Goal: Task Accomplishment & Management: Manage account settings

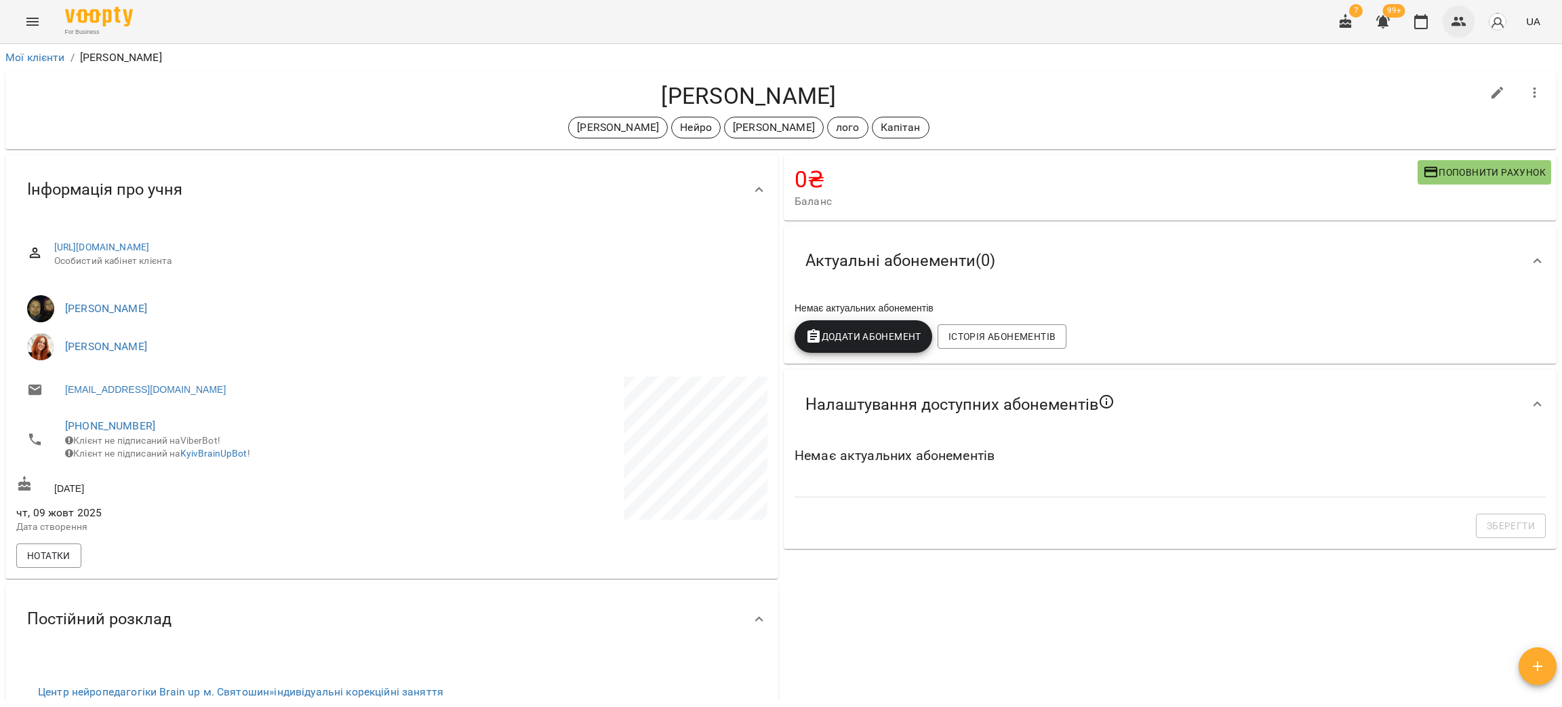
click at [1453, 20] on icon "button" at bounding box center [1459, 22] width 16 height 16
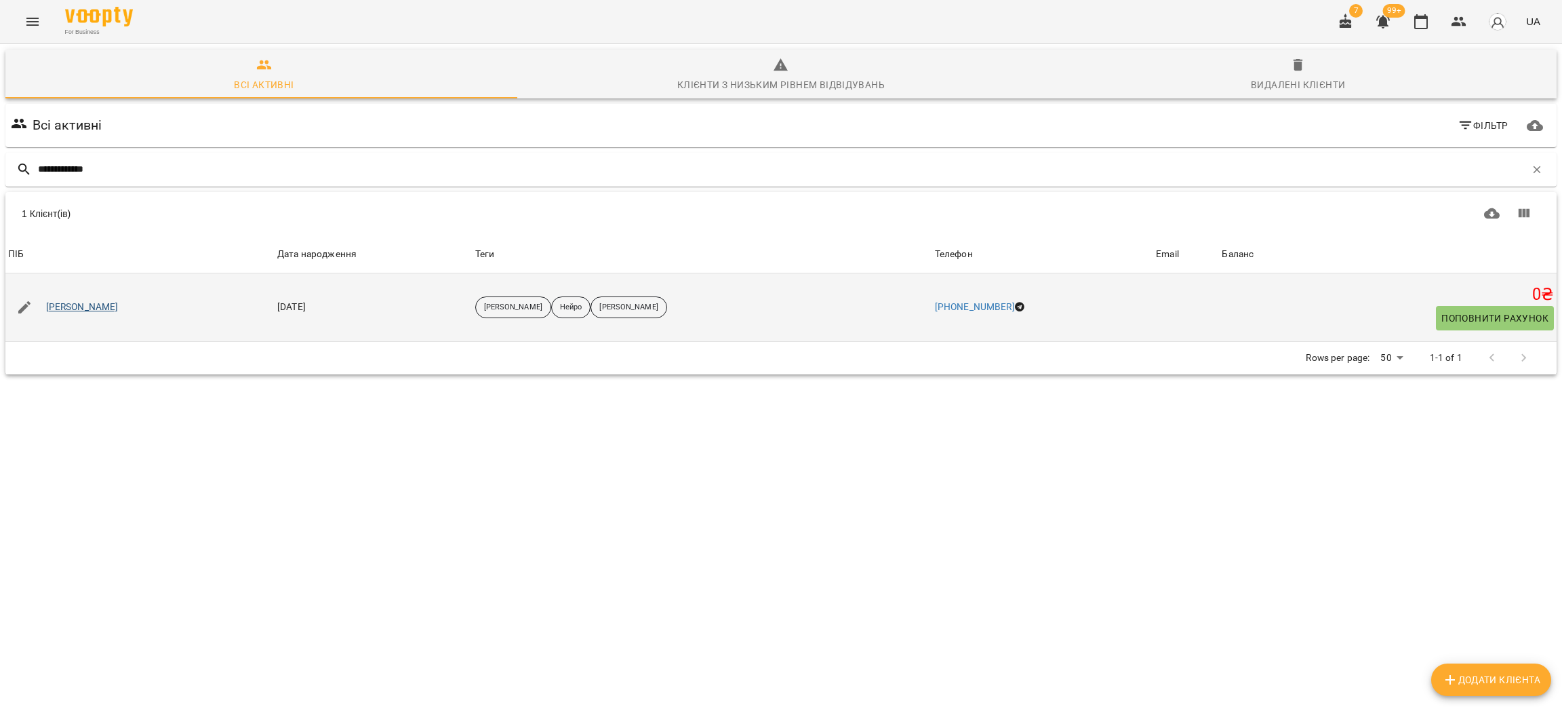
type input "**********"
click at [74, 307] on link "Данилюк Олександр" at bounding box center [82, 307] width 73 height 14
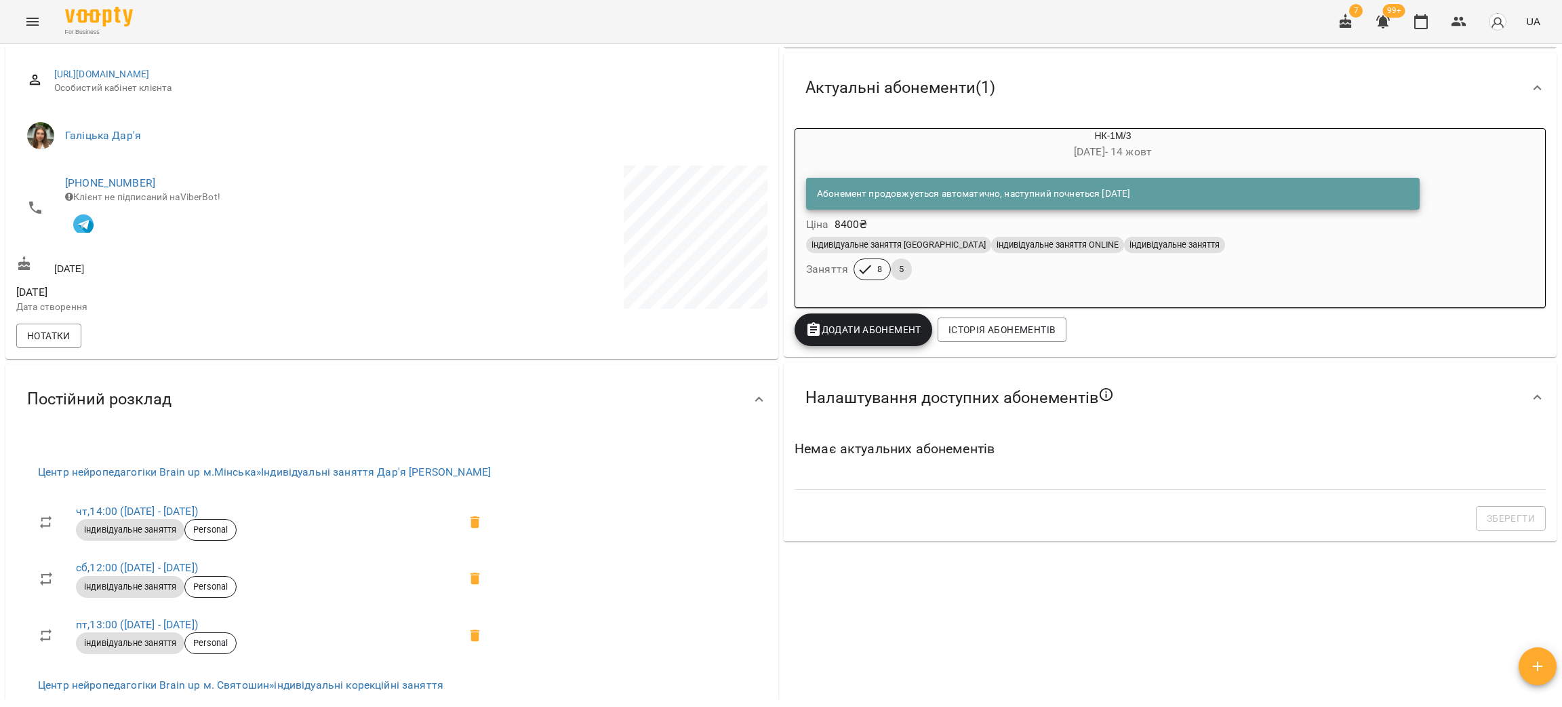
scroll to position [102, 0]
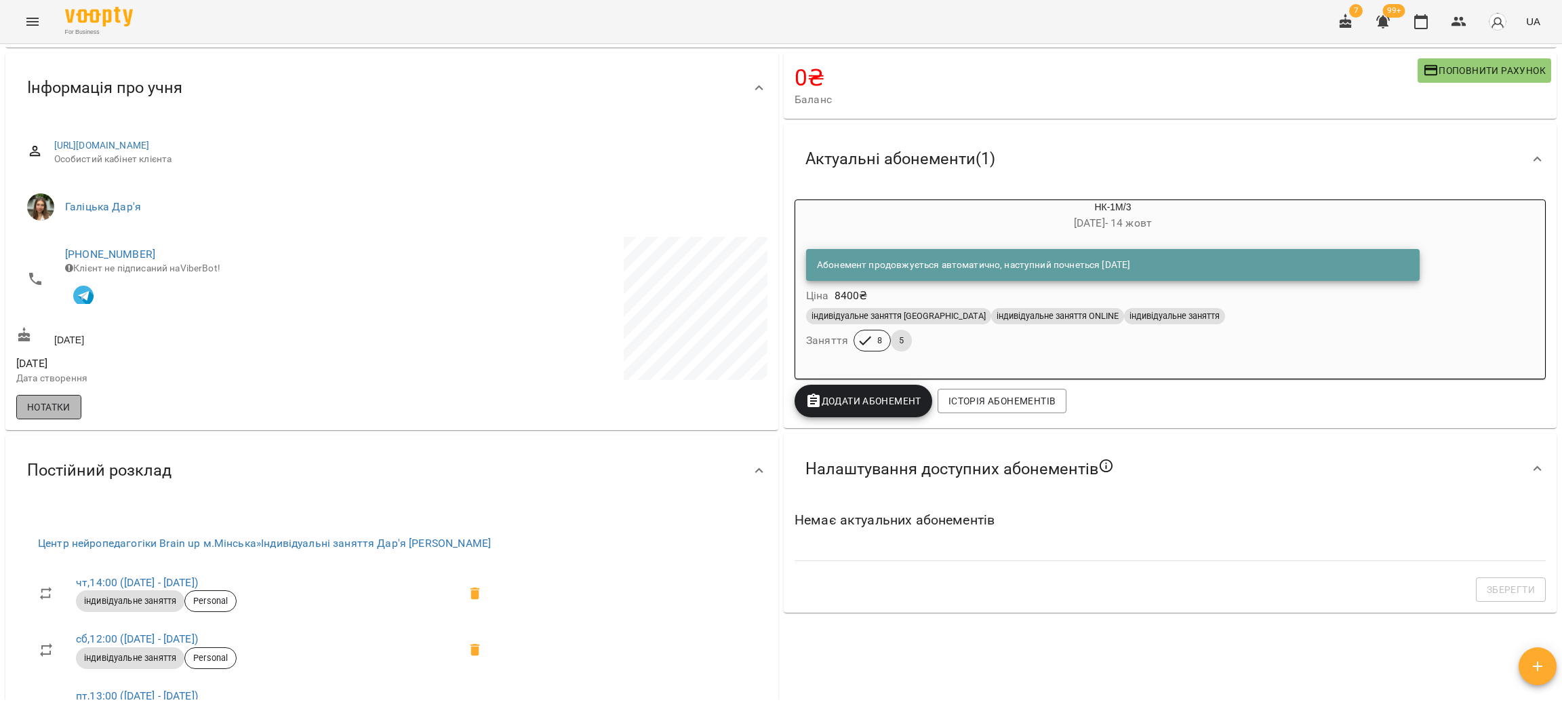
click at [47, 414] on span "Нотатки" at bounding box center [48, 407] width 43 height 16
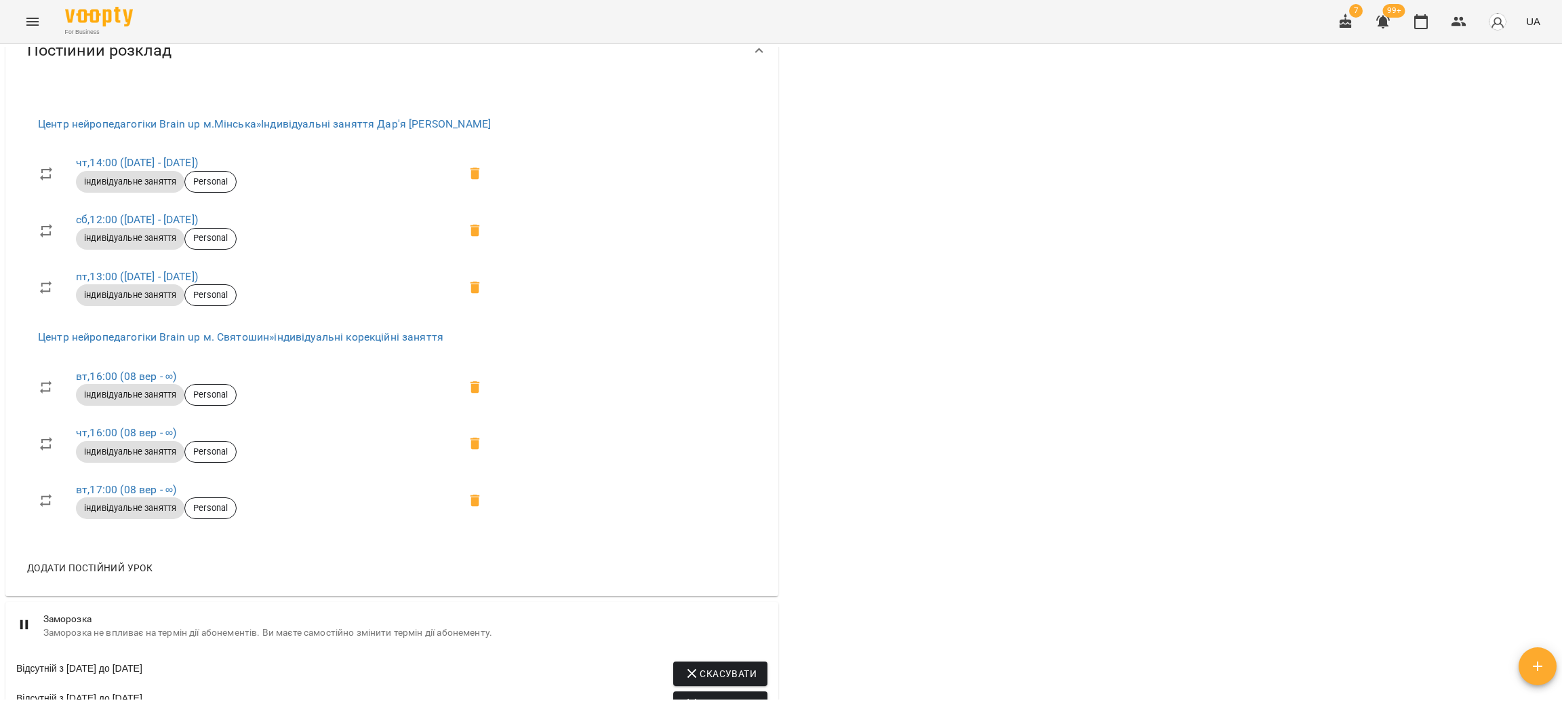
scroll to position [814, 0]
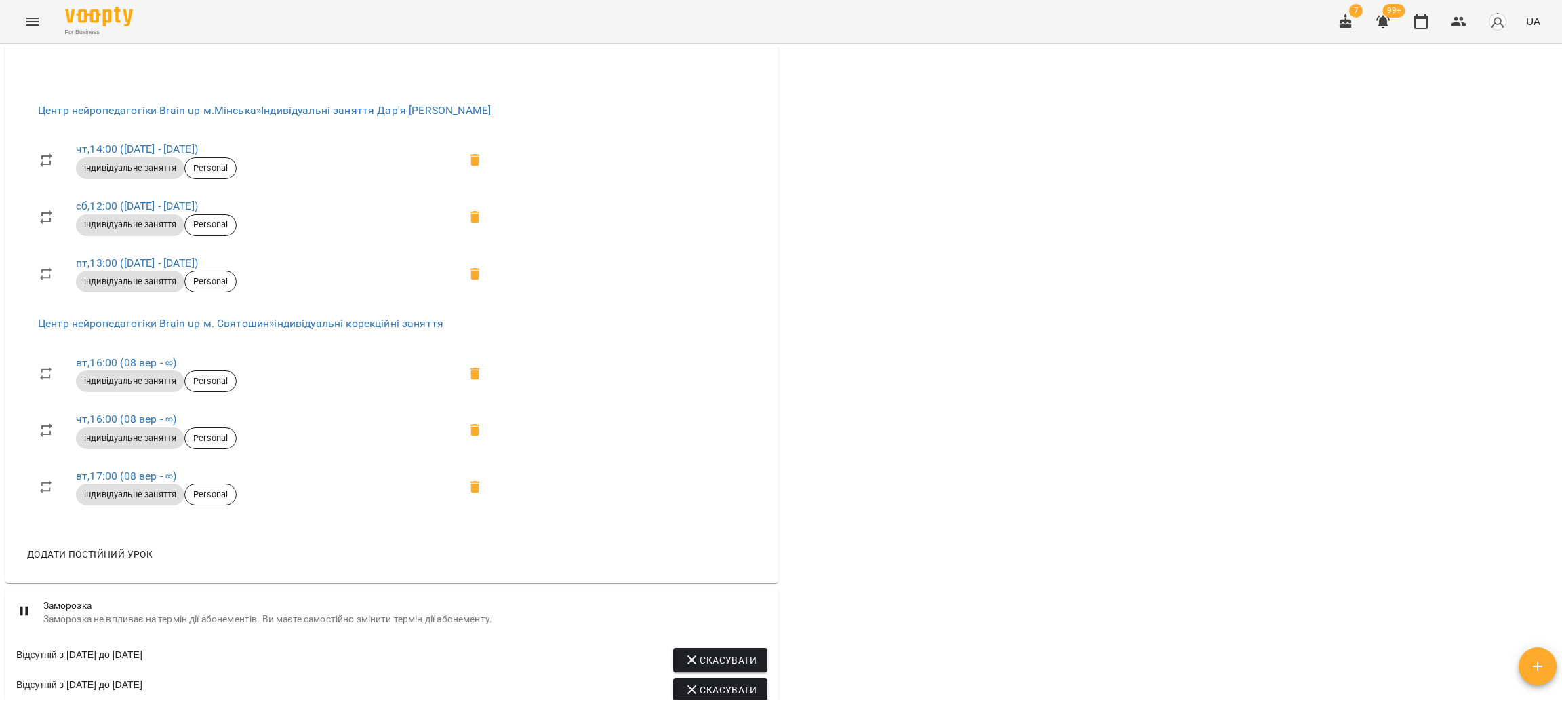
click at [296, 30] on div "For Business 7 99+ UA" at bounding box center [781, 21] width 1562 height 43
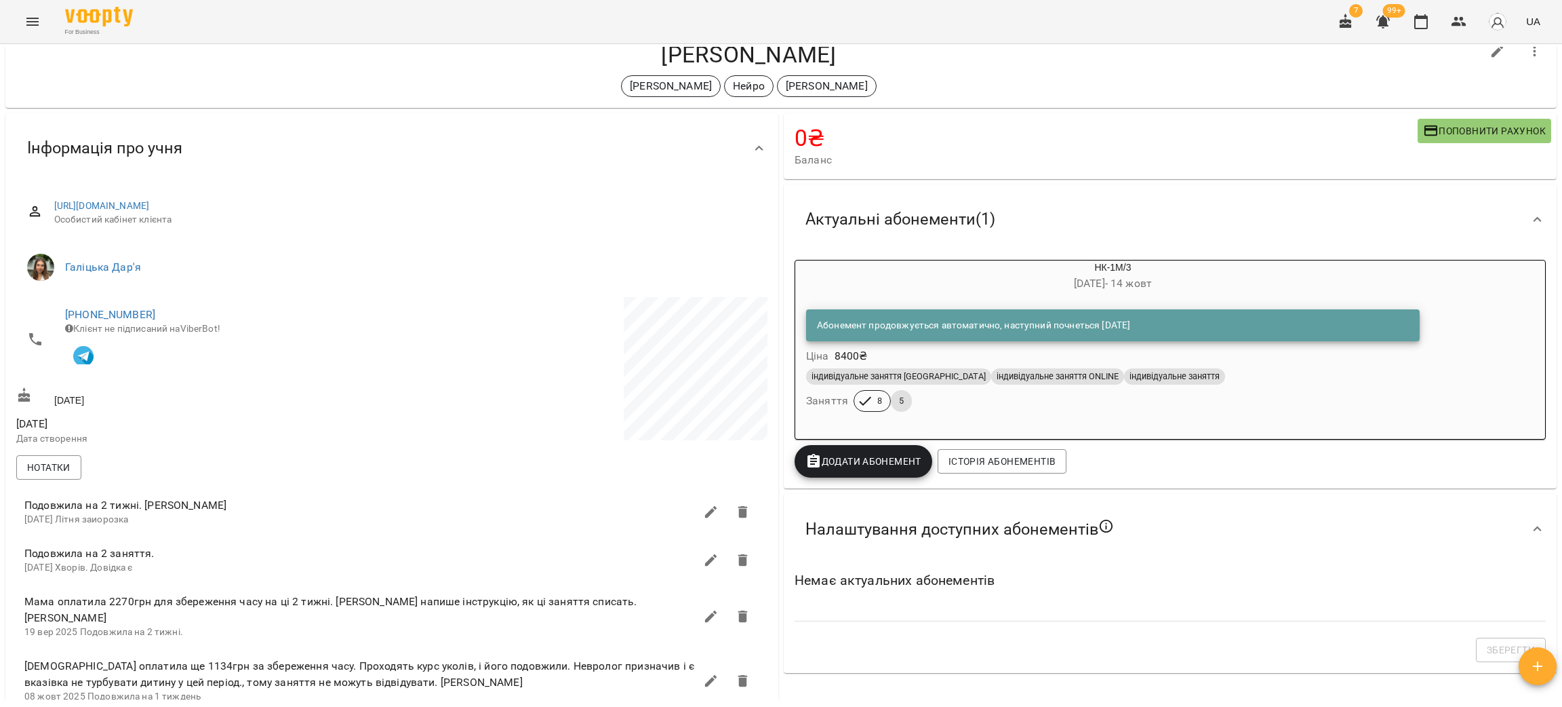
scroll to position [0, 0]
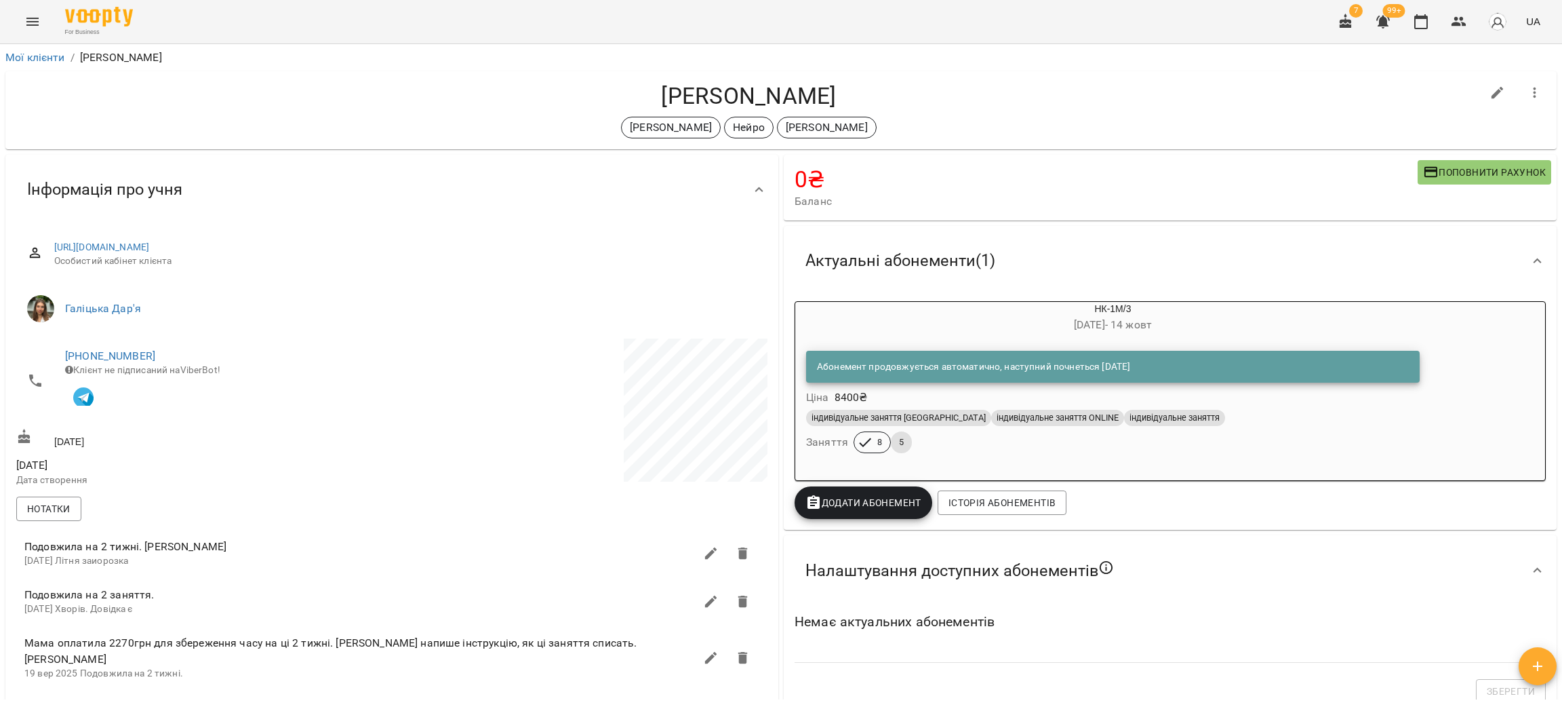
drag, startPoint x: 877, startPoint y: 87, endPoint x: 615, endPoint y: 99, distance: 262.0
click at [615, 99] on h4 "Данилюк Олександр" at bounding box center [748, 96] width 1465 height 28
copy h4 "Данилюк Олександр"
click at [1492, 92] on icon "button" at bounding box center [1498, 93] width 12 height 12
select select "**"
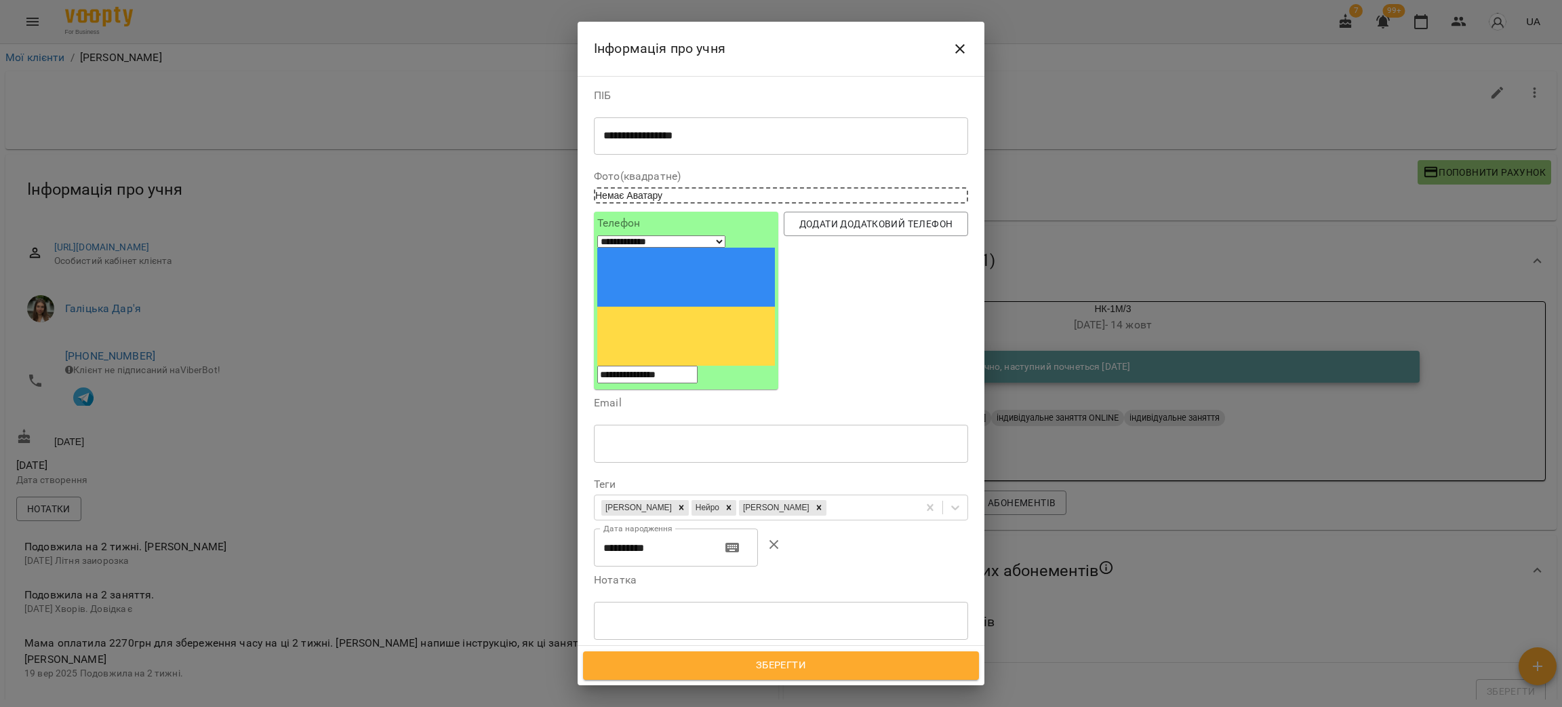
click at [967, 44] on icon "Close" at bounding box center [960, 49] width 16 height 16
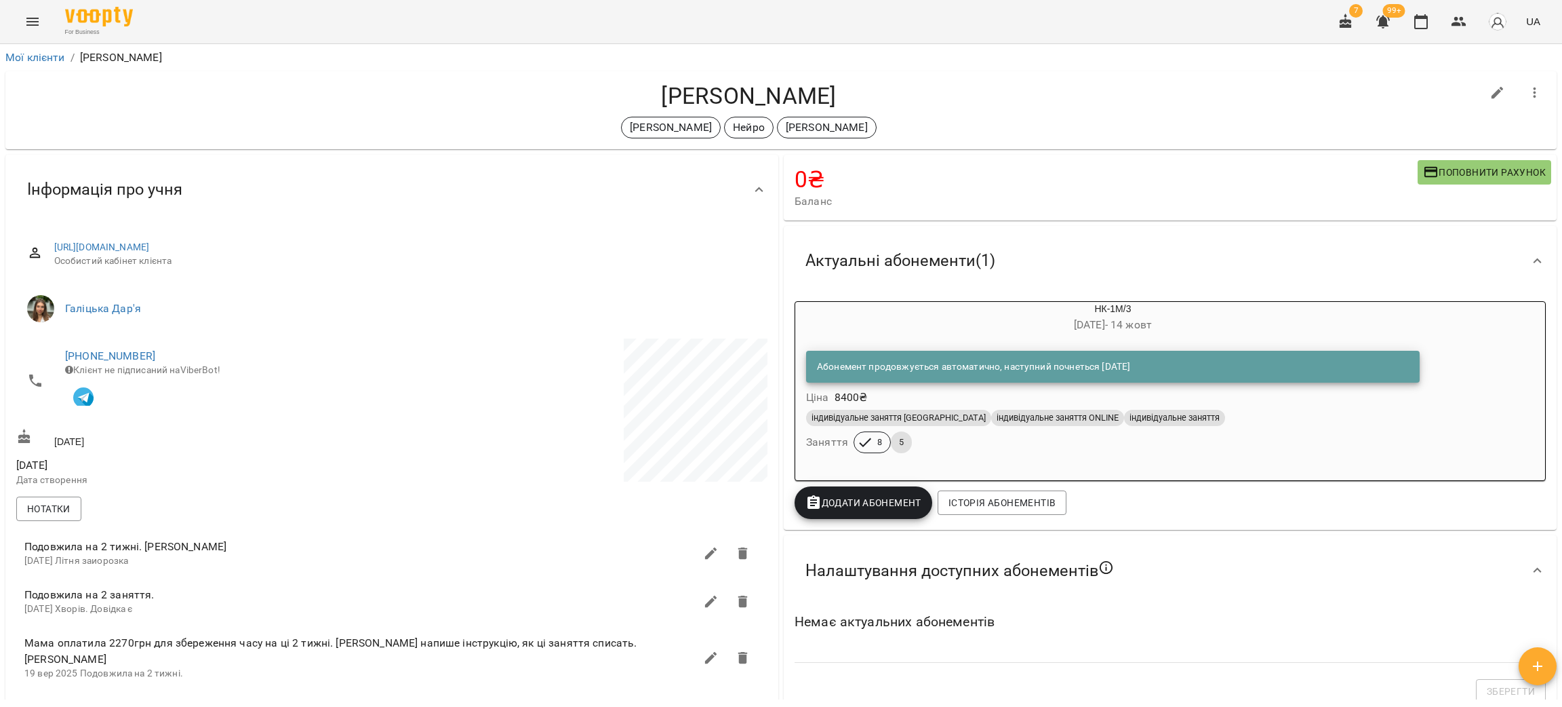
drag, startPoint x: 98, startPoint y: 346, endPoint x: 551, endPoint y: 362, distance: 452.6
click at [551, 362] on p at bounding box center [581, 412] width 373 height 148
drag, startPoint x: 154, startPoint y: 355, endPoint x: 56, endPoint y: 353, distance: 97.7
click at [56, 353] on li "+380501085620 Клієнт не підписаний на ViberBot!" at bounding box center [202, 380] width 373 height 85
copy link "+380501085620"
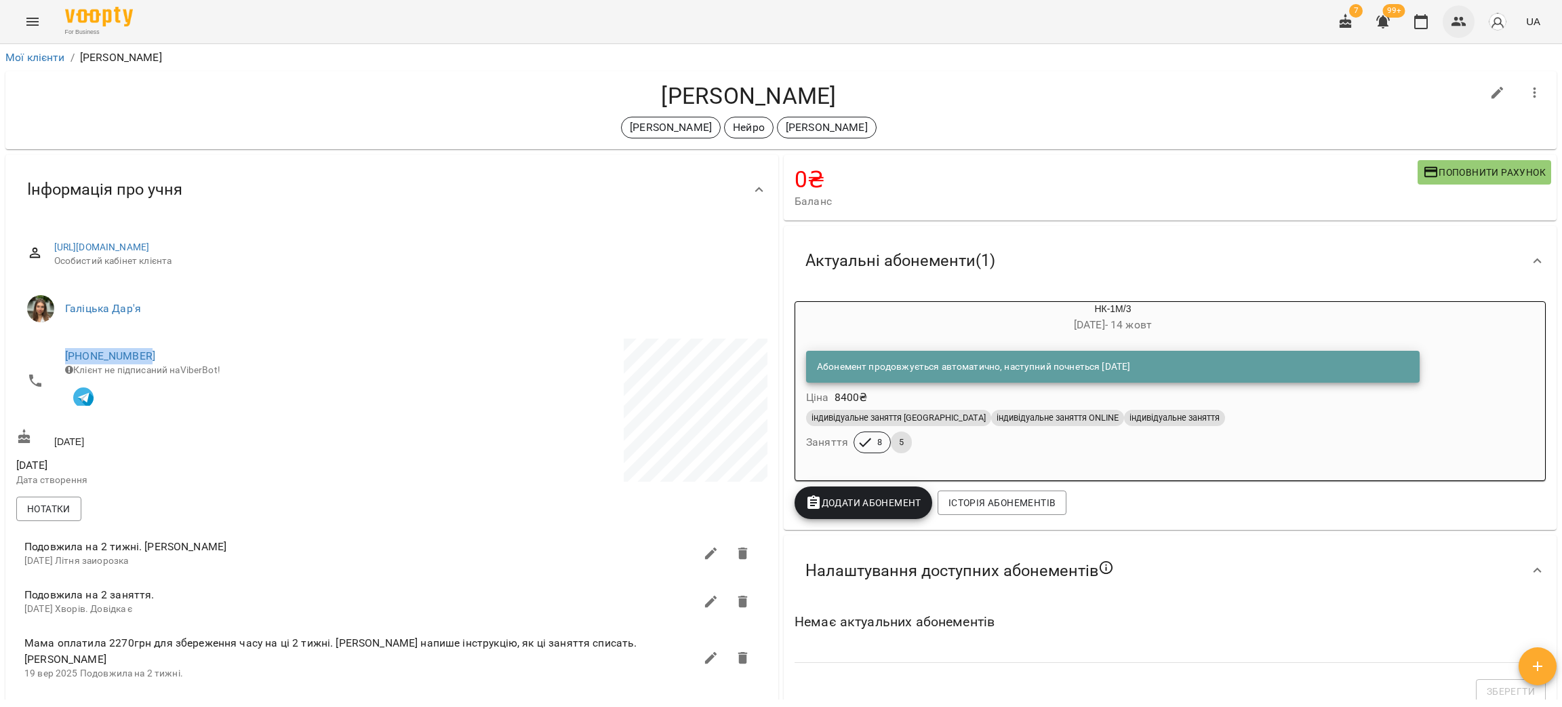
click at [1450, 24] on button "button" at bounding box center [1459, 21] width 33 height 33
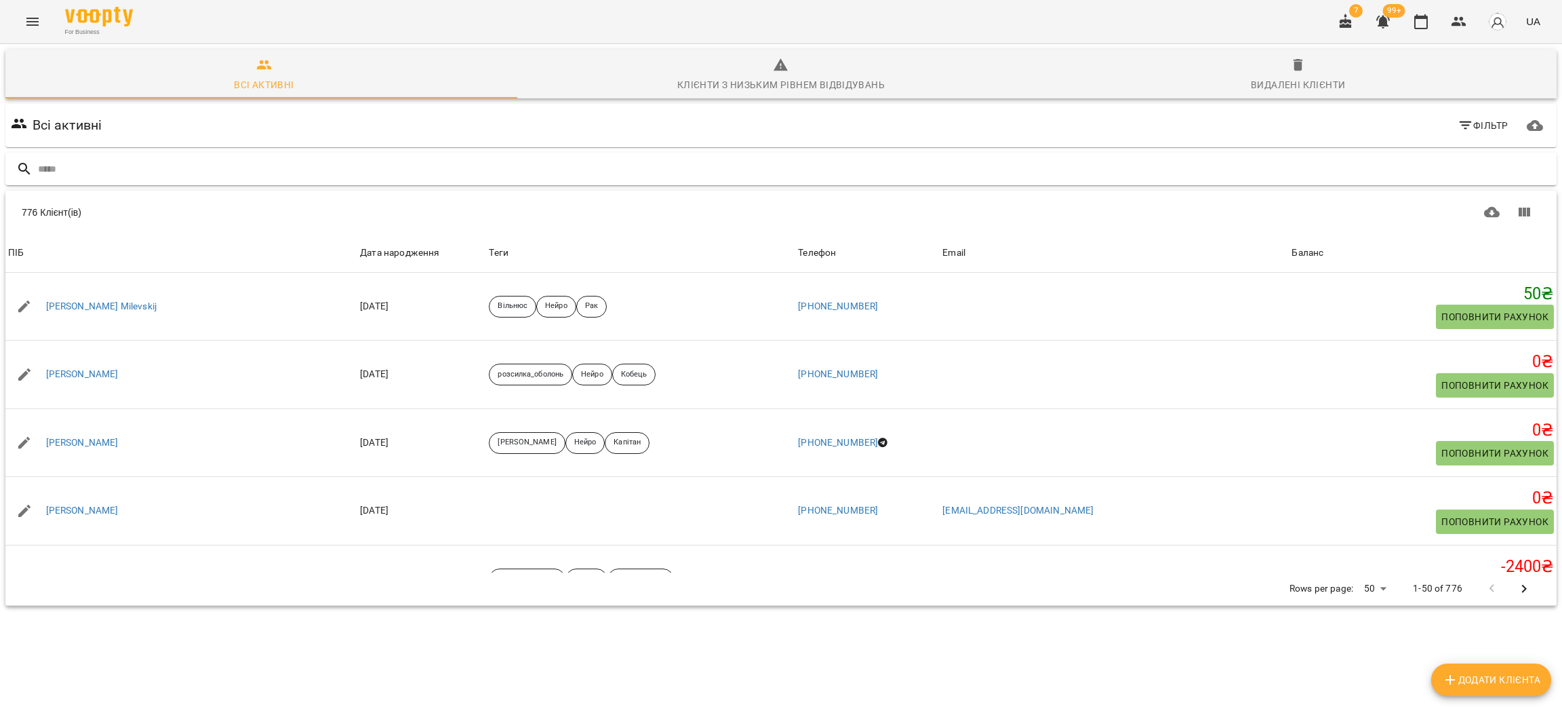
click at [219, 154] on div at bounding box center [780, 169] width 1551 height 33
click at [212, 170] on input "text" at bounding box center [794, 169] width 1513 height 22
type input "**********"
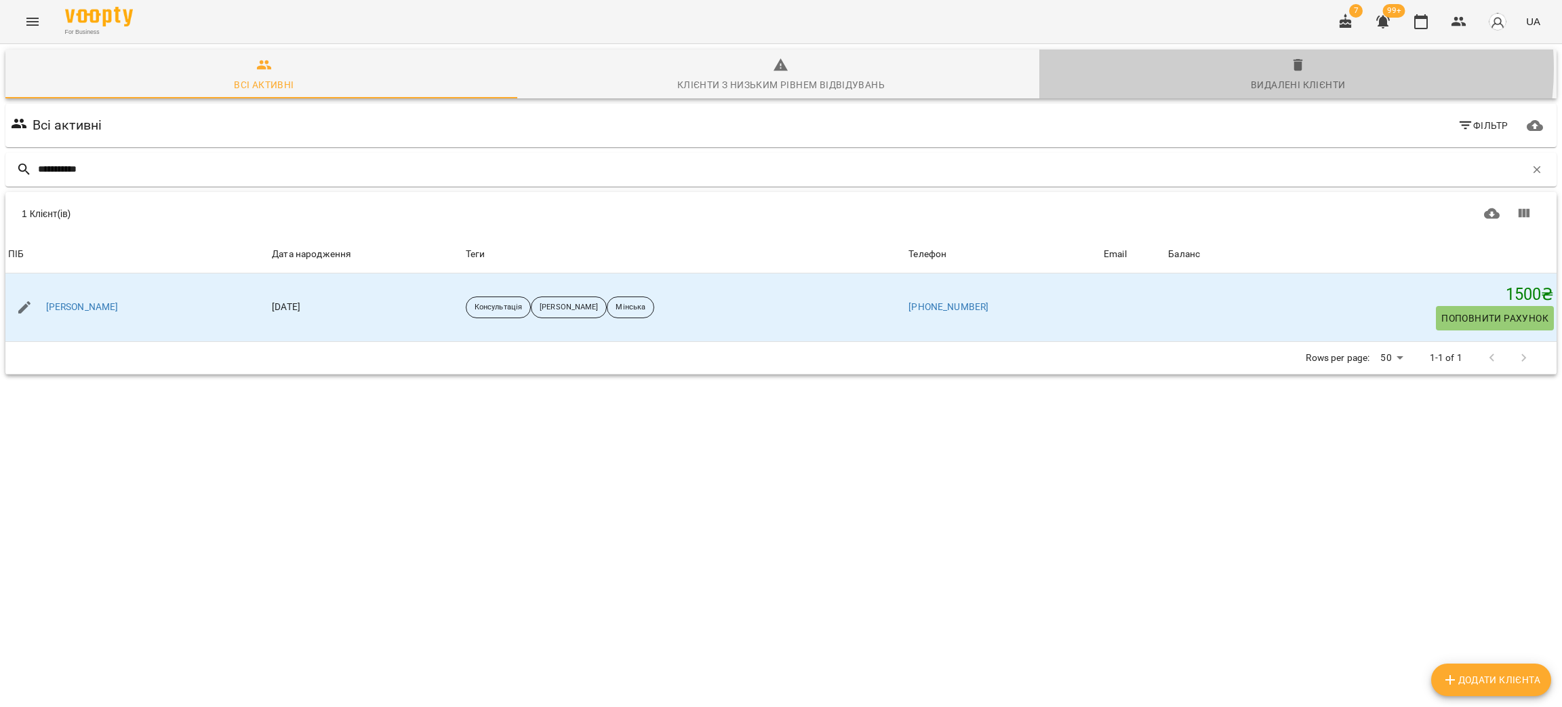
click at [1290, 68] on icon "button" at bounding box center [1298, 65] width 16 height 16
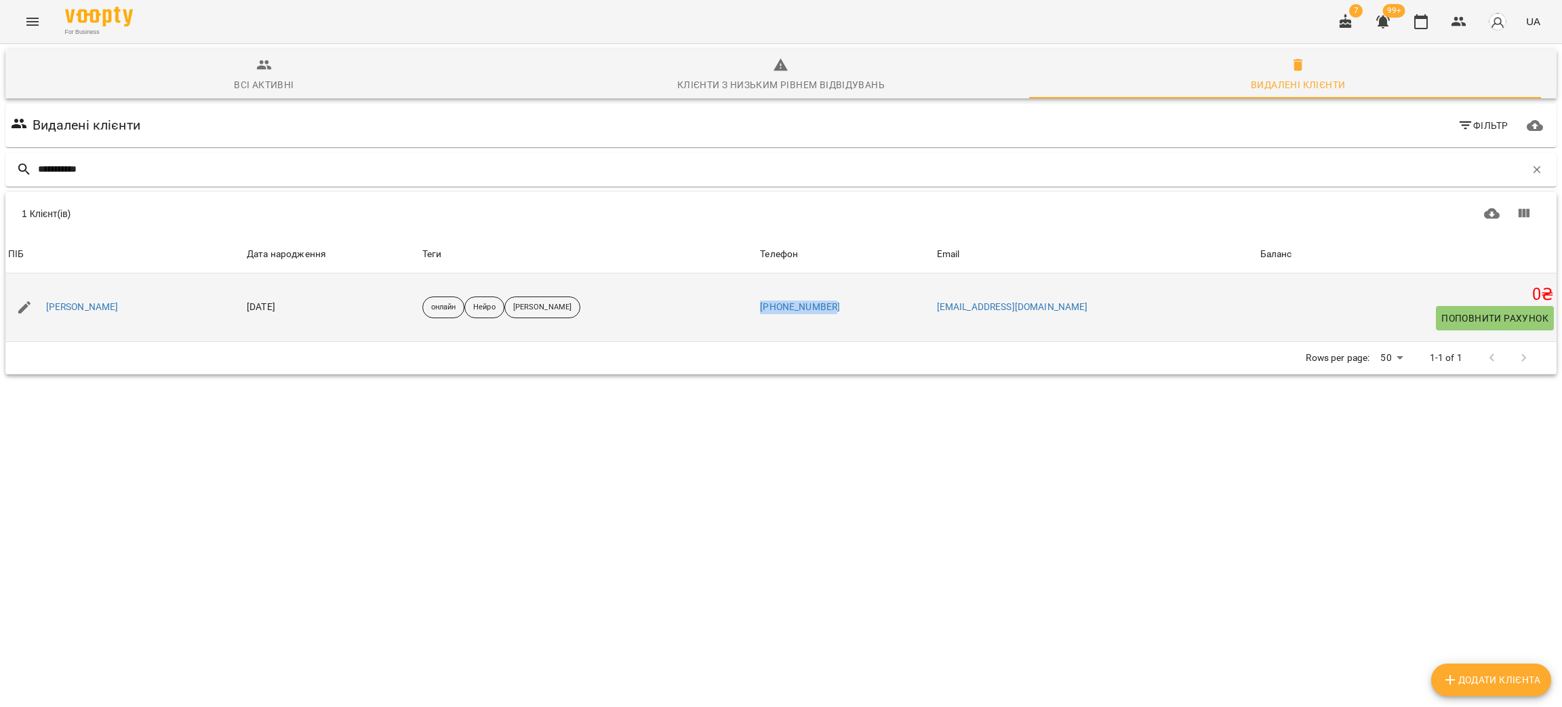
drag, startPoint x: 951, startPoint y: 312, endPoint x: 839, endPoint y: 300, distance: 113.2
click at [839, 300] on tr "ПІБ Хмелевський Тимур Дата народження 27 лип 2017 Теги онлайн Нейро Наталія Сид…" at bounding box center [780, 307] width 1551 height 68
copy link "+380502456143"
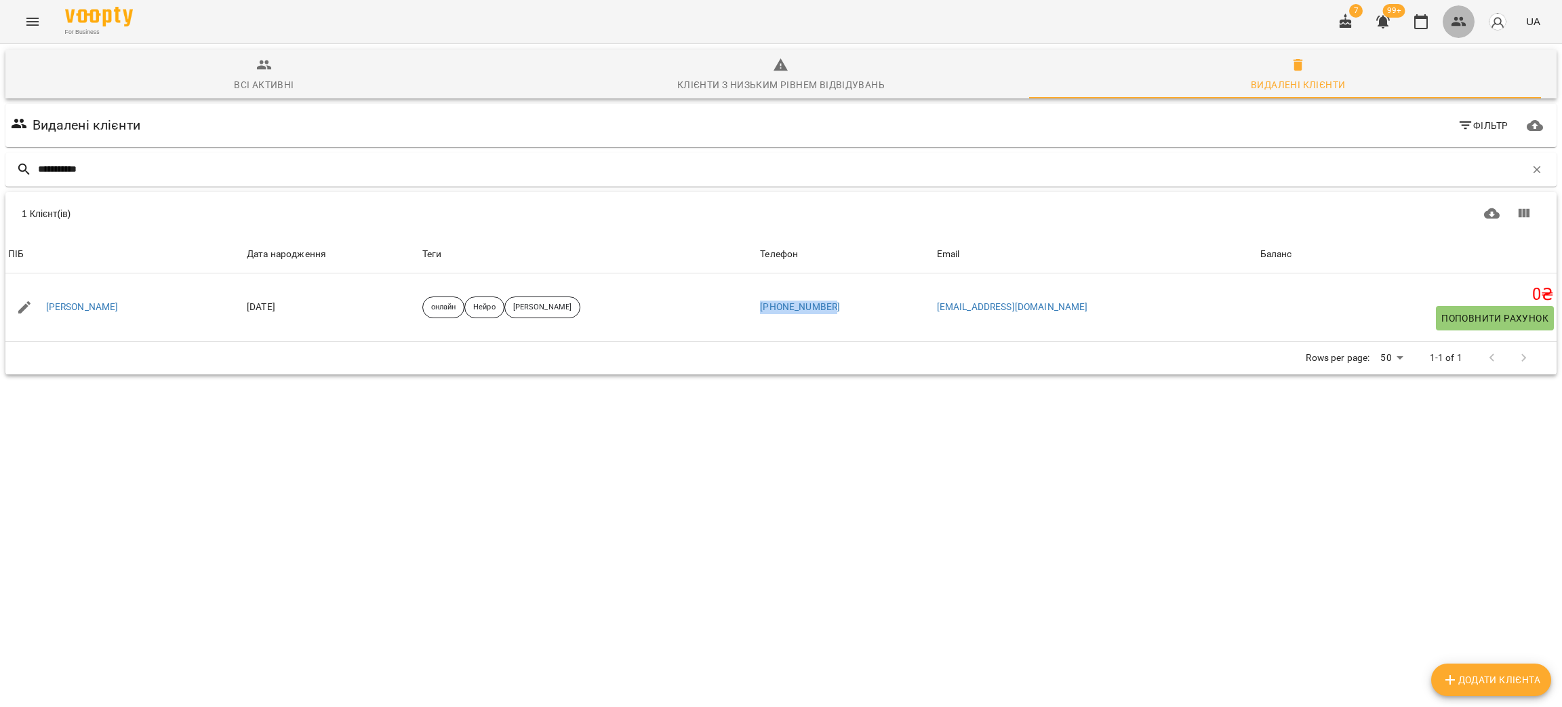
click at [1454, 23] on icon "button" at bounding box center [1459, 21] width 15 height 9
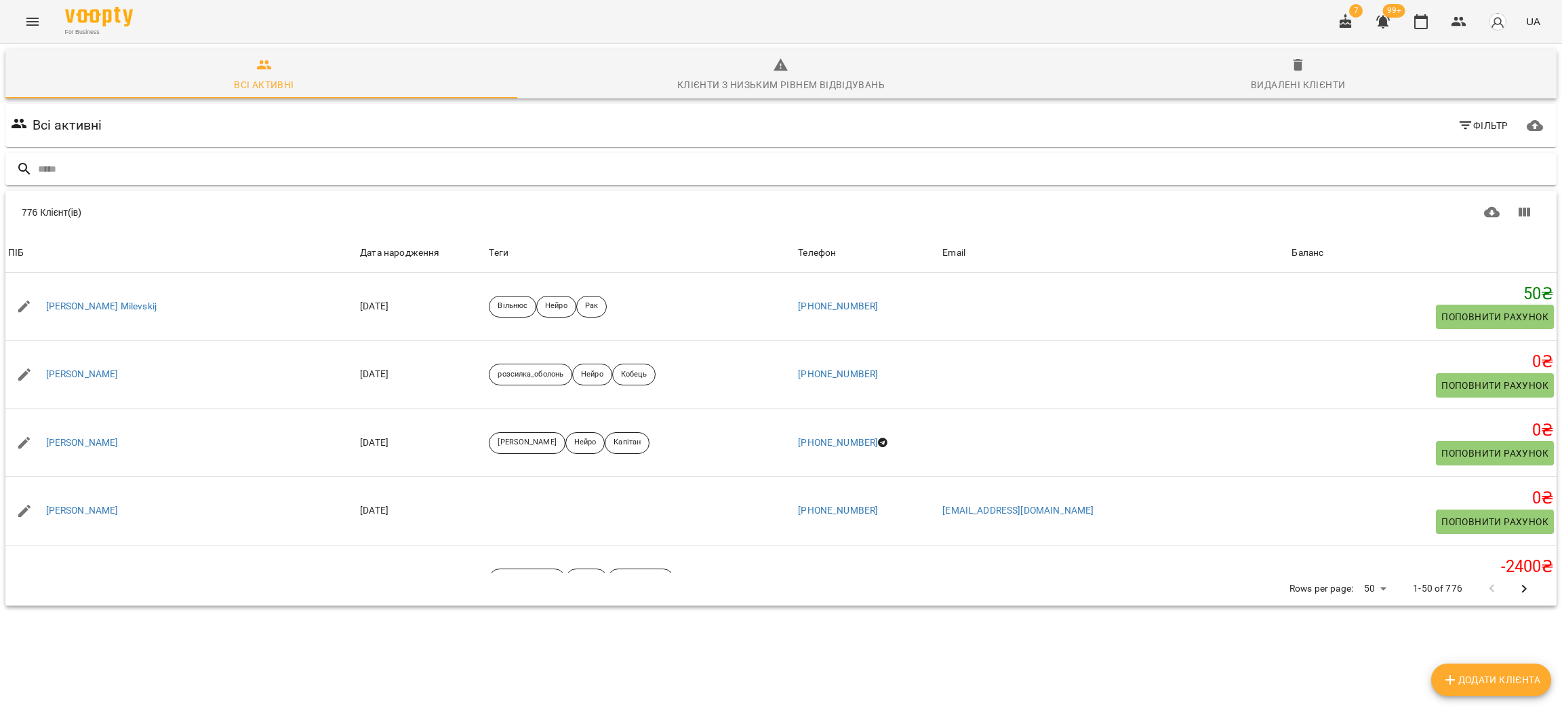
click at [217, 165] on input "text" at bounding box center [794, 169] width 1513 height 22
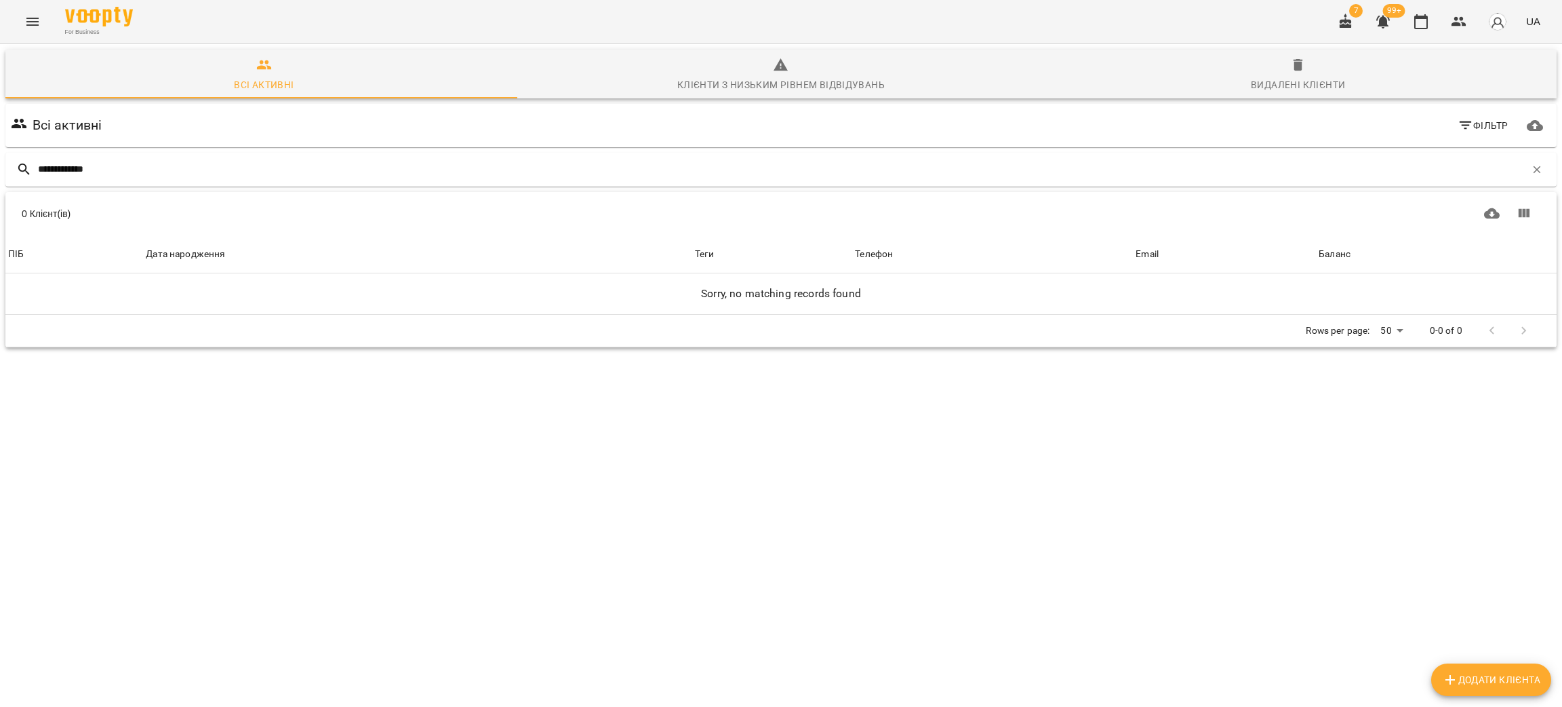
type input "**********"
click at [117, 207] on div "0 Клієнт(ів)" at bounding box center [398, 214] width 752 height 14
click at [1419, 22] on icon "button" at bounding box center [1421, 22] width 16 height 16
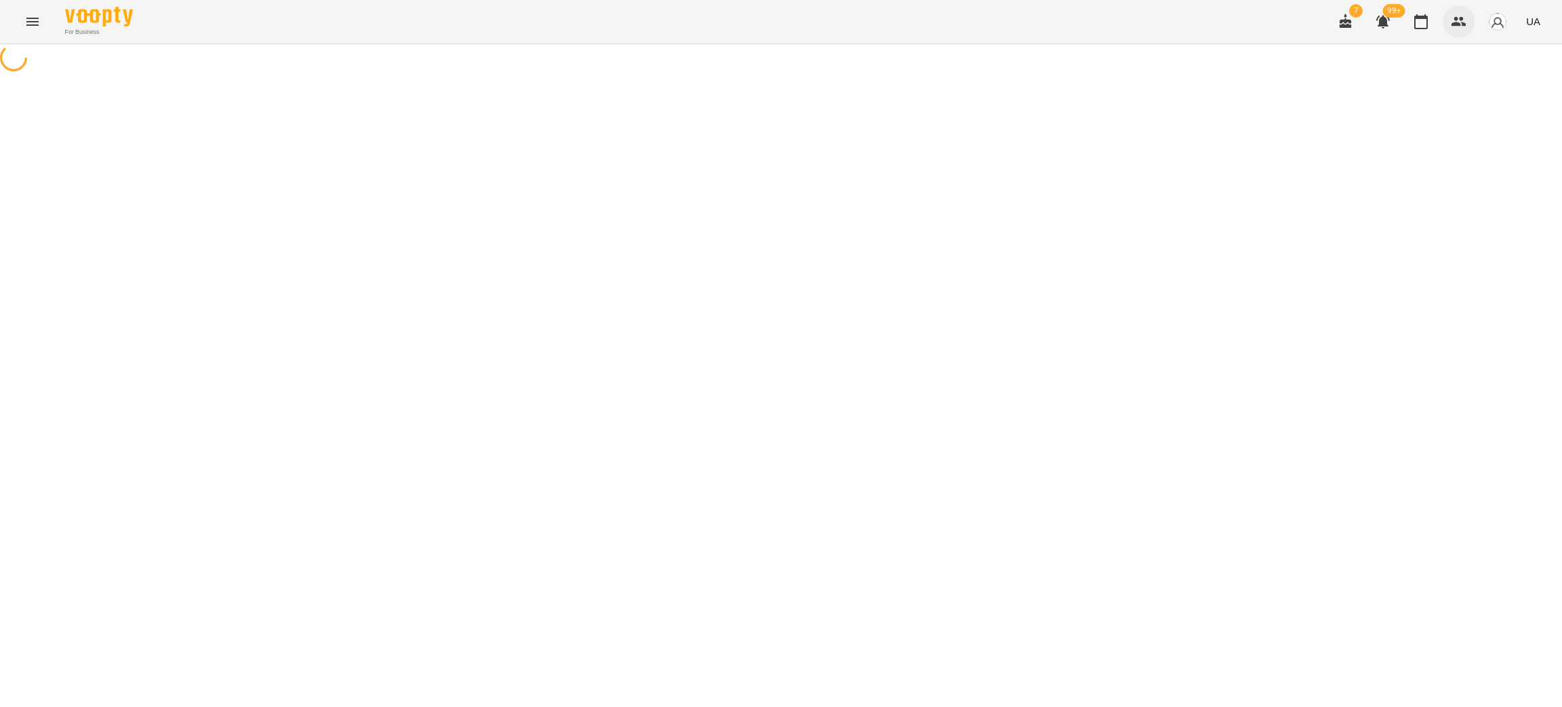
click at [1460, 18] on icon "button" at bounding box center [1459, 22] width 16 height 16
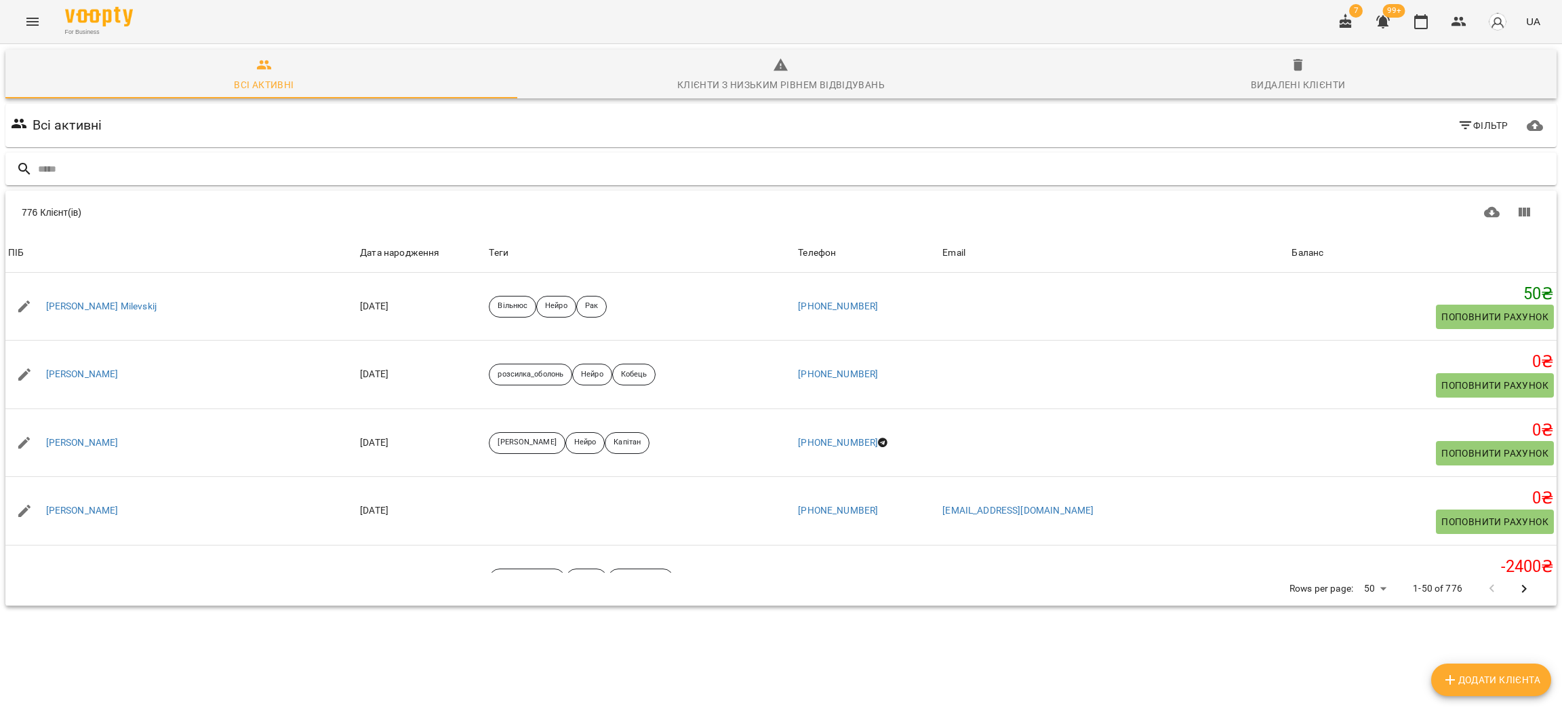
click at [145, 159] on input "text" at bounding box center [794, 169] width 1513 height 22
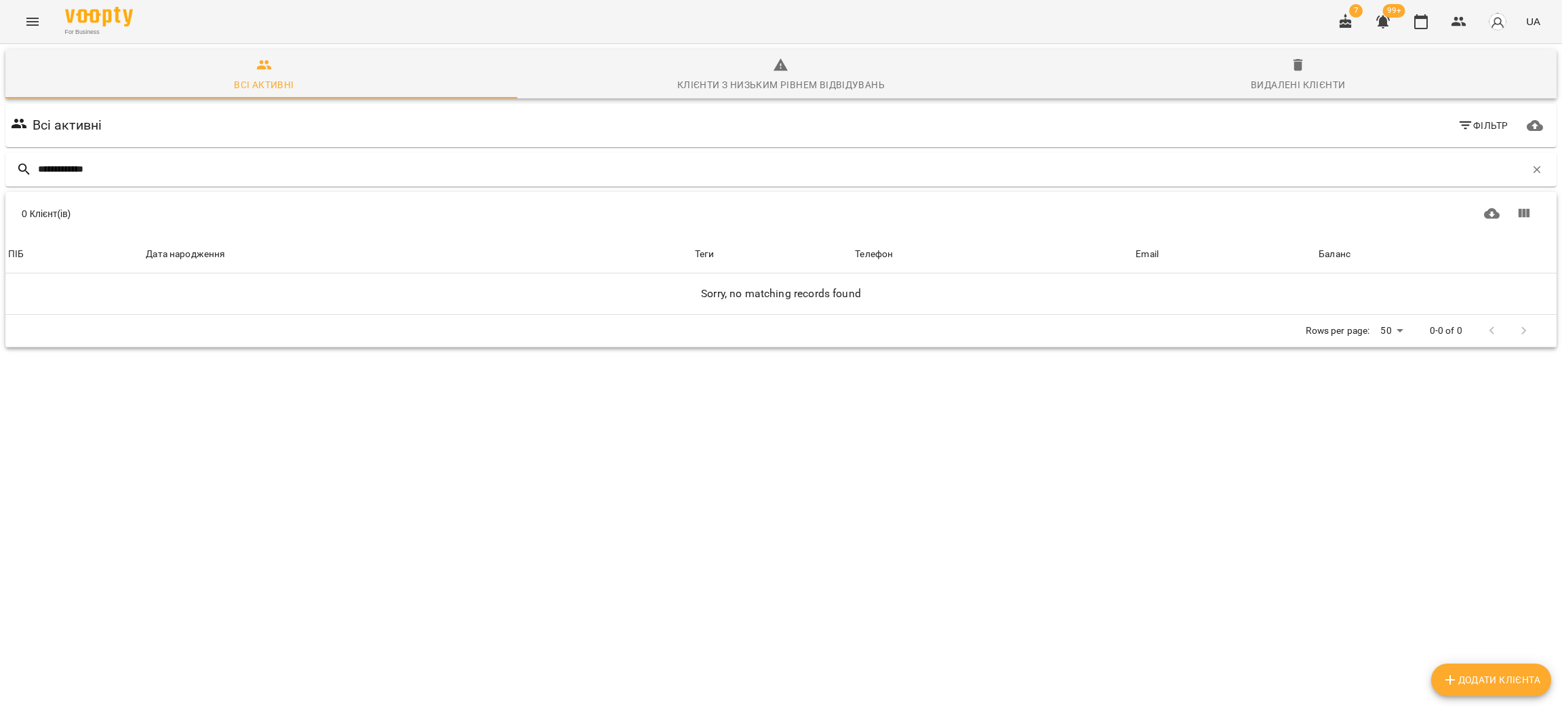
type input "**********"
click at [1290, 75] on span "Видалені клієнти" at bounding box center [1298, 75] width 501 height 37
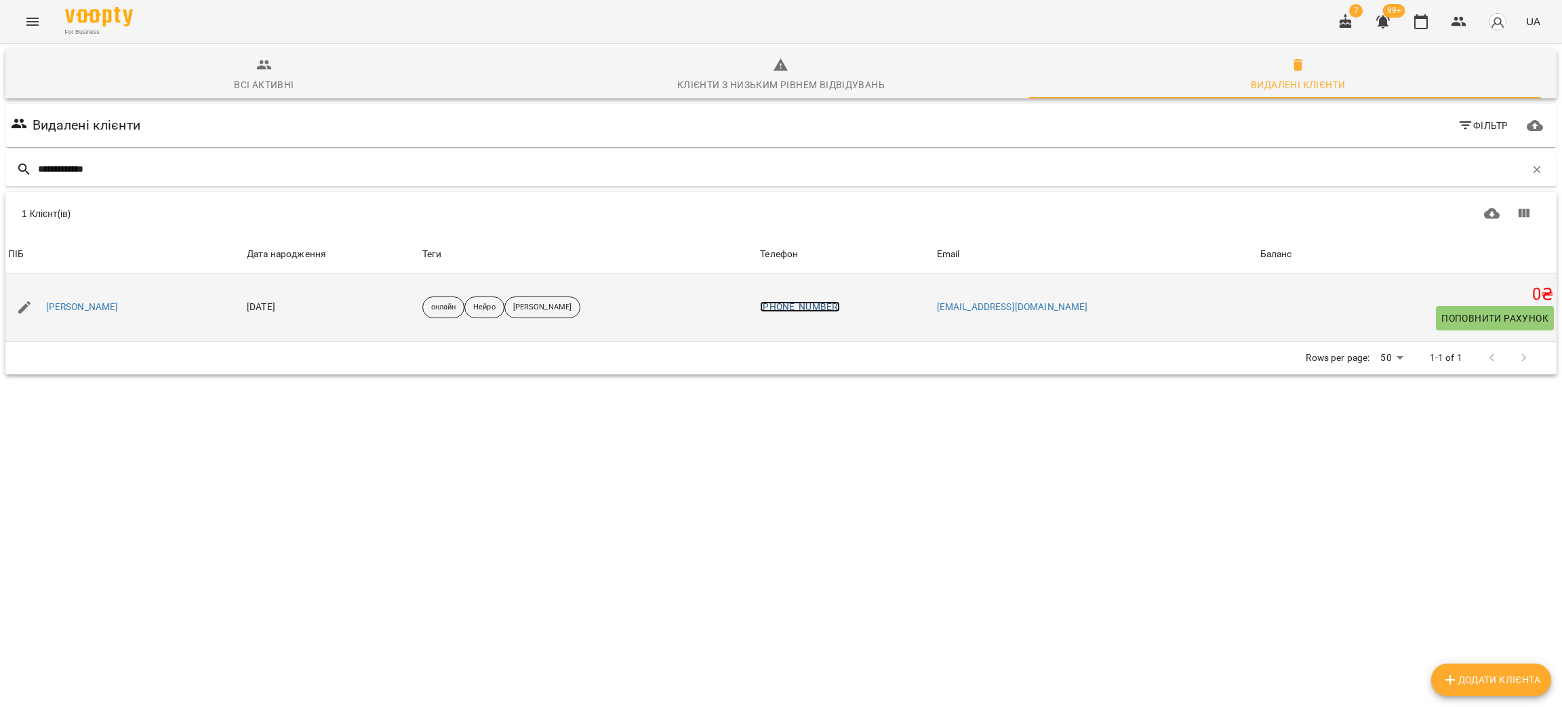
click at [840, 304] on link "+380502456143" at bounding box center [800, 306] width 80 height 11
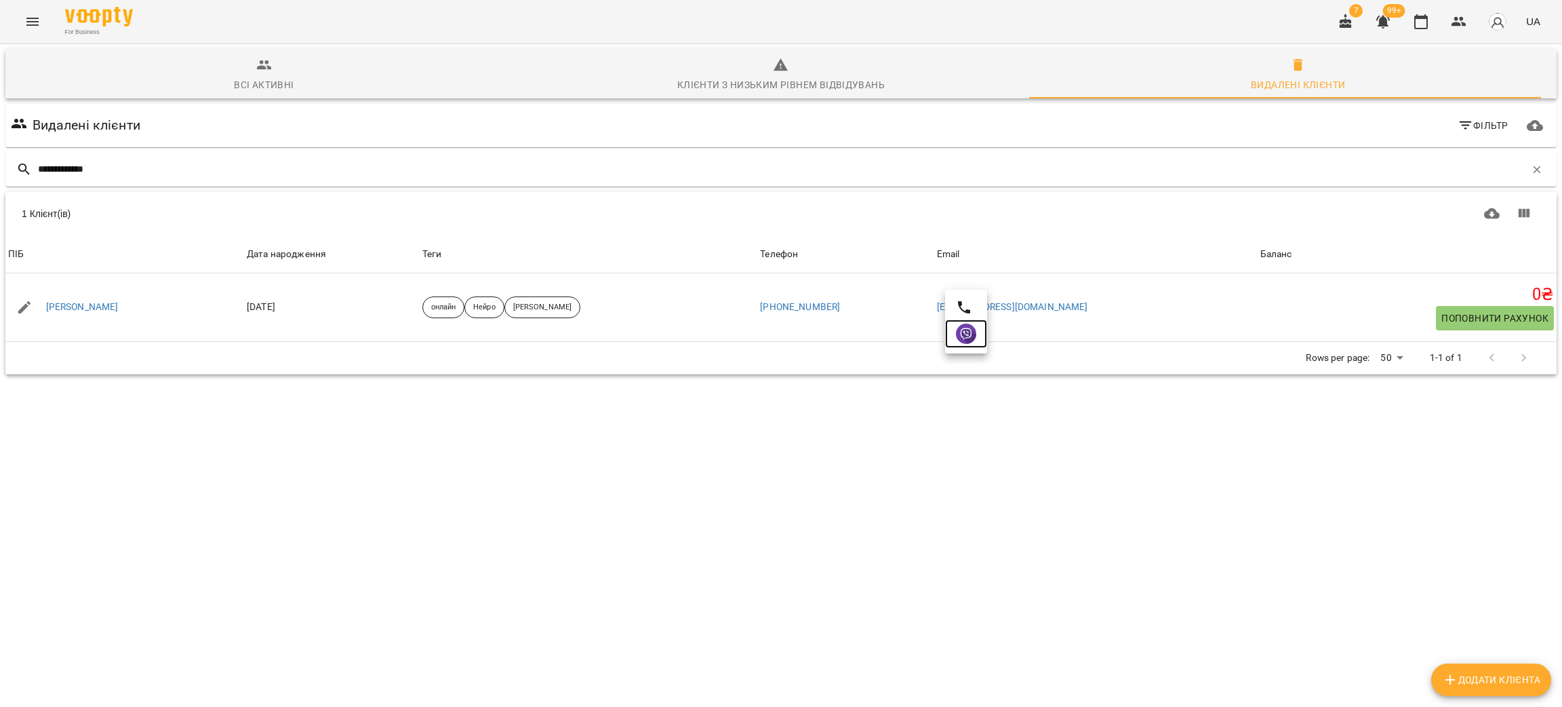
click at [953, 331] on link at bounding box center [966, 333] width 42 height 28
click at [150, 165] on input "**********" at bounding box center [782, 169] width 1488 height 22
click at [1464, 18] on icon "button" at bounding box center [1459, 22] width 16 height 16
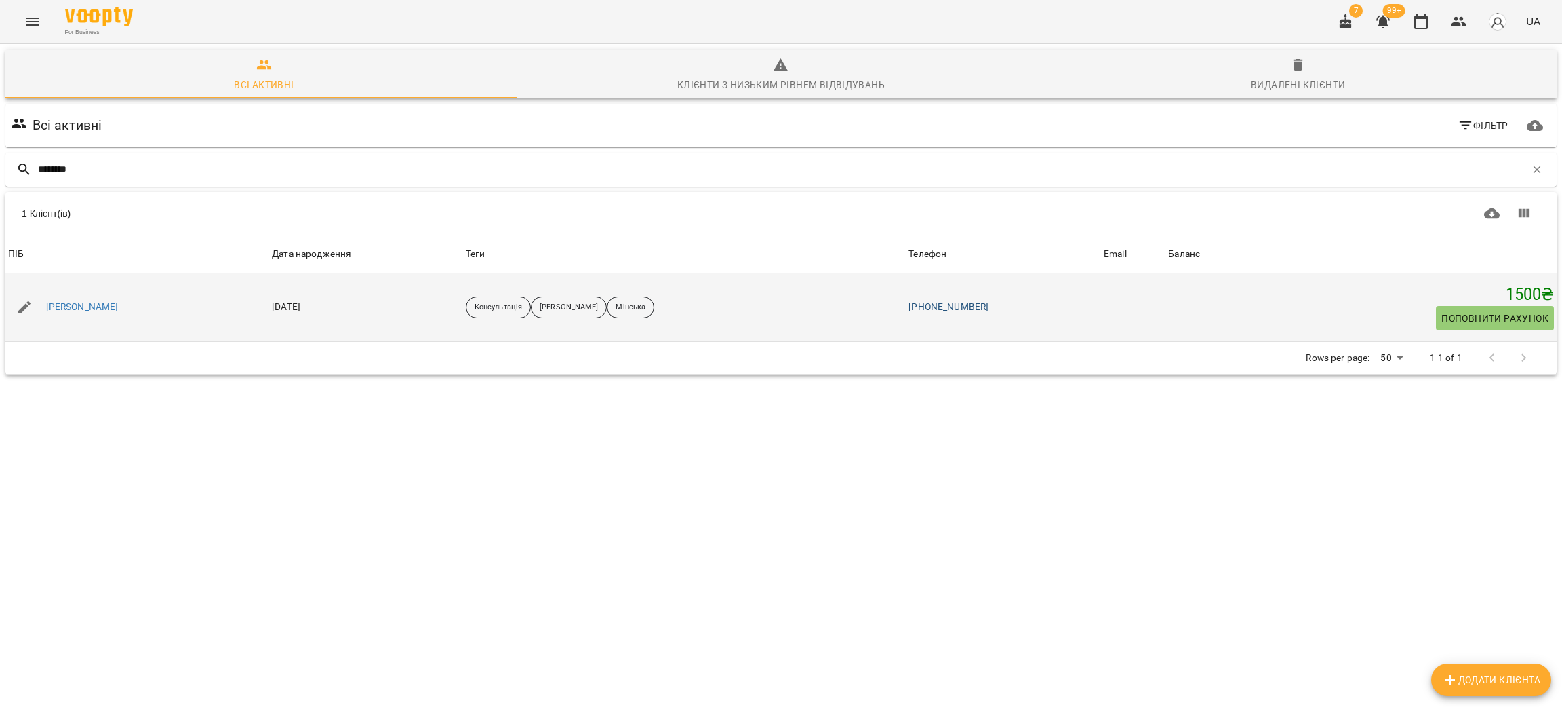
type input "********"
click at [957, 308] on link "[PHONE_NUMBER]" at bounding box center [949, 306] width 80 height 11
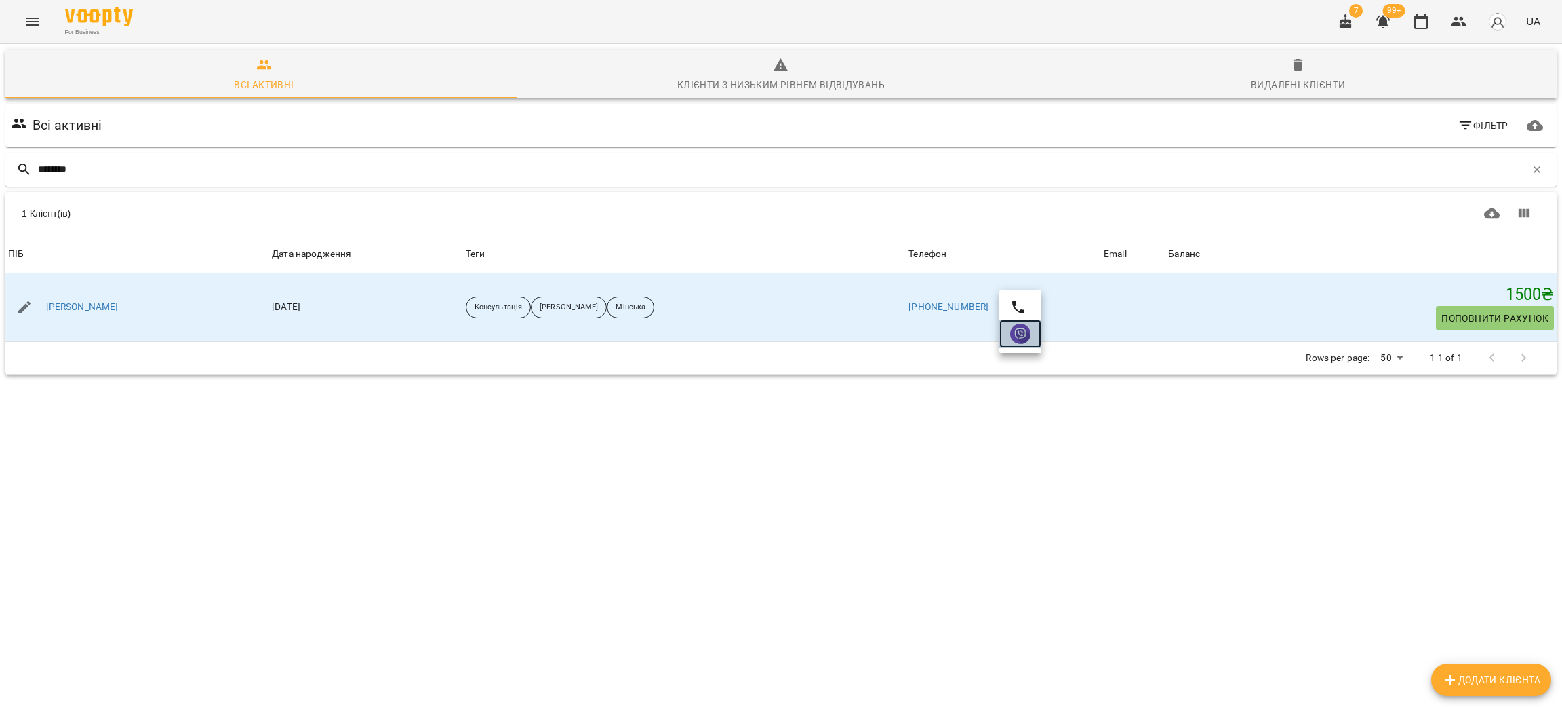
click at [1029, 332] on img at bounding box center [1020, 333] width 20 height 20
click at [1449, 23] on button "button" at bounding box center [1459, 21] width 33 height 33
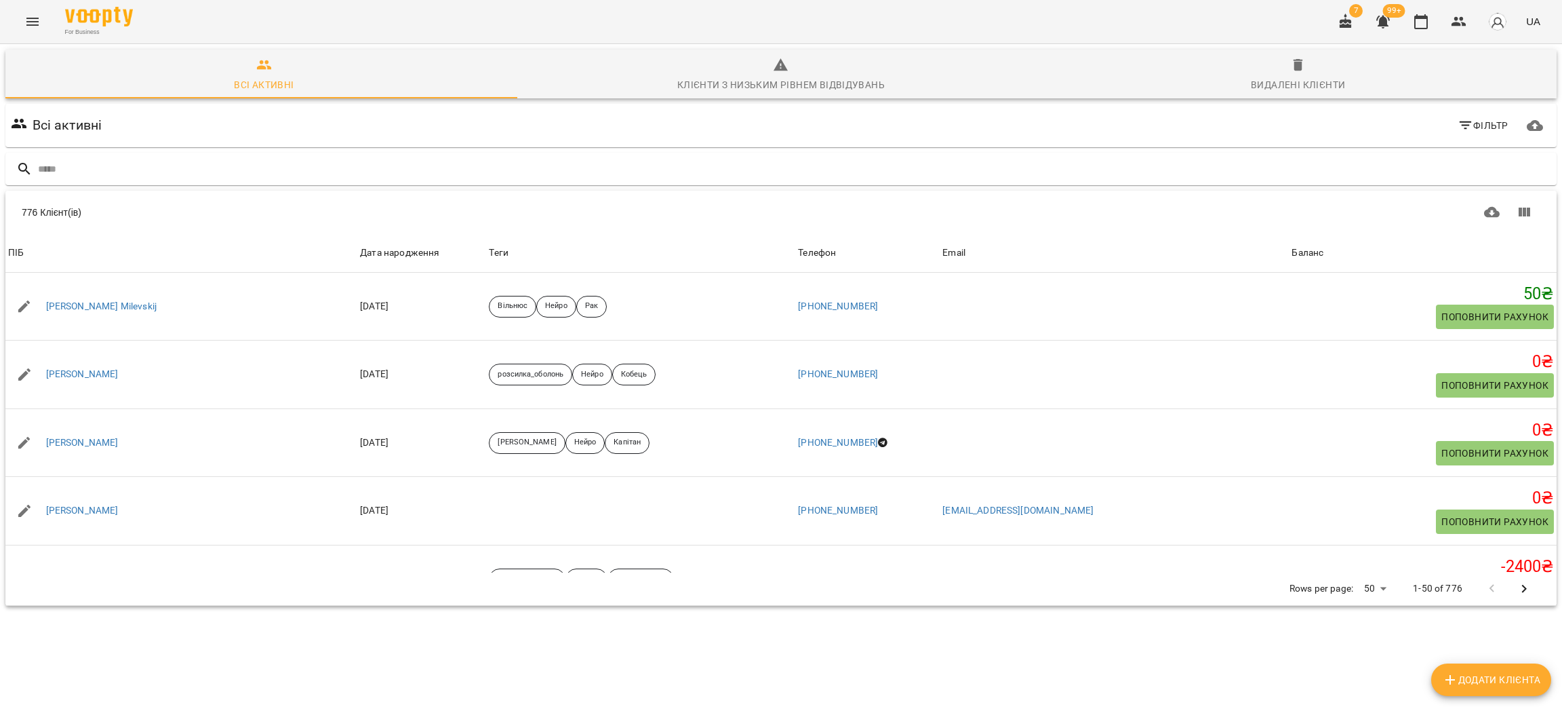
click at [1473, 677] on span "Додати клієнта" at bounding box center [1491, 679] width 98 height 16
select select "**"
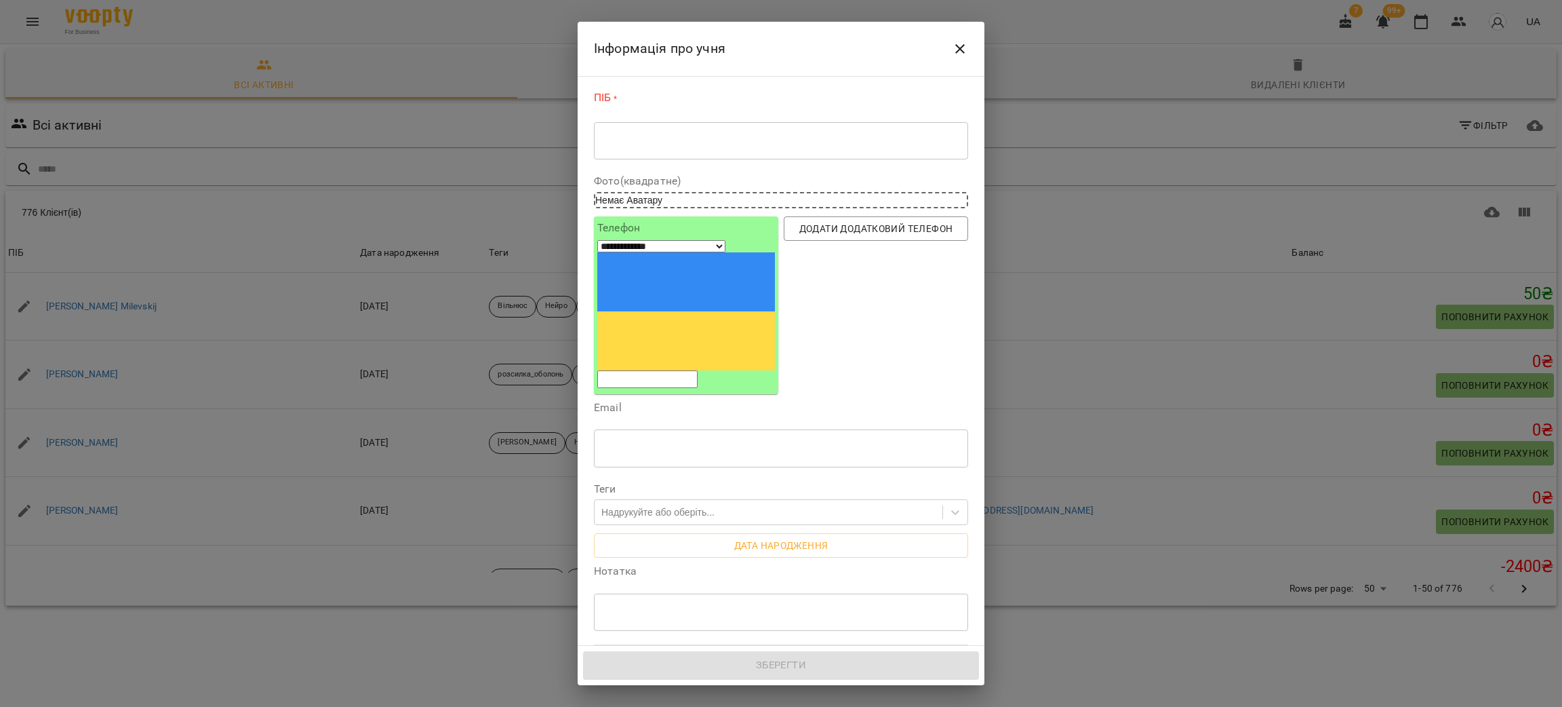
click at [616, 137] on textarea at bounding box center [780, 140] width 355 height 13
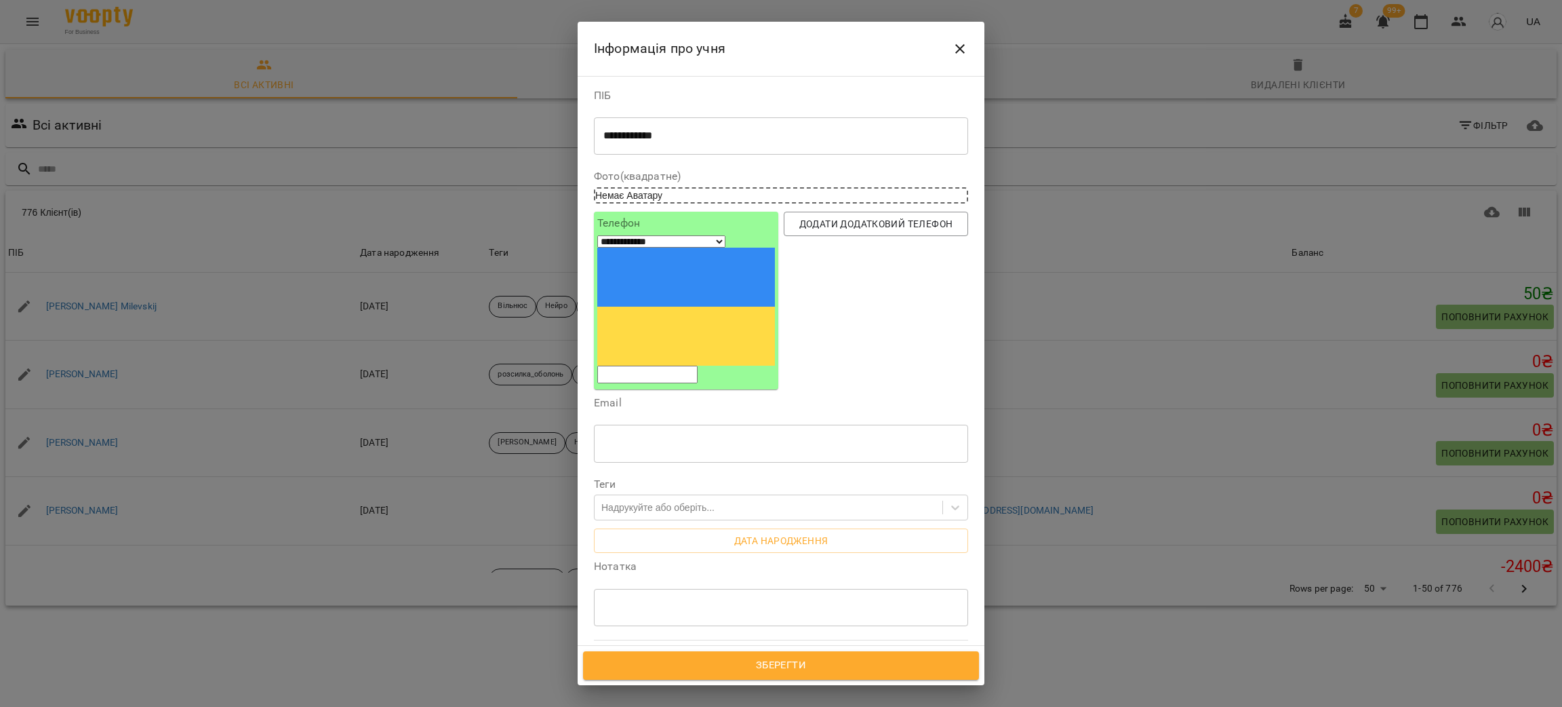
type textarea "**********"
click at [637, 365] on input "tel" at bounding box center [647, 374] width 100 height 18
paste input "**********"
type input "**********"
click at [648, 500] on div "Надрукуйте або оберіть..." at bounding box center [657, 507] width 113 height 14
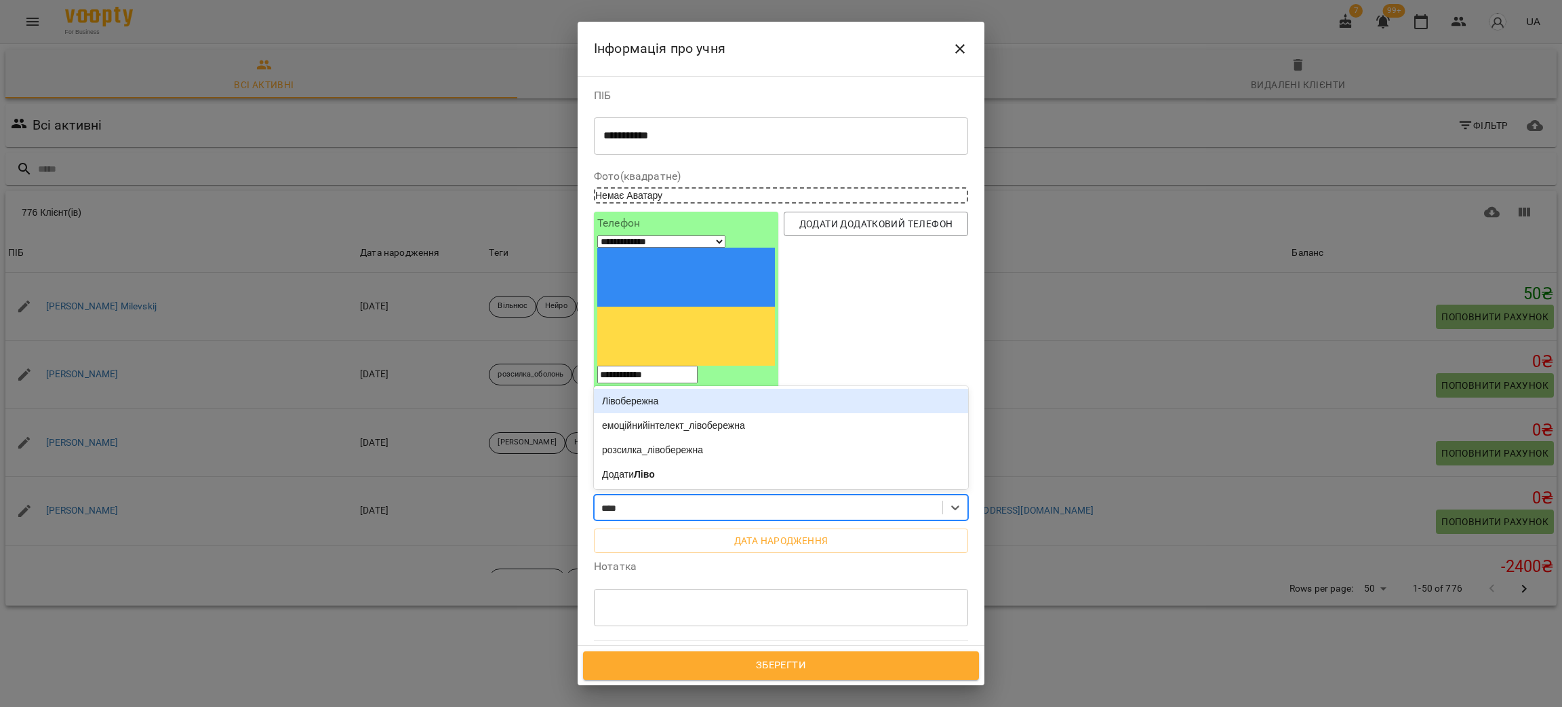
type input "*****"
click at [677, 389] on div "Лівобережна" at bounding box center [781, 401] width 374 height 24
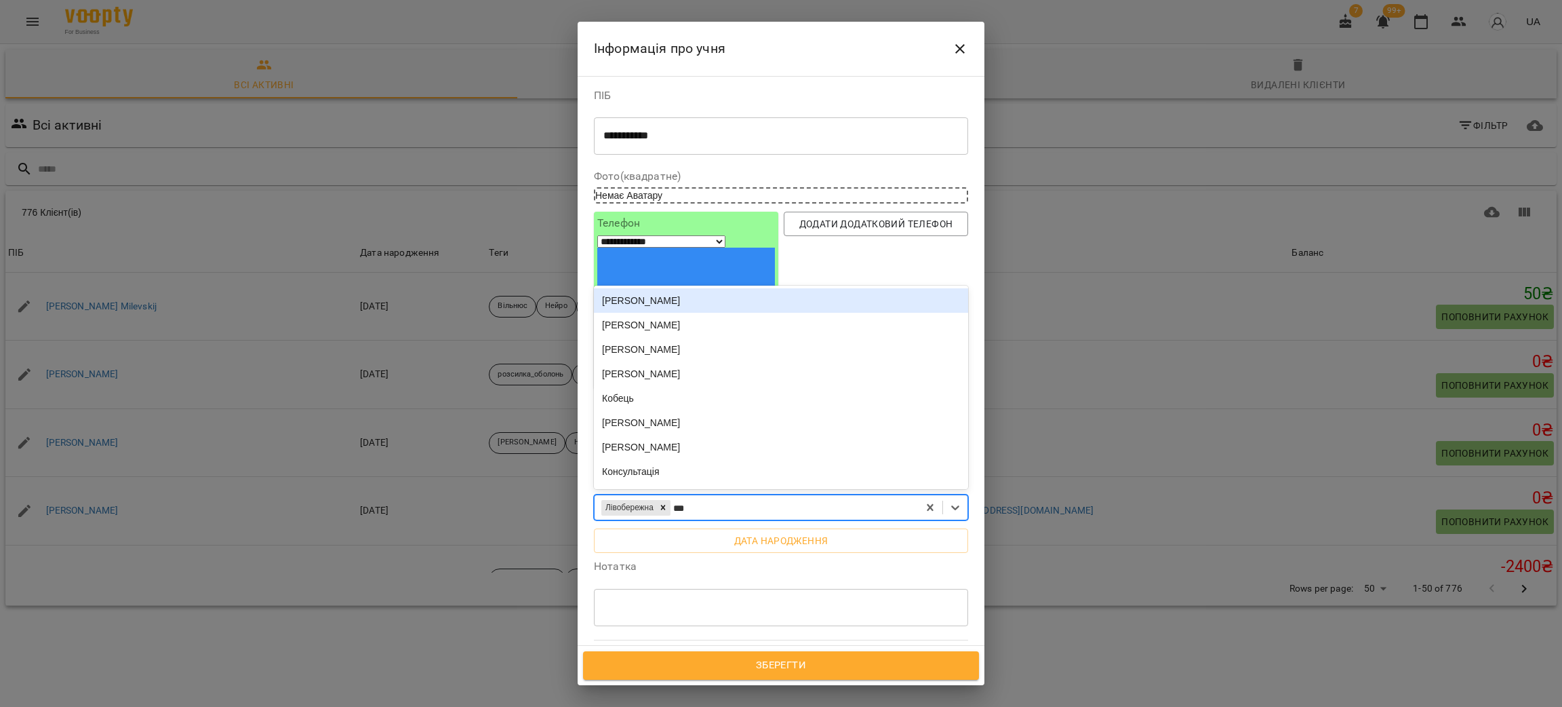
type input "****"
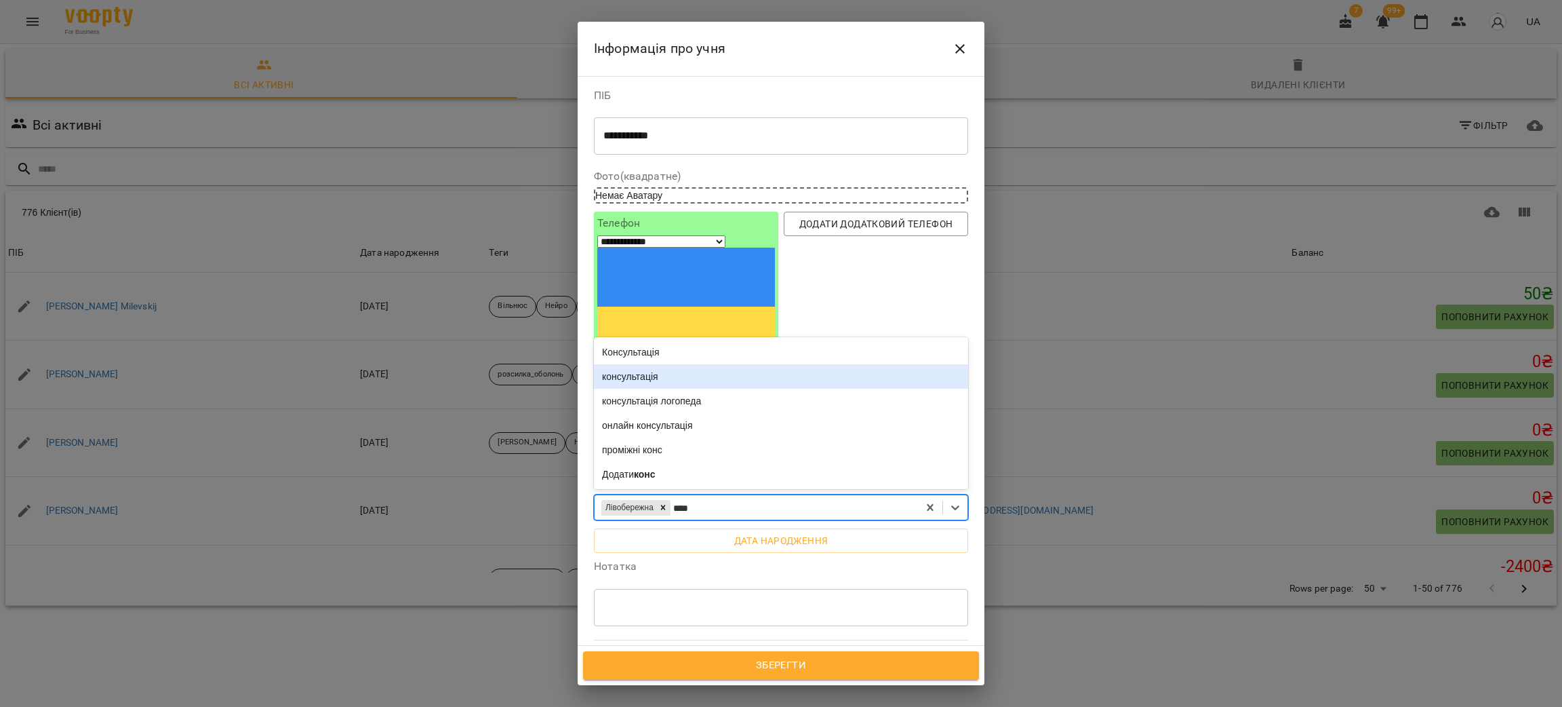
click at [678, 364] on div "консультація" at bounding box center [781, 376] width 374 height 24
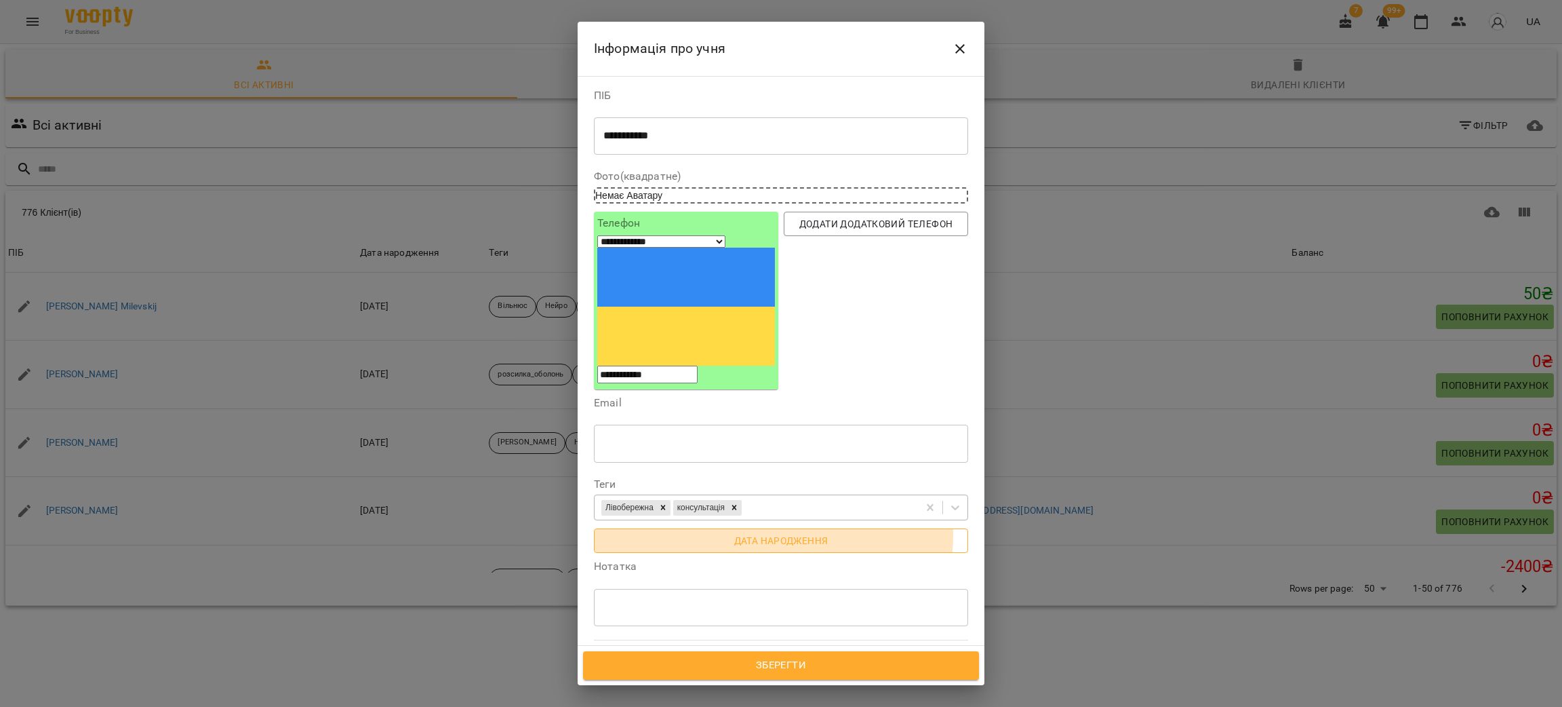
click at [759, 532] on span "Дата народження" at bounding box center [781, 540] width 353 height 16
drag, startPoint x: 669, startPoint y: 427, endPoint x: 591, endPoint y: 429, distance: 78.0
click at [591, 526] on div "**********" at bounding box center [781, 547] width 380 height 43
type input "**********"
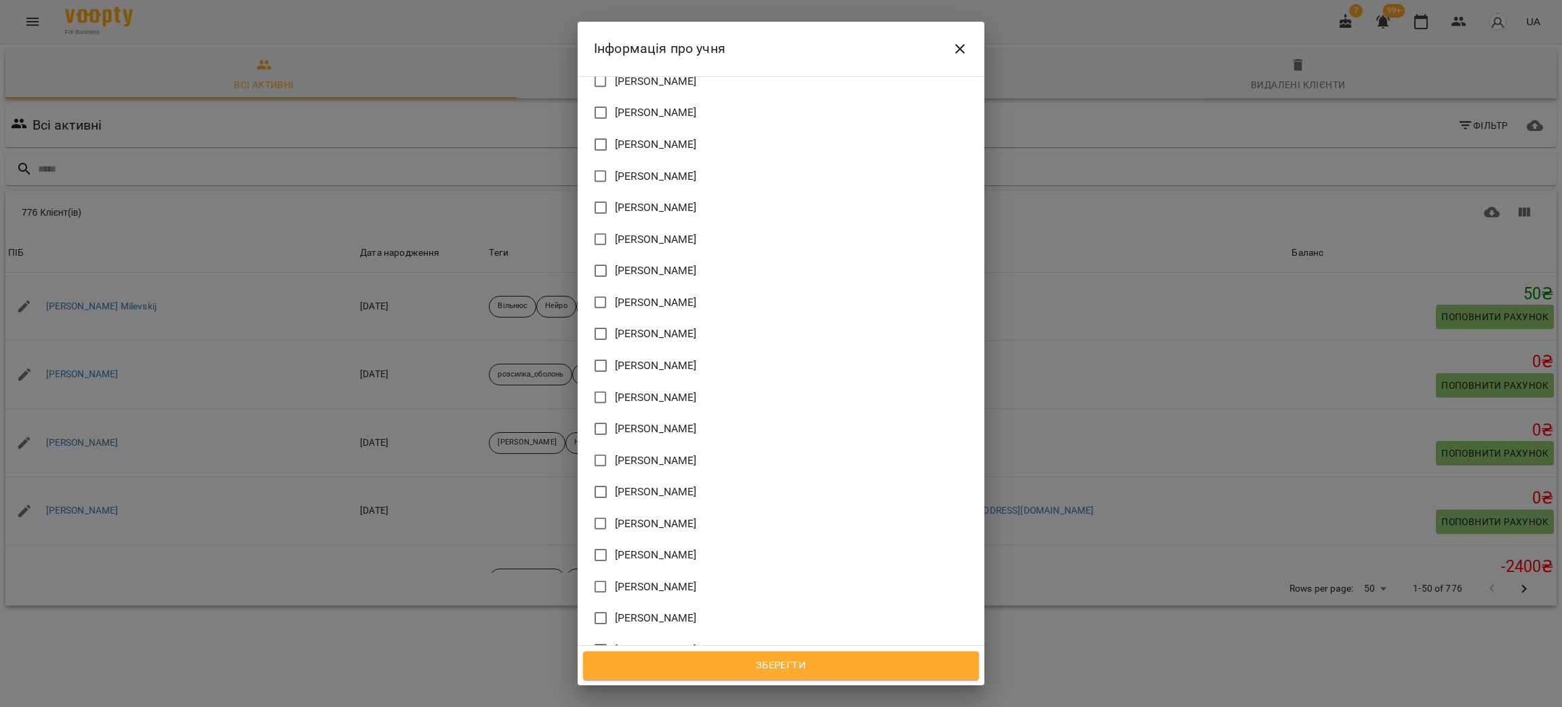
scroll to position [1146, 0]
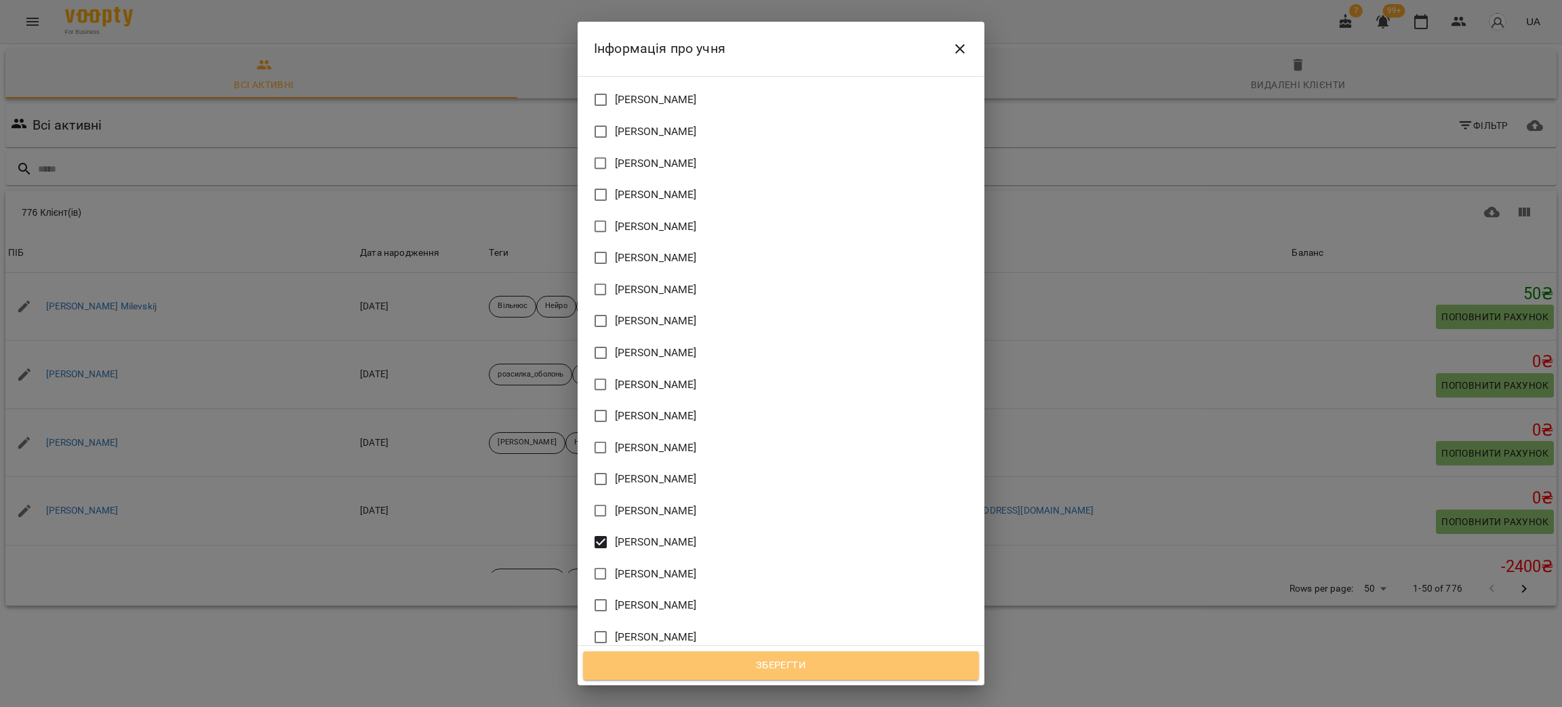
click at [780, 657] on span "Зберегти" at bounding box center [781, 665] width 366 height 18
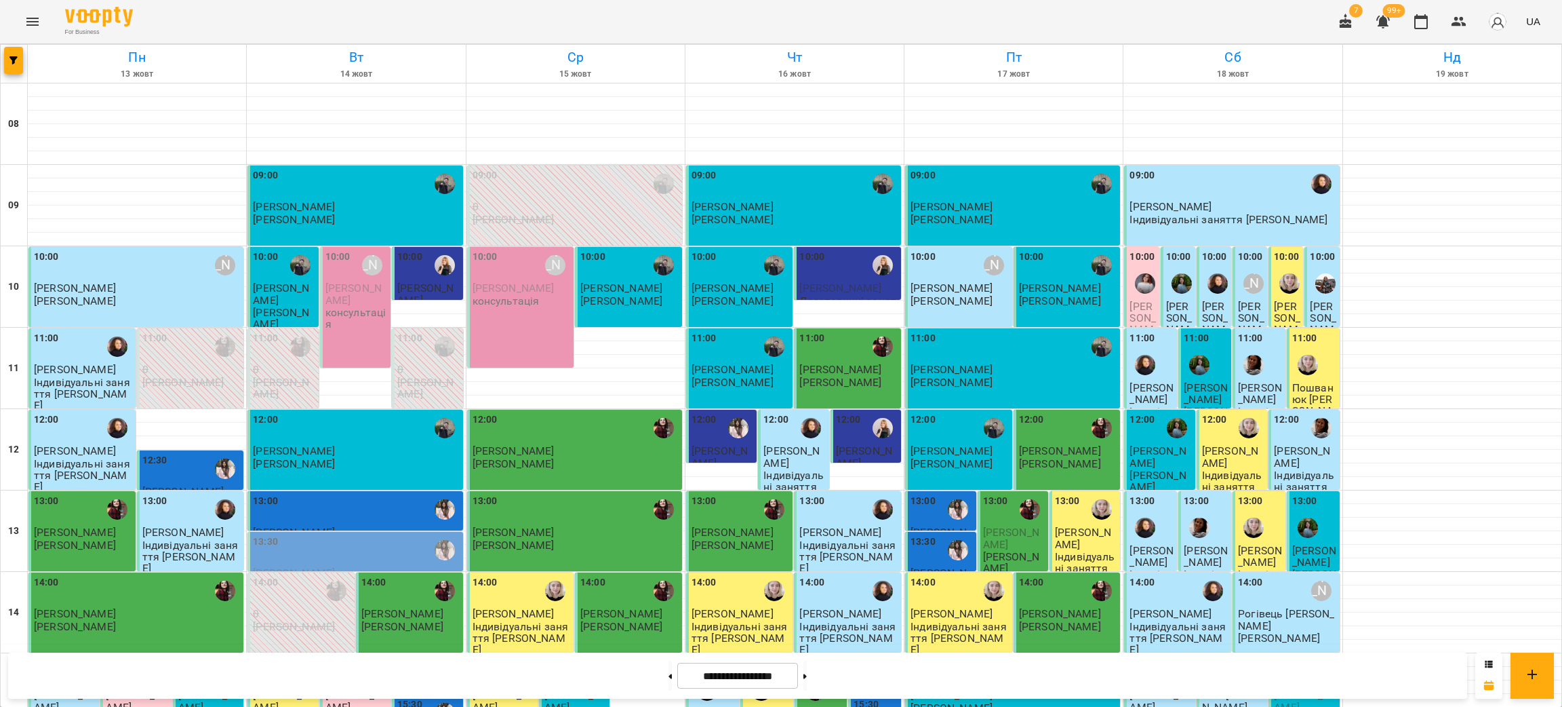
drag, startPoint x: 0, startPoint y: 0, endPoint x: 67, endPoint y: 307, distance: 314.4
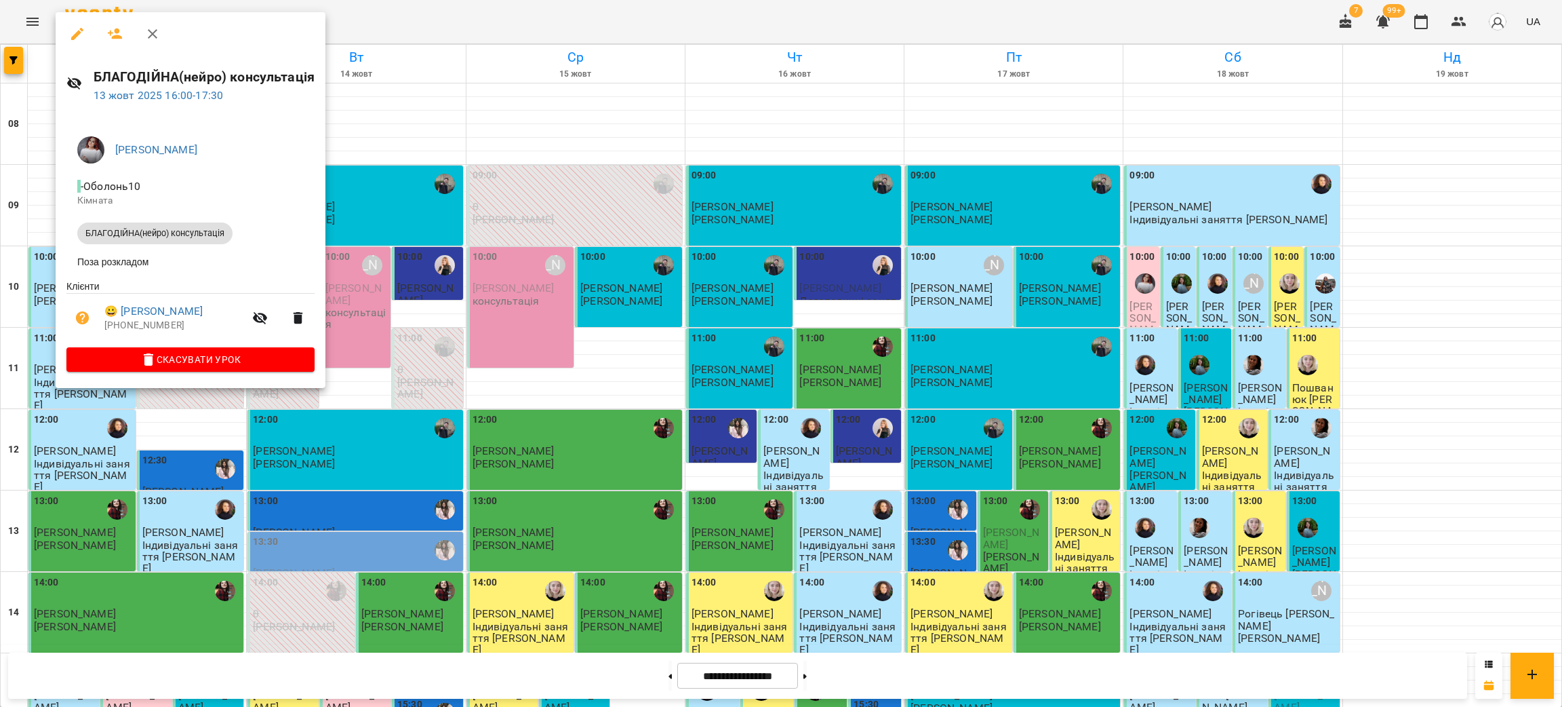
scroll to position [508, 0]
click at [336, 7] on div at bounding box center [781, 353] width 1562 height 707
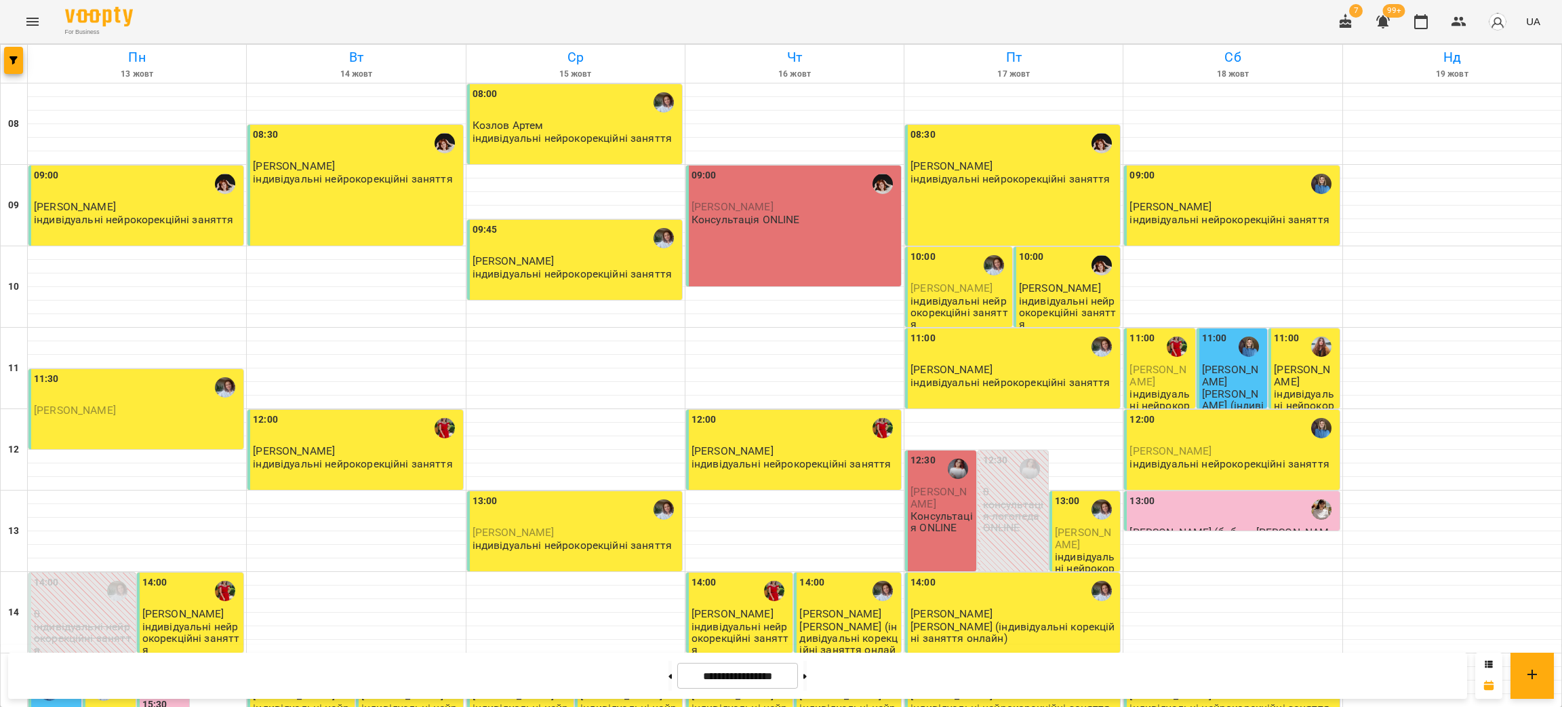
scroll to position [304, 0]
click at [22, 61] on span "button" at bounding box center [13, 60] width 19 height 8
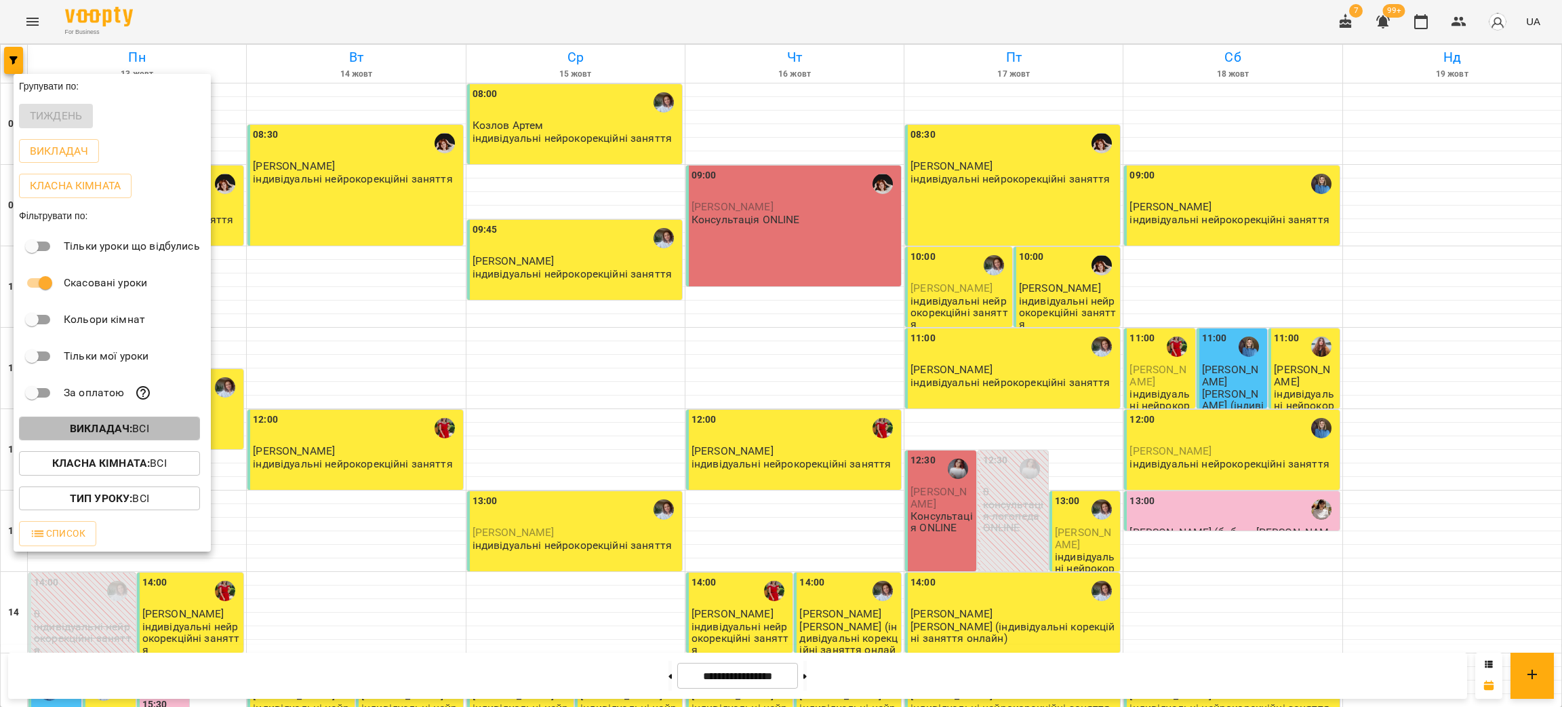
click at [145, 431] on p "Викладач : Всі" at bounding box center [109, 428] width 79 height 16
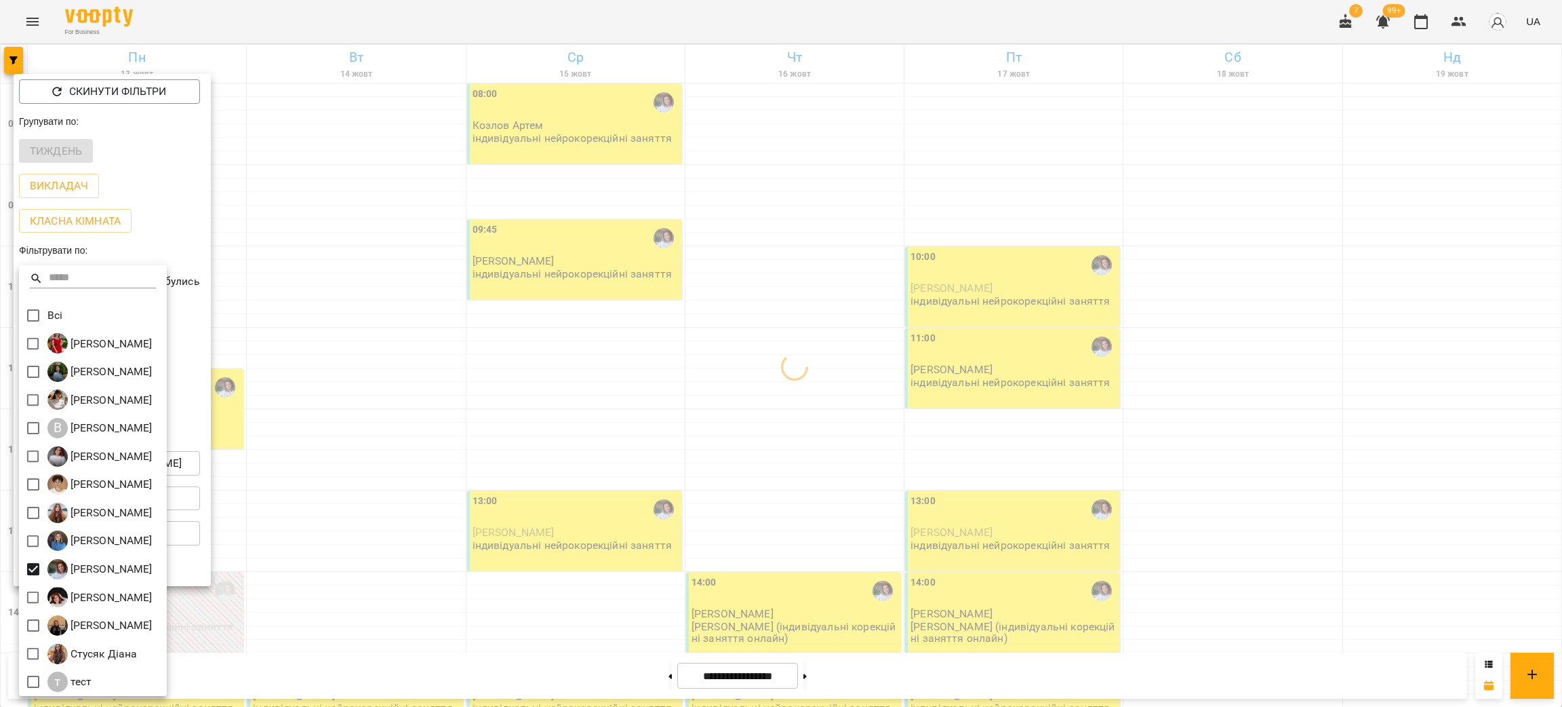
click at [428, 22] on div at bounding box center [781, 353] width 1562 height 707
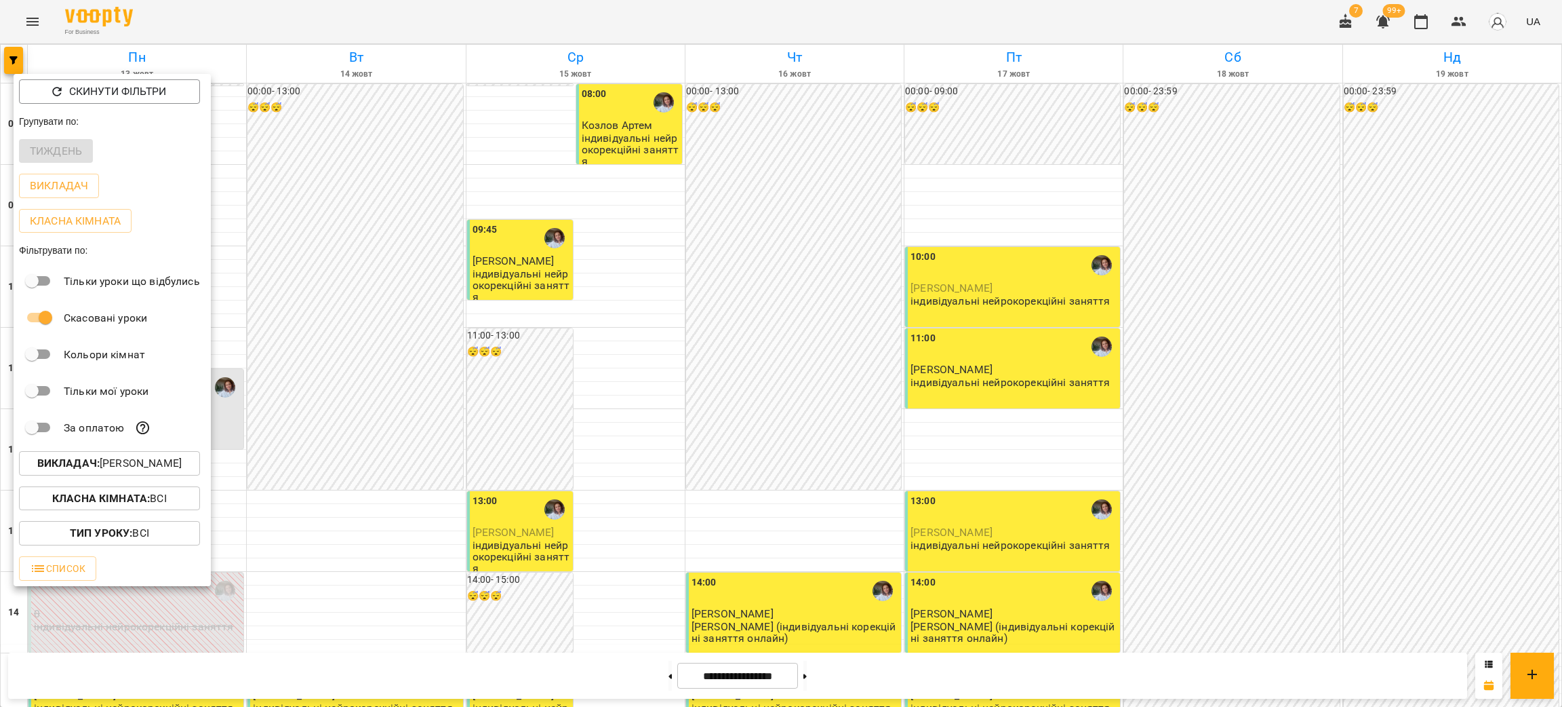
click at [390, 14] on div at bounding box center [781, 353] width 1562 height 707
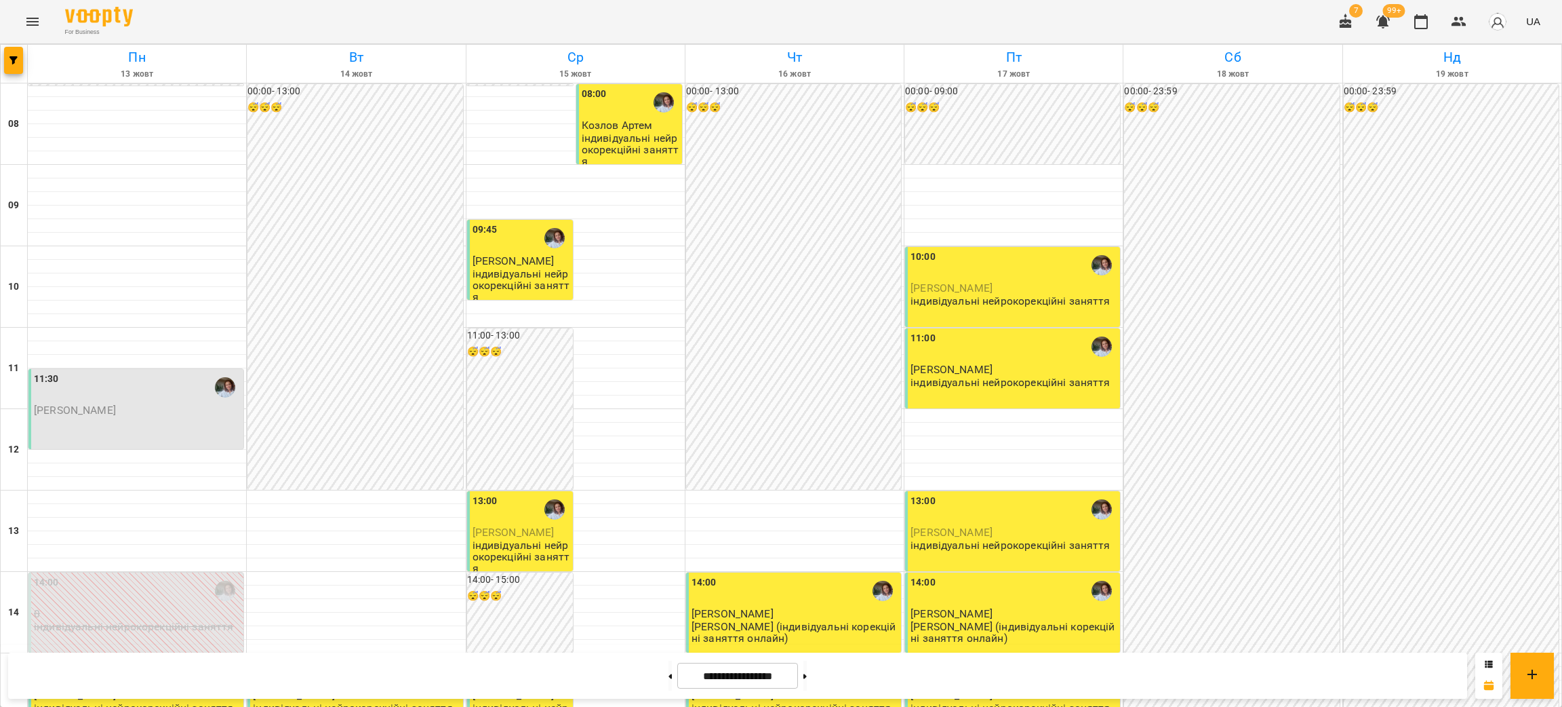
click at [390, 14] on div "Скинути фільтри Групувати по: Тиждень Викладач Класна кімната Фільтрувати по: Т…" at bounding box center [781, 353] width 1562 height 707
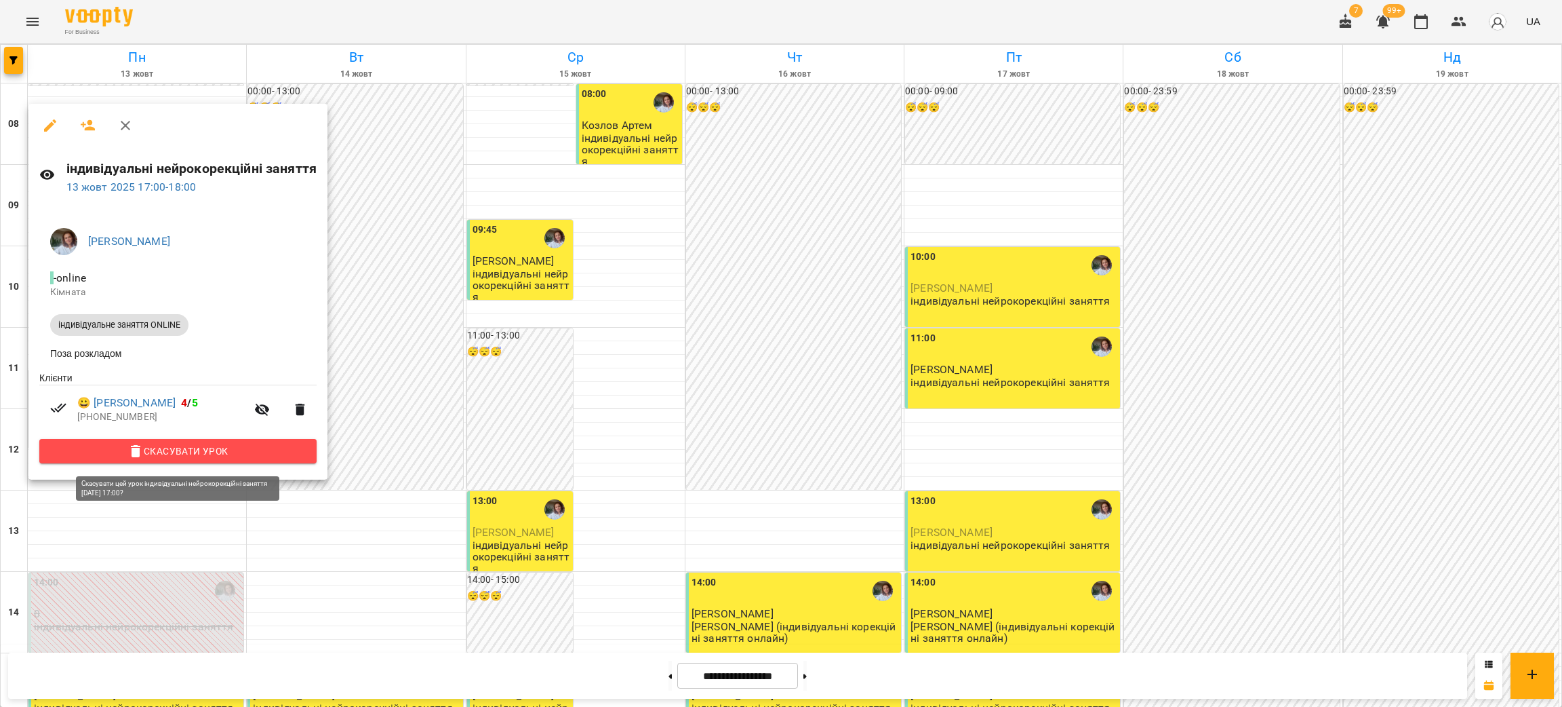
click at [275, 443] on button "Скасувати Урок" at bounding box center [177, 451] width 277 height 24
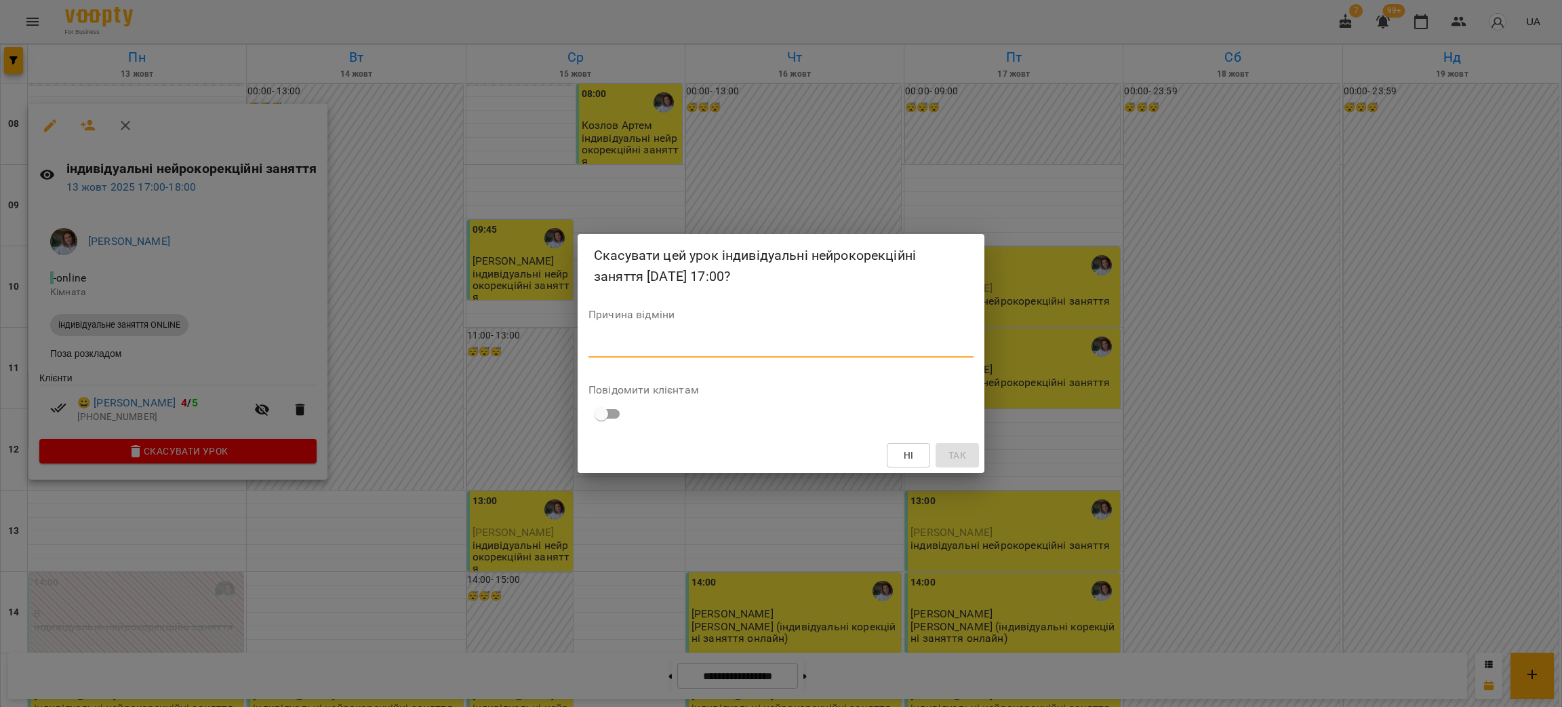
click at [646, 347] on textarea at bounding box center [781, 346] width 385 height 13
click at [947, 458] on span "Так" at bounding box center [958, 455] width 22 height 16
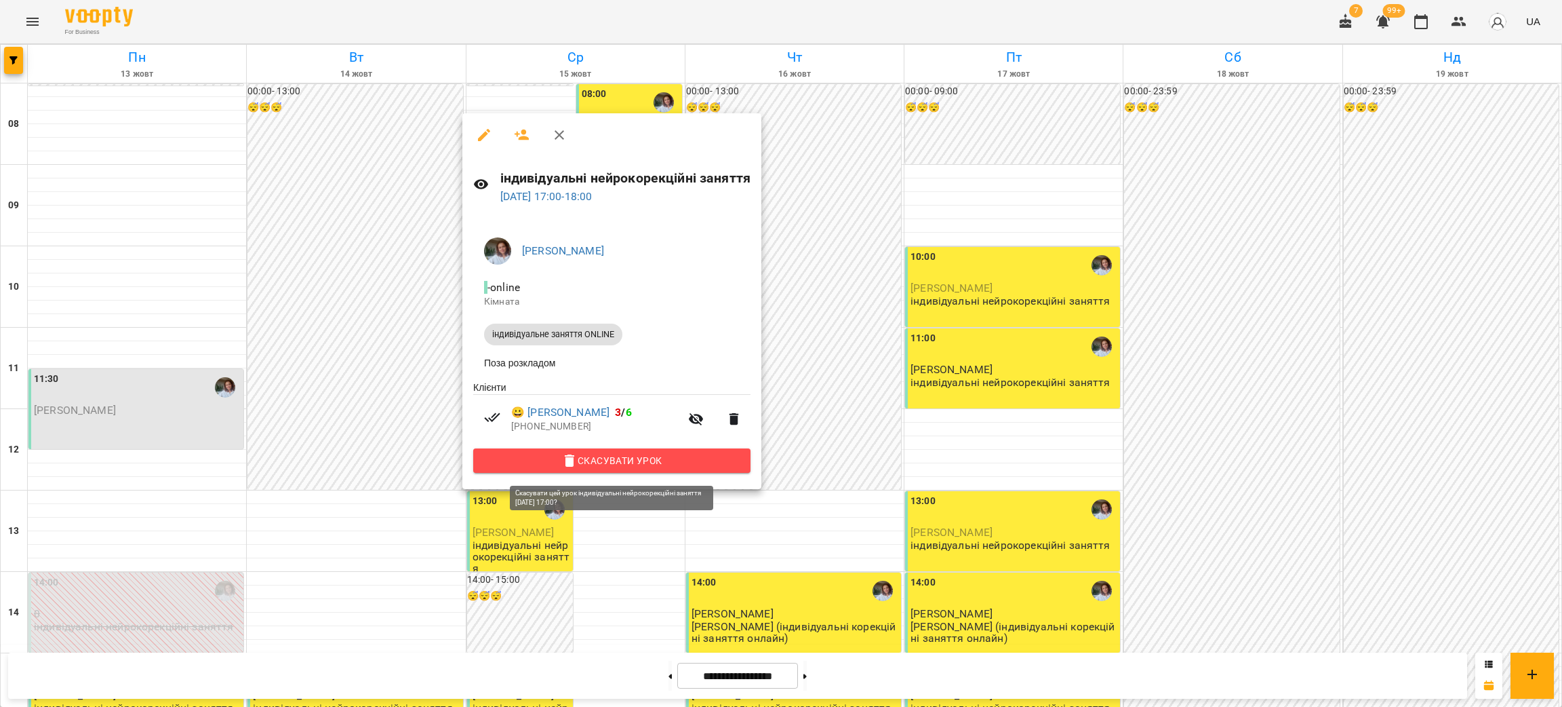
click at [633, 458] on span "Скасувати Урок" at bounding box center [612, 460] width 256 height 16
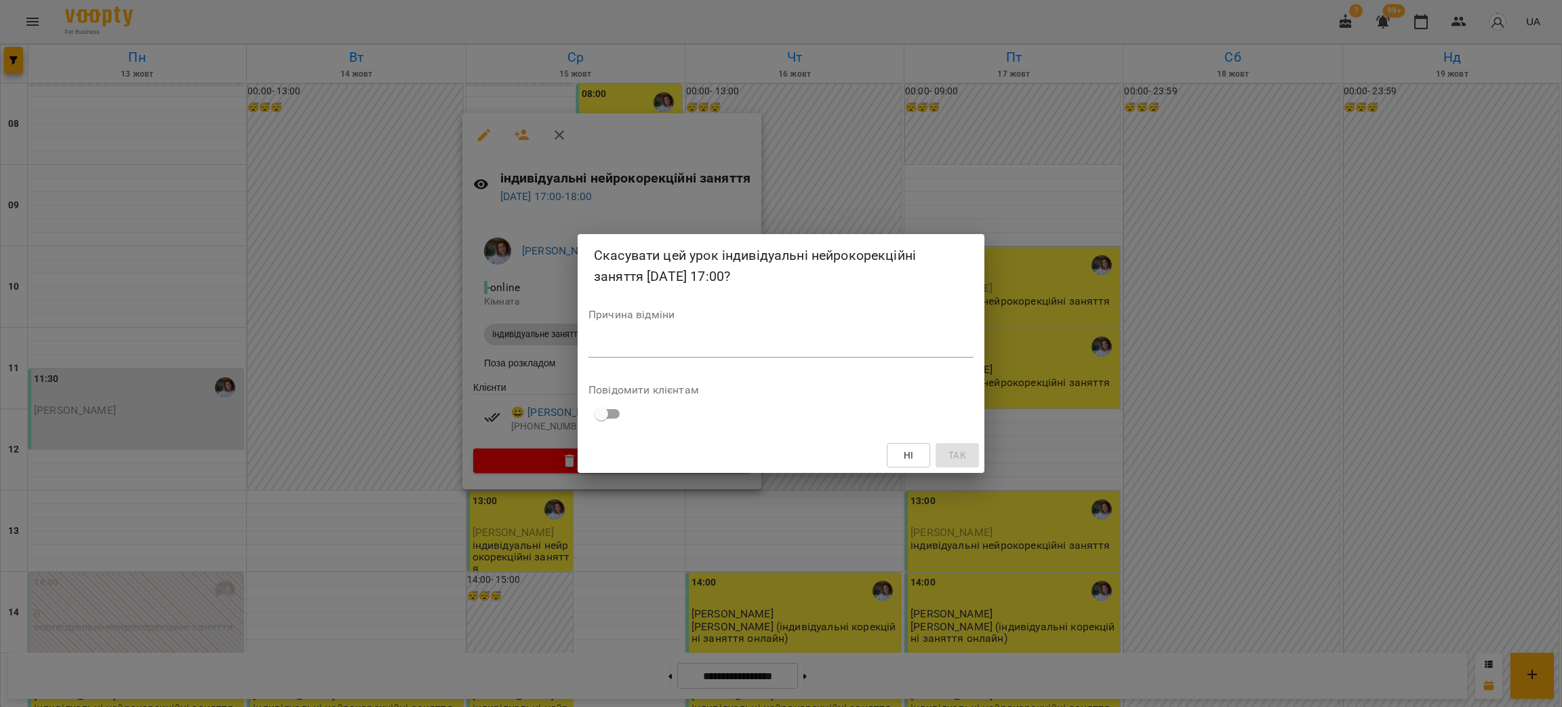
click at [690, 349] on textarea at bounding box center [781, 346] width 385 height 13
click at [946, 454] on button "Так" at bounding box center [957, 455] width 43 height 24
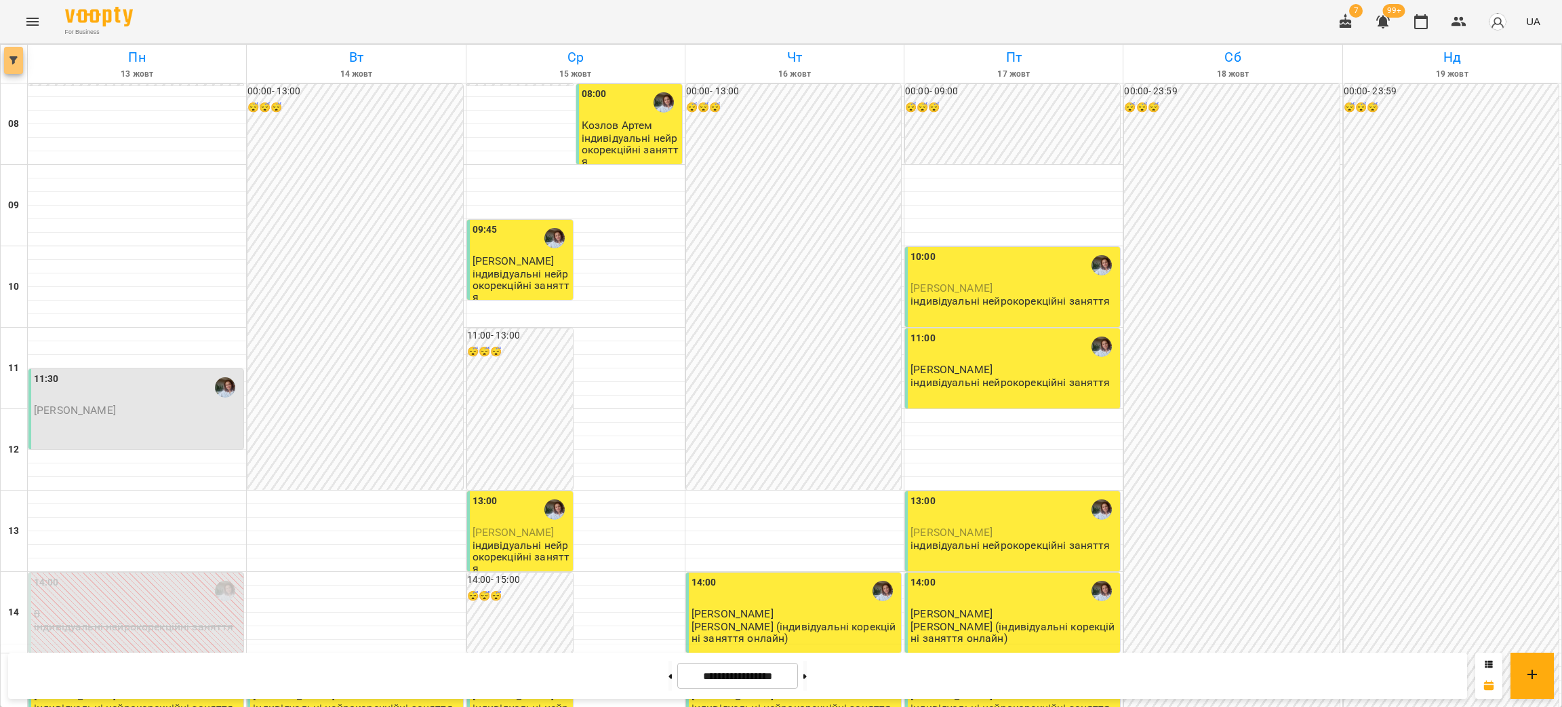
click at [14, 63] on icon "button" at bounding box center [13, 60] width 8 height 8
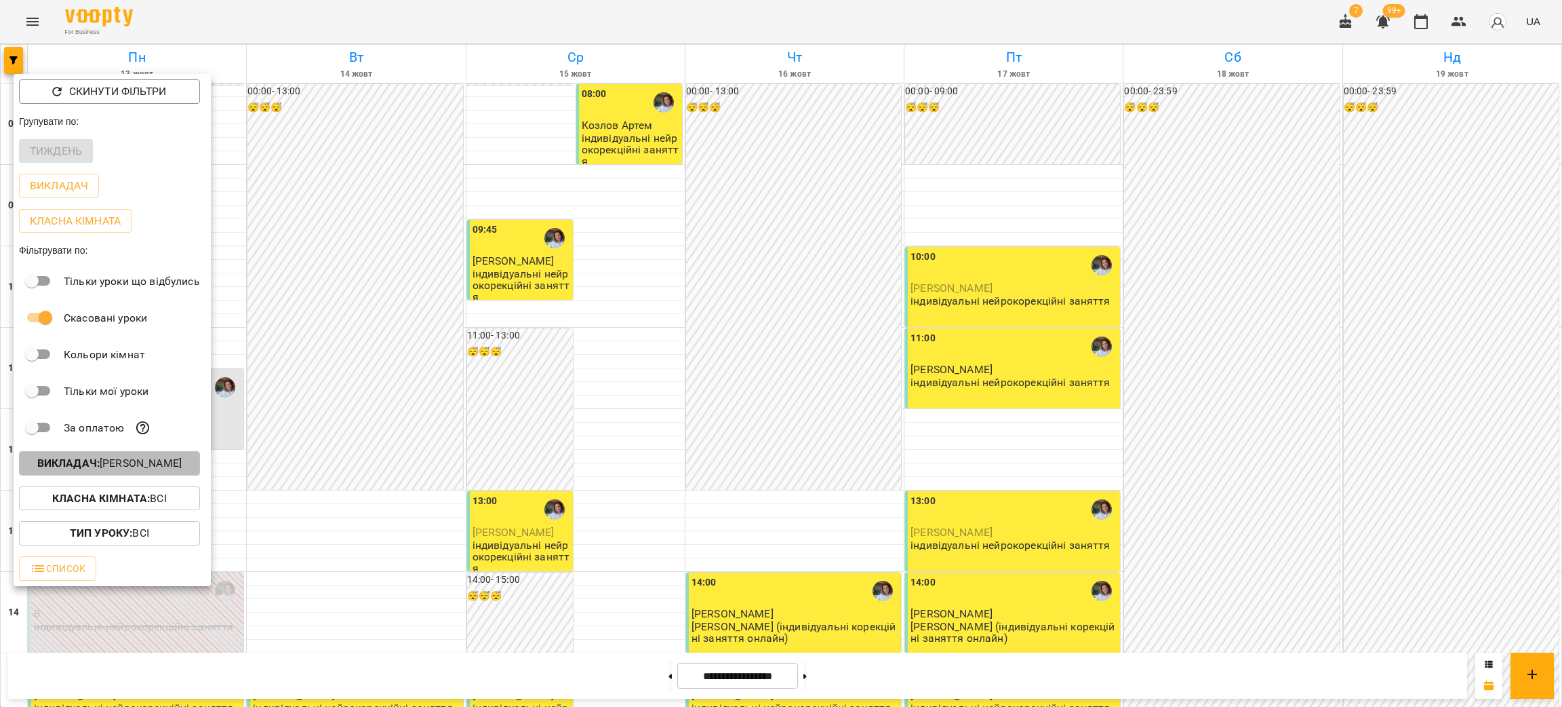
click at [107, 467] on p "Викладач : Ольга Старкова" at bounding box center [109, 463] width 144 height 16
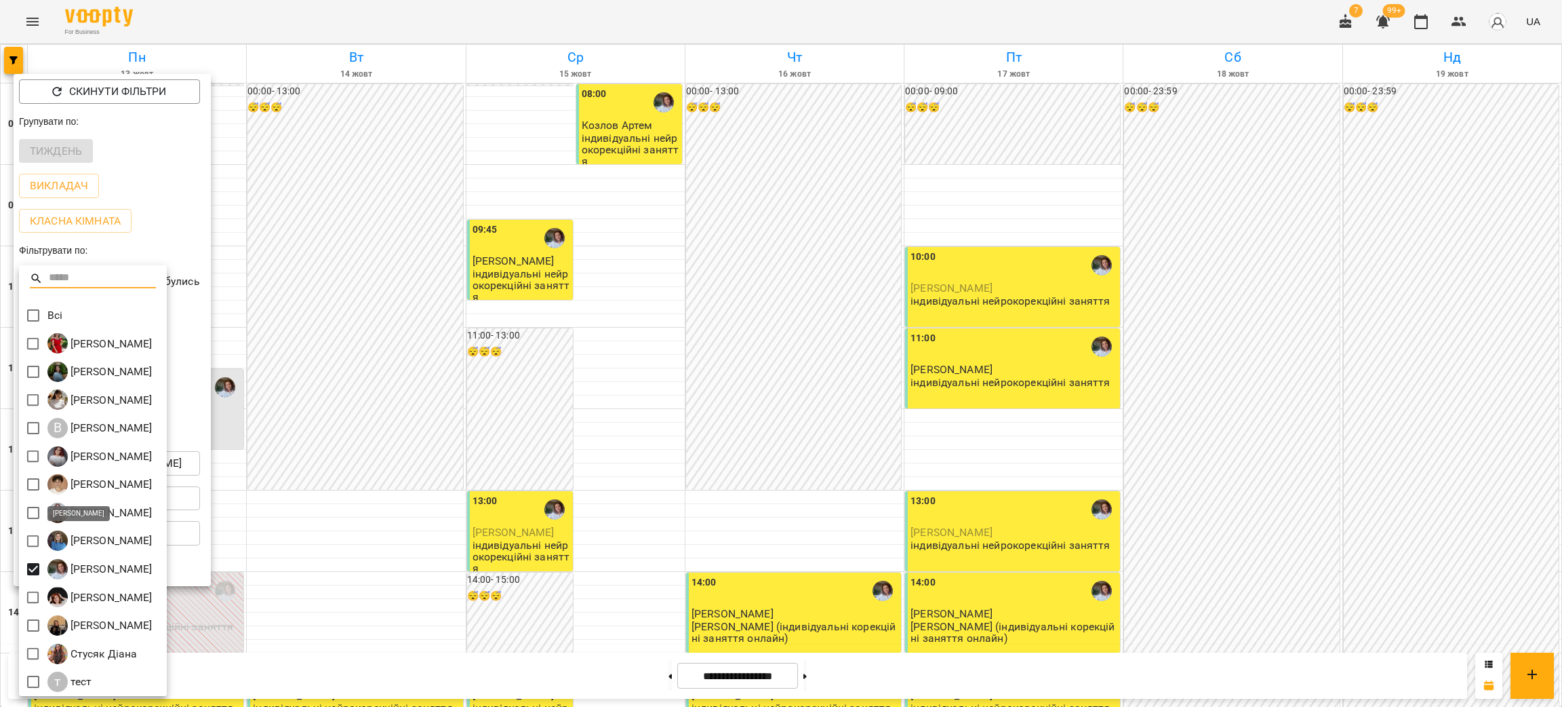
scroll to position [2, 0]
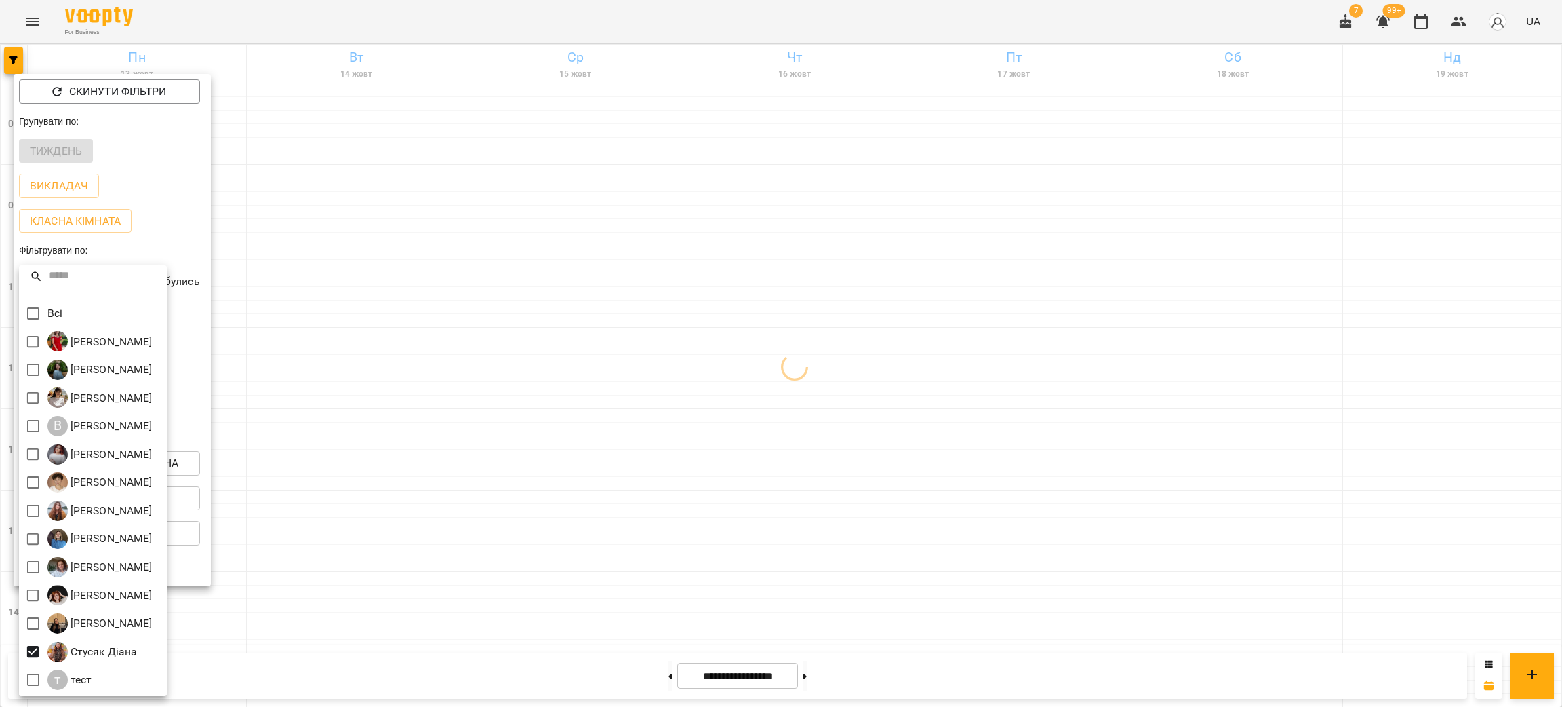
click at [570, 16] on div at bounding box center [781, 353] width 1562 height 707
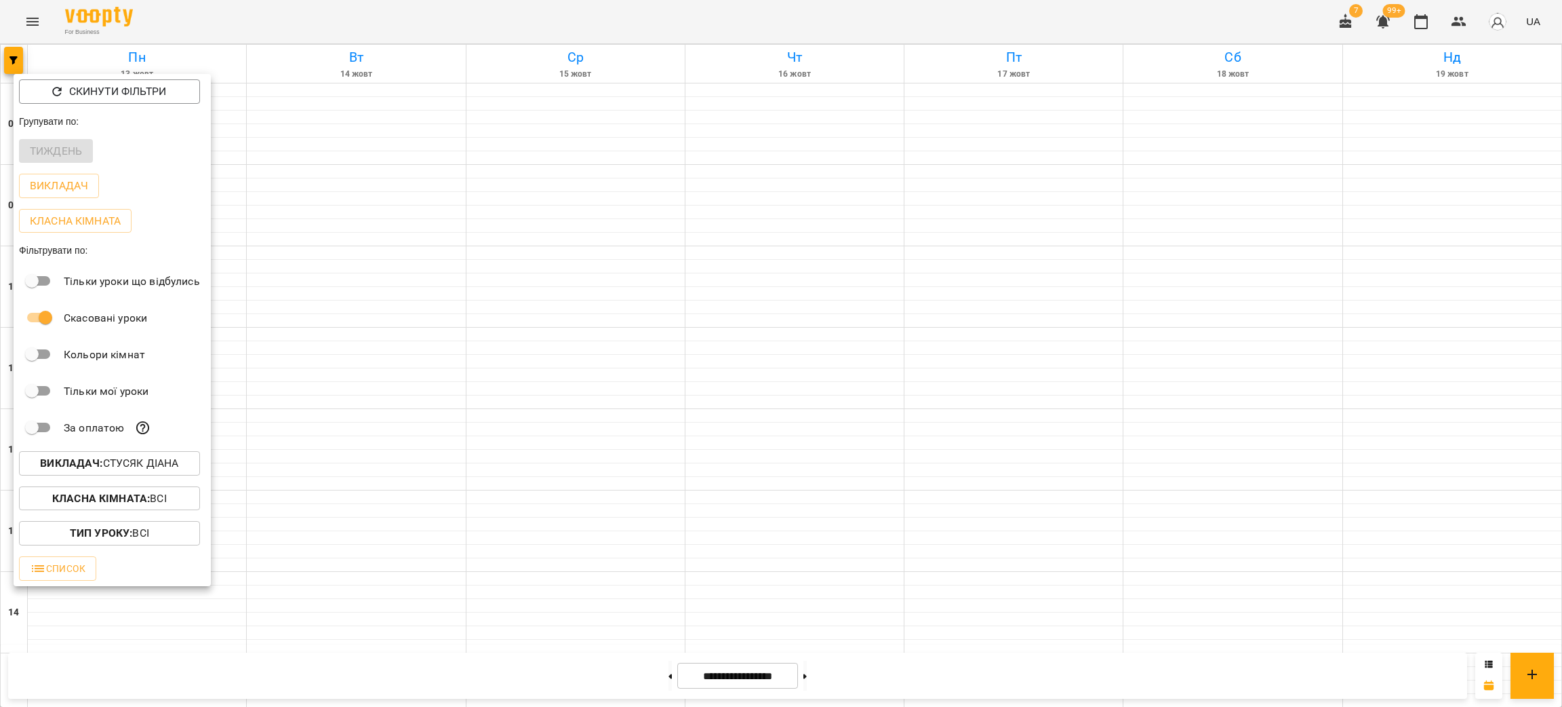
click at [570, 16] on div "Всі Іванна Шевчук Анна Андрійчук Анна Ягмурджи В Вікторія Похитун Катерина Стрі…" at bounding box center [781, 353] width 1562 height 707
click at [570, 16] on div at bounding box center [781, 353] width 1562 height 707
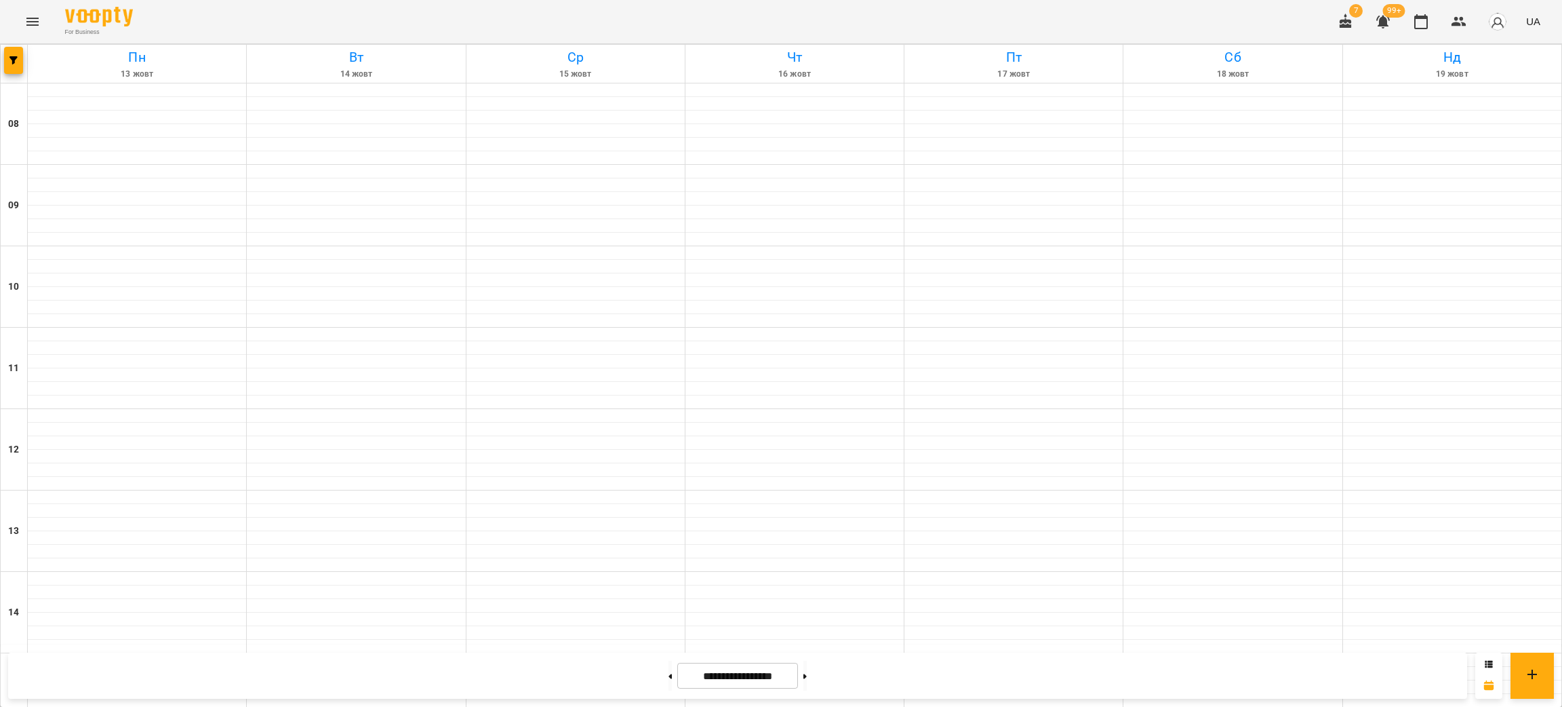
scroll to position [576, 0]
click at [211, 14] on div "For Business 7 99+ UA" at bounding box center [781, 21] width 1562 height 43
click at [311, 14] on div "For Business 7 99+ UA" at bounding box center [781, 21] width 1562 height 43
drag, startPoint x: 229, startPoint y: 22, endPoint x: 217, endPoint y: 7, distance: 18.9
click at [229, 22] on div "For Business 7 99+ UA" at bounding box center [781, 21] width 1562 height 43
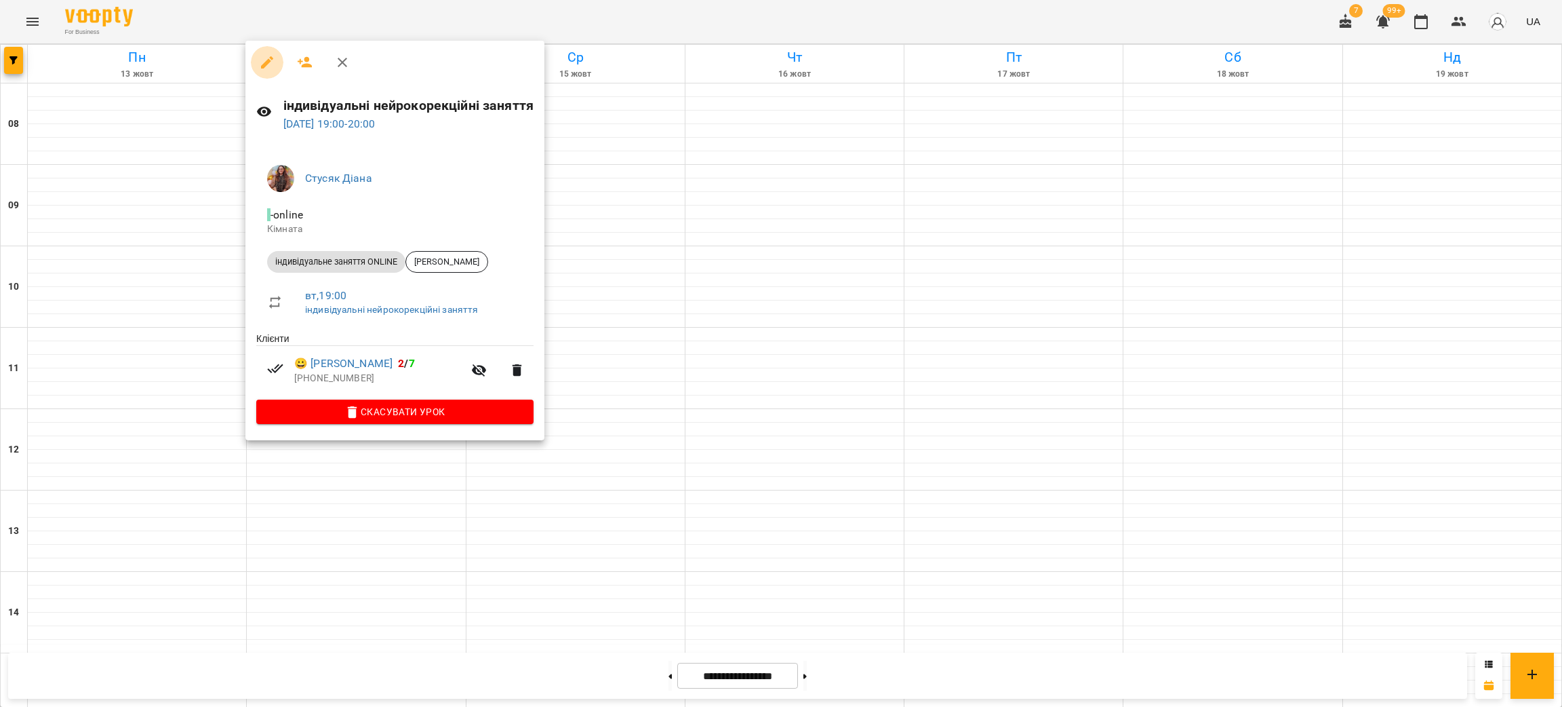
click at [266, 61] on icon "button" at bounding box center [267, 62] width 12 height 12
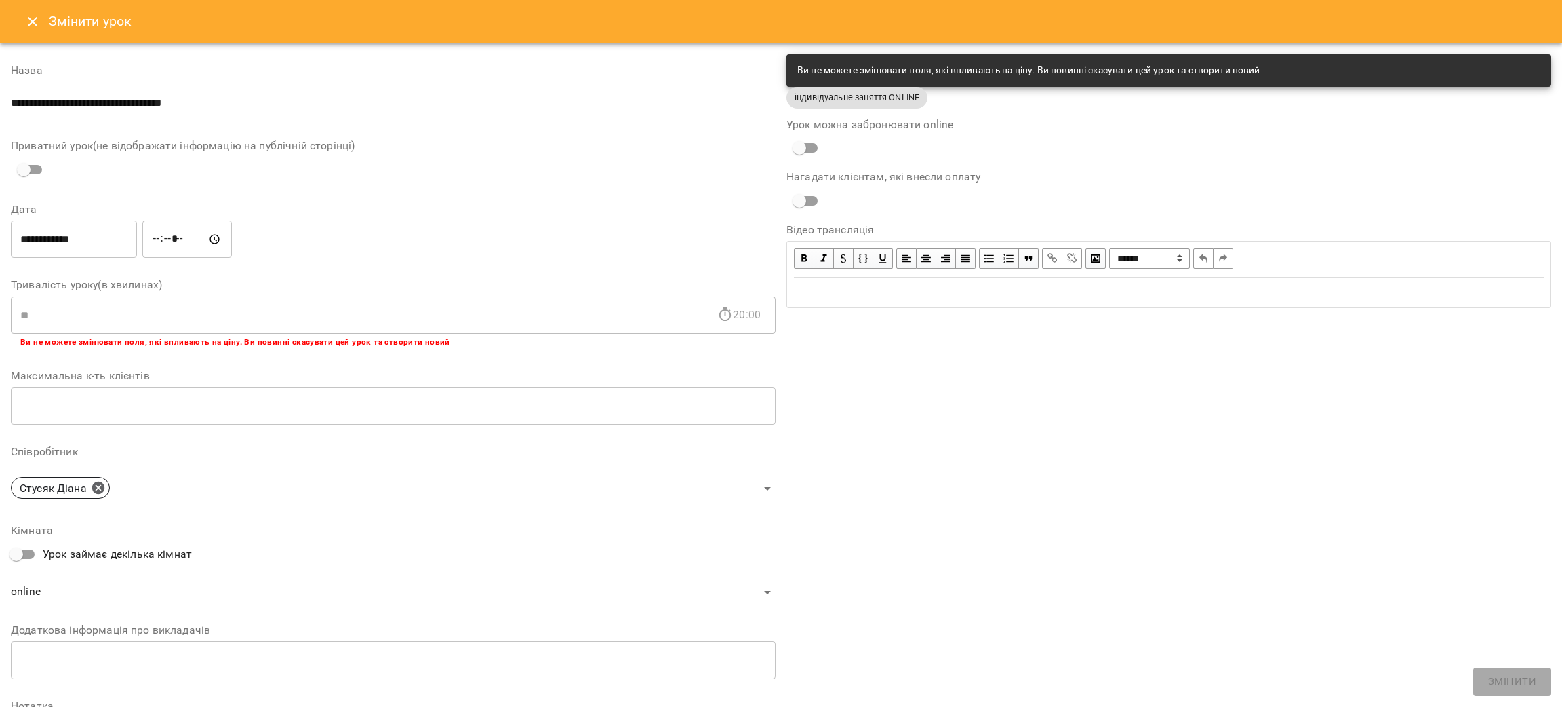
click at [116, 235] on input "**********" at bounding box center [74, 239] width 126 height 38
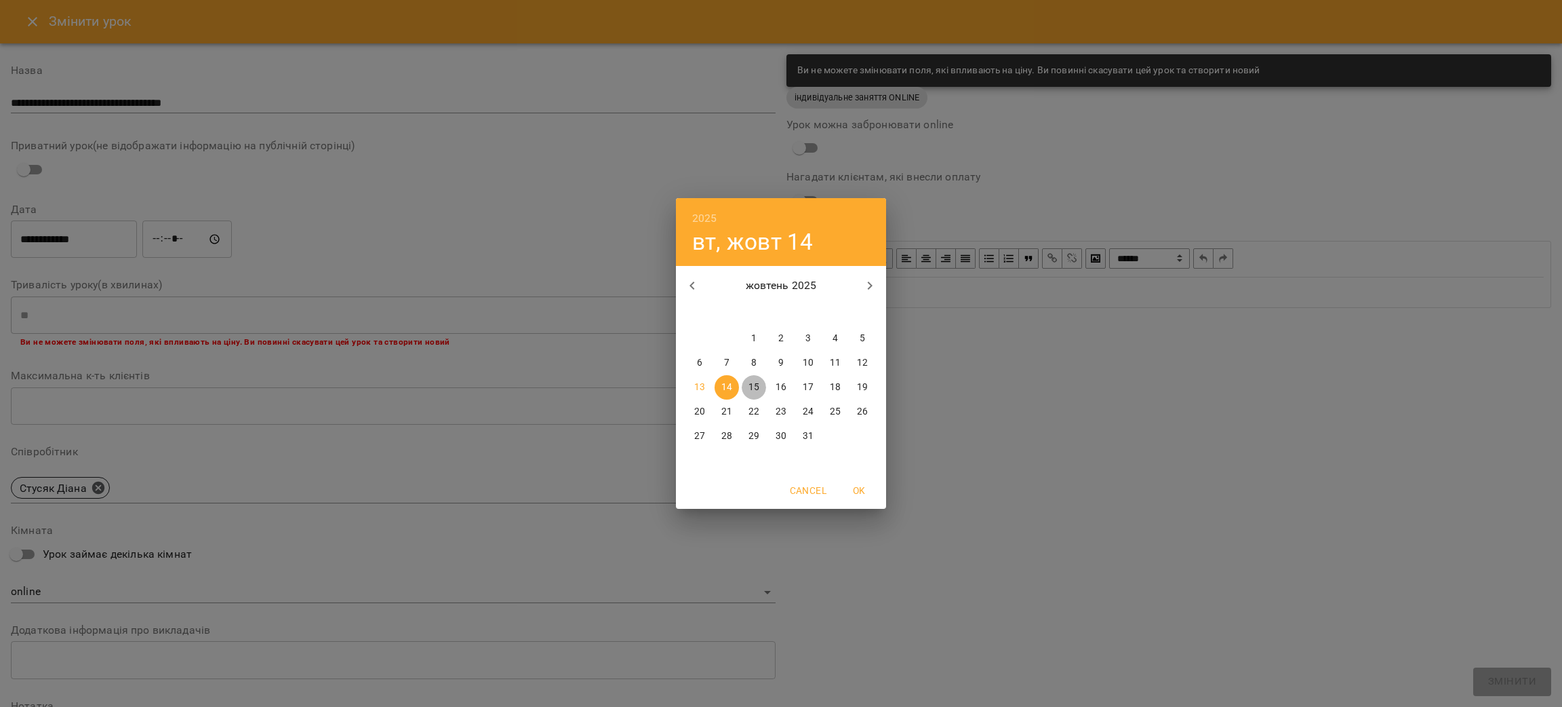
click at [760, 382] on span "15" at bounding box center [754, 387] width 24 height 14
type input "**********"
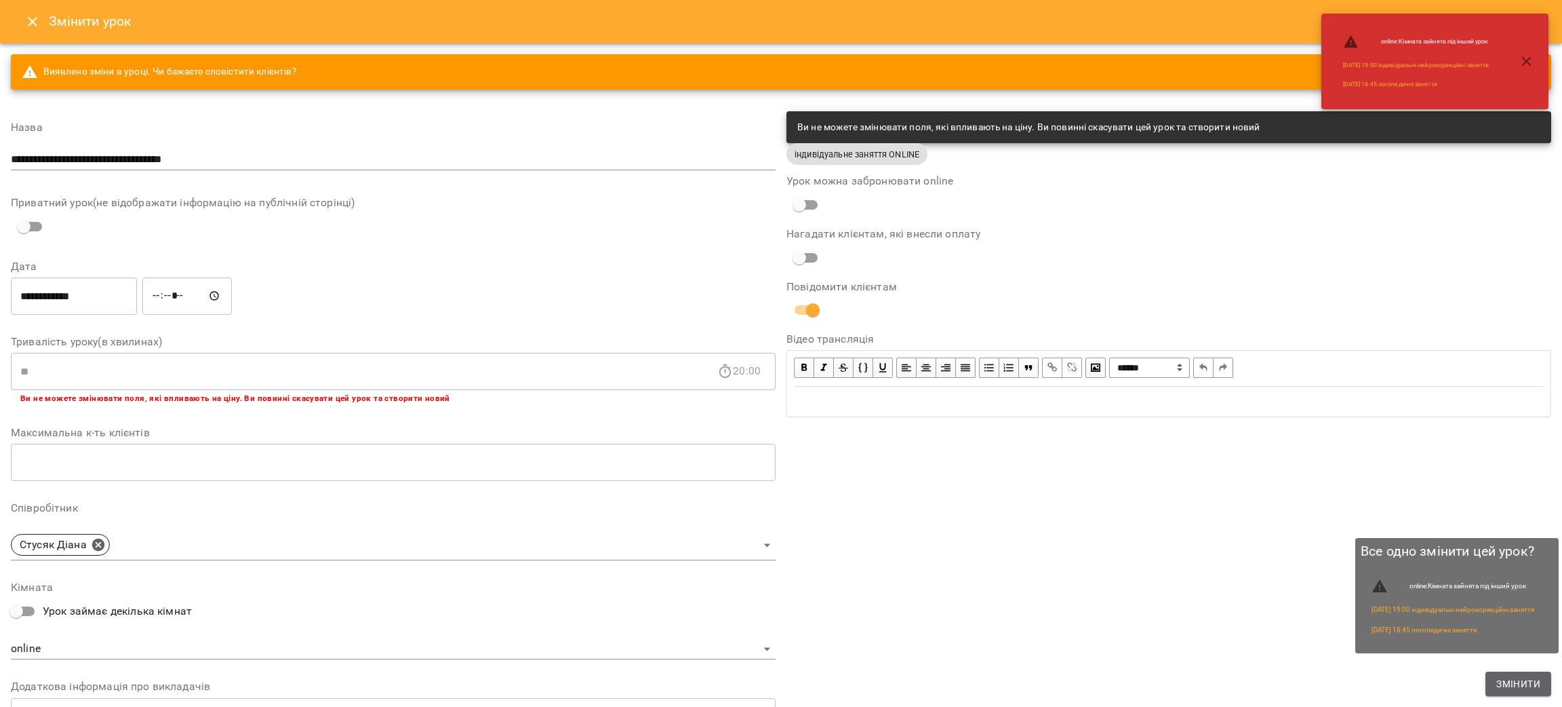
click at [1511, 683] on span "Змінити" at bounding box center [1519, 683] width 44 height 16
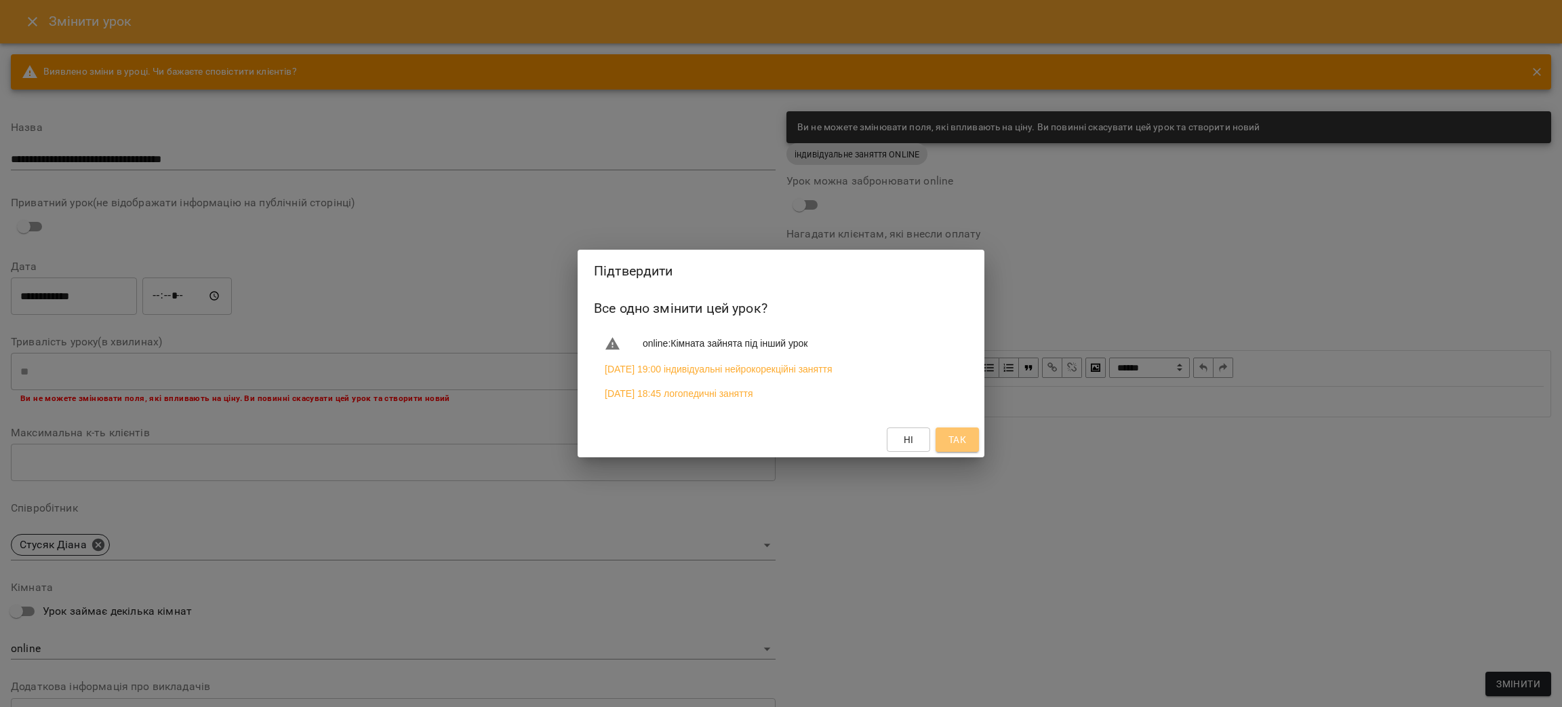
click at [954, 437] on span "Так" at bounding box center [958, 439] width 18 height 16
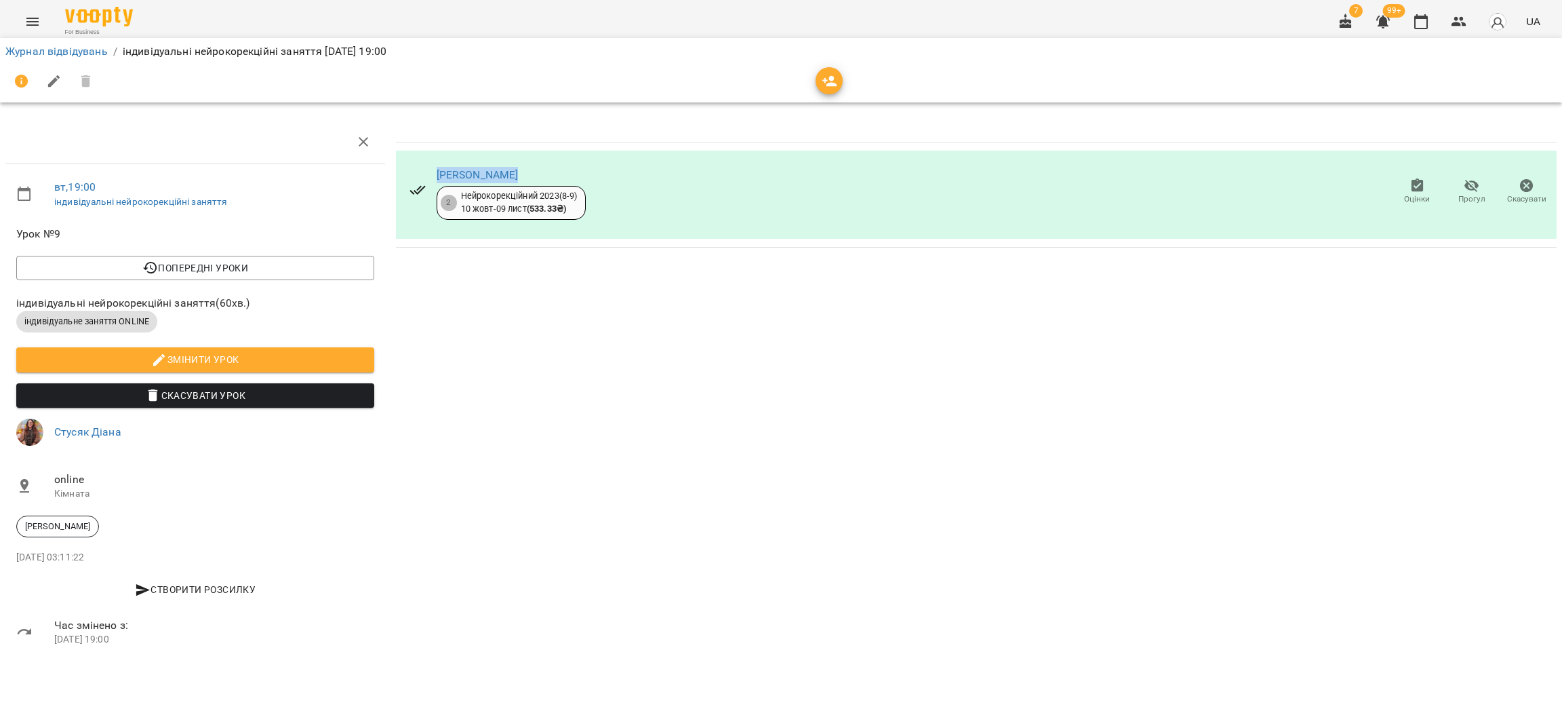
drag, startPoint x: 528, startPoint y: 169, endPoint x: 421, endPoint y: 165, distance: 107.2
click at [421, 165] on div "Білоус Кирило 2 Нейрокорекційний 2023(8-9) 10 жовт - 09 лист ( 533.33 ₴ )" at bounding box center [498, 191] width 198 height 77
copy link "Білоус Кирило"
click at [41, 55] on link "Журнал відвідувань" at bounding box center [56, 51] width 102 height 13
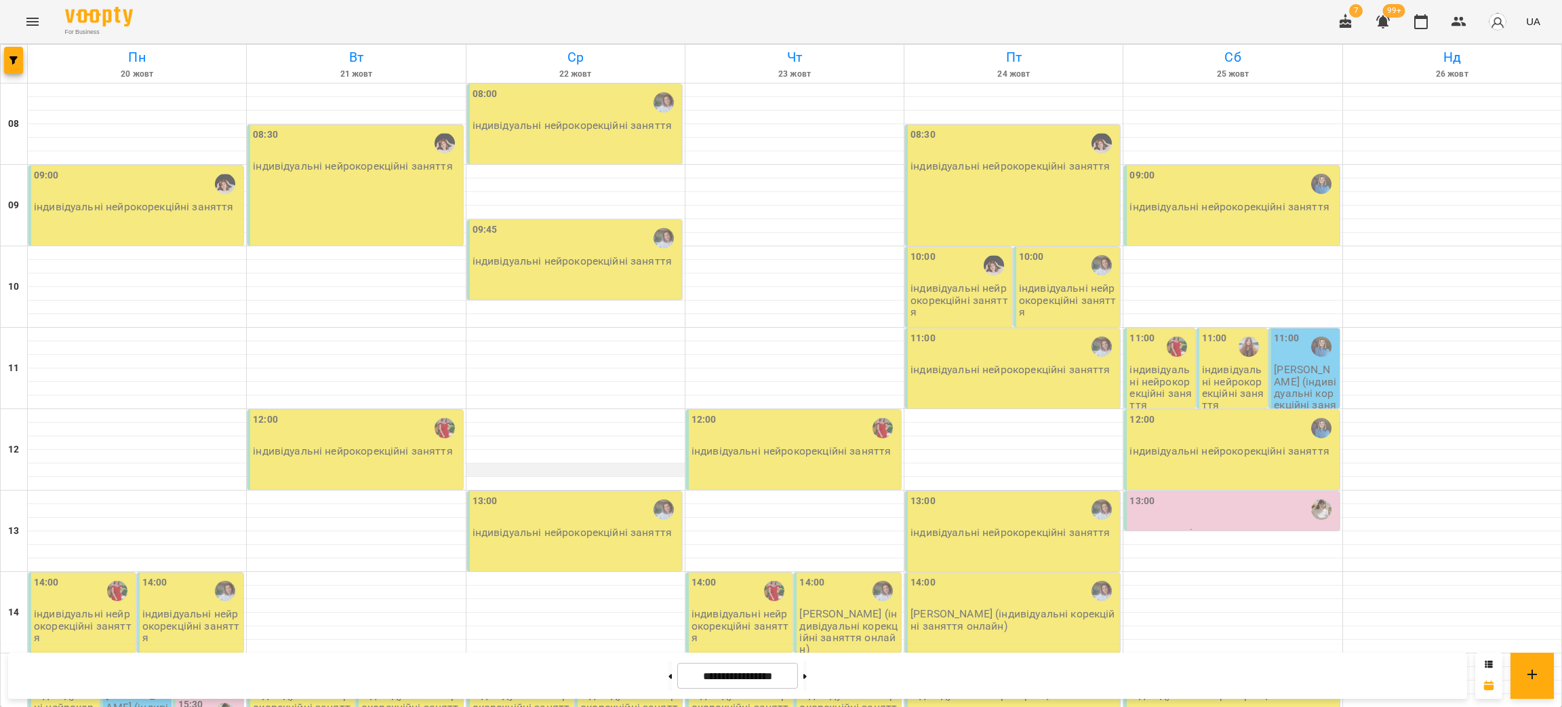
scroll to position [203, 0]
click at [669, 673] on button at bounding box center [670, 675] width 3 height 30
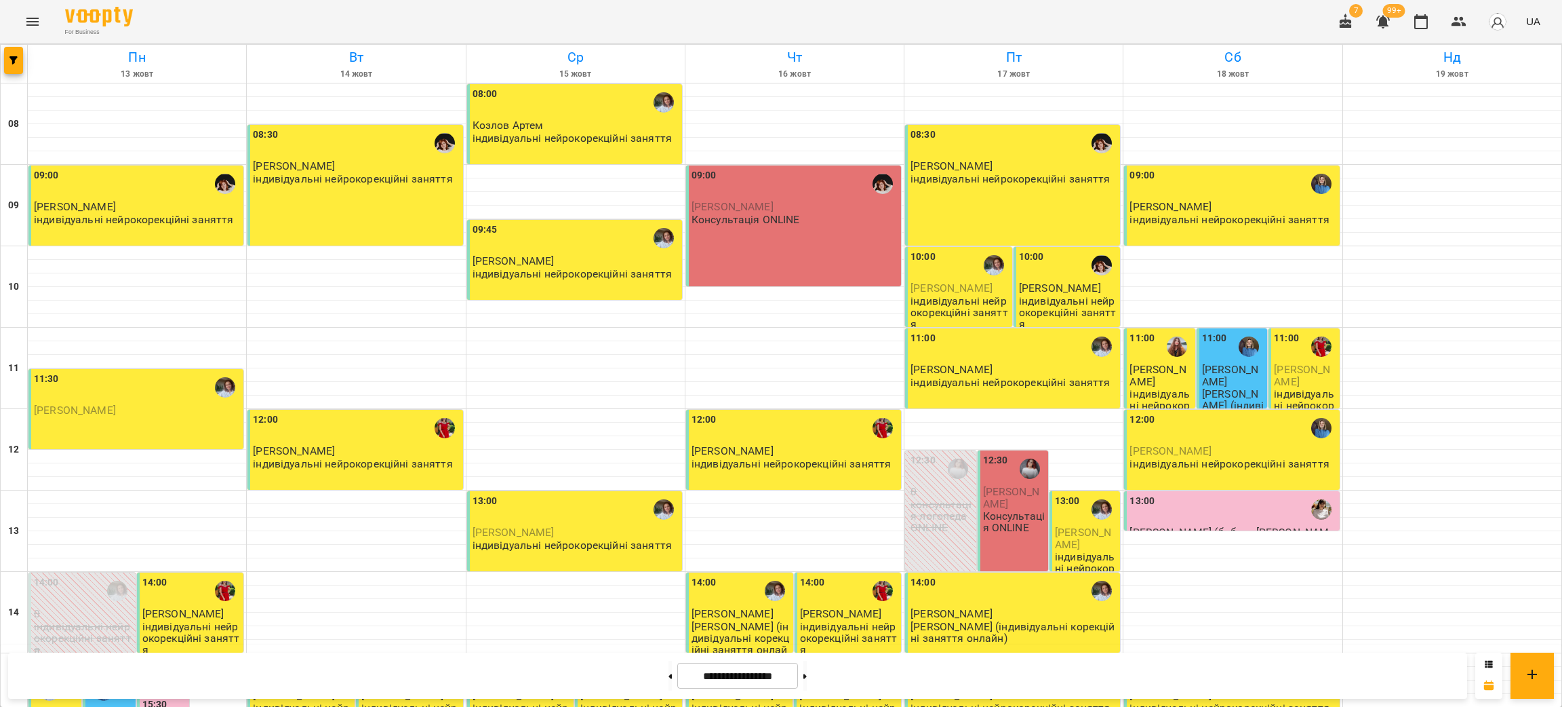
click at [210, 23] on div "For Business 7 99+ UA" at bounding box center [781, 21] width 1562 height 43
click at [252, 30] on div "For Business 7 99+ UA" at bounding box center [781, 21] width 1562 height 43
click at [12, 61] on icon "button" at bounding box center [13, 60] width 8 height 8
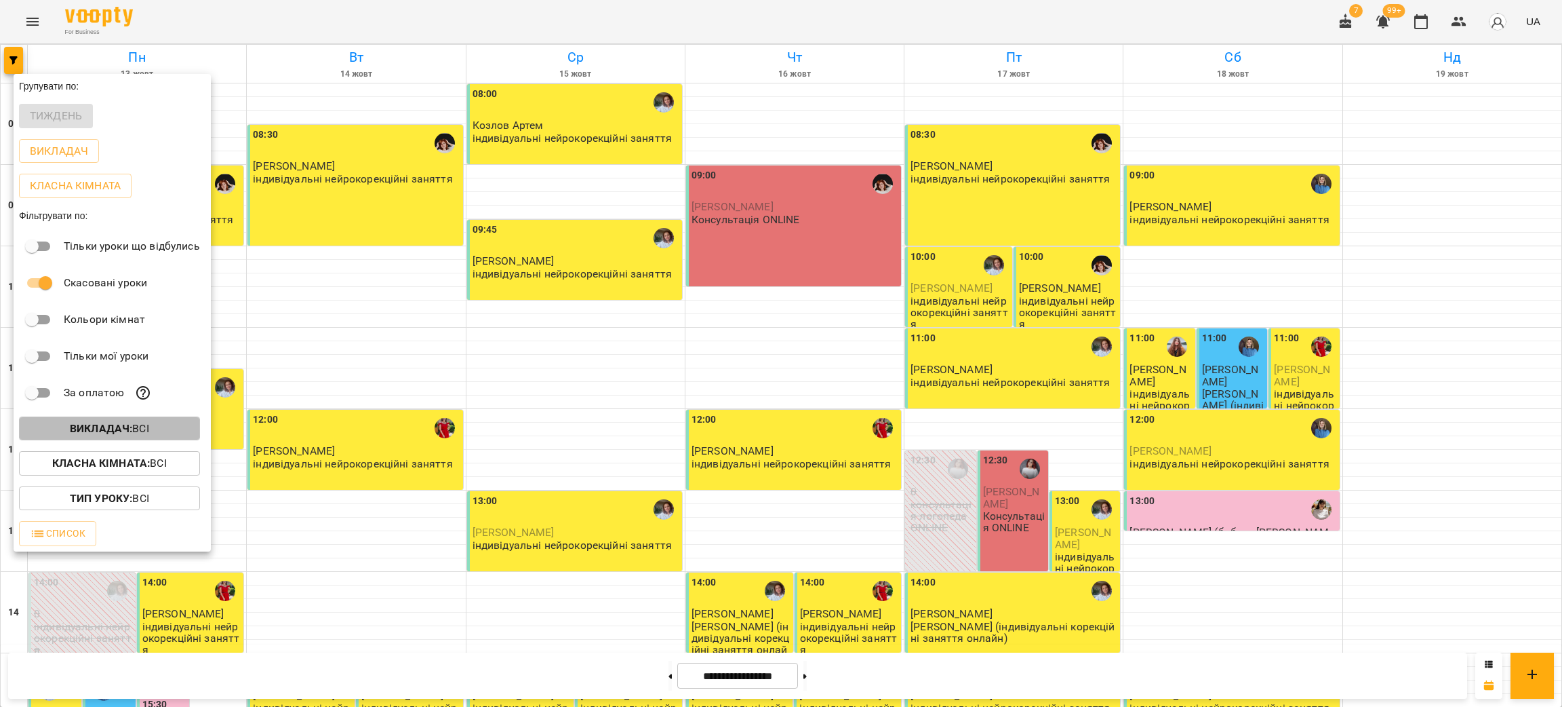
click at [134, 435] on p "Викладач : Всі" at bounding box center [109, 428] width 79 height 16
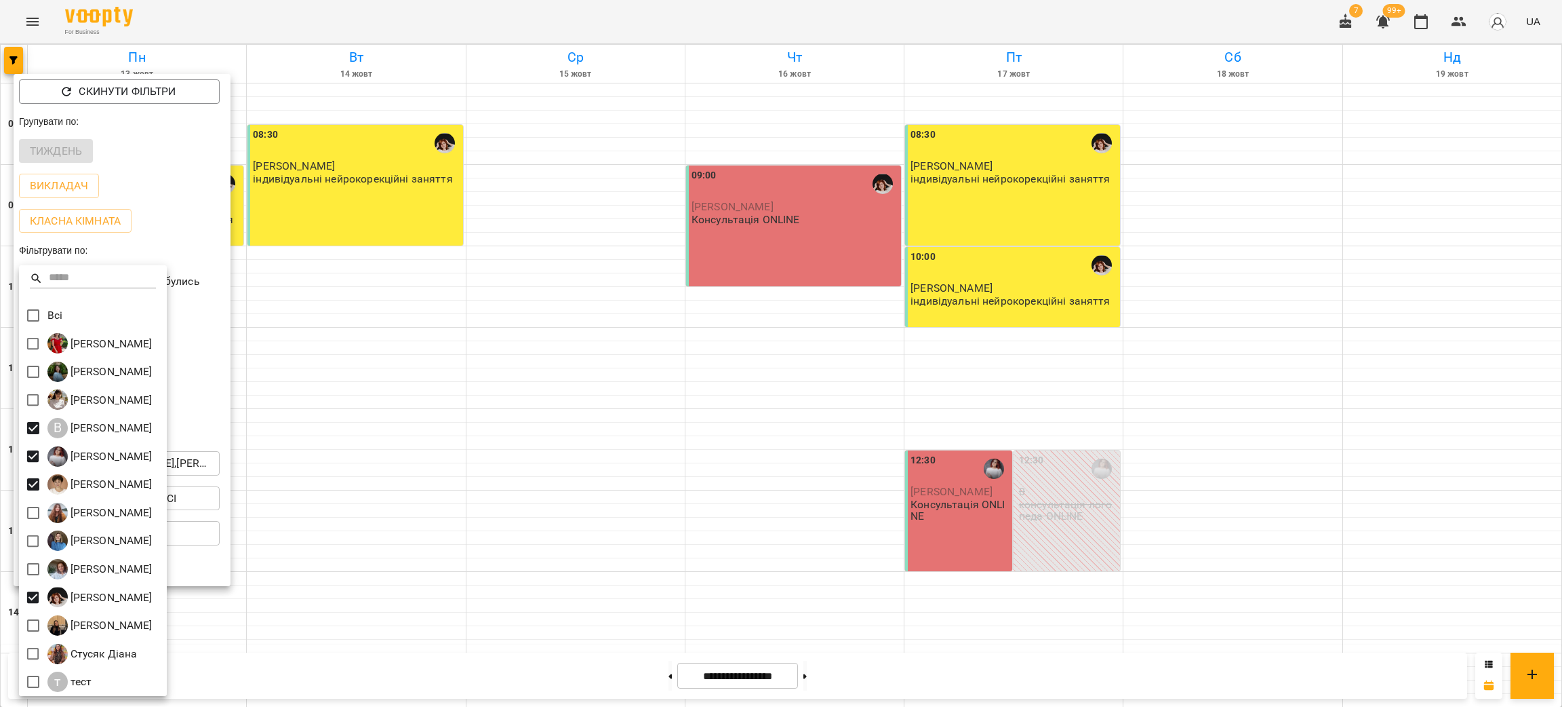
click at [452, 39] on div at bounding box center [781, 353] width 1562 height 707
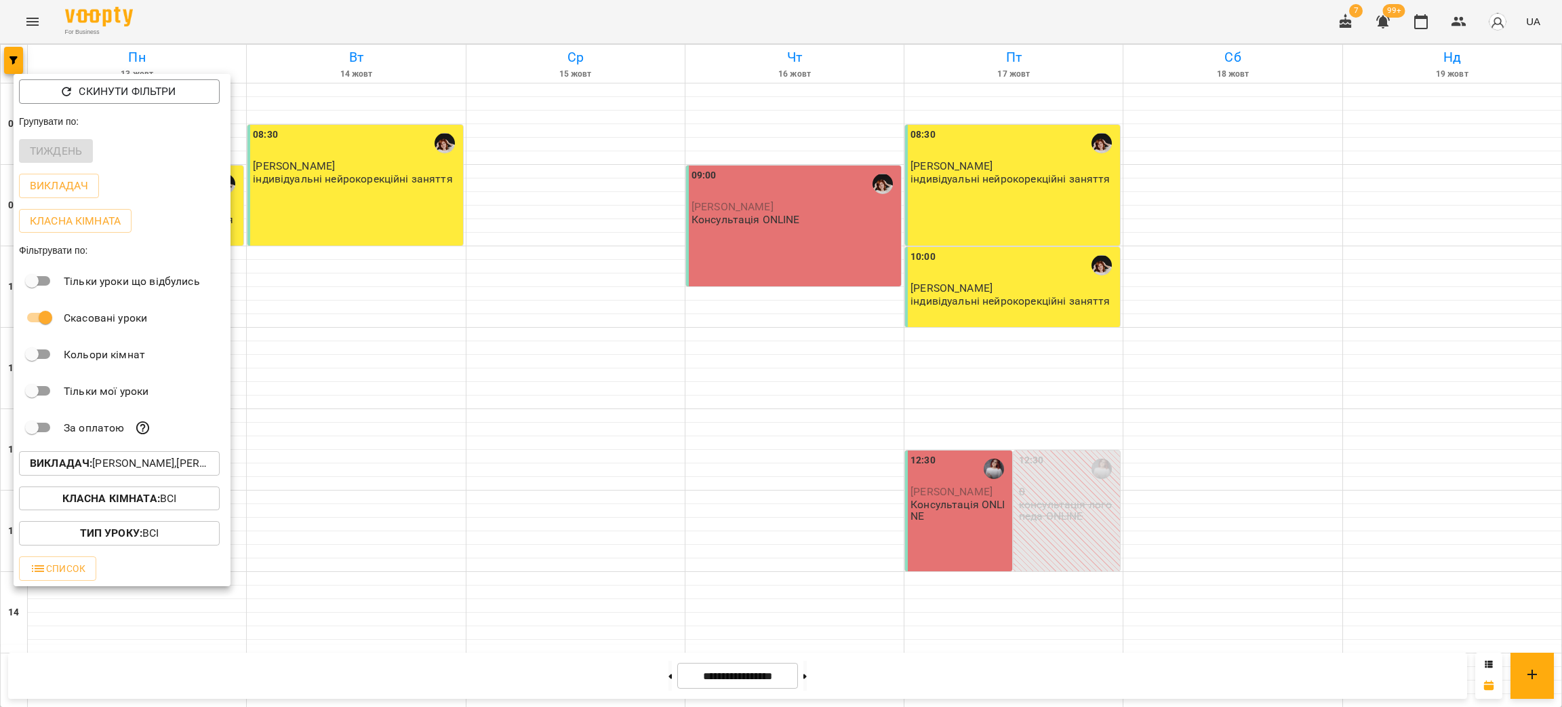
click at [454, 33] on div at bounding box center [781, 353] width 1562 height 707
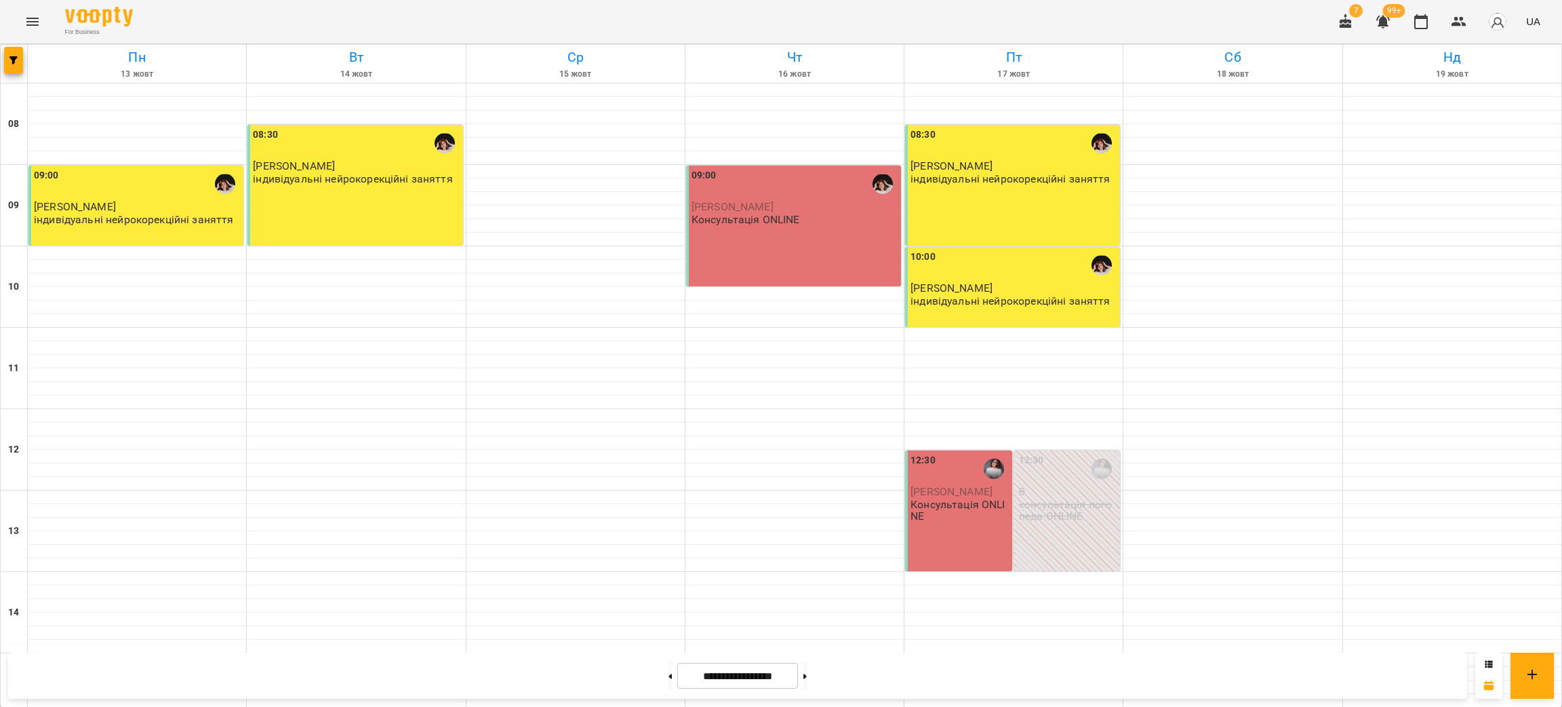
click at [726, 675] on input "**********" at bounding box center [737, 675] width 121 height 26
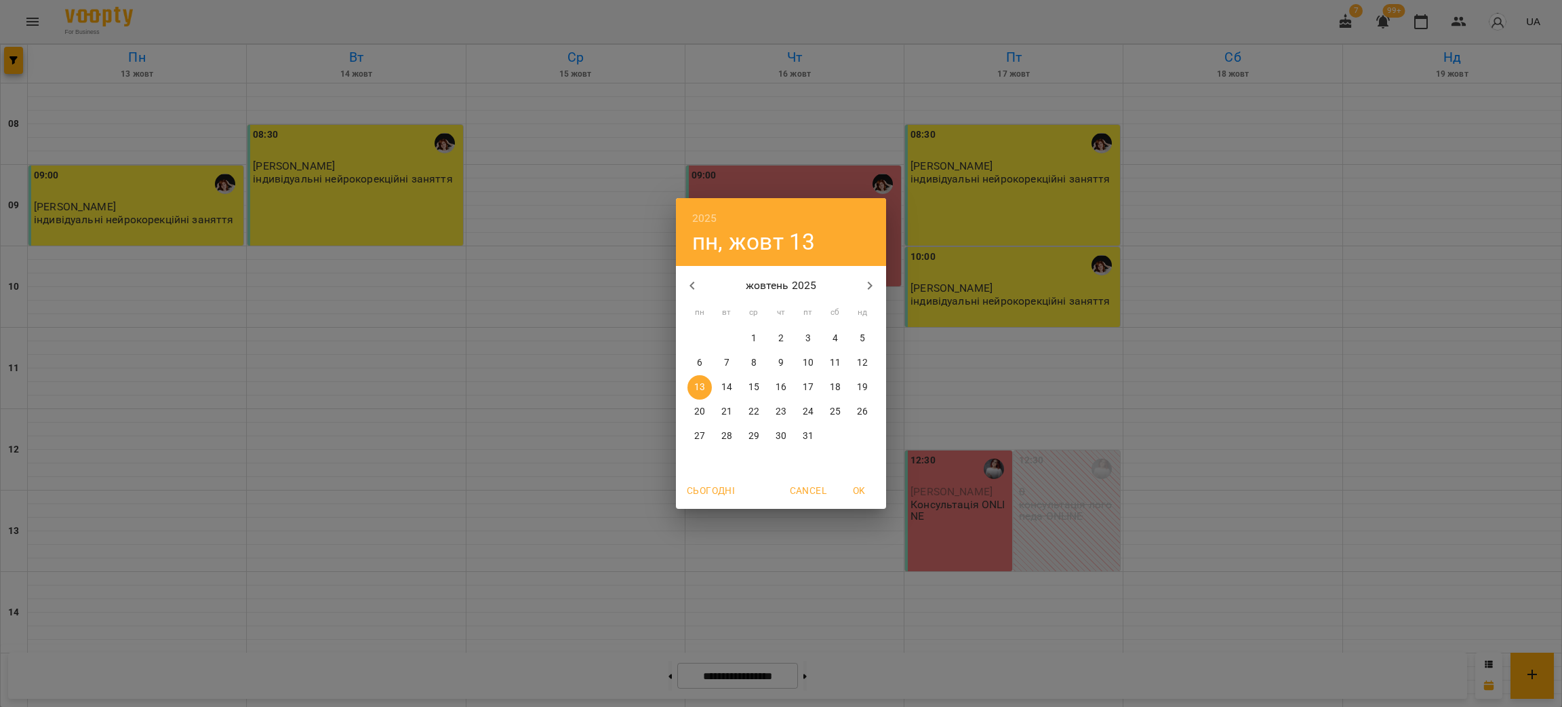
click at [694, 285] on icon "button" at bounding box center [692, 285] width 16 height 16
click at [705, 337] on span "1" at bounding box center [700, 339] width 24 height 14
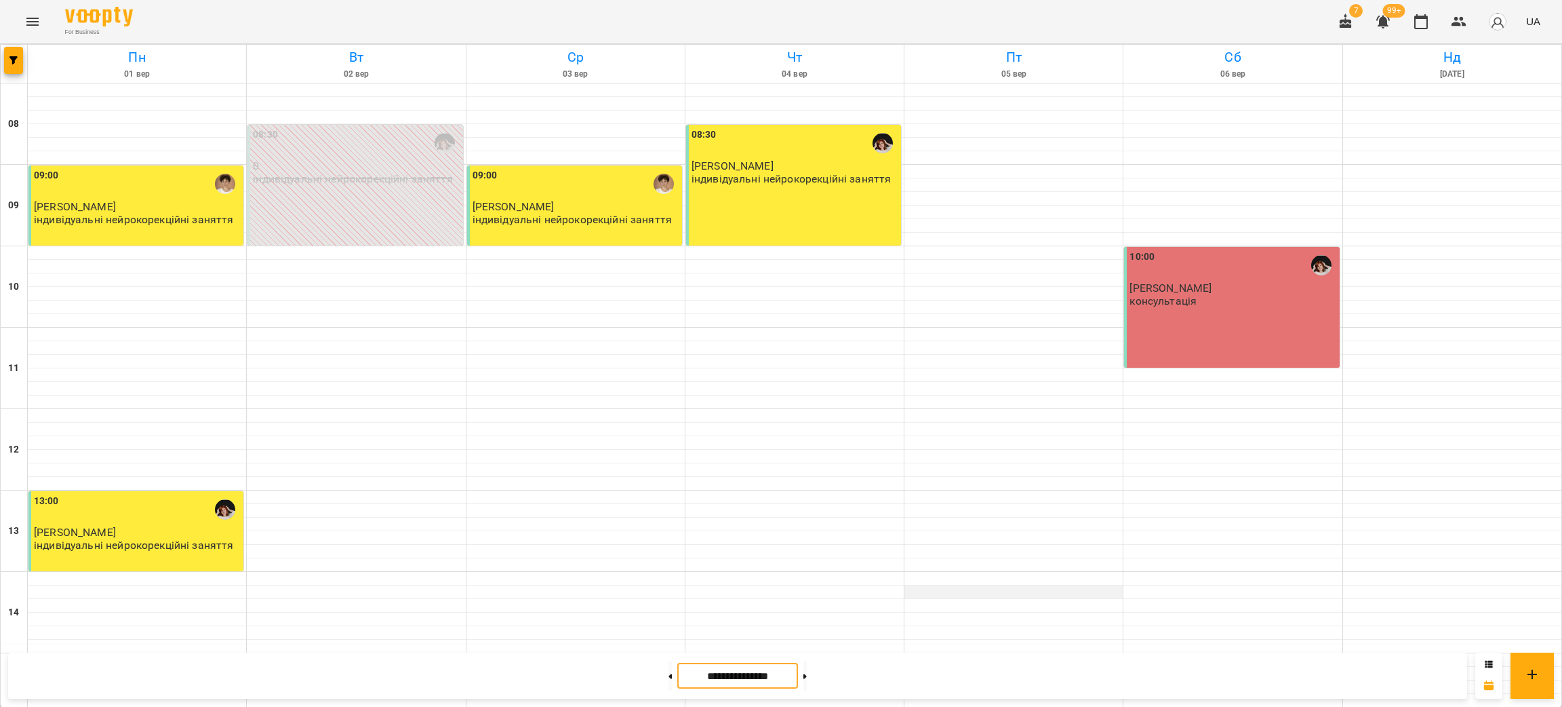
scroll to position [0, 0]
click at [807, 673] on icon at bounding box center [805, 675] width 3 height 5
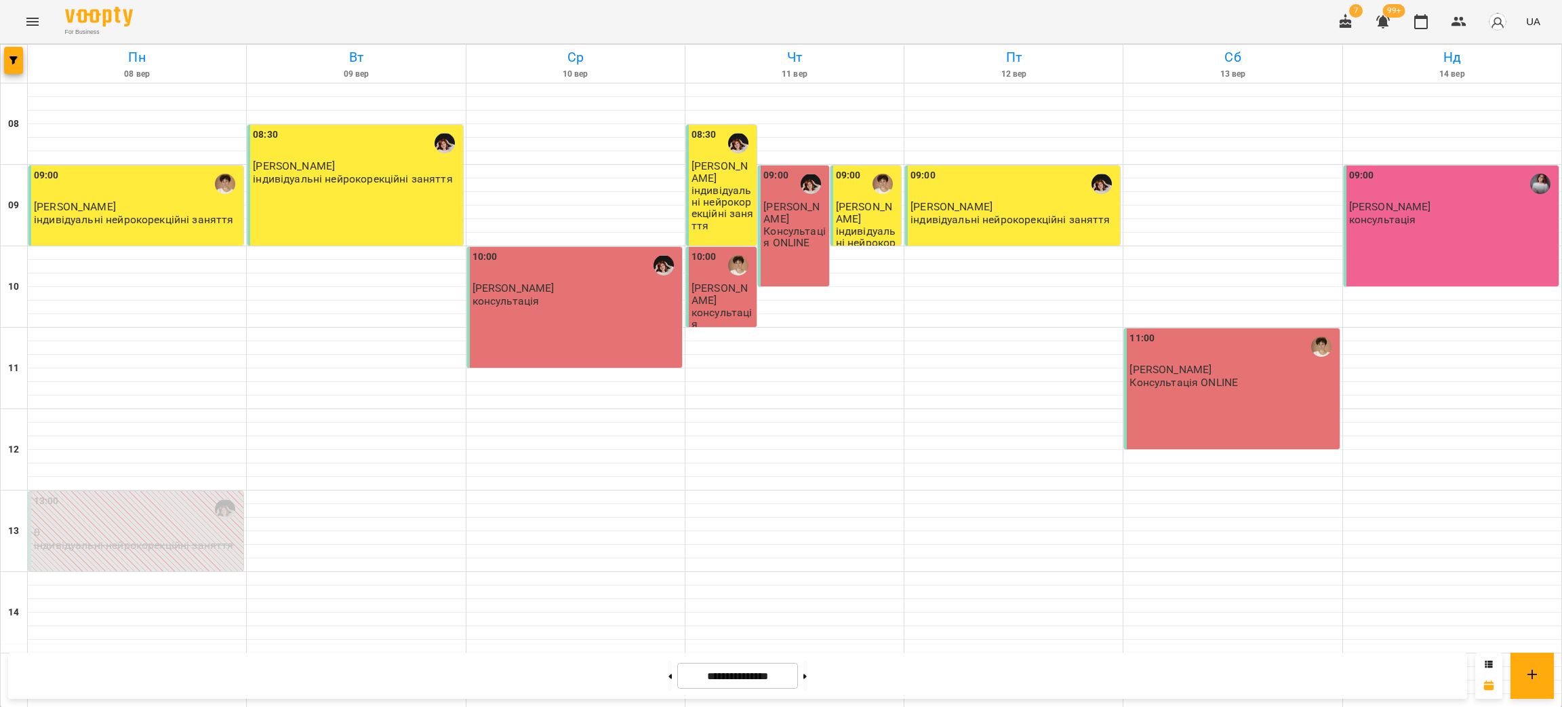
click at [698, 306] on p "консультація" at bounding box center [723, 318] width 62 height 24
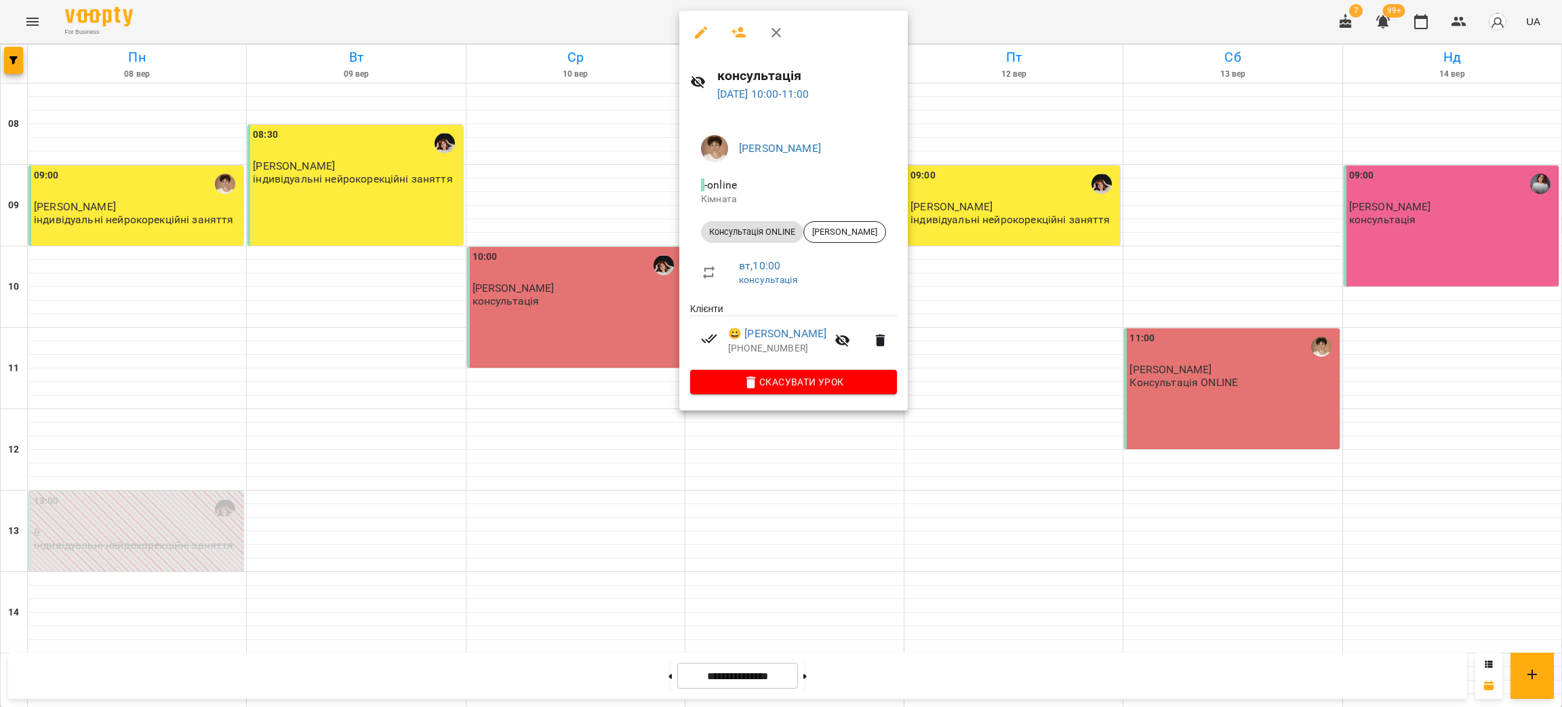
click at [648, 26] on div at bounding box center [781, 353] width 1562 height 707
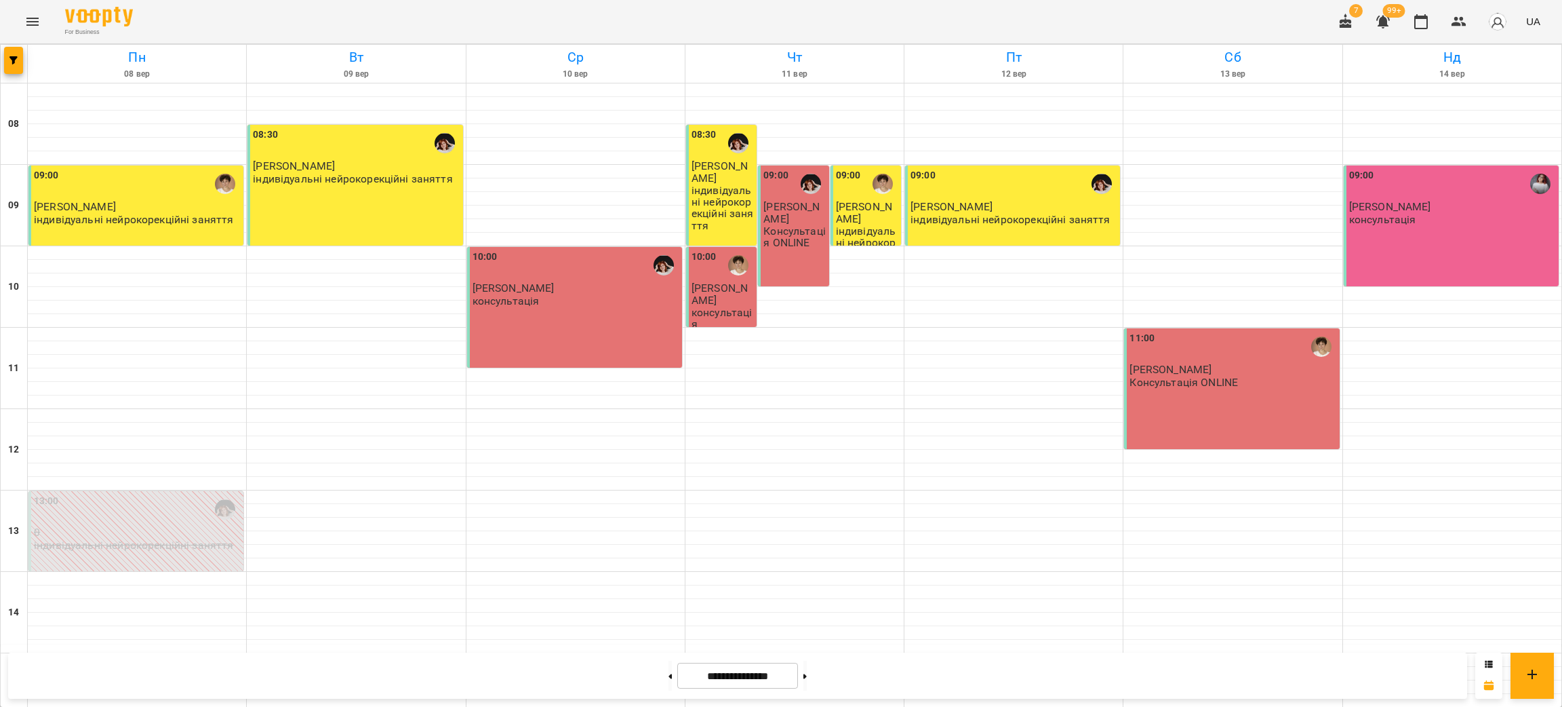
click at [717, 293] on span "Мальцев Клим" at bounding box center [720, 293] width 56 height 24
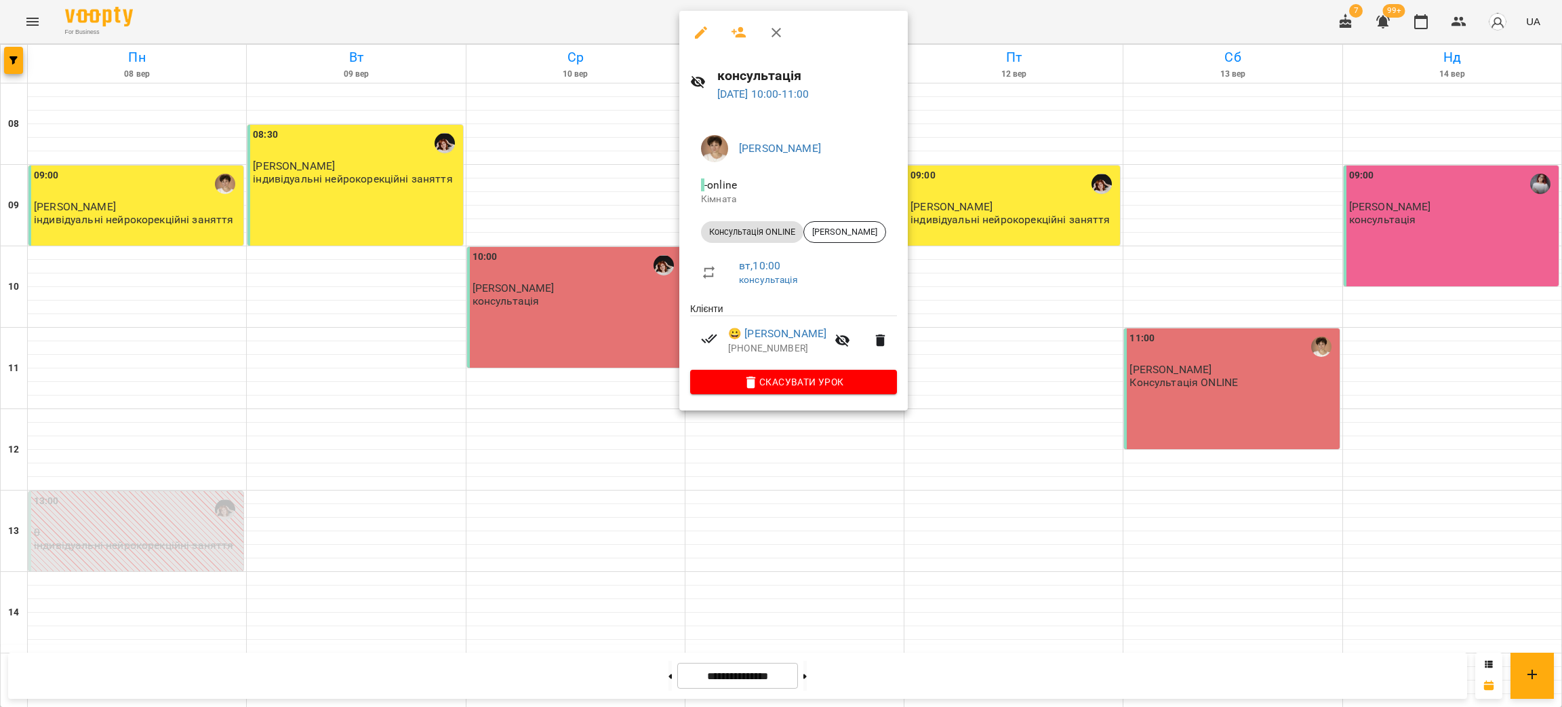
click at [505, 26] on div at bounding box center [781, 353] width 1562 height 707
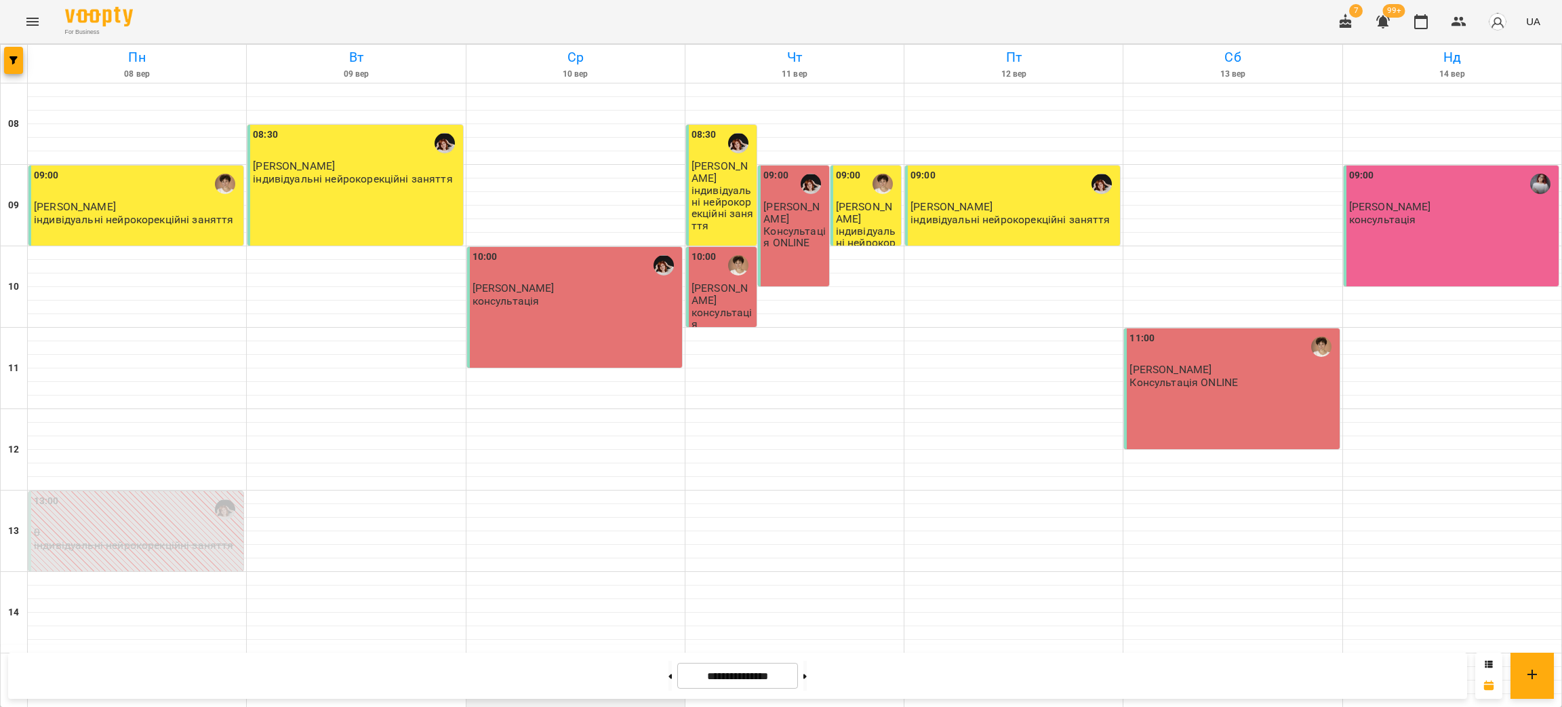
scroll to position [407, 0]
click at [807, 669] on button at bounding box center [805, 675] width 3 height 30
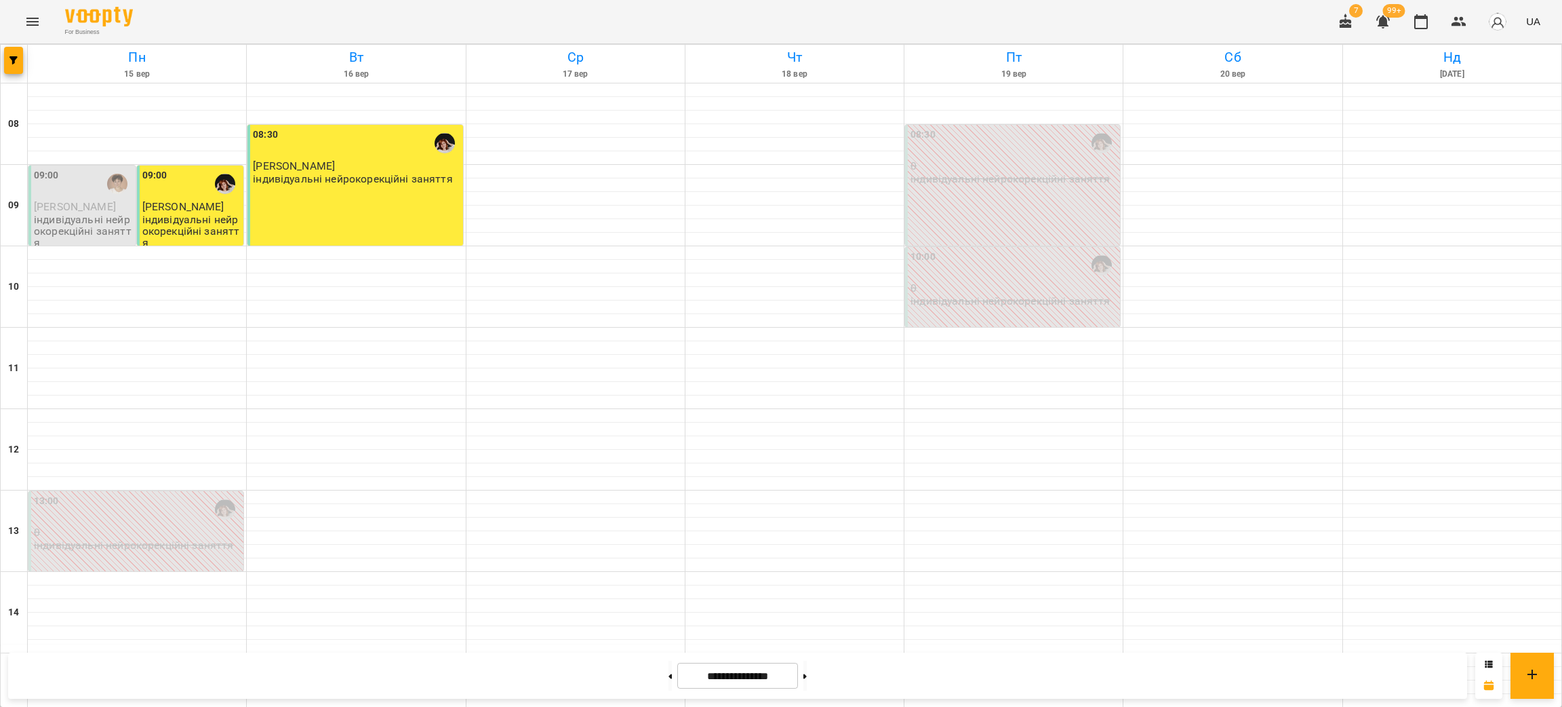
scroll to position [0, 0]
click at [807, 679] on button at bounding box center [805, 675] width 3 height 30
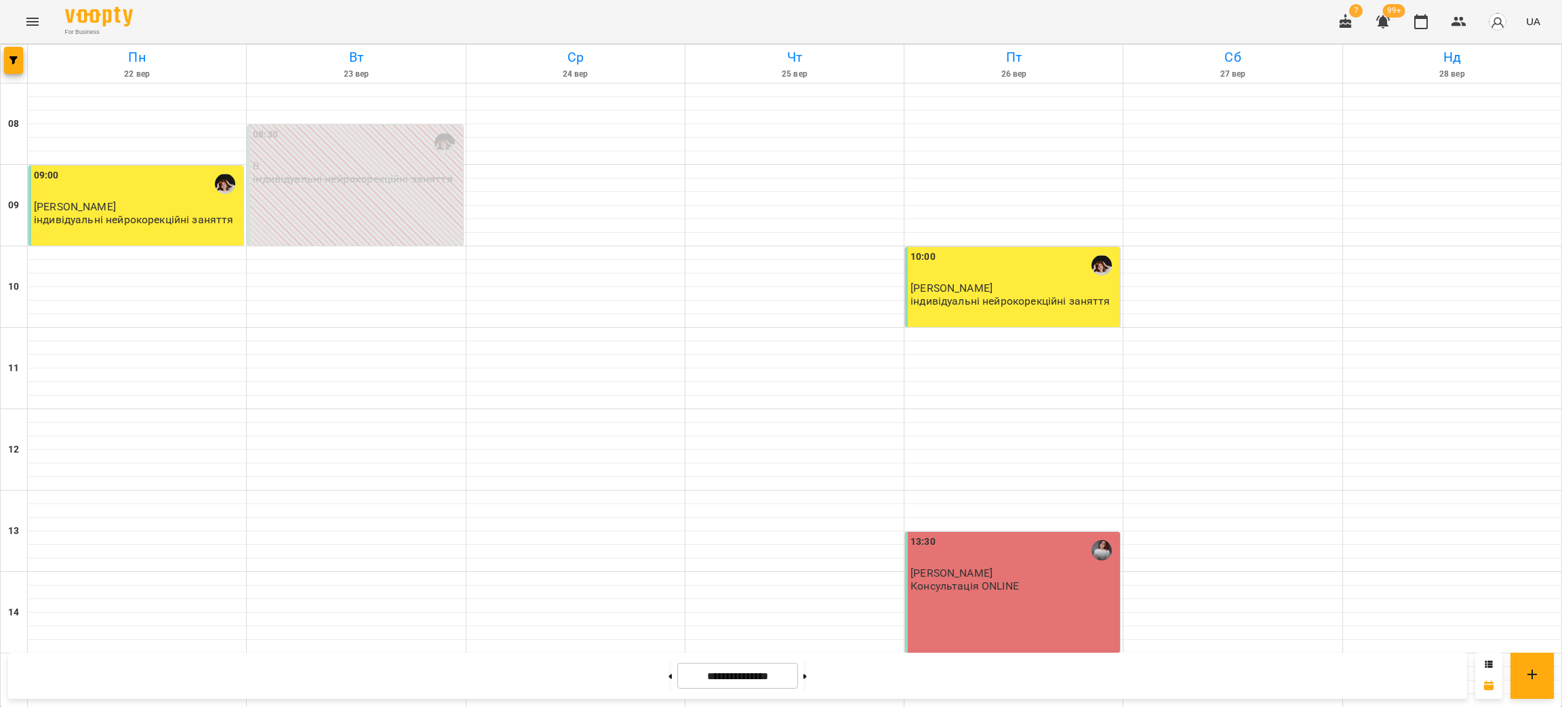
scroll to position [271, 0]
click at [807, 675] on icon at bounding box center [805, 675] width 3 height 5
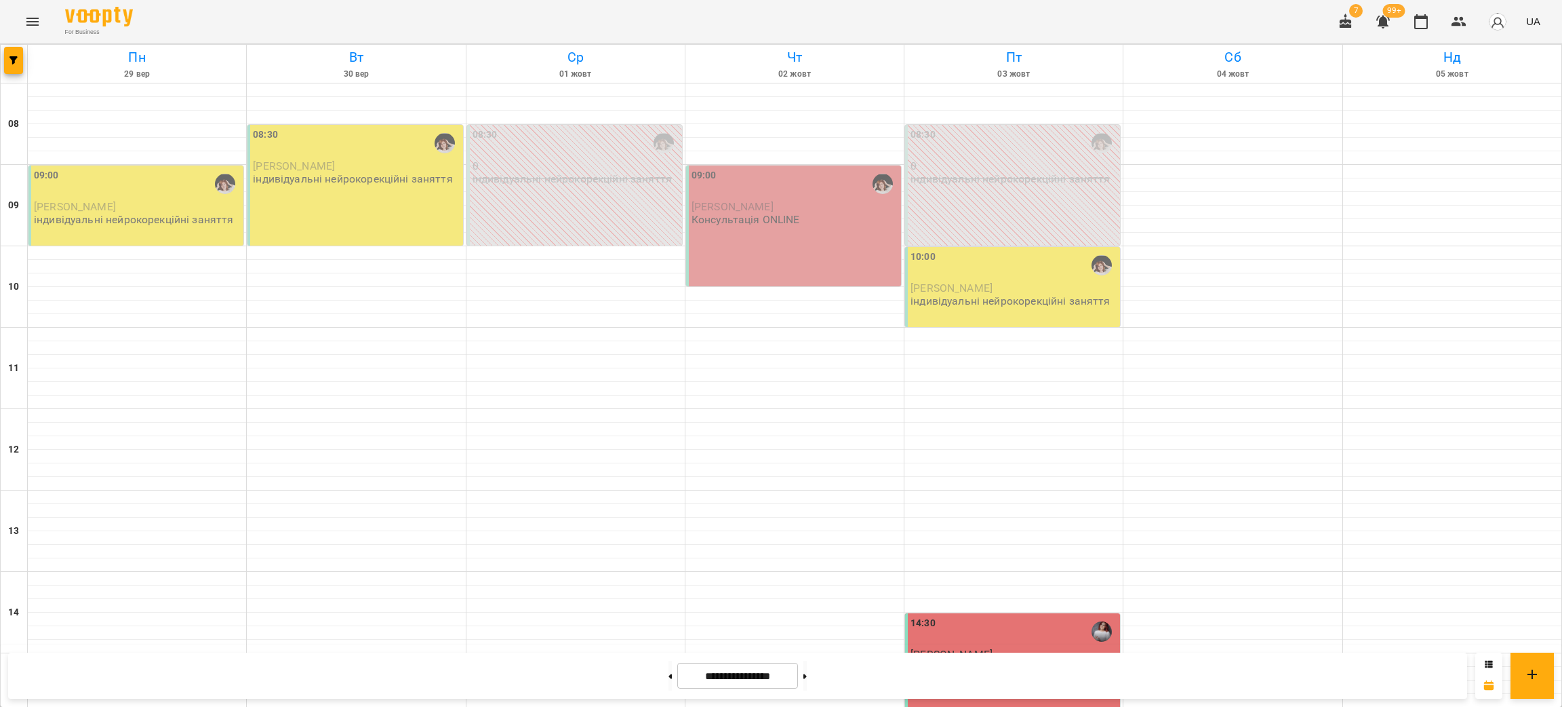
scroll to position [576, 0]
click at [669, 674] on button at bounding box center [670, 675] width 3 height 30
type input "**********"
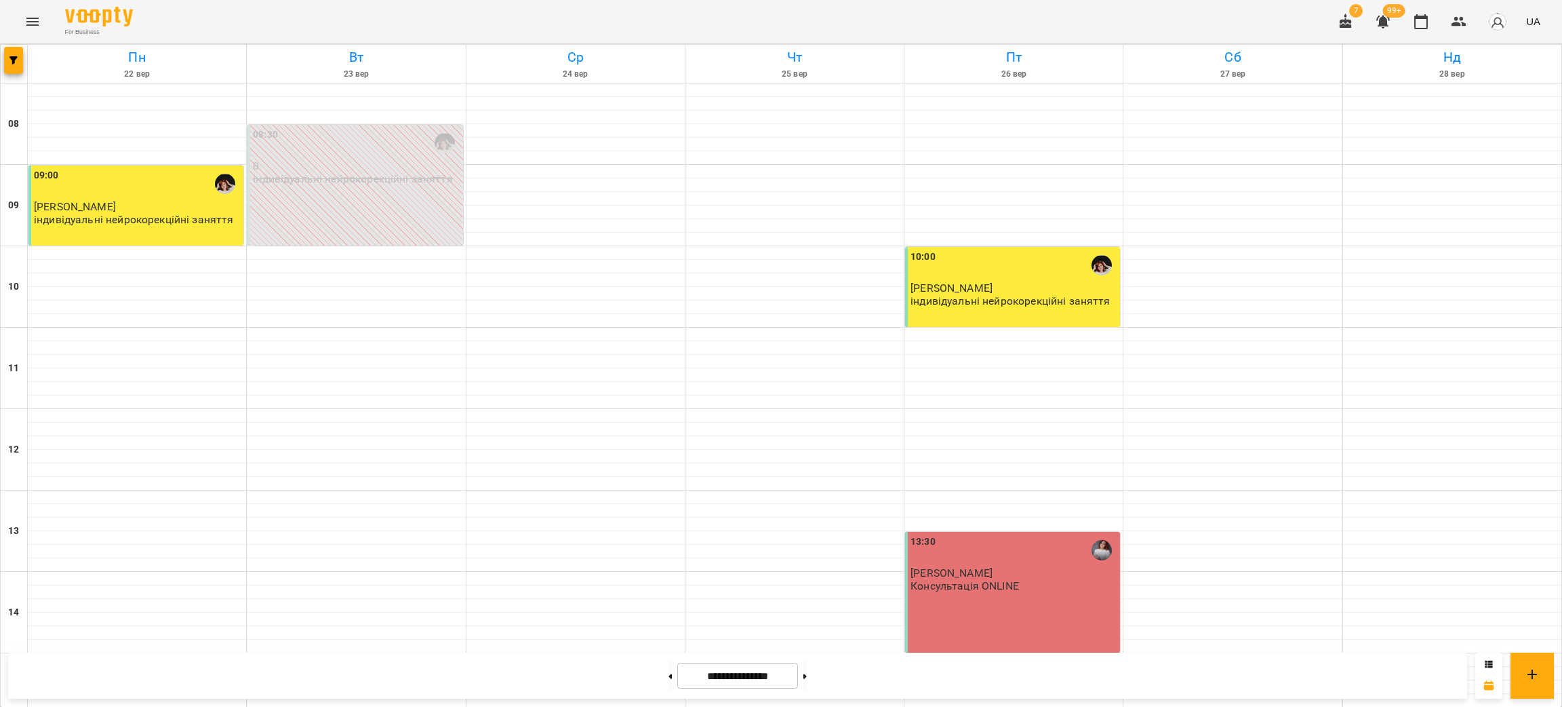
scroll to position [0, 0]
click at [998, 590] on p "Консультація ONLINE" at bounding box center [965, 586] width 108 height 12
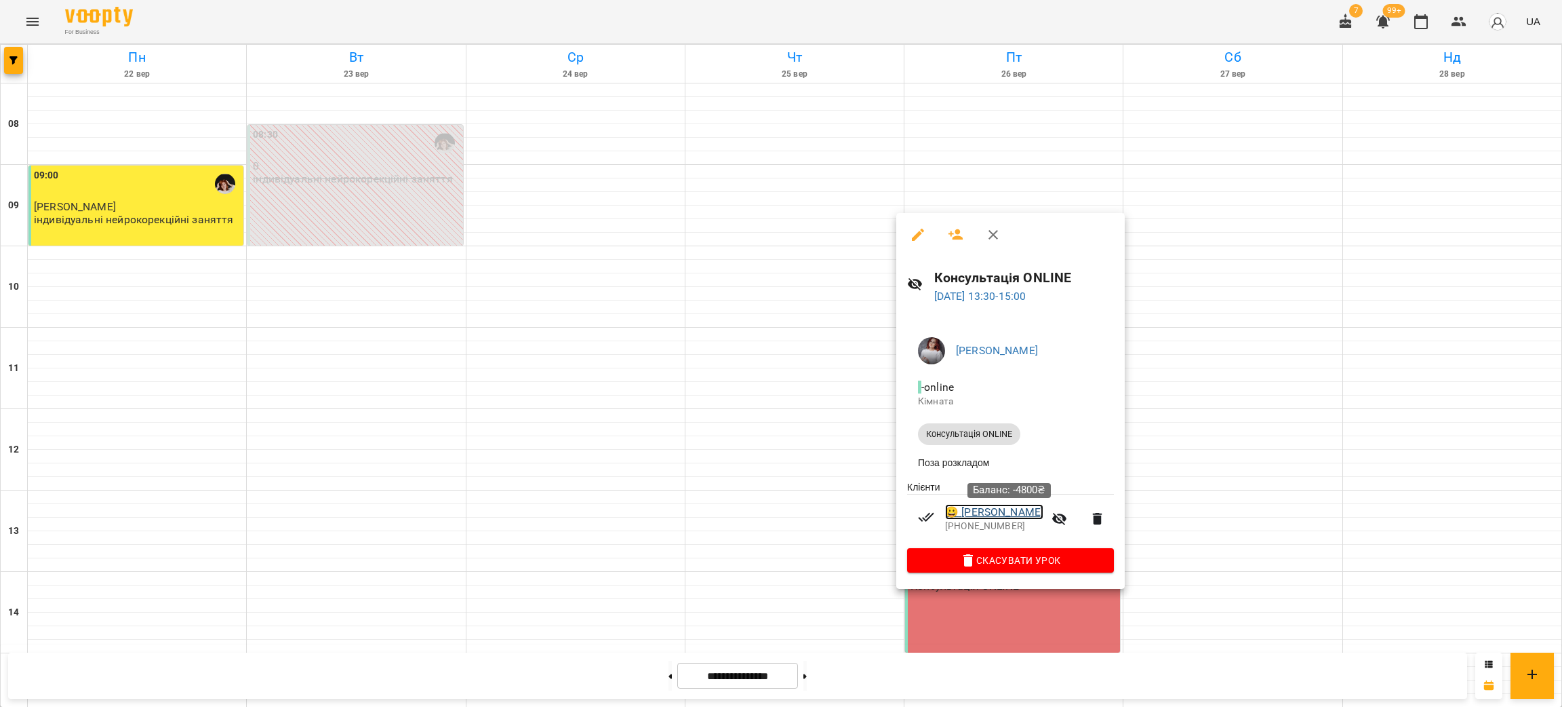
click at [1000, 517] on link "😀 Трембіцький Максим" at bounding box center [994, 512] width 98 height 16
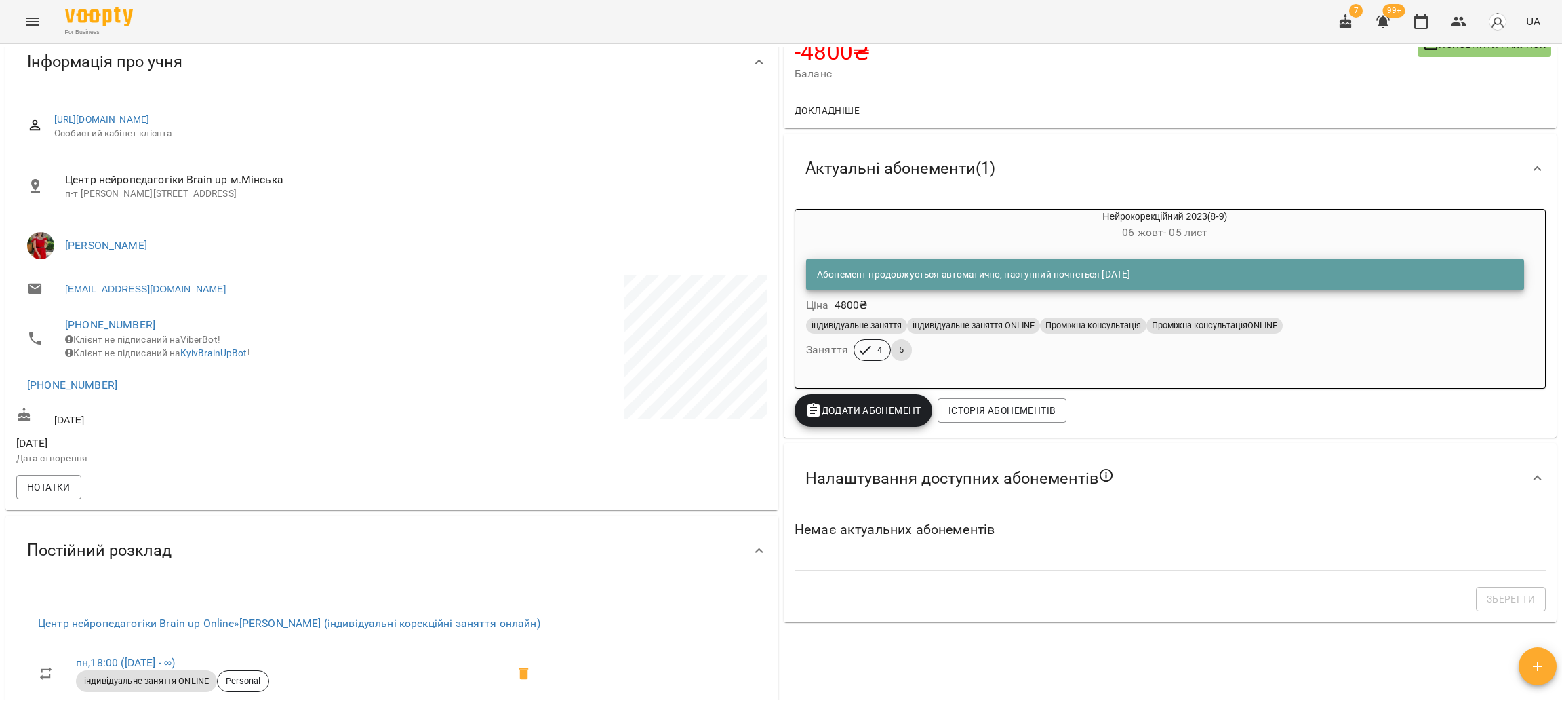
scroll to position [203, 0]
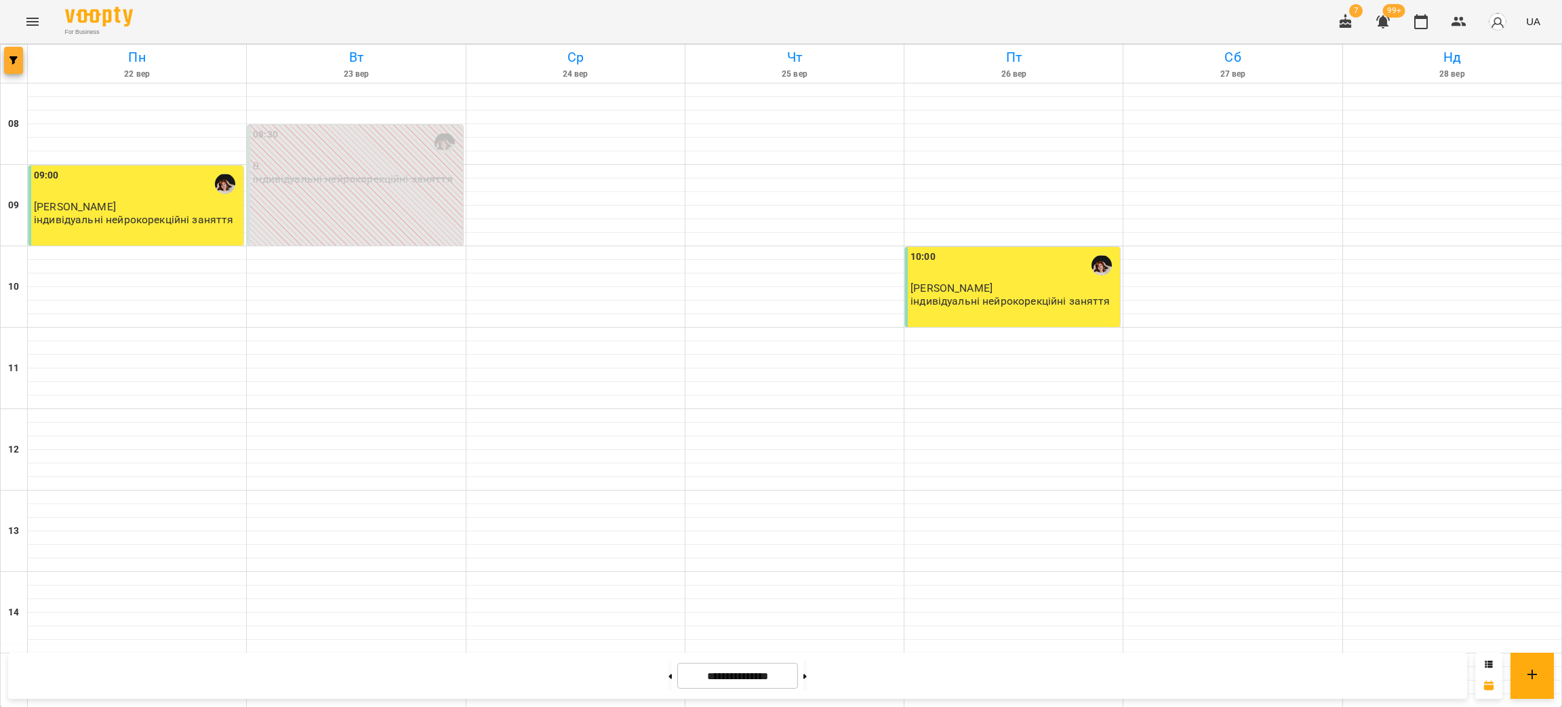
click at [13, 50] on button "button" at bounding box center [13, 60] width 19 height 27
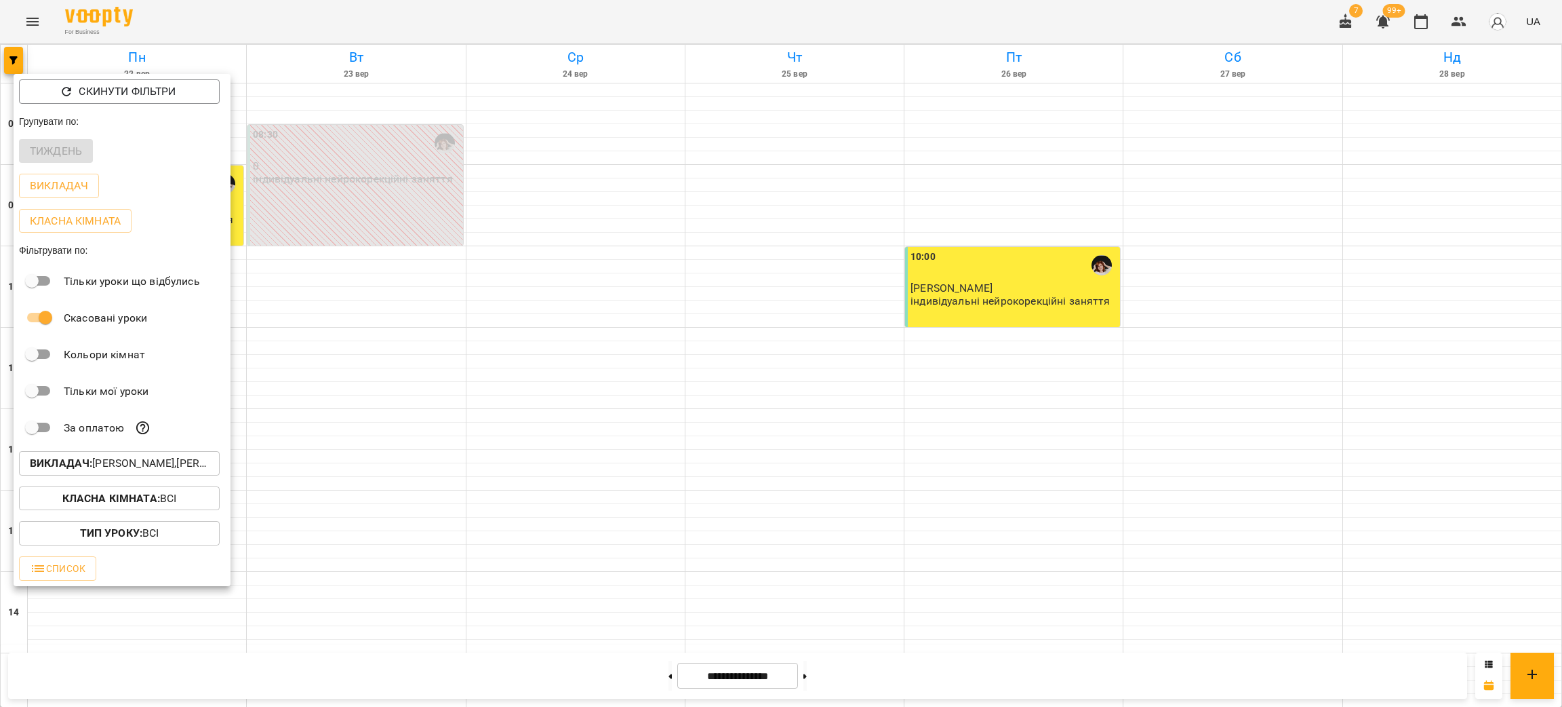
click at [157, 471] on p "Викладач : Вікторія Похитун,Марина Кириченко,Світлана Жаховська" at bounding box center [119, 463] width 179 height 16
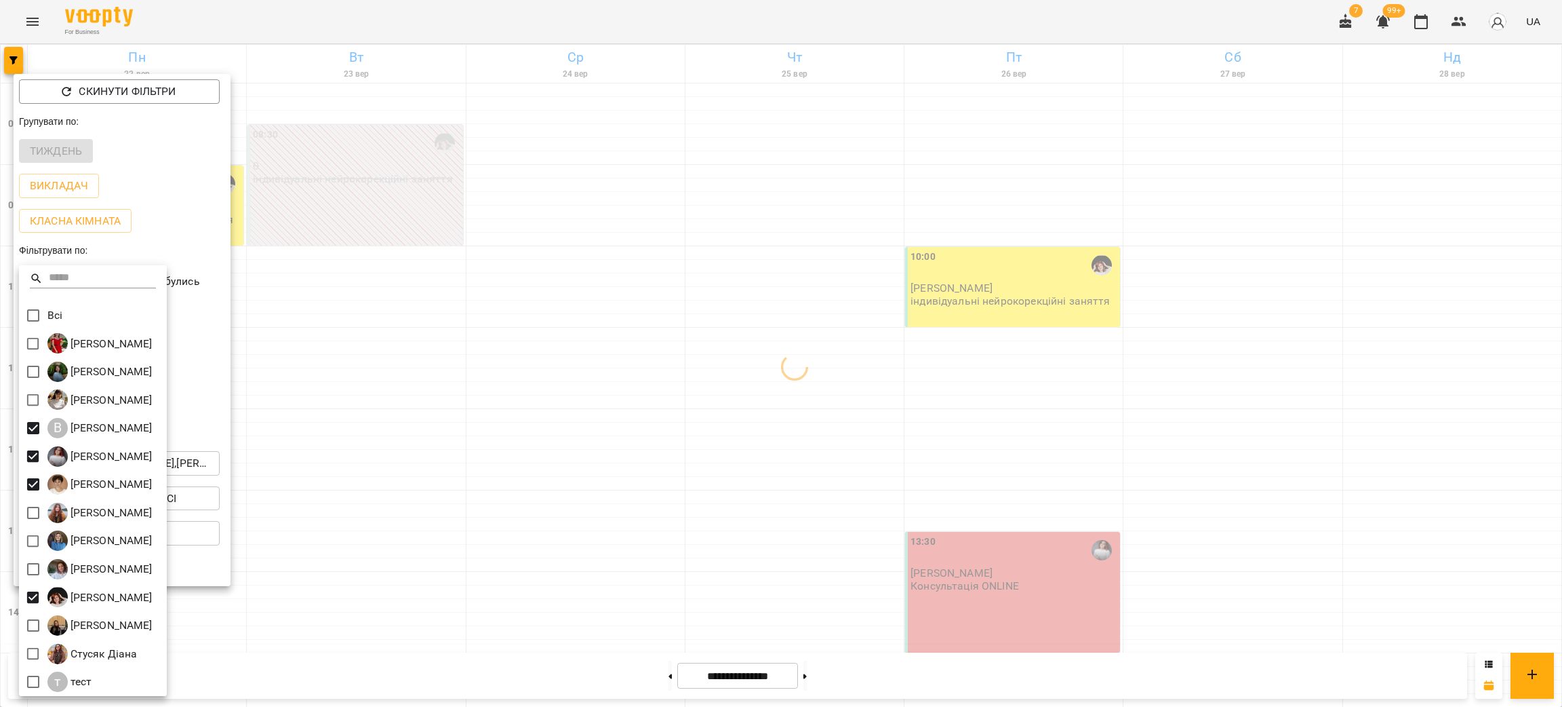
click at [404, 28] on div at bounding box center [781, 353] width 1562 height 707
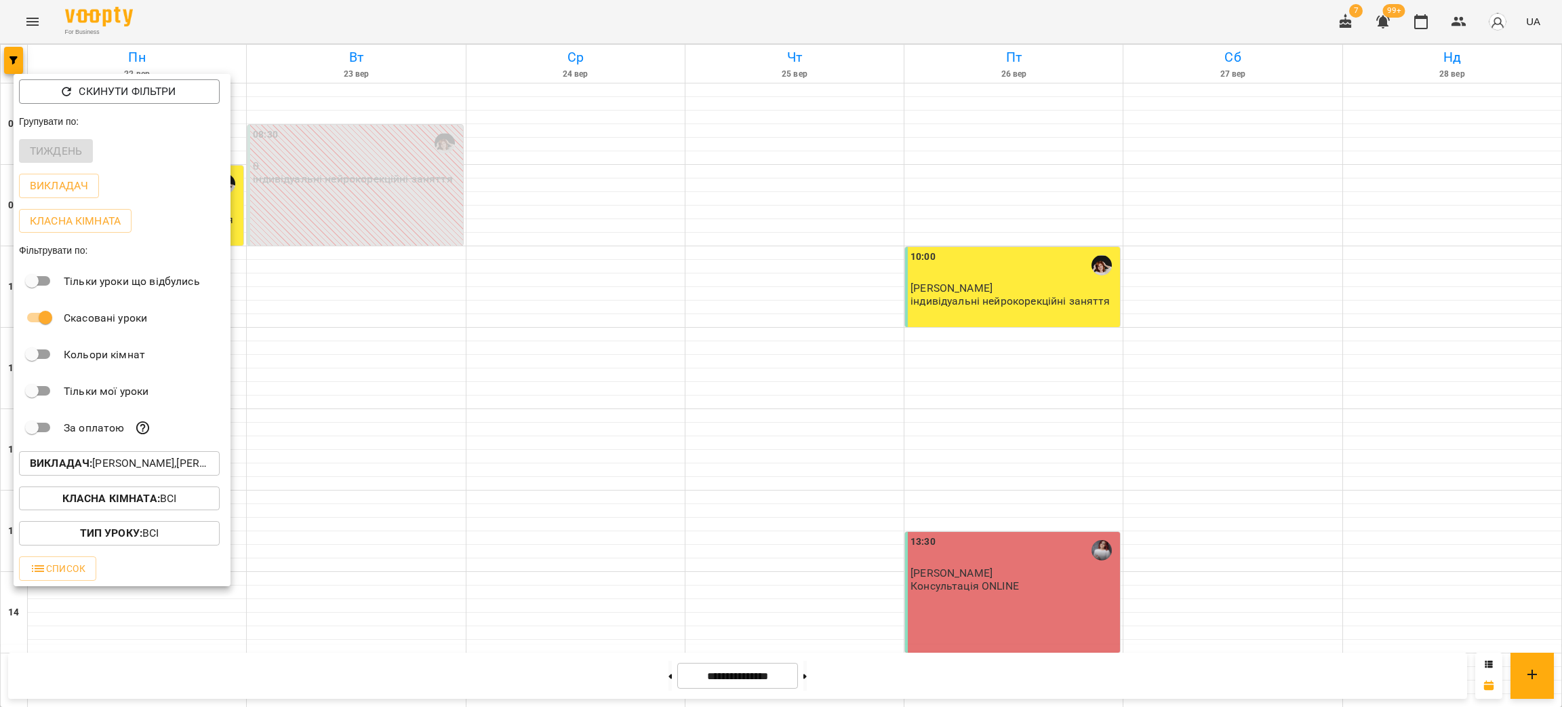
click at [404, 28] on div at bounding box center [781, 353] width 1562 height 707
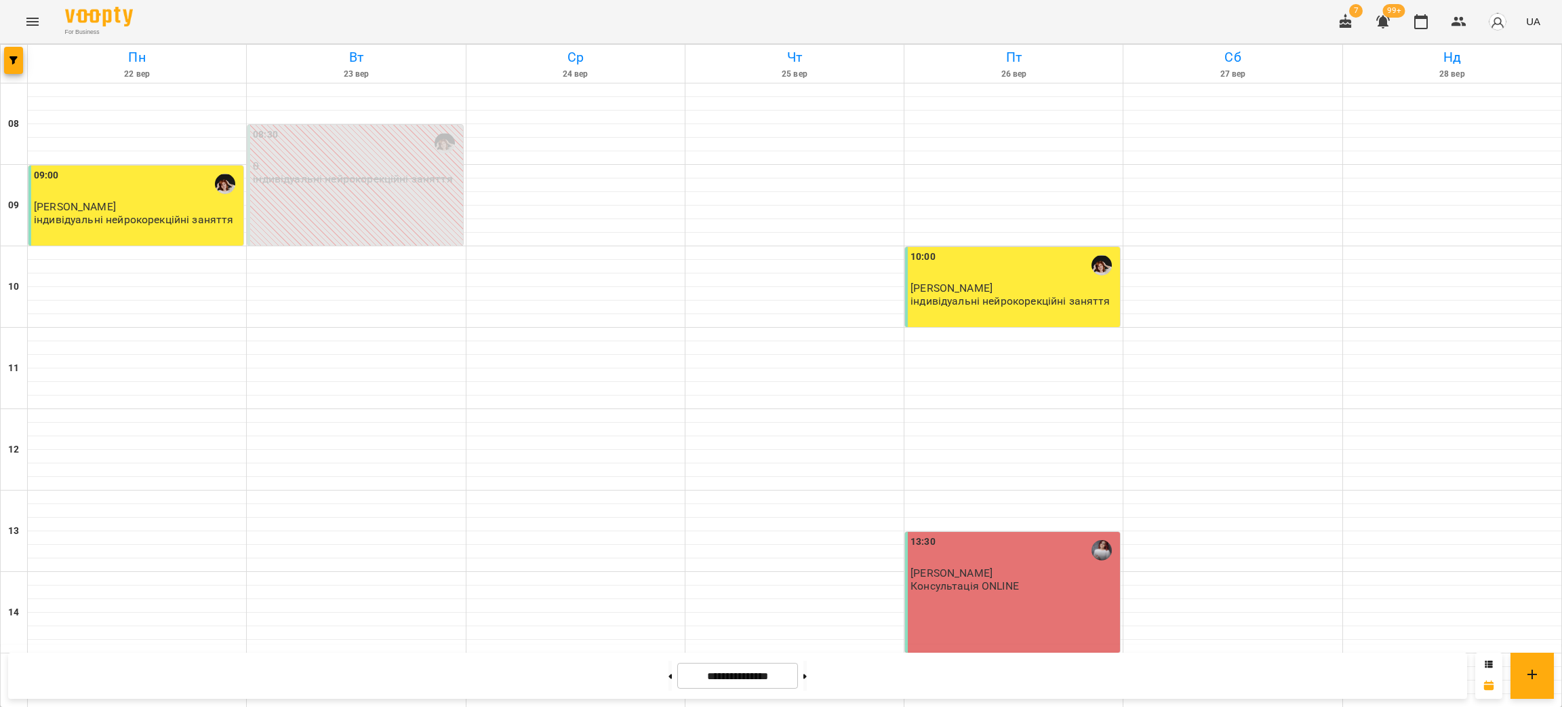
scroll to position [508, 0]
click at [669, 669] on button at bounding box center [670, 675] width 3 height 30
type input "**********"
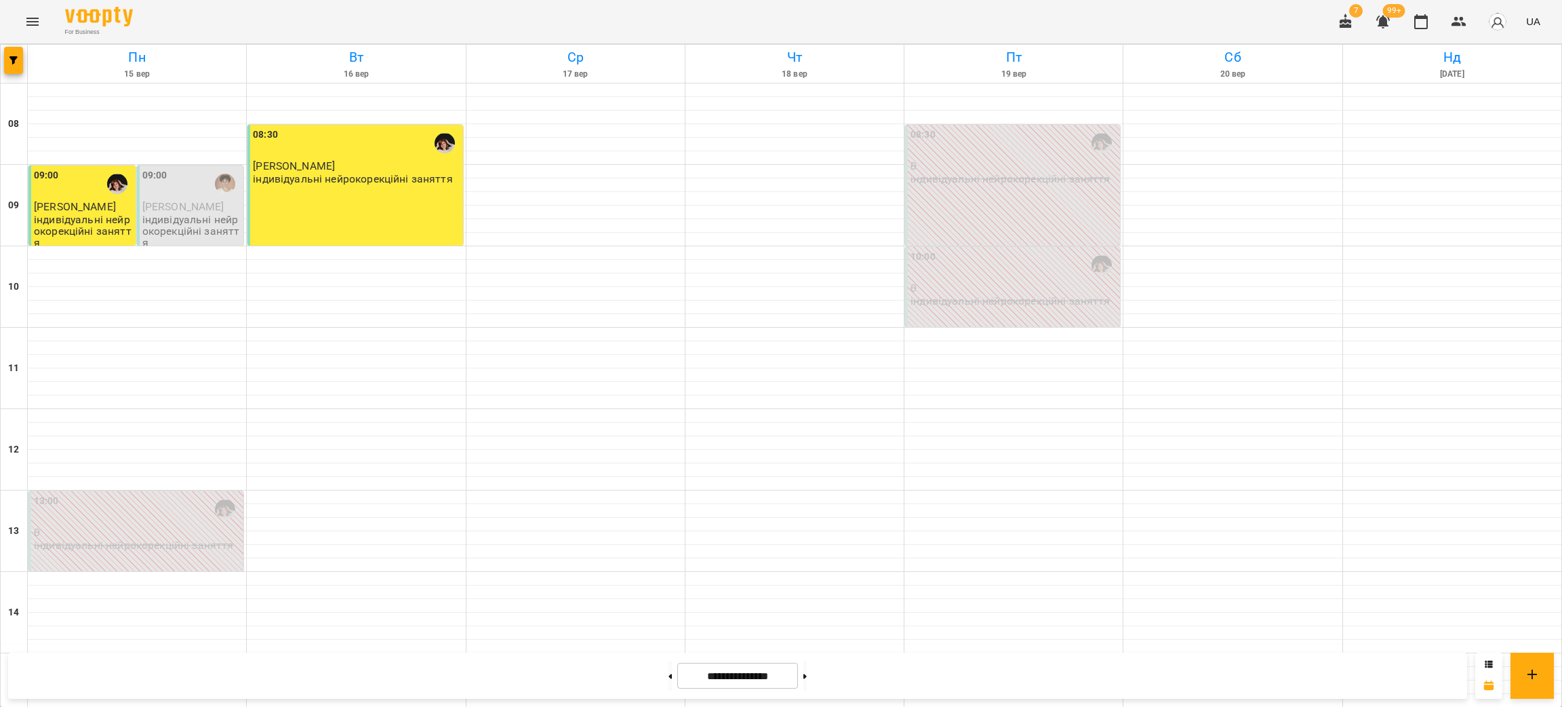
scroll to position [407, 0]
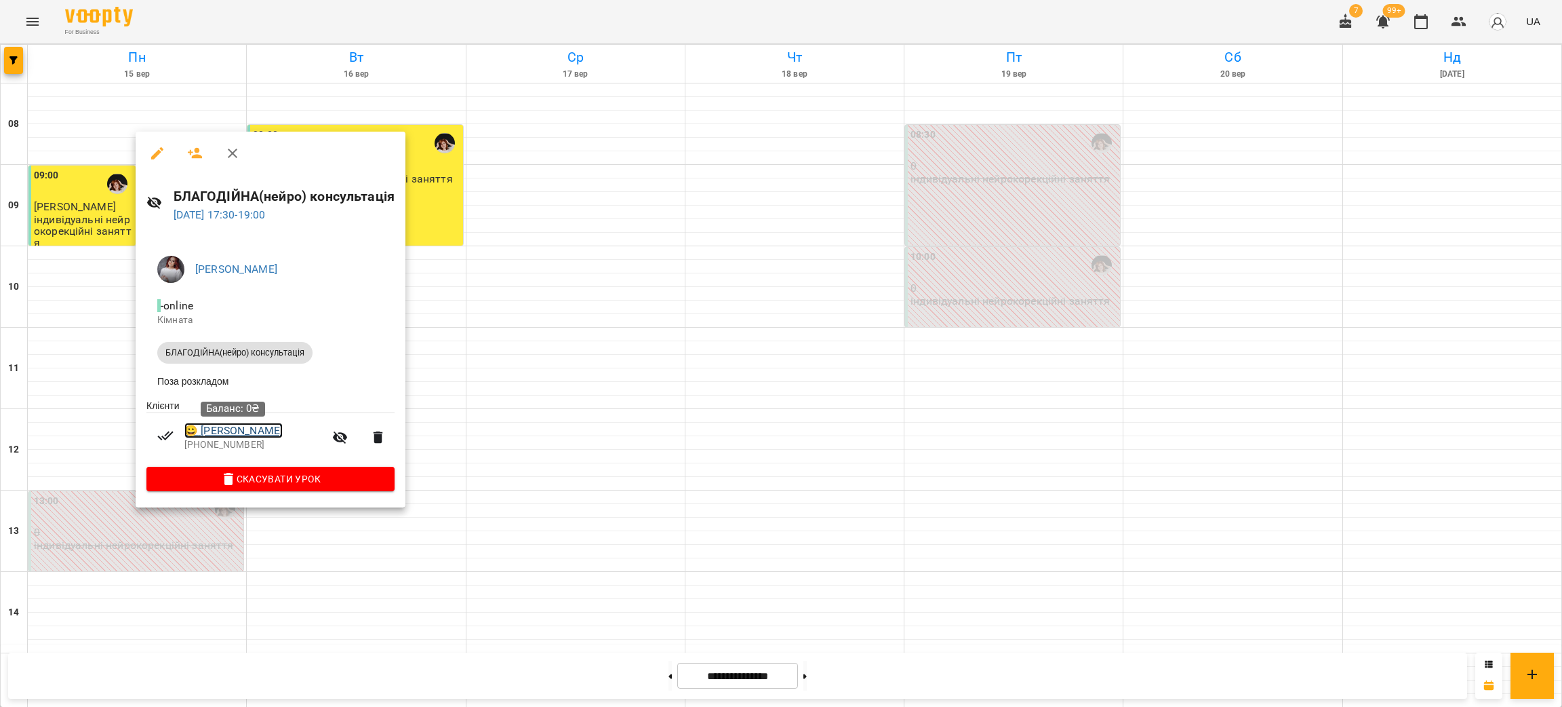
click at [254, 439] on link "😀 Тищенко Євген" at bounding box center [233, 430] width 98 height 16
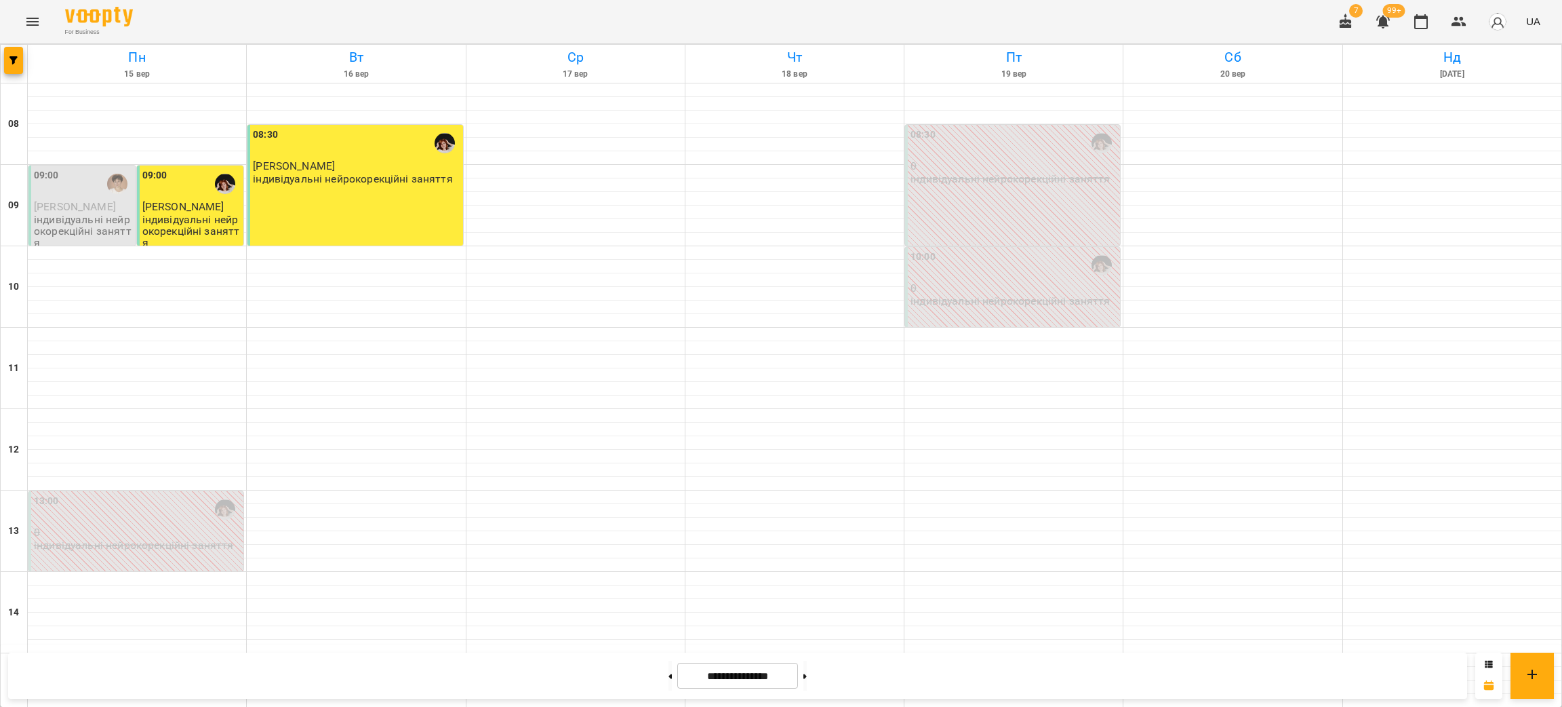
scroll to position [576, 0]
click at [669, 667] on button at bounding box center [670, 675] width 3 height 30
type input "**********"
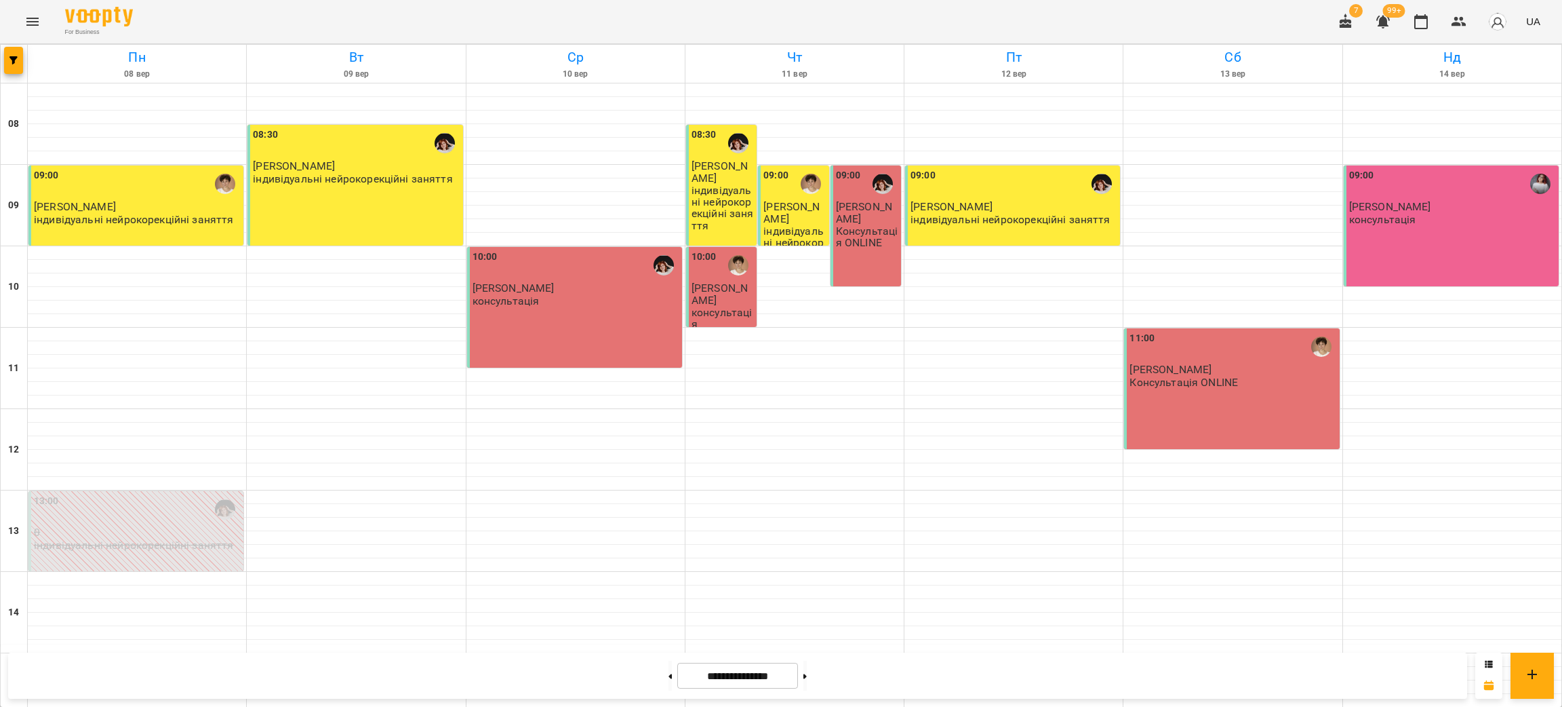
scroll to position [0, 0]
click at [1212, 368] on span "Трофименко Владислав" at bounding box center [1171, 369] width 82 height 13
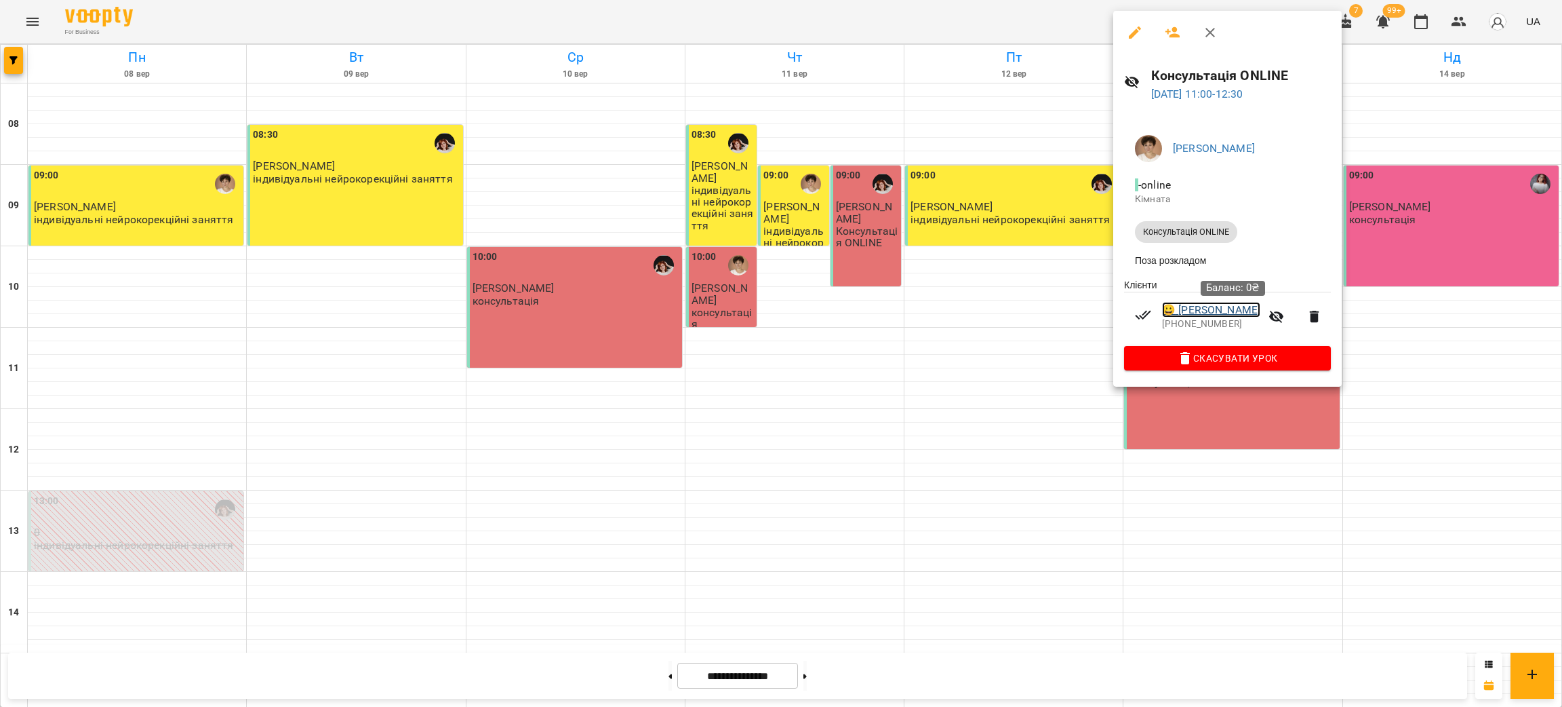
click at [1213, 315] on link "😀 Трофименко Владислав" at bounding box center [1211, 310] width 98 height 16
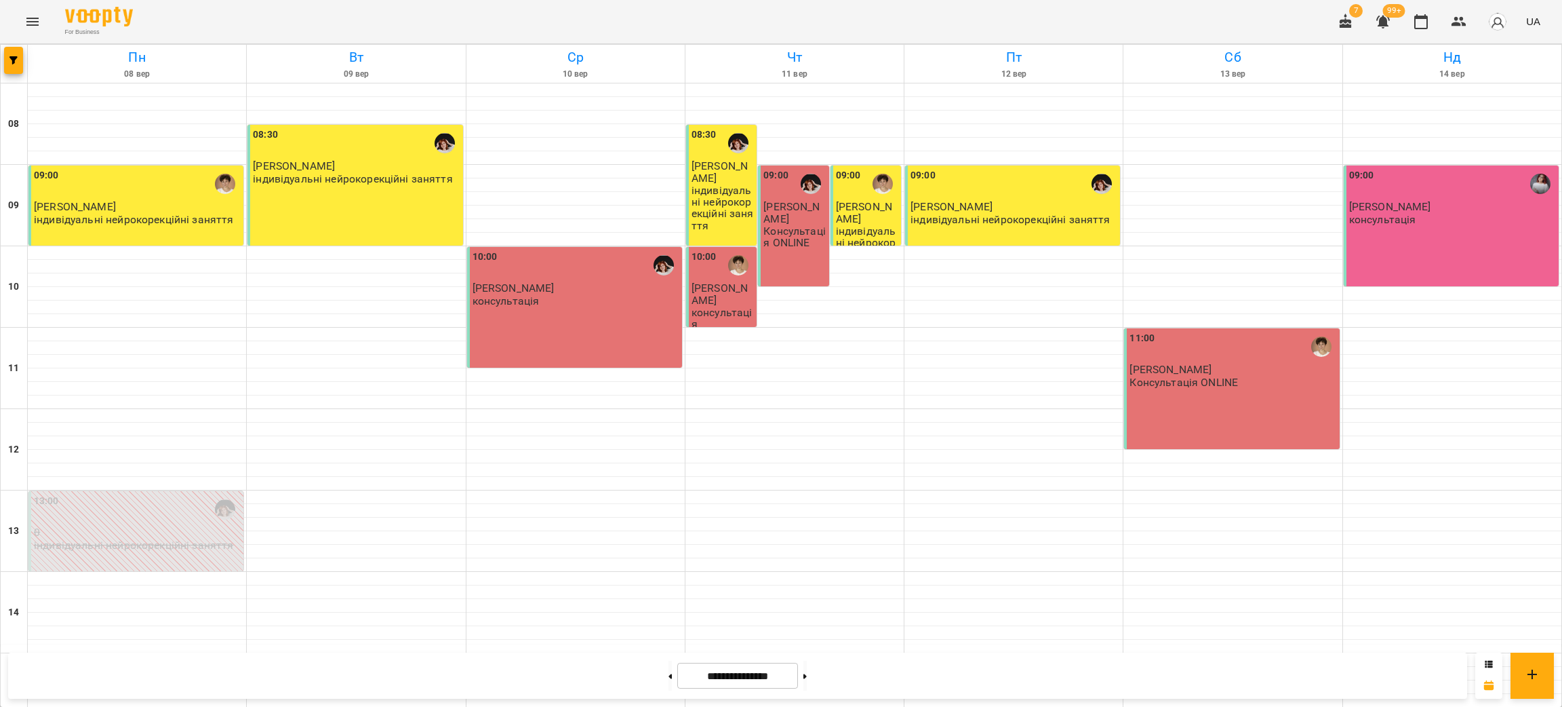
click at [796, 228] on p "Консультація ONLINE" at bounding box center [795, 237] width 62 height 24
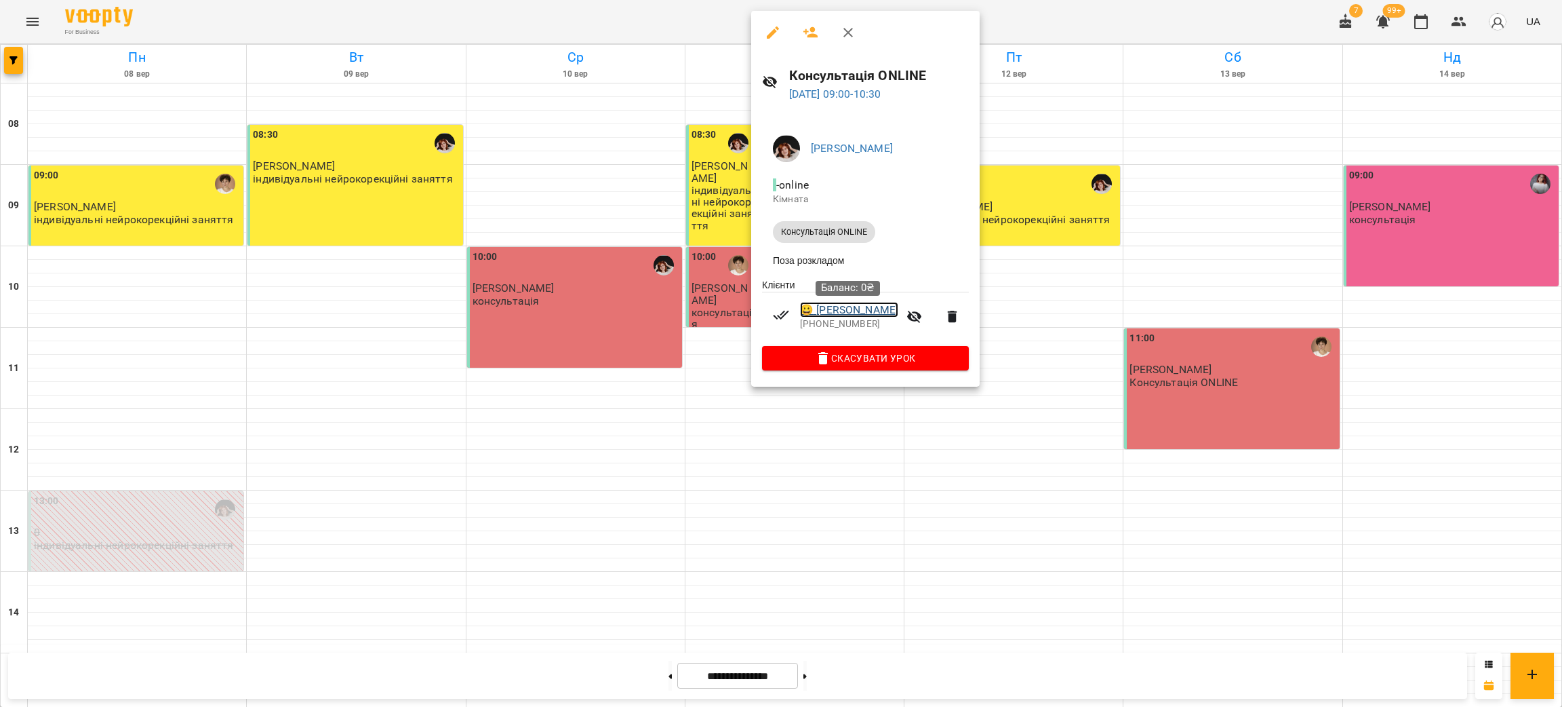
click at [875, 307] on link "😀 Балик Тимофій" at bounding box center [849, 310] width 98 height 16
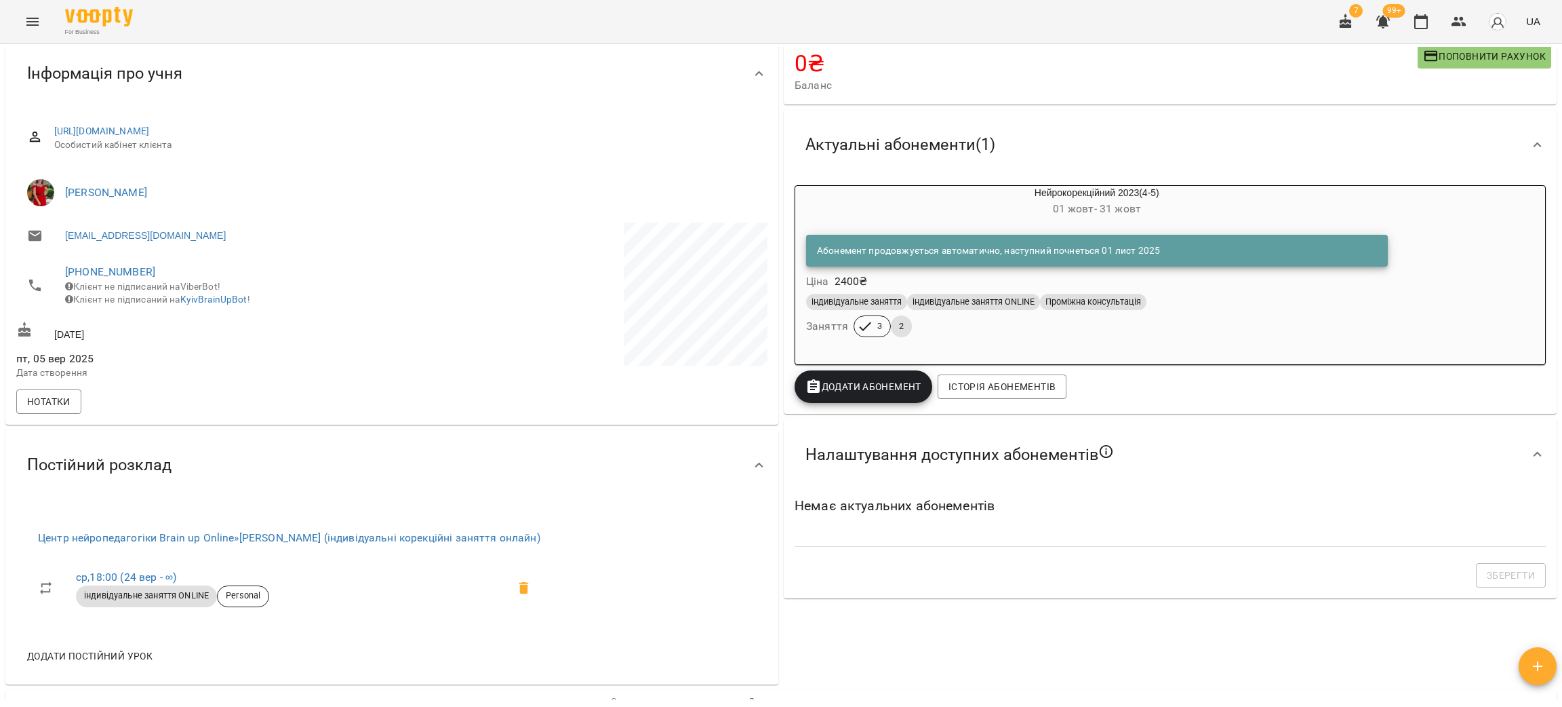
scroll to position [407, 0]
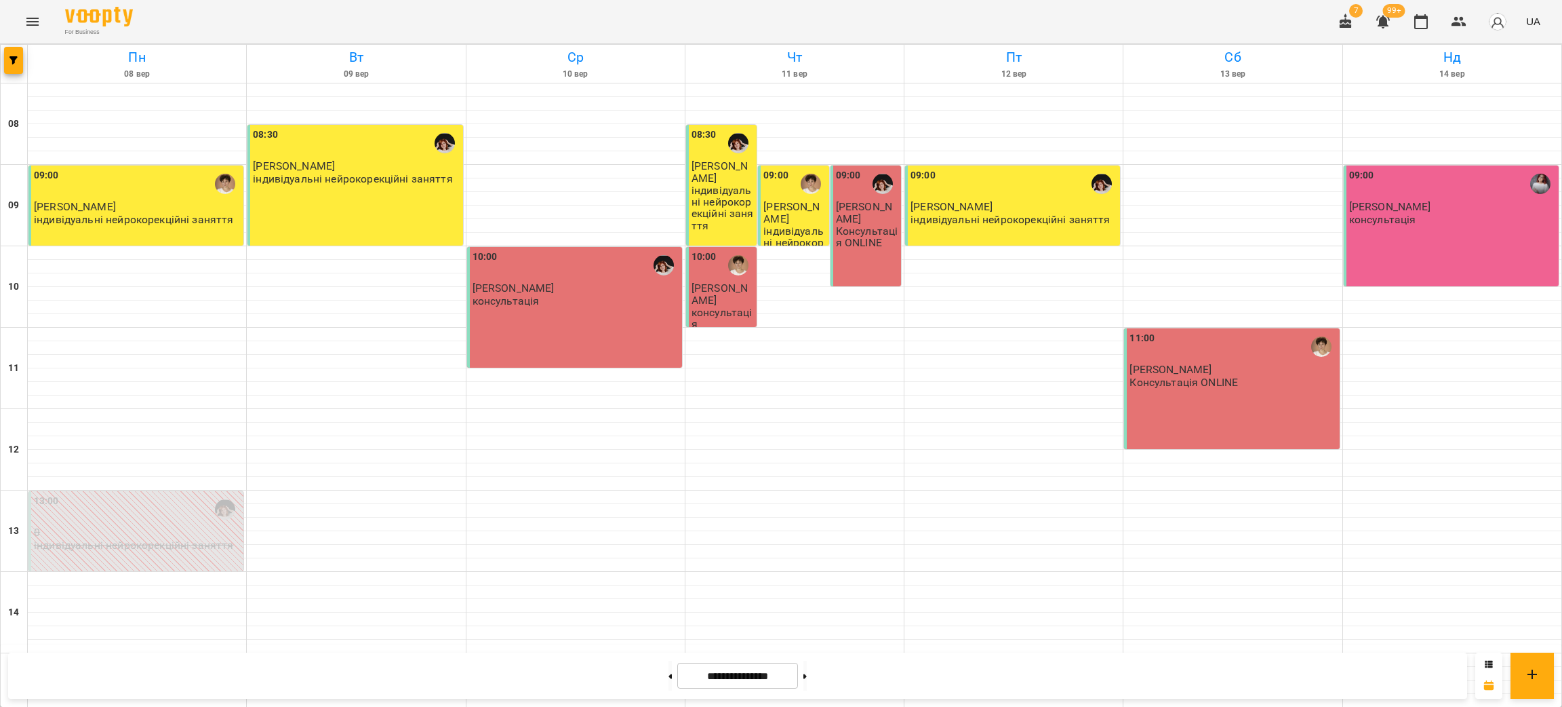
click at [702, 300] on p "Мальцев Клим" at bounding box center [723, 294] width 62 height 24
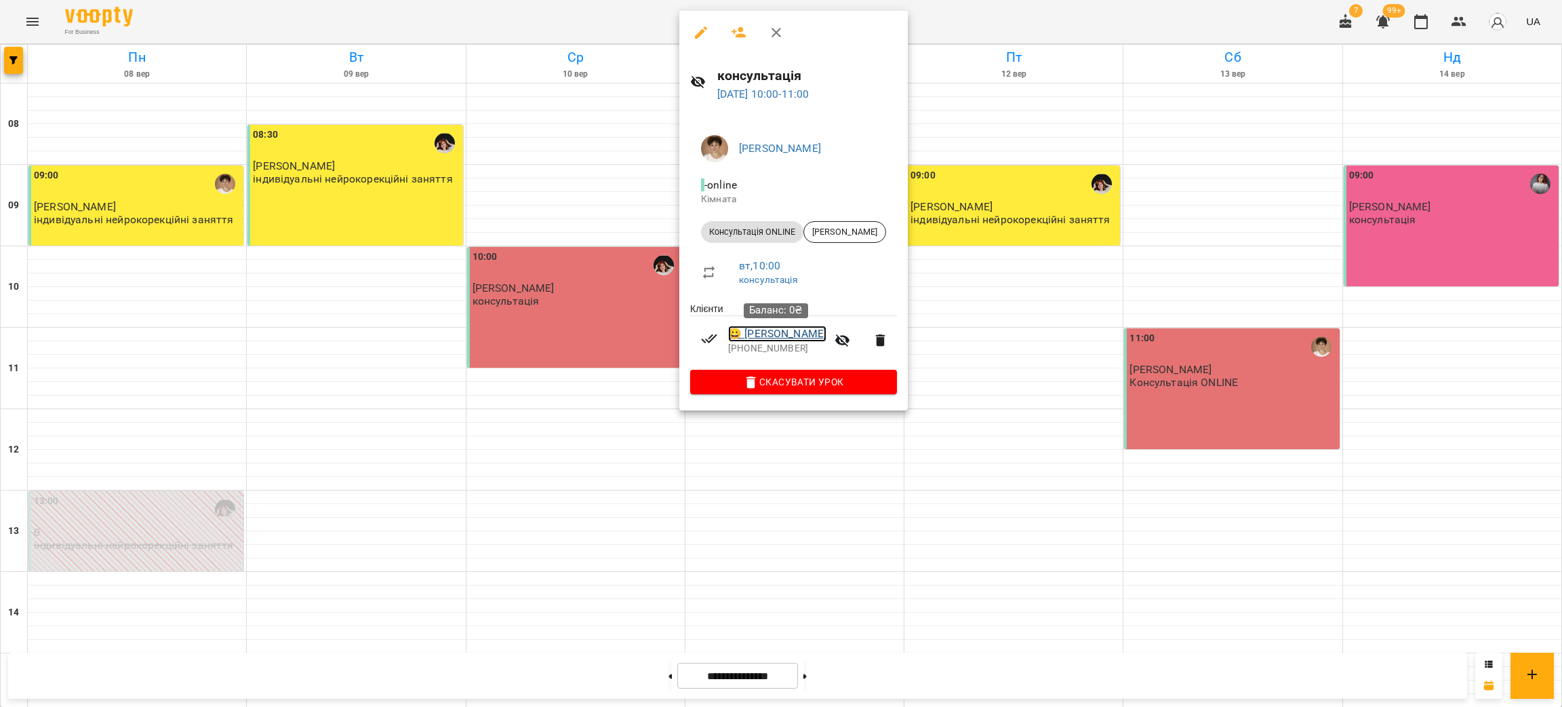
click at [783, 336] on link "😀 Мальцев Клим" at bounding box center [777, 333] width 98 height 16
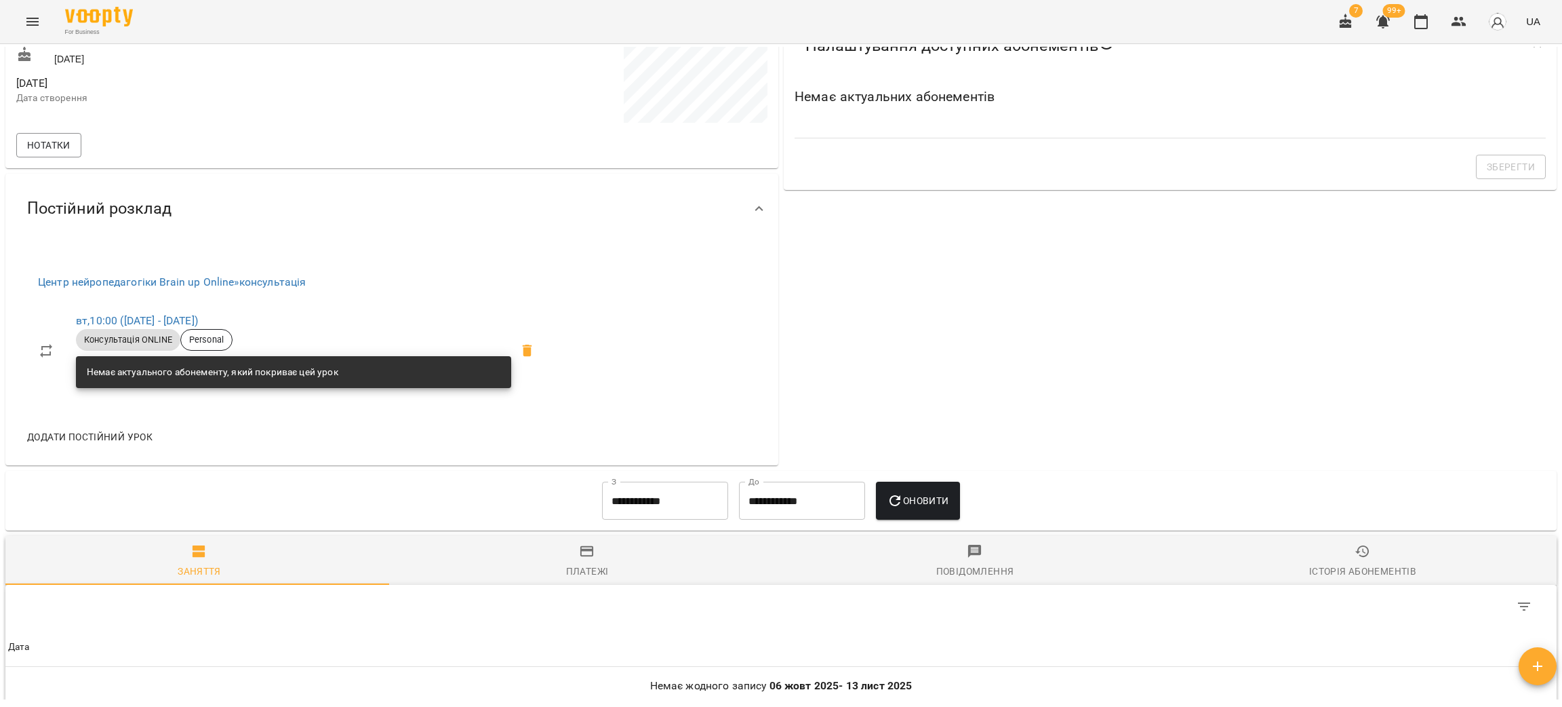
scroll to position [407, 0]
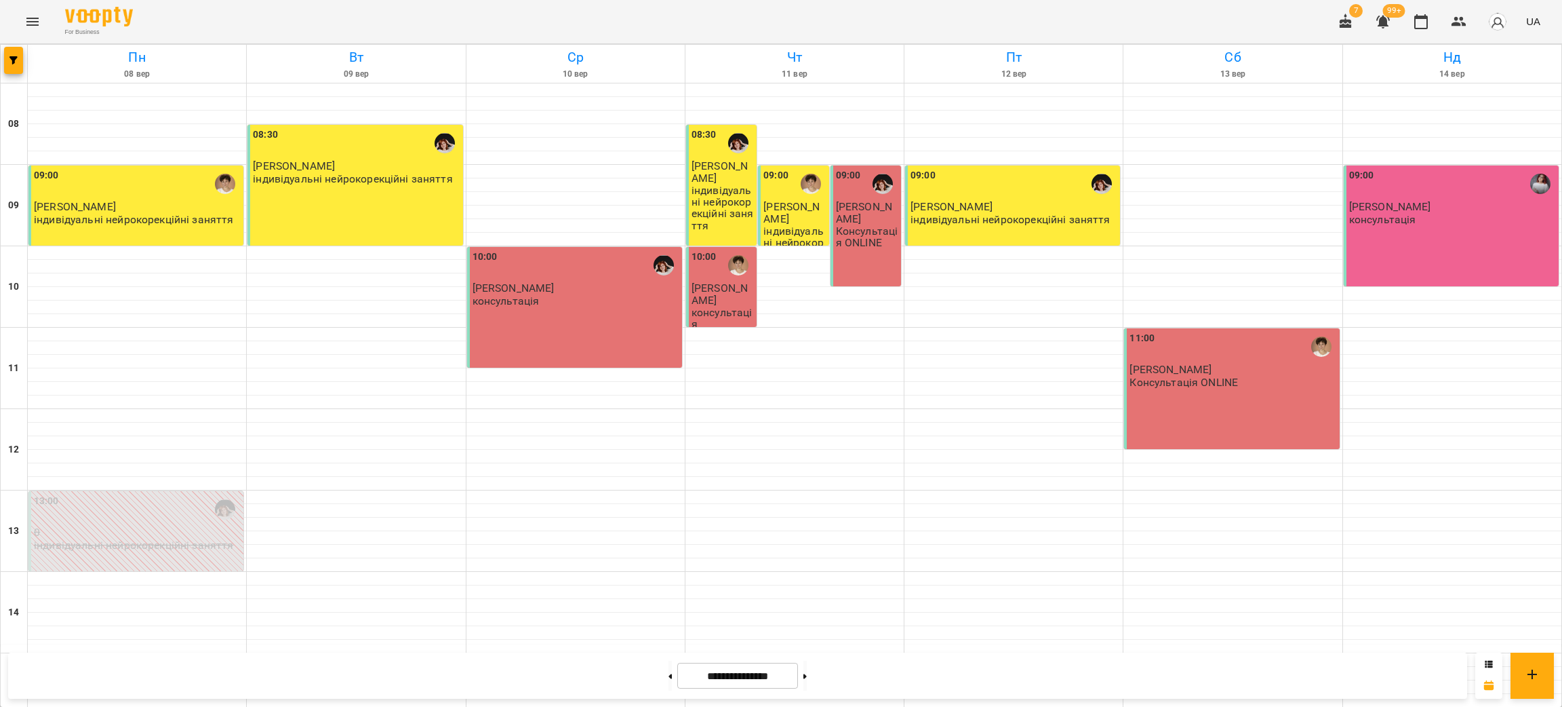
scroll to position [508, 0]
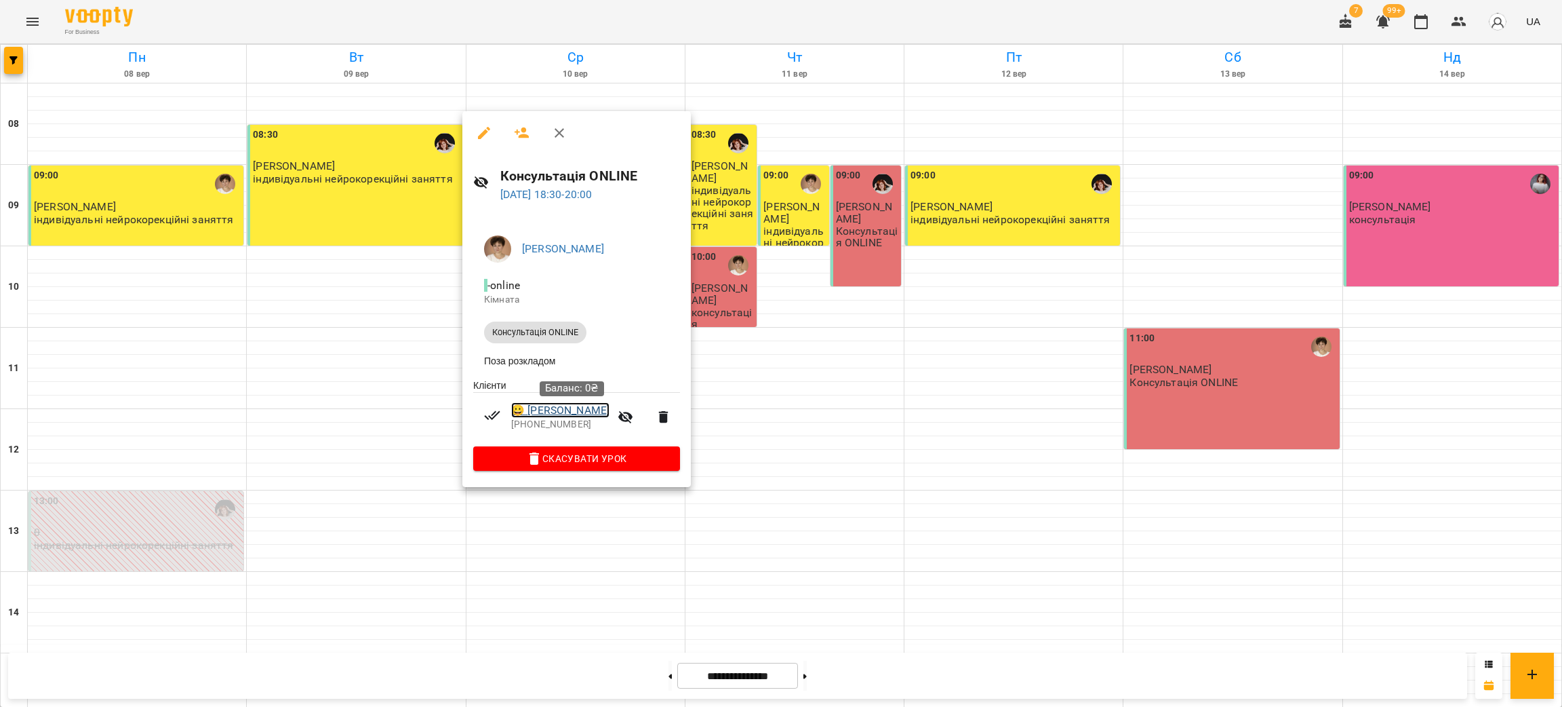
click at [599, 413] on link "😀 Трофименко Матвій" at bounding box center [560, 410] width 98 height 16
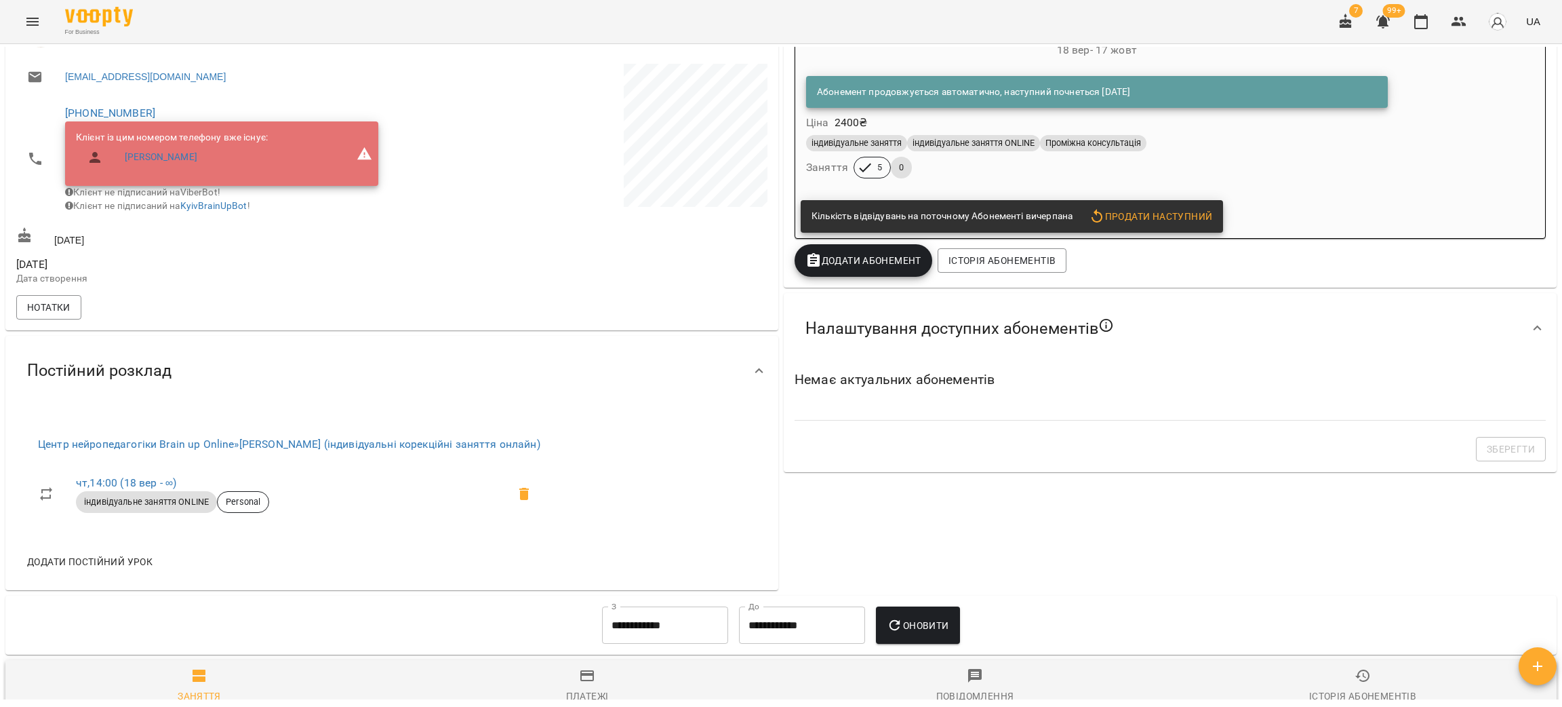
scroll to position [304, 0]
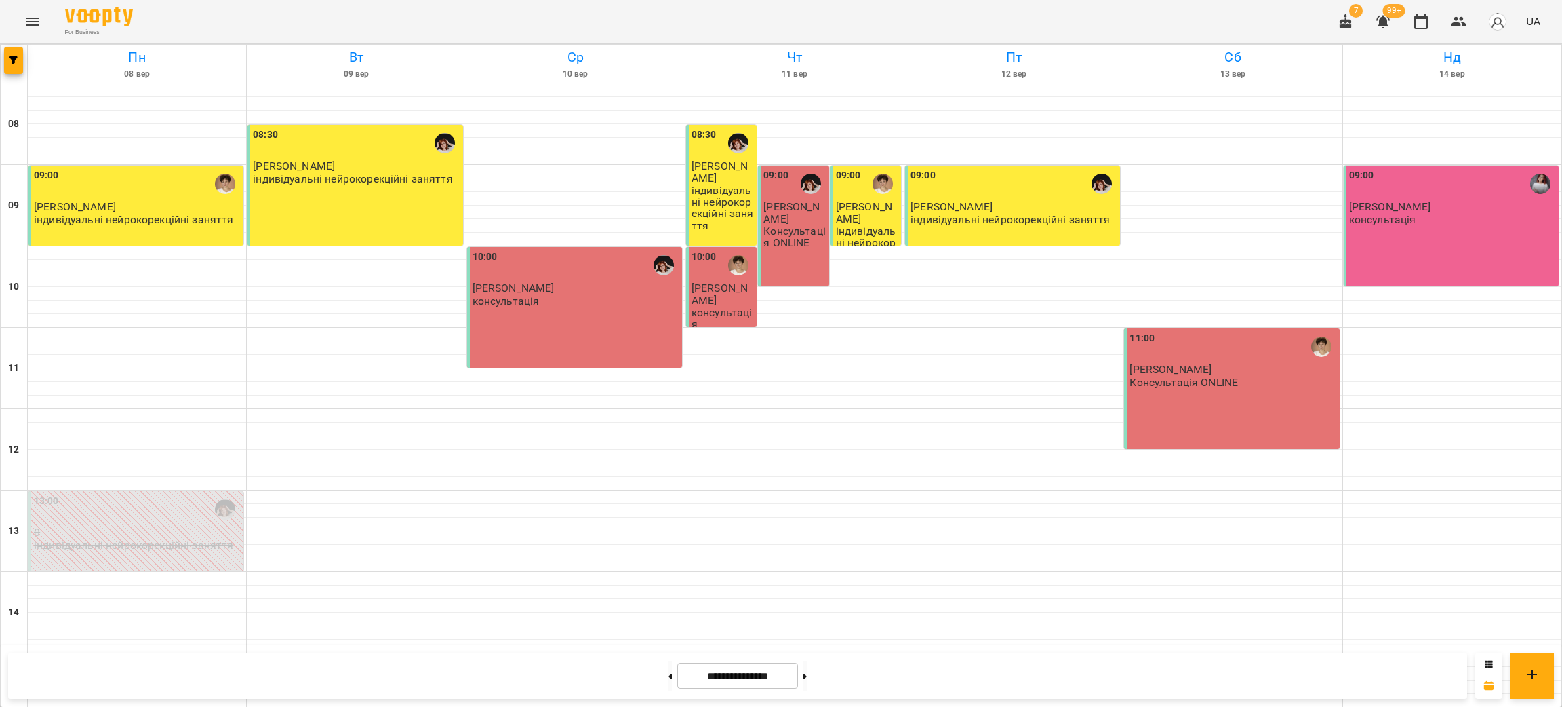
scroll to position [102, 0]
click at [539, 250] on div "10:00 Омелянюк Михайло консультація" at bounding box center [576, 279] width 207 height 58
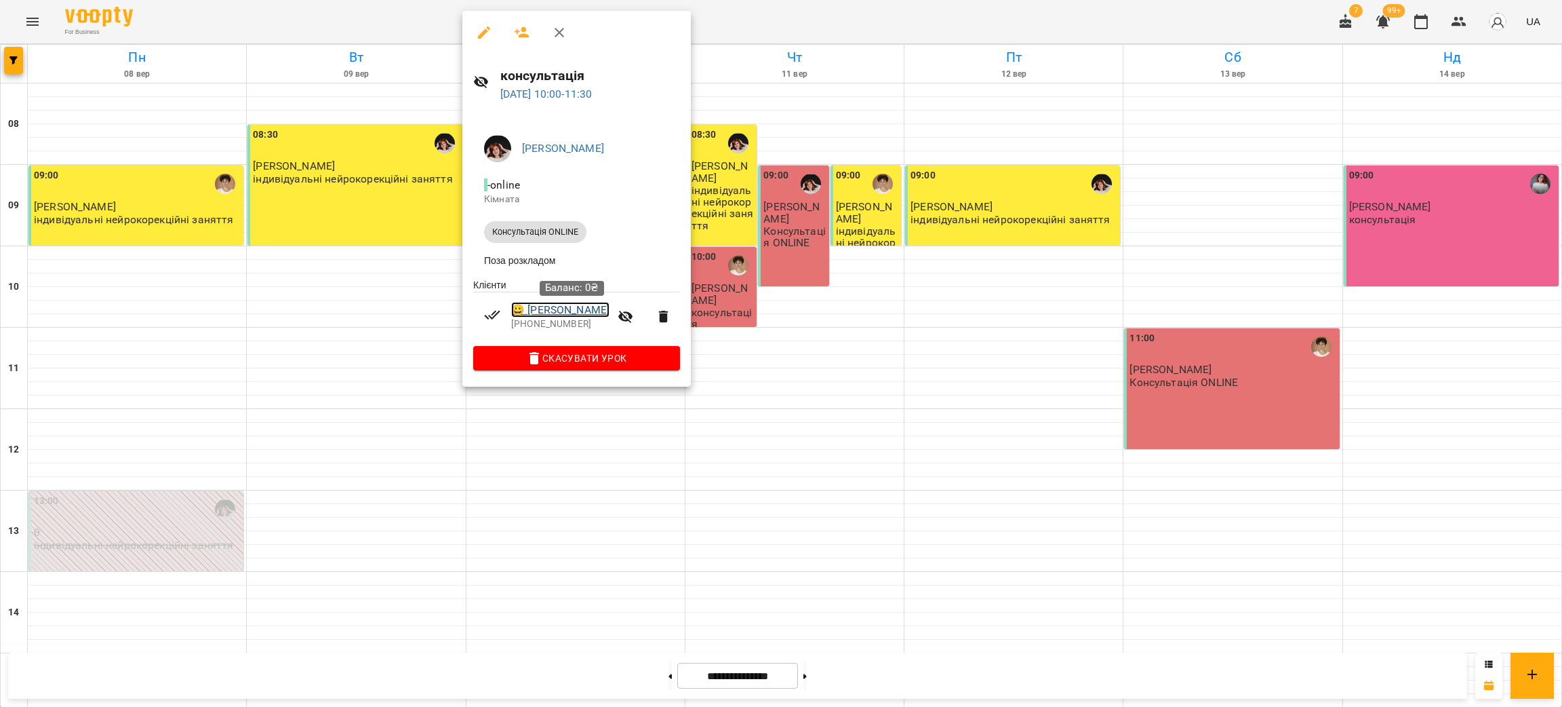
click at [578, 313] on link "😀 Омелянюк Михайло" at bounding box center [560, 310] width 98 height 16
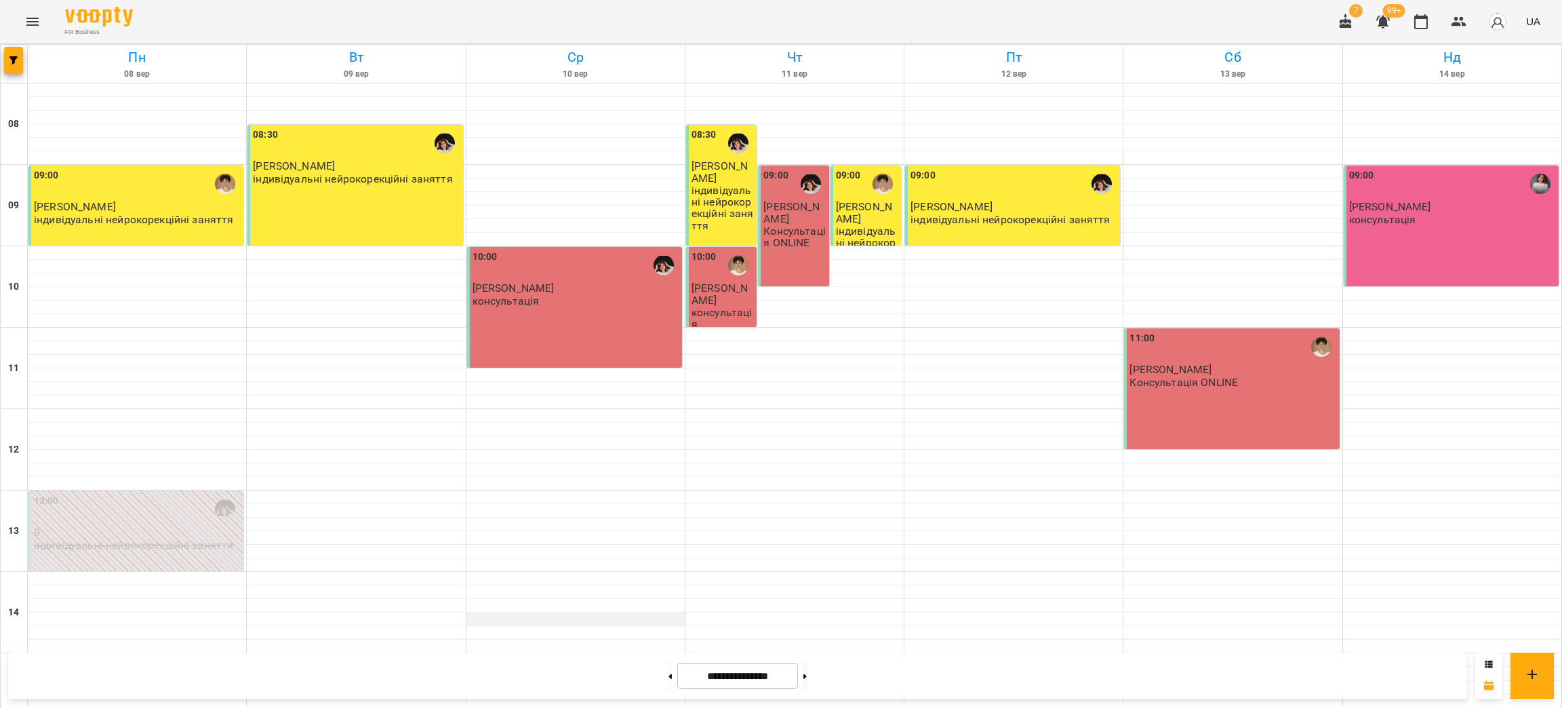
scroll to position [508, 0]
click at [669, 679] on button at bounding box center [670, 675] width 3 height 30
type input "**********"
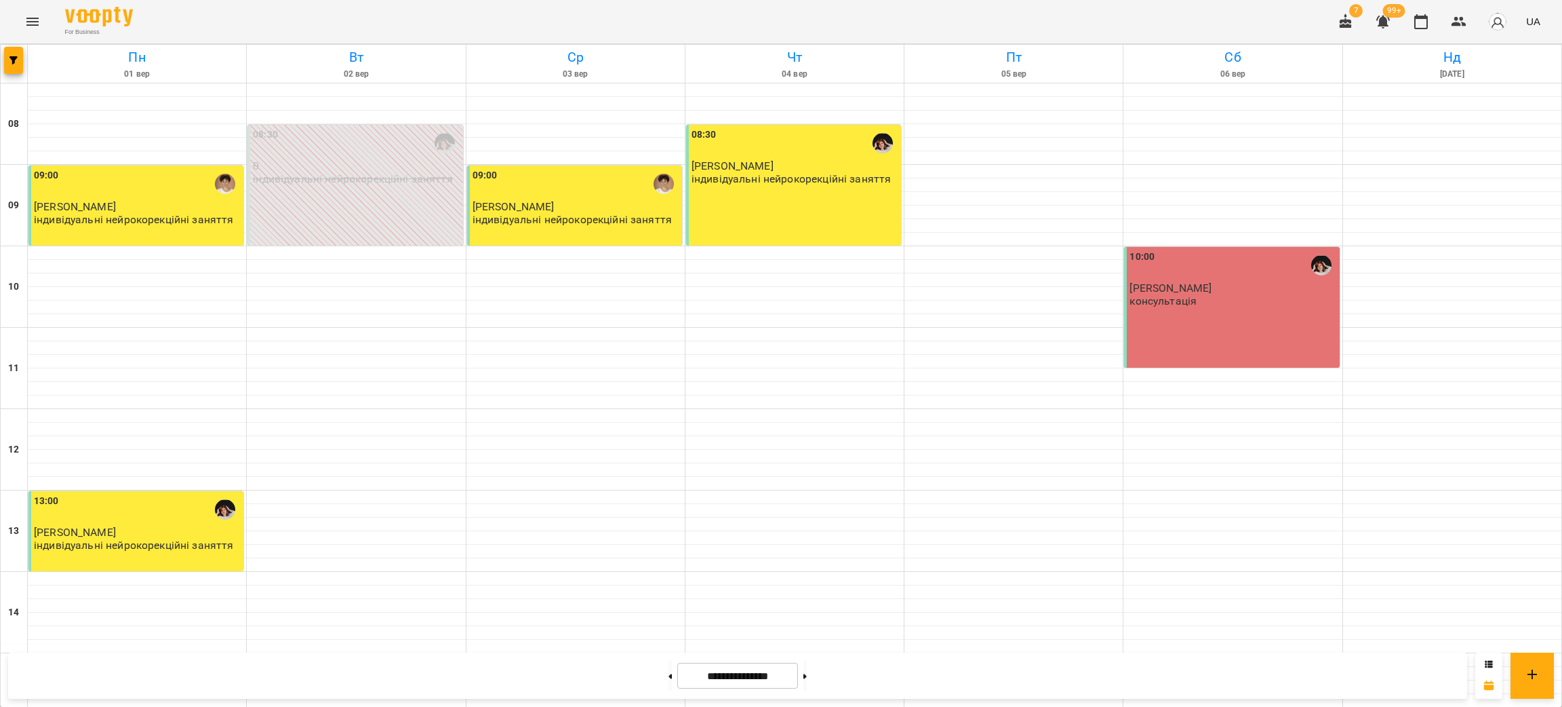
scroll to position [0, 0]
click at [1191, 299] on div "10:00 Шкуратов Крістіан консультація" at bounding box center [1233, 279] width 207 height 58
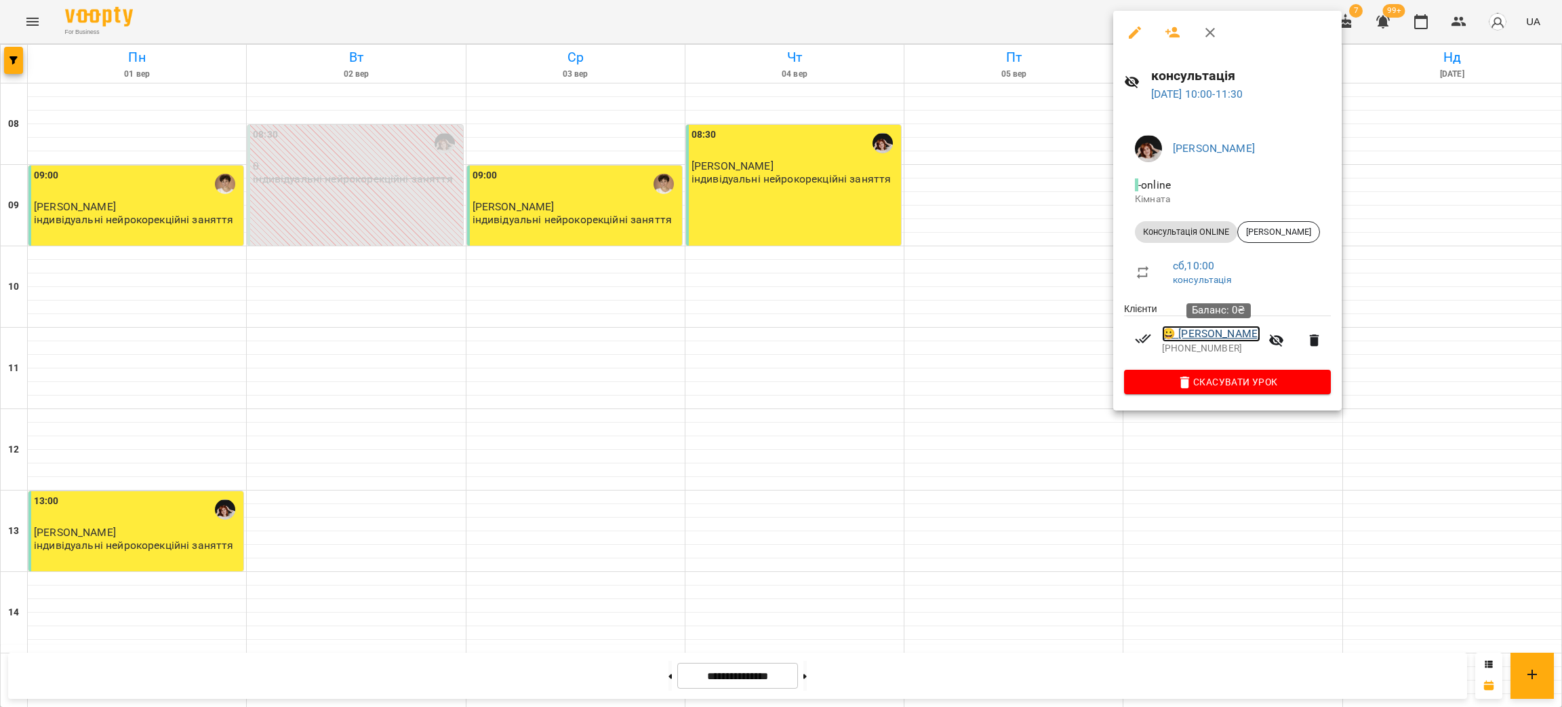
click at [1215, 336] on link "😀 Шкуратов Крістіан" at bounding box center [1211, 333] width 98 height 16
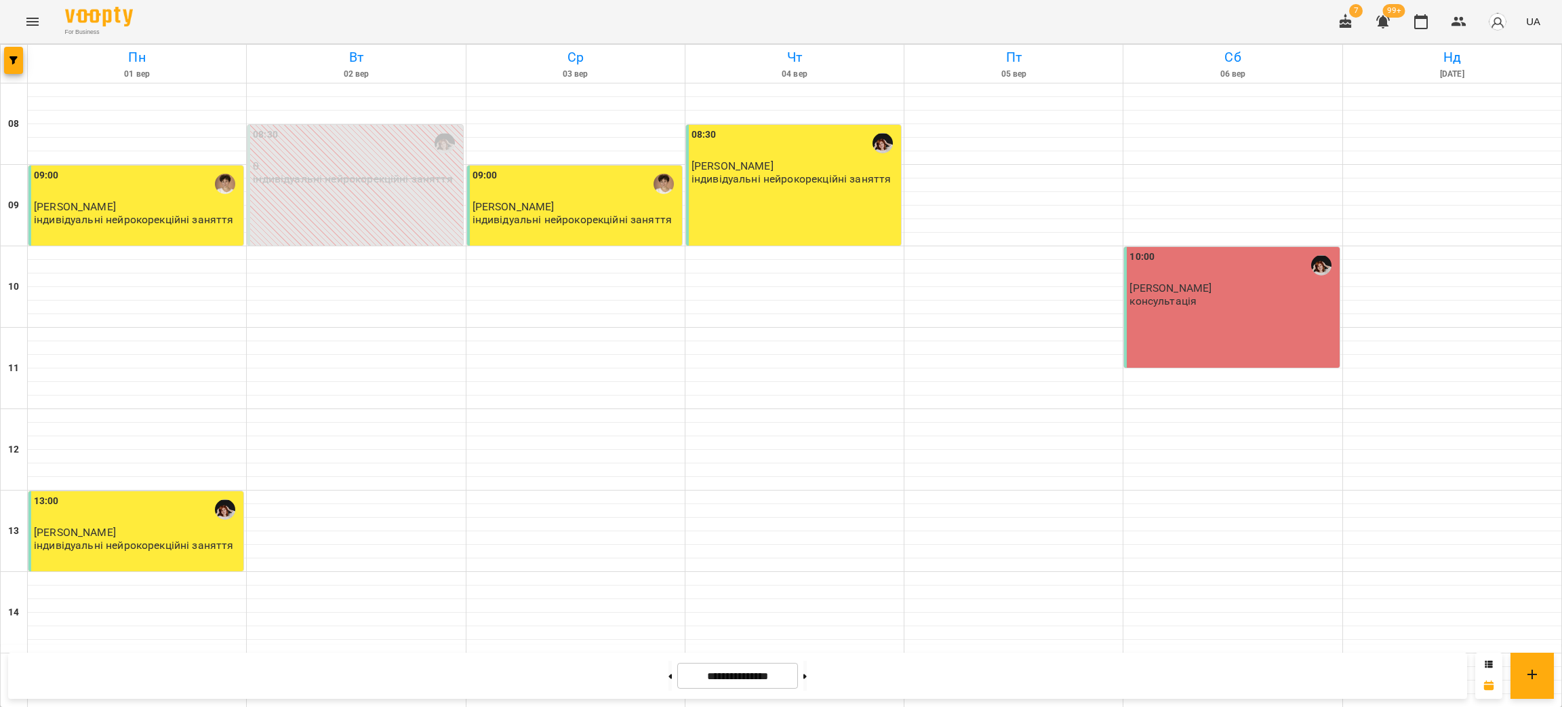
scroll to position [407, 0]
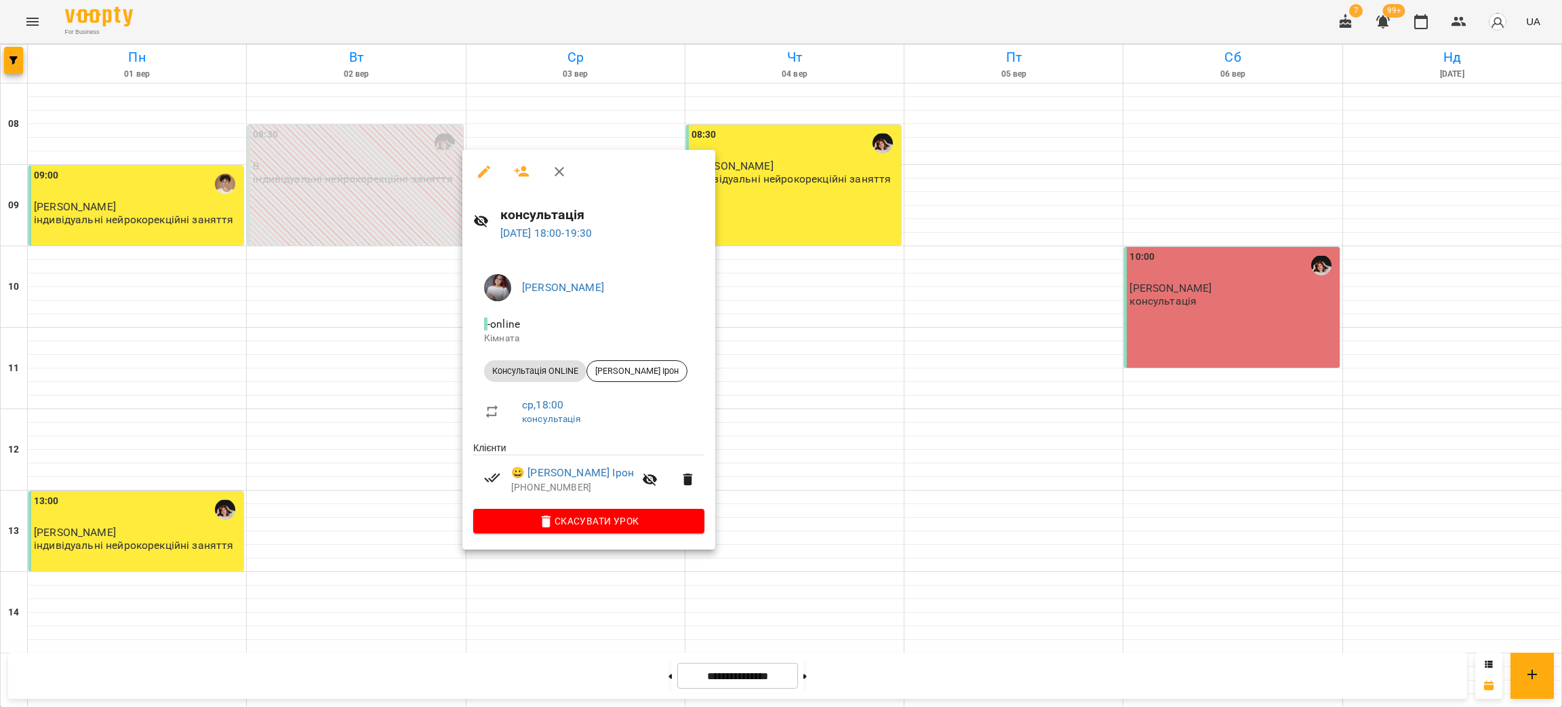
click at [390, 502] on div at bounding box center [781, 353] width 1562 height 707
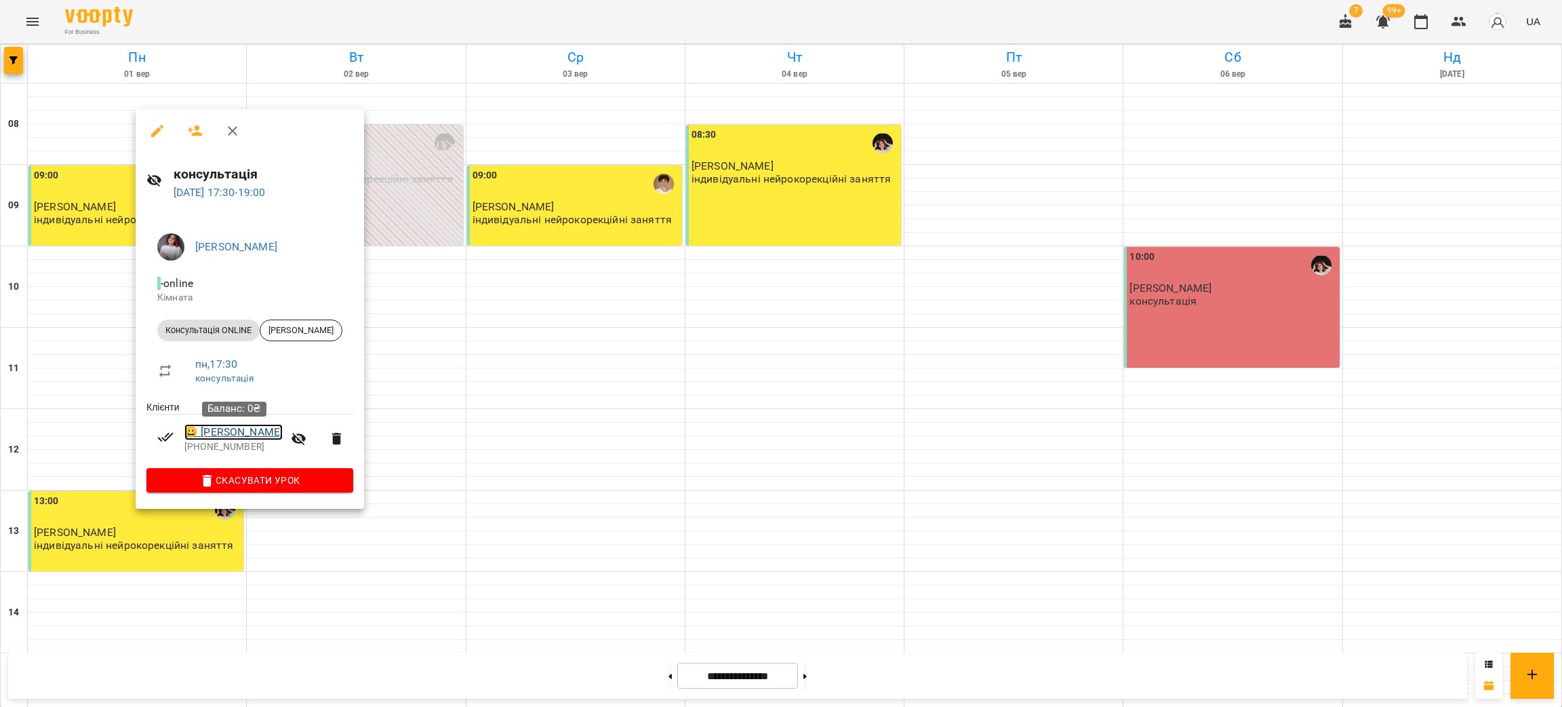
click at [262, 435] on link "😀 Кіпніс Катерина" at bounding box center [233, 432] width 98 height 16
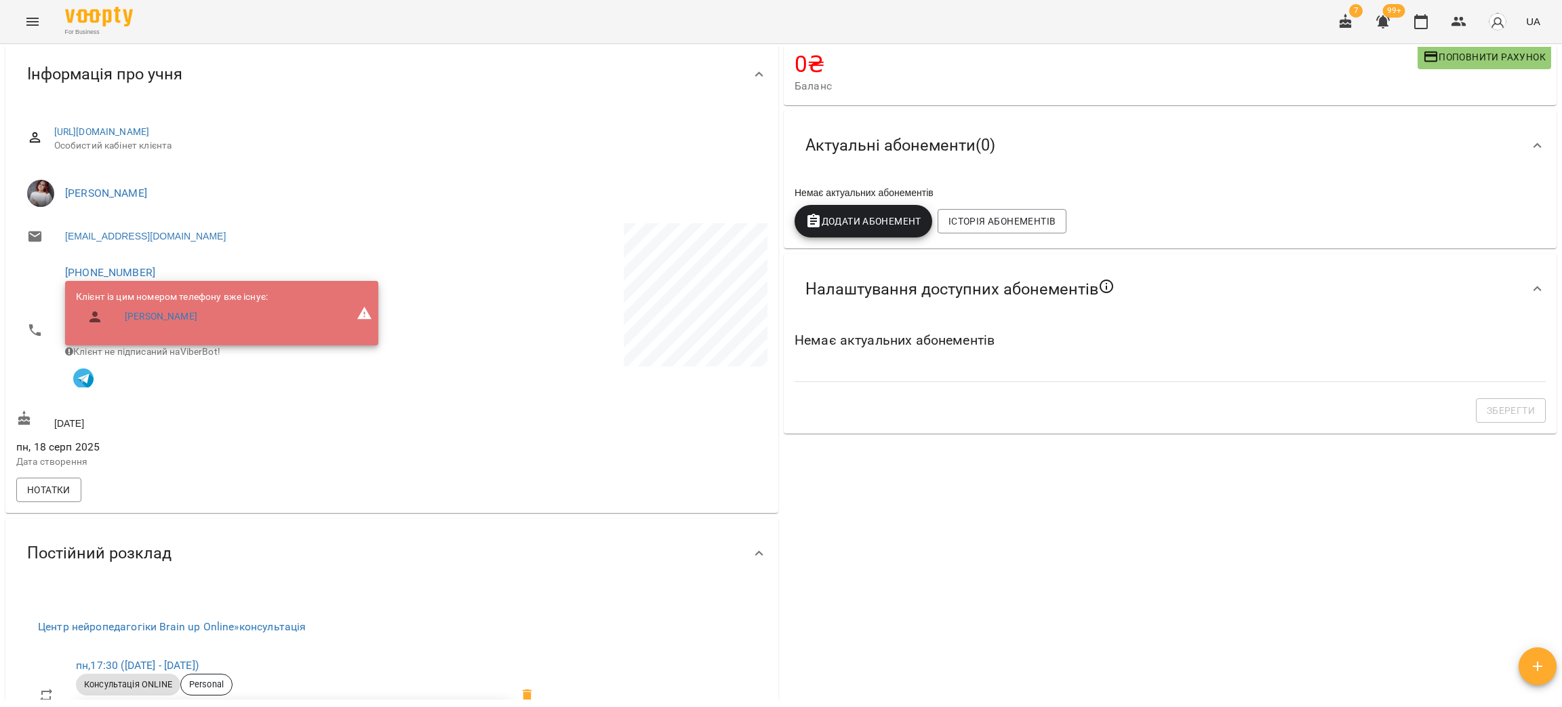
scroll to position [102, 0]
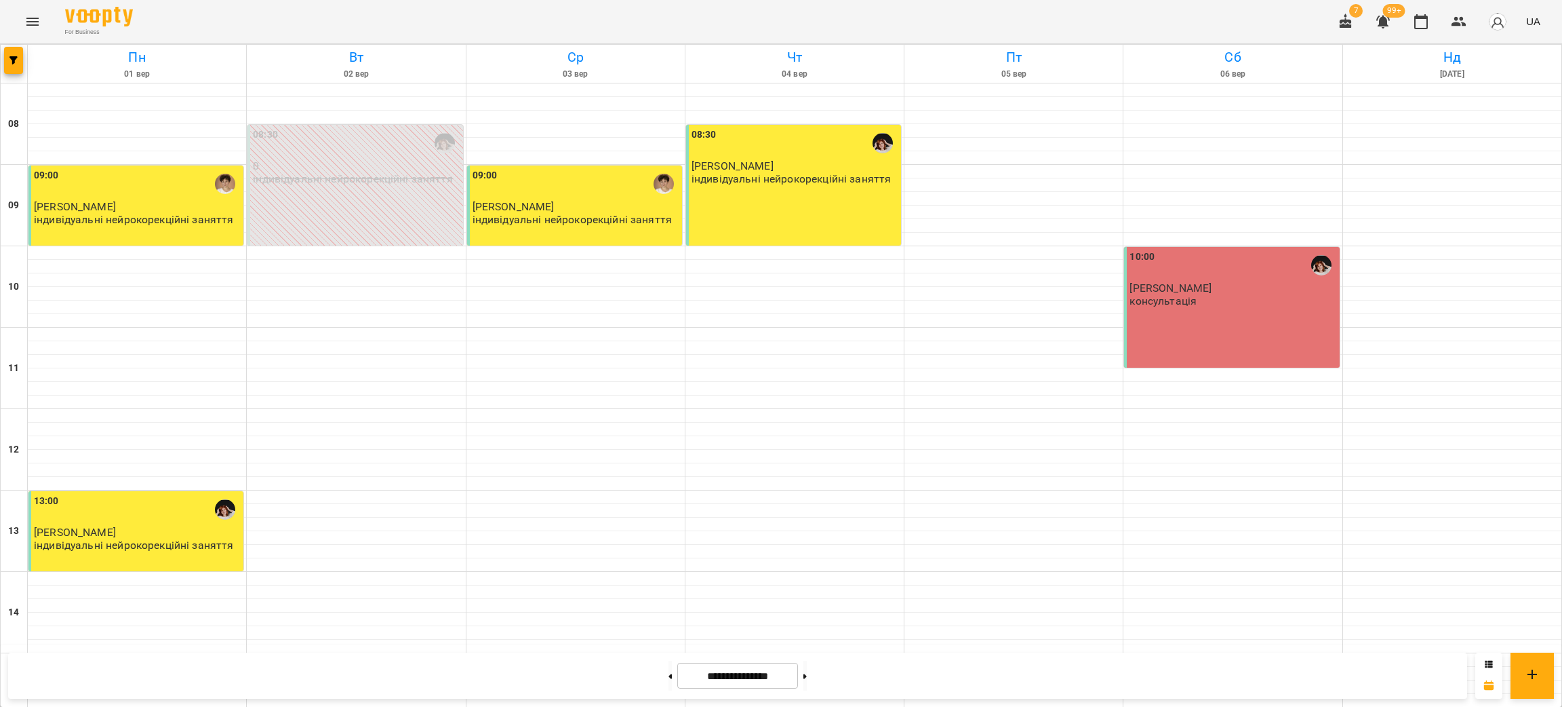
scroll to position [508, 0]
click at [458, 22] on div "For Business 7 99+ UA" at bounding box center [781, 21] width 1562 height 43
click at [669, 677] on button at bounding box center [670, 675] width 3 height 30
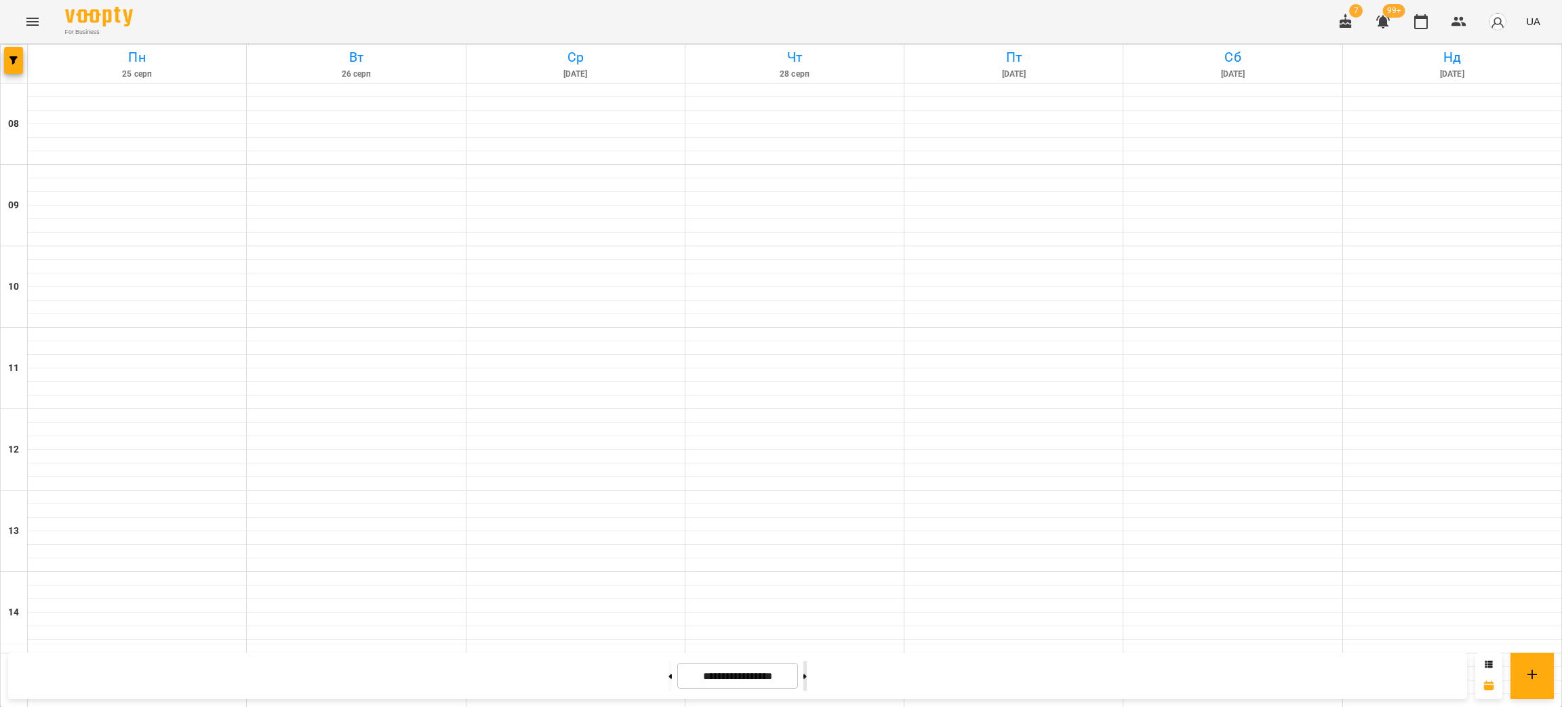
click at [807, 674] on button at bounding box center [805, 675] width 3 height 30
type input "**********"
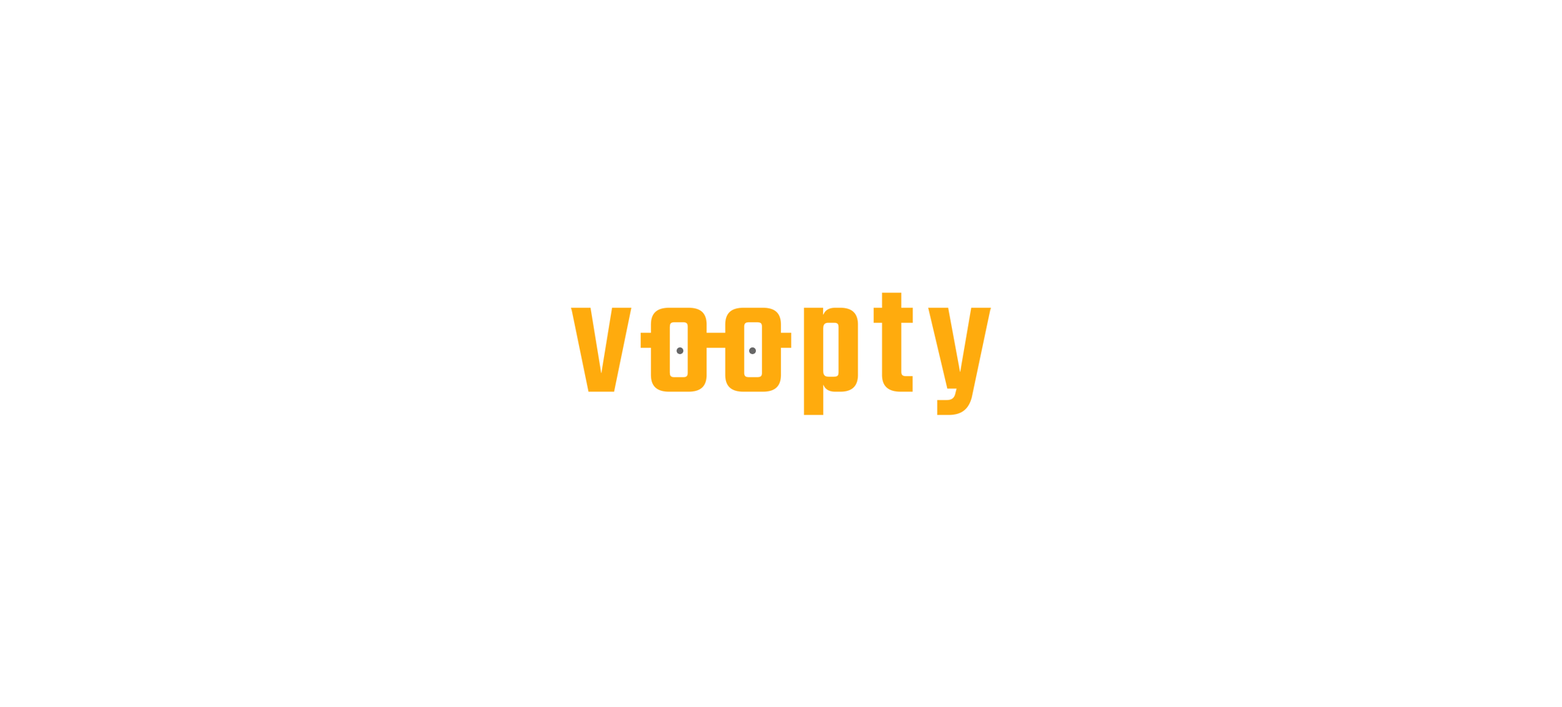
click at [917, 359] on div at bounding box center [781, 353] width 420 height 123
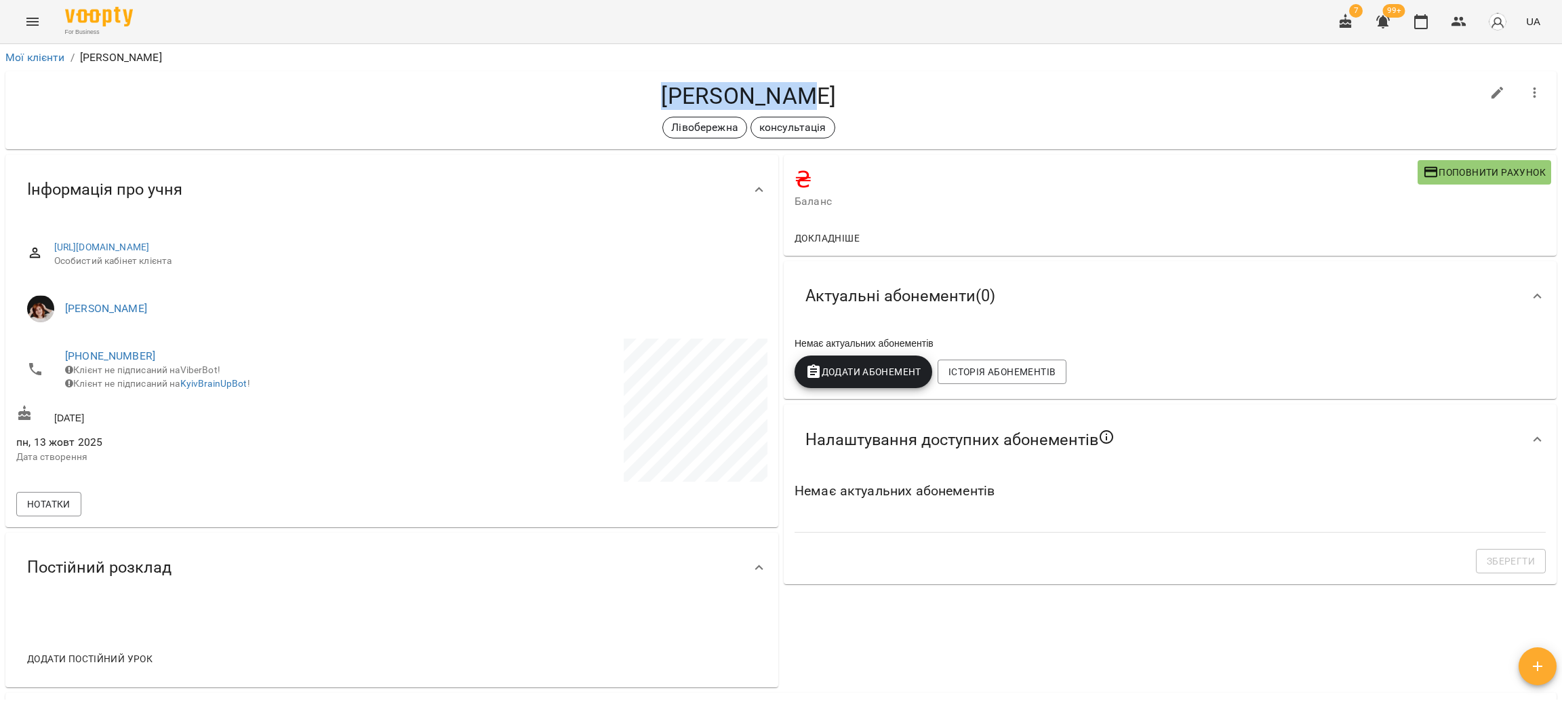
drag, startPoint x: 690, startPoint y: 101, endPoint x: 646, endPoint y: 92, distance: 45.1
click at [646, 92] on h4 "[PERSON_NAME]" at bounding box center [748, 96] width 1465 height 28
copy h4 "[PERSON_NAME]"
drag, startPoint x: 159, startPoint y: 357, endPoint x: 44, endPoint y: 360, distance: 115.3
click at [44, 360] on li "[PHONE_NUMBER] Клієнт не підписаний на ViberBot! Клієнт не підписаний на KyivBr…" at bounding box center [202, 369] width 373 height 62
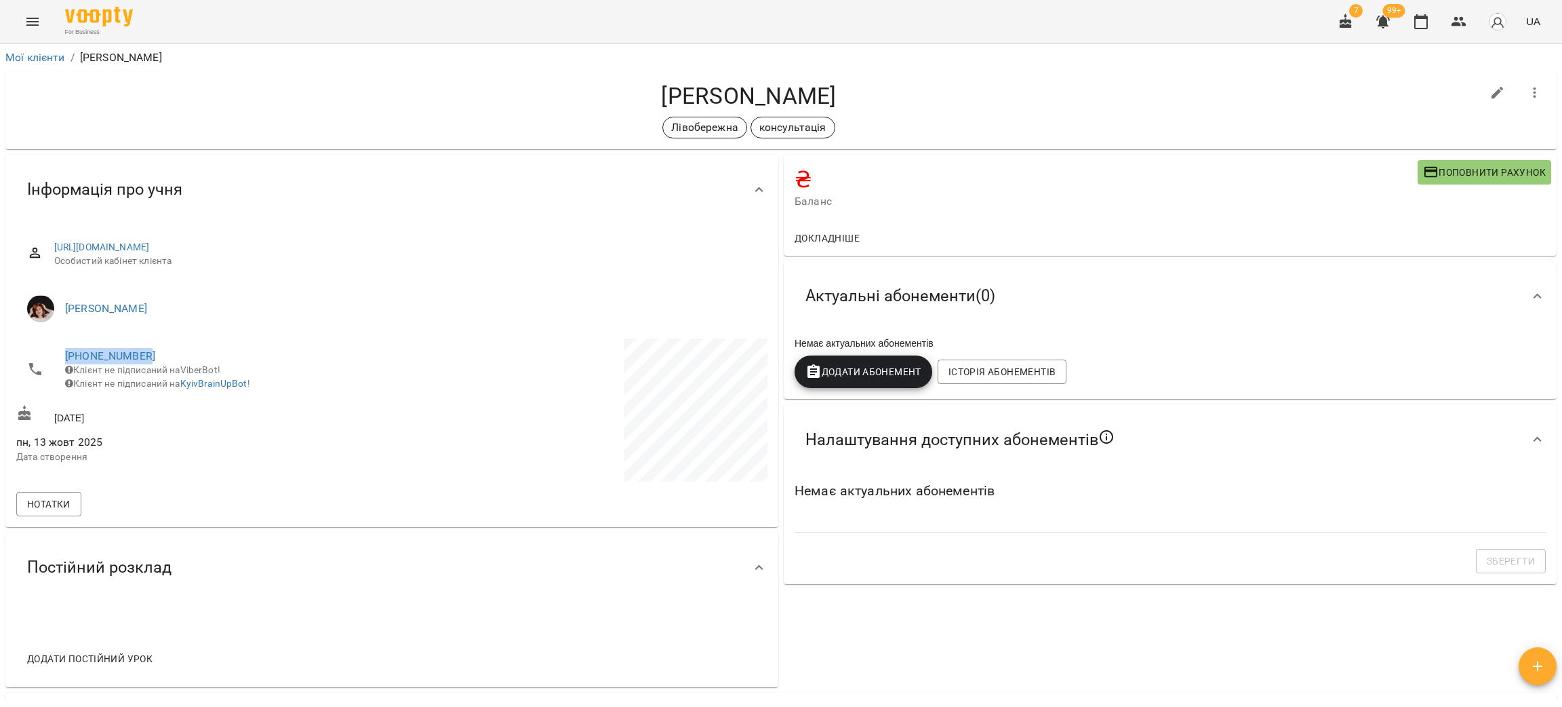
copy link "[PHONE_NUMBER]"
click at [1468, 24] on button "button" at bounding box center [1459, 21] width 33 height 33
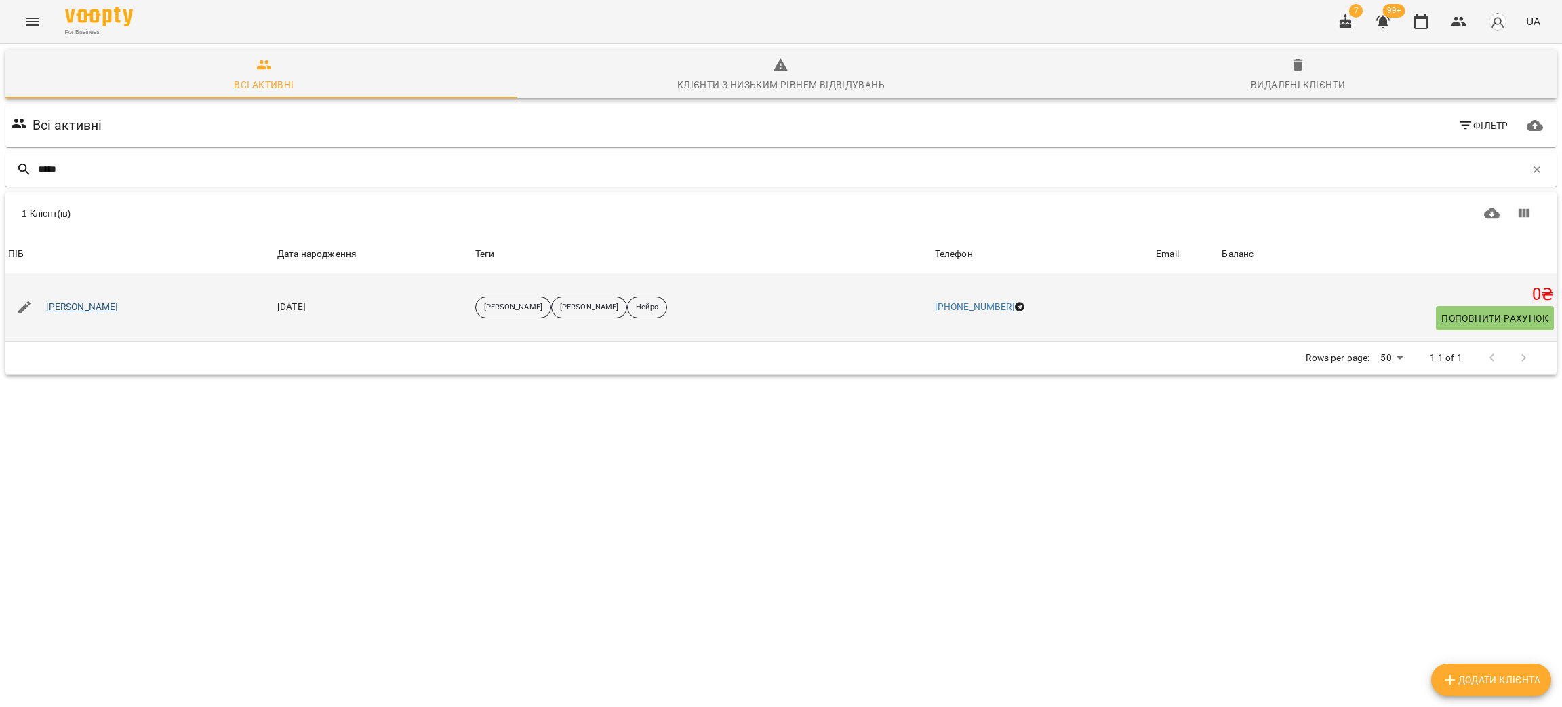
type input "*****"
click at [89, 306] on link "[PERSON_NAME]" at bounding box center [82, 307] width 73 height 14
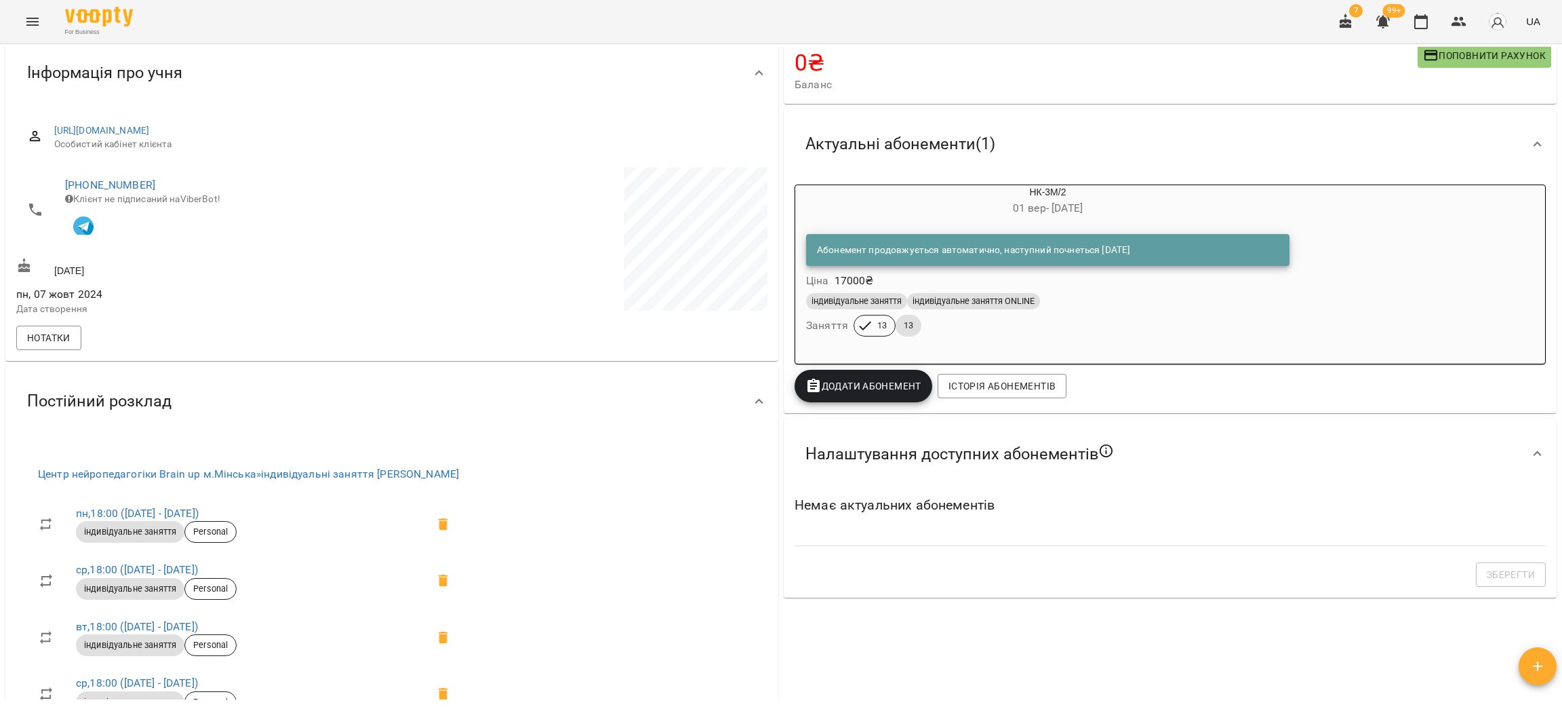
scroll to position [304, 0]
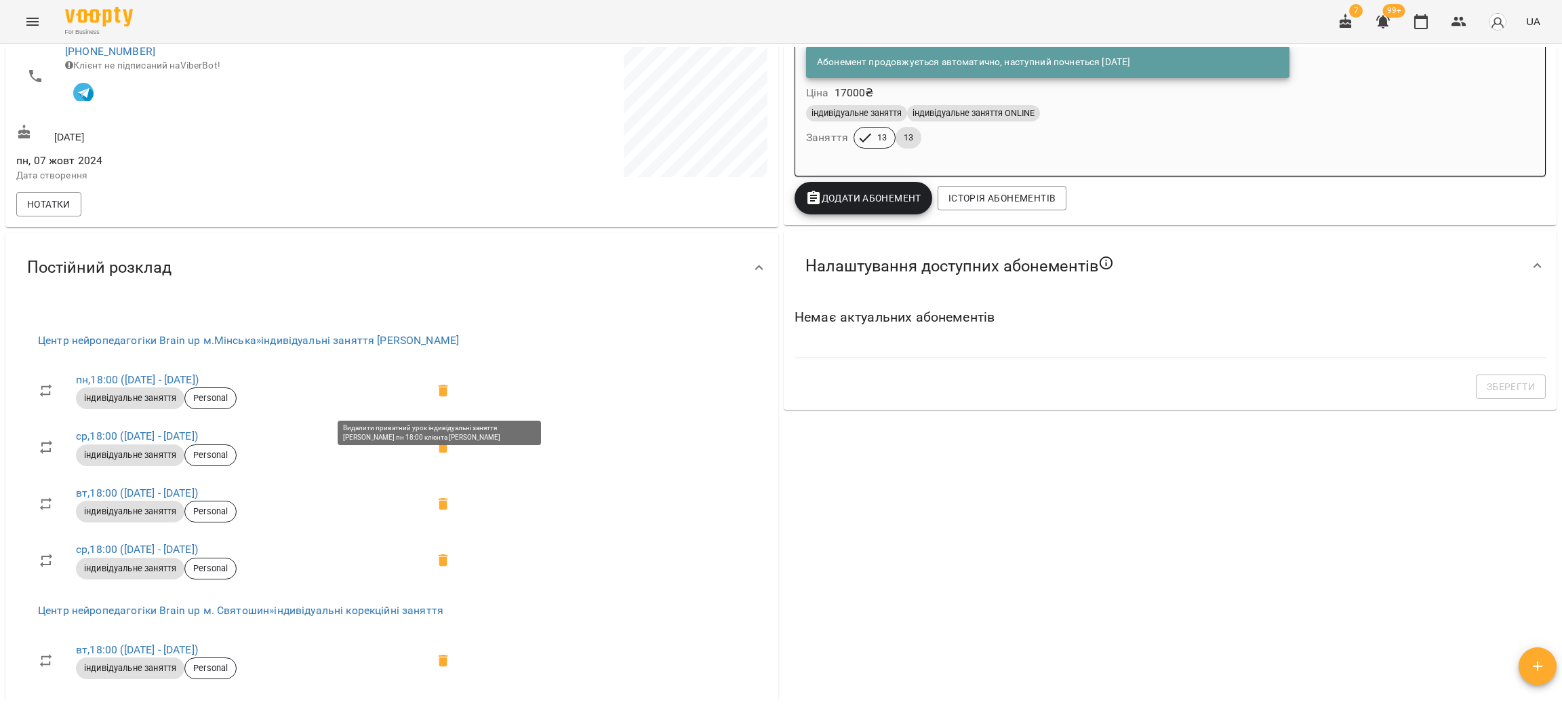
click at [435, 396] on icon at bounding box center [443, 390] width 16 height 16
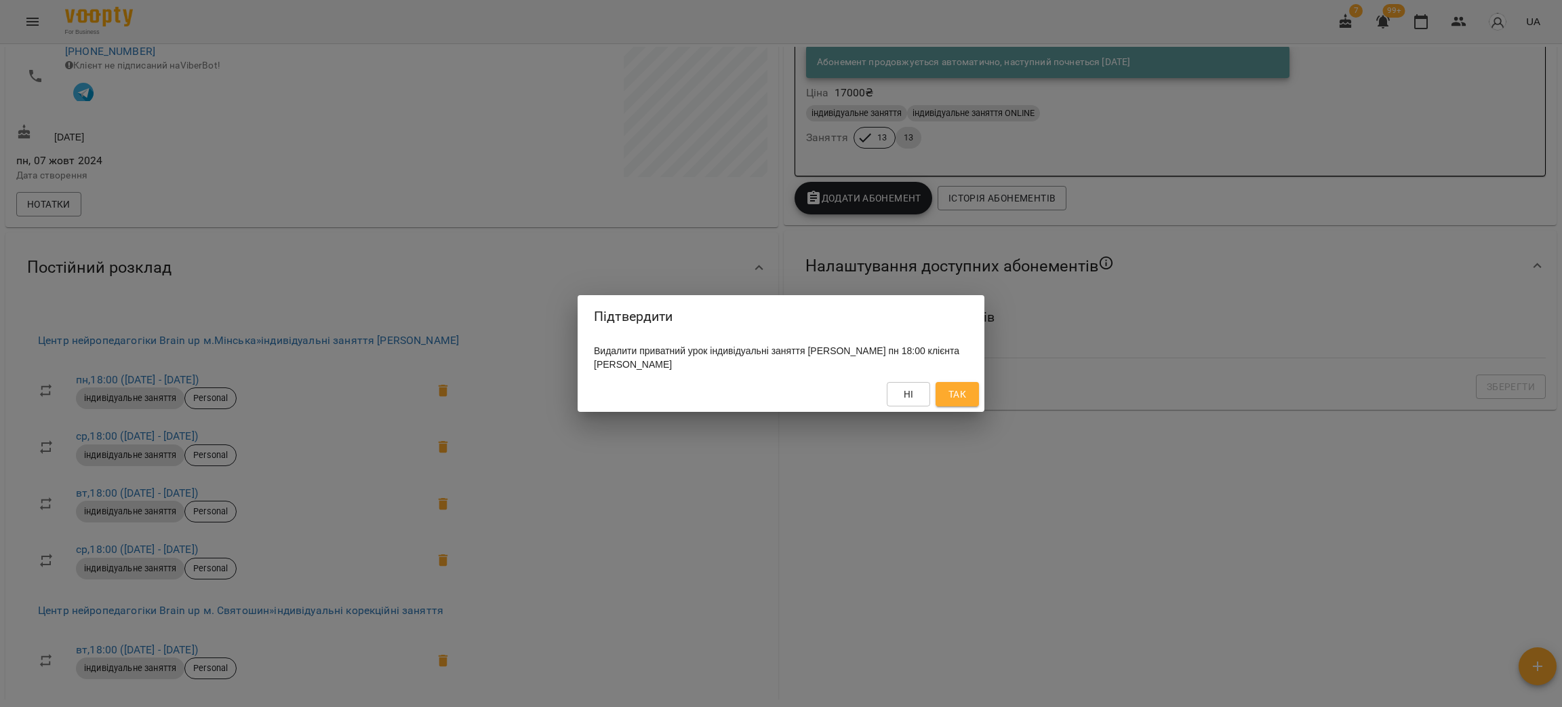
click at [951, 402] on span "Так" at bounding box center [958, 394] width 18 height 16
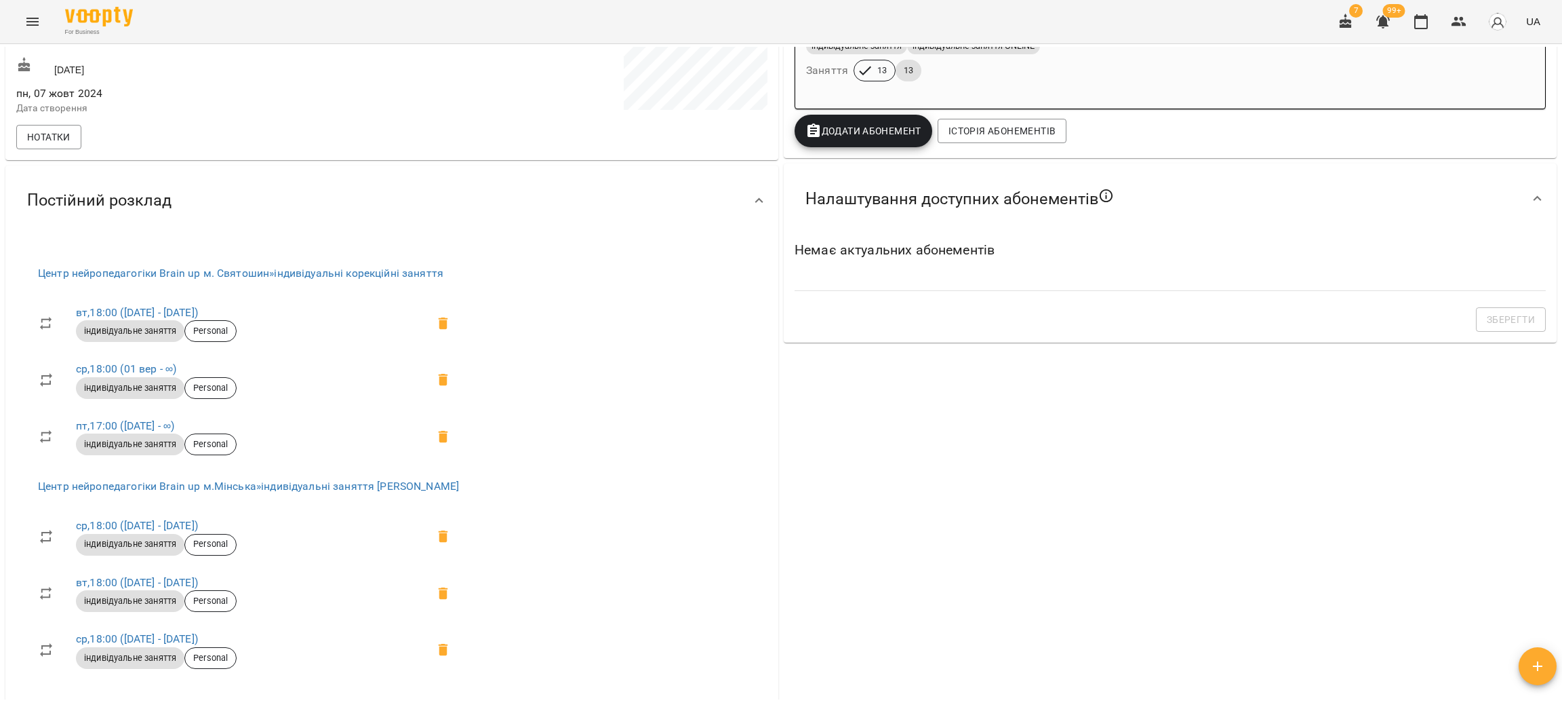
scroll to position [407, 0]
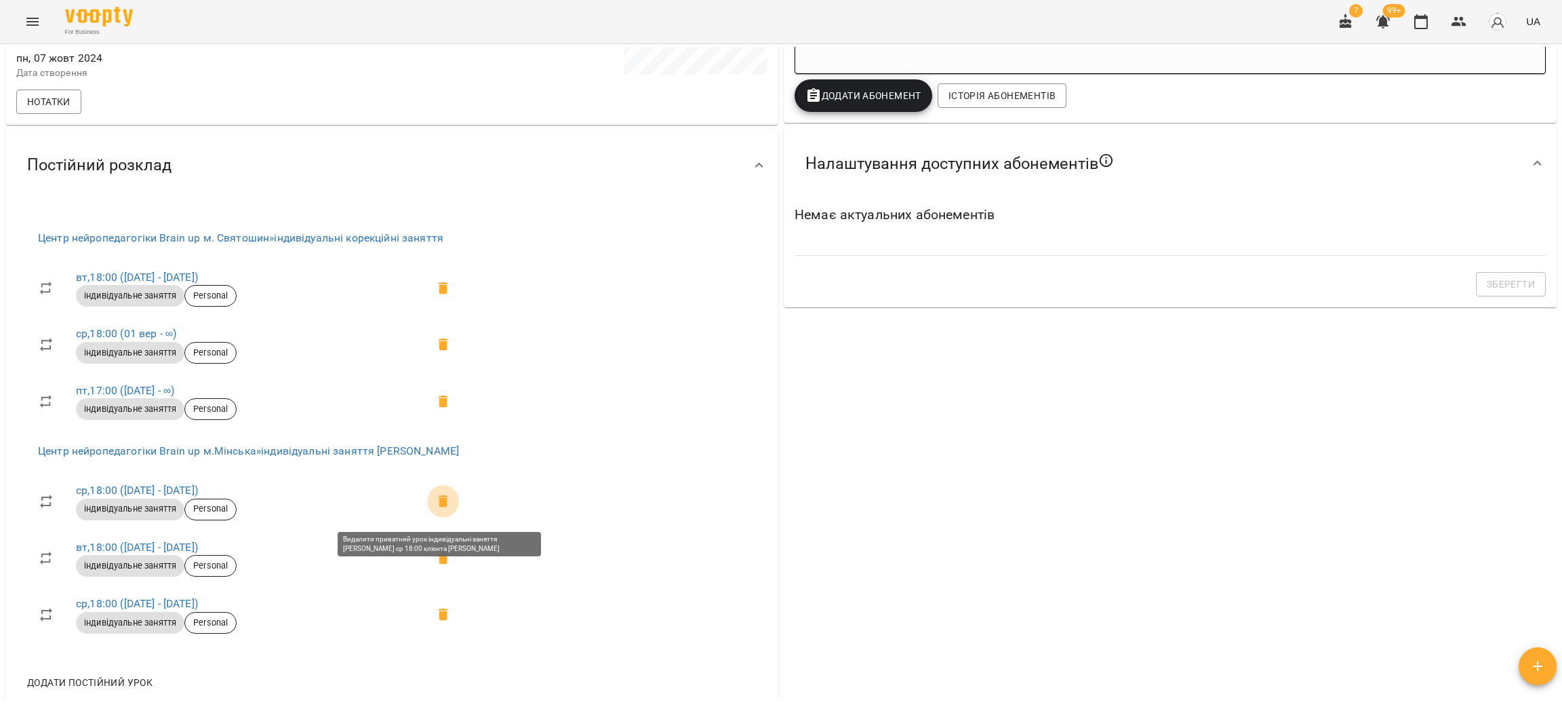
click at [441, 507] on icon at bounding box center [443, 501] width 9 height 12
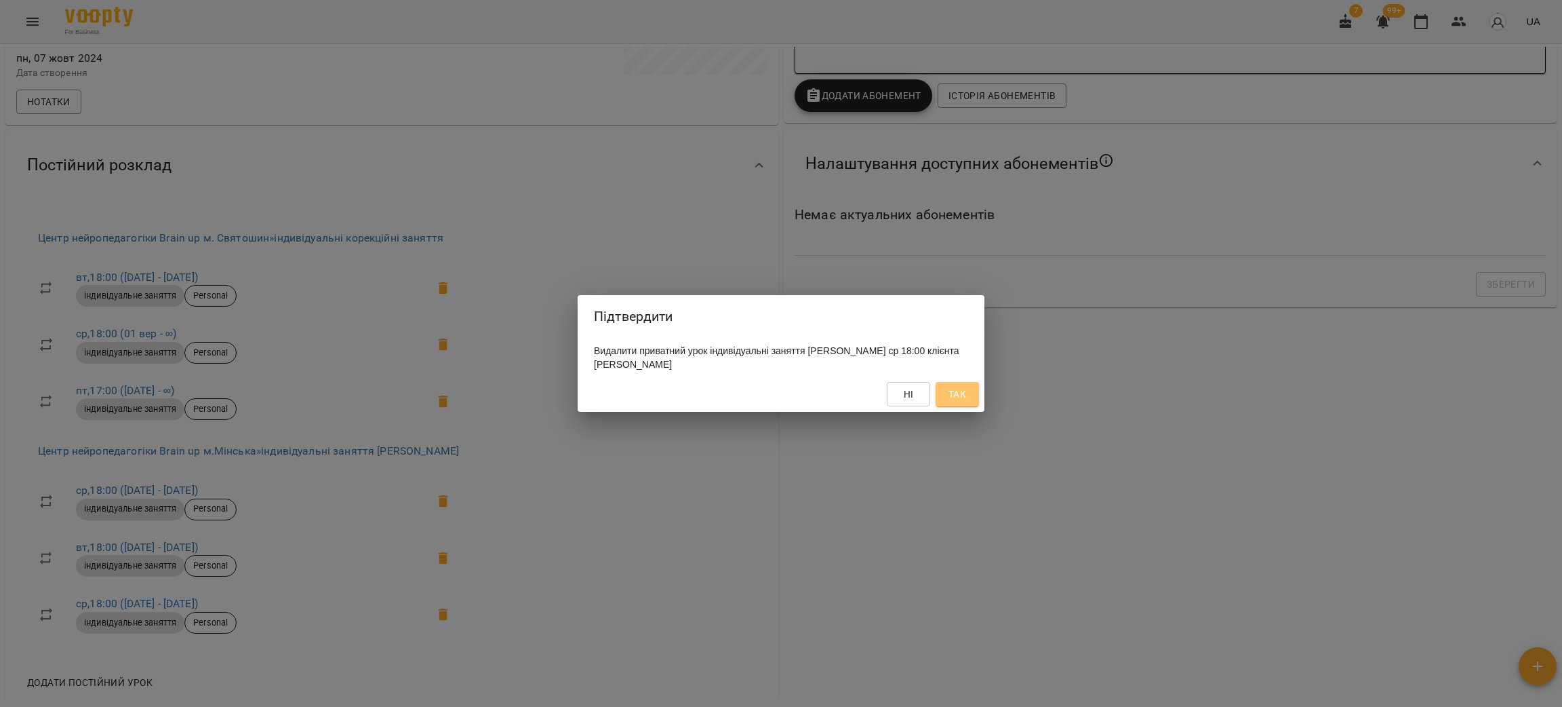
click at [951, 402] on span "Так" at bounding box center [958, 394] width 18 height 16
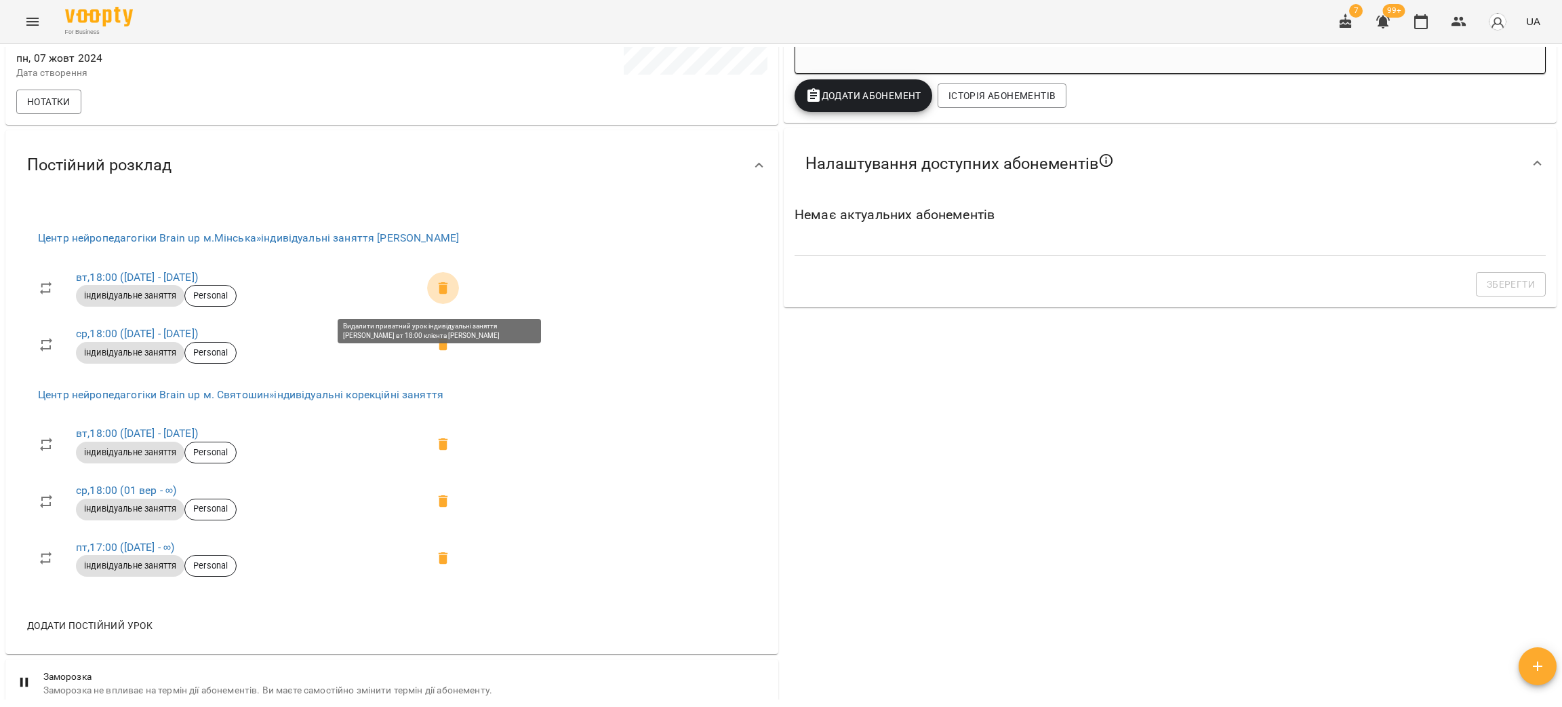
click at [439, 293] on icon at bounding box center [443, 288] width 9 height 12
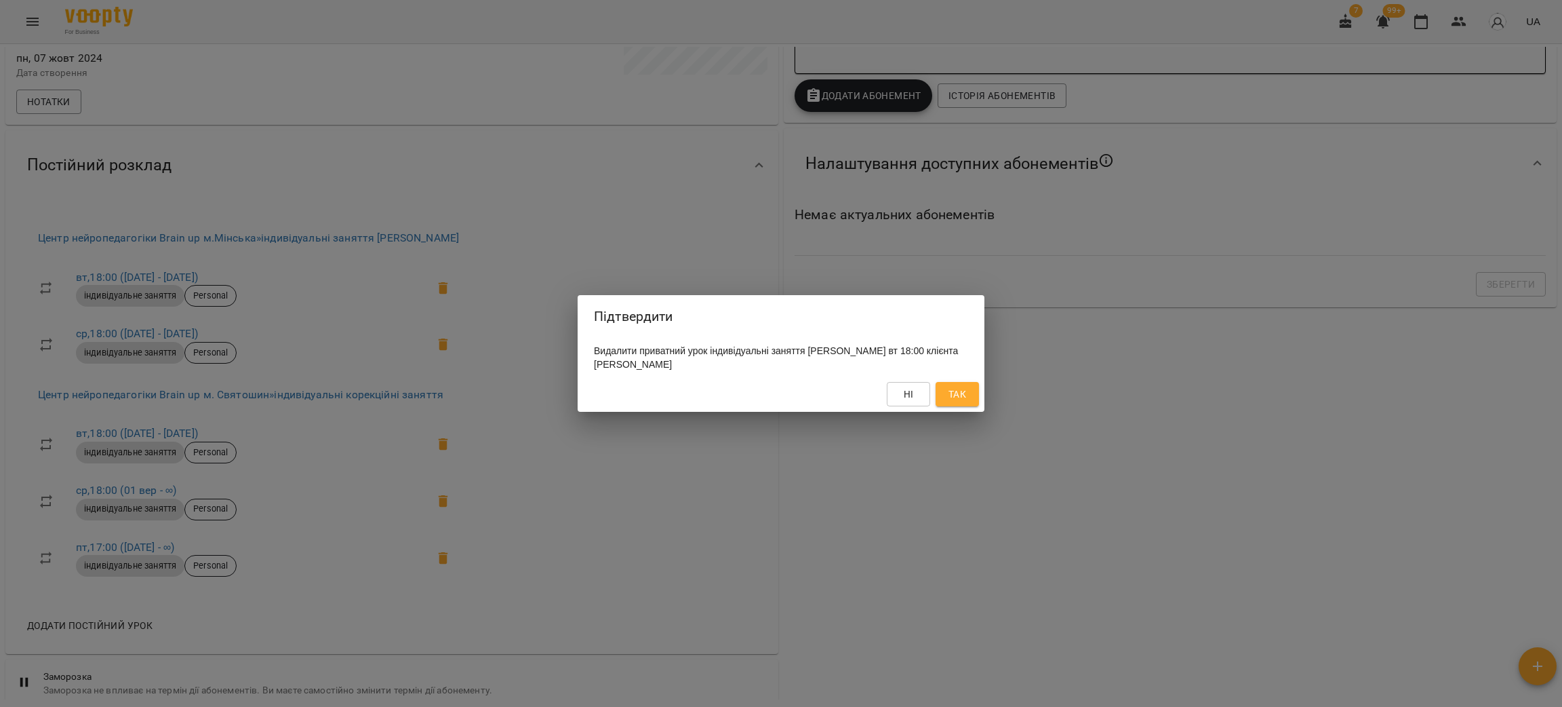
click at [958, 391] on span "Так" at bounding box center [958, 394] width 18 height 16
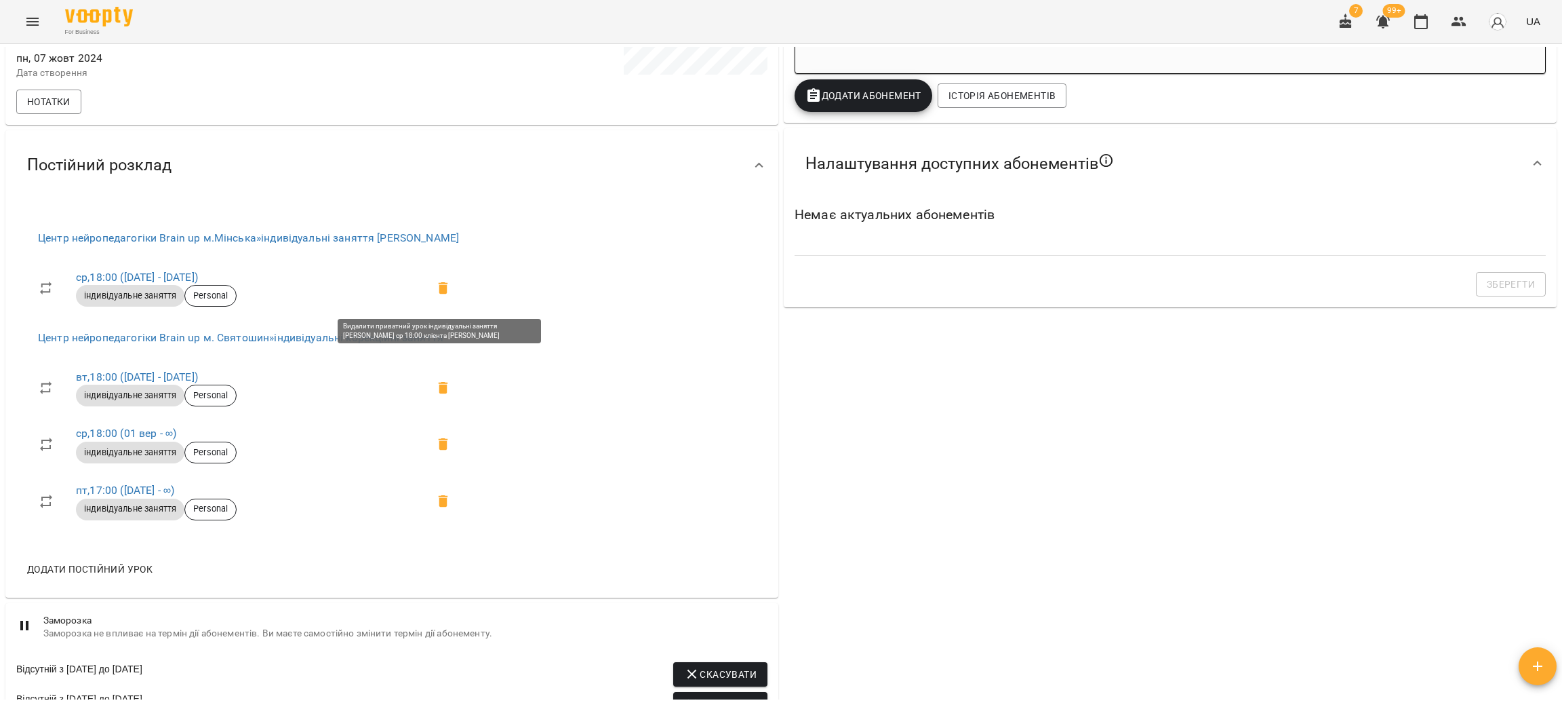
click at [435, 285] on icon at bounding box center [443, 288] width 16 height 16
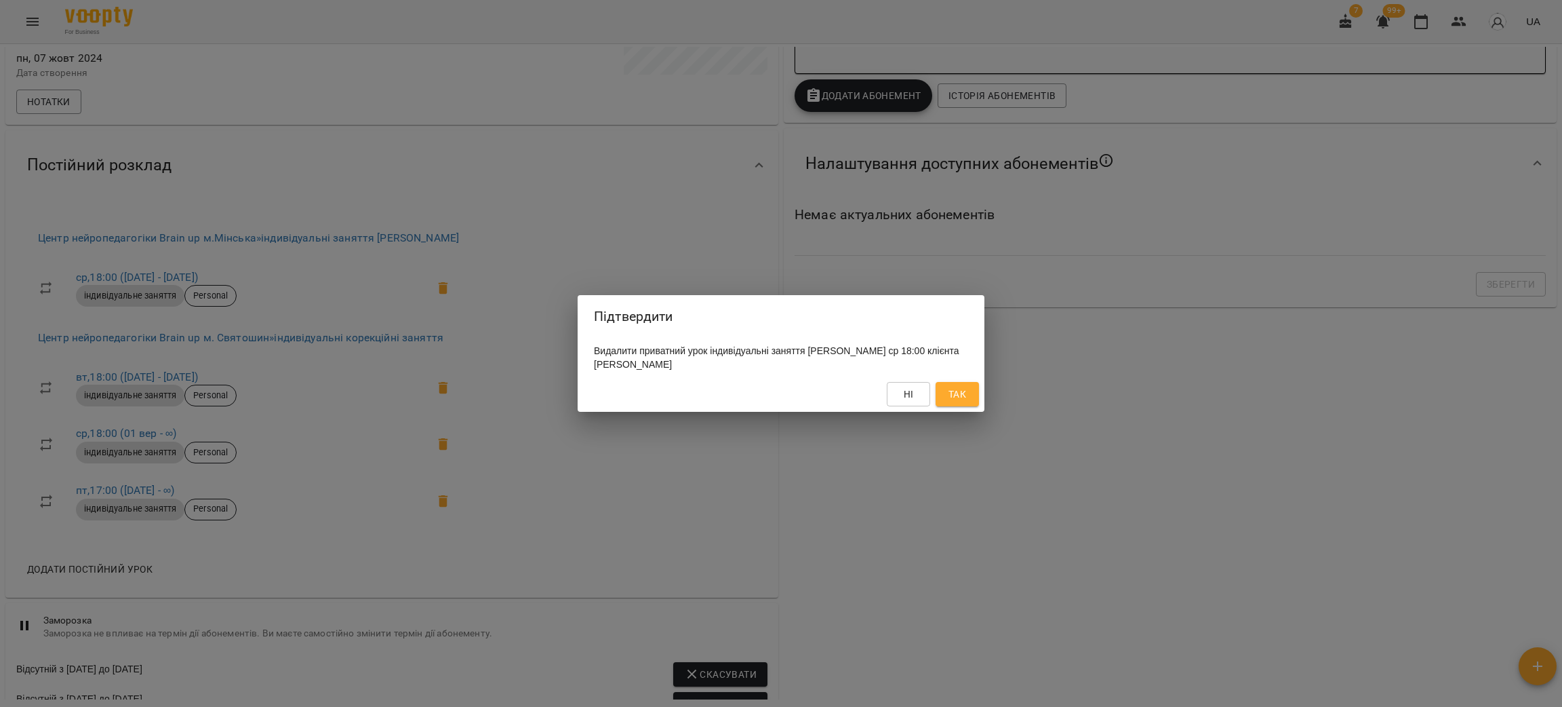
click at [949, 397] on span "Так" at bounding box center [958, 394] width 18 height 16
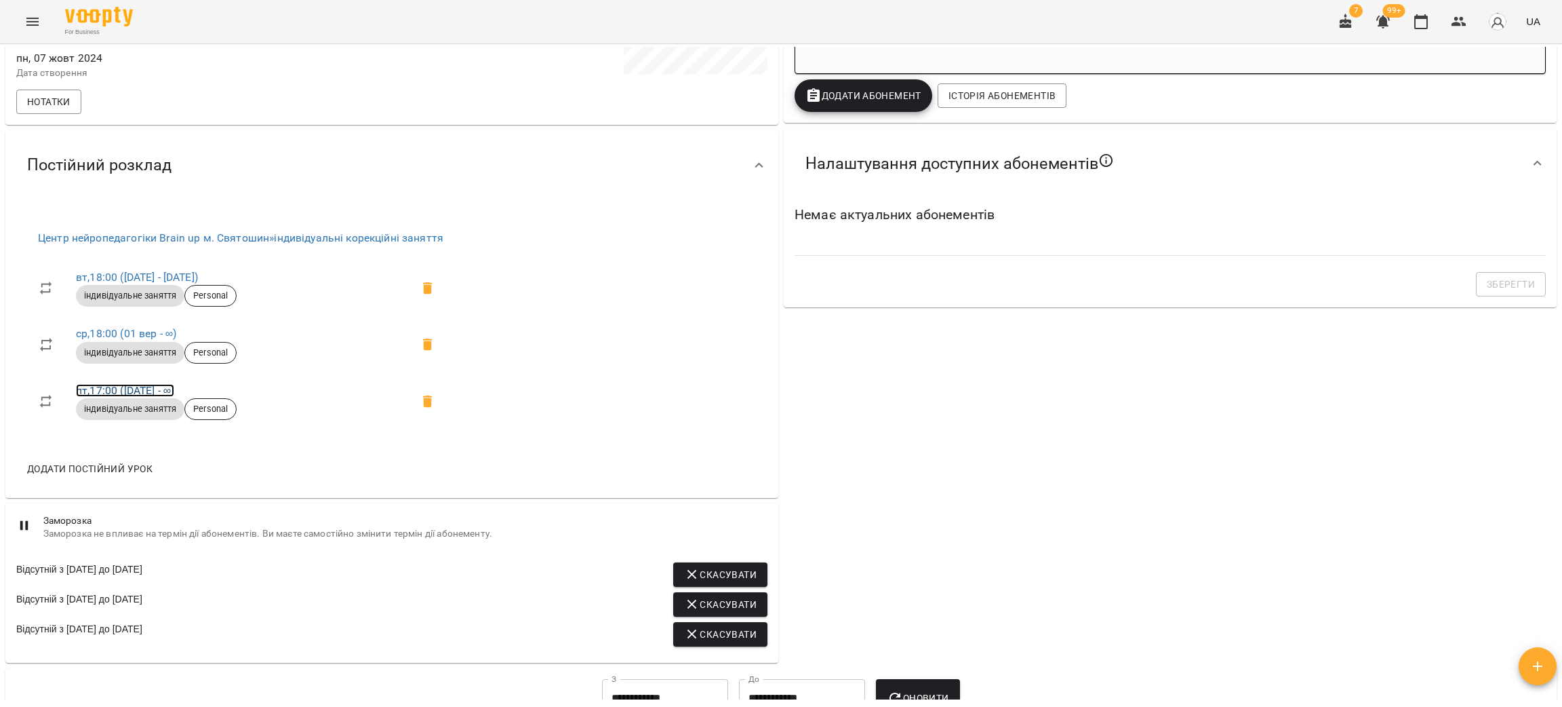
click at [117, 396] on link "пт , 17:00 (22 вер - ∞)" at bounding box center [125, 390] width 98 height 13
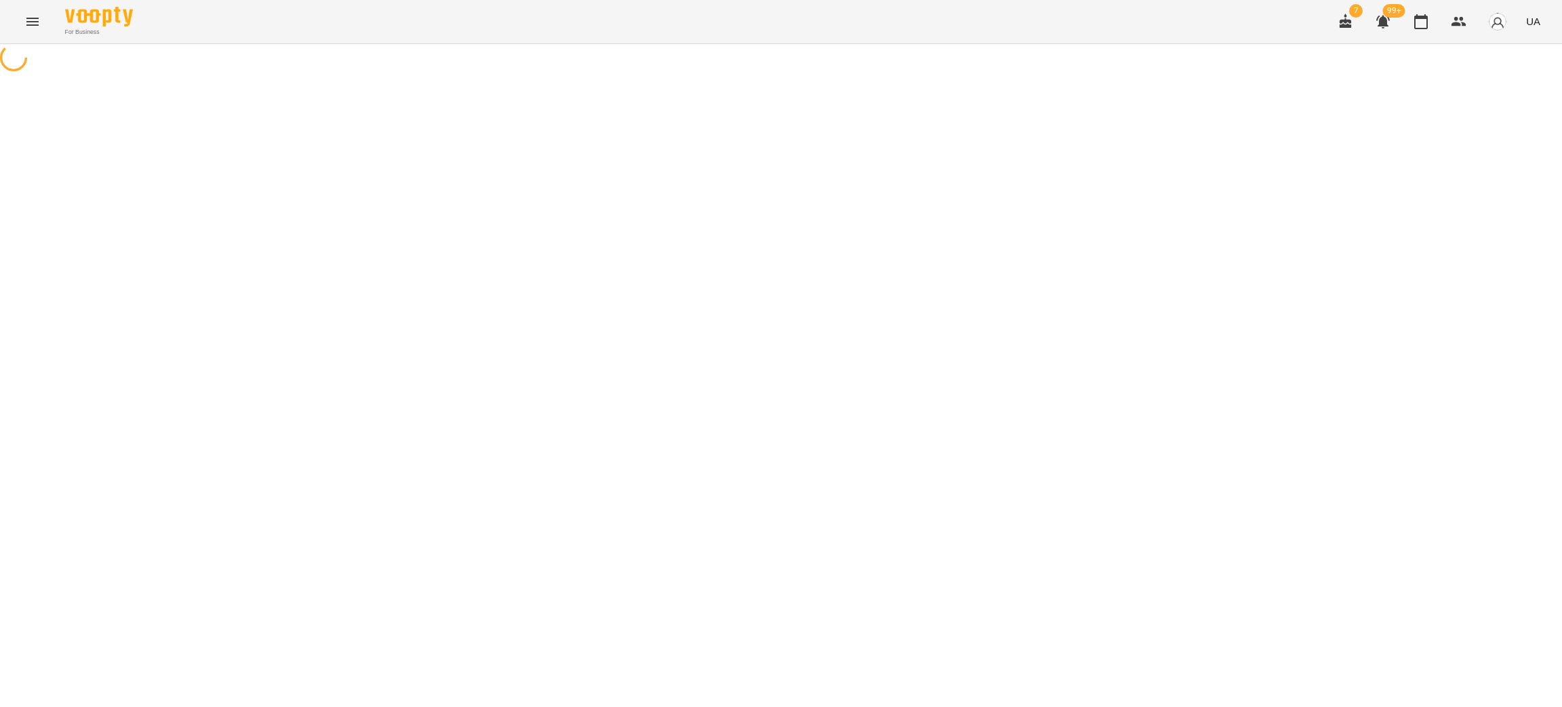
select select "*"
select select "**********"
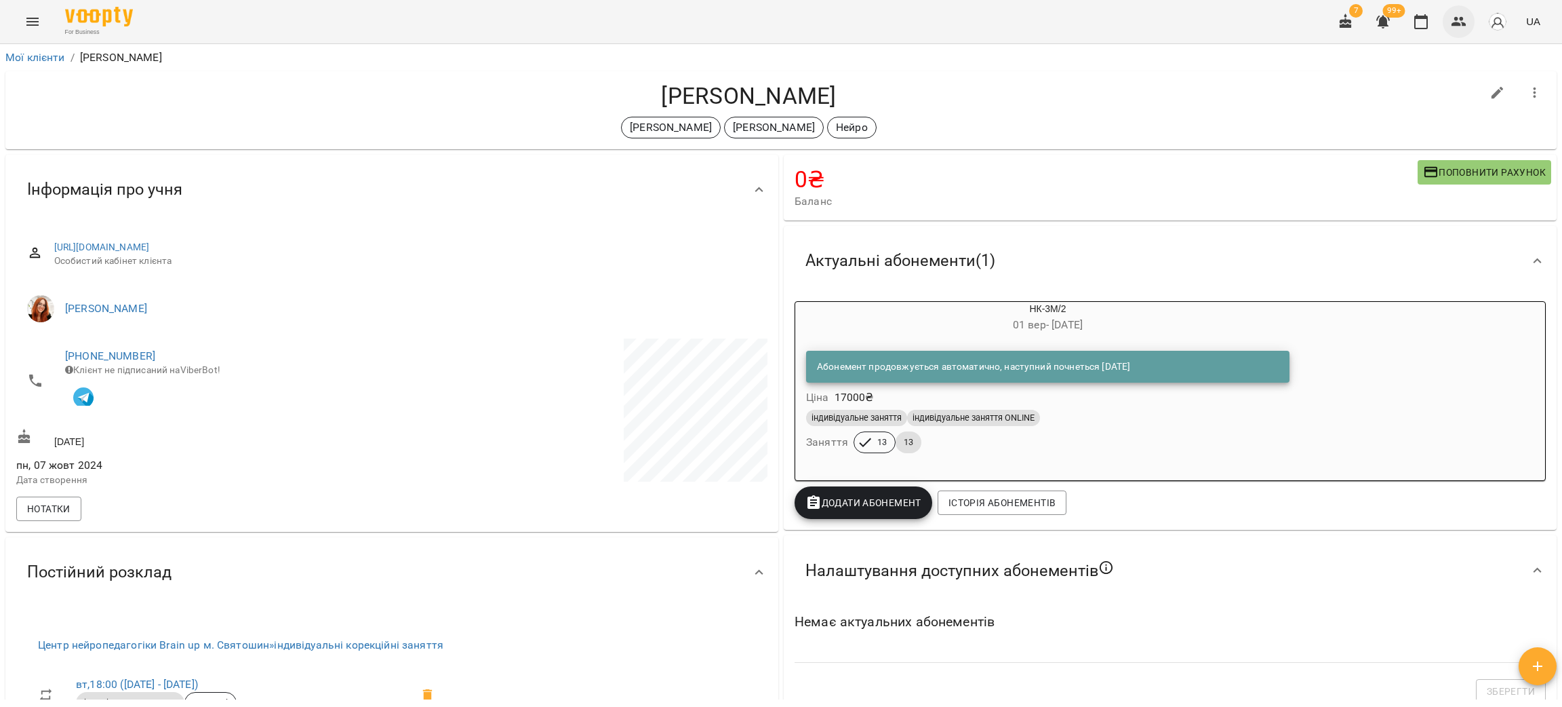
click at [1467, 16] on button "button" at bounding box center [1459, 21] width 33 height 33
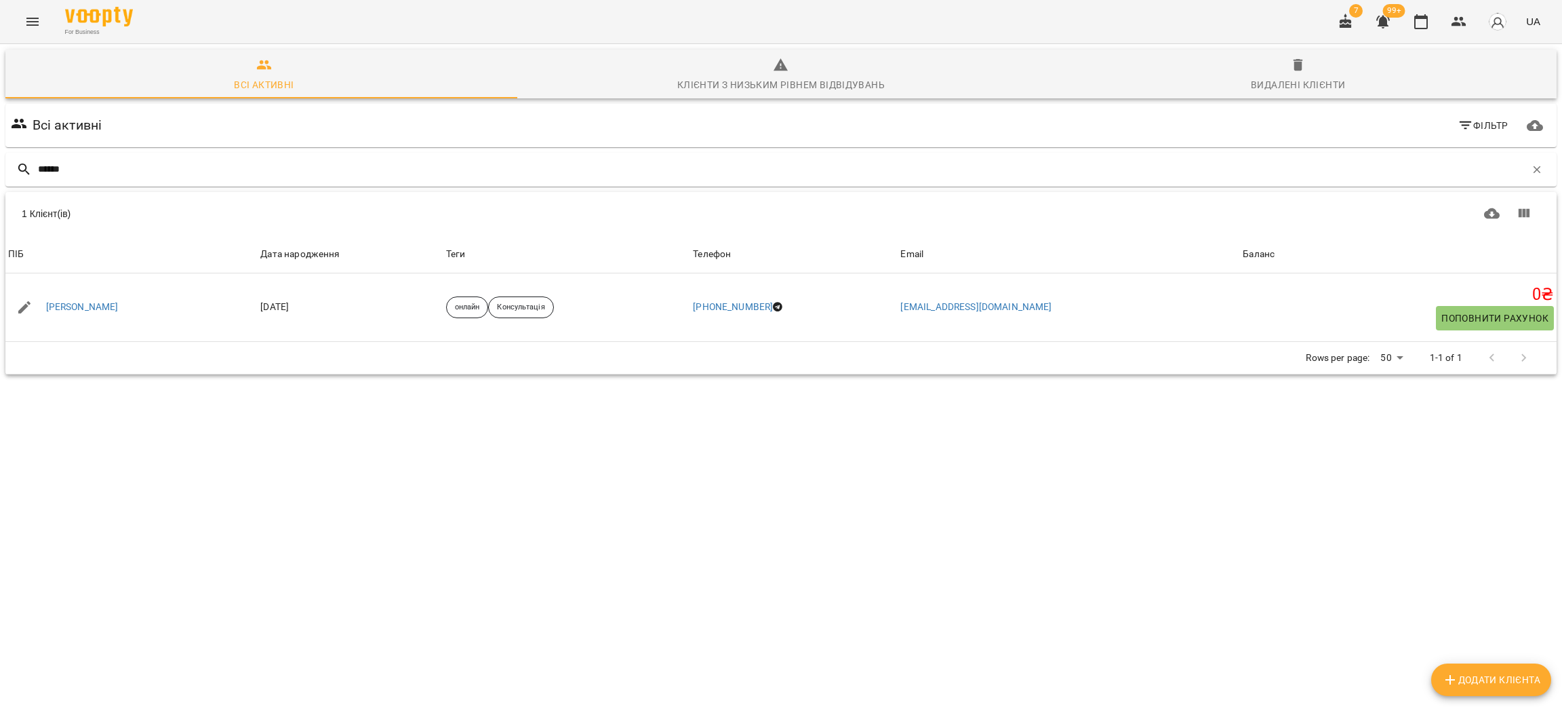
type input "******"
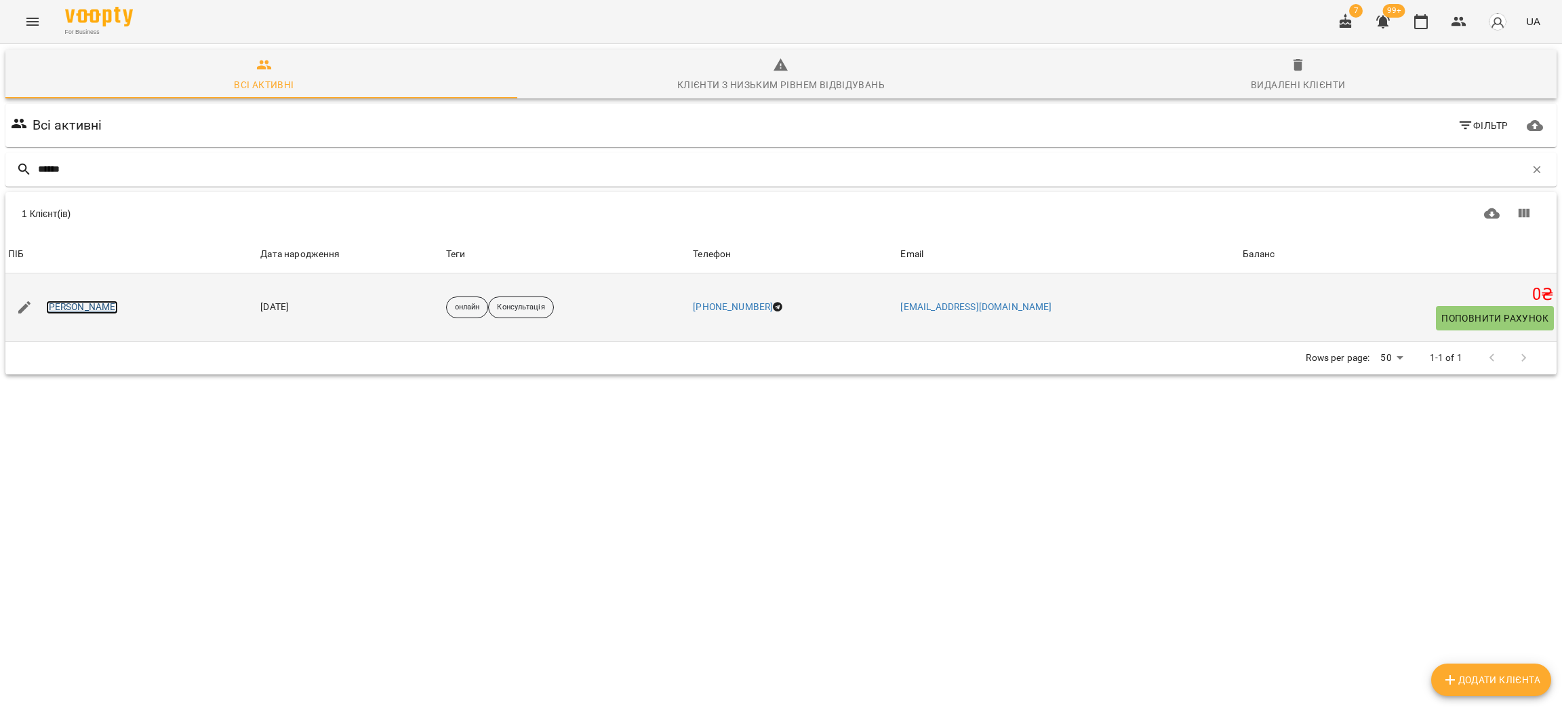
click at [112, 302] on link "[PERSON_NAME]" at bounding box center [82, 307] width 73 height 14
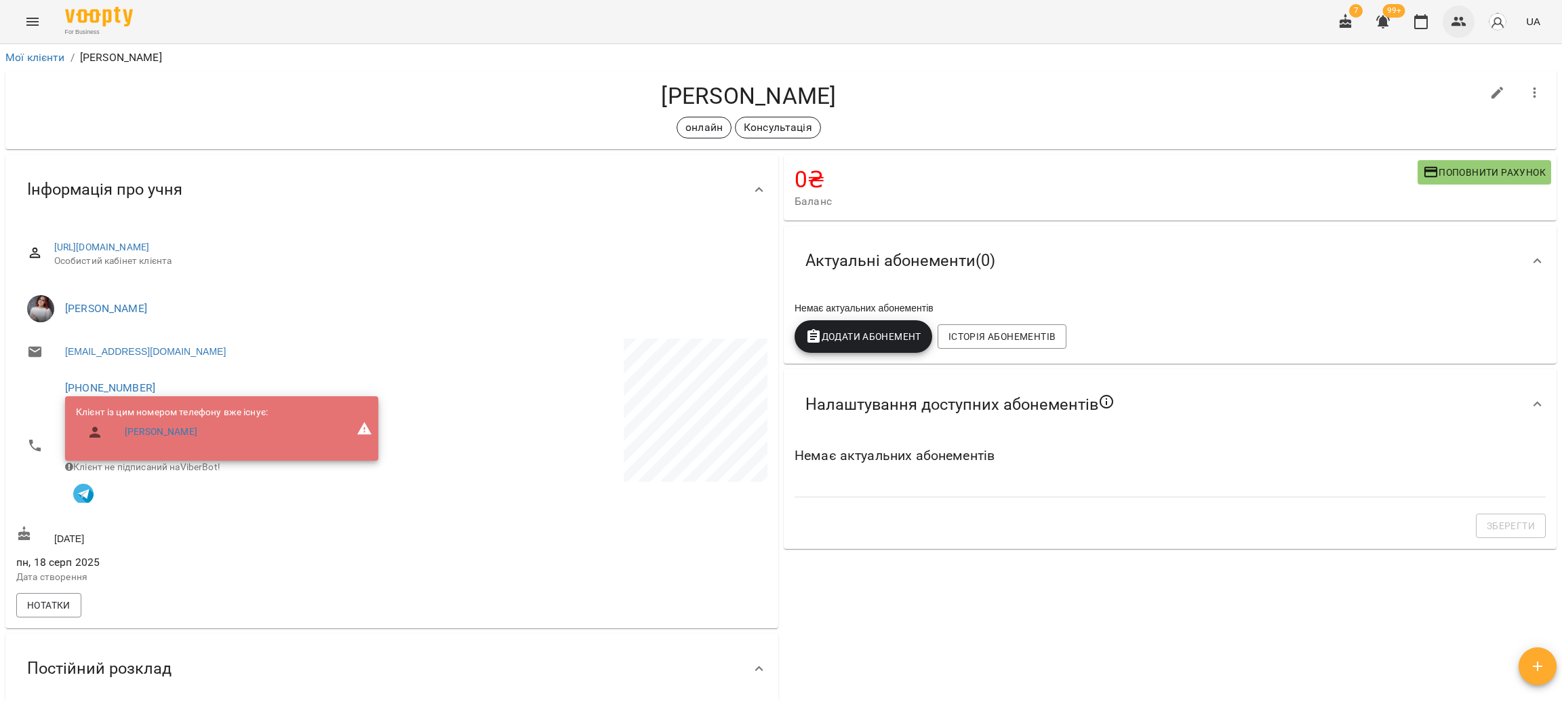
click at [1458, 11] on button "button" at bounding box center [1459, 21] width 33 height 33
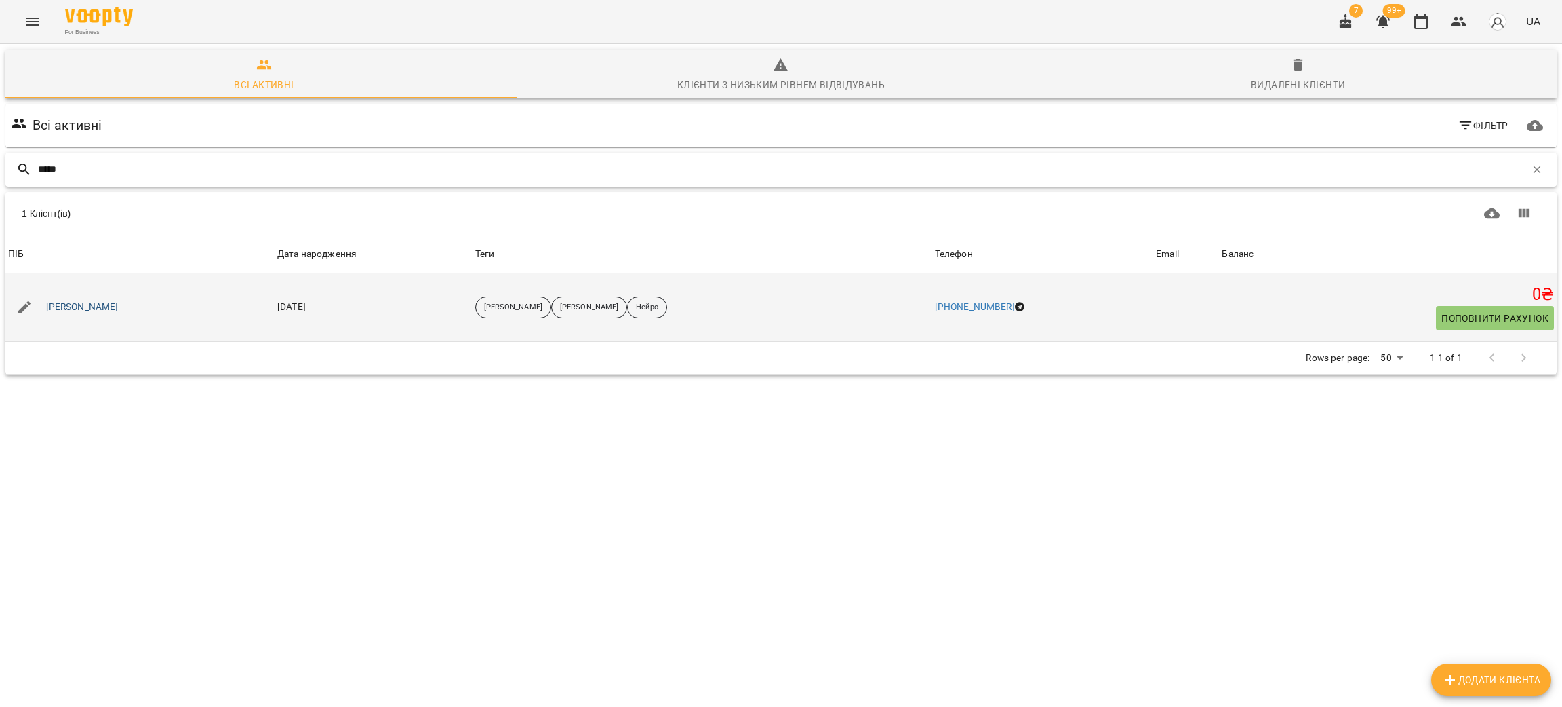
type input "*****"
click at [82, 302] on link "Шахін Тимур" at bounding box center [82, 307] width 73 height 14
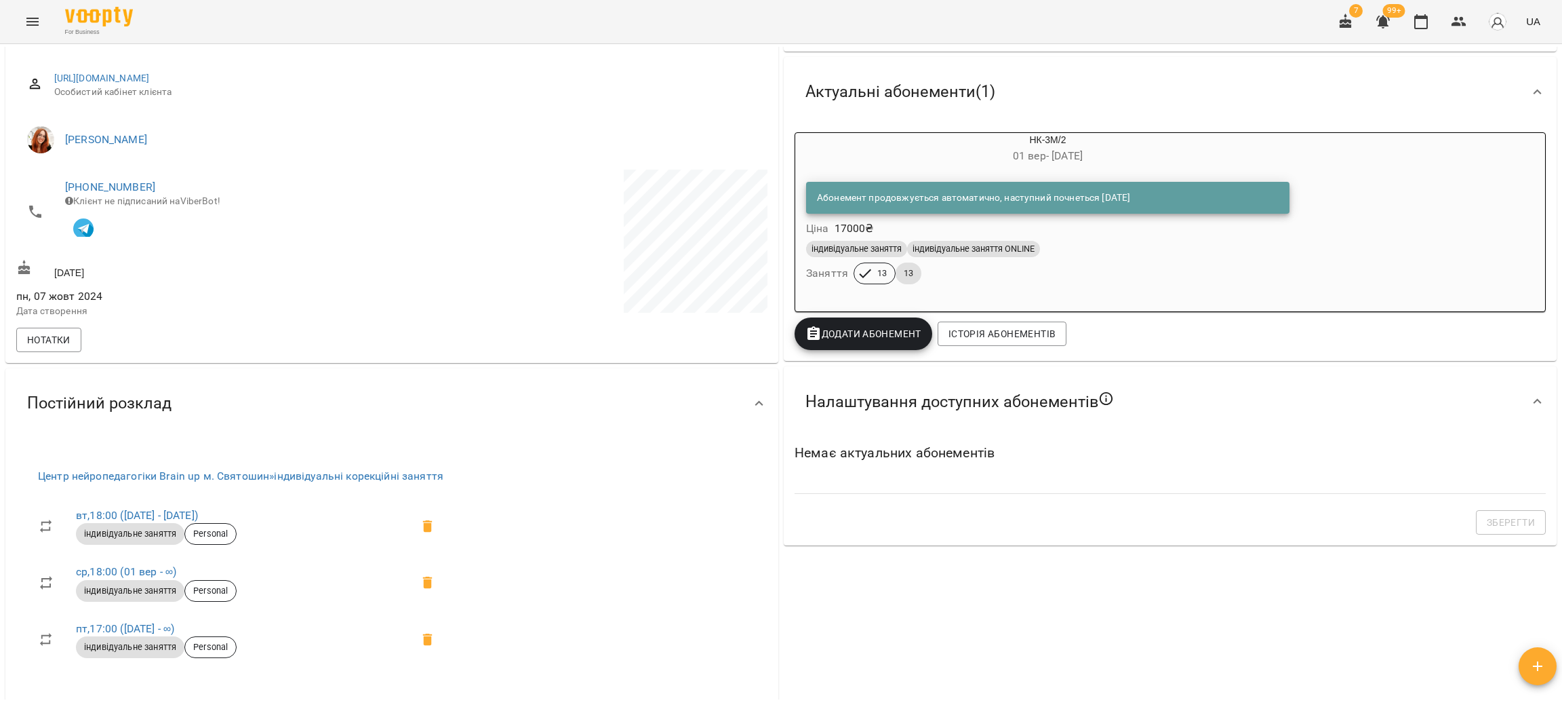
scroll to position [407, 0]
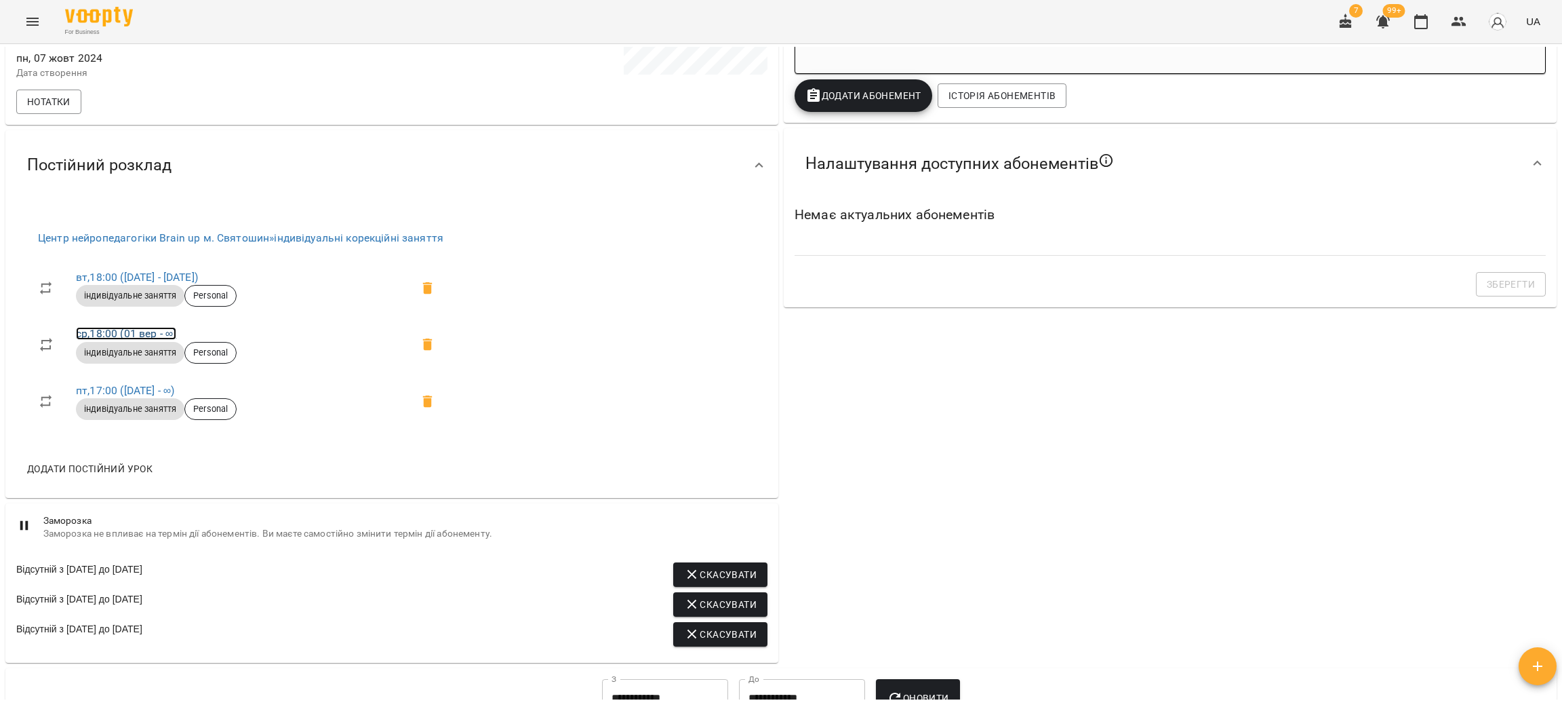
click at [97, 339] on link "ср , 18:00 (01 вер - ∞)" at bounding box center [126, 333] width 100 height 13
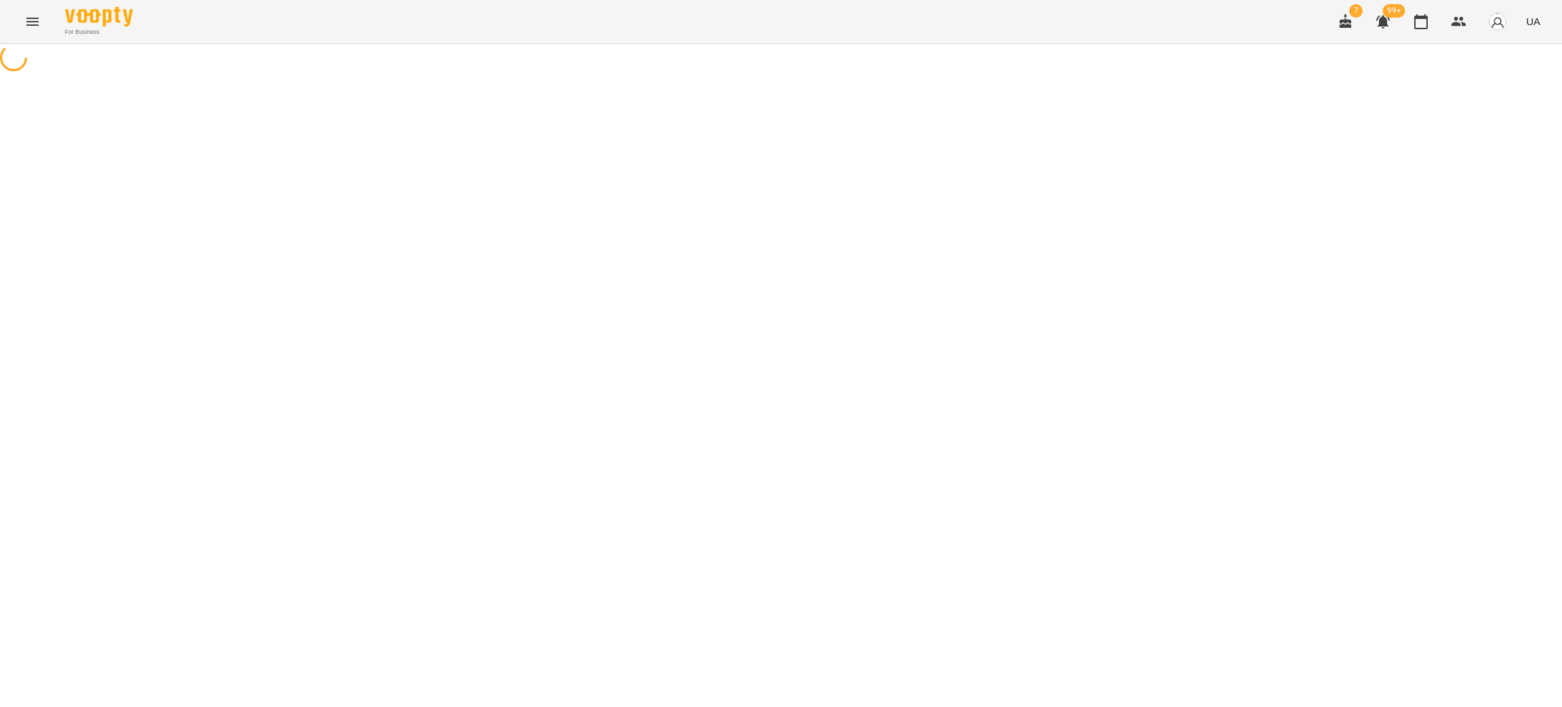
select select "*"
select select "**********"
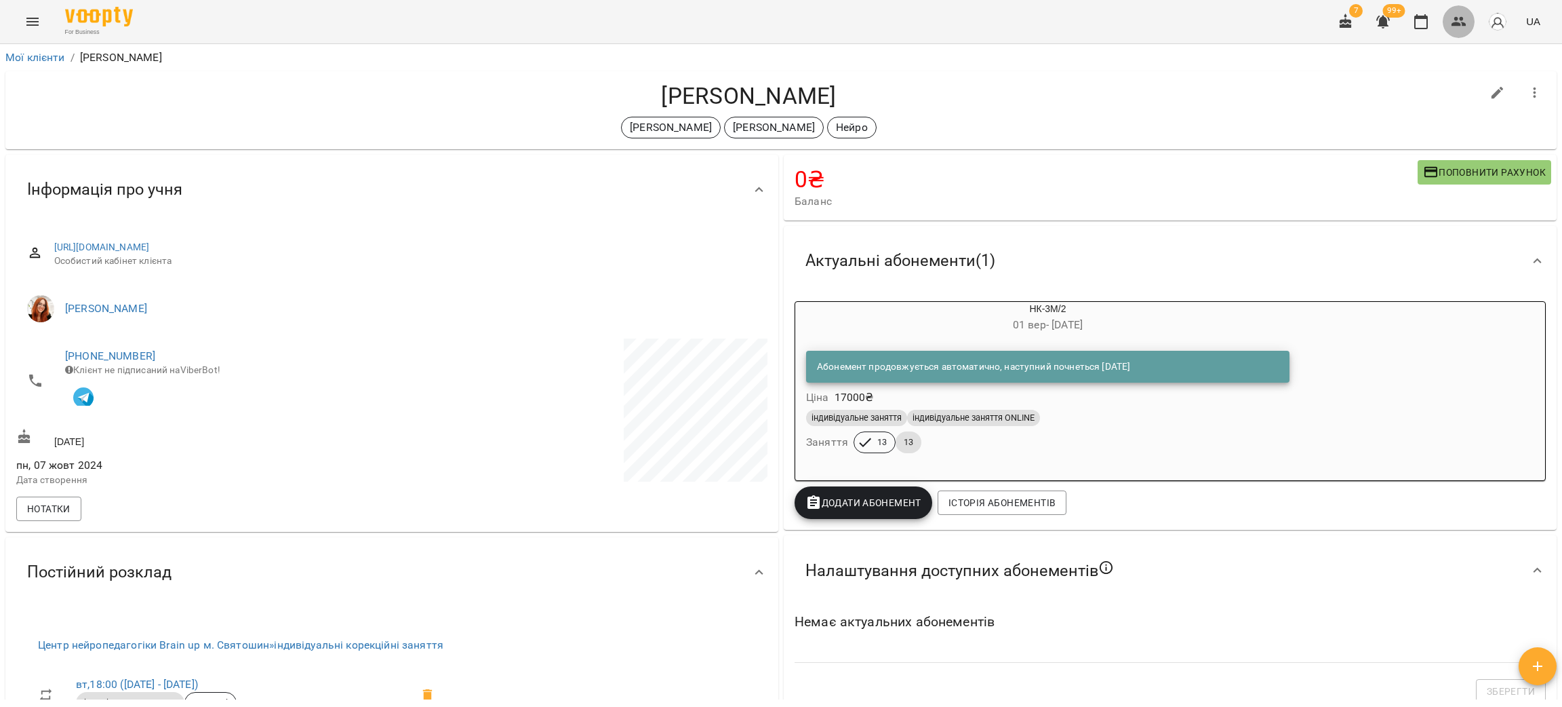
click at [1464, 19] on icon "button" at bounding box center [1459, 22] width 16 height 16
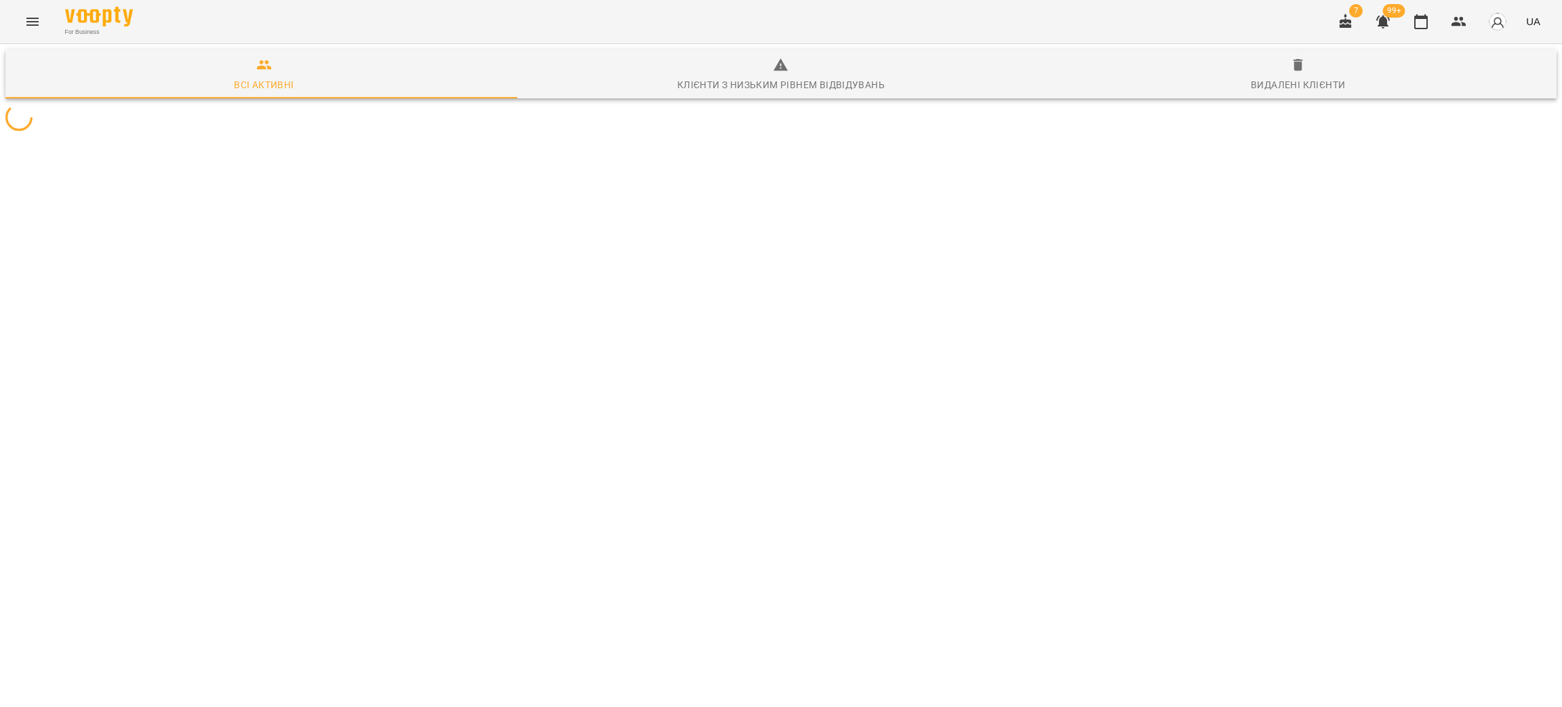
click at [180, 134] on div at bounding box center [781, 117] width 1557 height 33
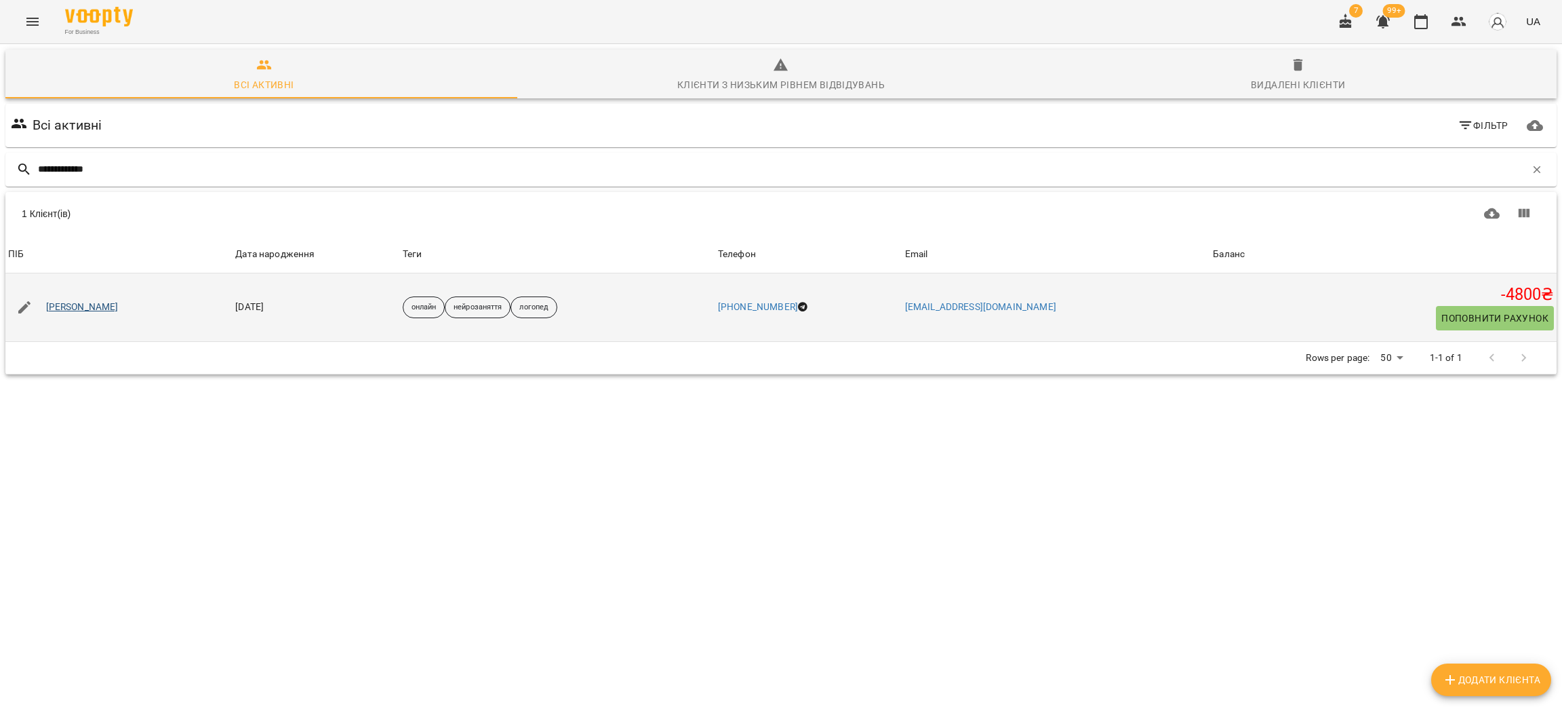
type input "**********"
click at [58, 300] on link "Білоус Кирило" at bounding box center [82, 307] width 73 height 14
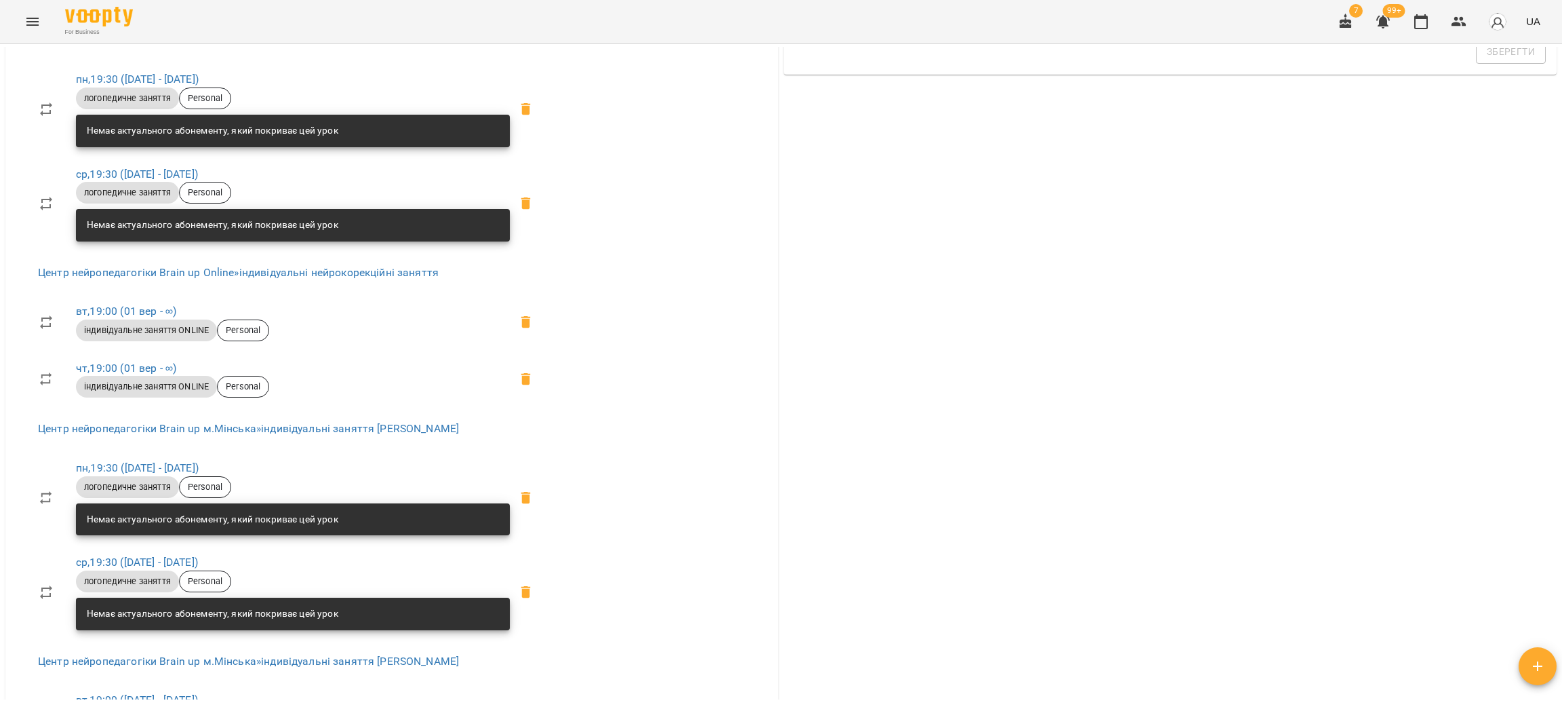
scroll to position [610, 0]
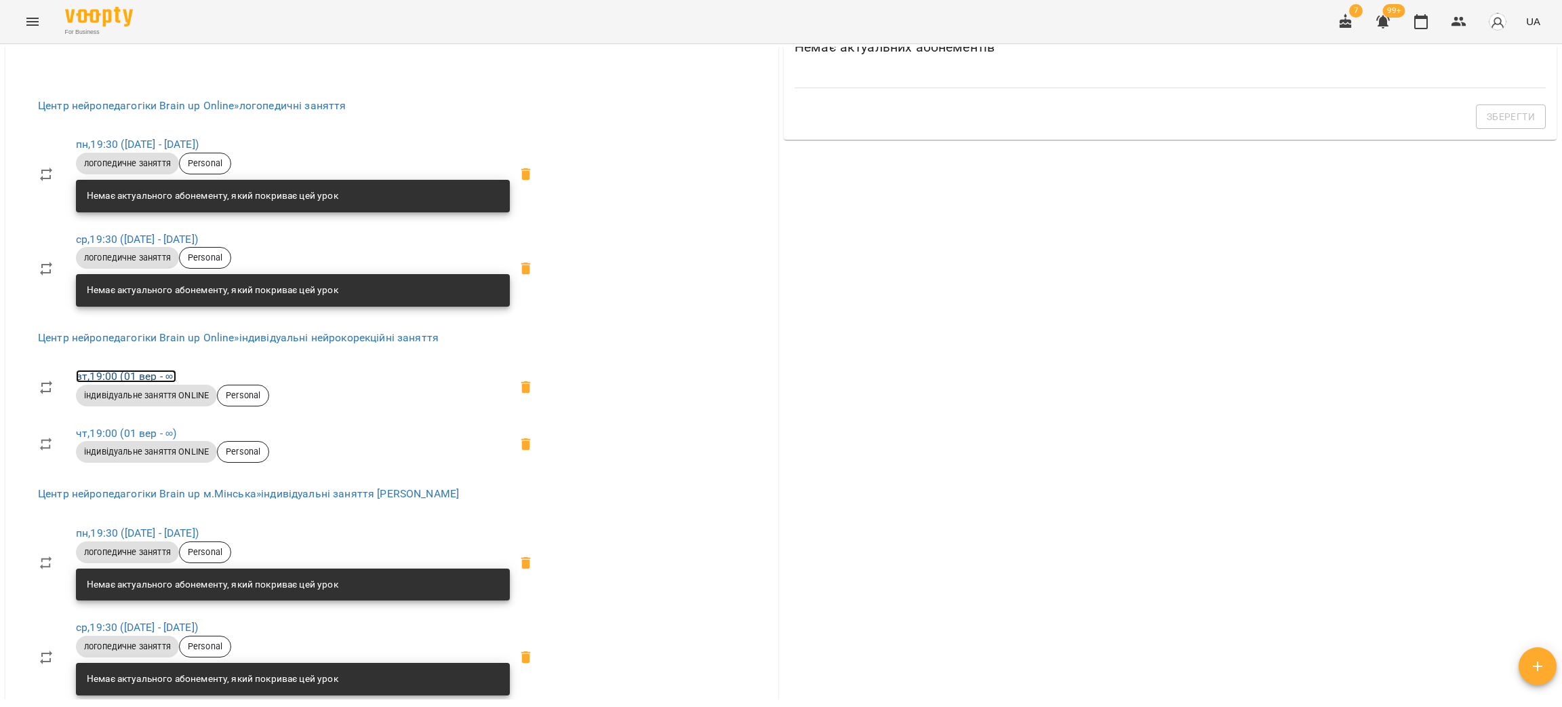
click at [134, 377] on link "вт , 19:00 (01 вер - ∞)" at bounding box center [126, 376] width 100 height 13
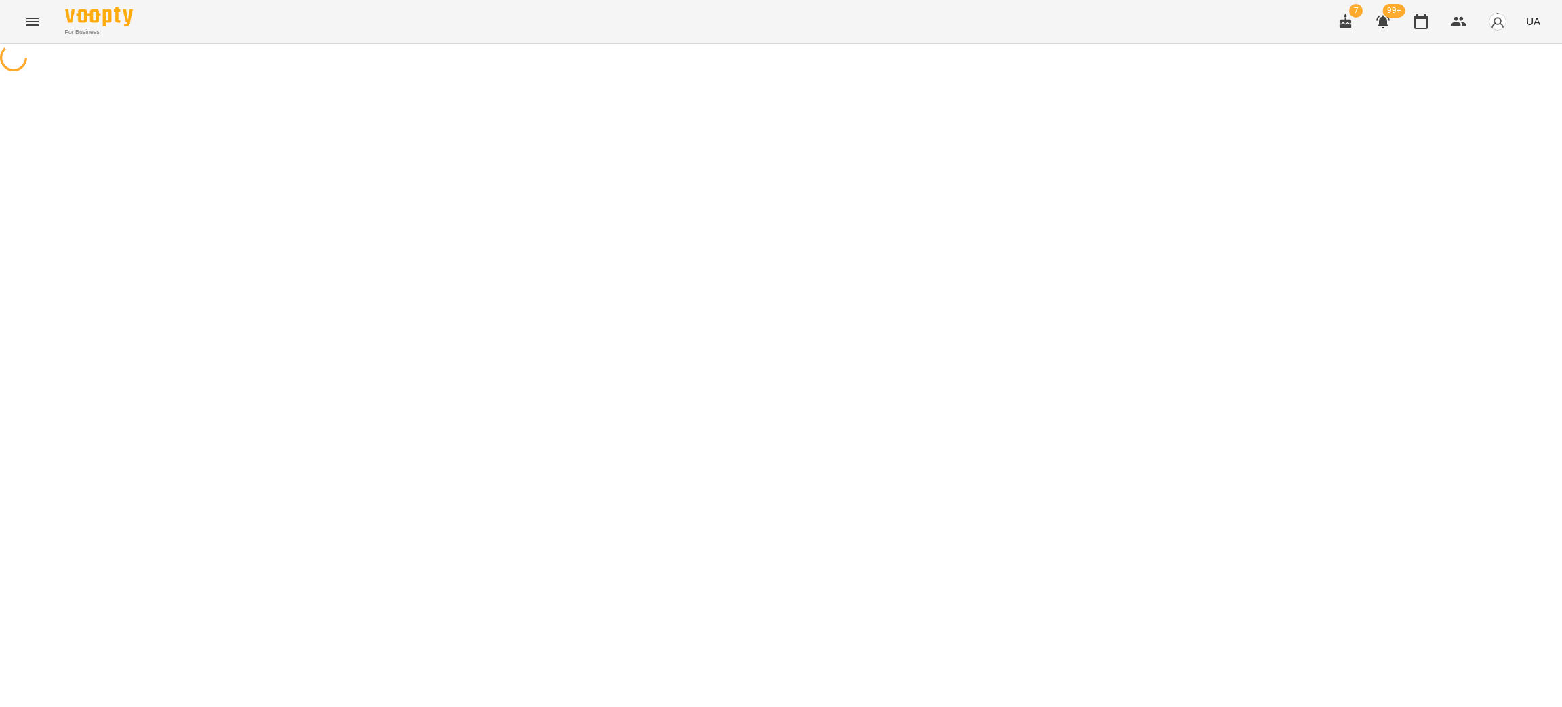
select select "*"
select select "**********"
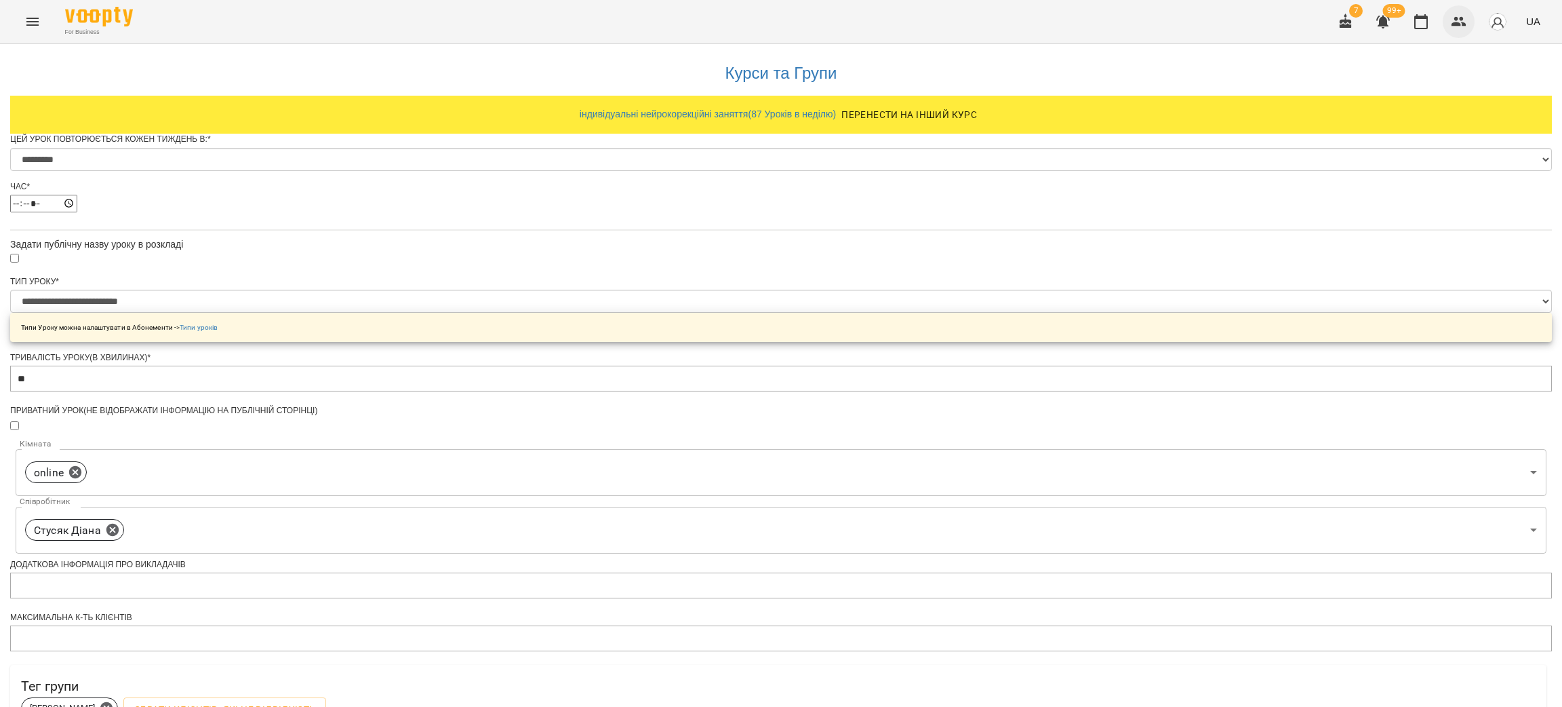
click at [1456, 19] on icon "button" at bounding box center [1459, 21] width 15 height 9
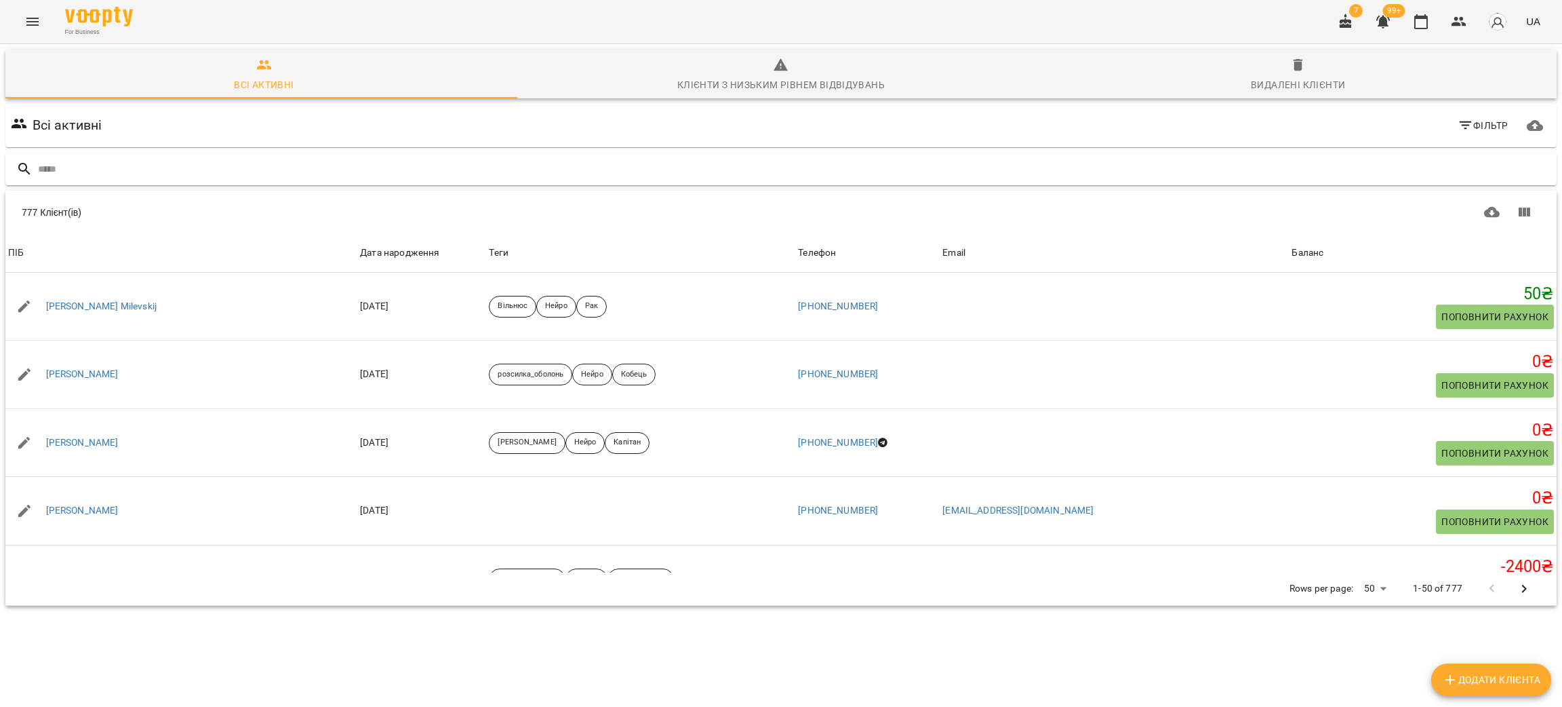
click at [201, 175] on input "text" at bounding box center [794, 169] width 1513 height 22
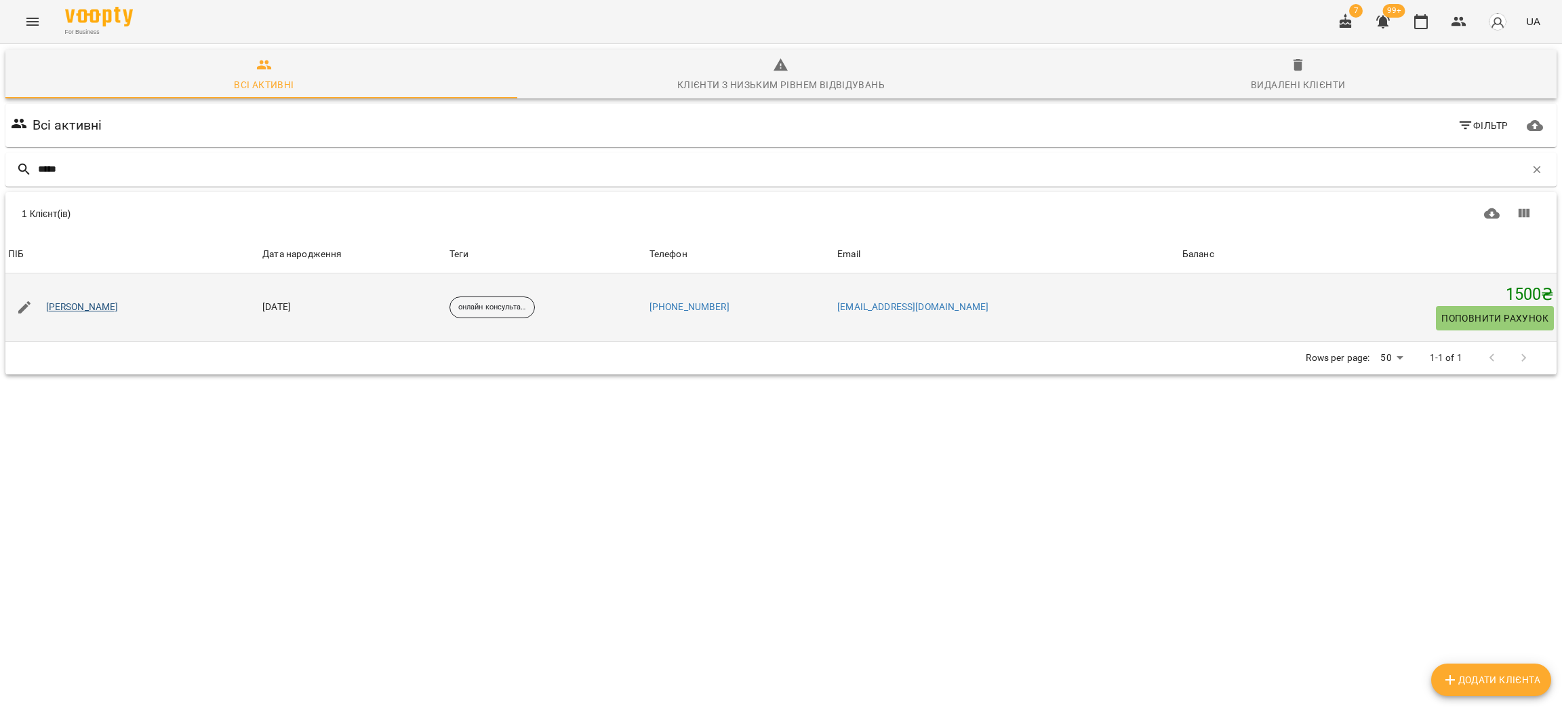
type input "*****"
click at [97, 304] on link "Бухаріна Софія" at bounding box center [82, 307] width 73 height 14
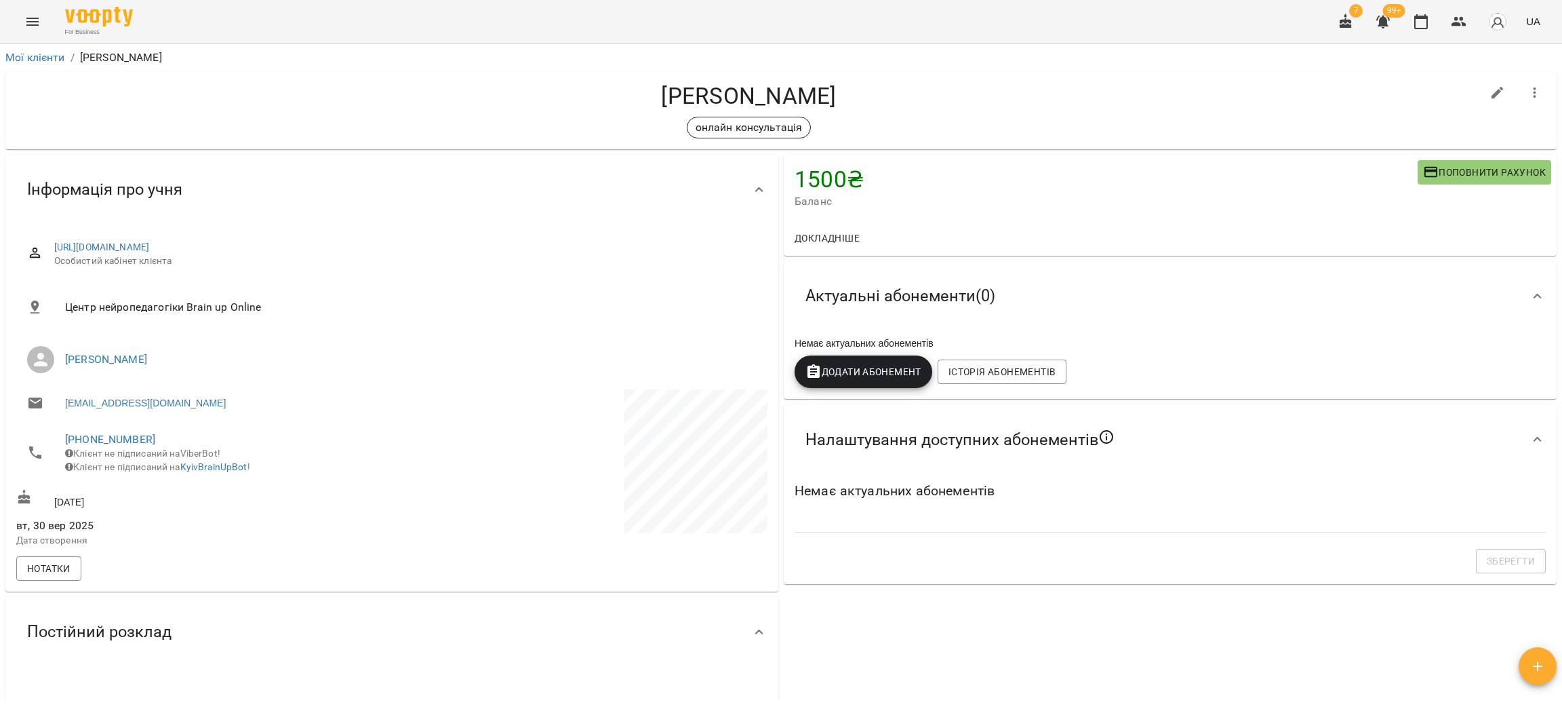
click at [32, 20] on icon "Menu" at bounding box center [32, 22] width 16 height 16
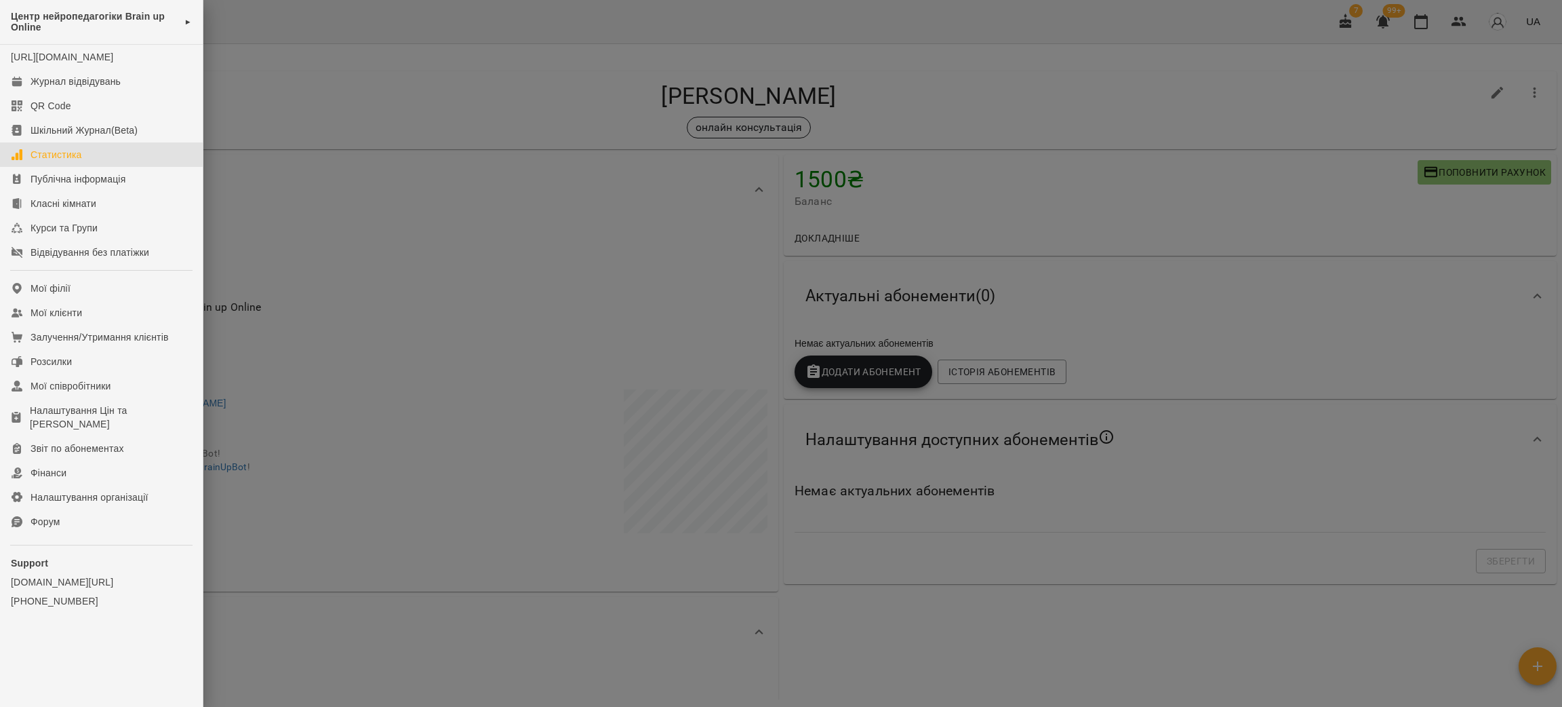
click at [58, 161] on div "Статистика" at bounding box center [57, 155] width 52 height 14
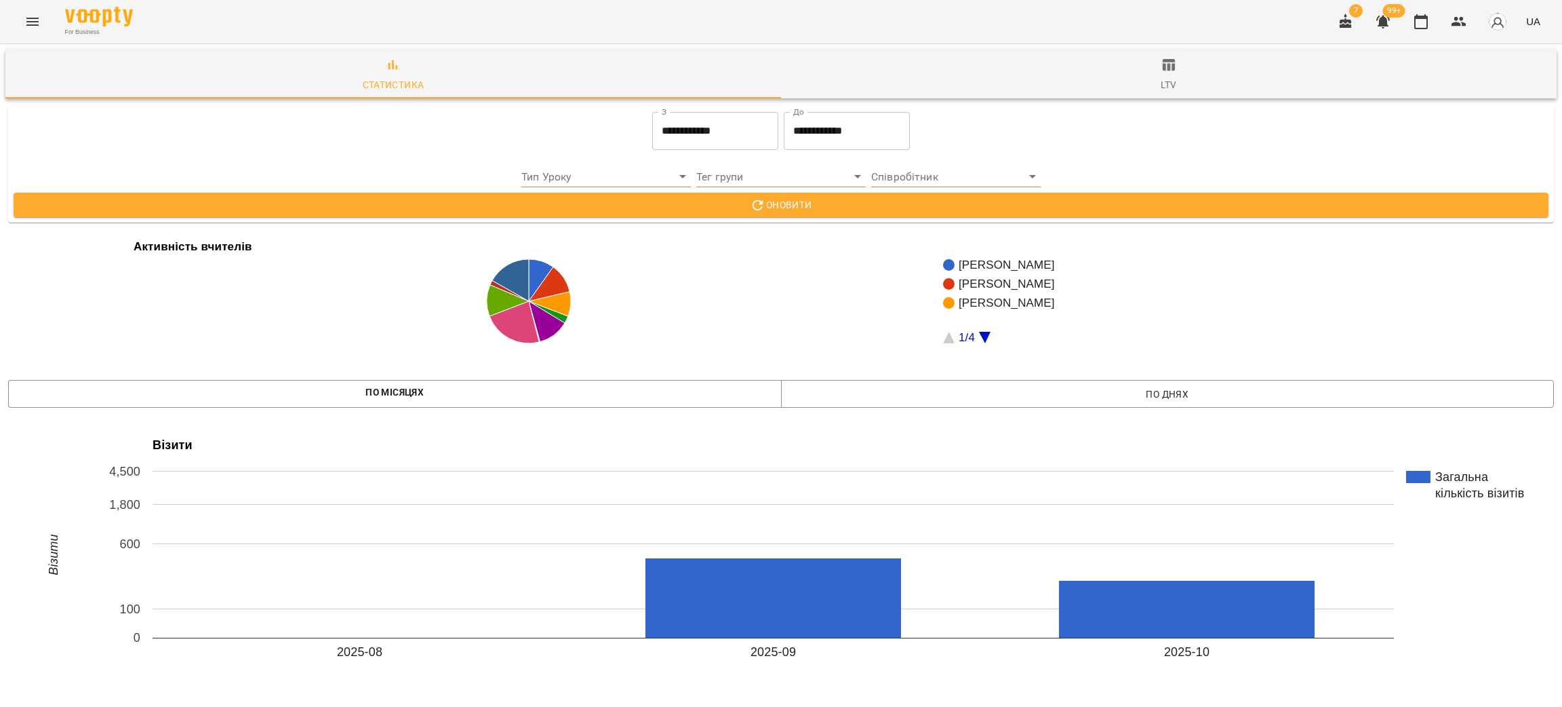
click at [705, 142] on input "**********" at bounding box center [715, 131] width 126 height 38
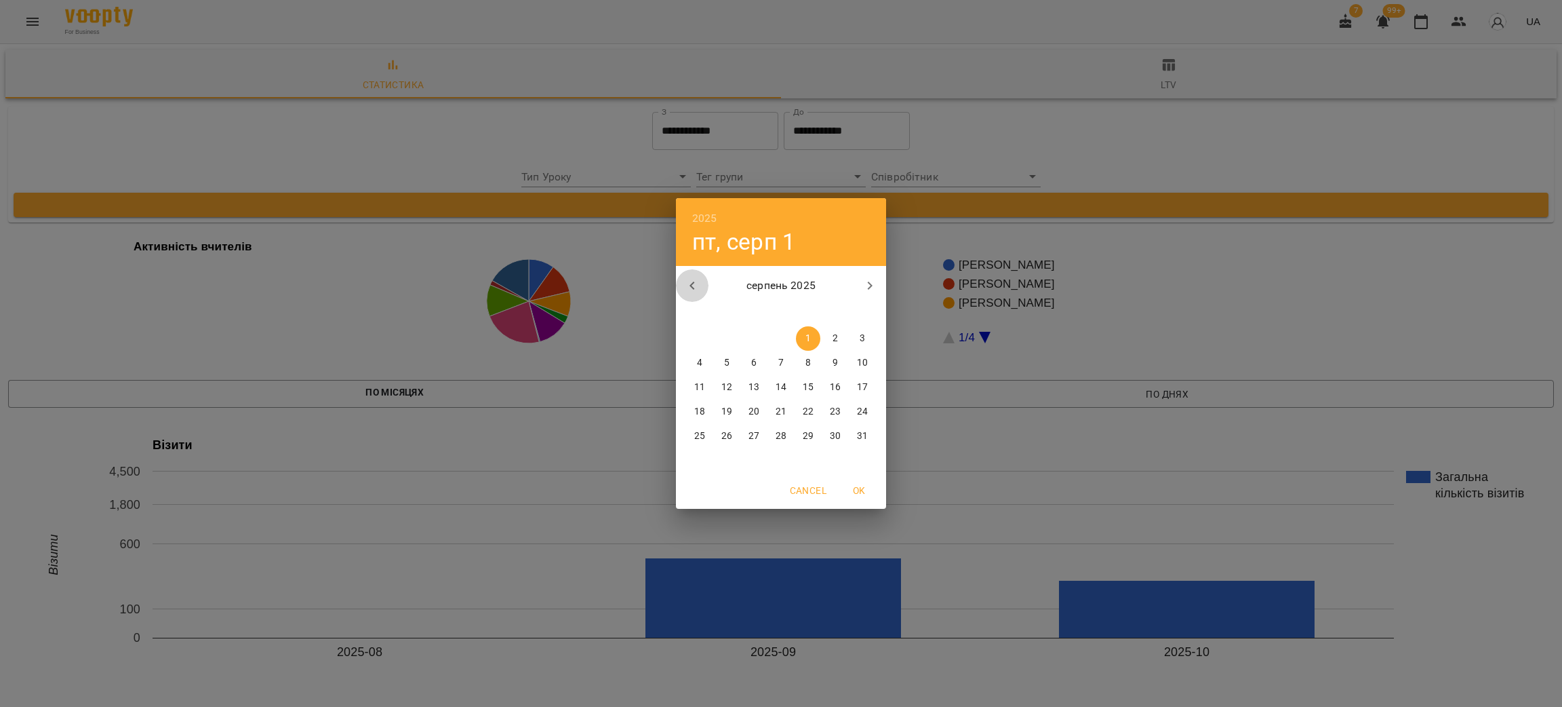
click at [689, 277] on icon "button" at bounding box center [692, 285] width 16 height 16
click at [725, 331] on button "1" at bounding box center [727, 338] width 24 height 24
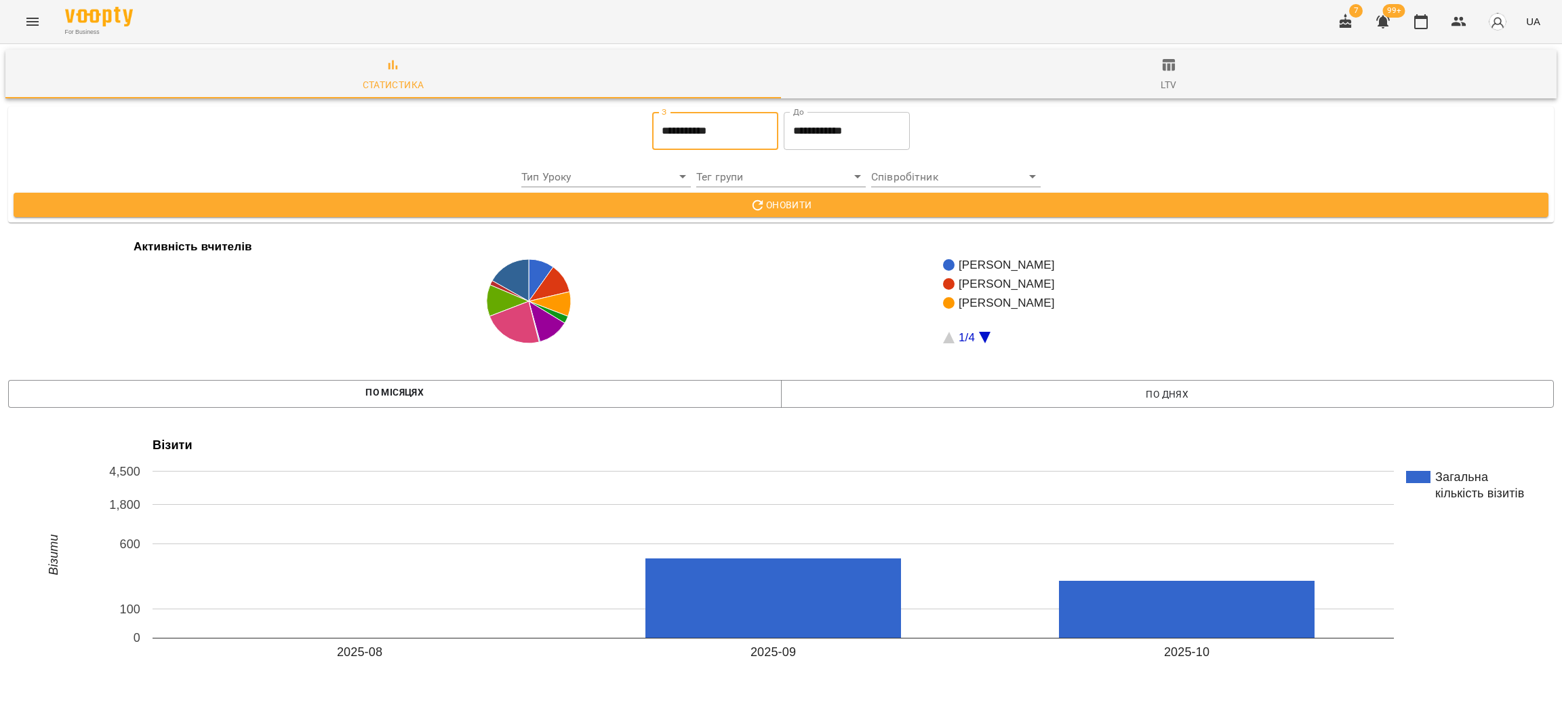
click at [673, 132] on input "**********" at bounding box center [715, 131] width 126 height 38
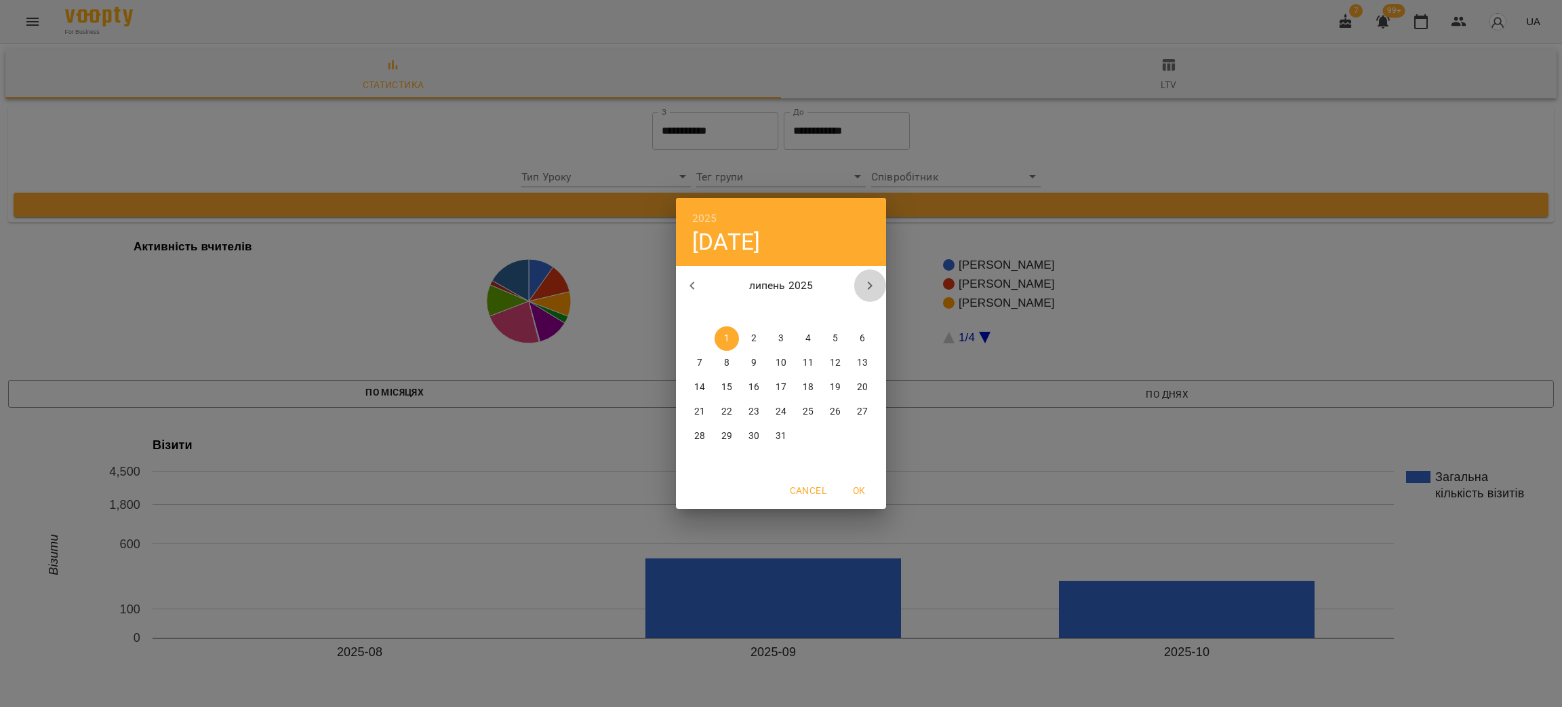
click at [864, 283] on icon "button" at bounding box center [870, 285] width 16 height 16
click at [870, 288] on icon "button" at bounding box center [870, 285] width 16 height 16
click at [697, 335] on p "1" at bounding box center [699, 339] width 5 height 14
type input "**********"
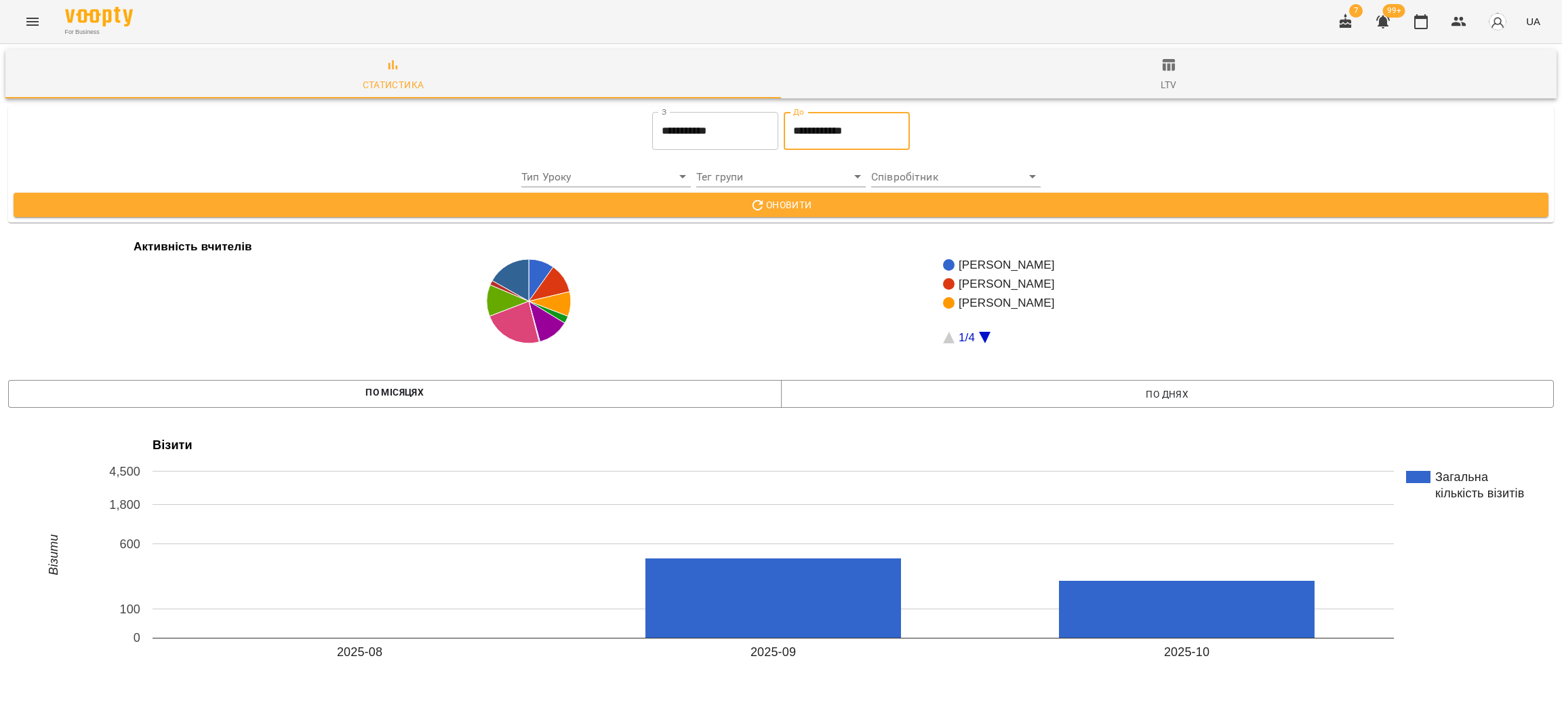
click at [844, 129] on input "**********" at bounding box center [847, 131] width 126 height 38
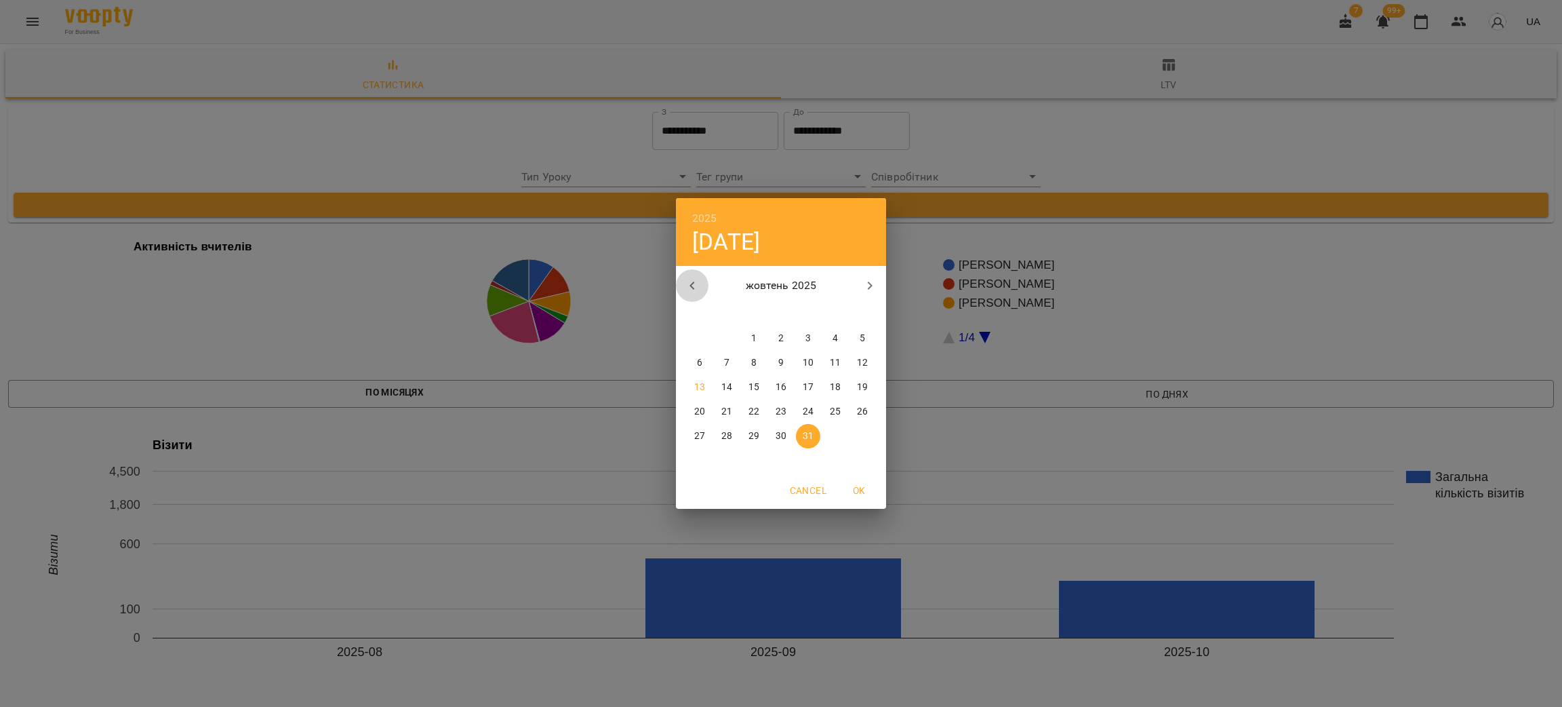
click at [692, 288] on icon "button" at bounding box center [692, 285] width 5 height 8
click at [732, 439] on span "30" at bounding box center [727, 436] width 24 height 14
type input "**********"
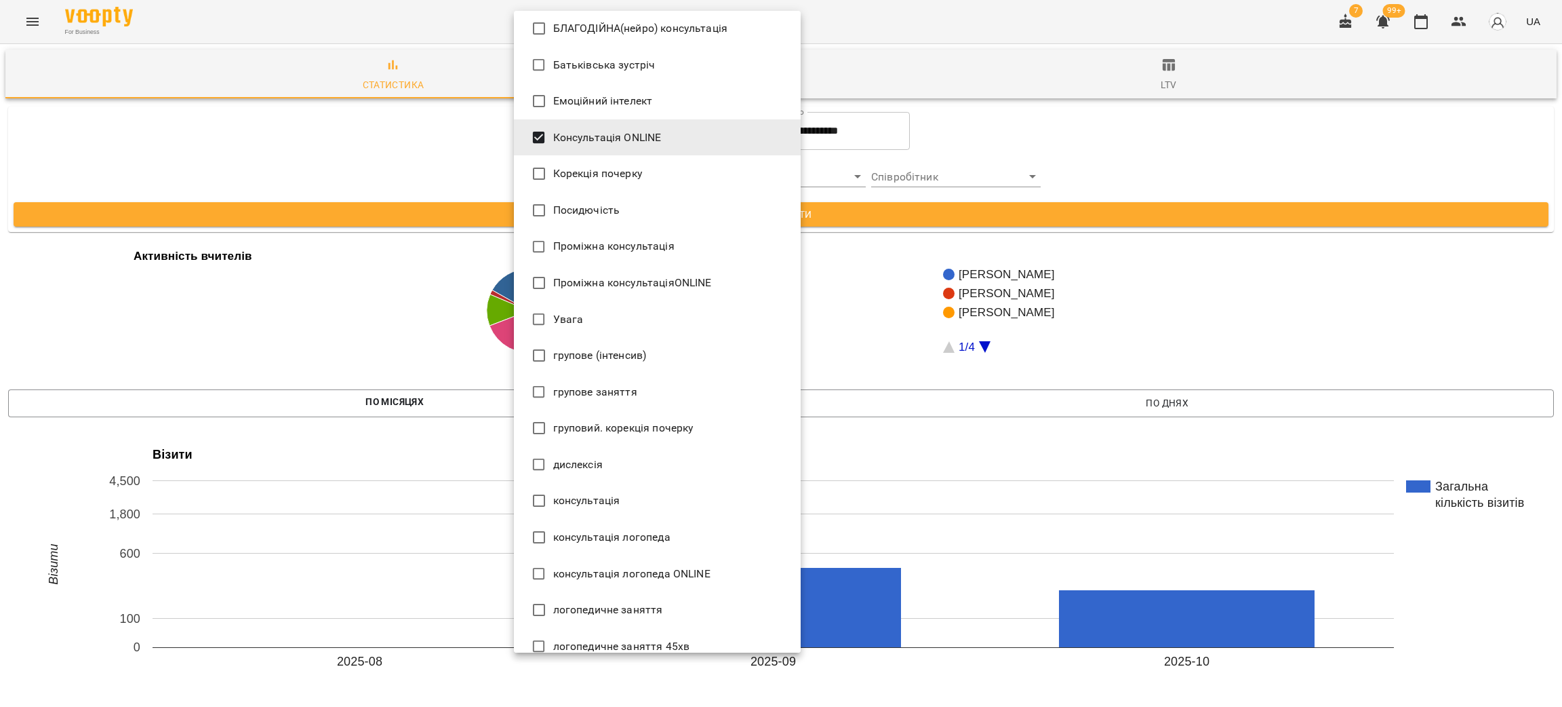
scroll to position [203, 0]
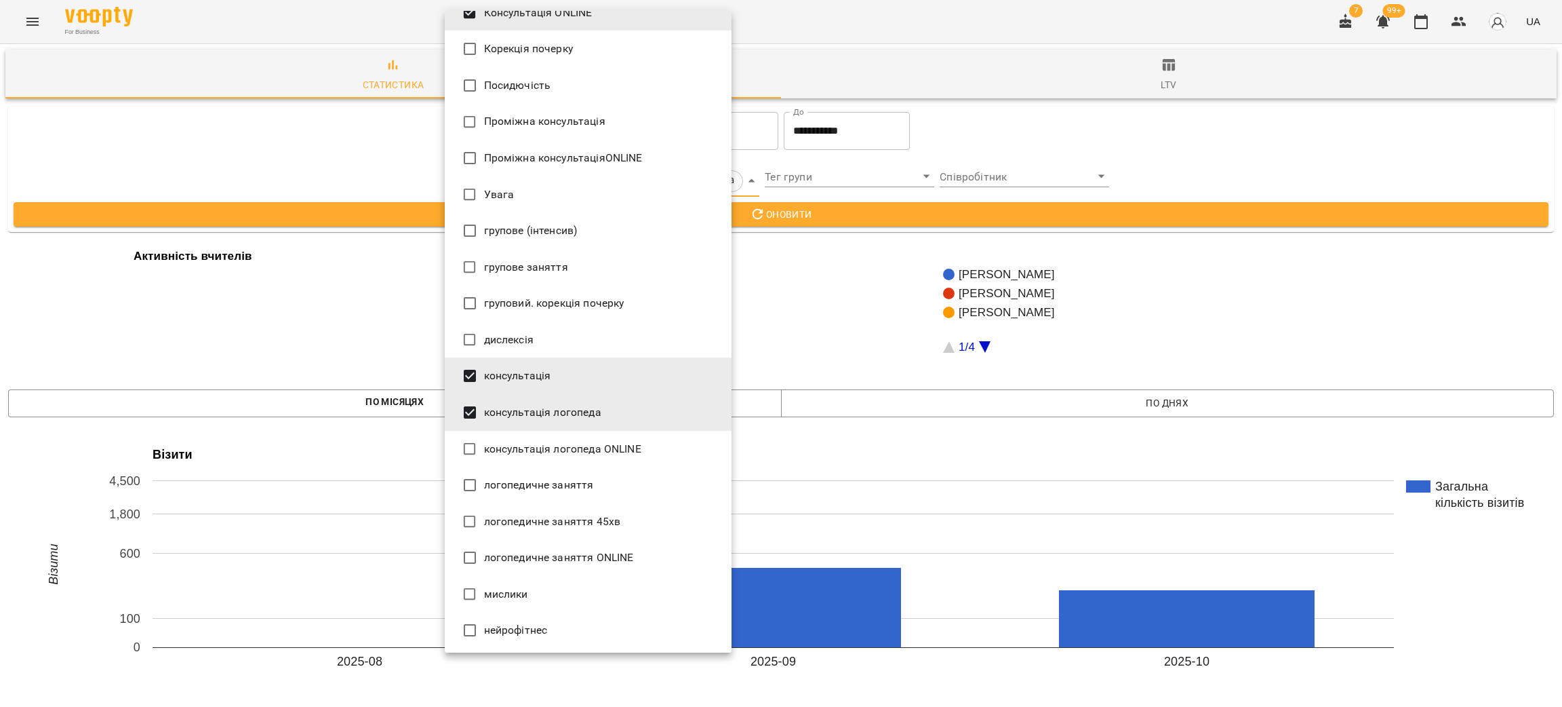
type input "**********"
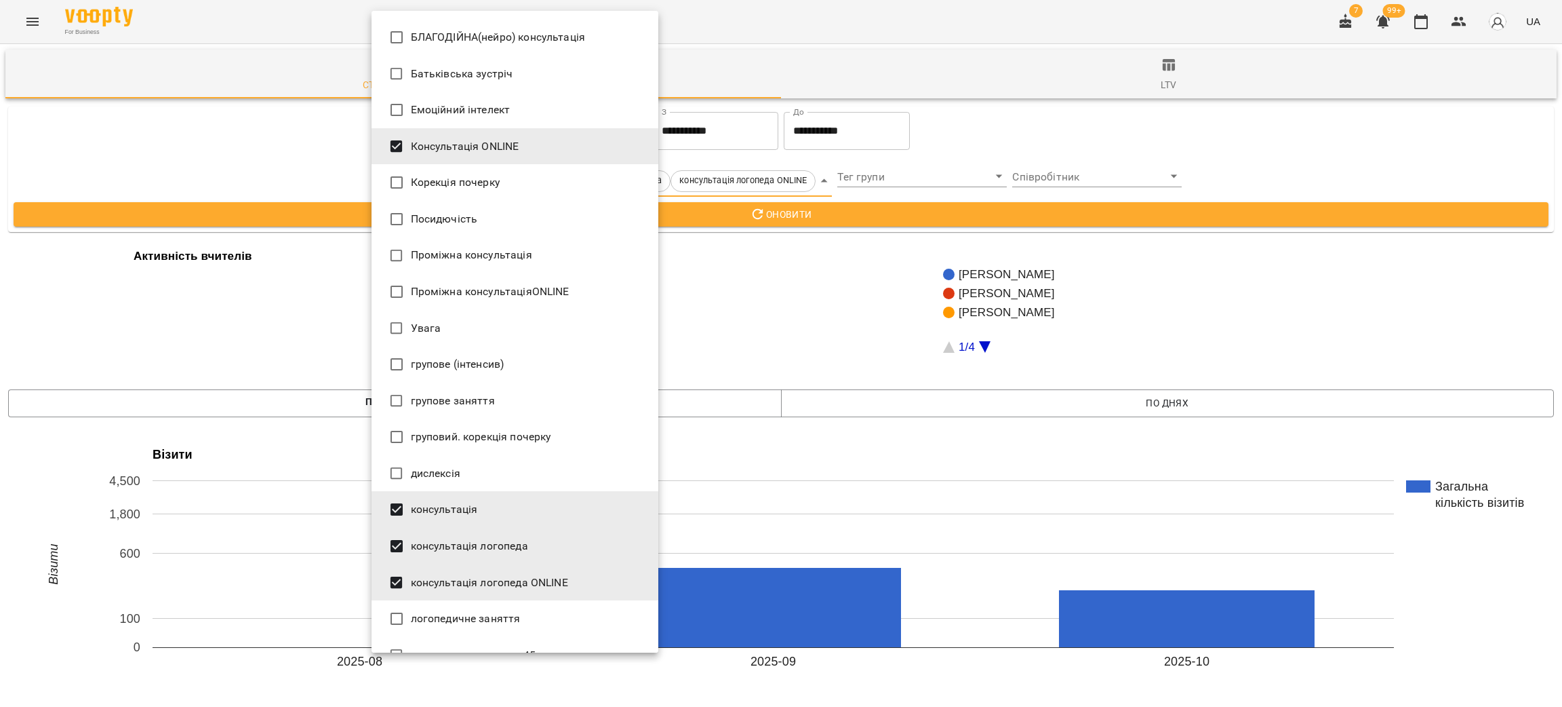
scroll to position [102, 0]
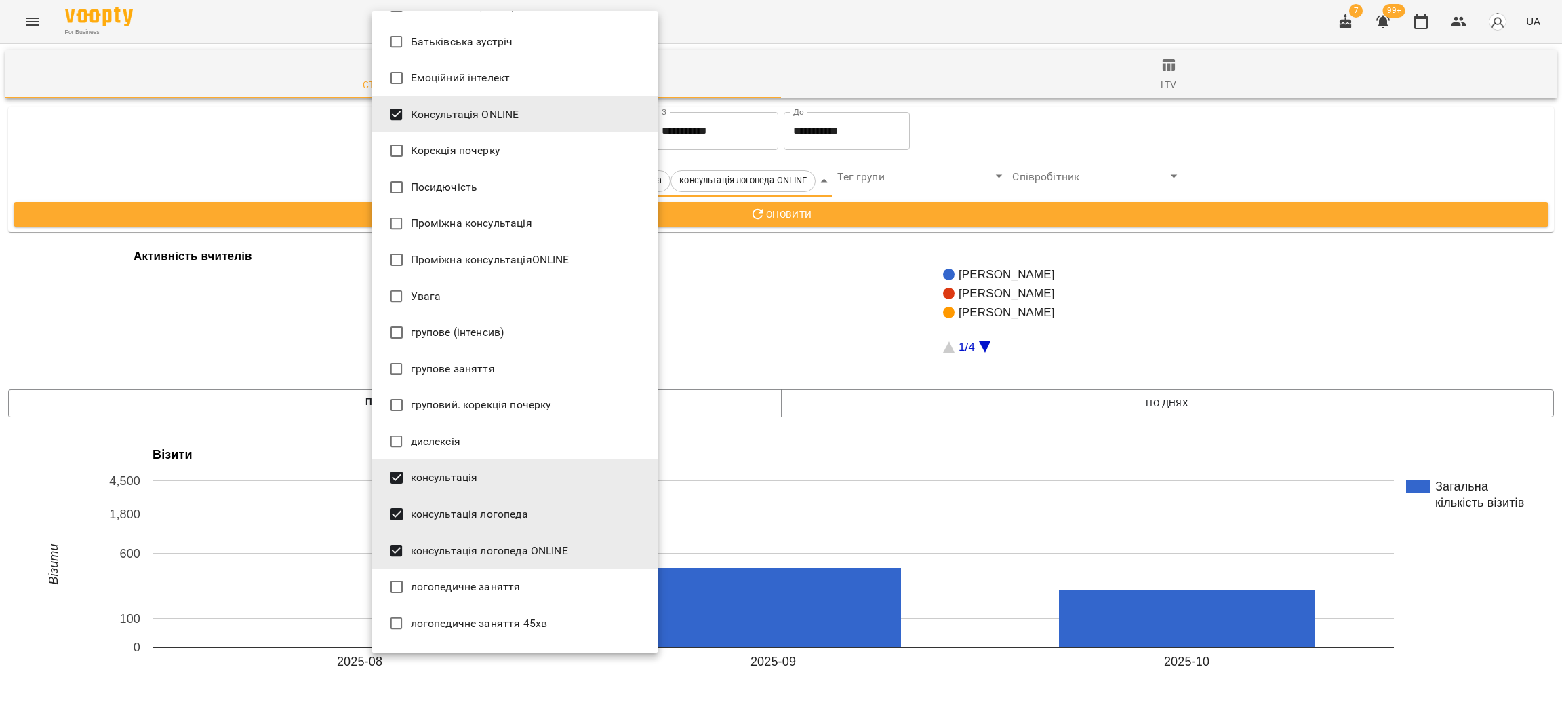
click at [827, 211] on div at bounding box center [781, 353] width 1562 height 707
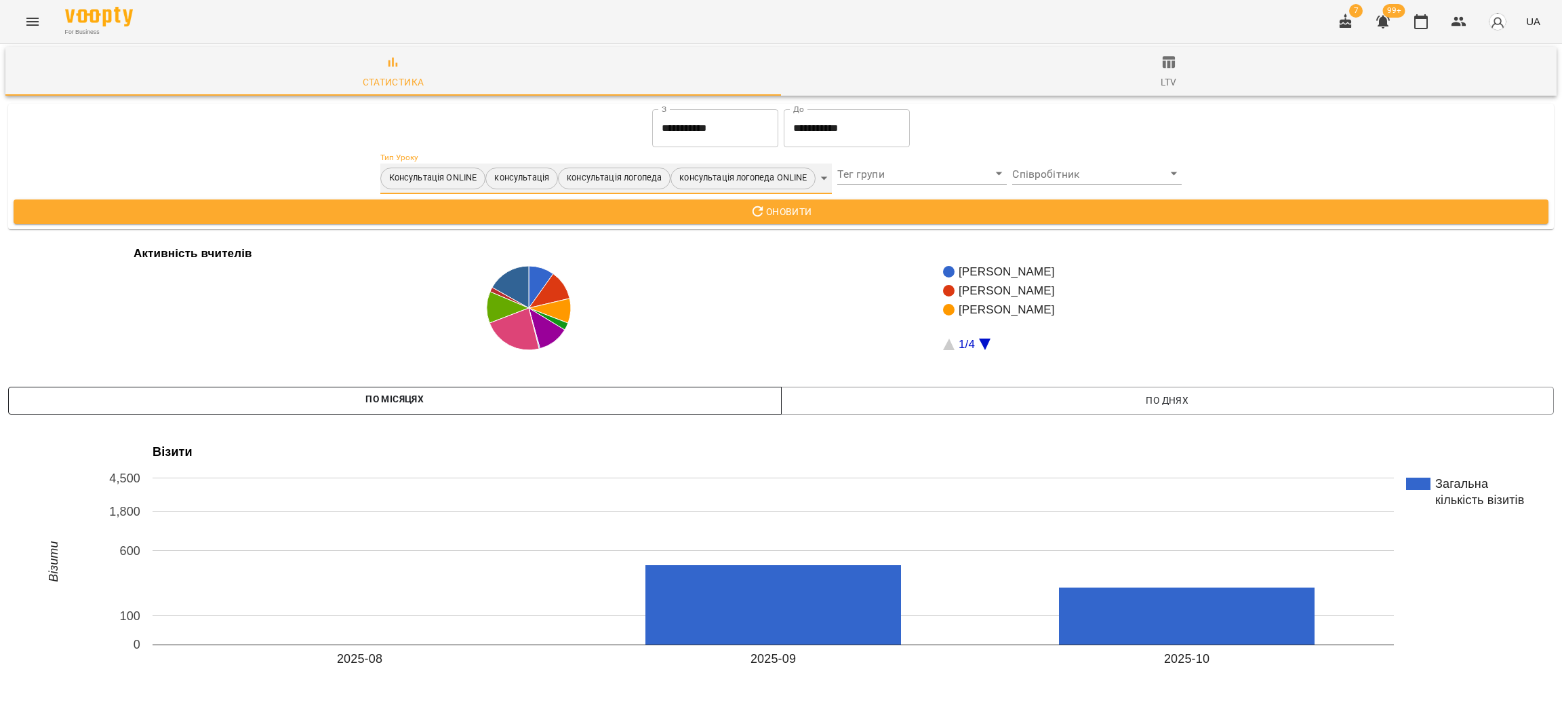
scroll to position [0, 0]
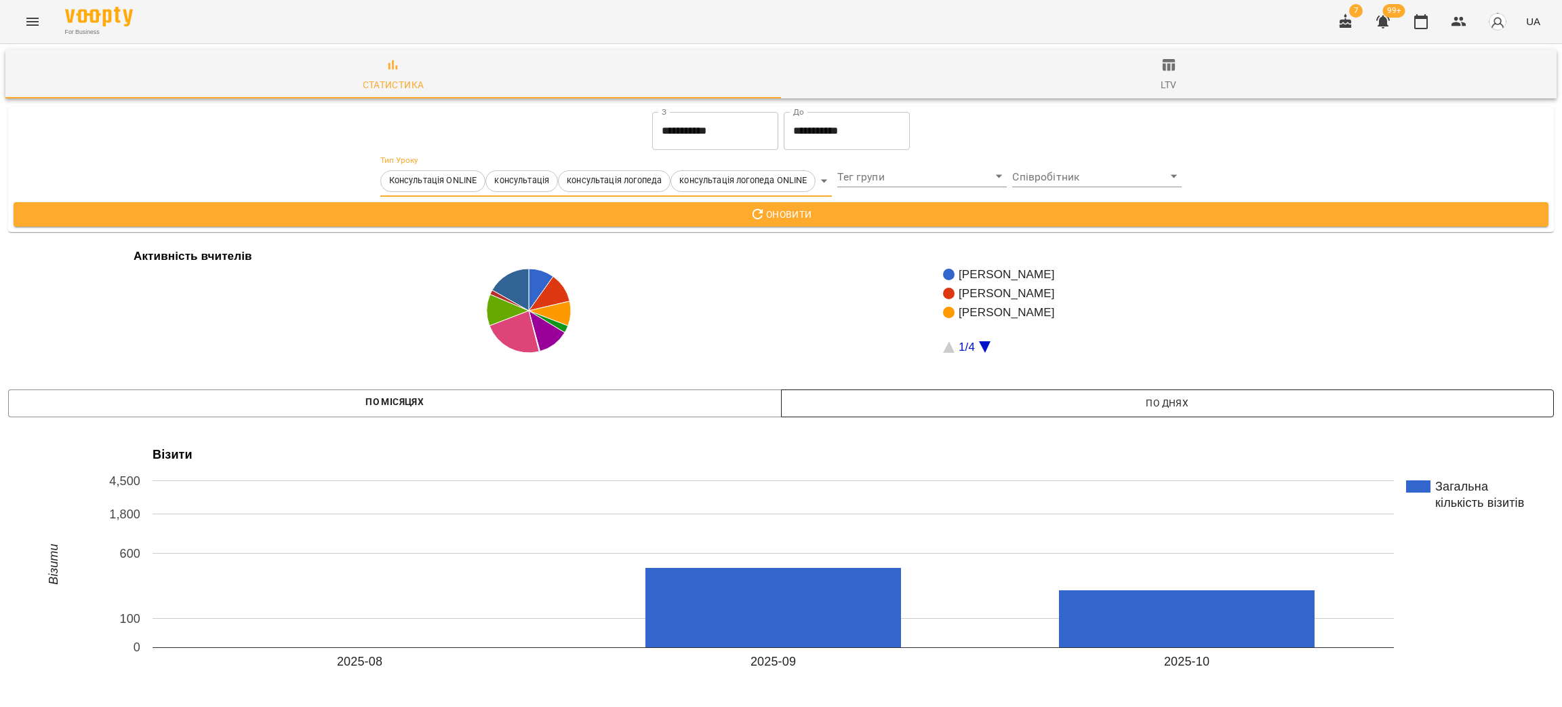
click at [935, 401] on span "По днях" at bounding box center [1168, 403] width 752 height 16
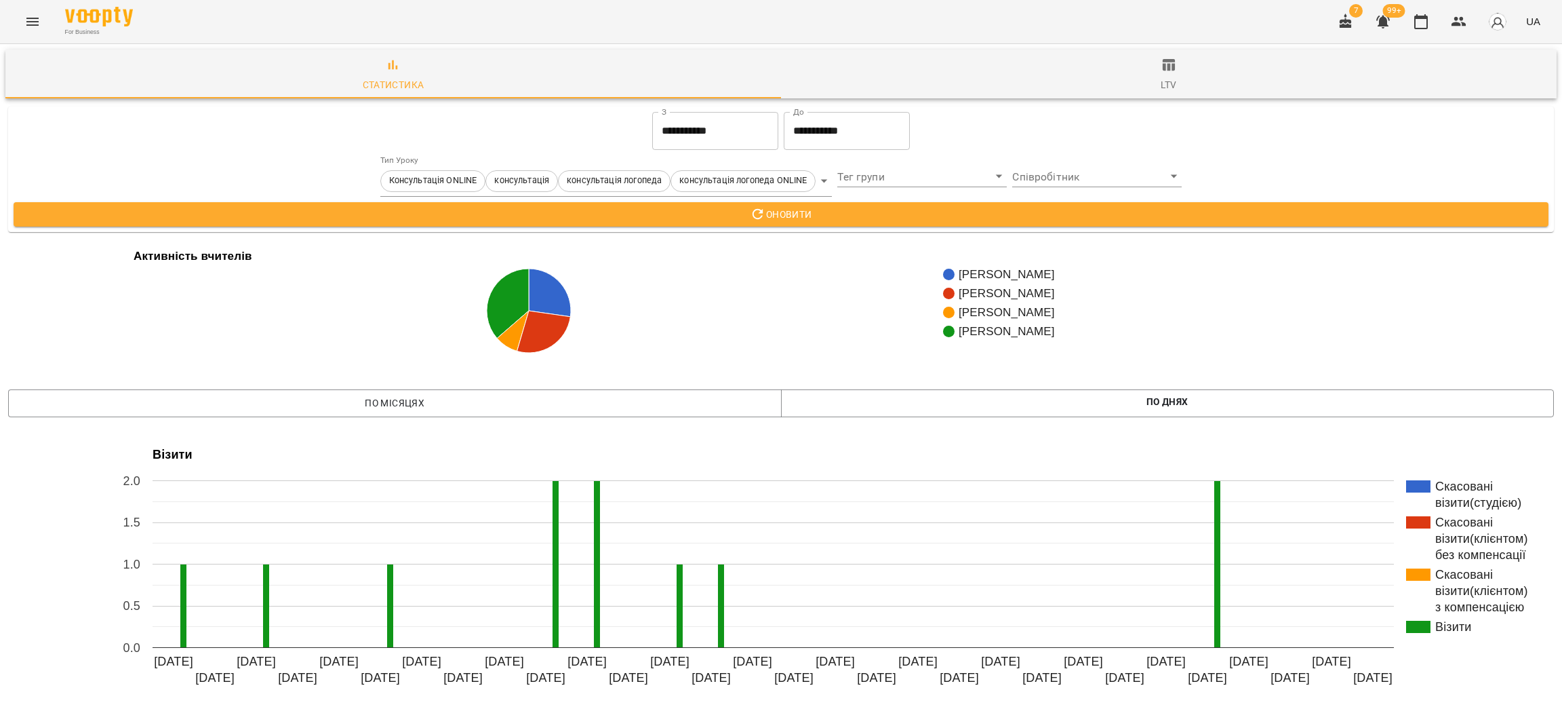
scroll to position [203, 0]
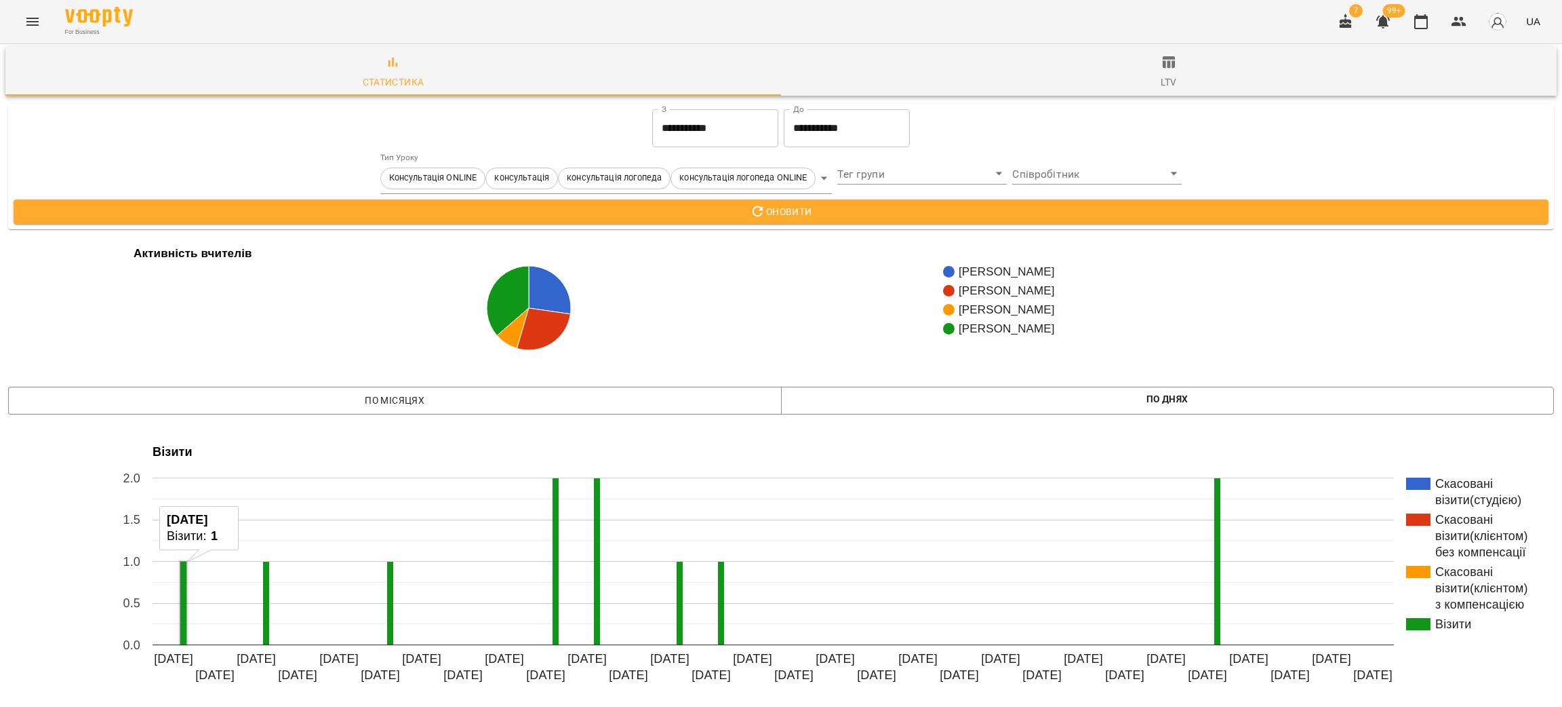
click at [182, 561] on rect "A chart." at bounding box center [183, 602] width 6 height 83
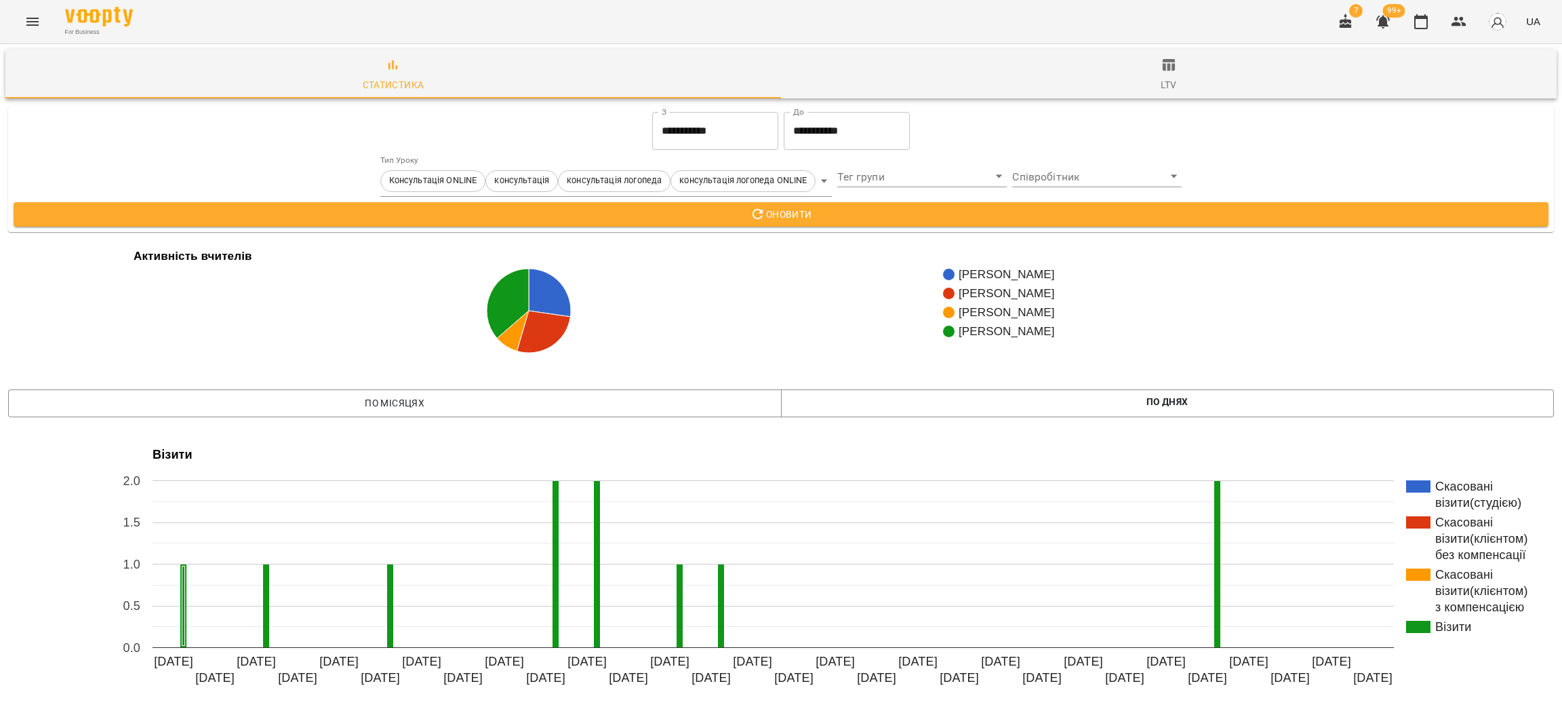
click at [934, 182] on body "**********" at bounding box center [781, 538] width 1562 height 1076
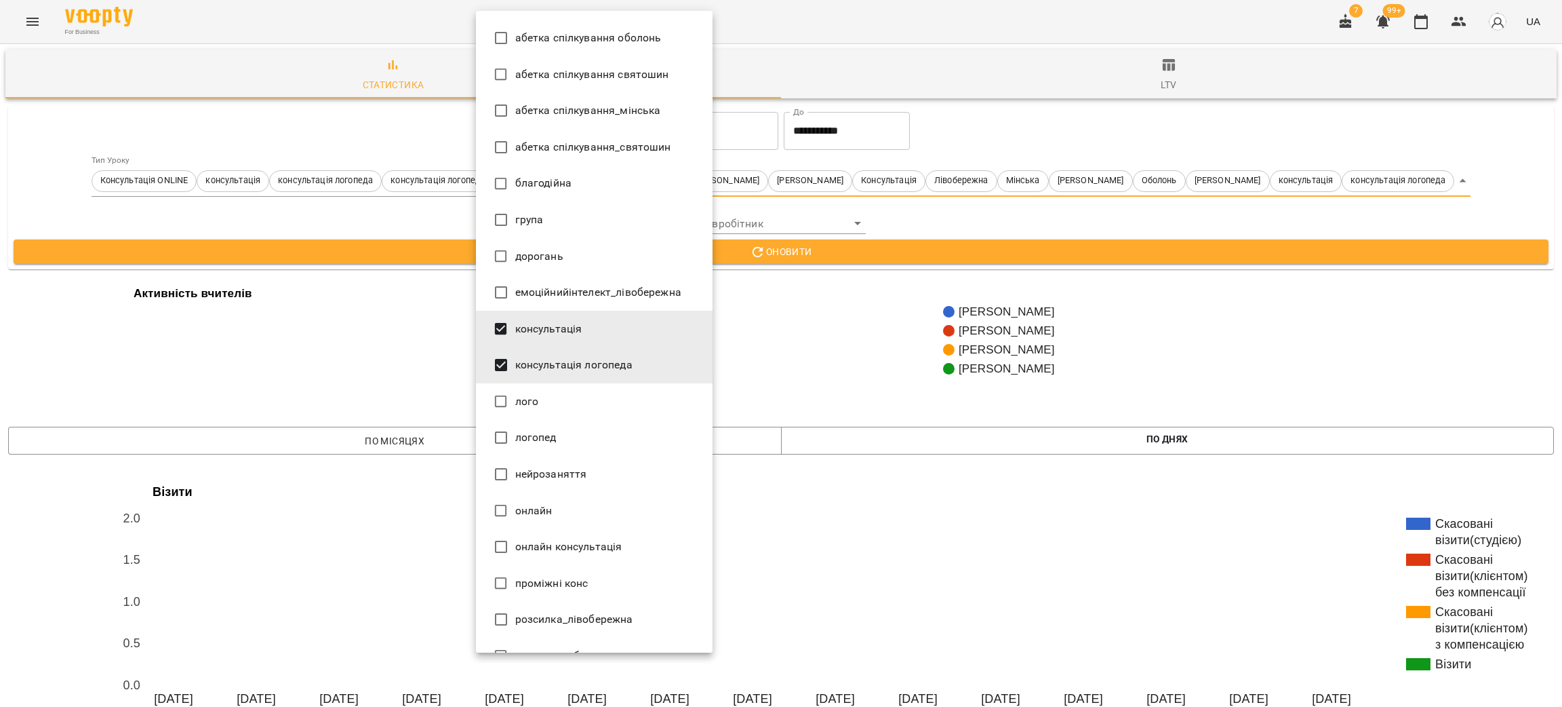
scroll to position [1911, 0]
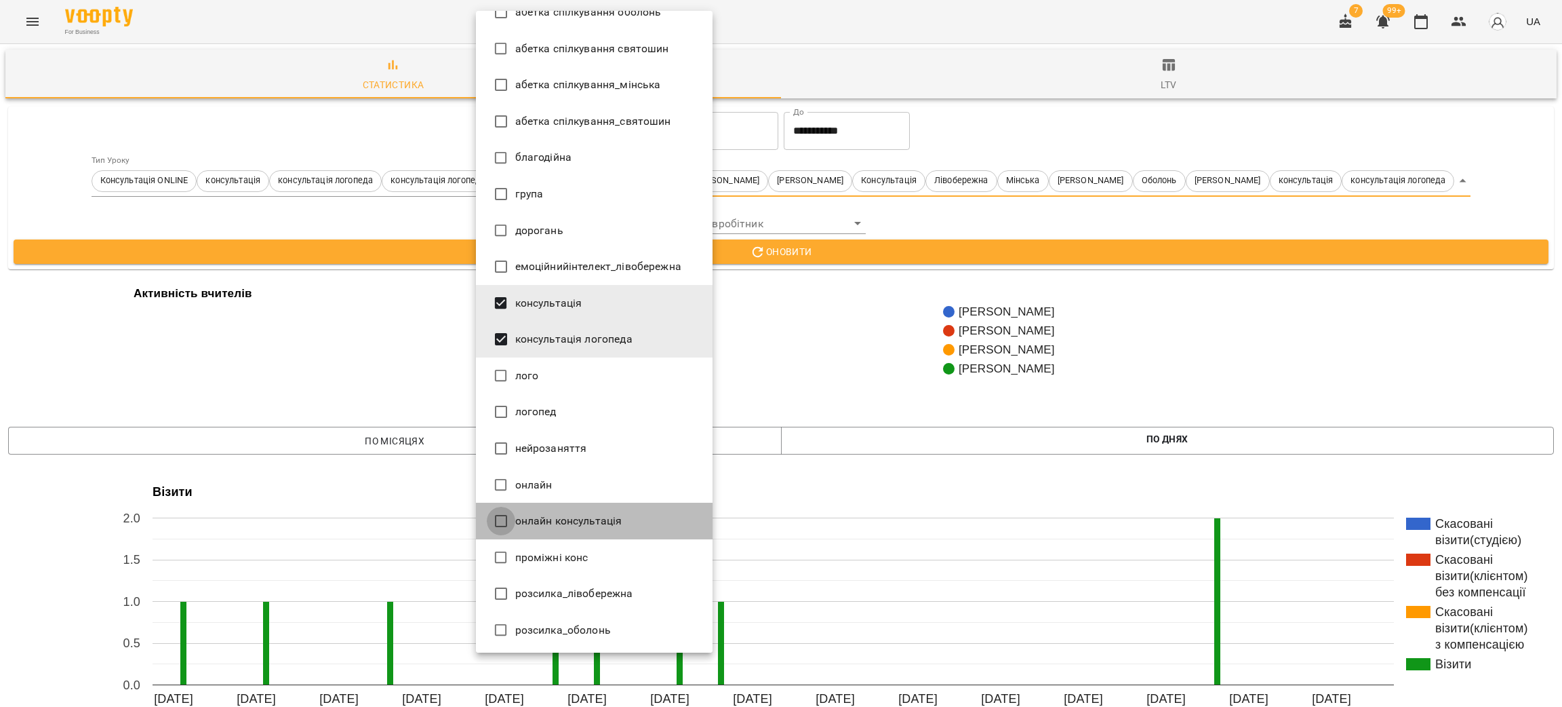
type input "**********"
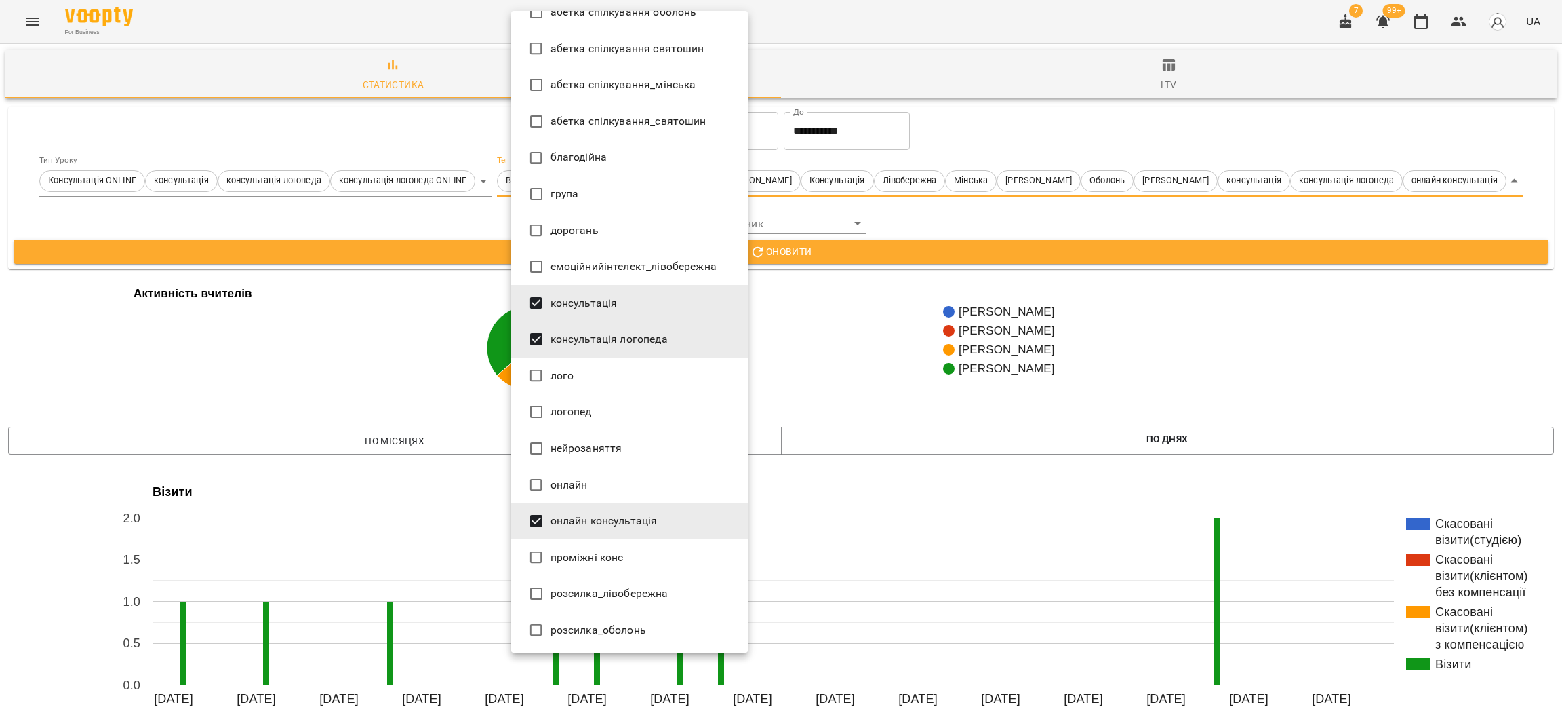
click at [875, 351] on div at bounding box center [781, 353] width 1562 height 707
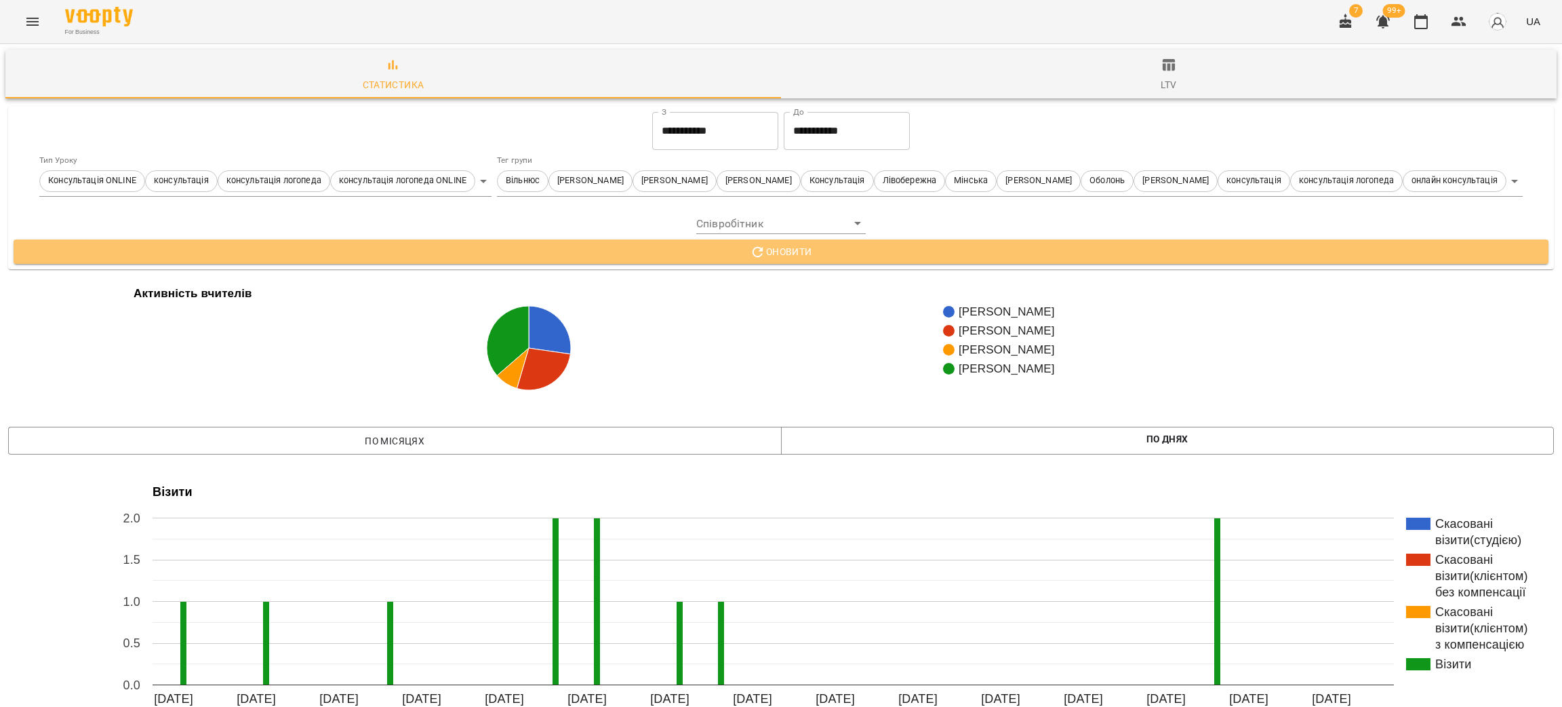
click at [833, 250] on span "Оновити" at bounding box center [780, 251] width 1513 height 16
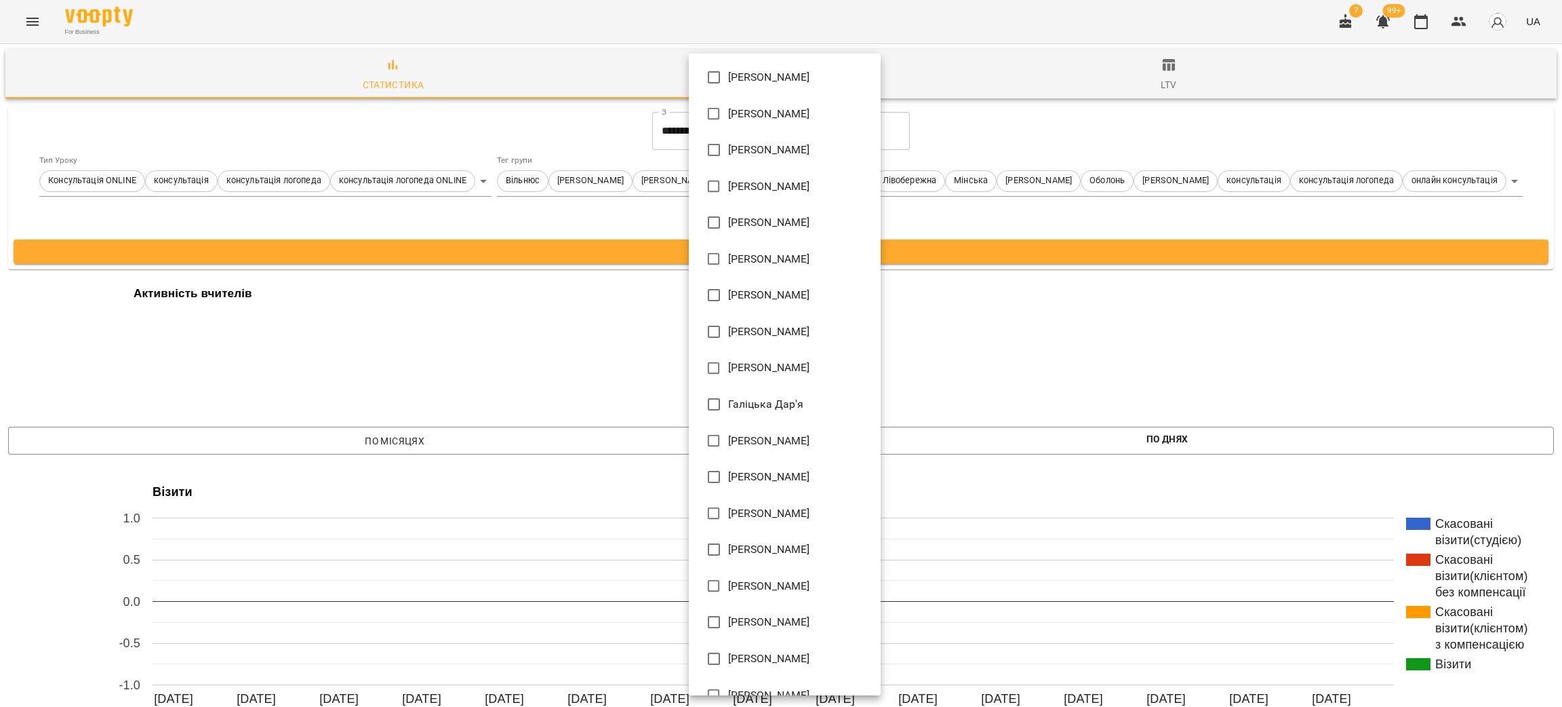
click at [805, 220] on body "**********" at bounding box center [781, 556] width 1562 height 1113
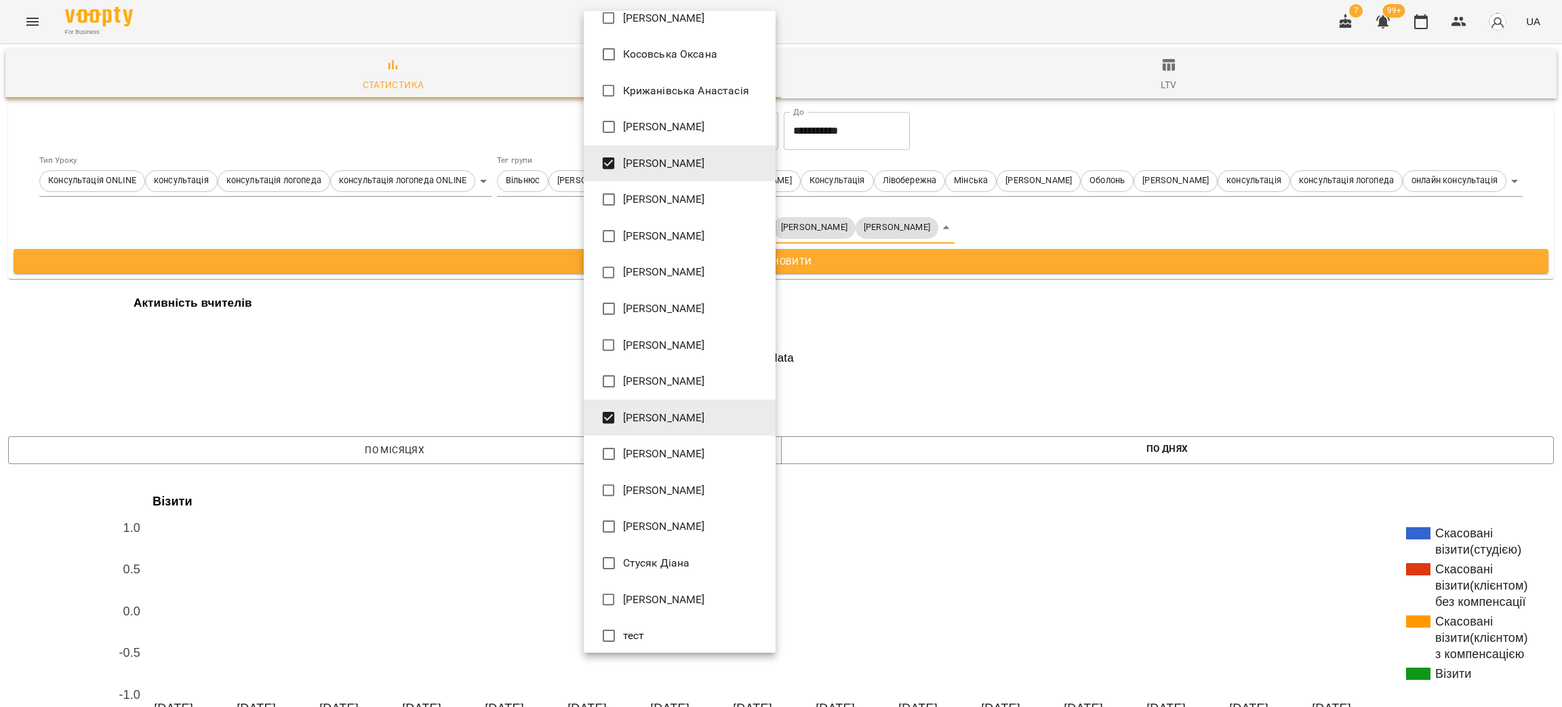
scroll to position [640, 0]
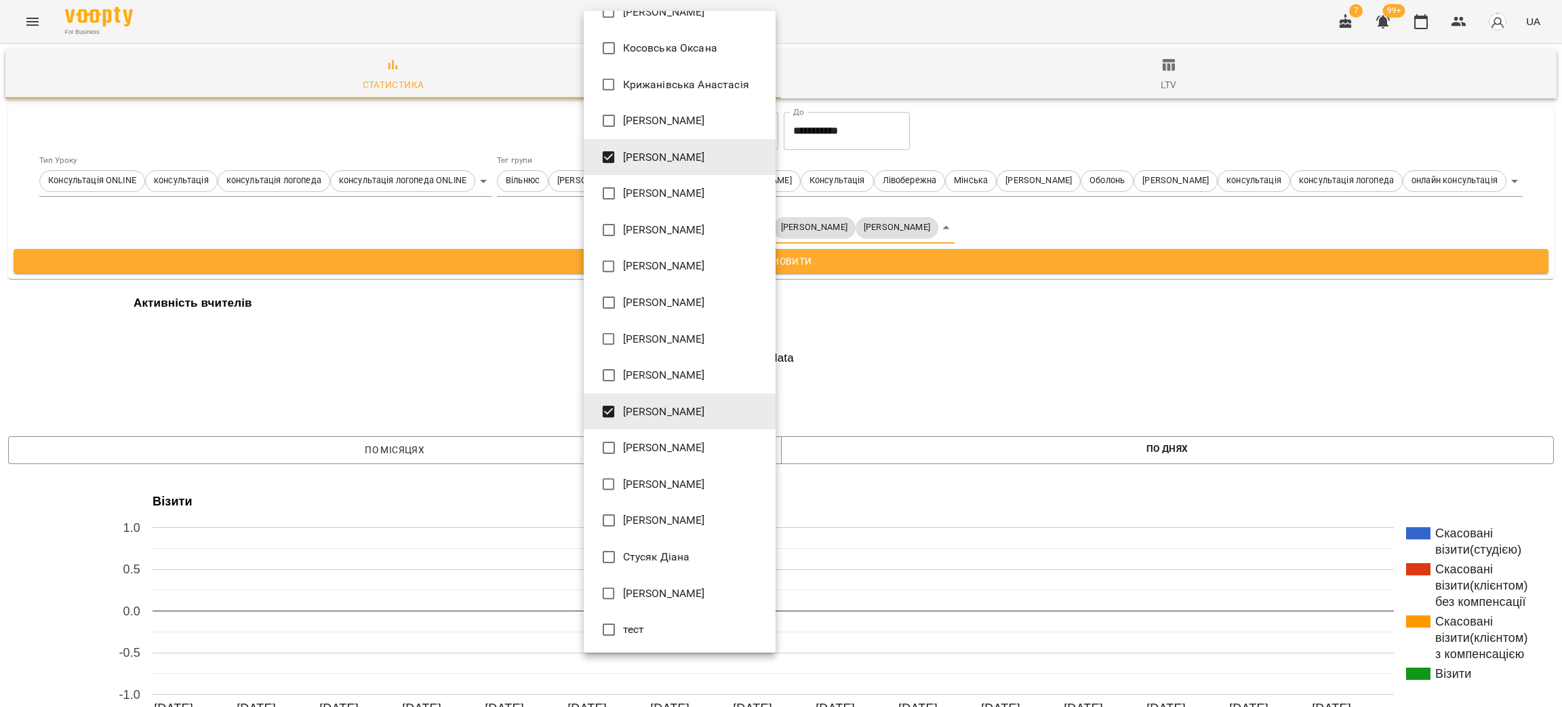
type input "**********"
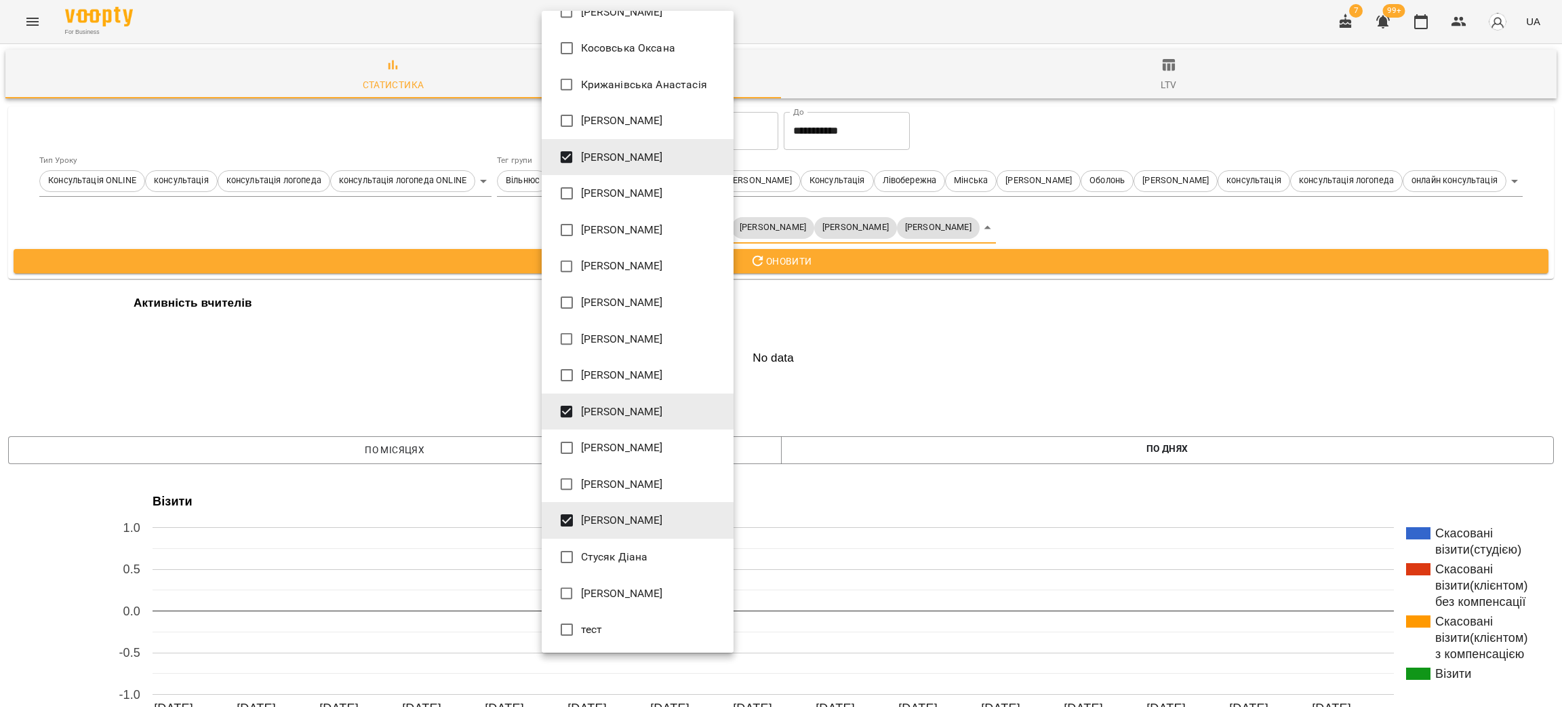
click at [1003, 325] on div at bounding box center [781, 353] width 1562 height 707
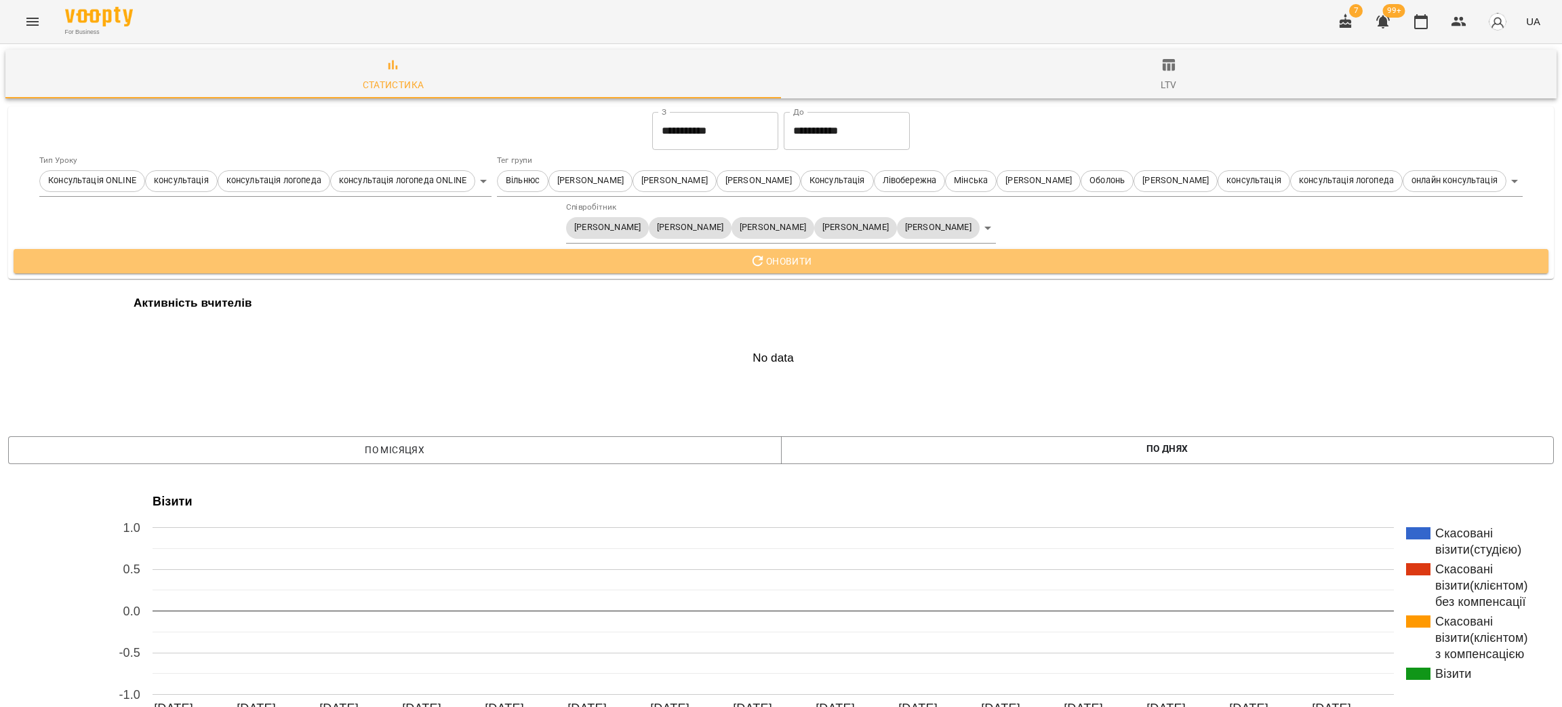
click at [921, 260] on span "Оновити" at bounding box center [780, 261] width 1513 height 16
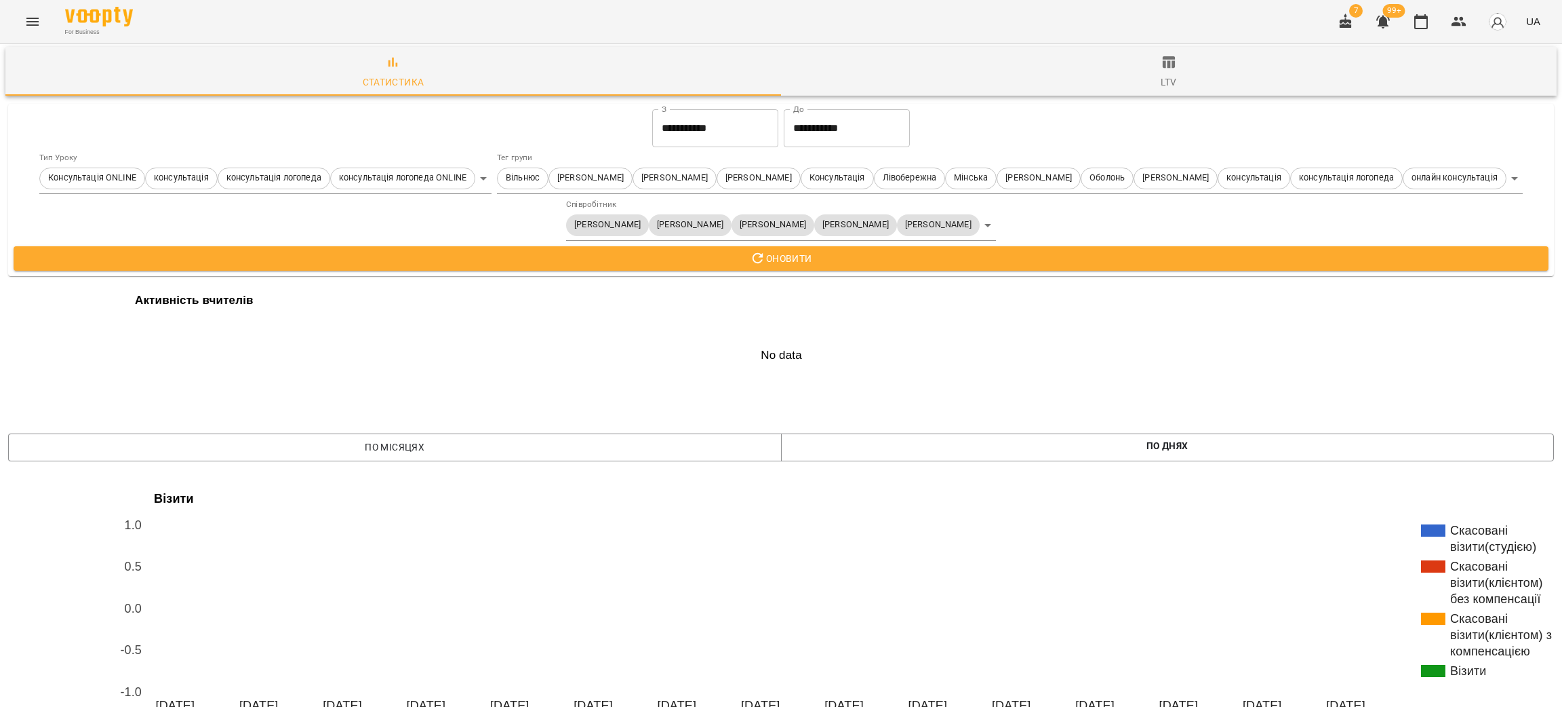
scroll to position [0, 0]
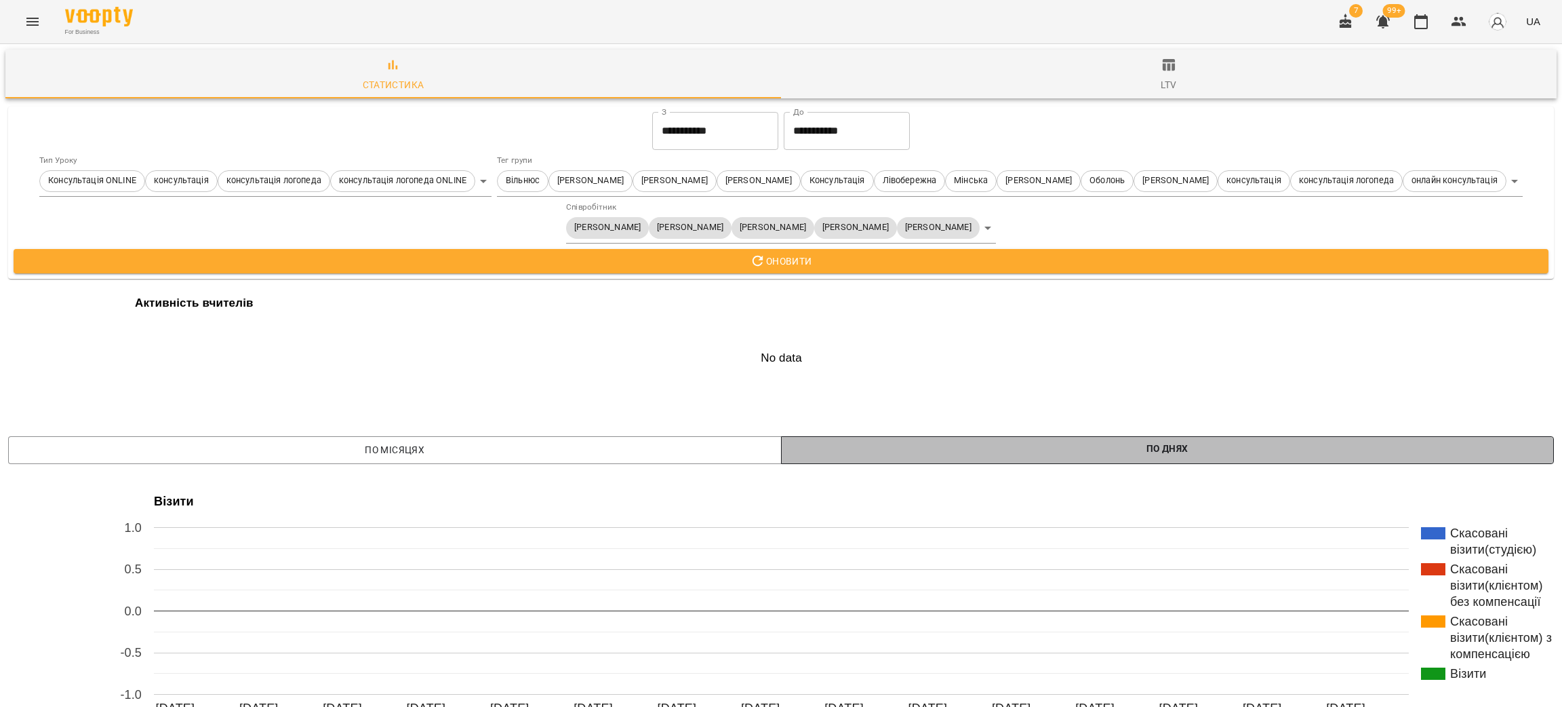
click at [795, 438] on button "По днях" at bounding box center [1168, 450] width 774 height 28
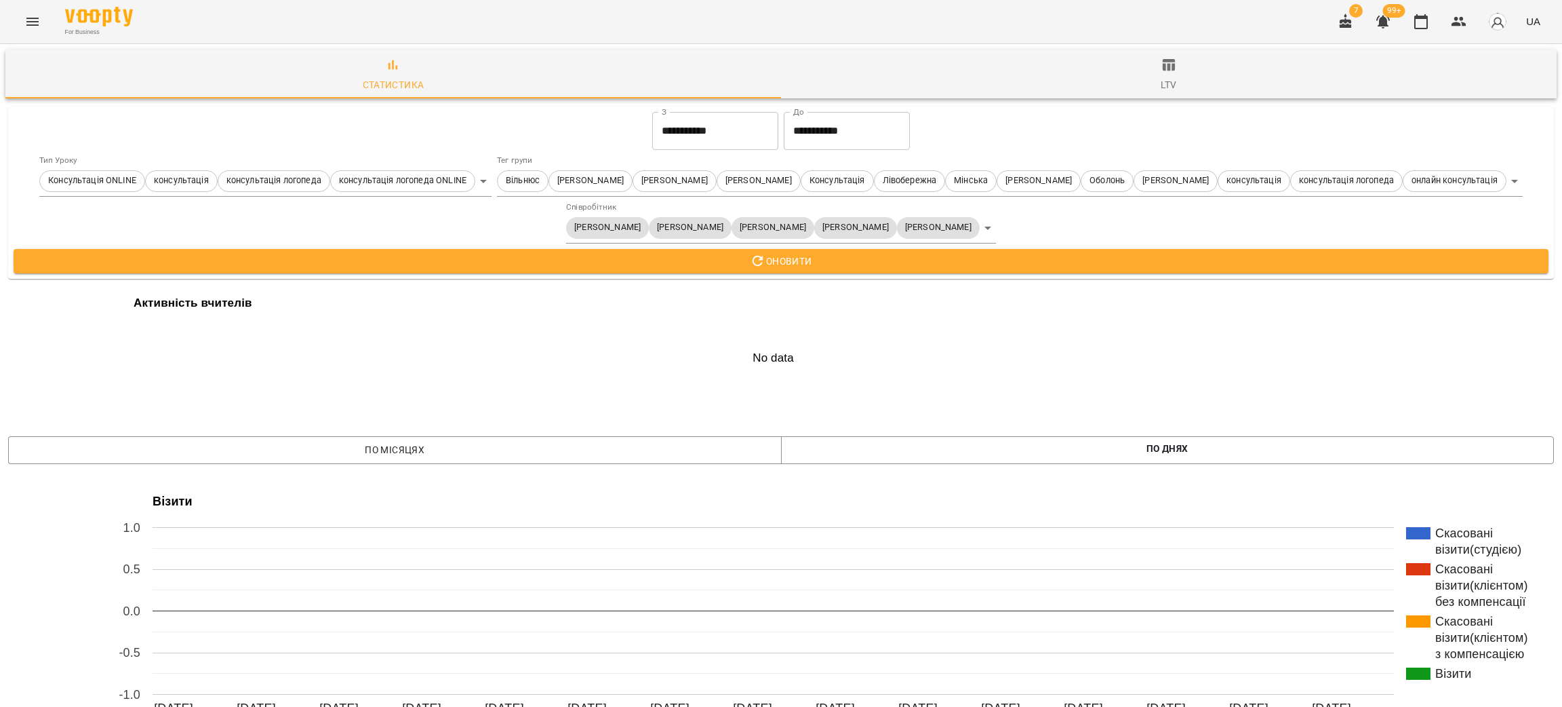
click at [1486, 182] on body "**********" at bounding box center [781, 561] width 1562 height 1123
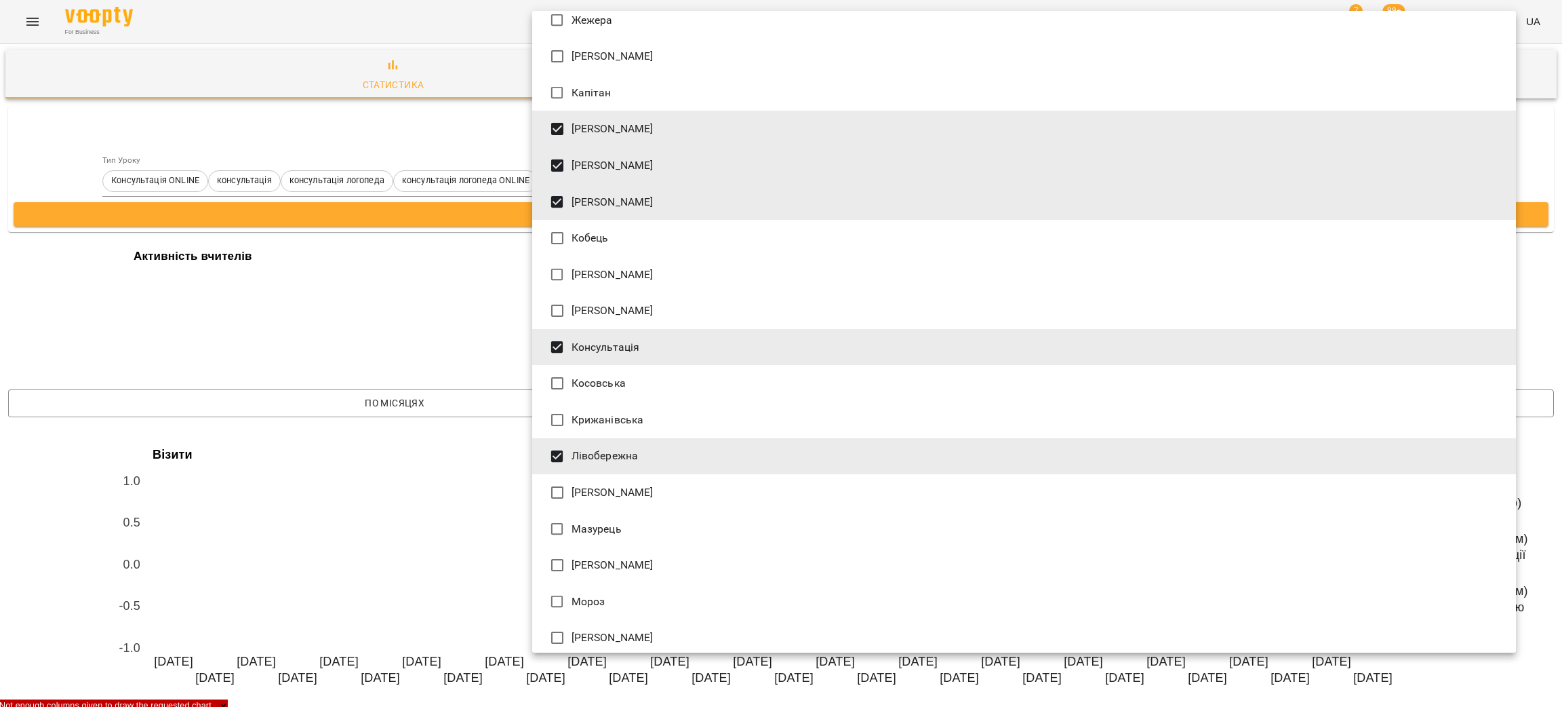
scroll to position [473, 0]
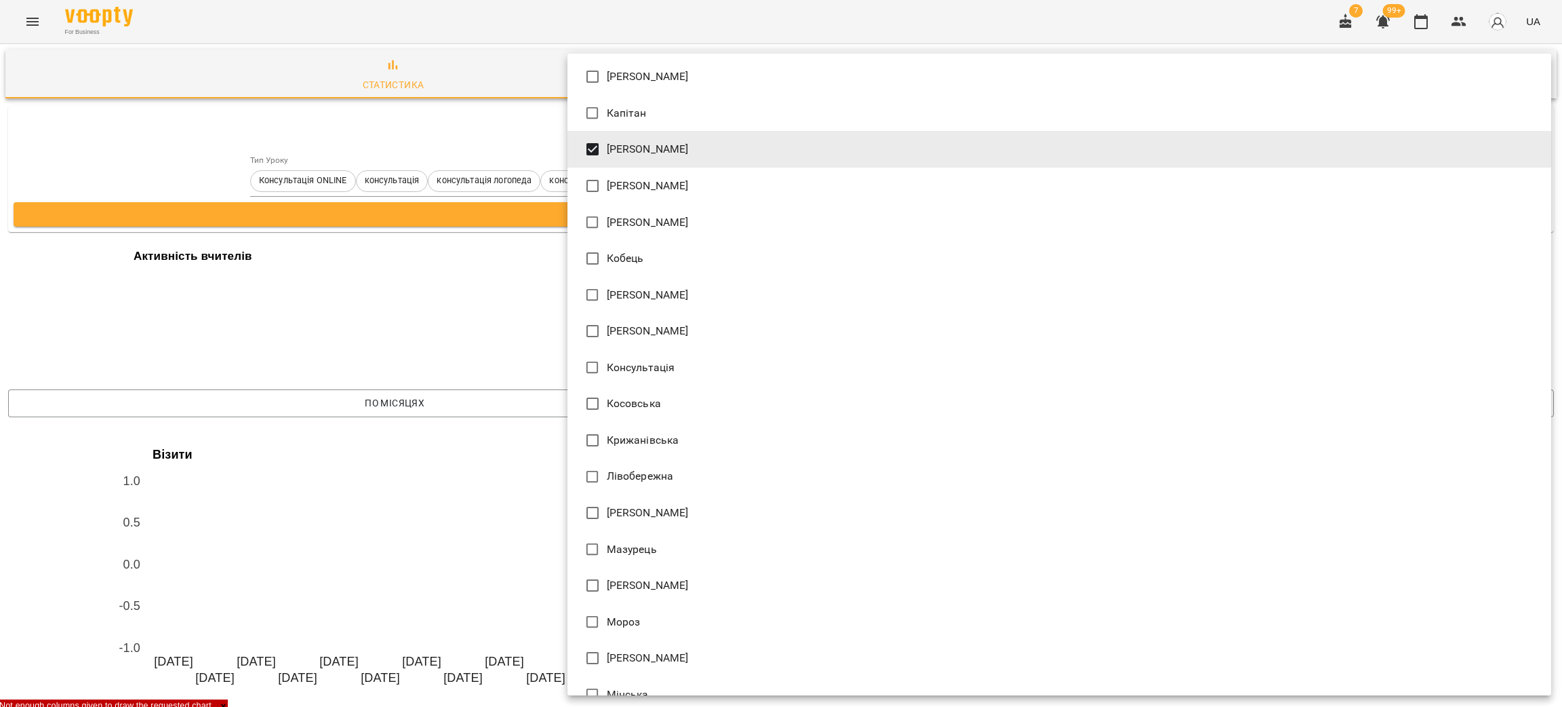
type input "*******"
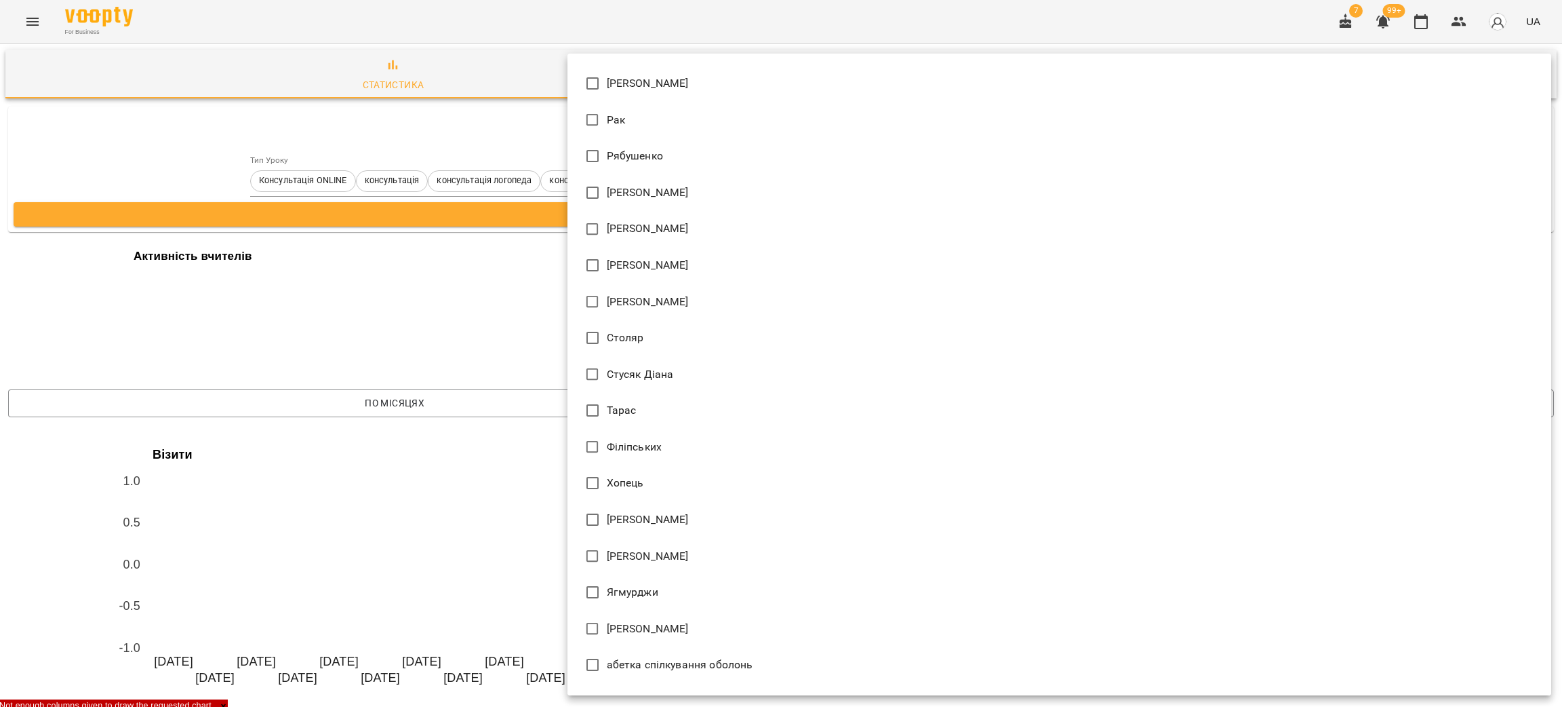
scroll to position [1322, 0]
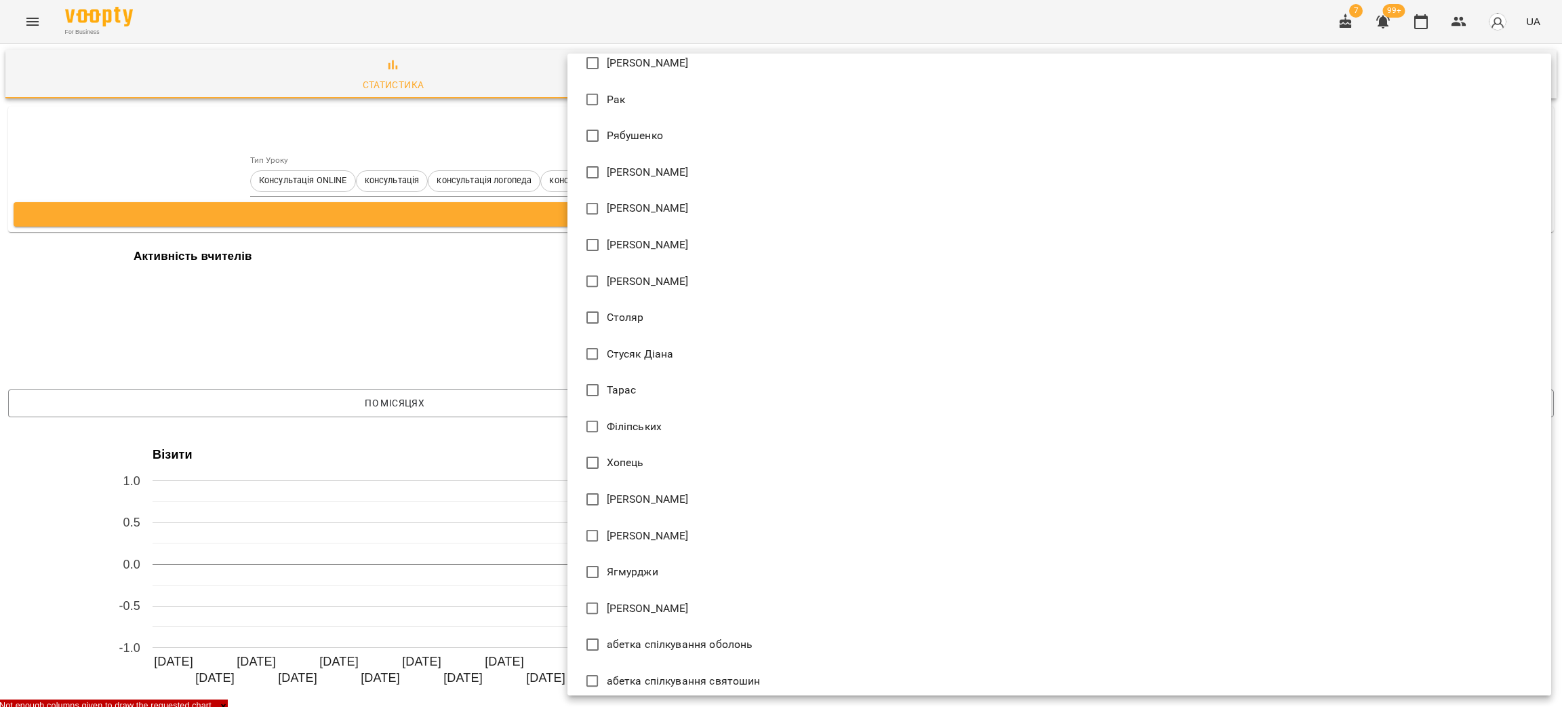
drag, startPoint x: 341, startPoint y: 241, endPoint x: 338, endPoint y: 251, distance: 9.9
click at [341, 243] on div at bounding box center [781, 353] width 1562 height 707
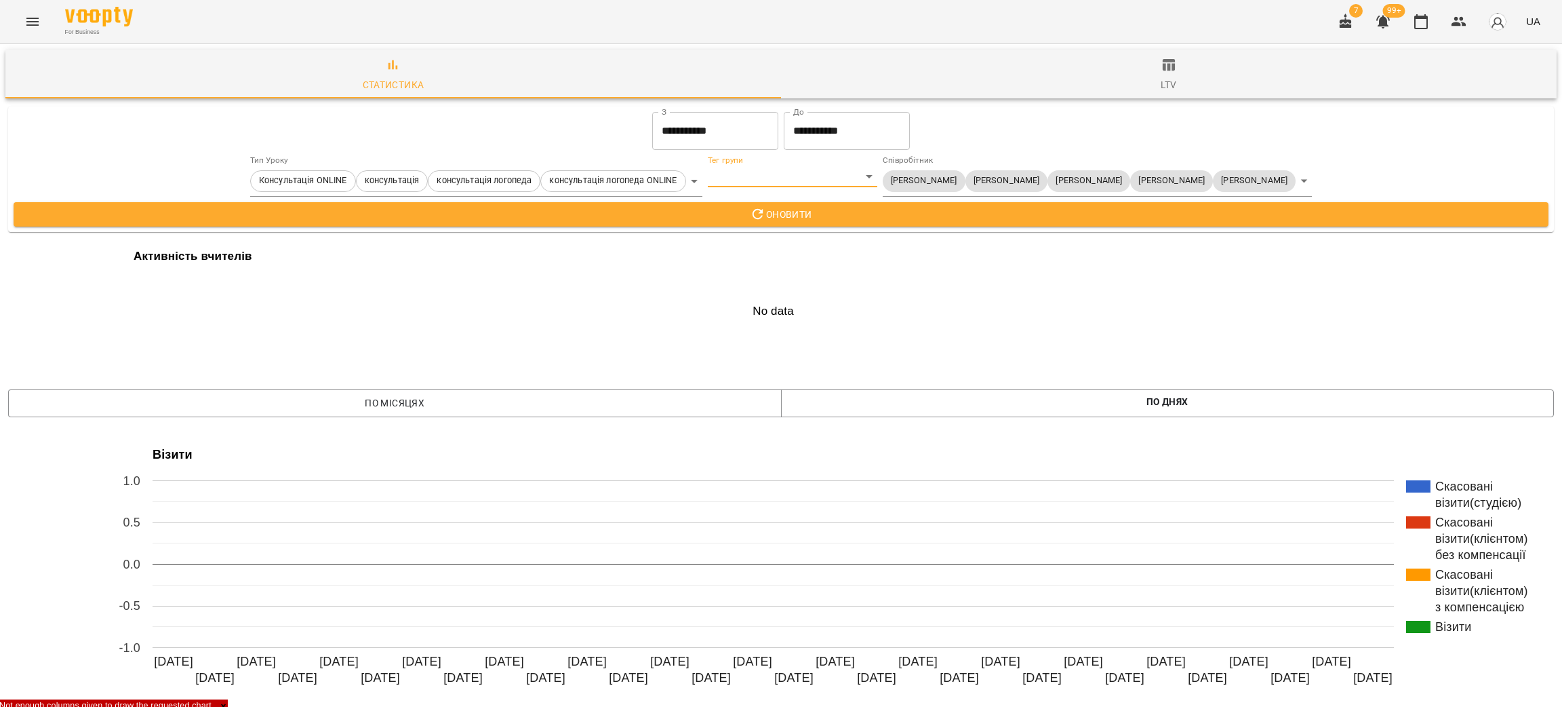
click at [1311, 182] on body "**********" at bounding box center [781, 538] width 1562 height 1076
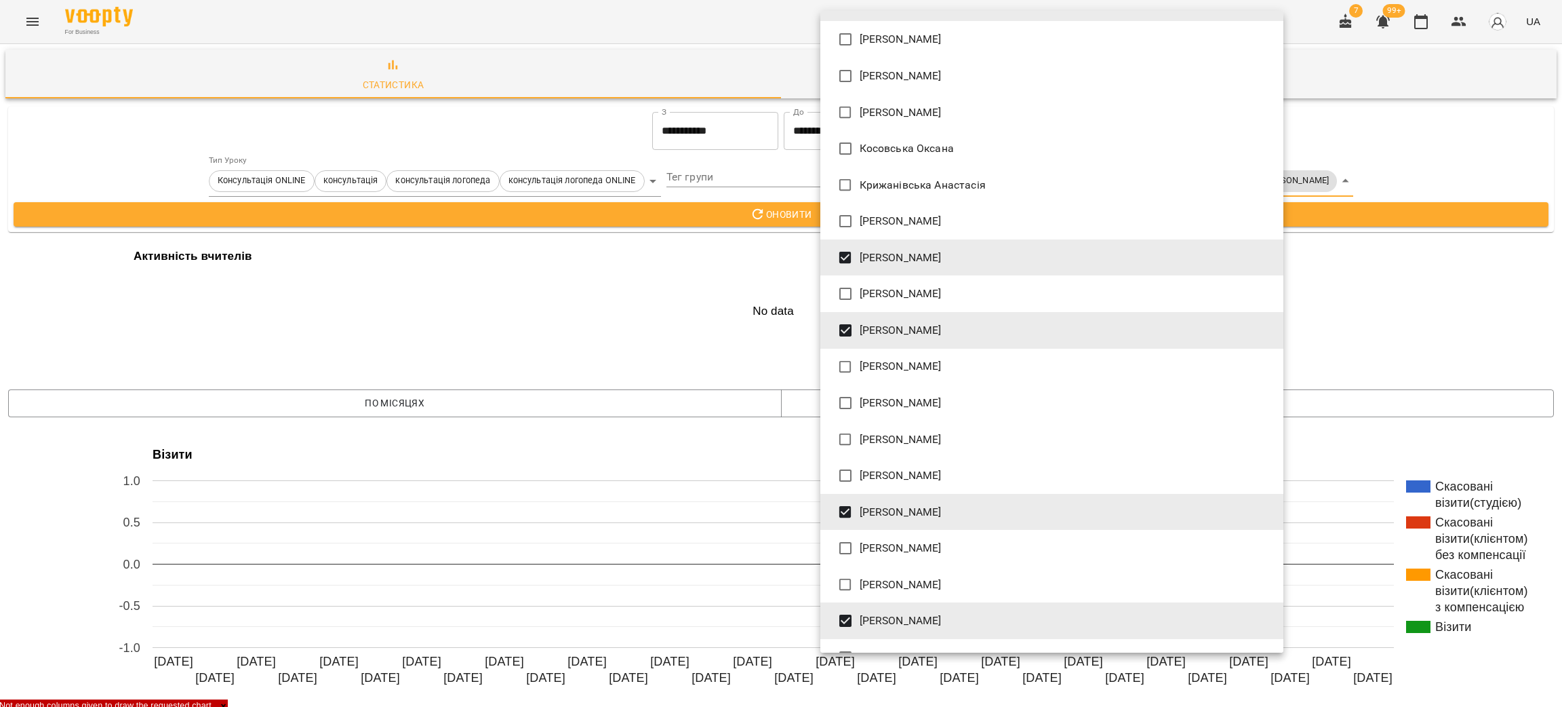
scroll to position [335, 0]
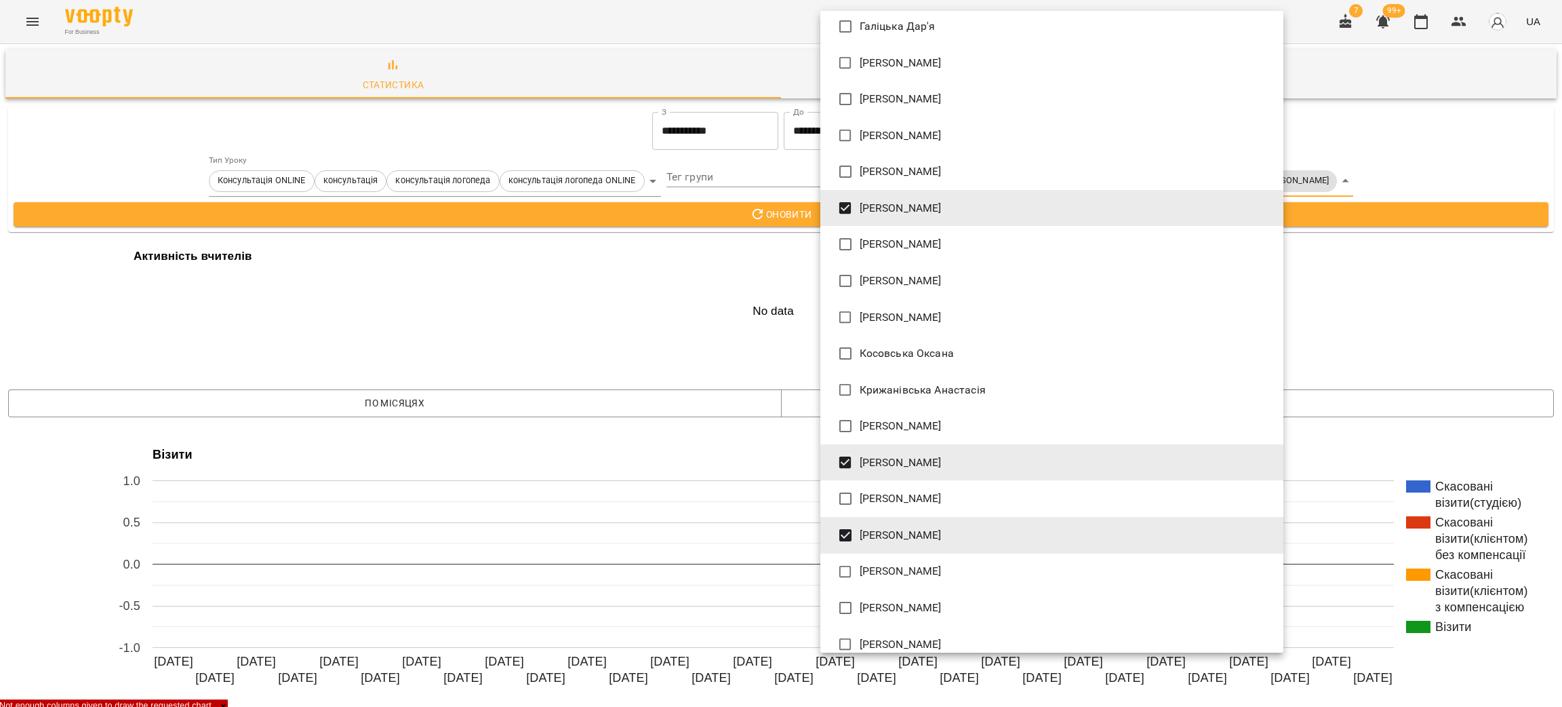
type input "**********"
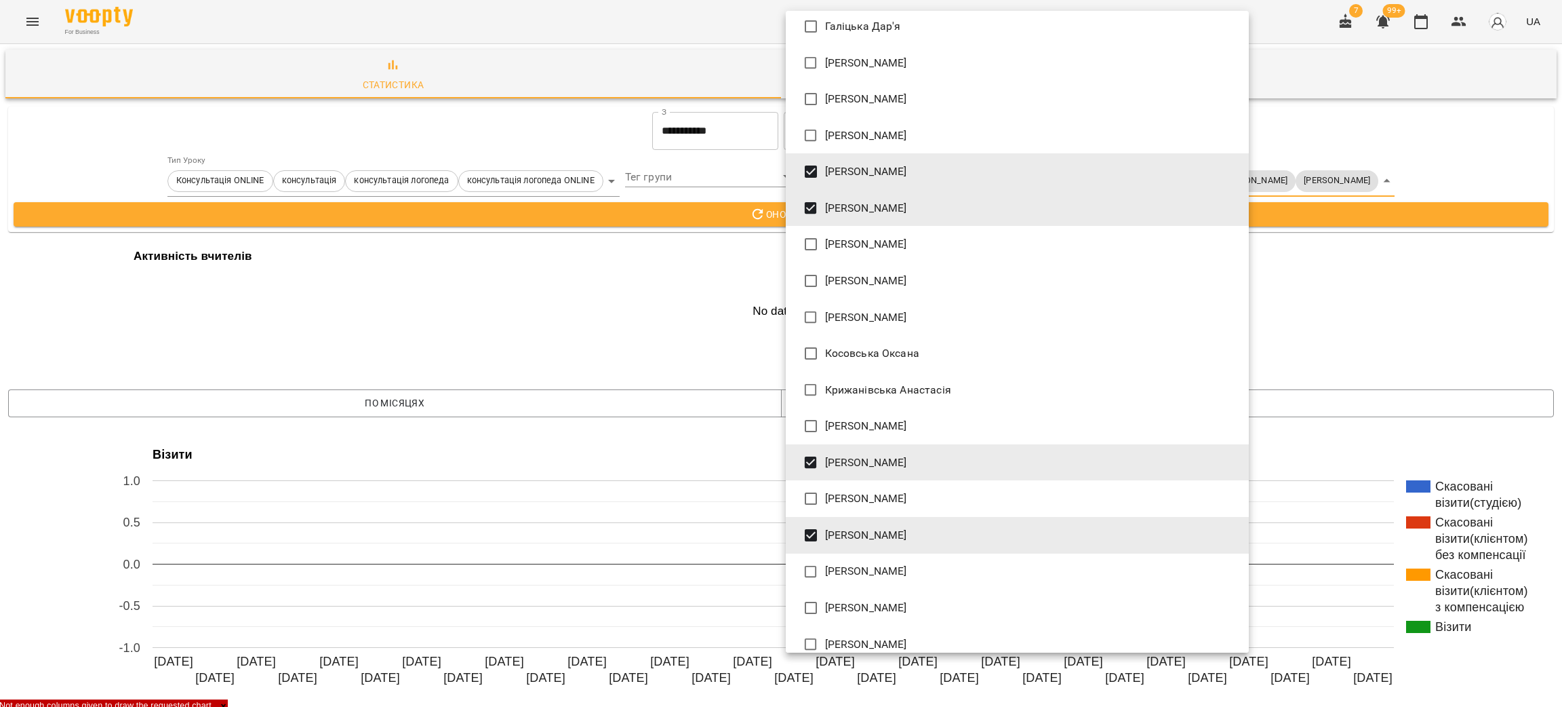
click at [721, 280] on div at bounding box center [781, 353] width 1562 height 707
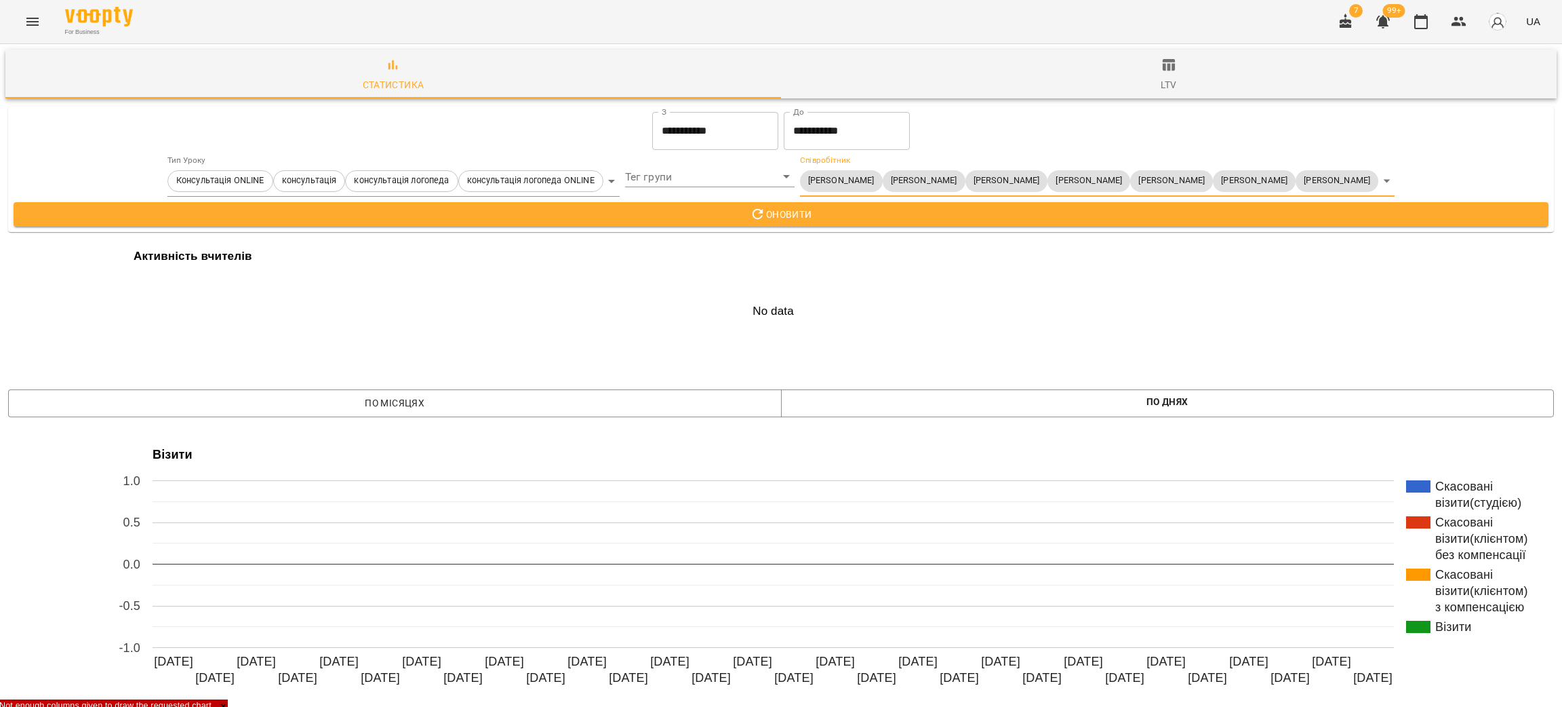
click at [722, 218] on span "Оновити" at bounding box center [780, 214] width 1513 height 16
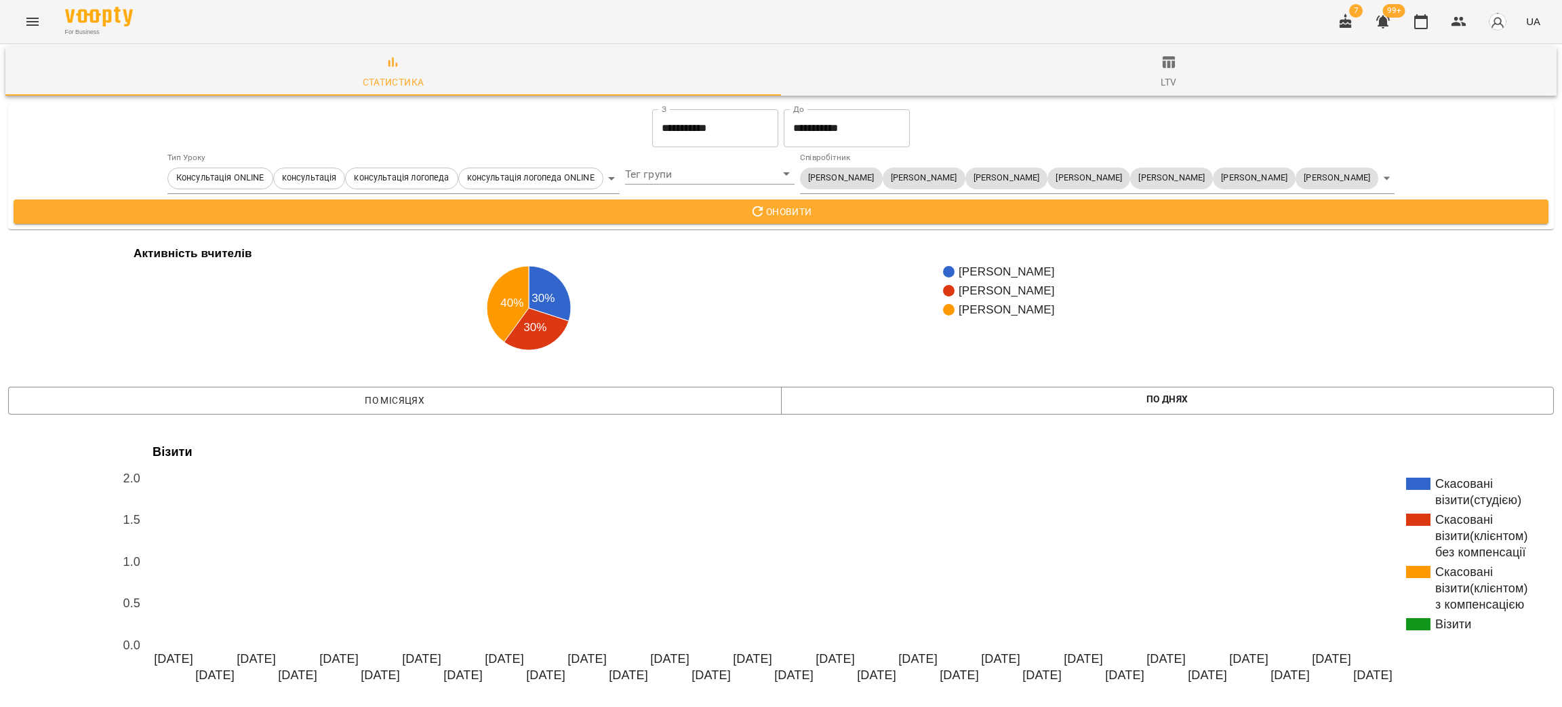
scroll to position [0, 0]
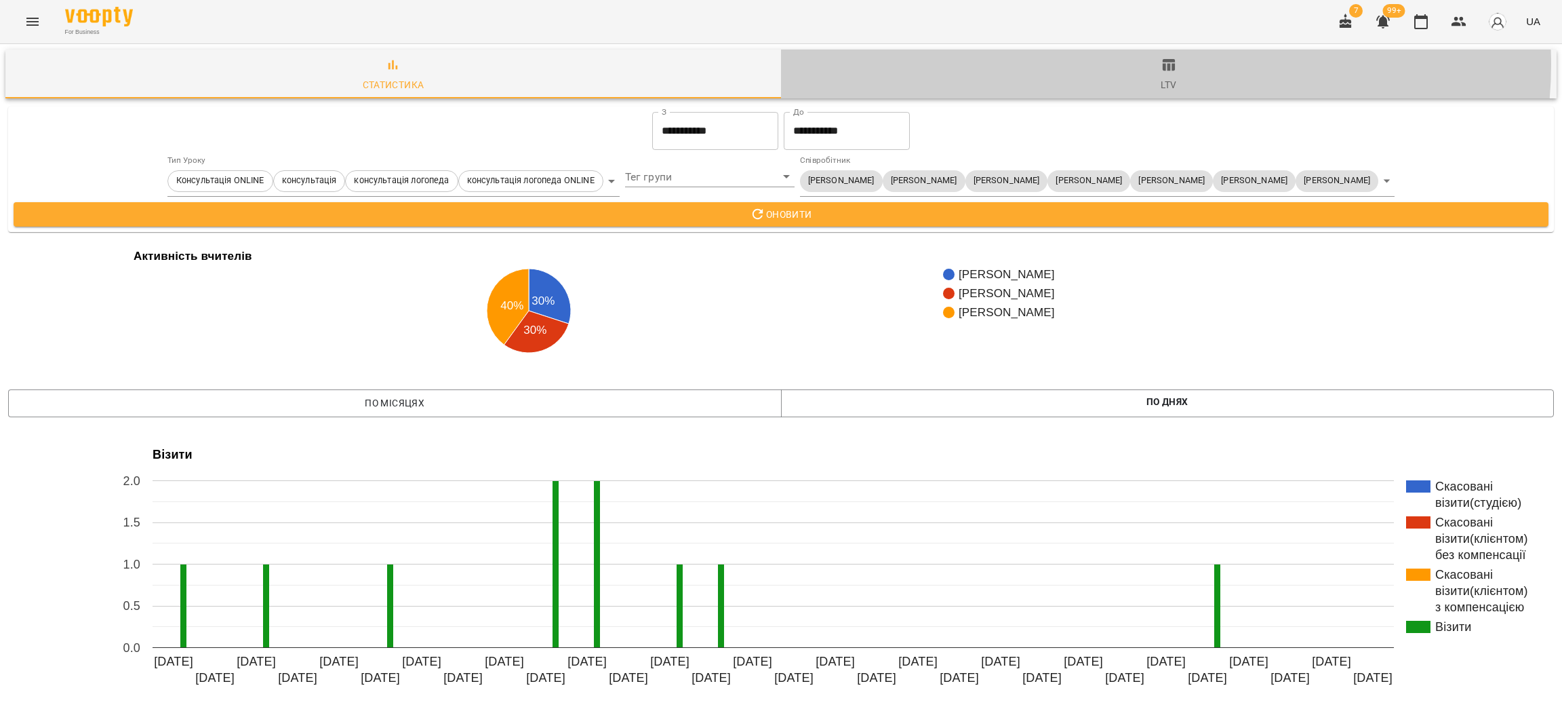
click at [1163, 64] on icon "button" at bounding box center [1169, 65] width 13 height 12
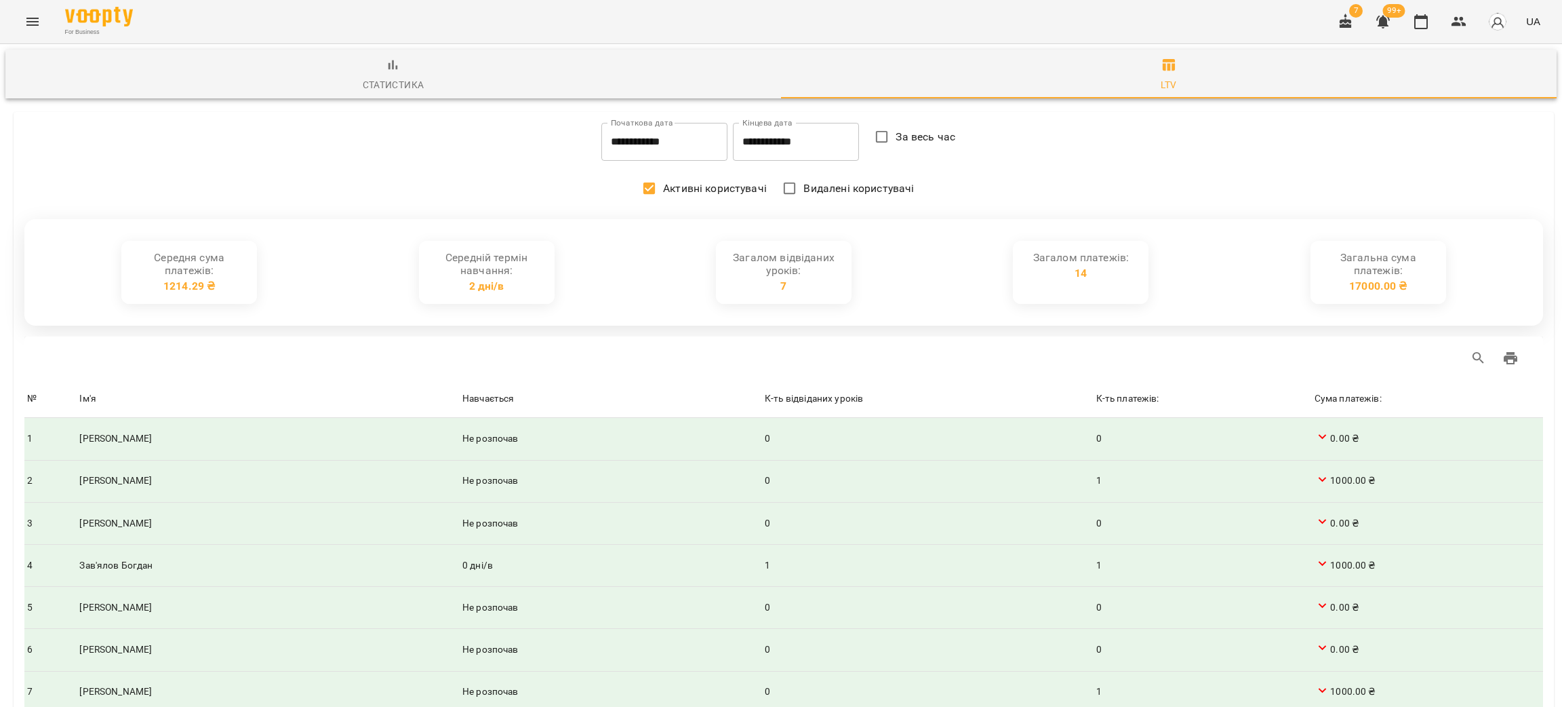
click at [637, 138] on input "**********" at bounding box center [664, 142] width 126 height 38
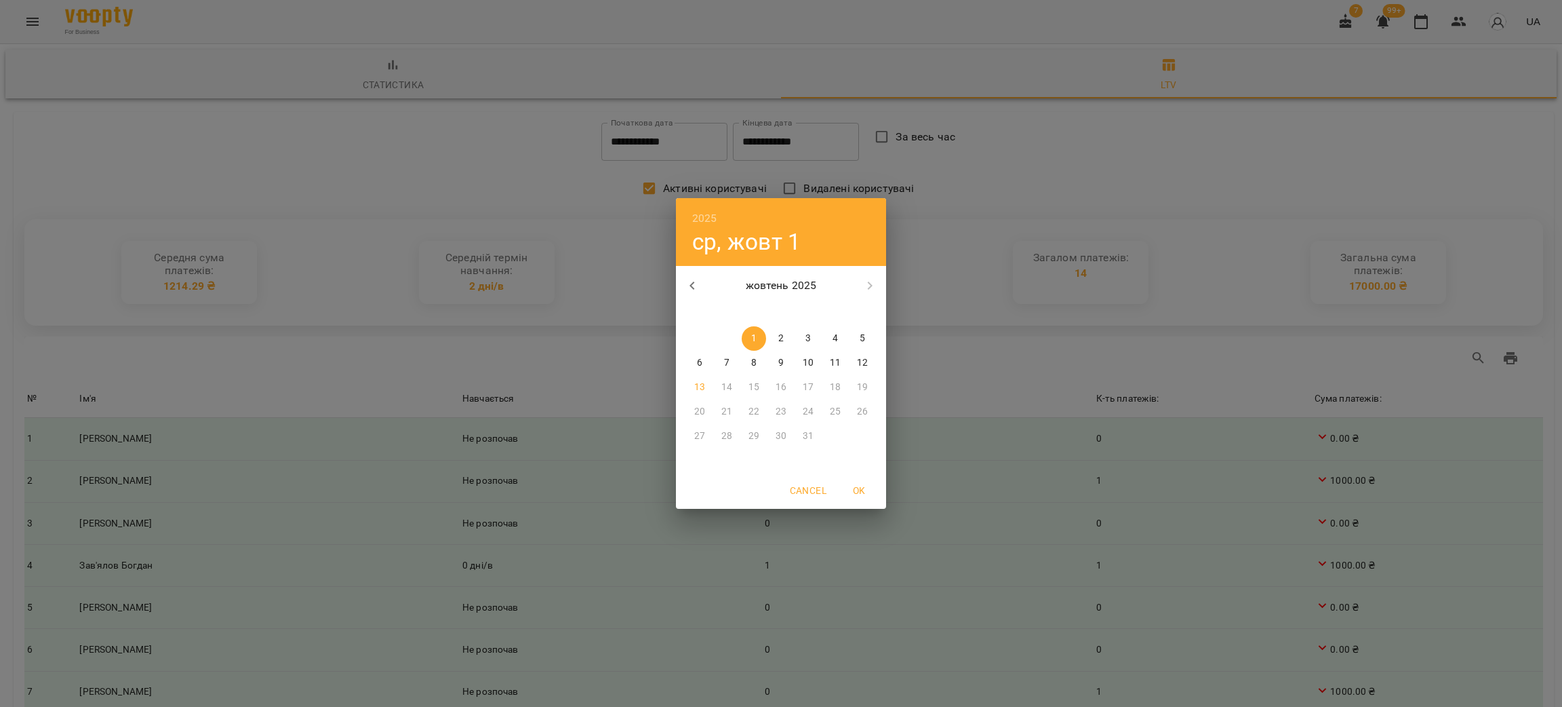
click at [694, 280] on icon "button" at bounding box center [692, 285] width 16 height 16
click at [698, 331] on button "1" at bounding box center [700, 338] width 24 height 24
type input "**********"
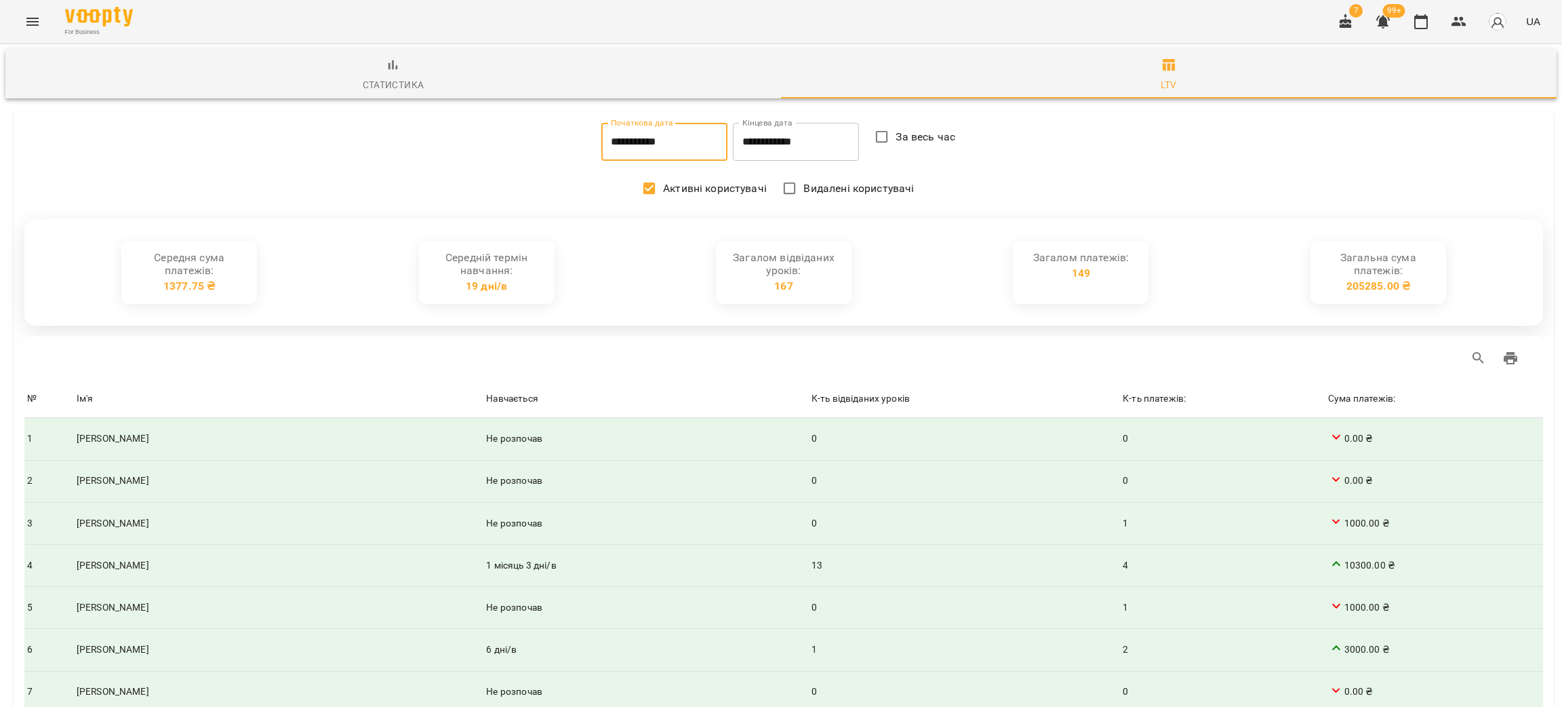
click at [759, 155] on input "**********" at bounding box center [796, 142] width 126 height 38
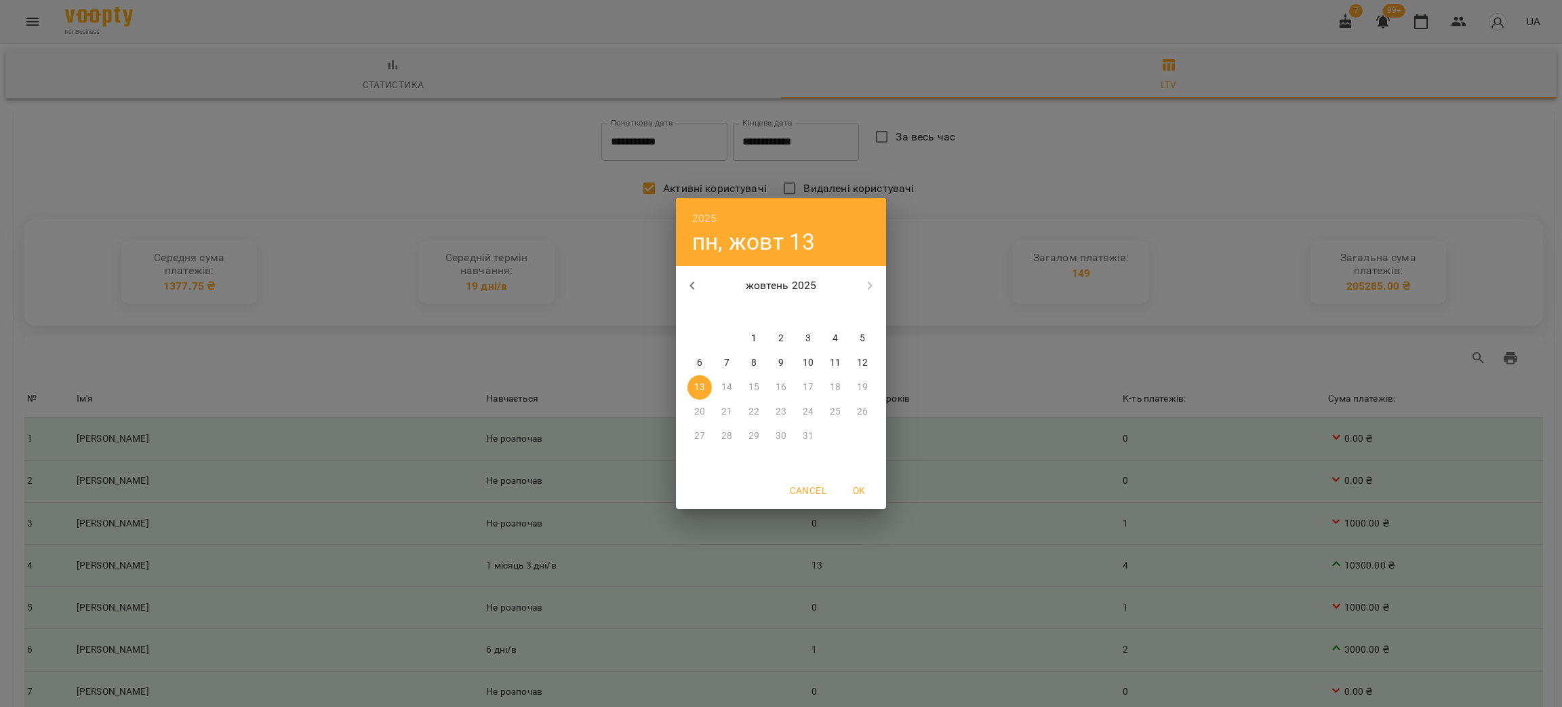
click at [696, 280] on icon "button" at bounding box center [692, 285] width 16 height 16
click at [730, 435] on p "30" at bounding box center [726, 436] width 11 height 14
type input "**********"
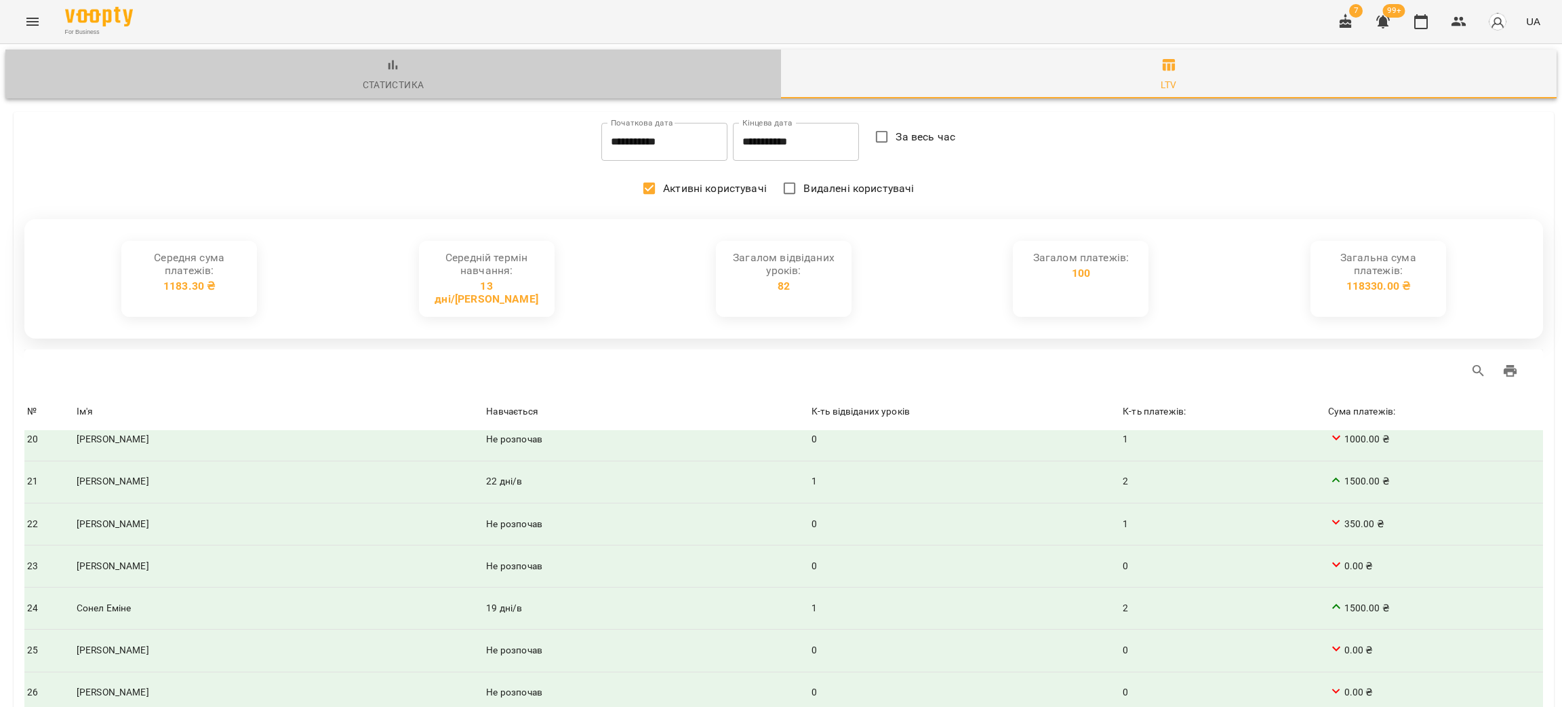
click at [422, 67] on span "Статистика" at bounding box center [393, 75] width 759 height 37
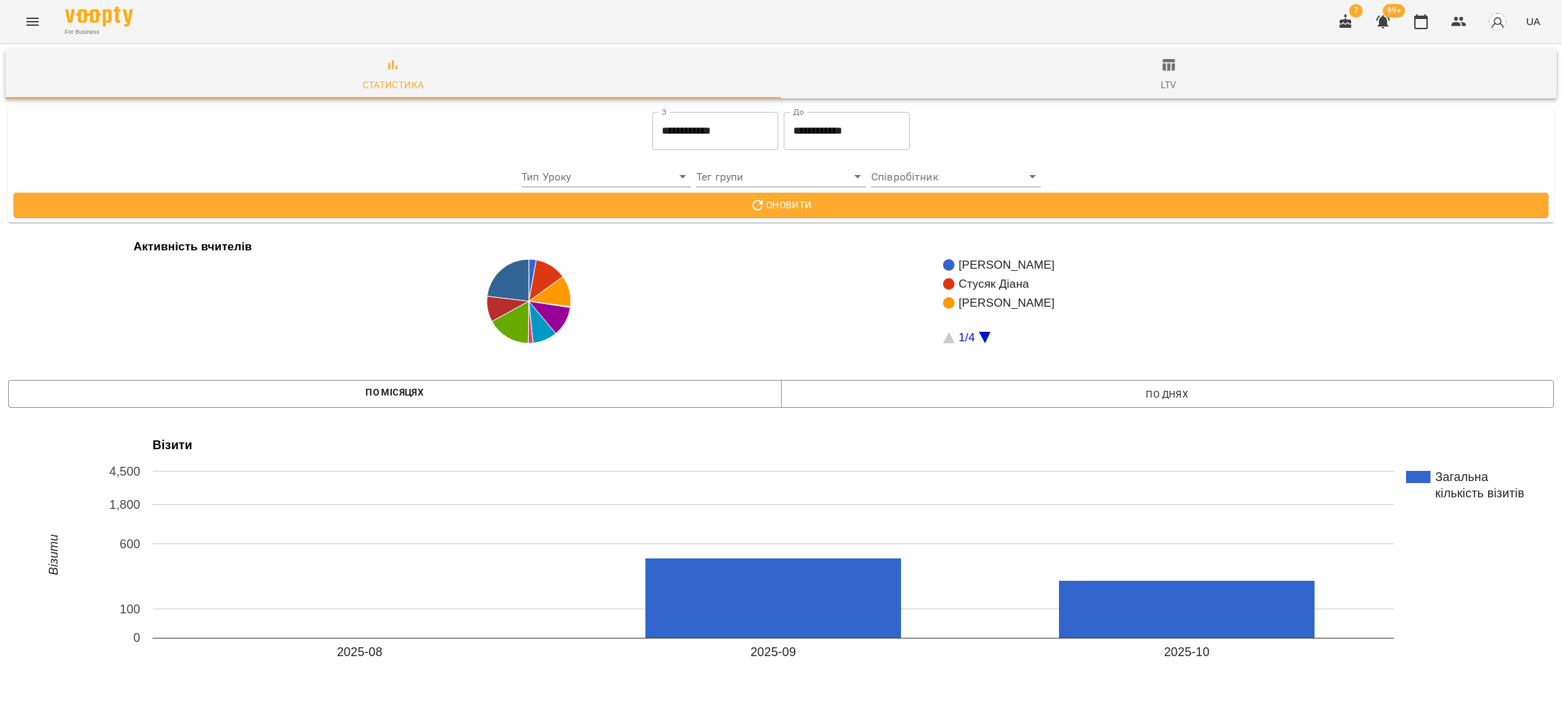
click at [26, 23] on icon "Menu" at bounding box center [32, 22] width 16 height 16
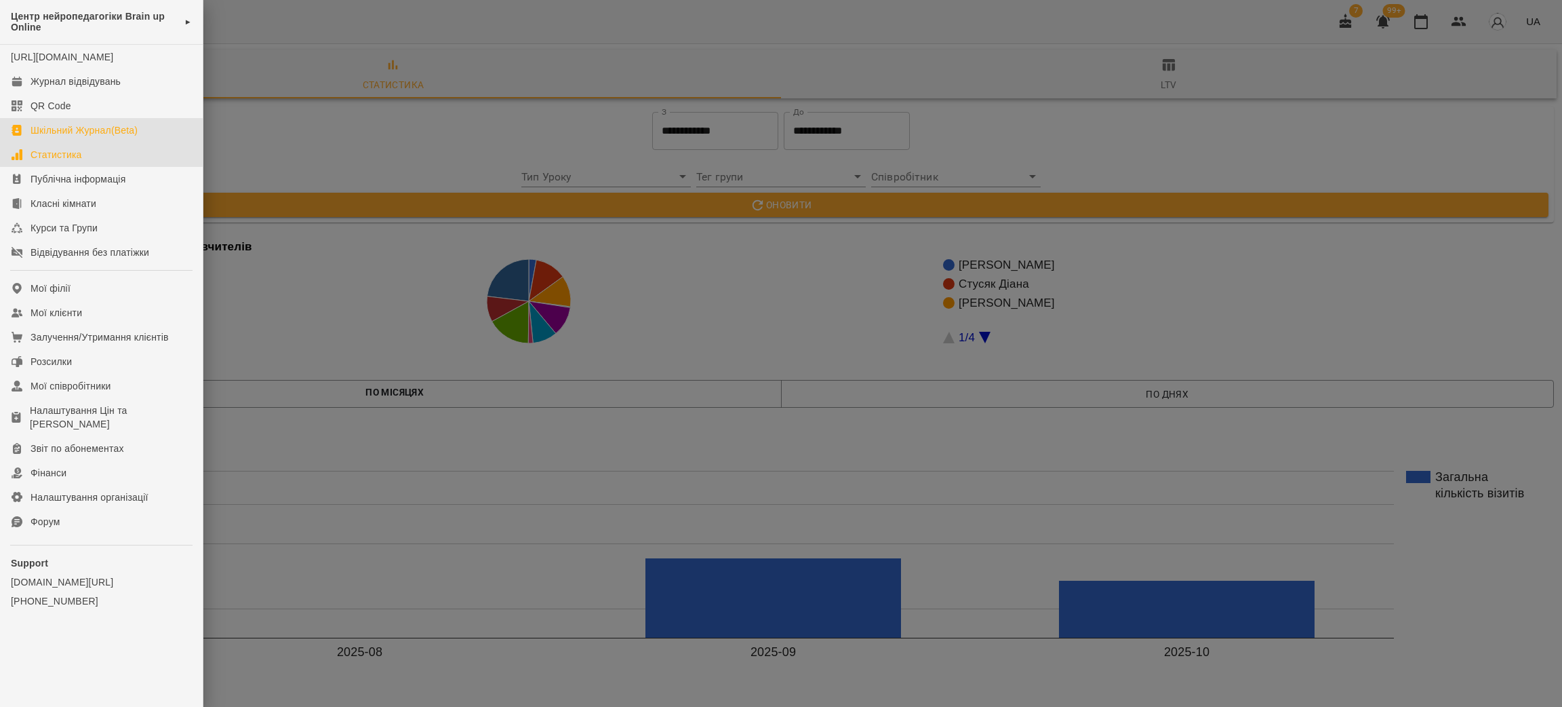
click at [62, 137] on div "Шкільний Журнал(Beta)" at bounding box center [84, 130] width 107 height 14
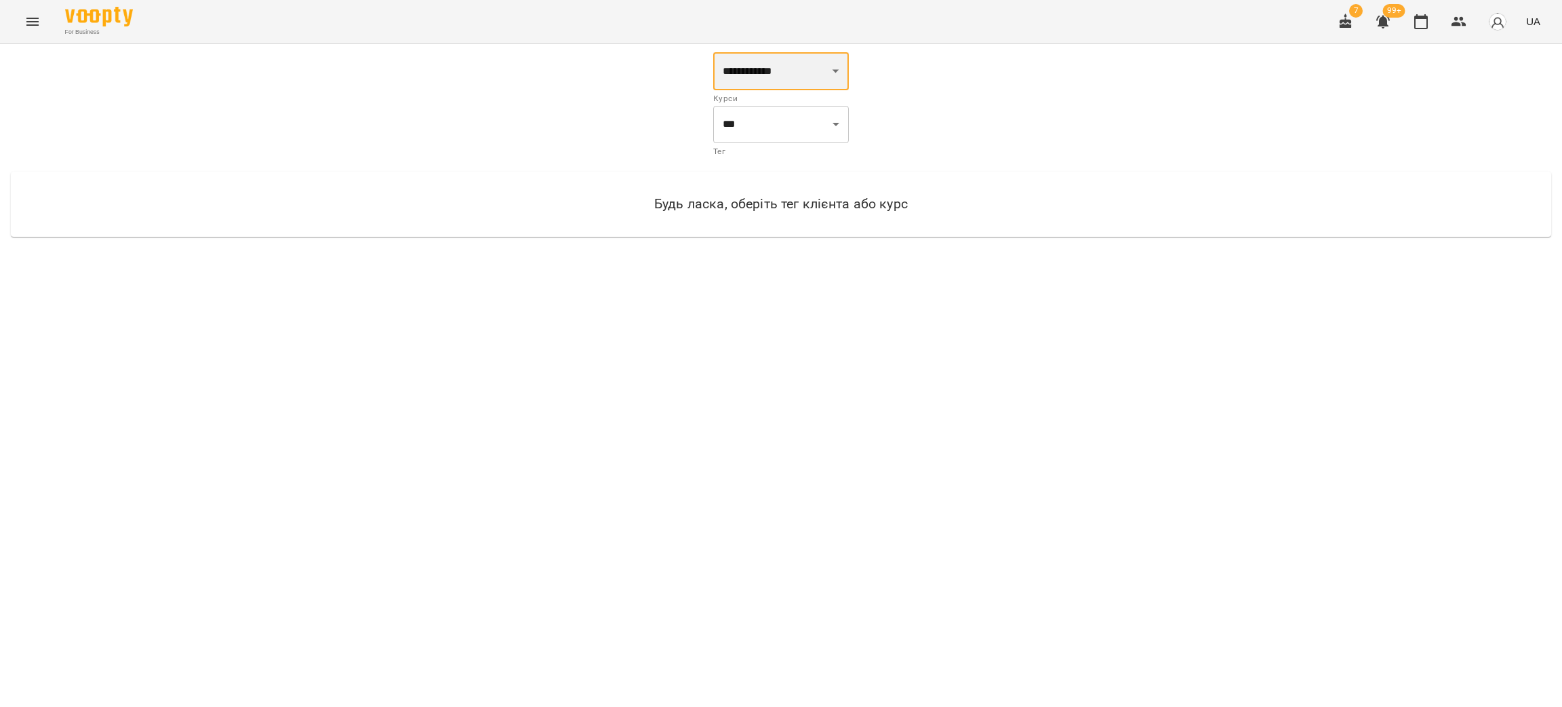
click at [776, 77] on select "**********" at bounding box center [781, 71] width 136 height 38
click at [930, 97] on div "**********" at bounding box center [781, 151] width 1546 height 198
click at [36, 18] on icon "Menu" at bounding box center [32, 22] width 12 height 8
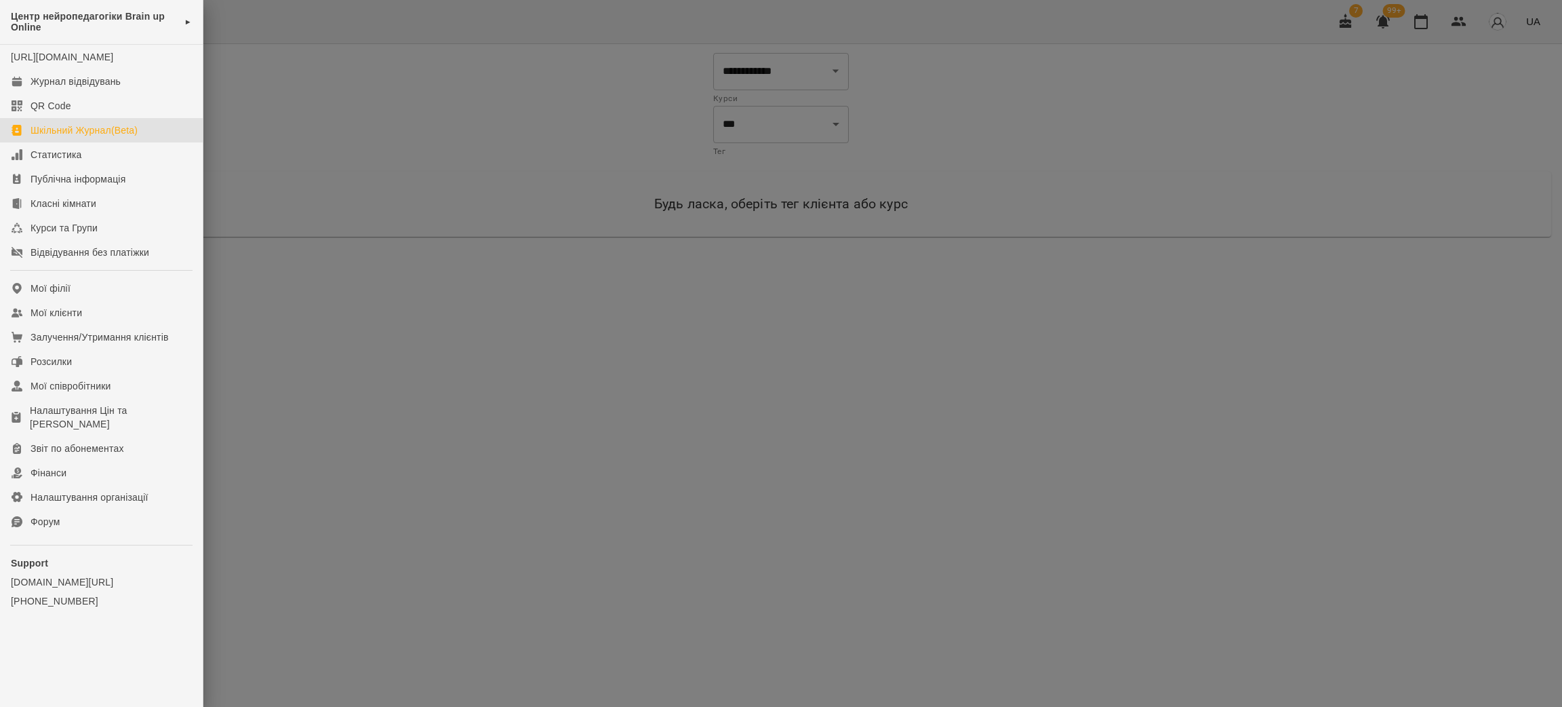
click at [79, 137] on div "Шкільний Журнал(Beta)" at bounding box center [84, 130] width 107 height 14
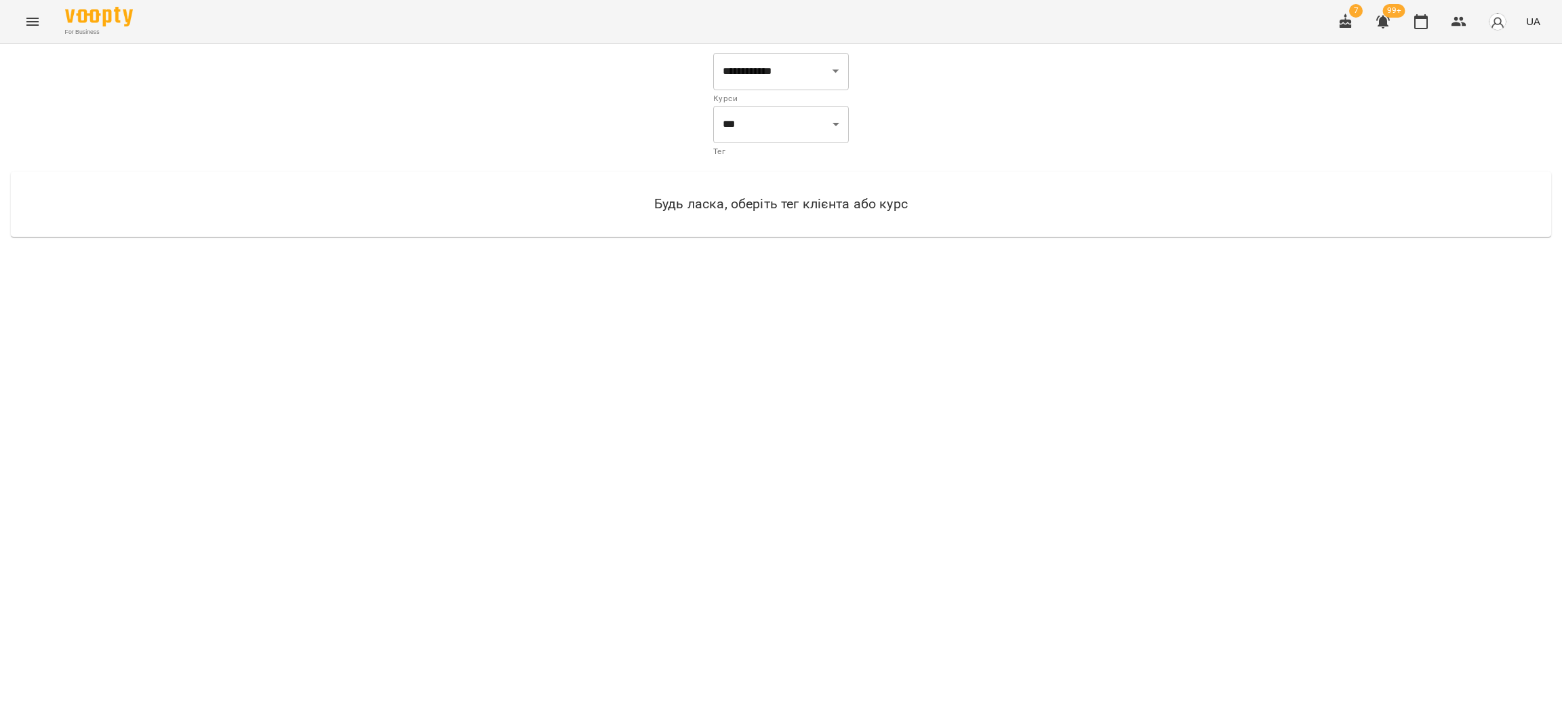
click at [29, 24] on icon "Menu" at bounding box center [32, 22] width 12 height 8
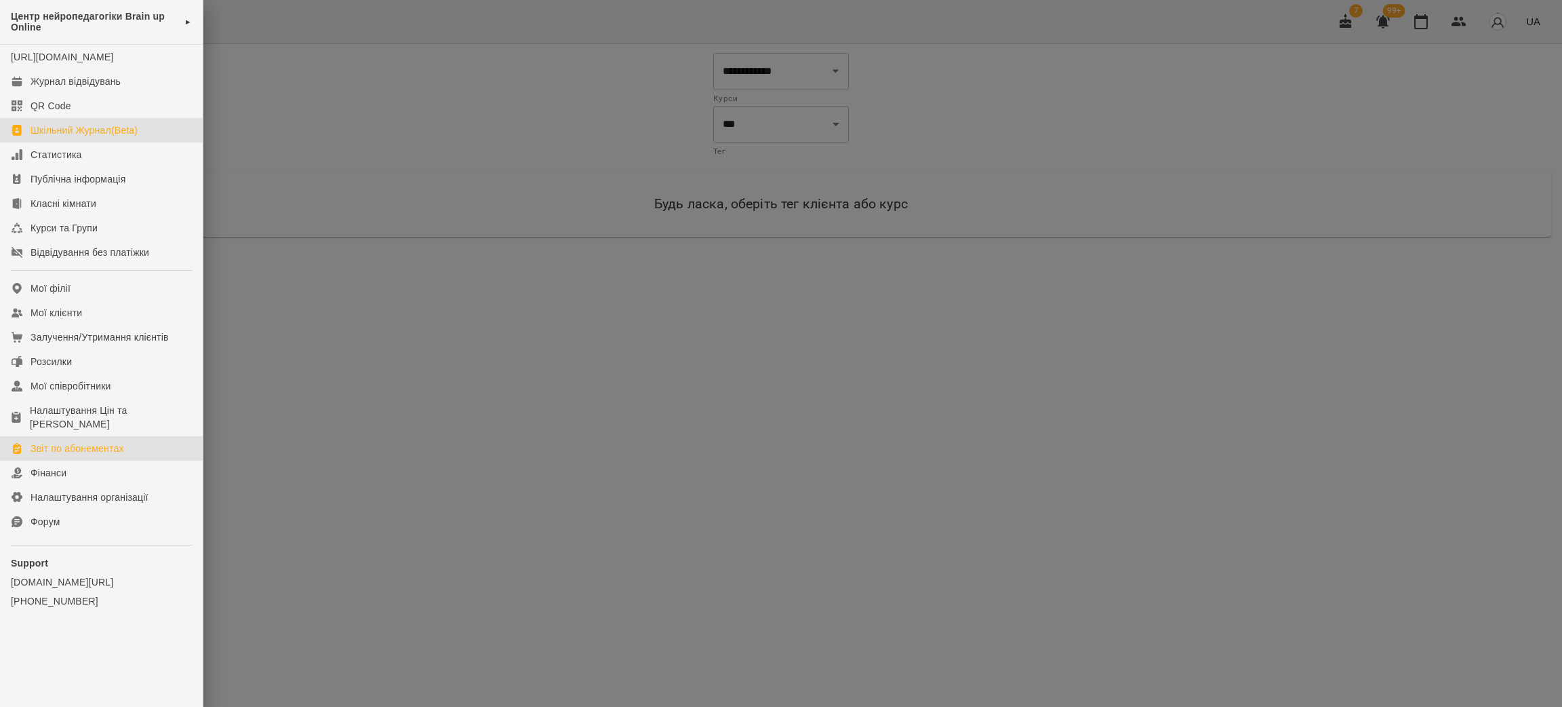
click at [89, 448] on div "Звіт по абонементах" at bounding box center [78, 448] width 94 height 14
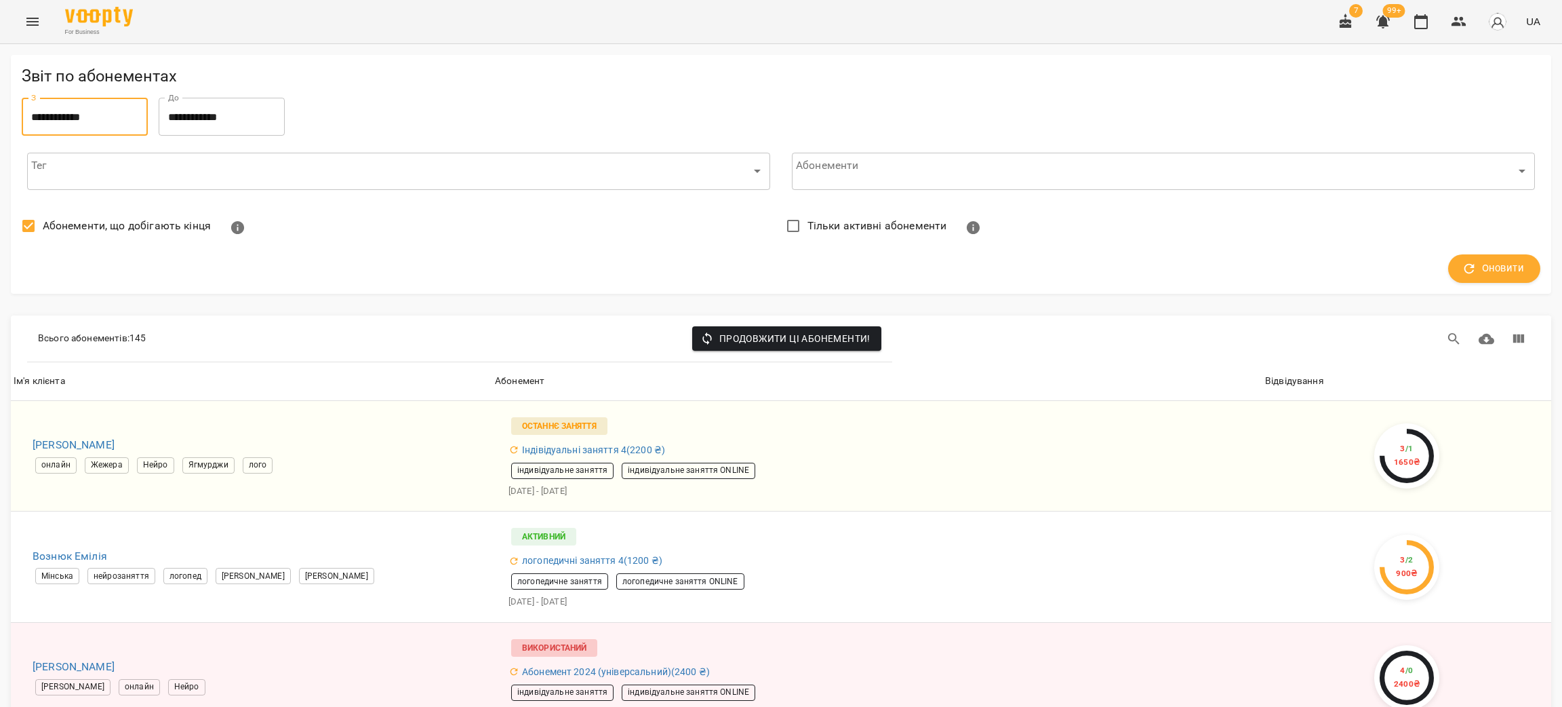
click at [96, 113] on input "**********" at bounding box center [85, 117] width 126 height 38
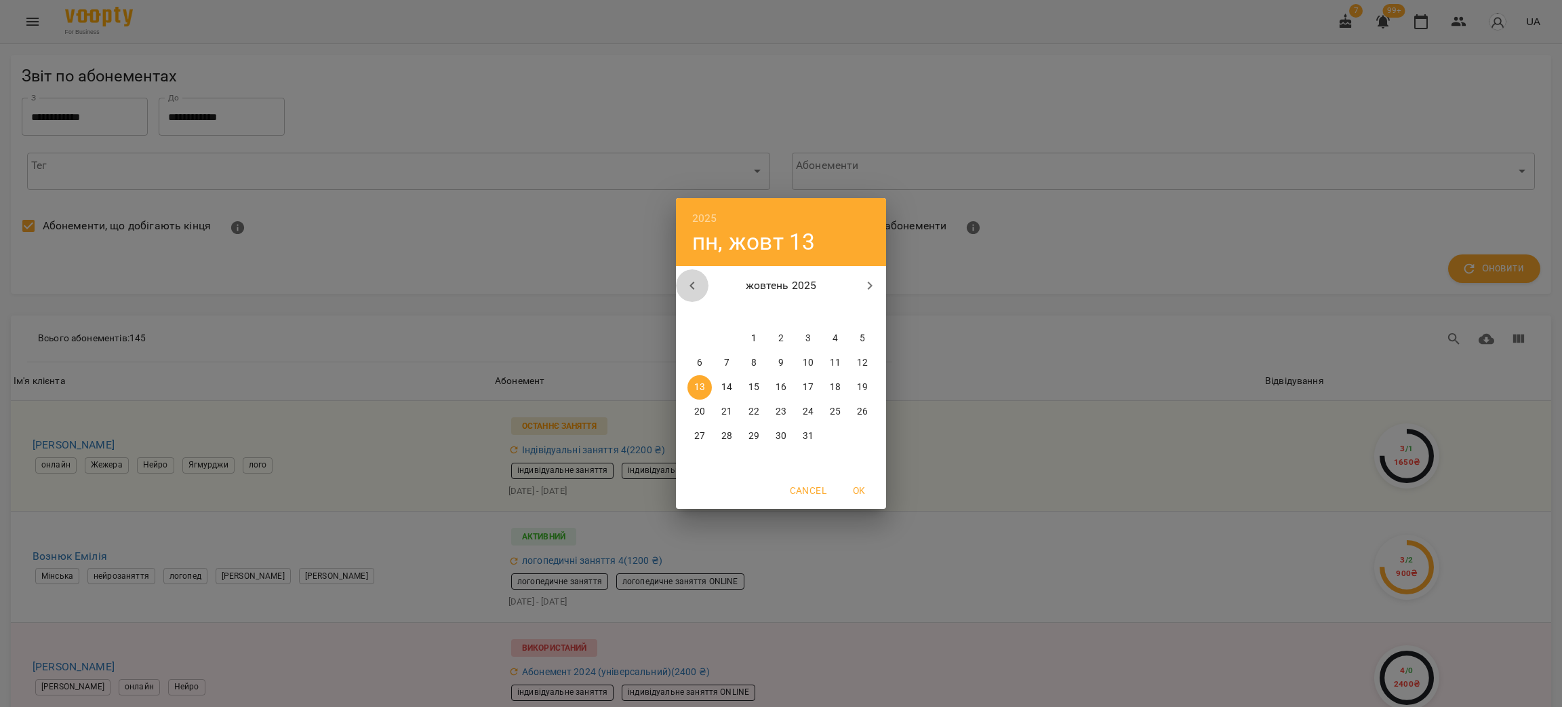
click at [699, 290] on icon "button" at bounding box center [692, 285] width 16 height 16
click at [705, 336] on span "1" at bounding box center [700, 339] width 24 height 14
type input "**********"
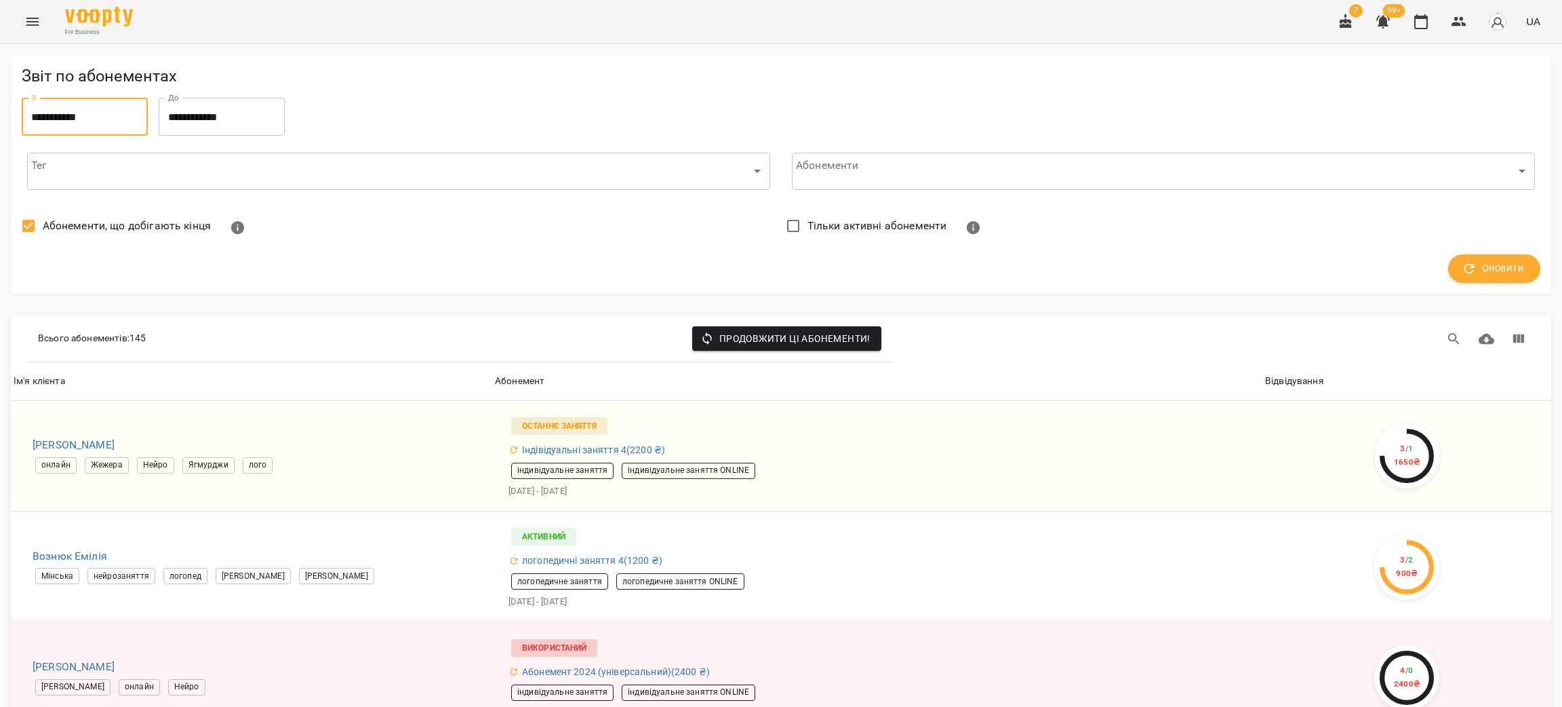
click at [255, 112] on input "**********" at bounding box center [222, 117] width 126 height 38
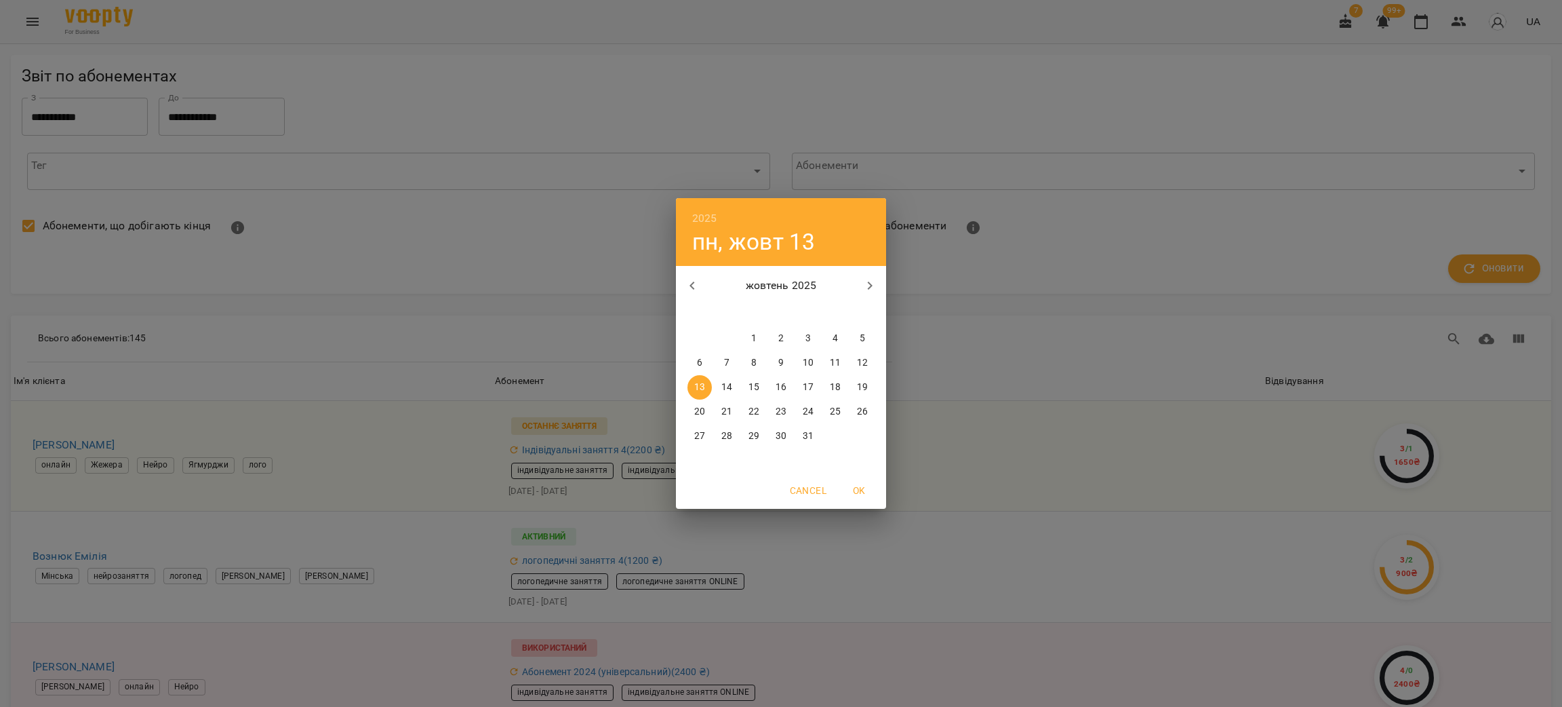
click at [693, 288] on icon "button" at bounding box center [692, 285] width 5 height 8
click at [732, 434] on span "30" at bounding box center [727, 436] width 24 height 14
type input "**********"
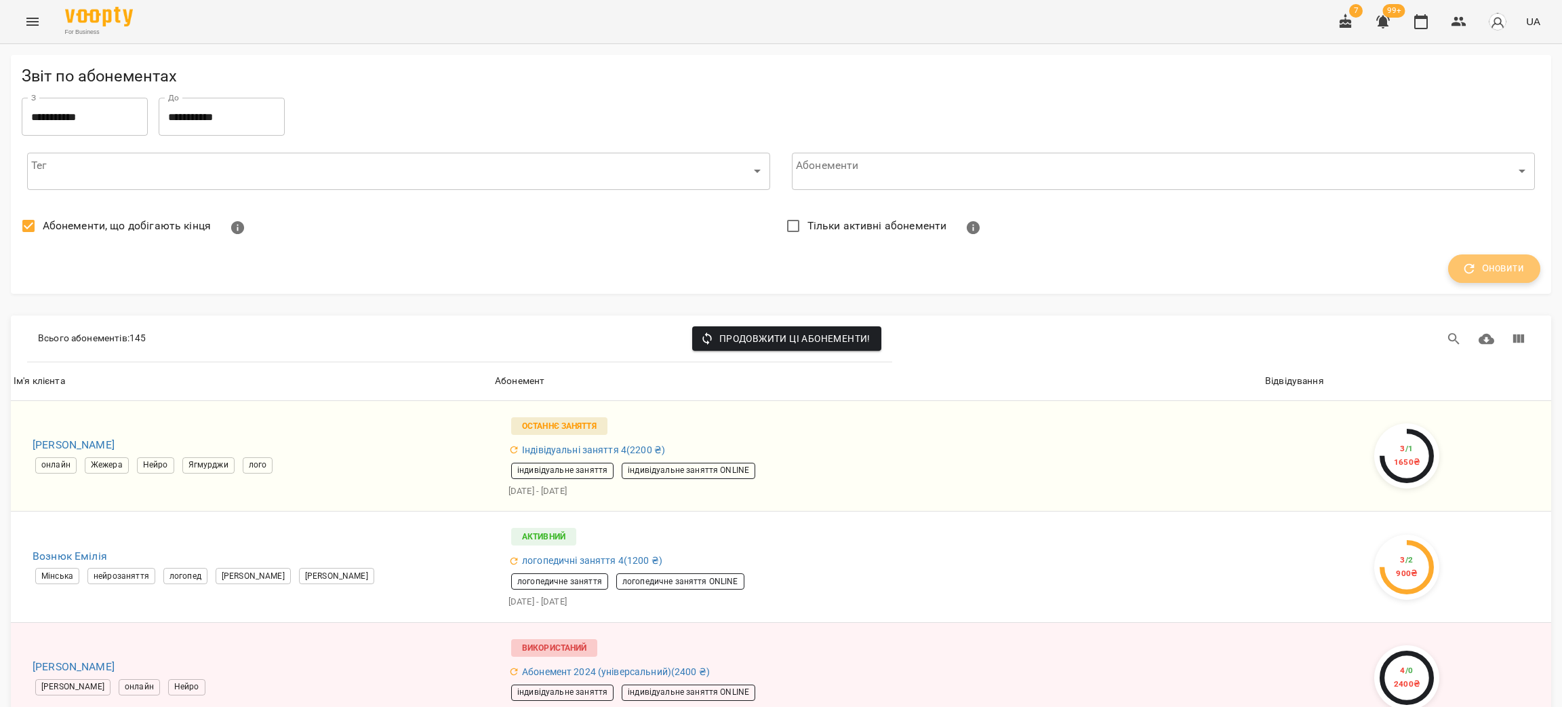
click at [1465, 266] on icon "button" at bounding box center [1470, 269] width 10 height 10
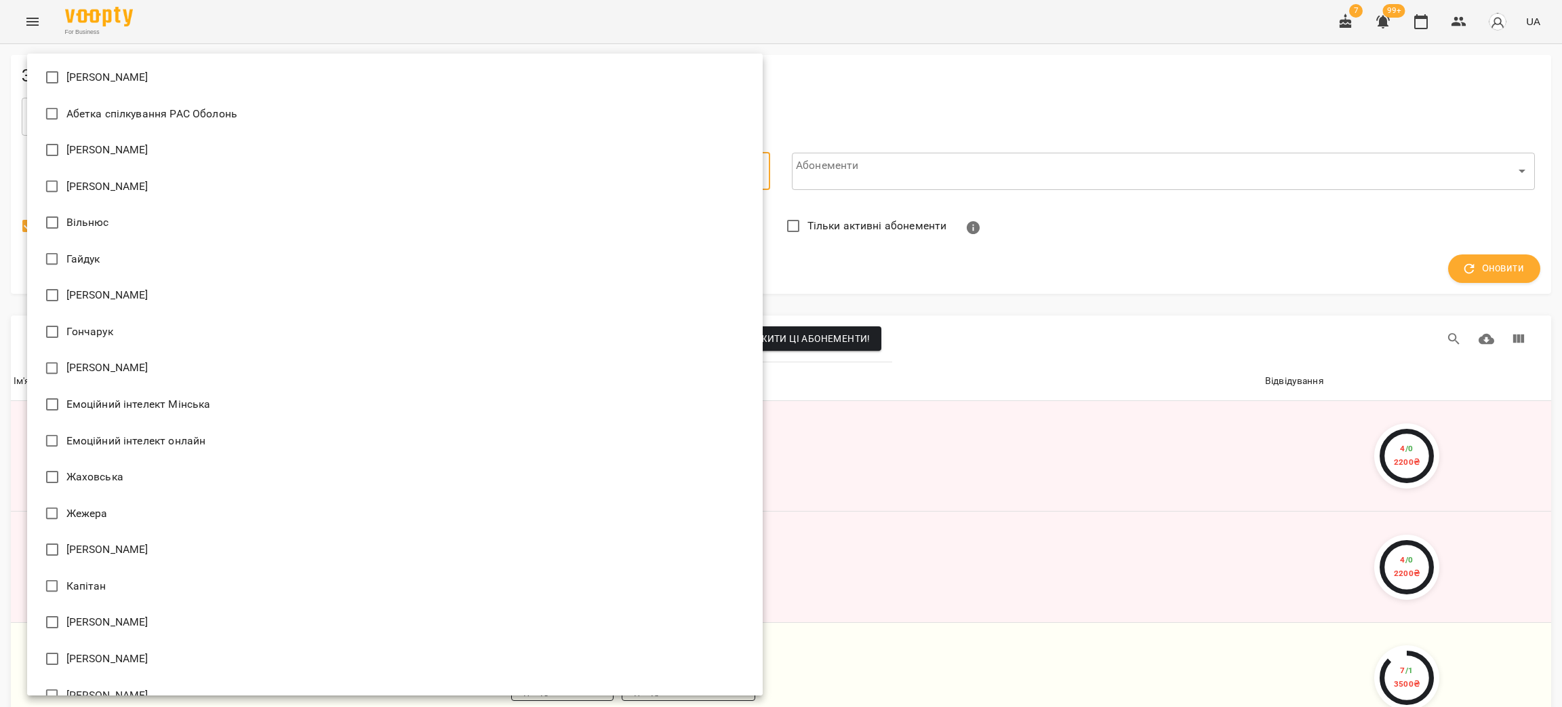
click at [854, 110] on div at bounding box center [781, 353] width 1562 height 707
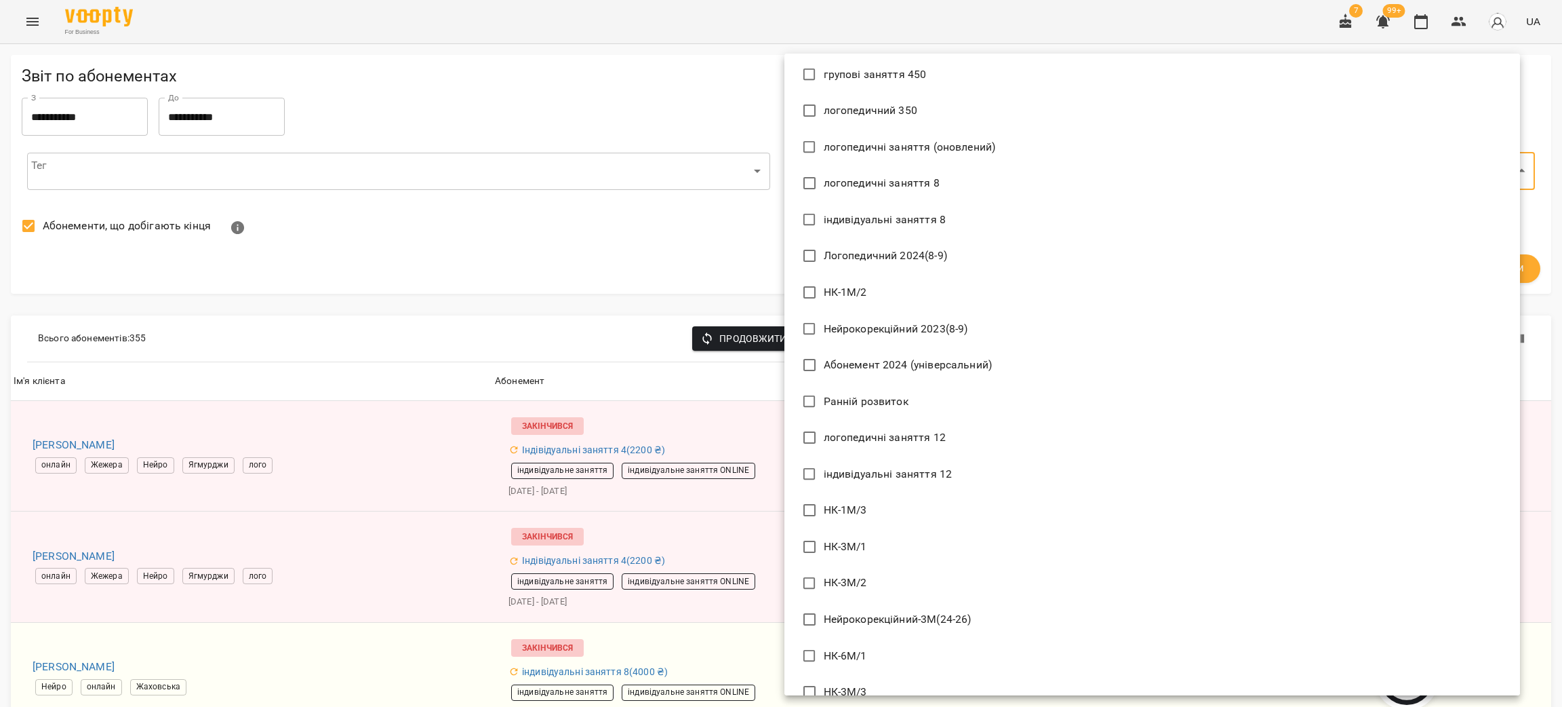
scroll to position [966, 0]
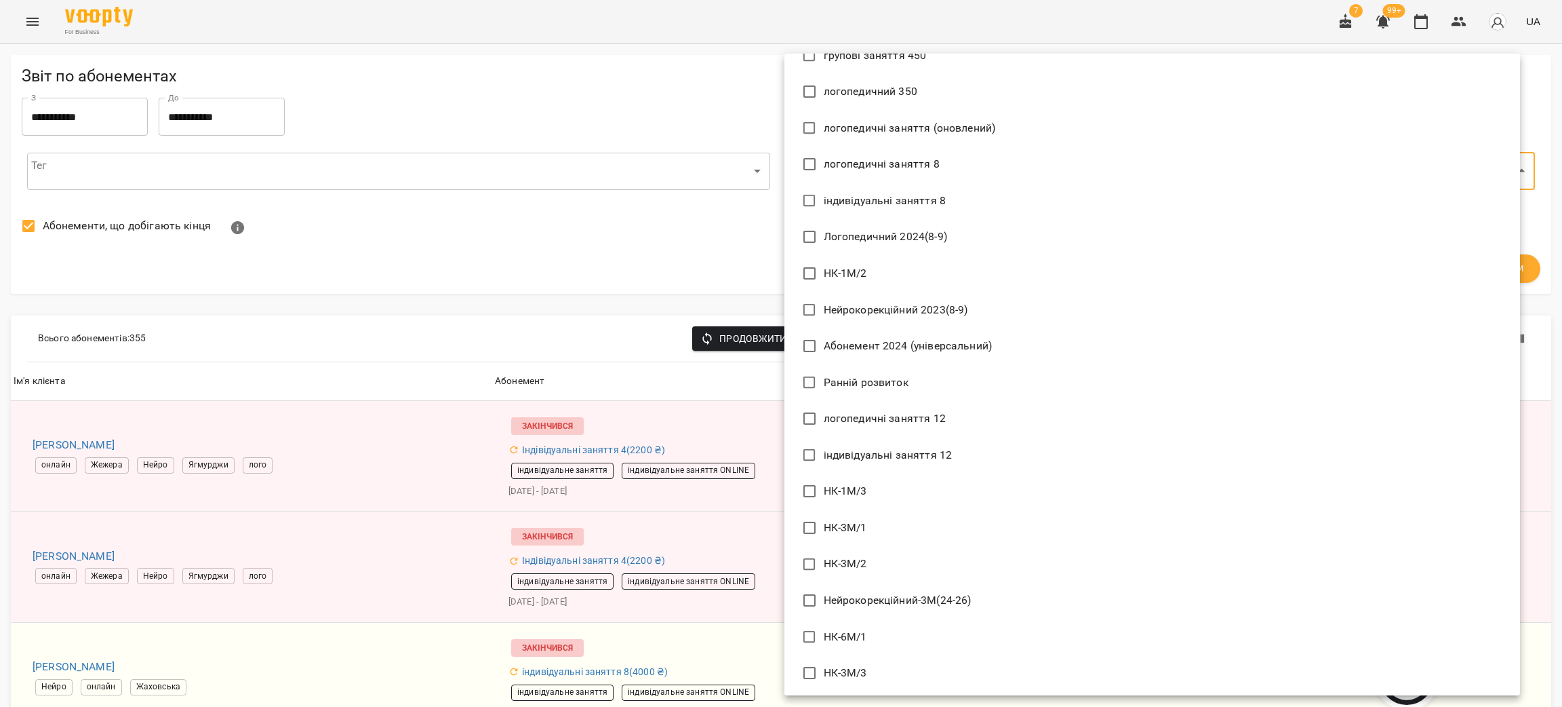
click at [640, 84] on div at bounding box center [781, 353] width 1562 height 707
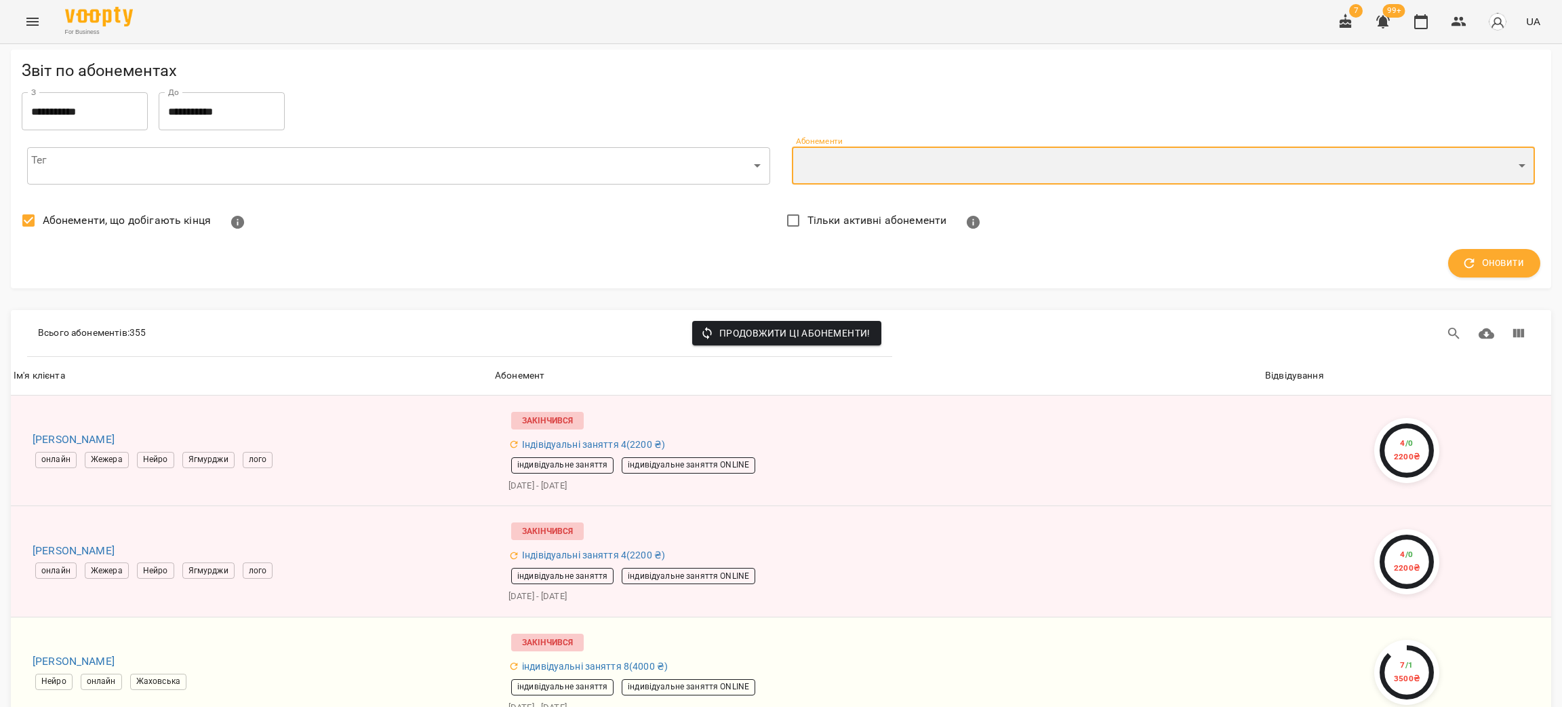
scroll to position [0, 0]
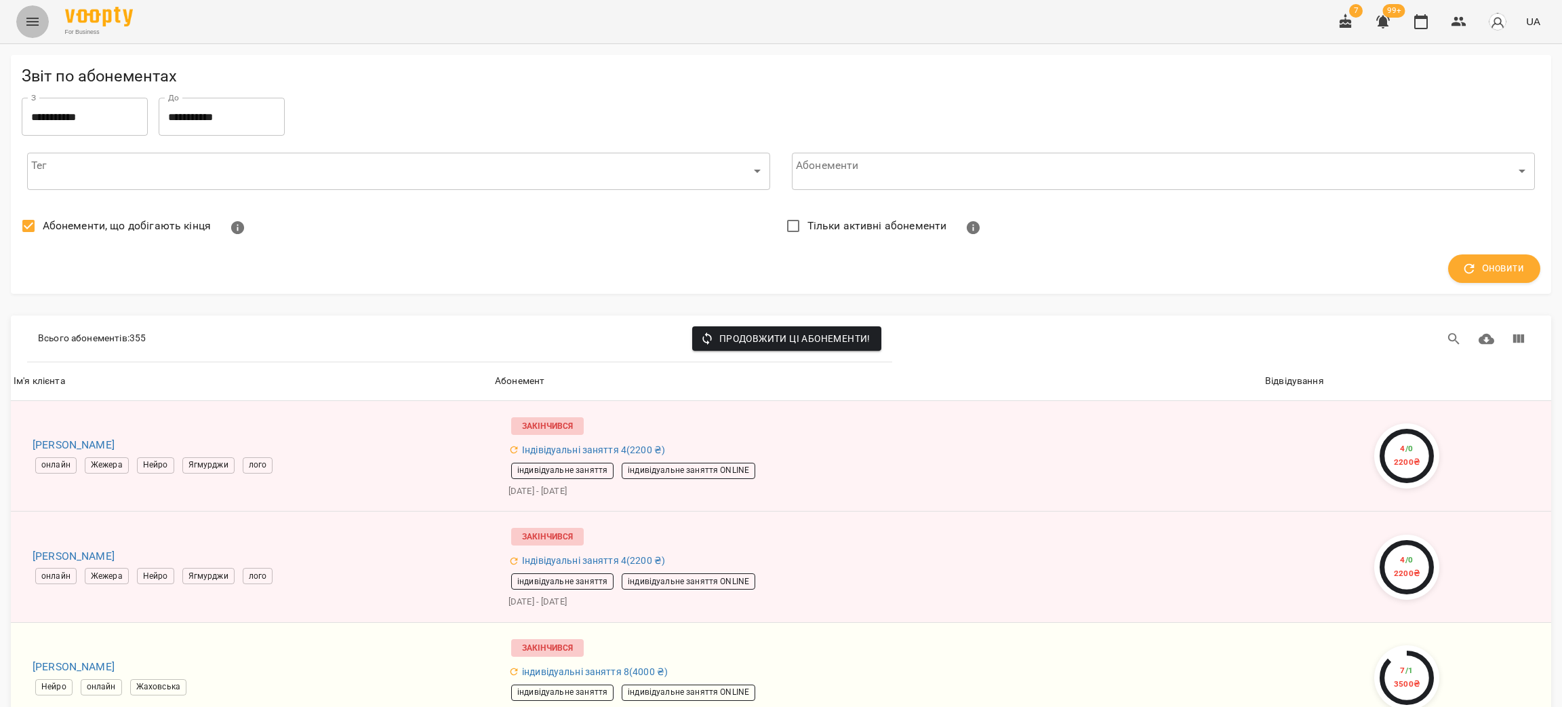
click at [35, 11] on button "Menu" at bounding box center [32, 21] width 33 height 33
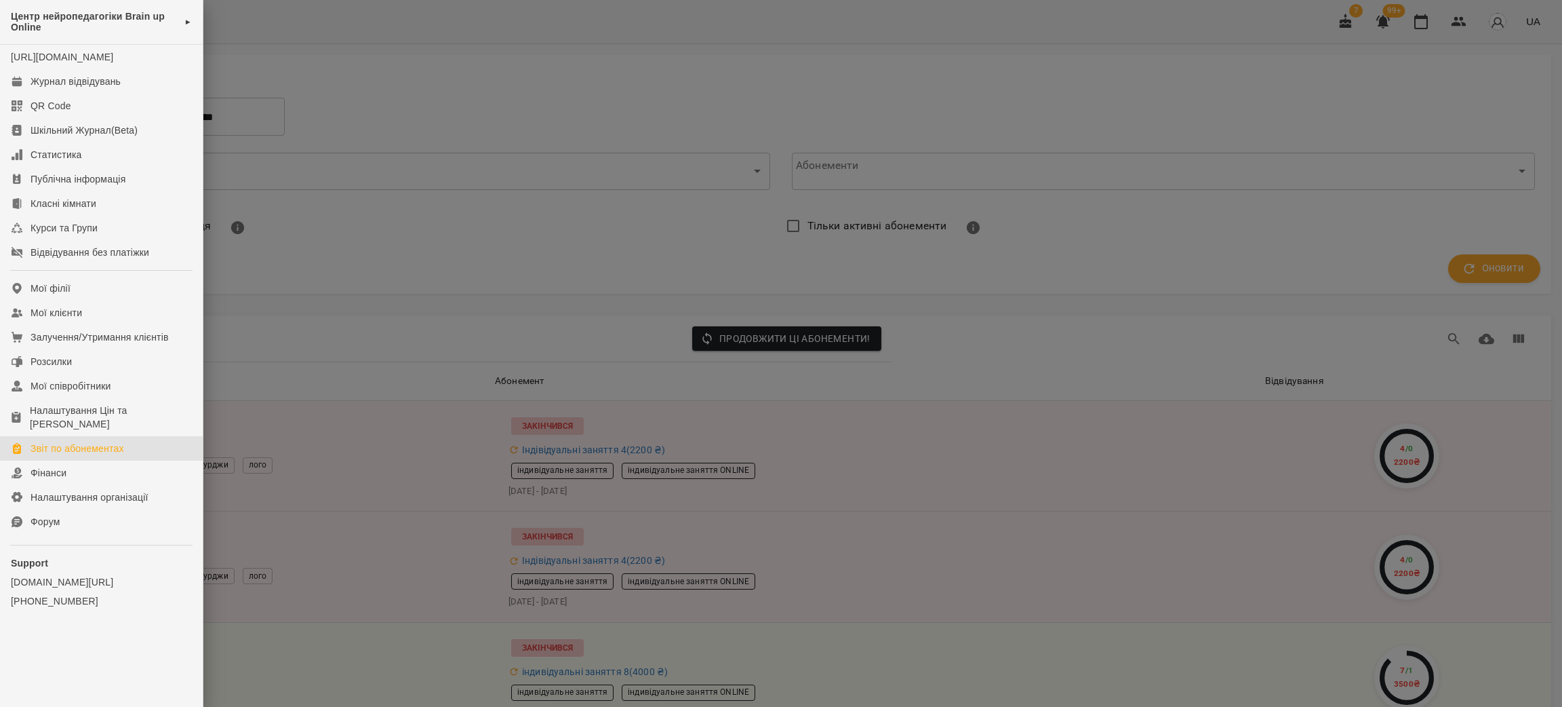
click at [73, 450] on div "Звіт по абонементах" at bounding box center [78, 448] width 94 height 14
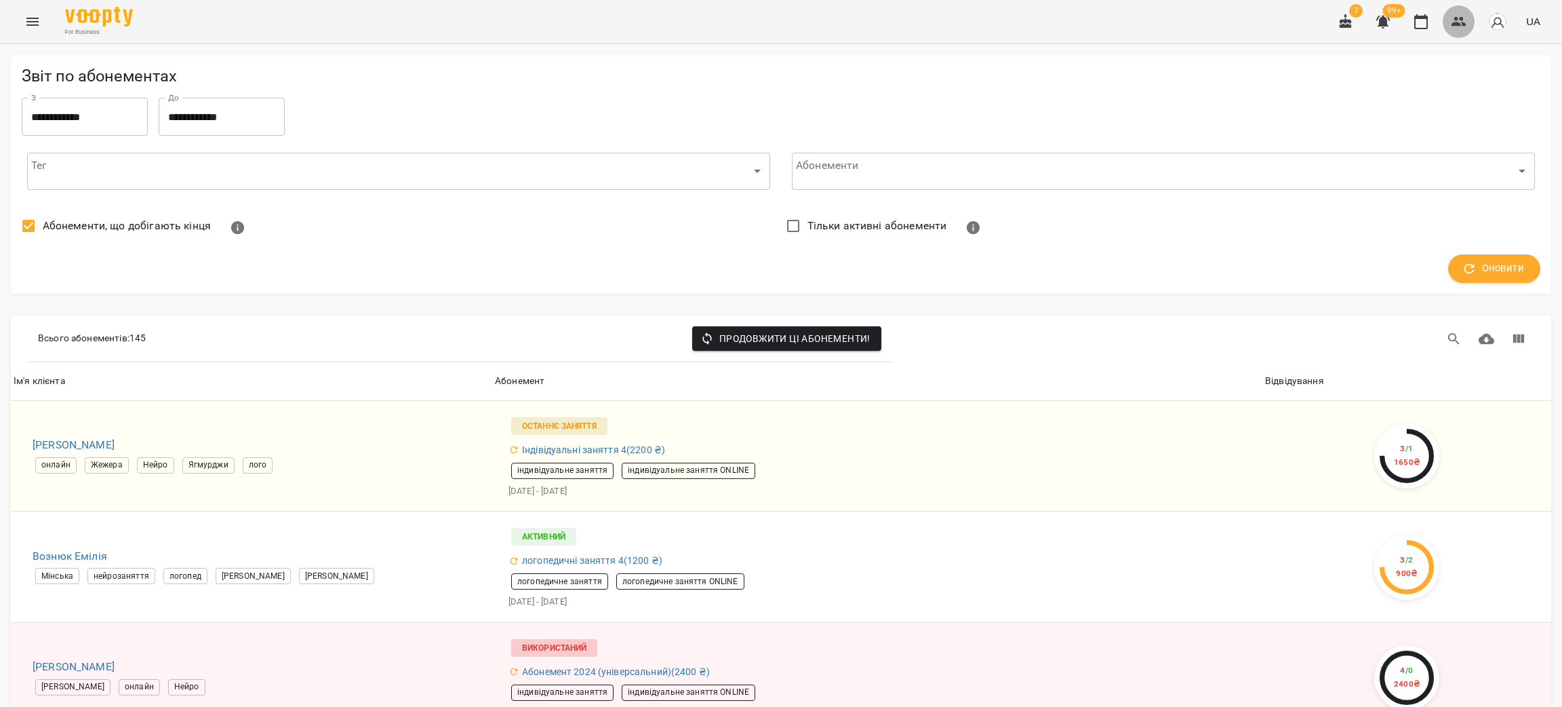
click at [1459, 14] on icon "button" at bounding box center [1459, 22] width 16 height 16
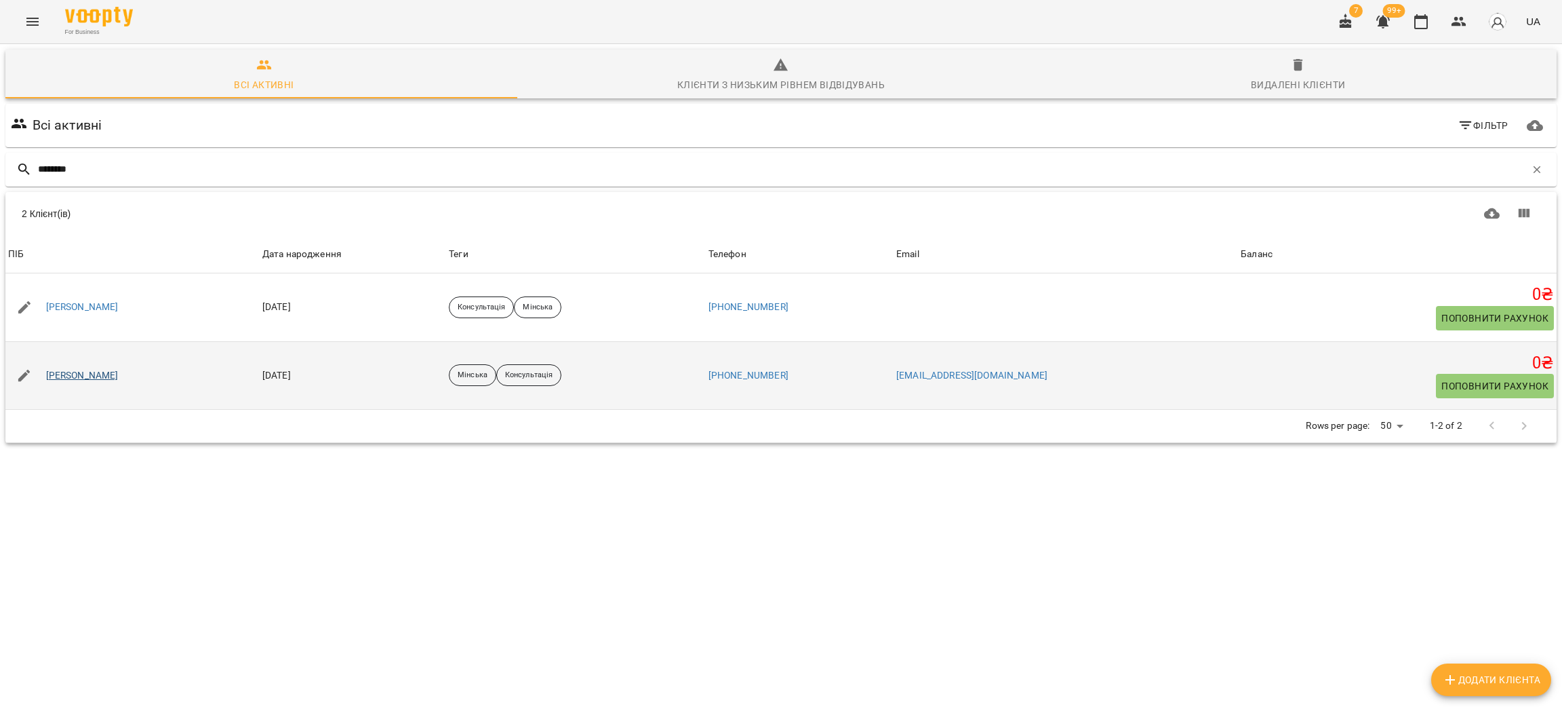
type input "********"
click at [92, 374] on link "[PERSON_NAME]" at bounding box center [82, 376] width 73 height 14
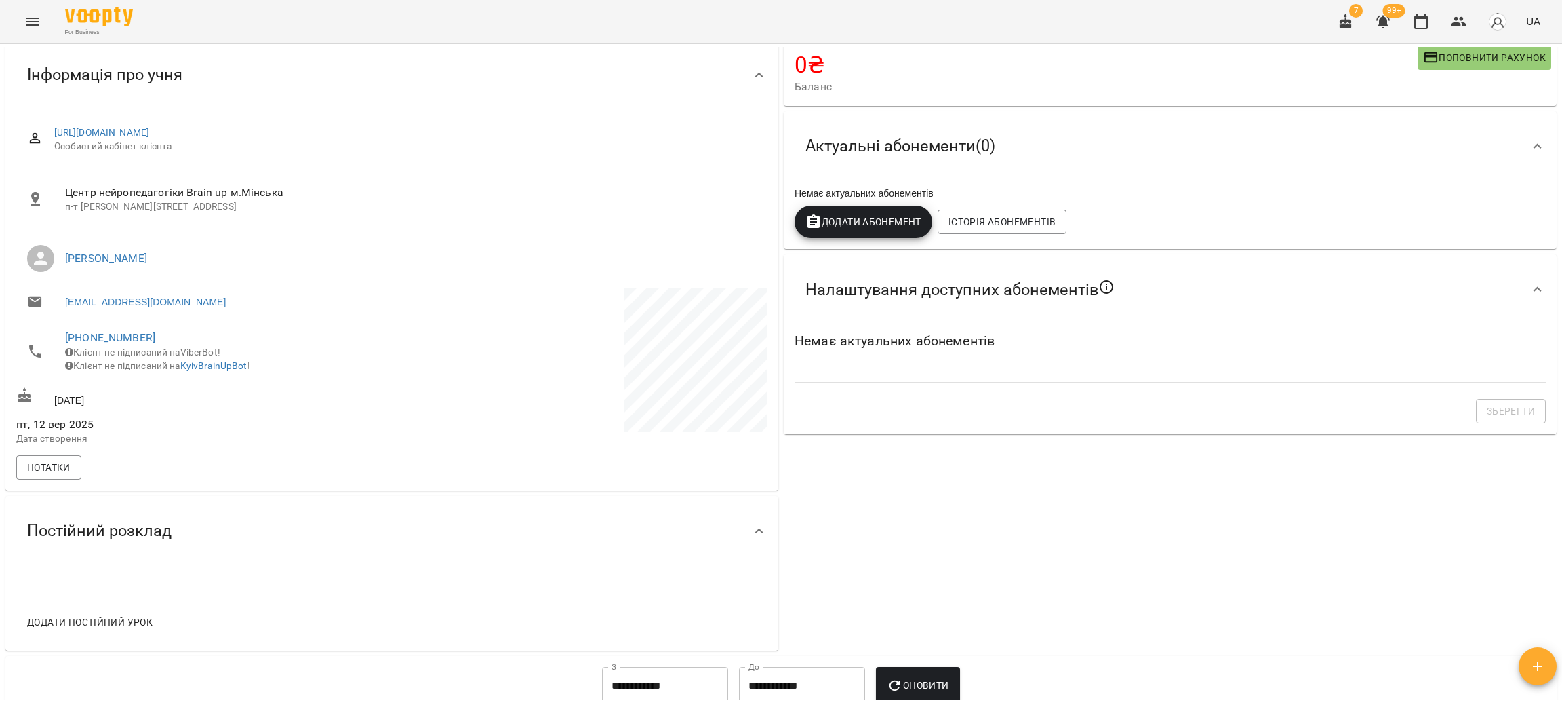
scroll to position [102, 0]
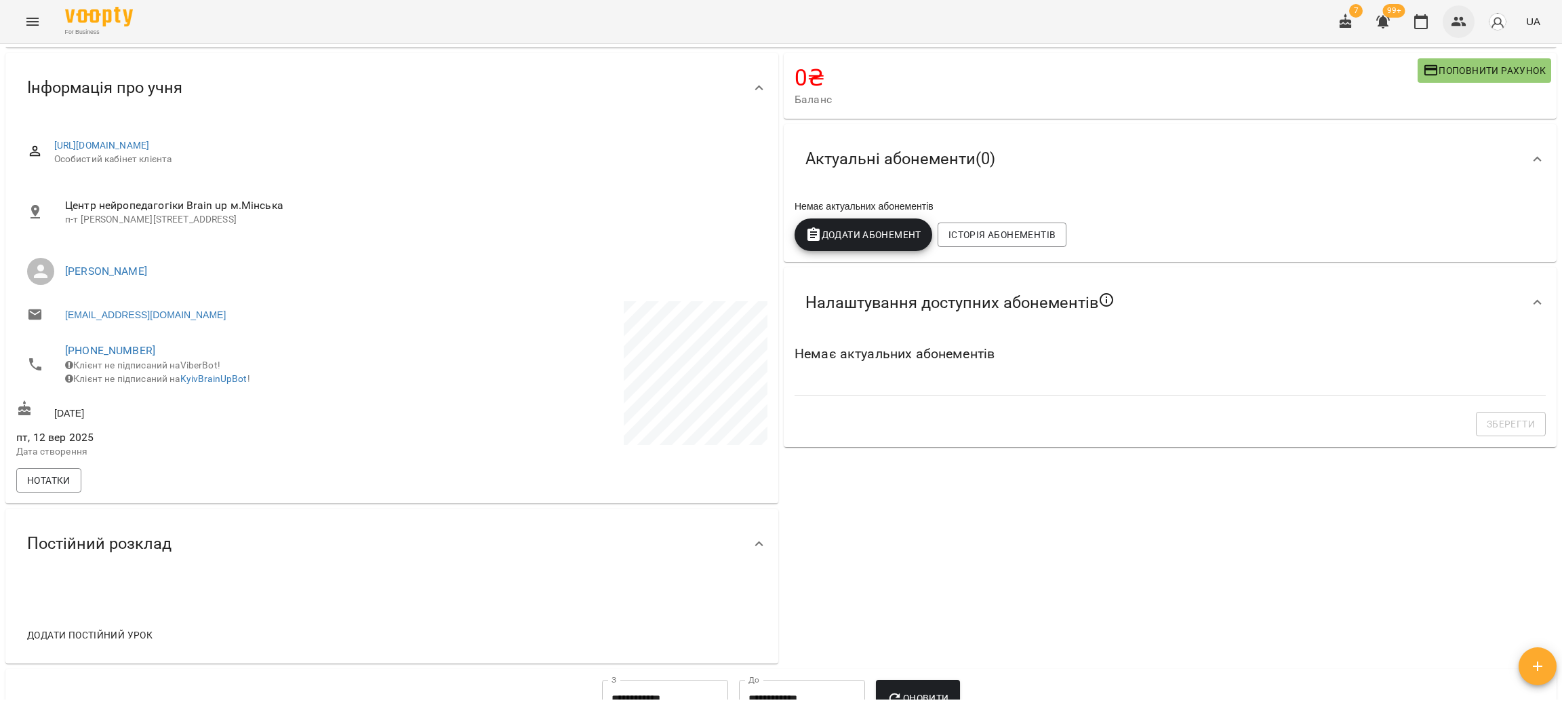
click at [1459, 16] on icon "button" at bounding box center [1459, 22] width 16 height 16
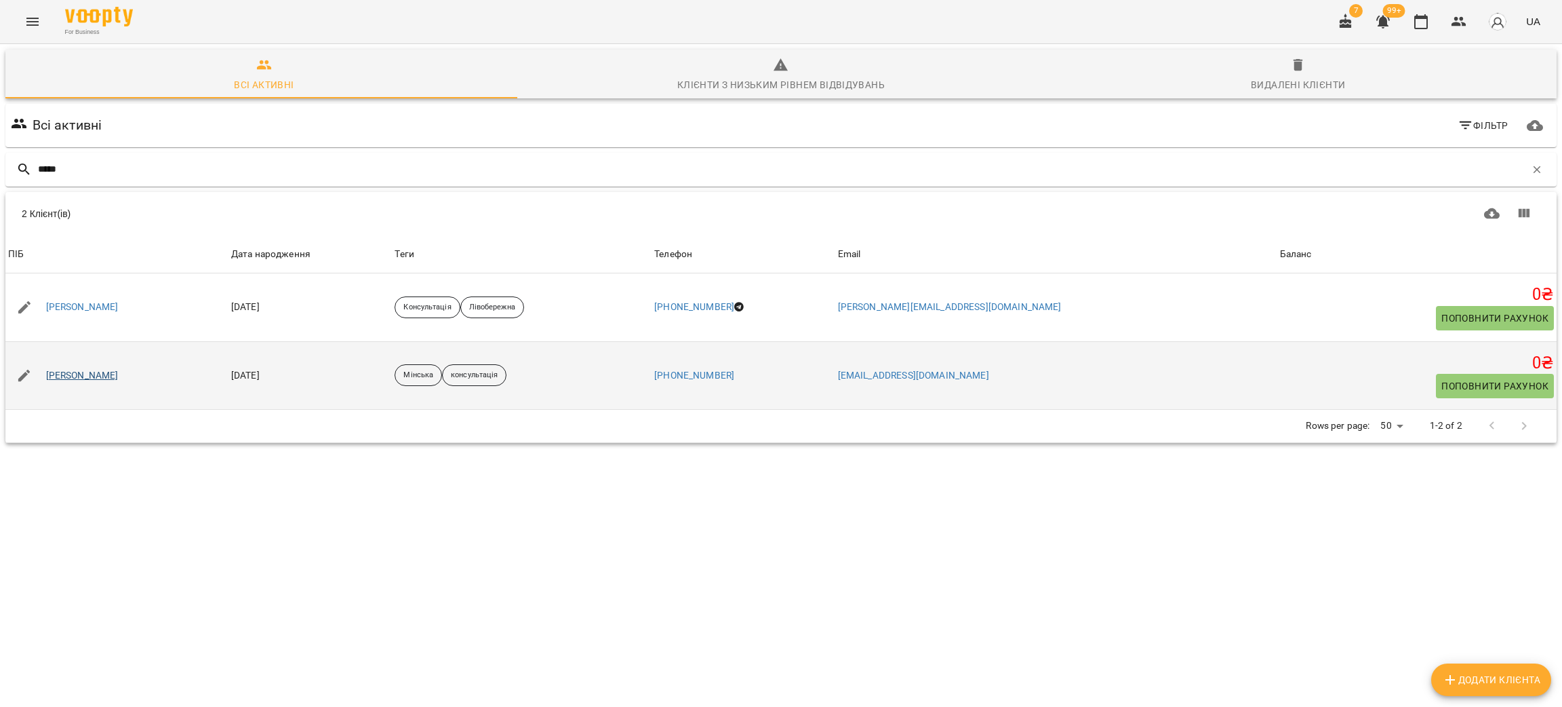
type input "*****"
click at [106, 372] on link "[PERSON_NAME]" at bounding box center [82, 376] width 73 height 14
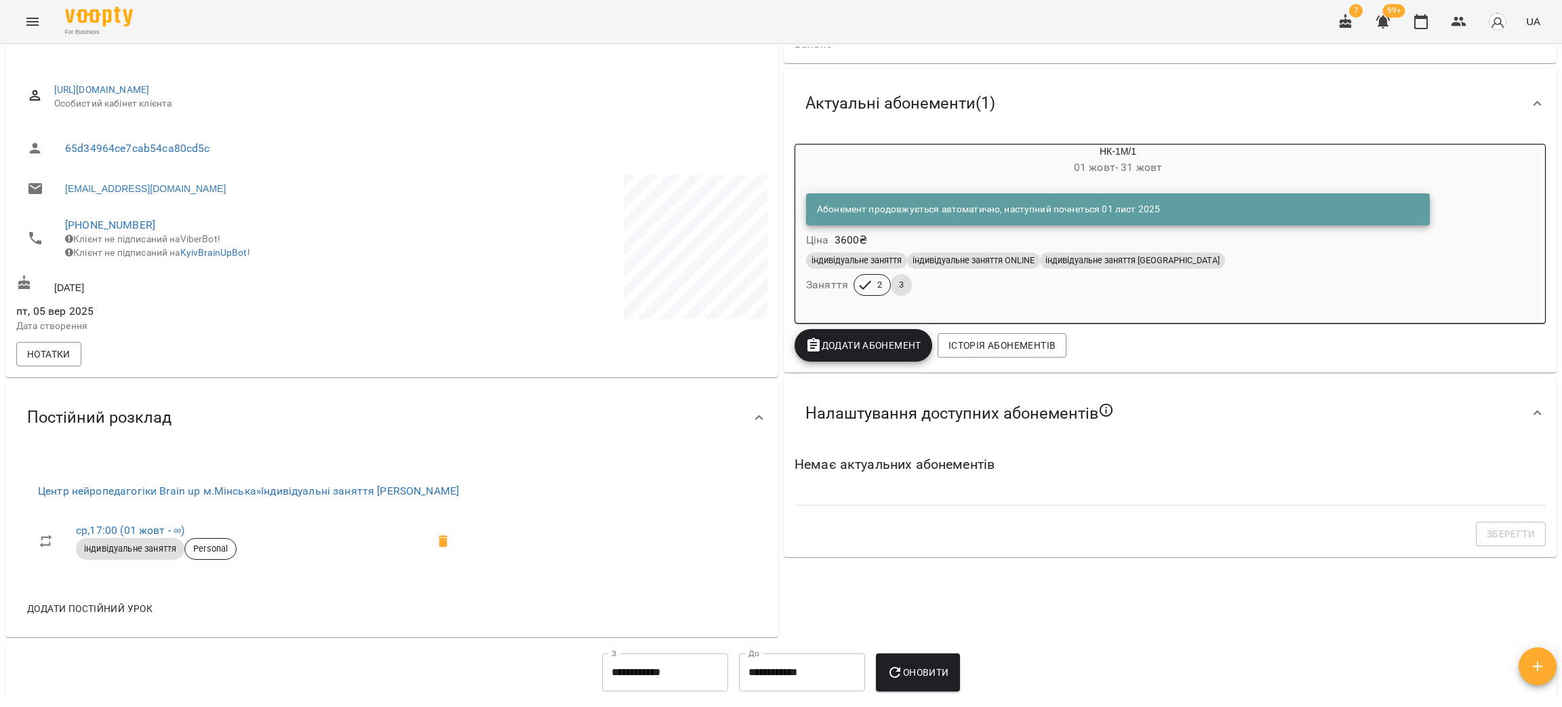
scroll to position [407, 0]
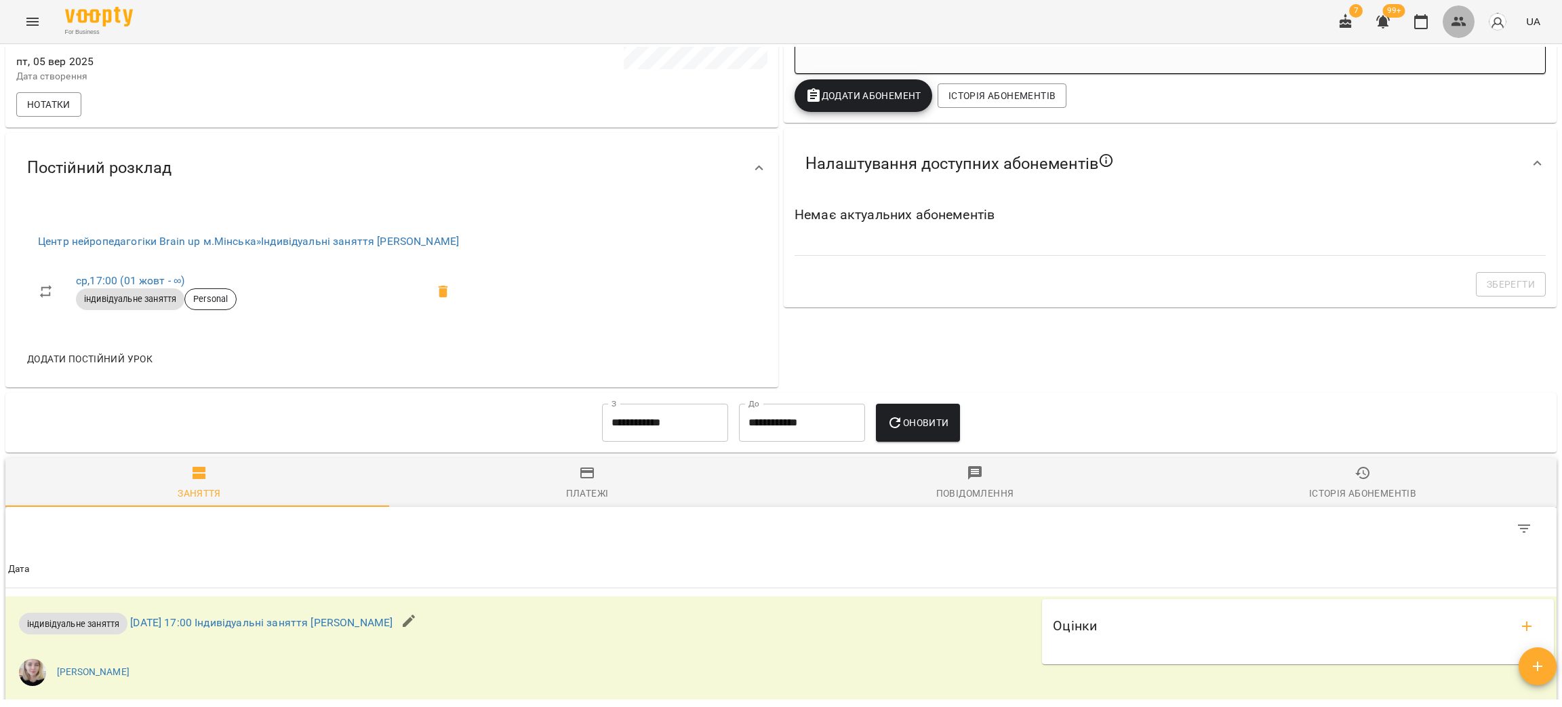
click at [1463, 19] on icon "button" at bounding box center [1459, 21] width 15 height 9
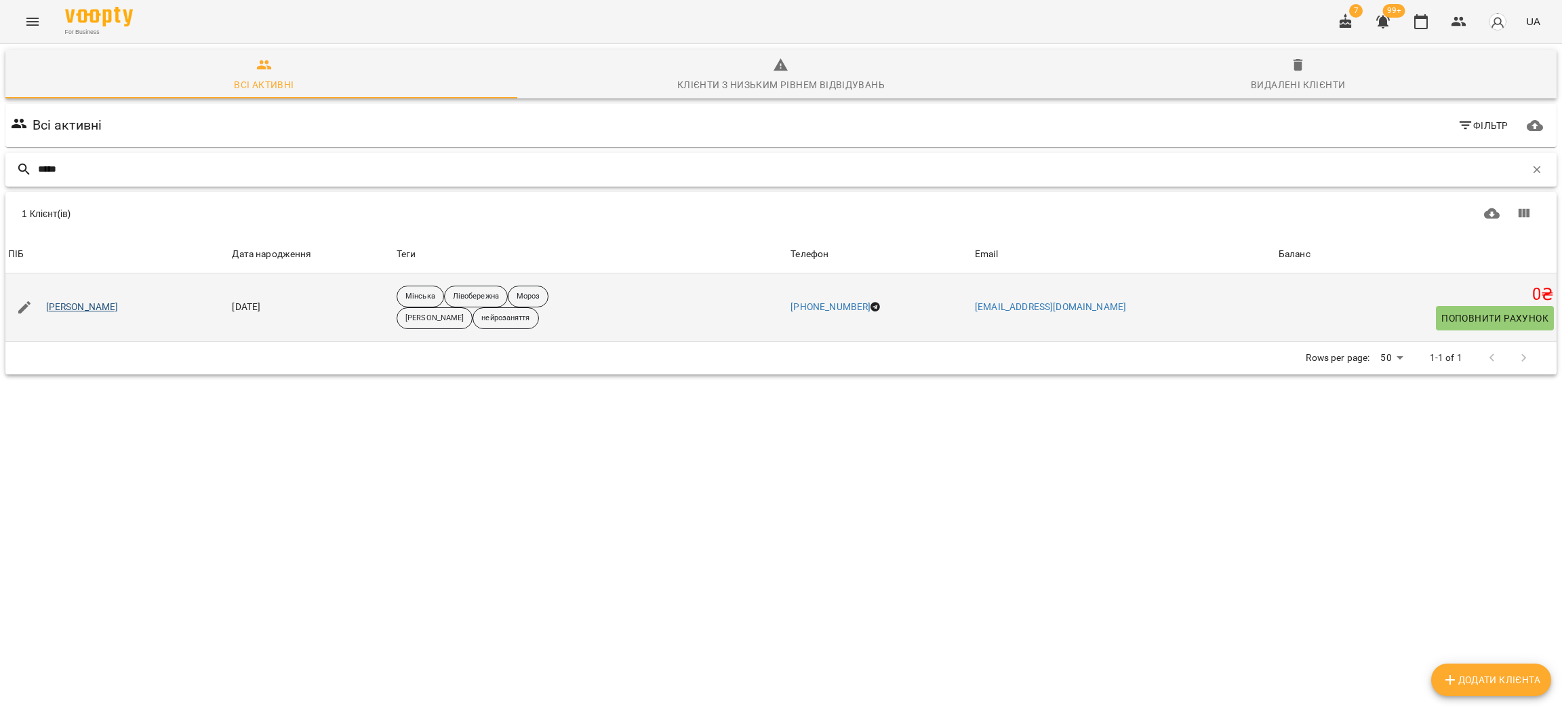
type input "*****"
click at [119, 306] on link "[PERSON_NAME]" at bounding box center [82, 307] width 73 height 14
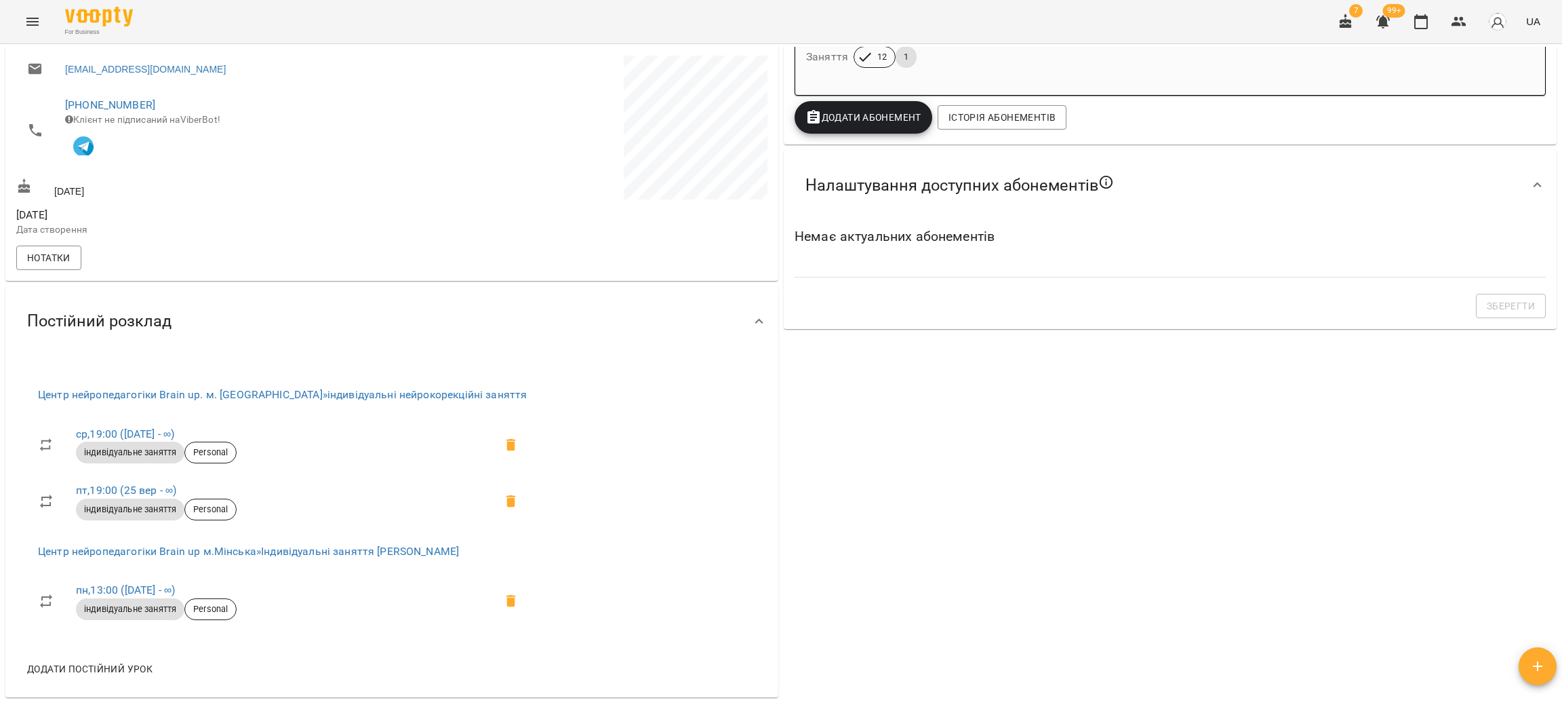
scroll to position [407, 0]
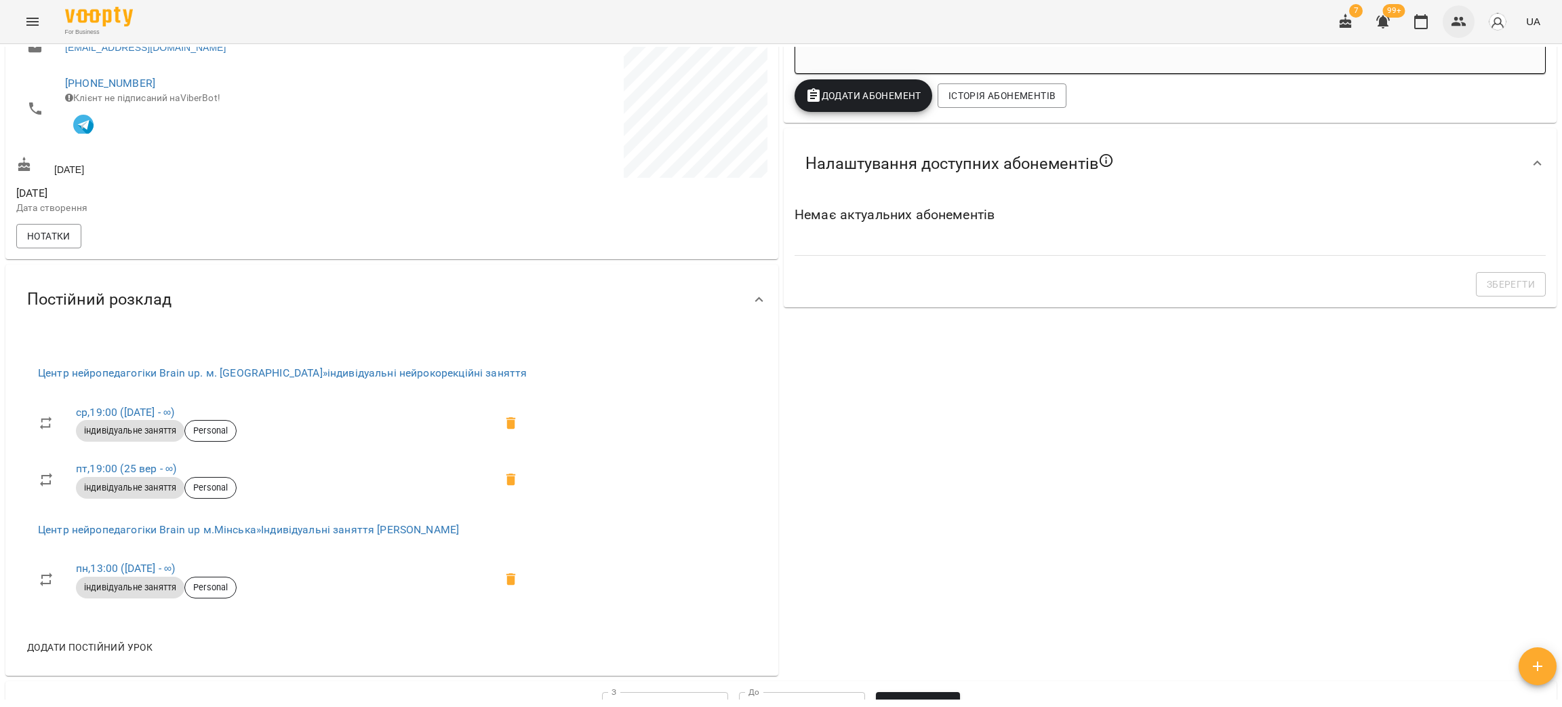
click at [1450, 24] on button "button" at bounding box center [1459, 21] width 33 height 33
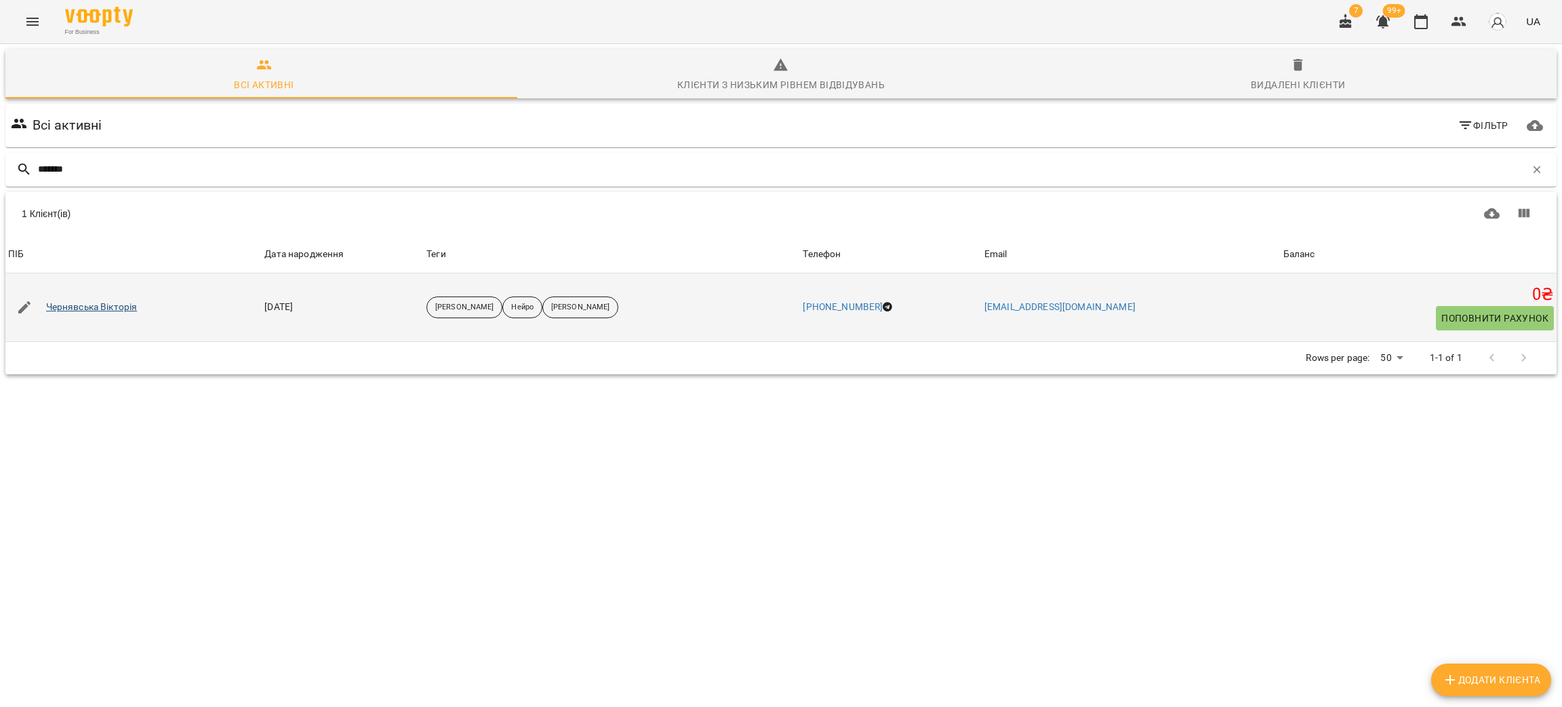
type input "*******"
click at [83, 304] on link "Чернявська Вікторія" at bounding box center [92, 307] width 92 height 14
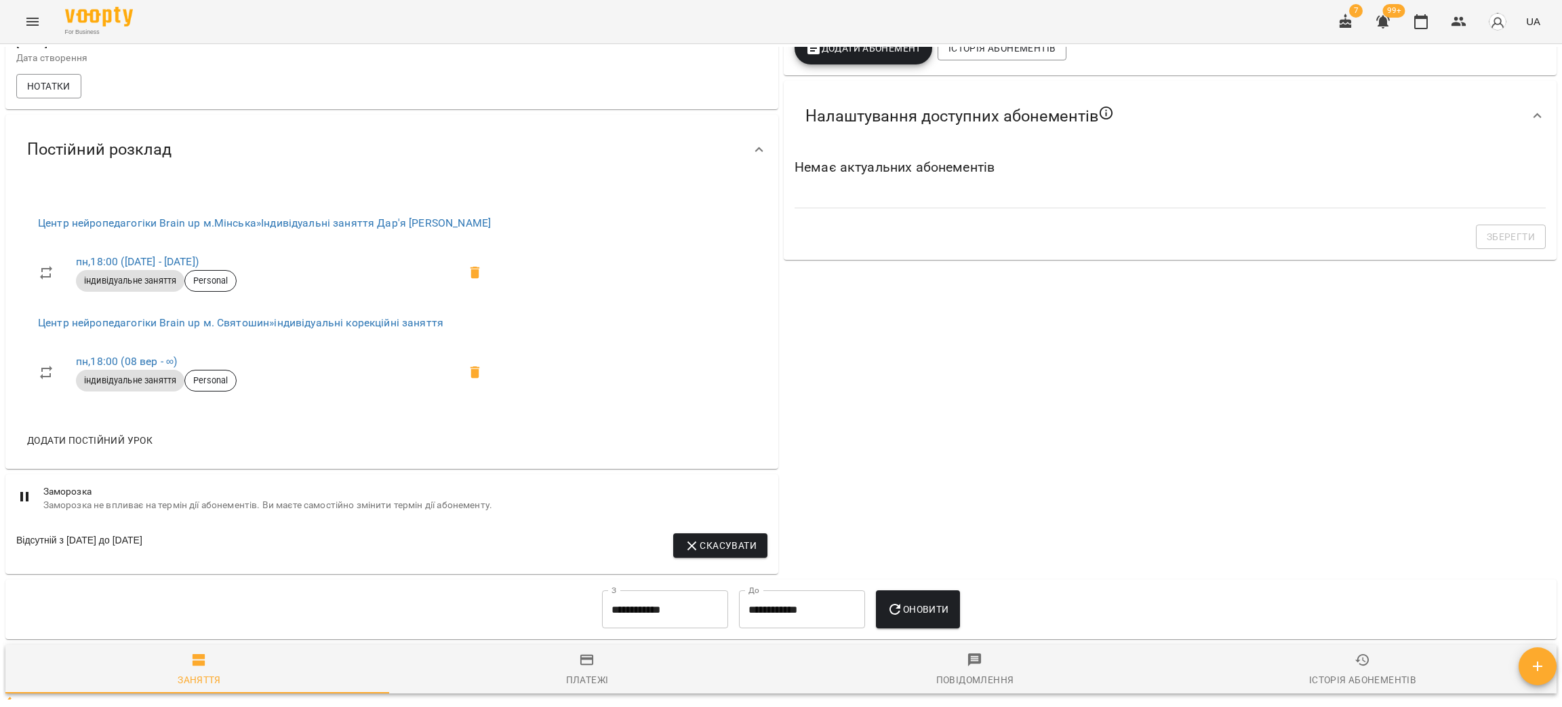
scroll to position [477, 0]
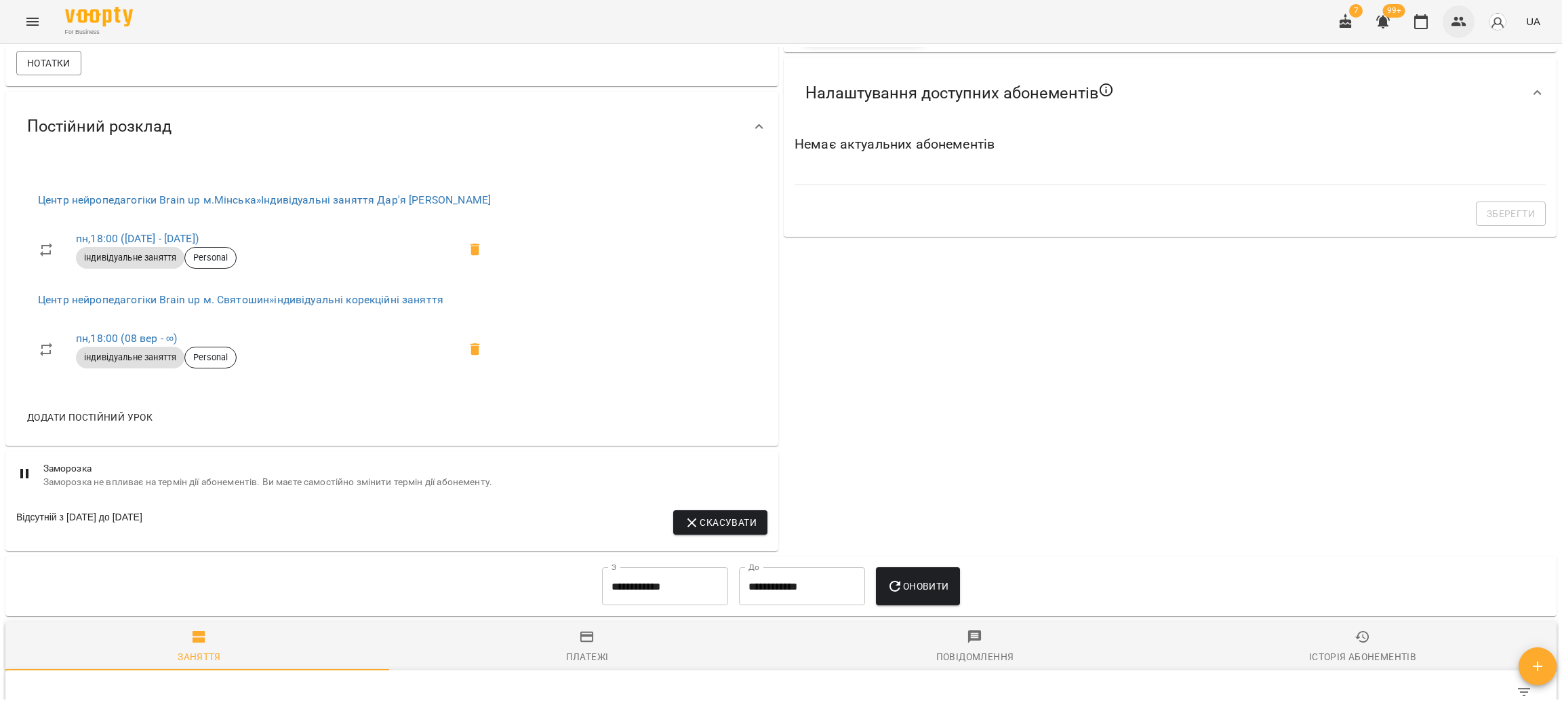
click at [1460, 27] on icon "button" at bounding box center [1459, 22] width 16 height 16
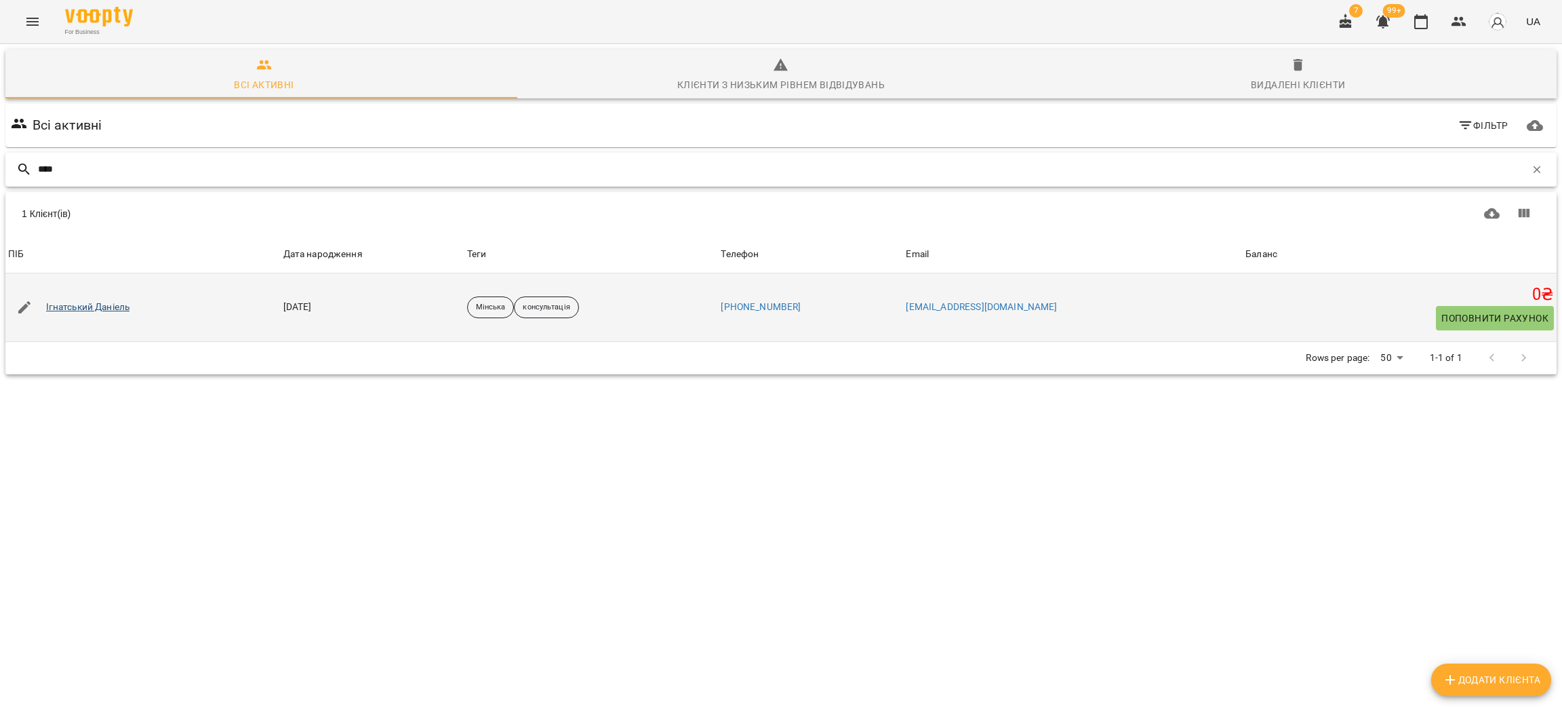
type input "****"
click at [78, 303] on link "Ігнатський Даніель" at bounding box center [88, 307] width 84 height 14
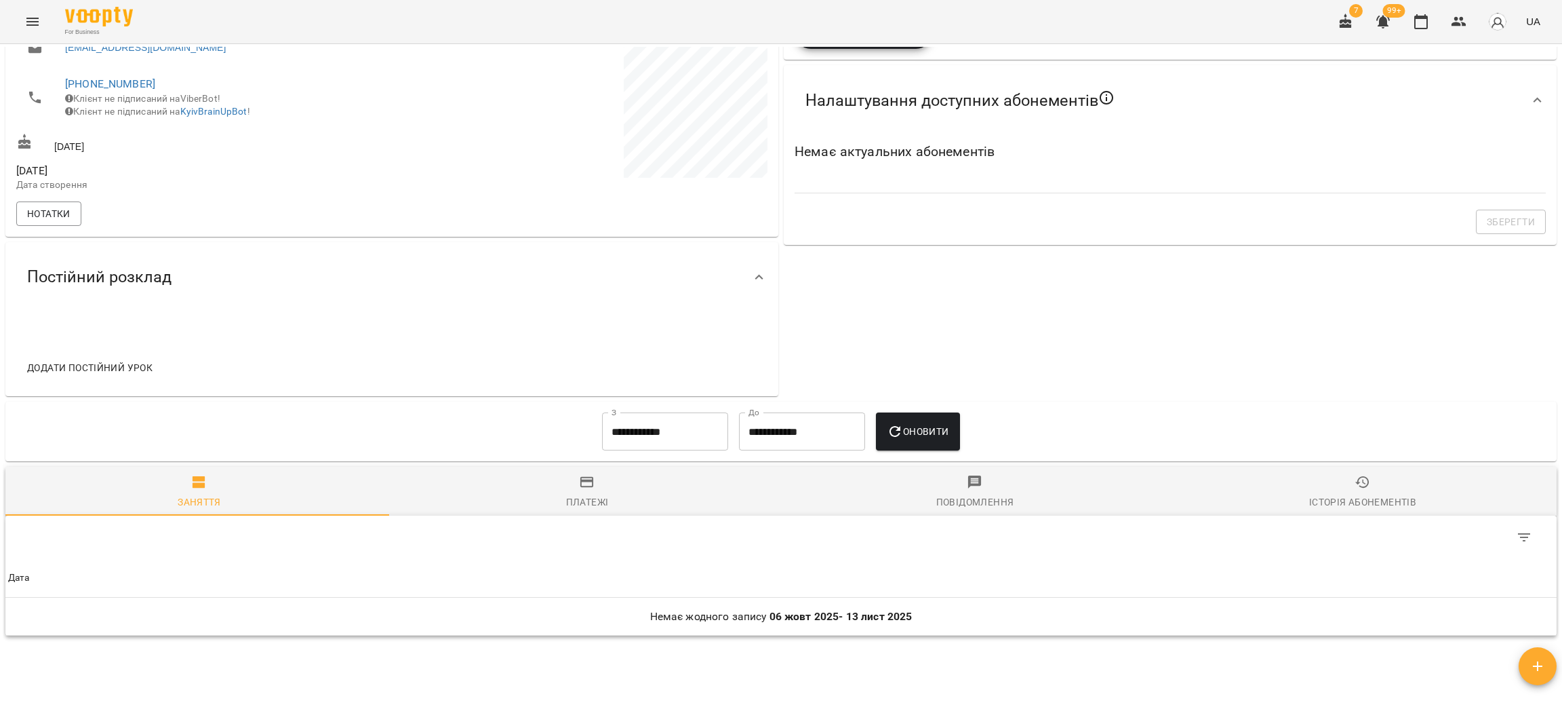
scroll to position [304, 0]
drag, startPoint x: 1468, startPoint y: 16, endPoint x: 1444, endPoint y: 4, distance: 27.3
click at [1468, 18] on button "button" at bounding box center [1459, 21] width 33 height 33
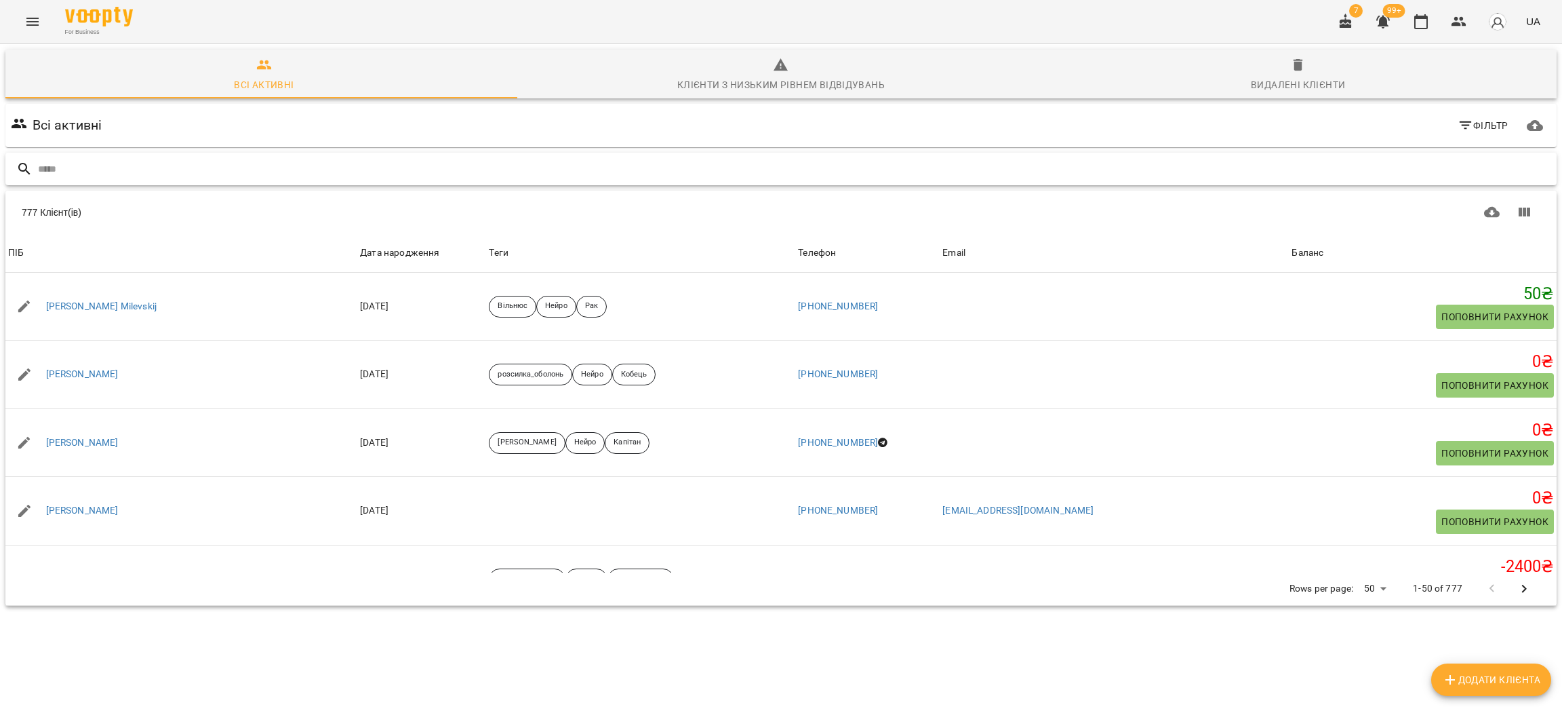
click at [123, 174] on input "text" at bounding box center [794, 169] width 1513 height 22
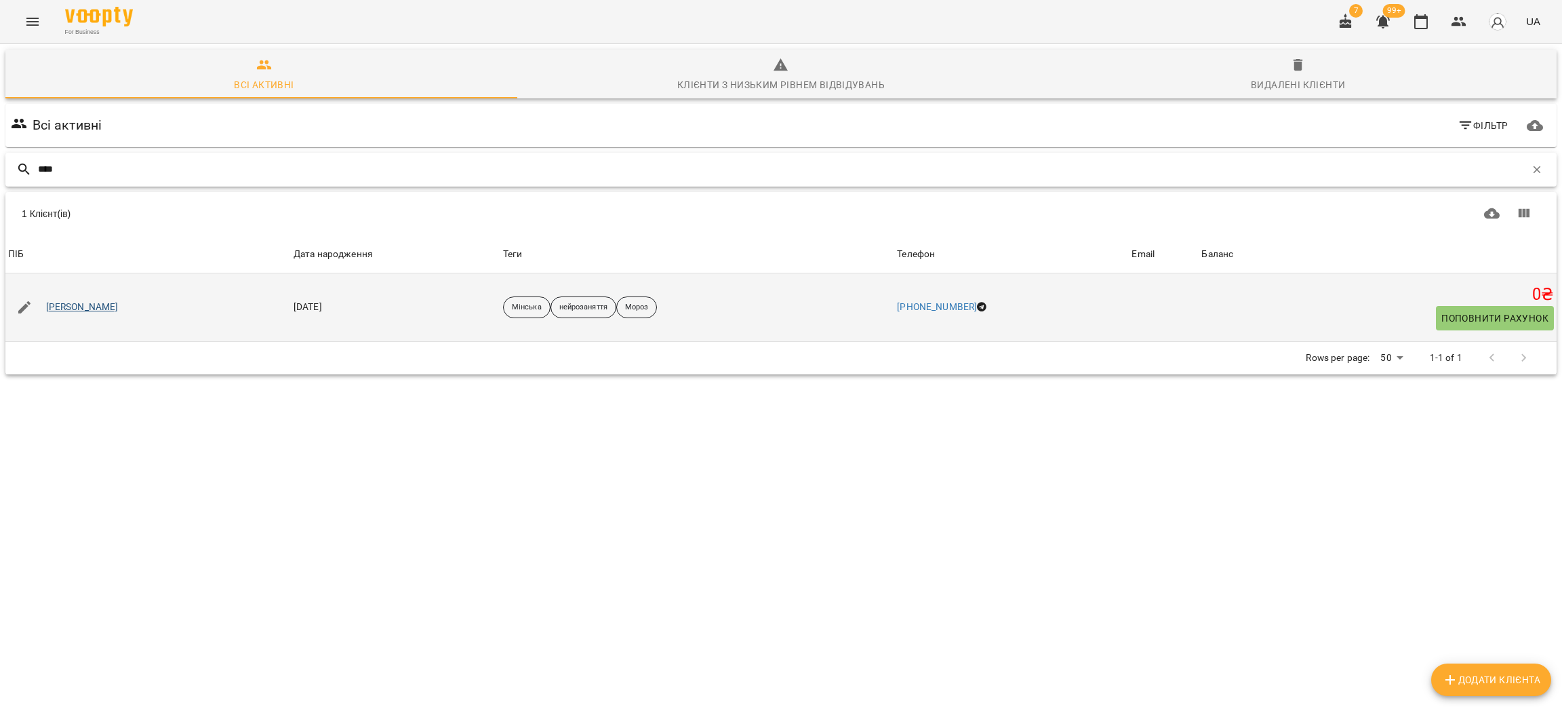
type input "****"
click at [62, 302] on link "[PERSON_NAME]" at bounding box center [82, 307] width 73 height 14
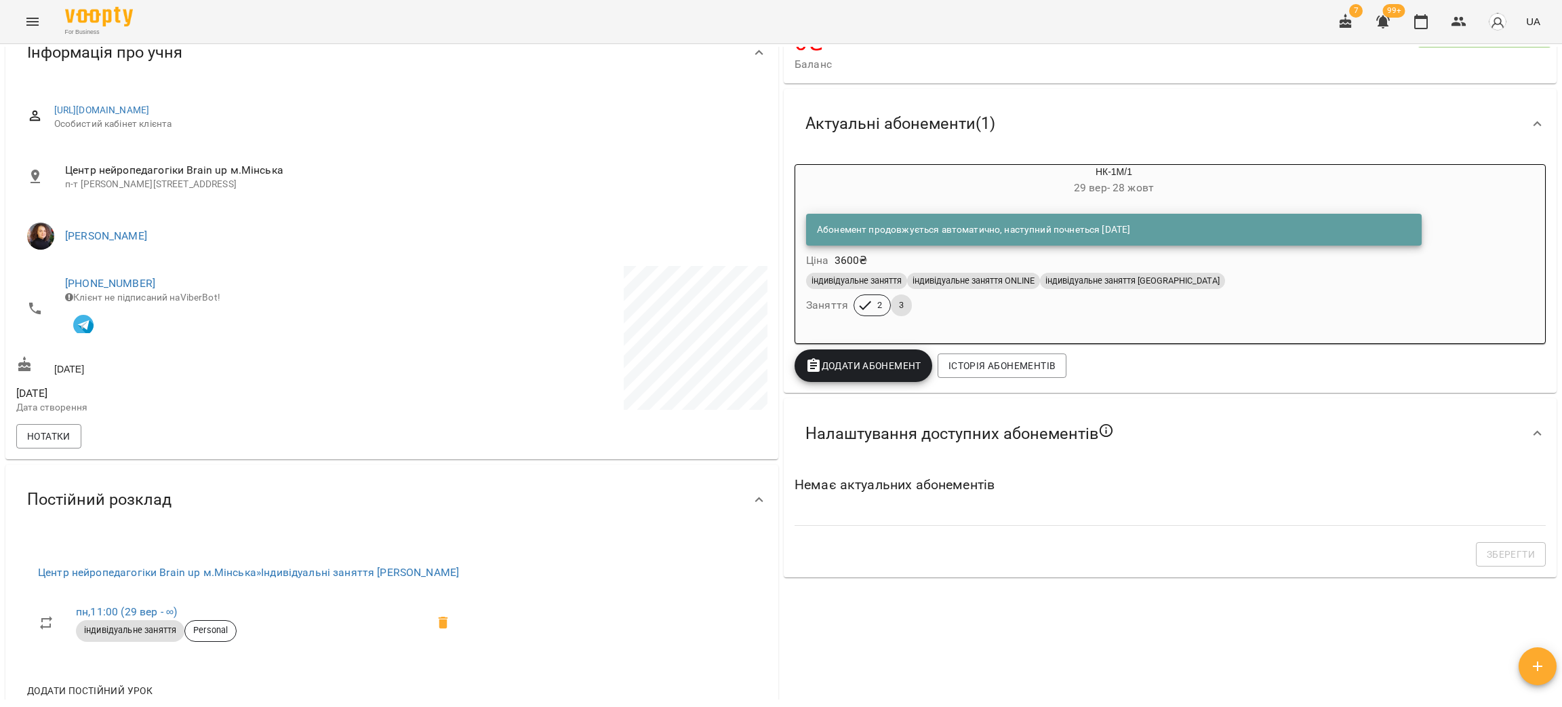
scroll to position [407, 0]
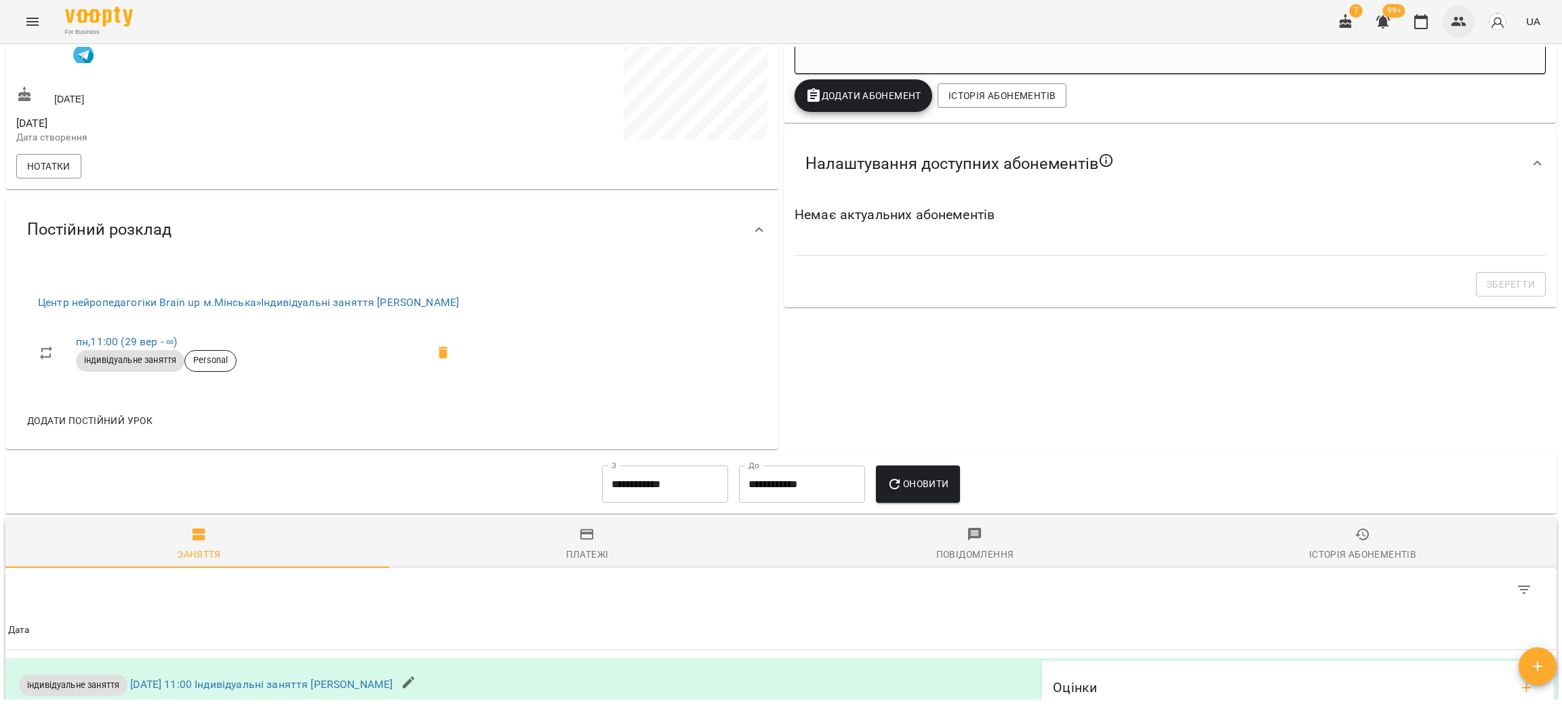
click at [1463, 19] on icon "button" at bounding box center [1459, 21] width 15 height 9
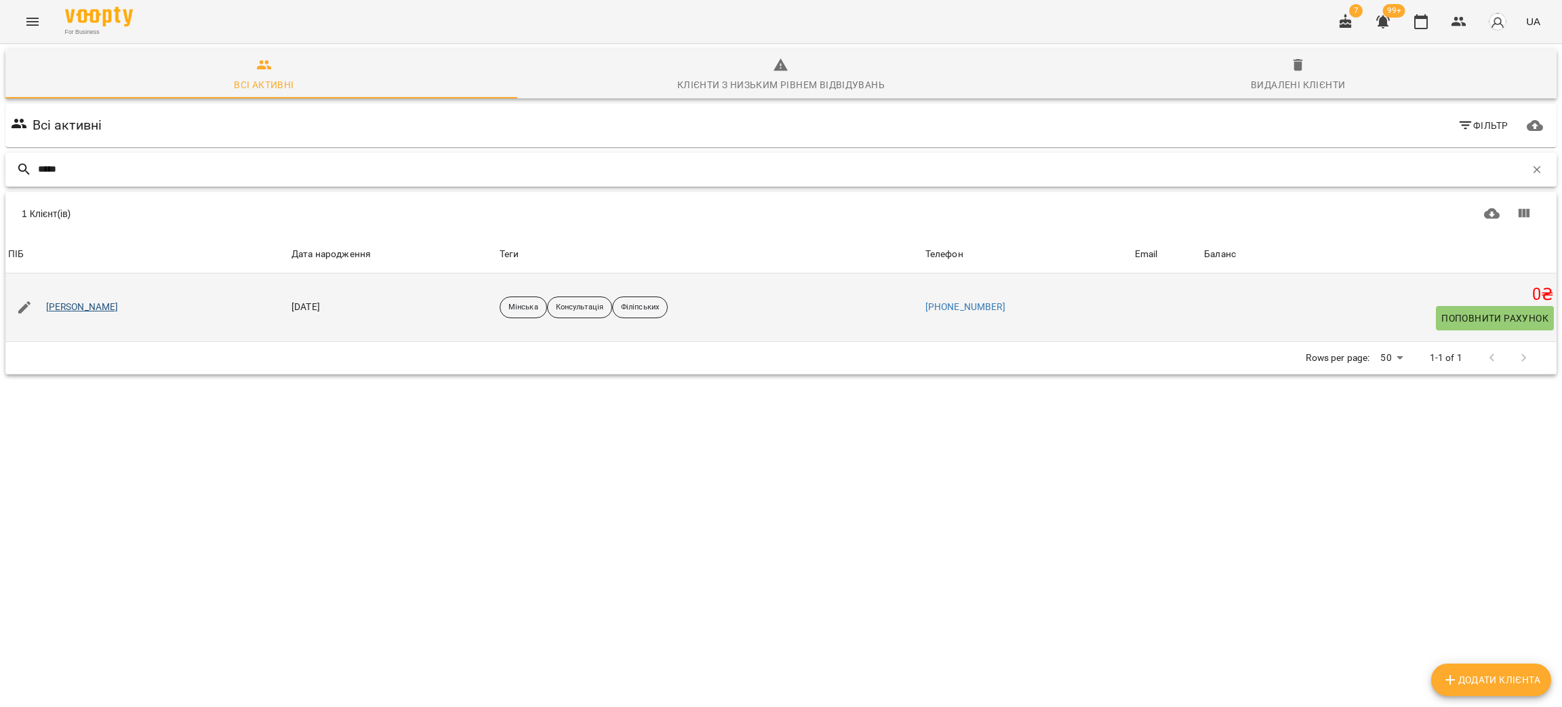
type input "*****"
click at [64, 307] on link "[PERSON_NAME]" at bounding box center [82, 307] width 73 height 14
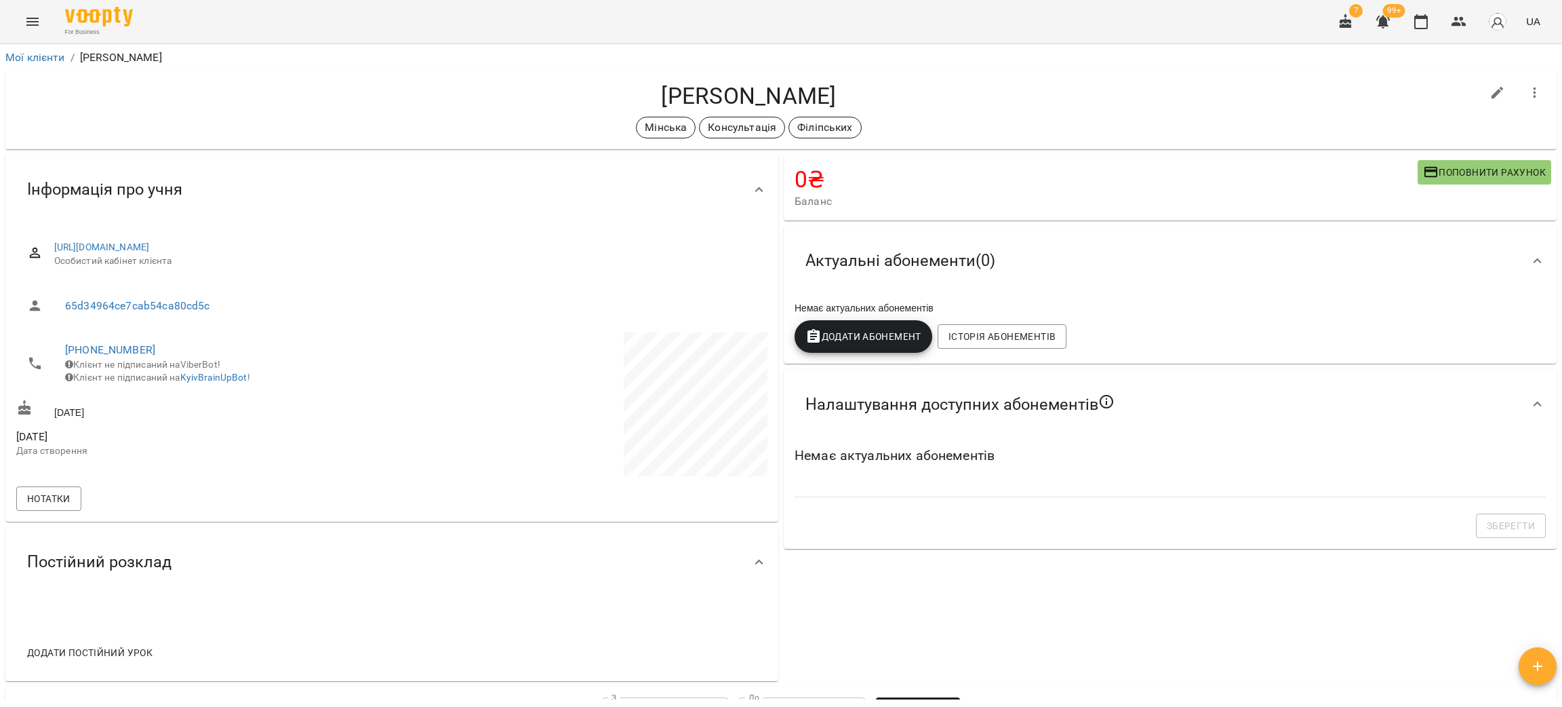
scroll to position [203, 0]
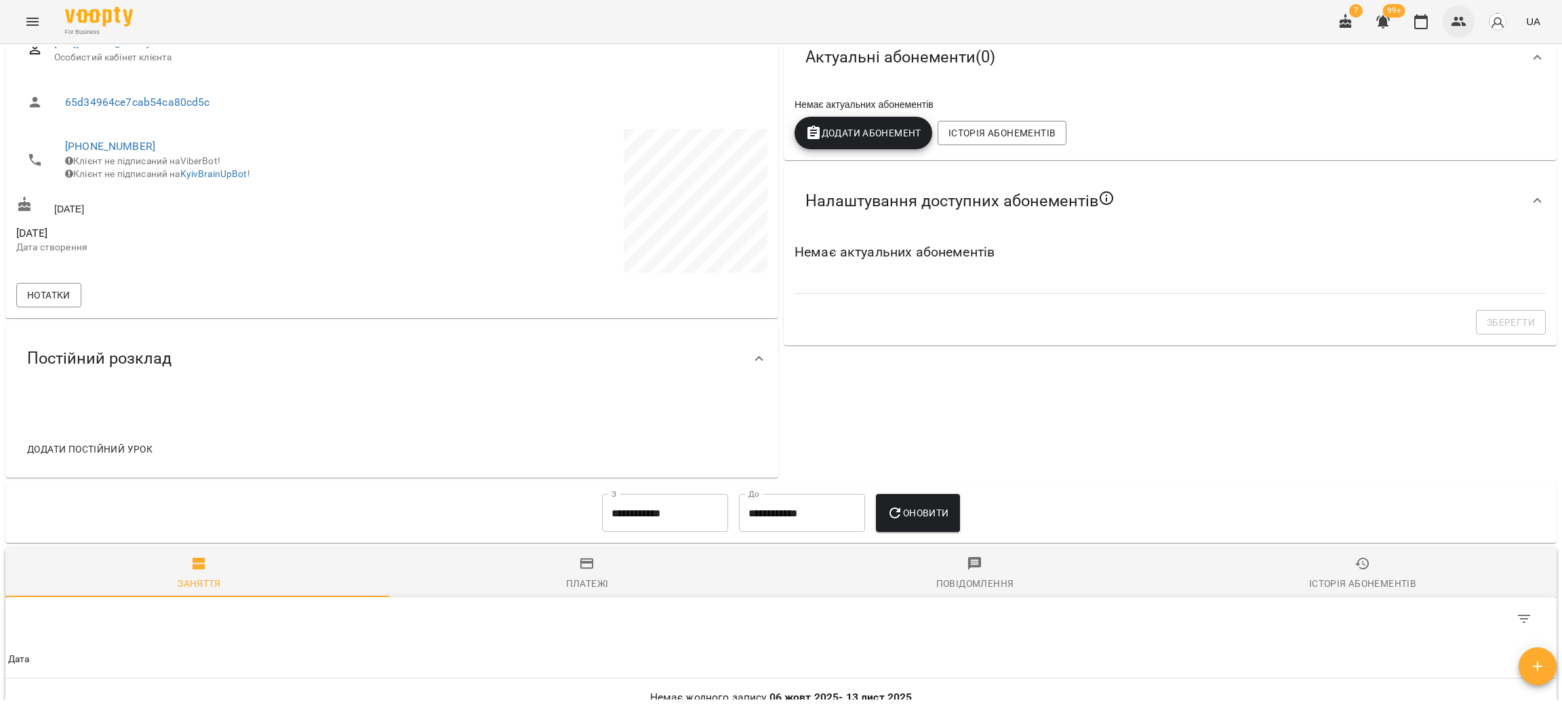
click at [1462, 16] on icon "button" at bounding box center [1459, 22] width 16 height 16
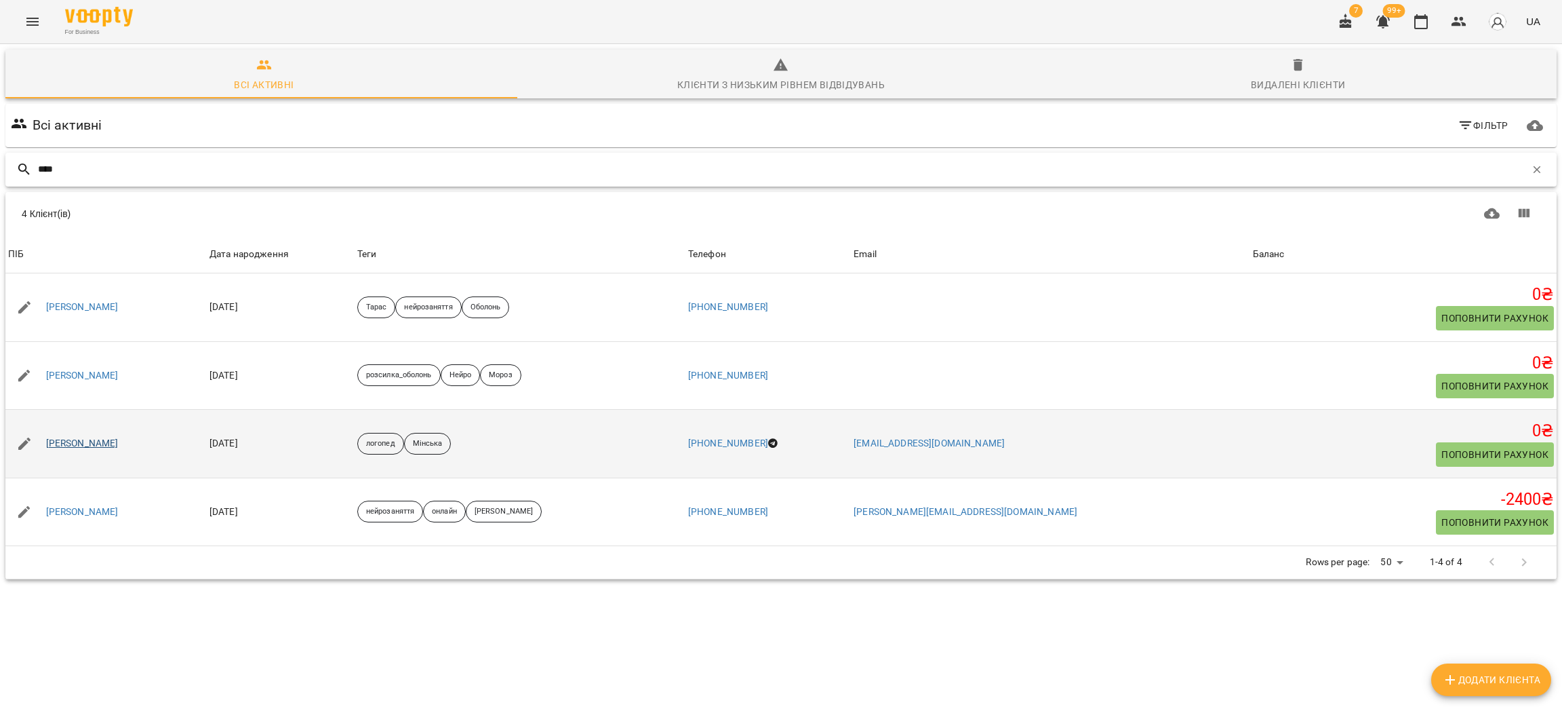
type input "****"
click at [106, 446] on link "[PERSON_NAME]" at bounding box center [82, 444] width 73 height 14
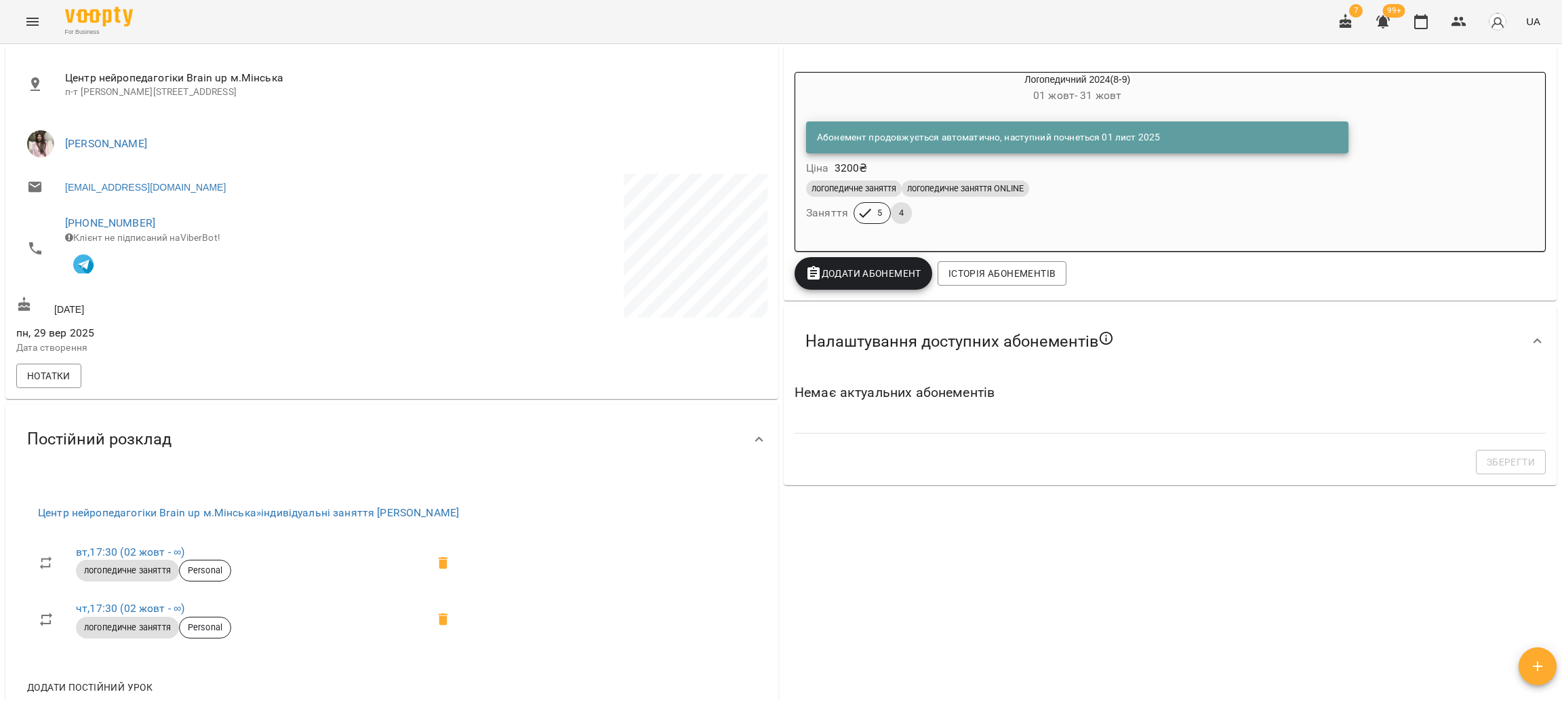
scroll to position [203, 0]
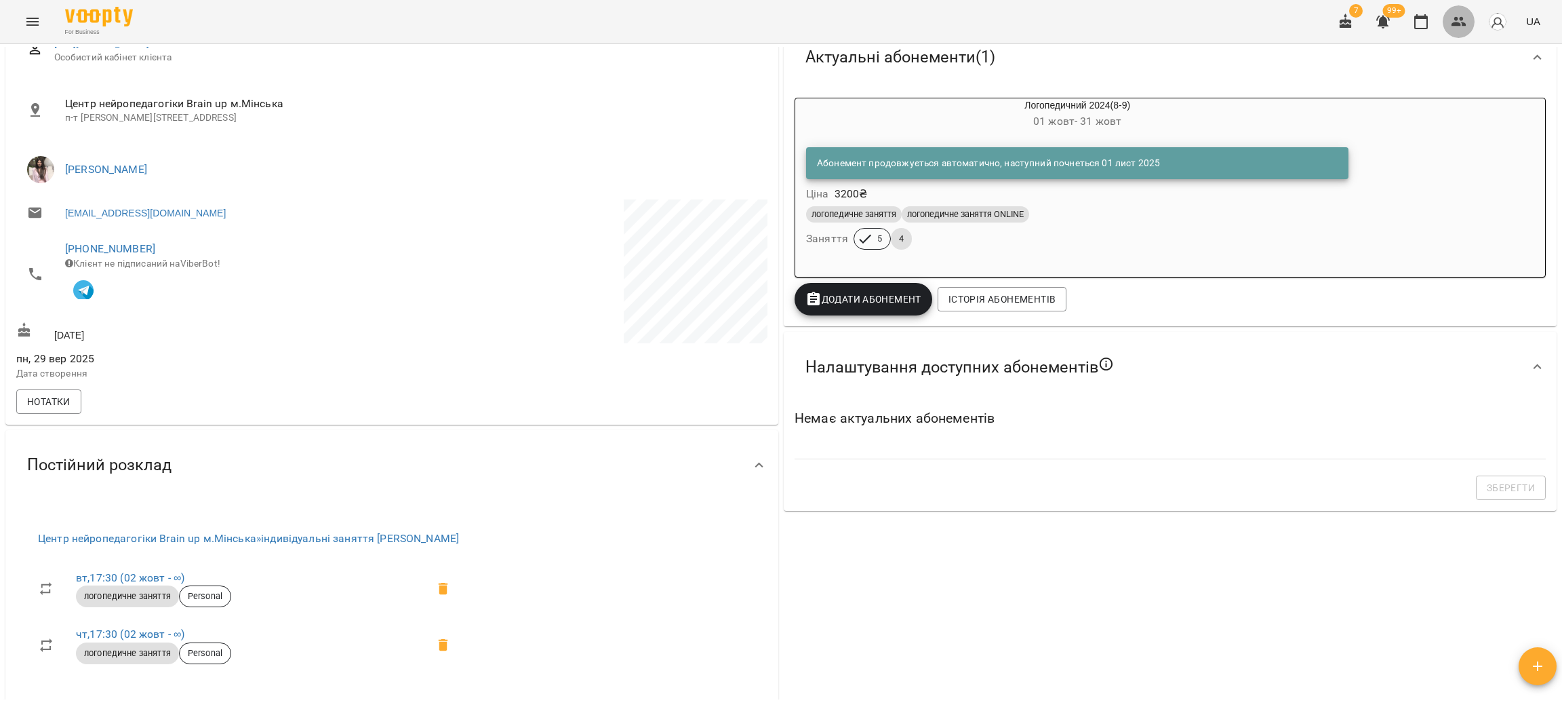
click at [1454, 22] on icon "button" at bounding box center [1459, 22] width 16 height 16
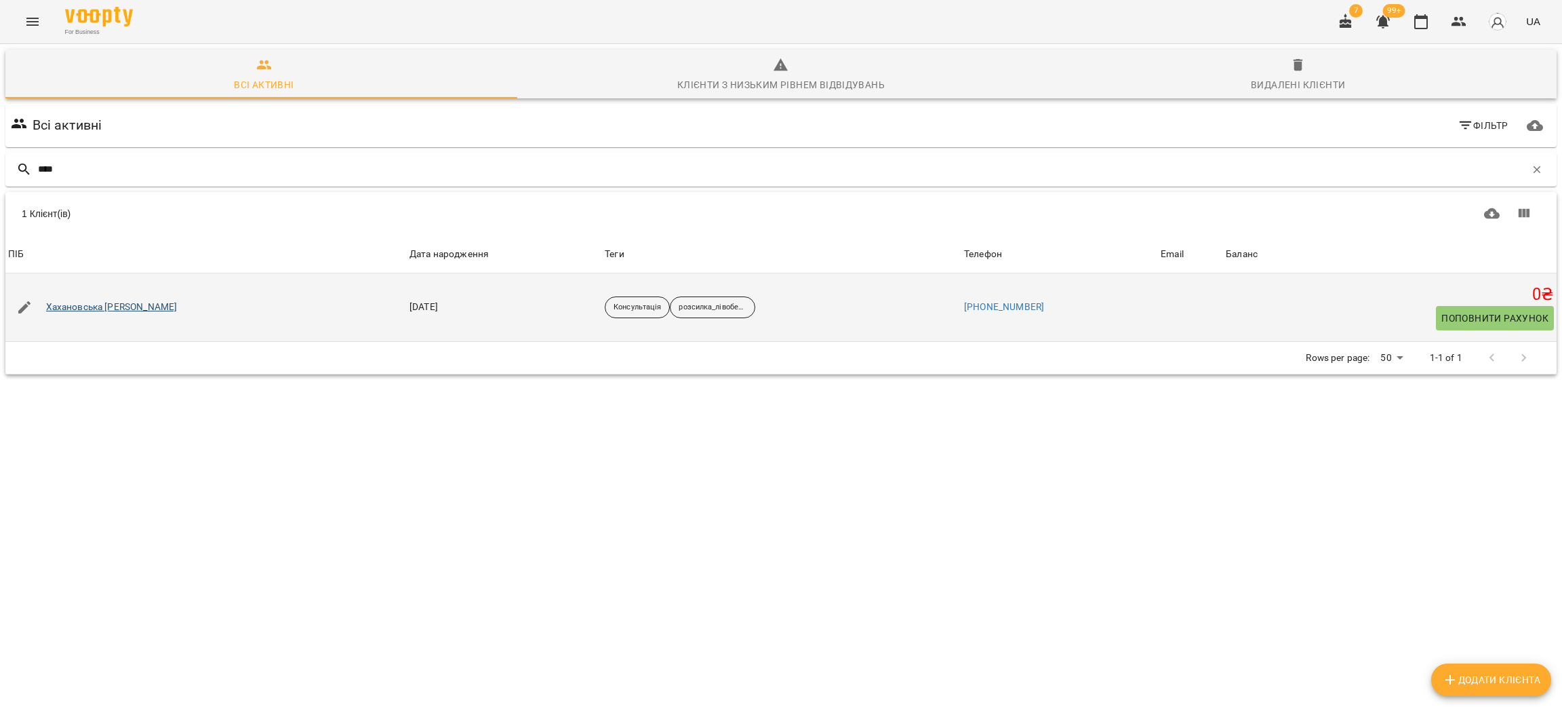
type input "****"
click at [96, 309] on link "Хахановська Марія Андріївна" at bounding box center [112, 307] width 132 height 14
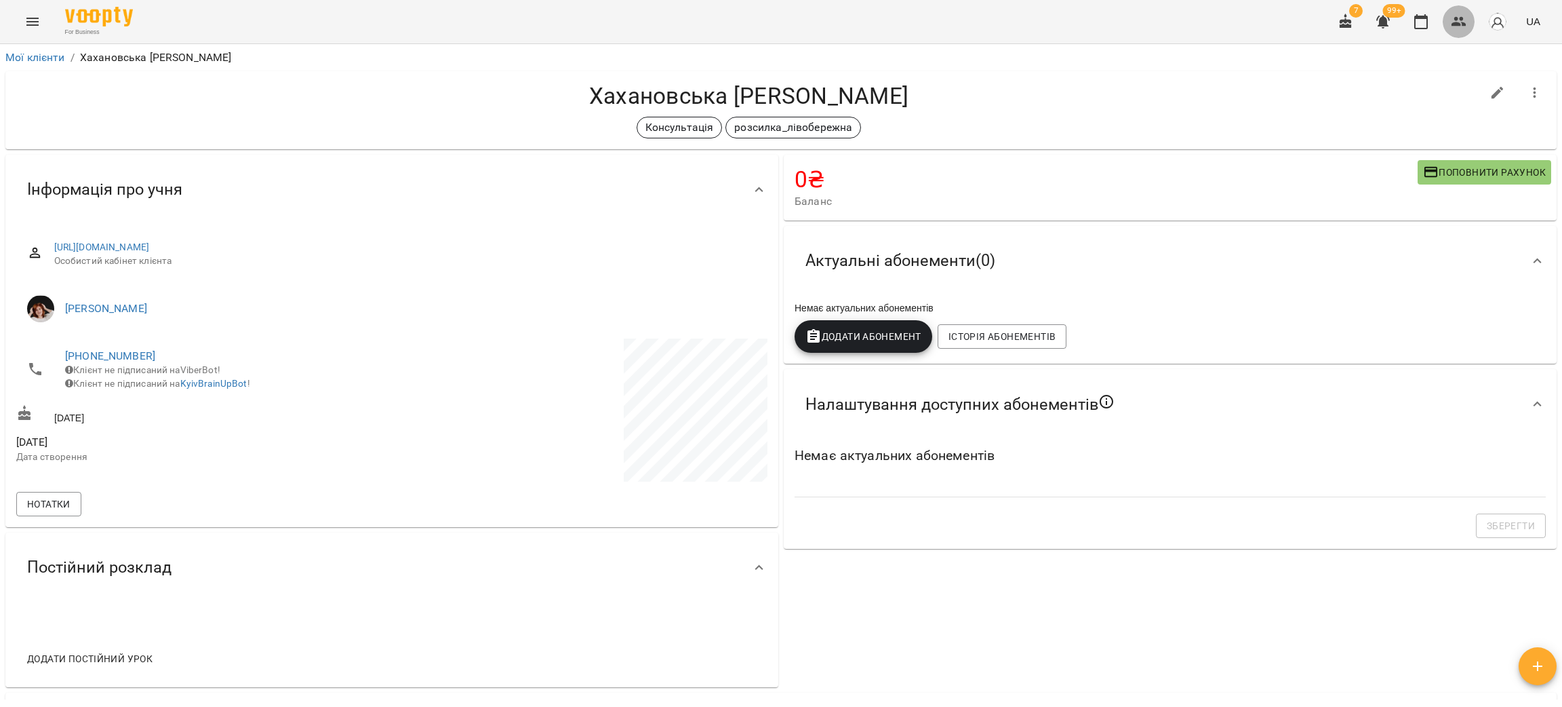
click at [1459, 20] on icon "button" at bounding box center [1459, 22] width 16 height 16
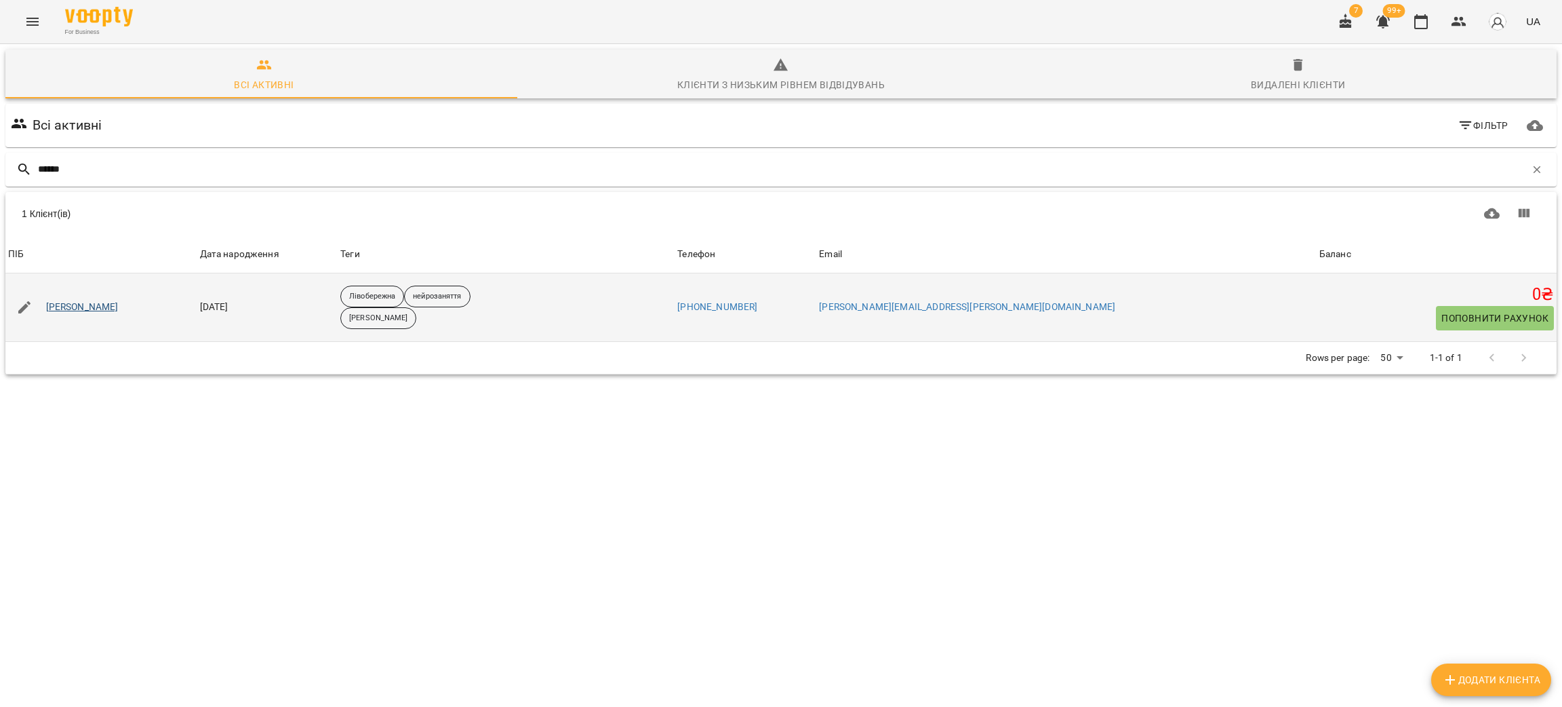
type input "******"
click at [85, 311] on link "Ельгаммал Мона" at bounding box center [82, 307] width 73 height 14
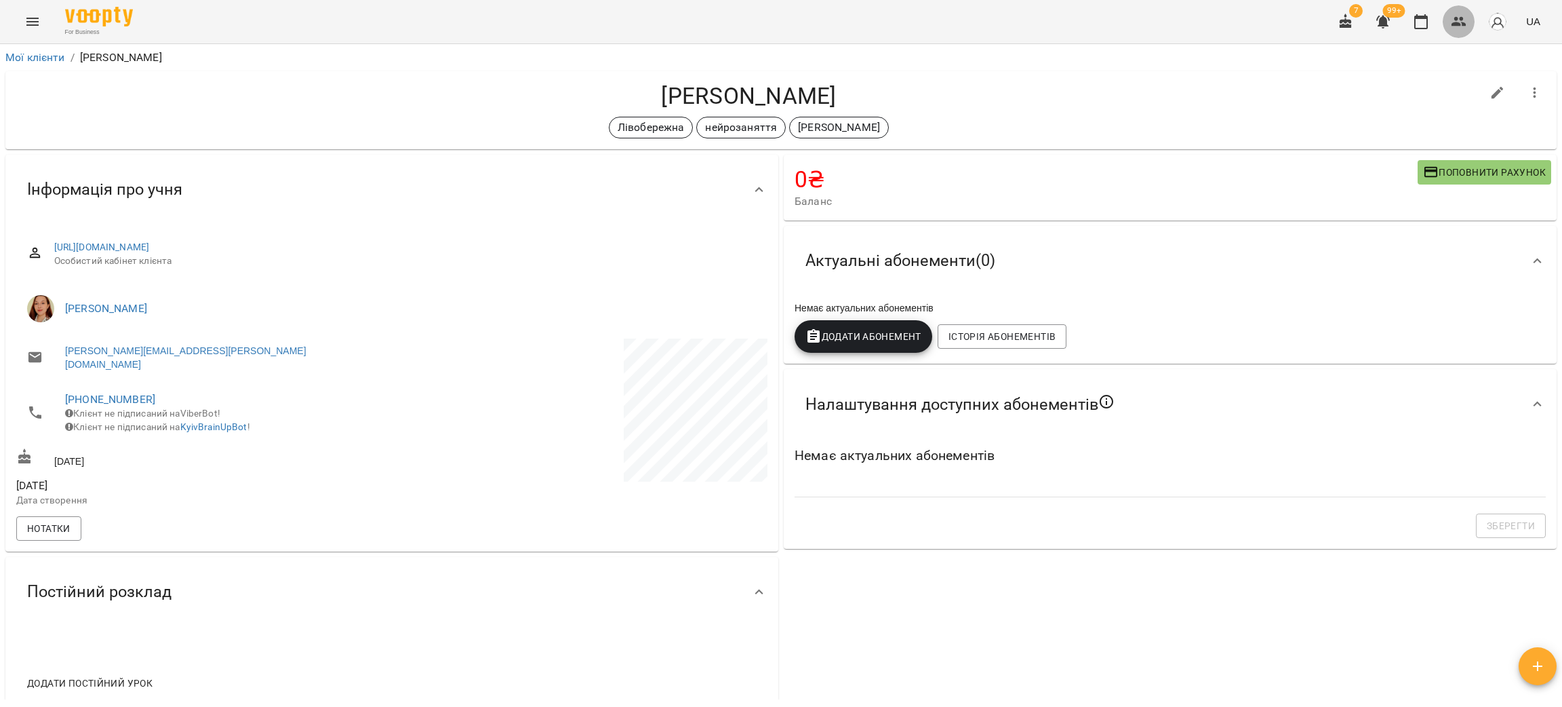
click at [1475, 20] on button "button" at bounding box center [1459, 21] width 33 height 33
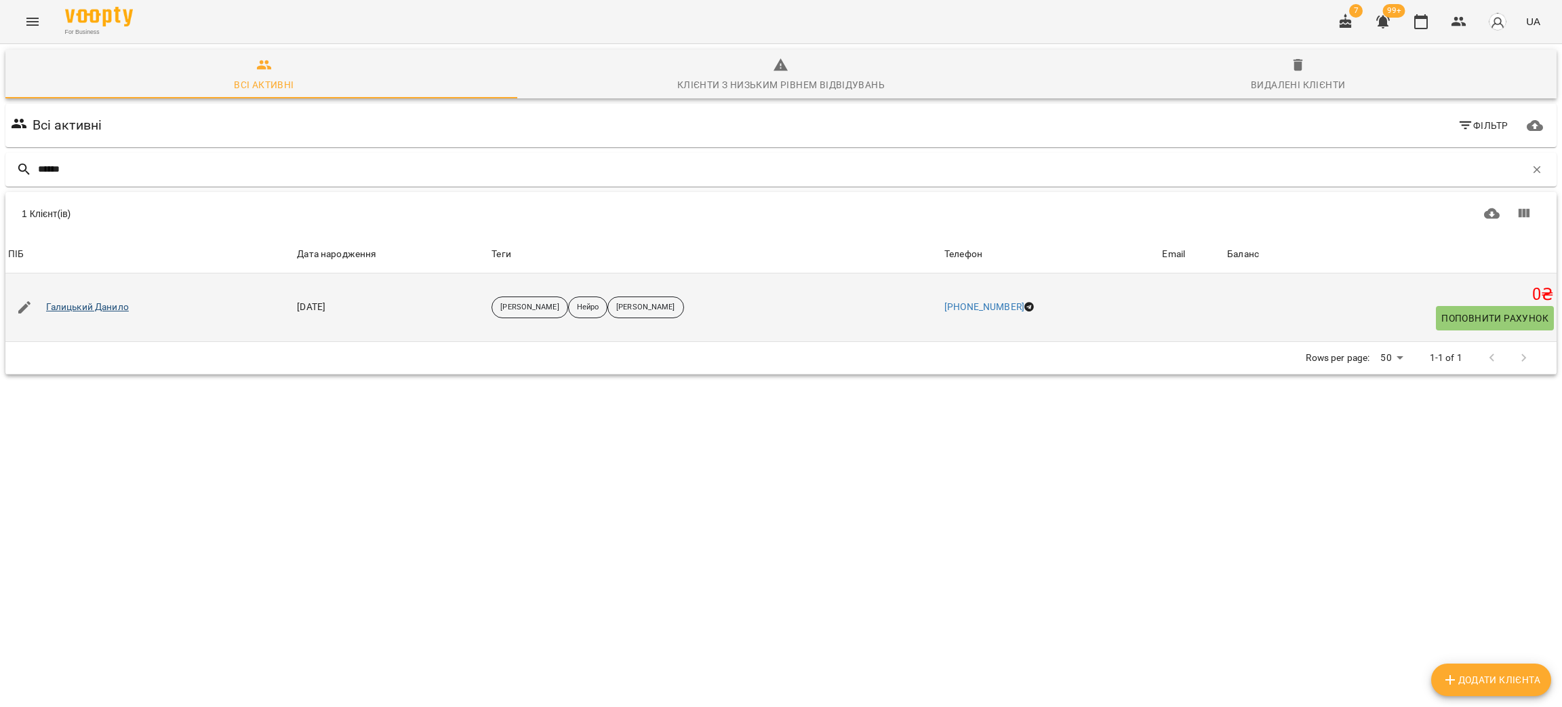
type input "******"
click at [109, 305] on link "Галицький Данило" at bounding box center [87, 307] width 83 height 14
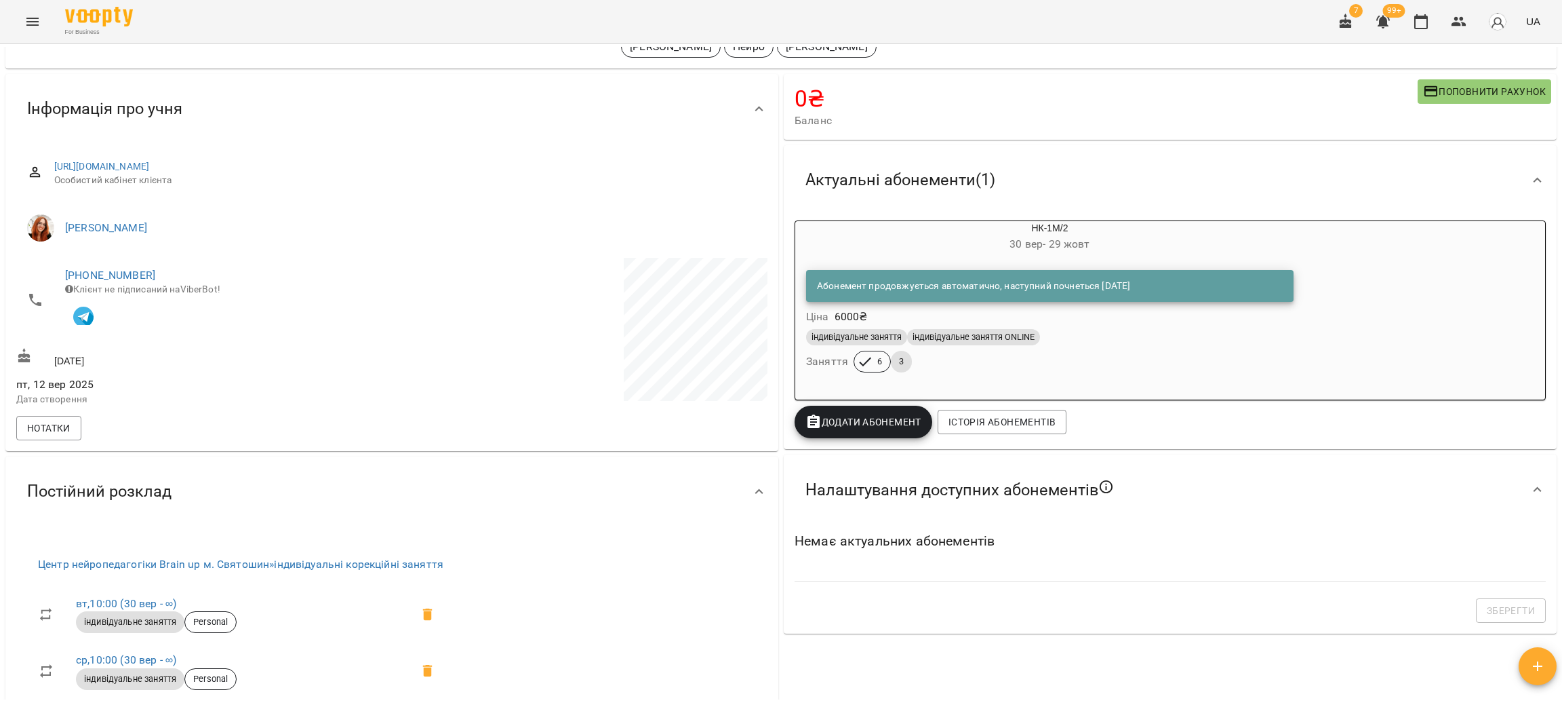
scroll to position [304, 0]
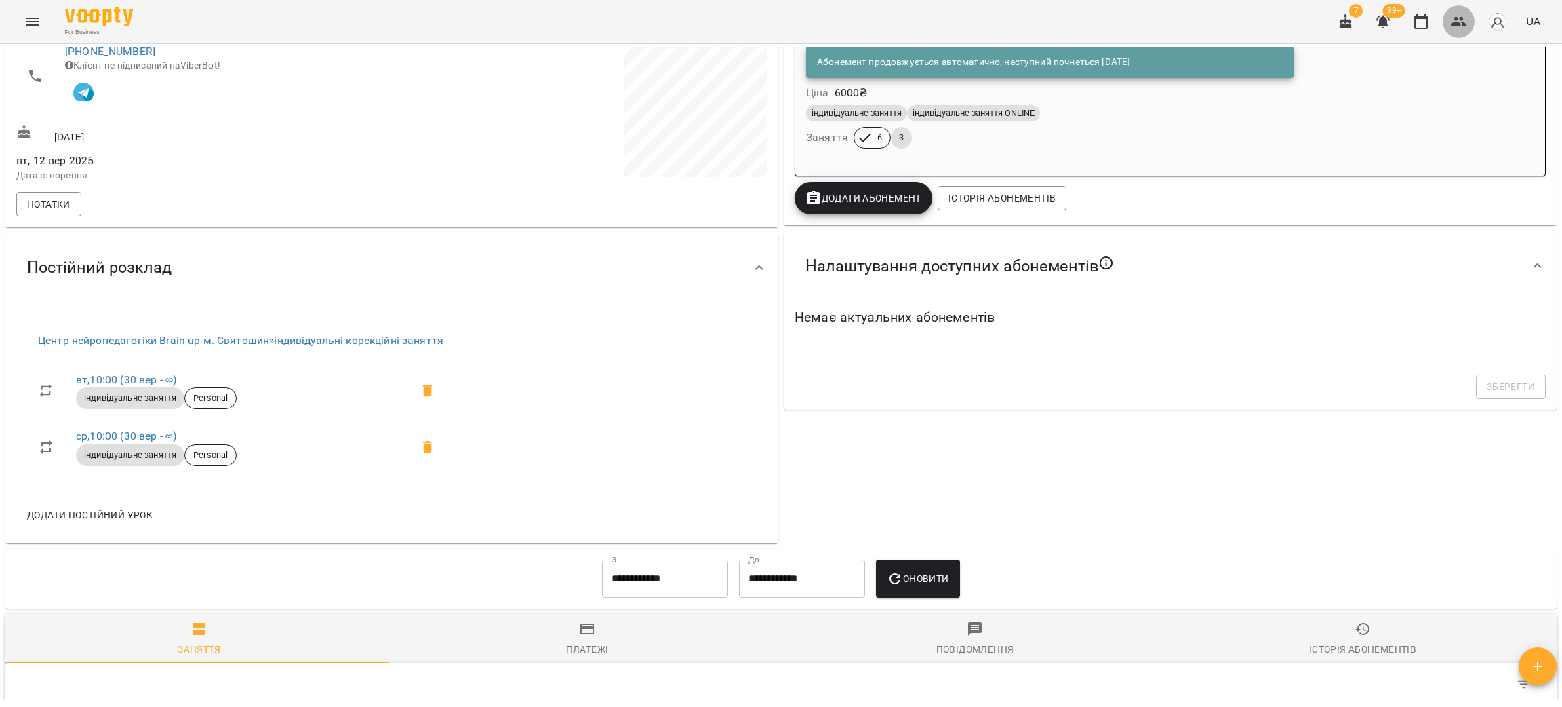
click at [1465, 16] on icon "button" at bounding box center [1459, 22] width 16 height 16
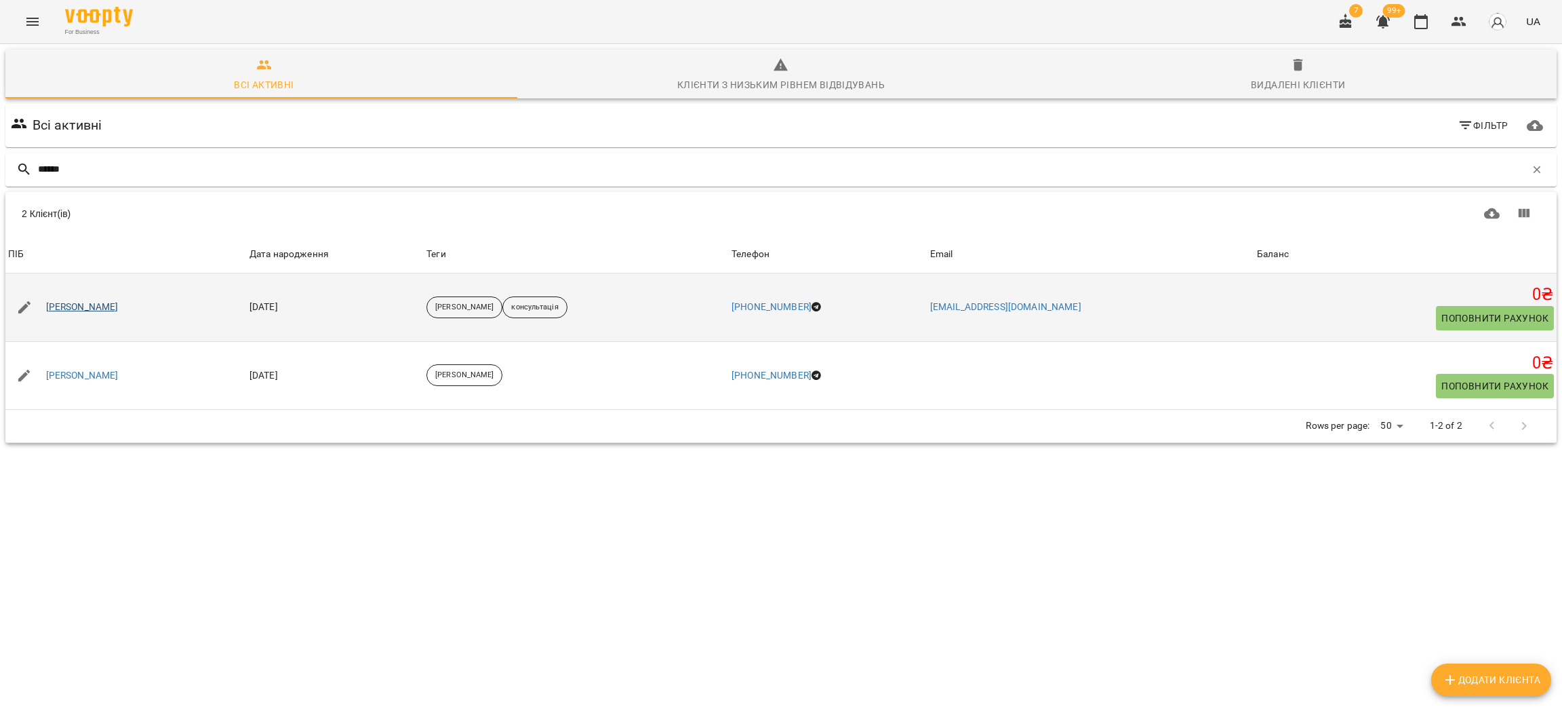
type input "******"
click at [95, 307] on link "Гречко Михайло" at bounding box center [82, 307] width 73 height 14
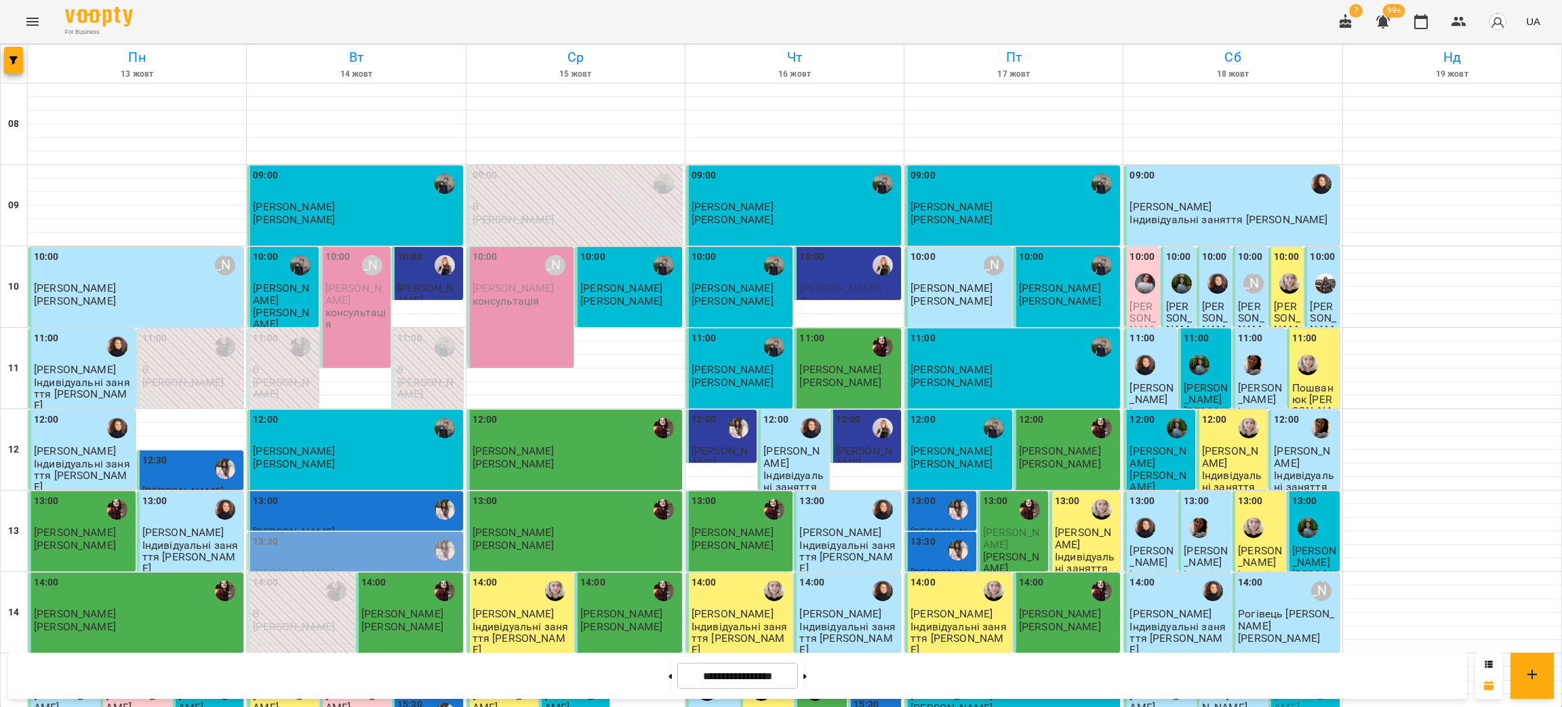
scroll to position [508, 0]
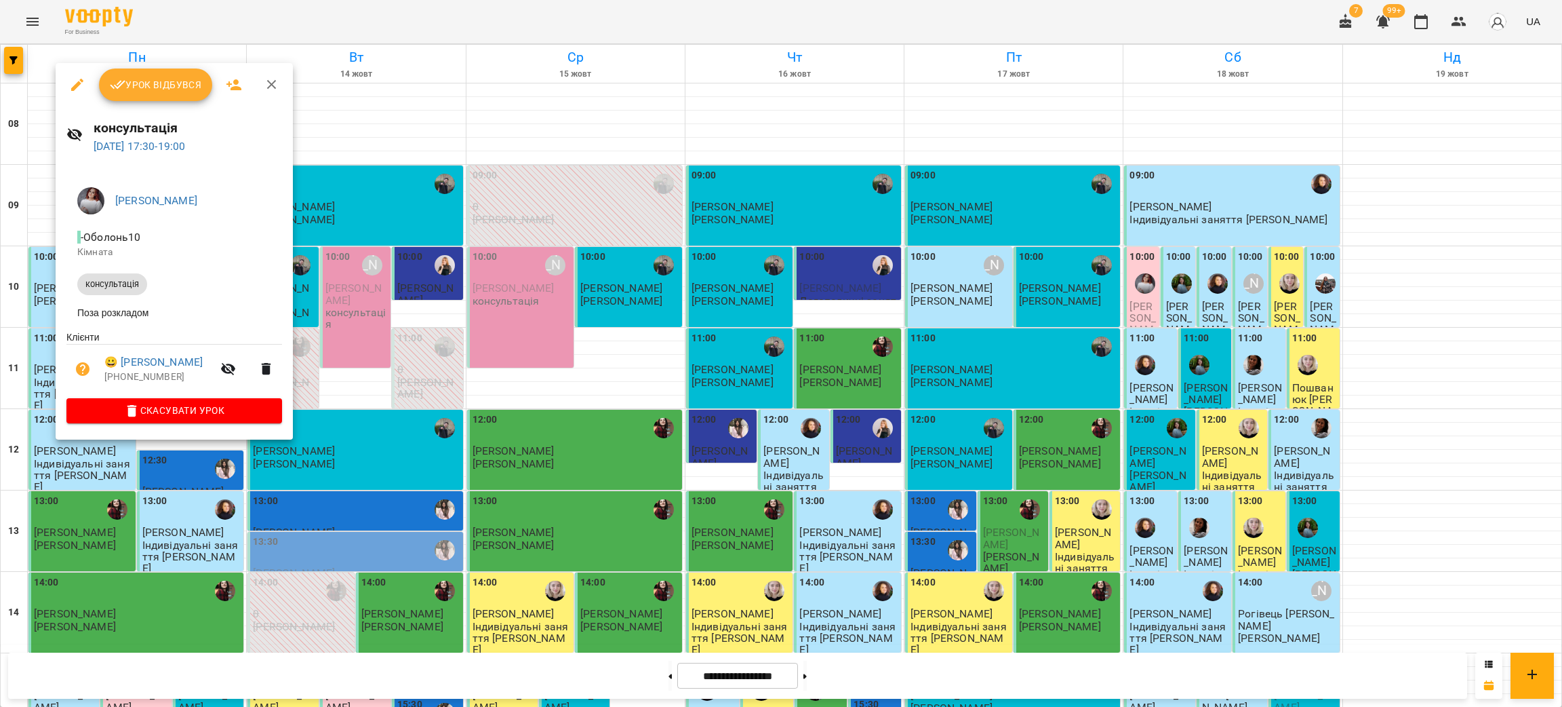
click at [323, 10] on div at bounding box center [781, 353] width 1562 height 707
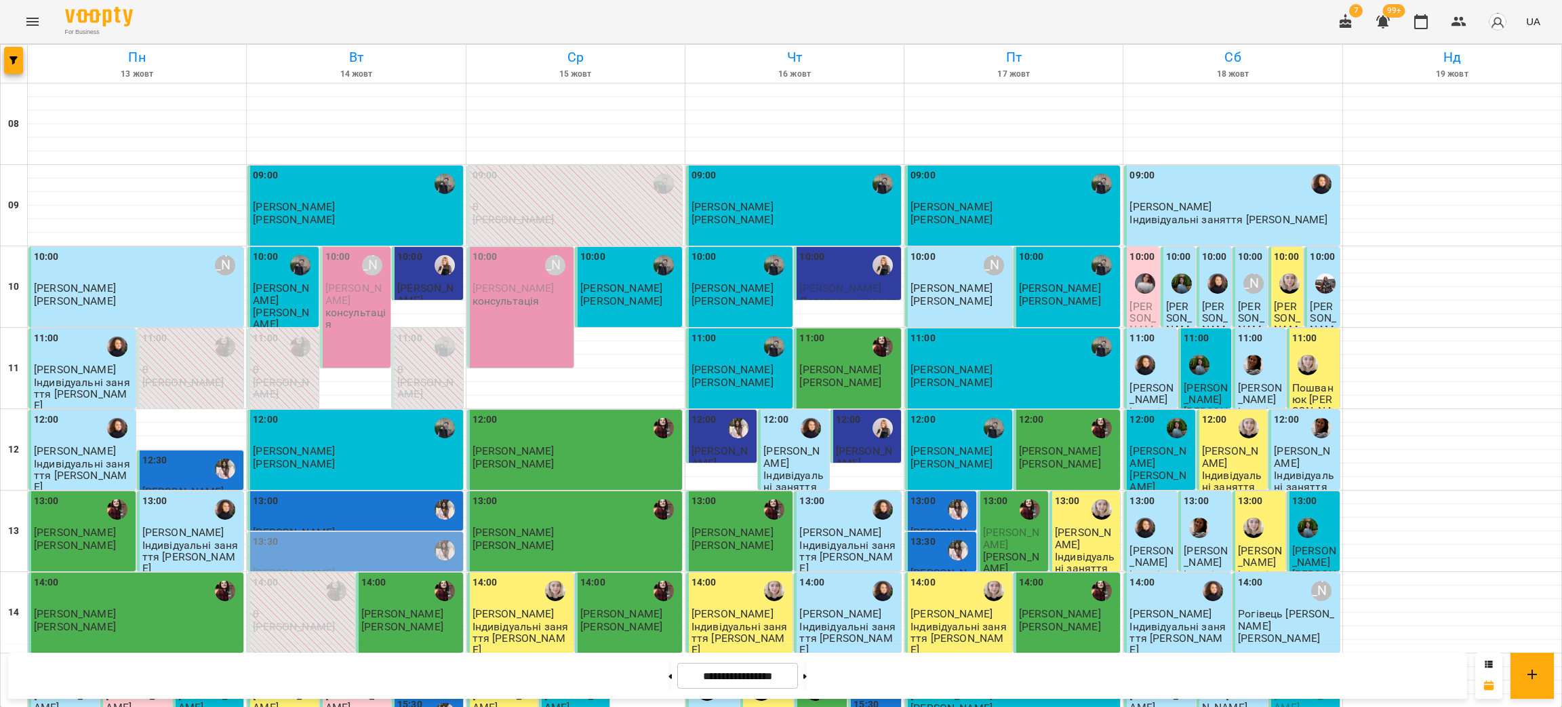
click at [256, 33] on div "For Business 7 99+ UA" at bounding box center [781, 21] width 1562 height 43
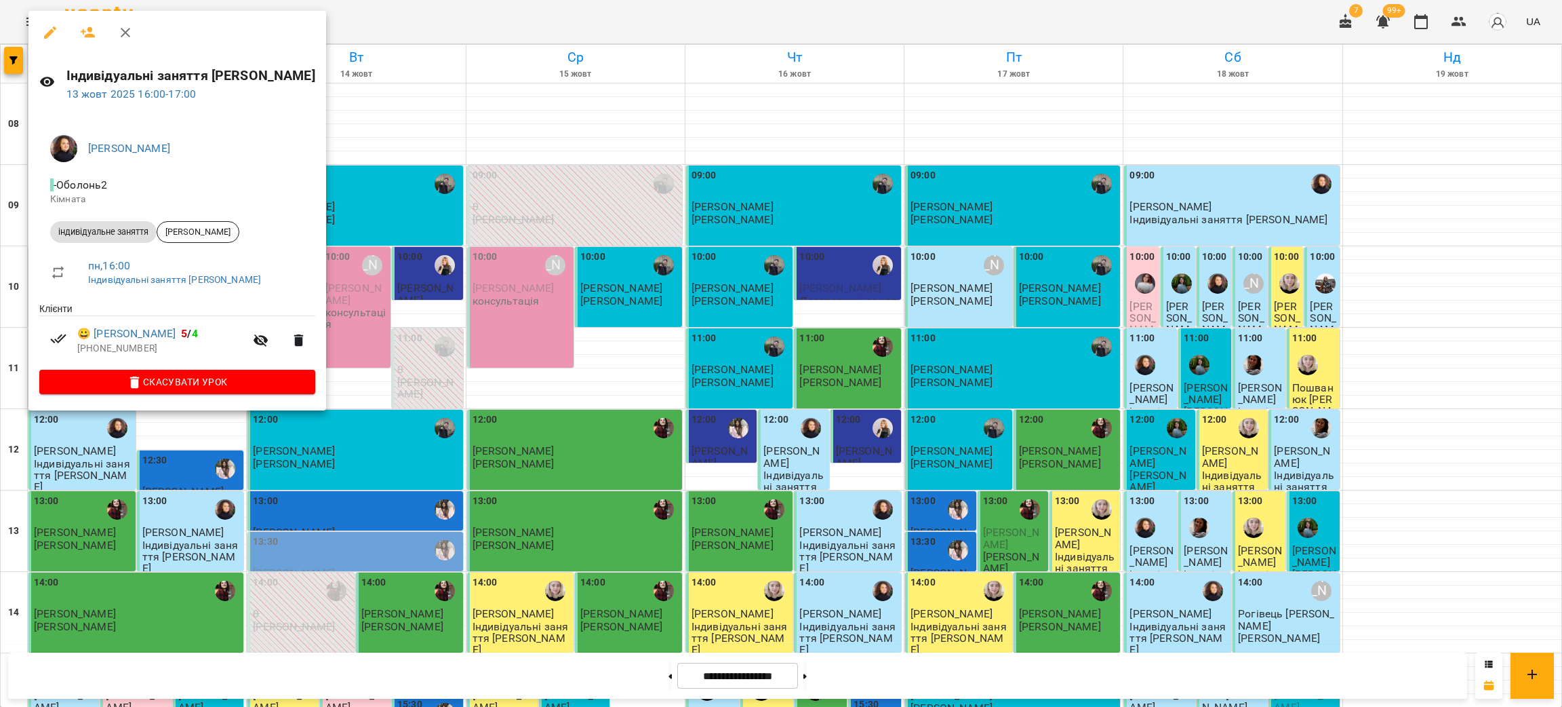
click at [426, 18] on div at bounding box center [781, 353] width 1562 height 707
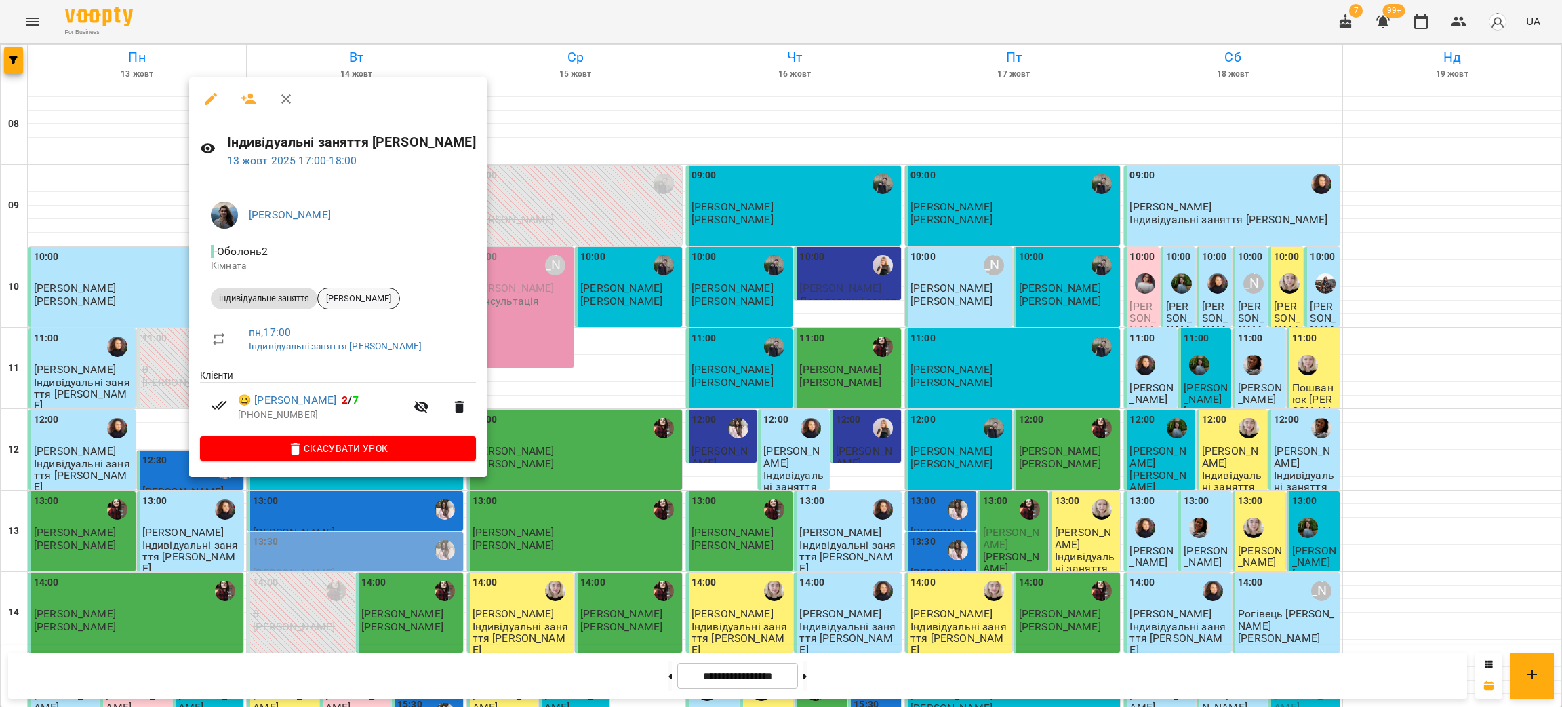
click at [360, 300] on span "[PERSON_NAME]" at bounding box center [358, 298] width 81 height 12
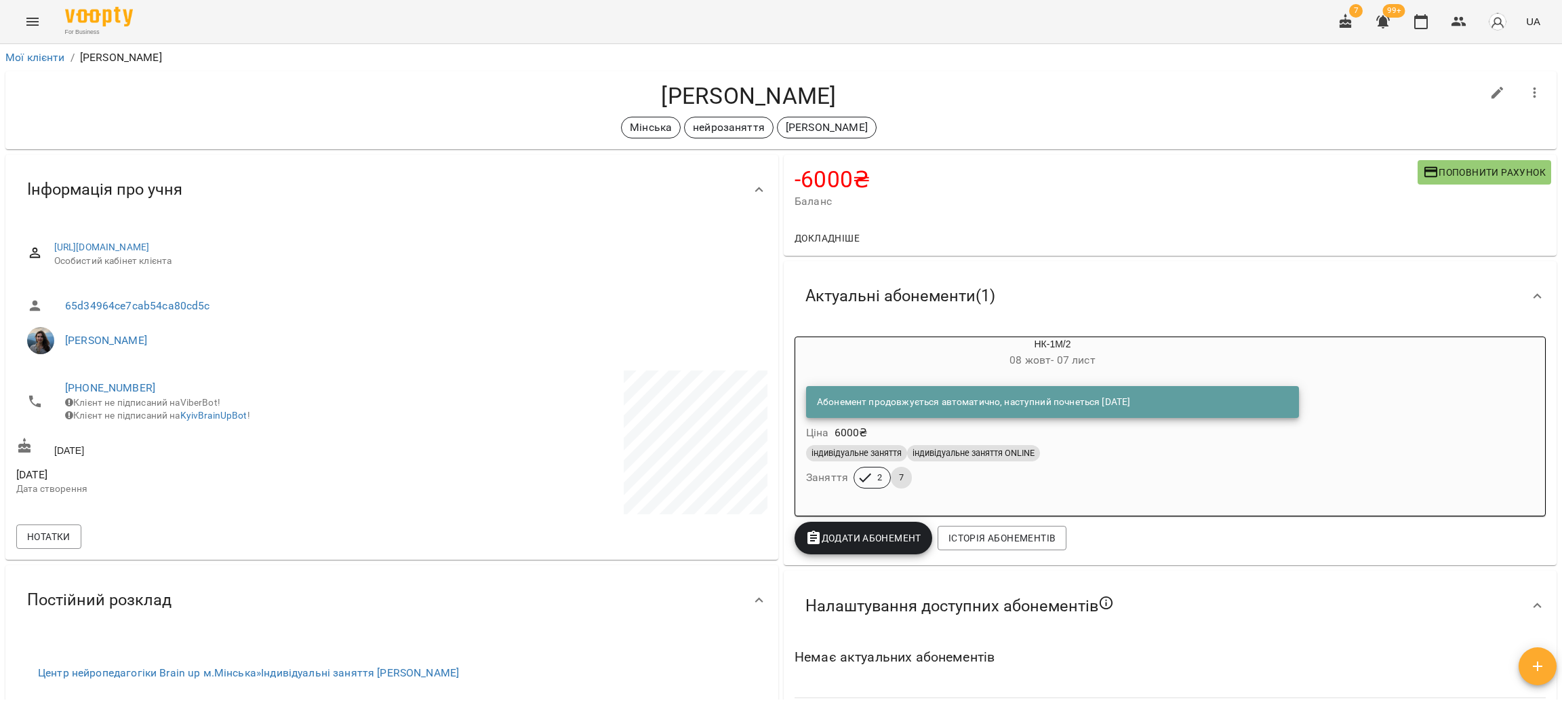
drag, startPoint x: 865, startPoint y: 235, endPoint x: 865, endPoint y: 191, distance: 44.1
click at [865, 197] on div "-6000 ₴ Баланс Поповнити рахунок Докладніше -6000 ₴ Абонементи 16800 ₴ Без приз…" at bounding box center [1170, 205] width 773 height 101
click at [1462, 171] on span "Поповнити рахунок" at bounding box center [1484, 172] width 123 height 16
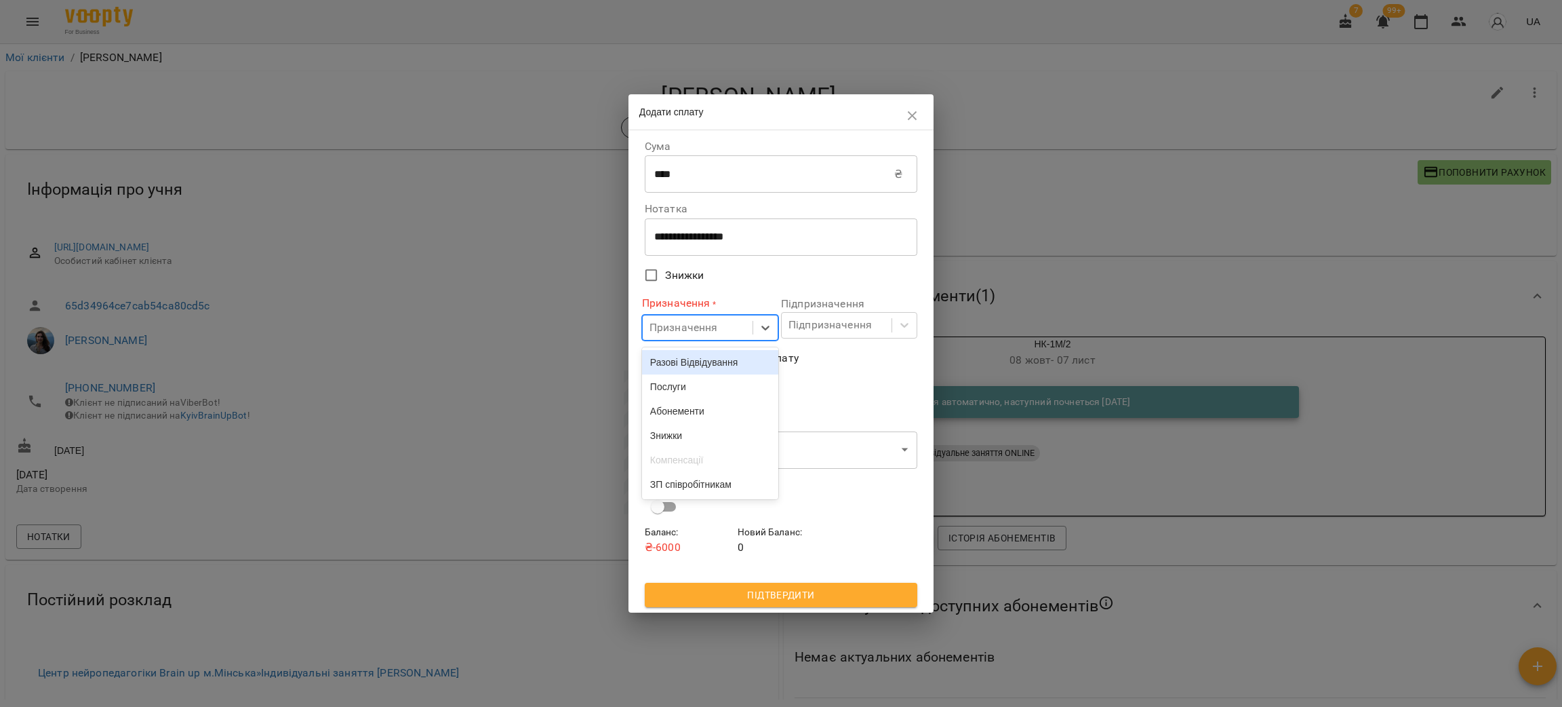
click at [691, 328] on div "Призначення" at bounding box center [684, 327] width 68 height 16
click at [681, 417] on div "Абонементи" at bounding box center [710, 411] width 136 height 24
click at [825, 329] on div "Підпризначення" at bounding box center [830, 325] width 83 height 16
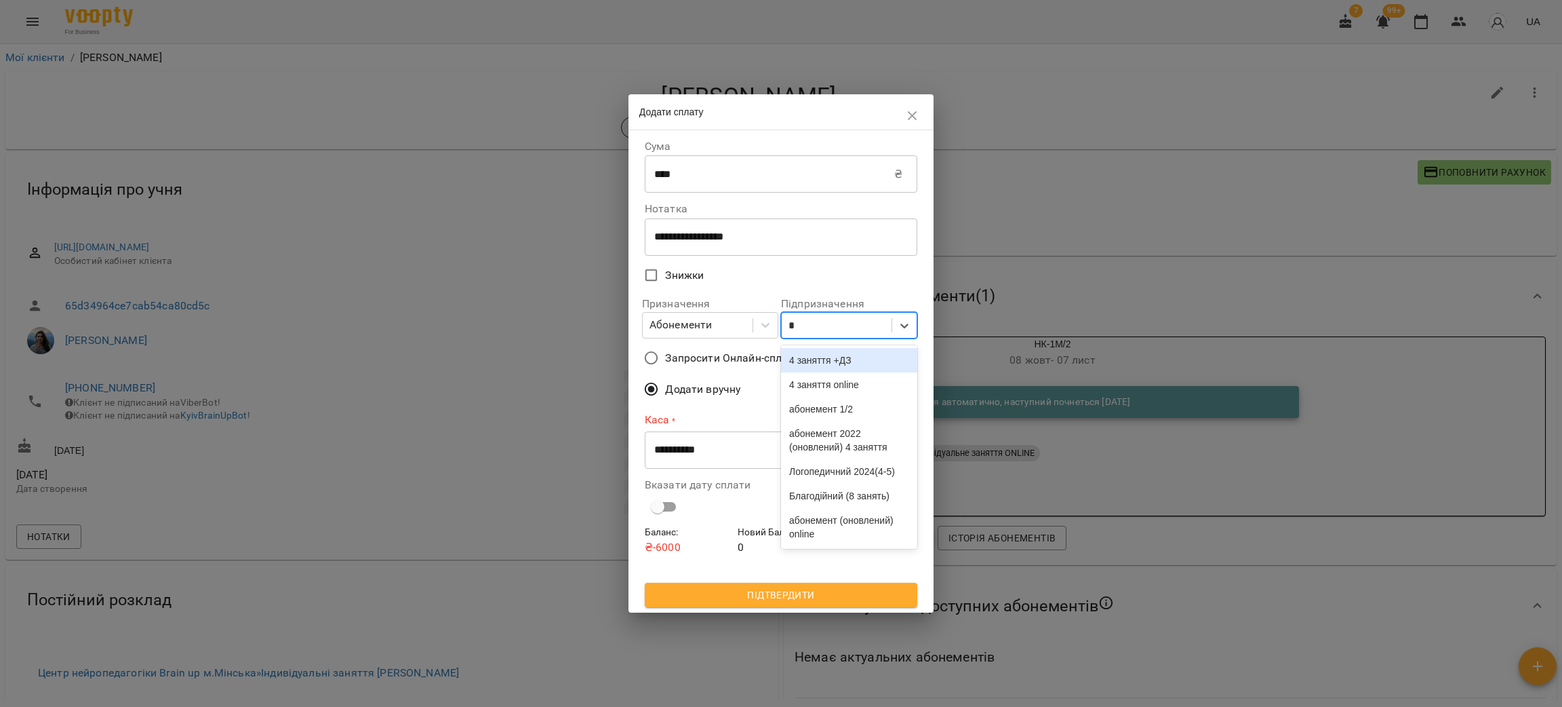
type input "**"
click at [831, 446] on div "НК-1М/2" at bounding box center [849, 433] width 136 height 24
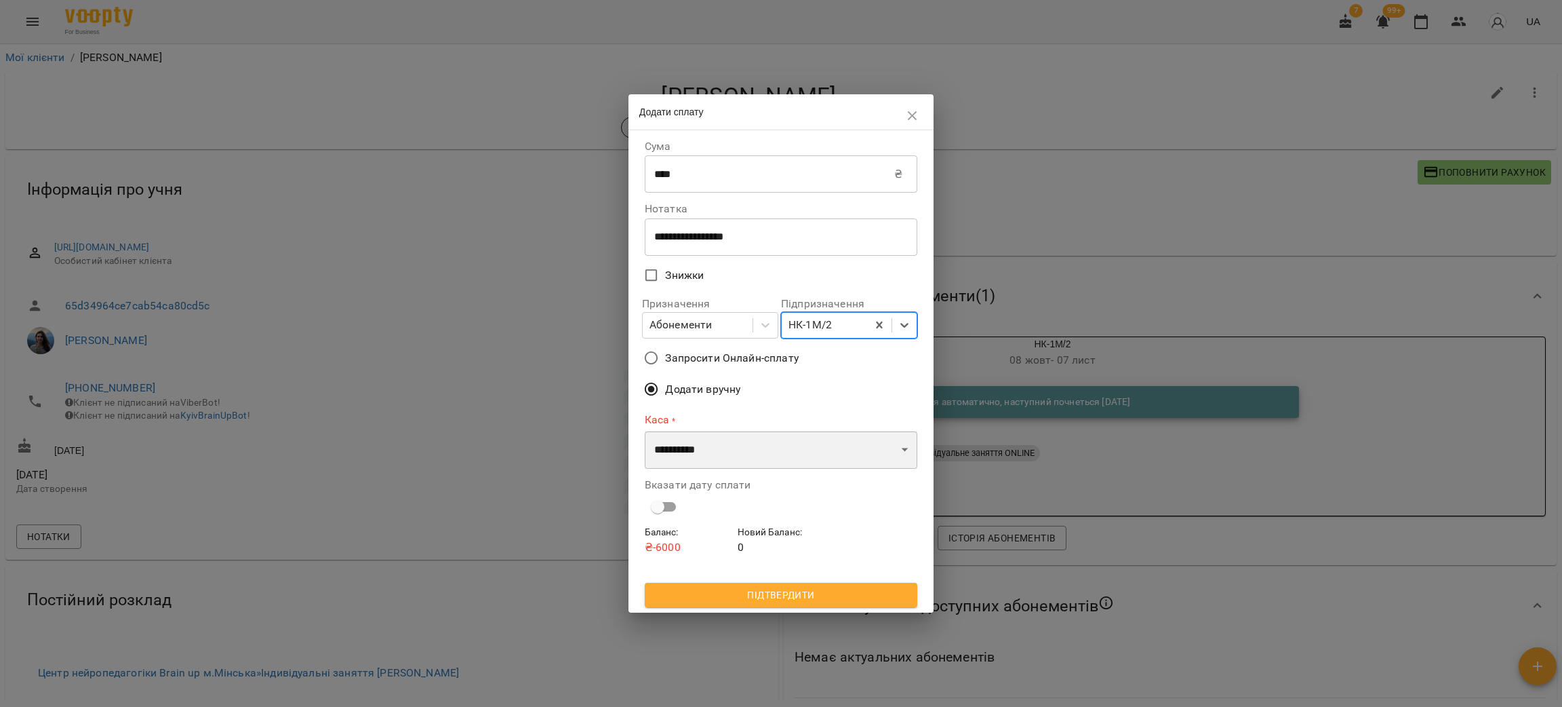
click at [698, 433] on select "**********" at bounding box center [781, 450] width 273 height 38
select select "****"
click at [645, 431] on select "**********" at bounding box center [781, 450] width 273 height 38
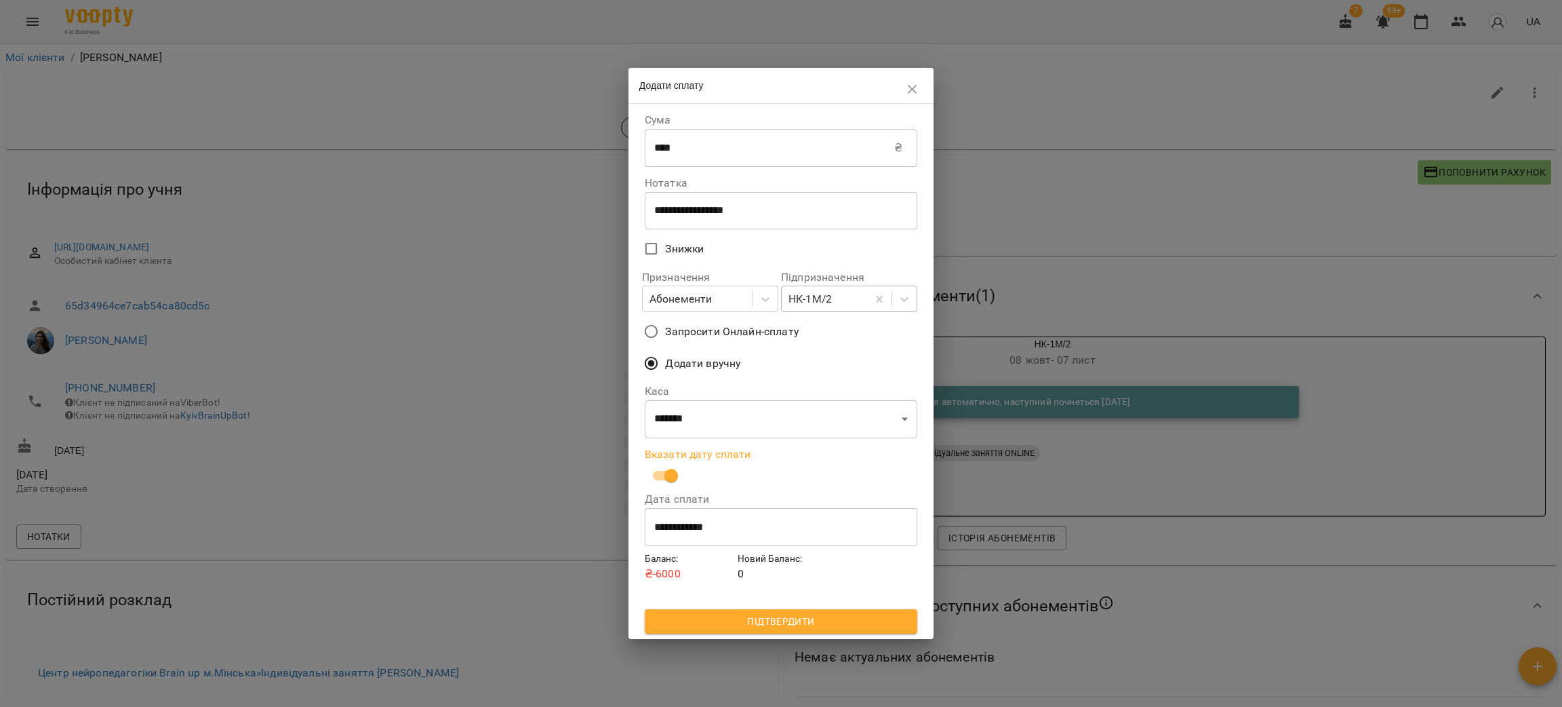
click at [778, 629] on span "Підтвердити" at bounding box center [781, 621] width 251 height 16
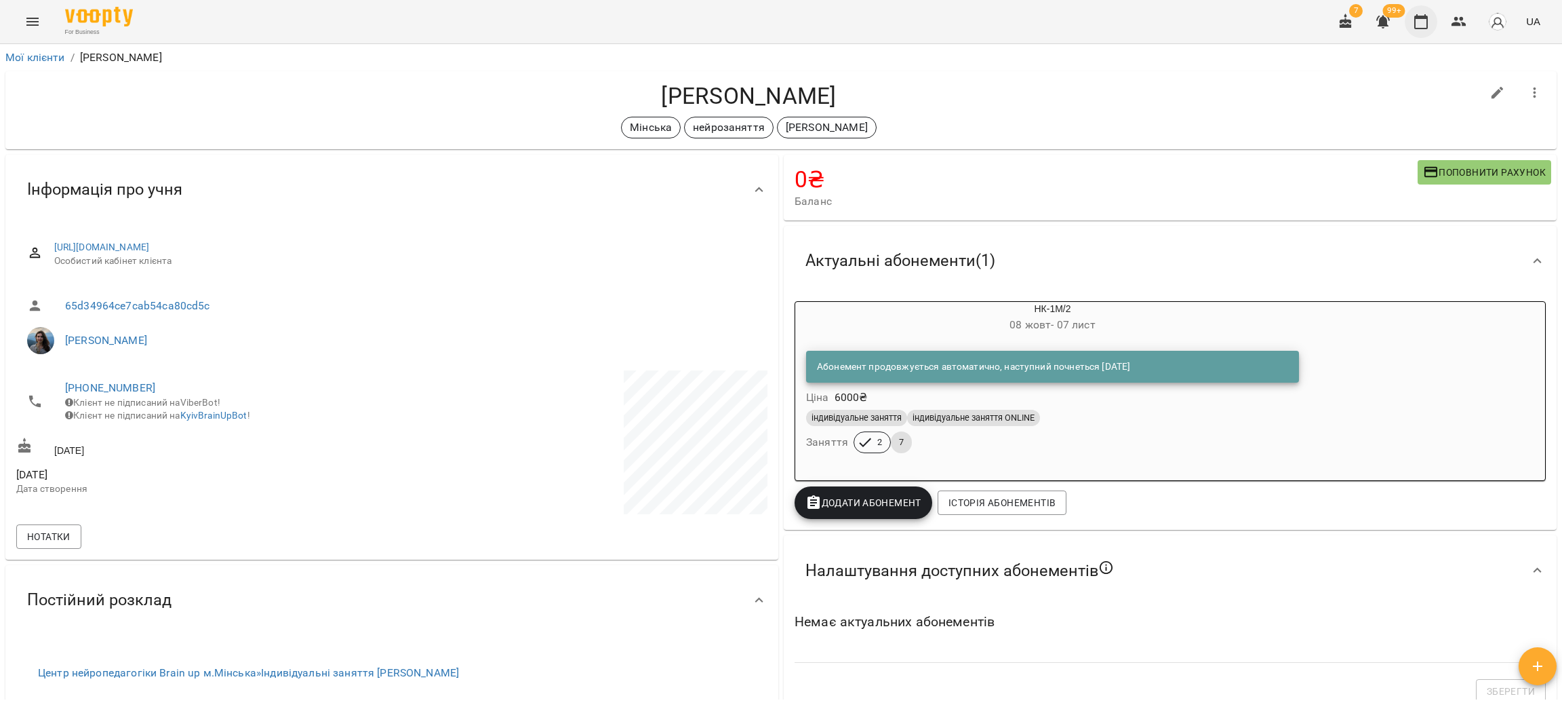
click at [1425, 14] on icon "button" at bounding box center [1421, 22] width 16 height 16
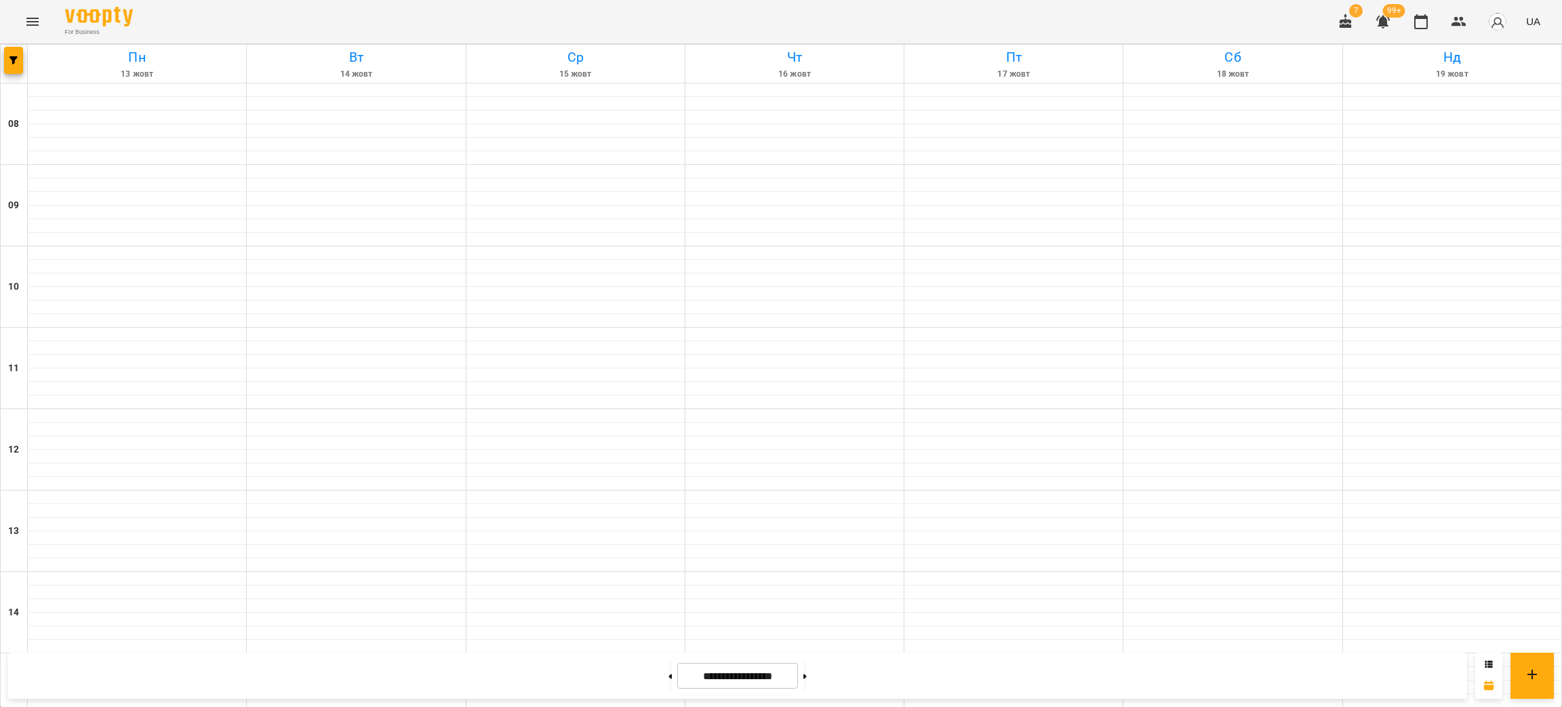
click at [224, 14] on div "For Business 7 99+ UA" at bounding box center [781, 21] width 1562 height 43
click at [14, 71] on button "button" at bounding box center [13, 60] width 19 height 27
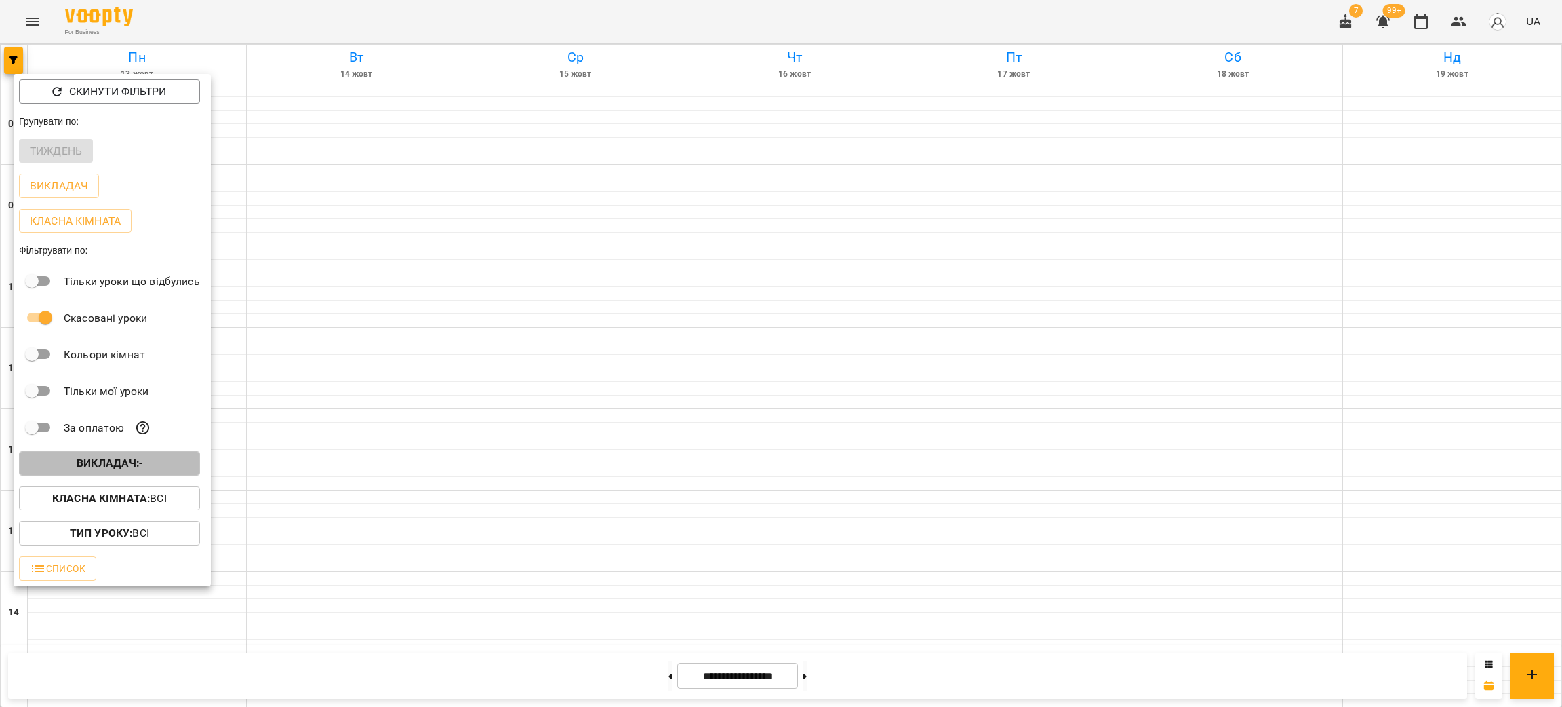
click at [117, 469] on b "Викладач :" at bounding box center [108, 462] width 62 height 13
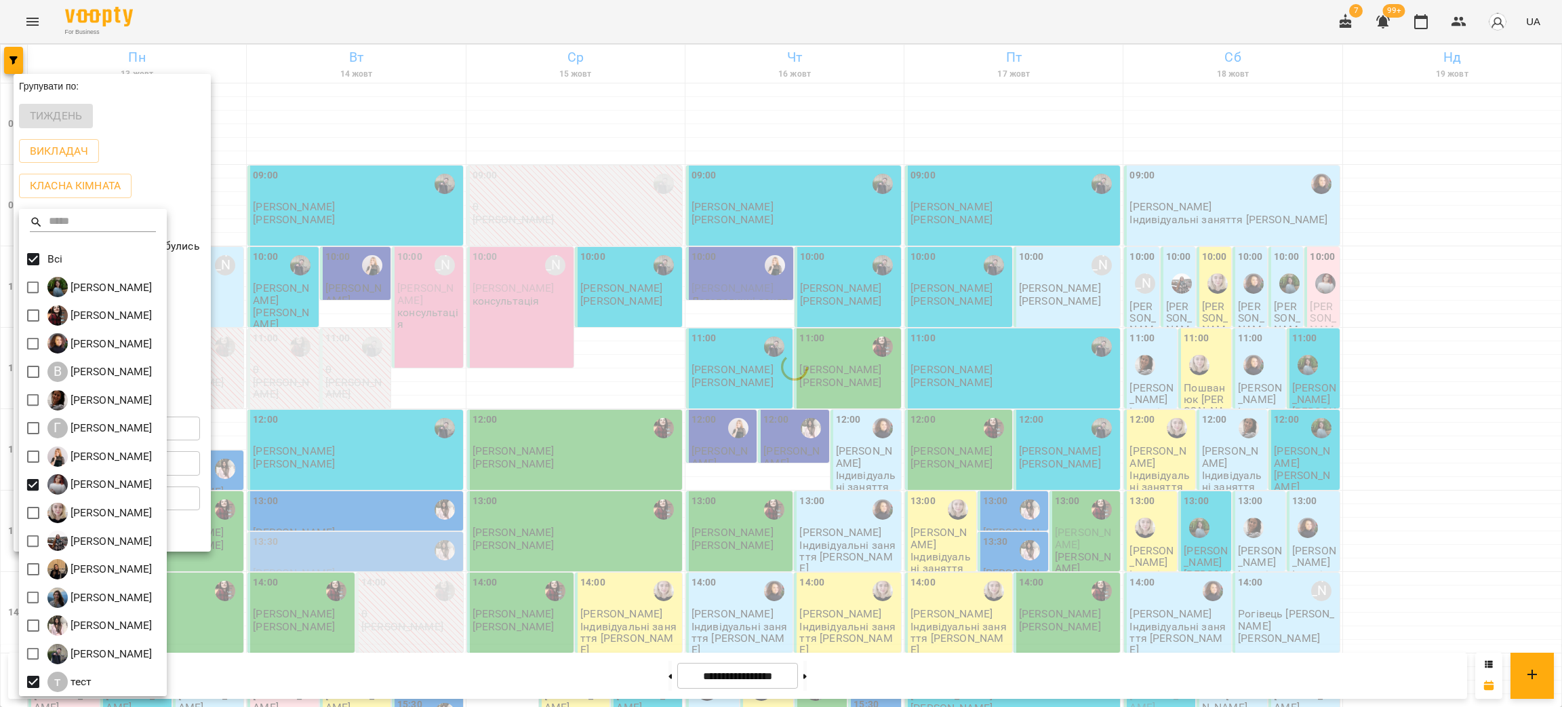
click at [250, 22] on div at bounding box center [781, 353] width 1562 height 707
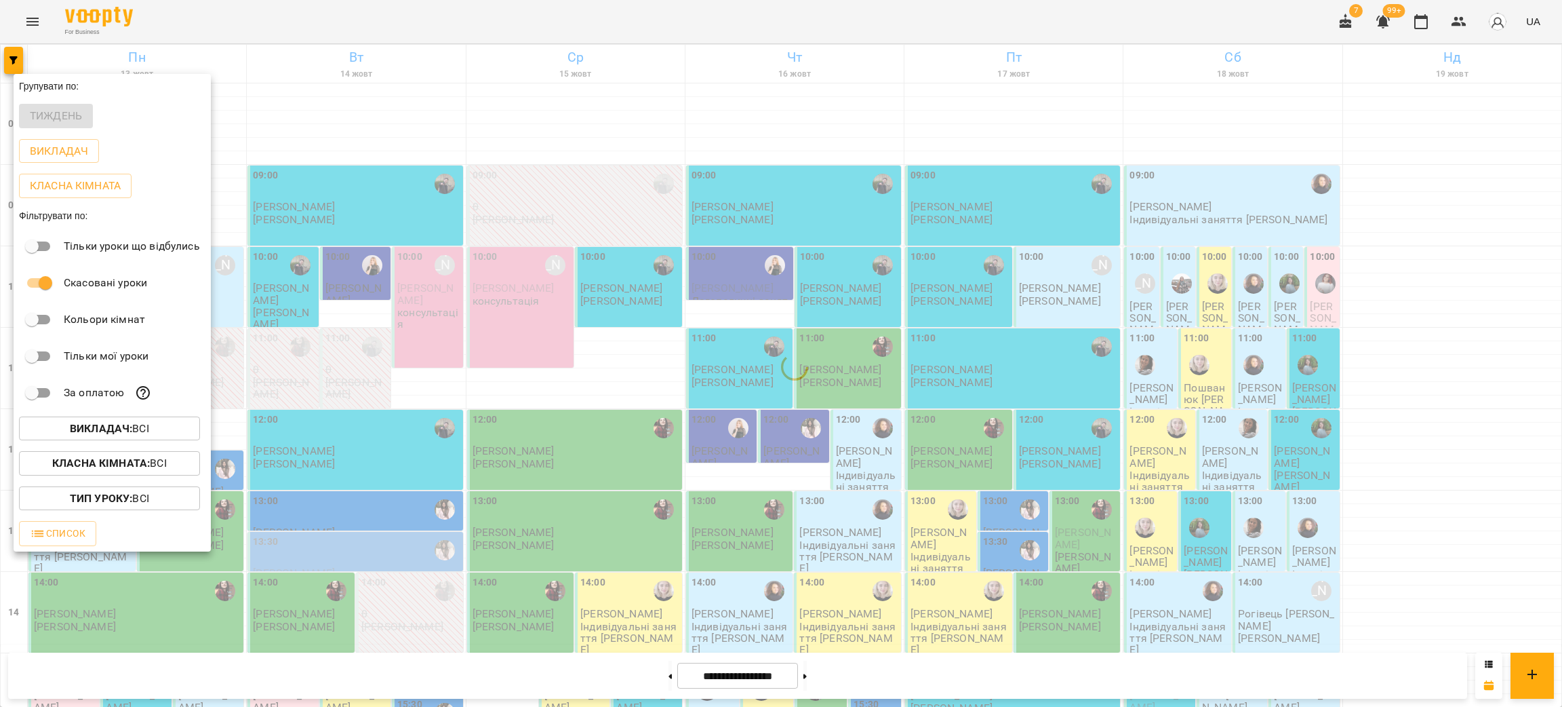
click at [250, 22] on div at bounding box center [781, 353] width 1562 height 707
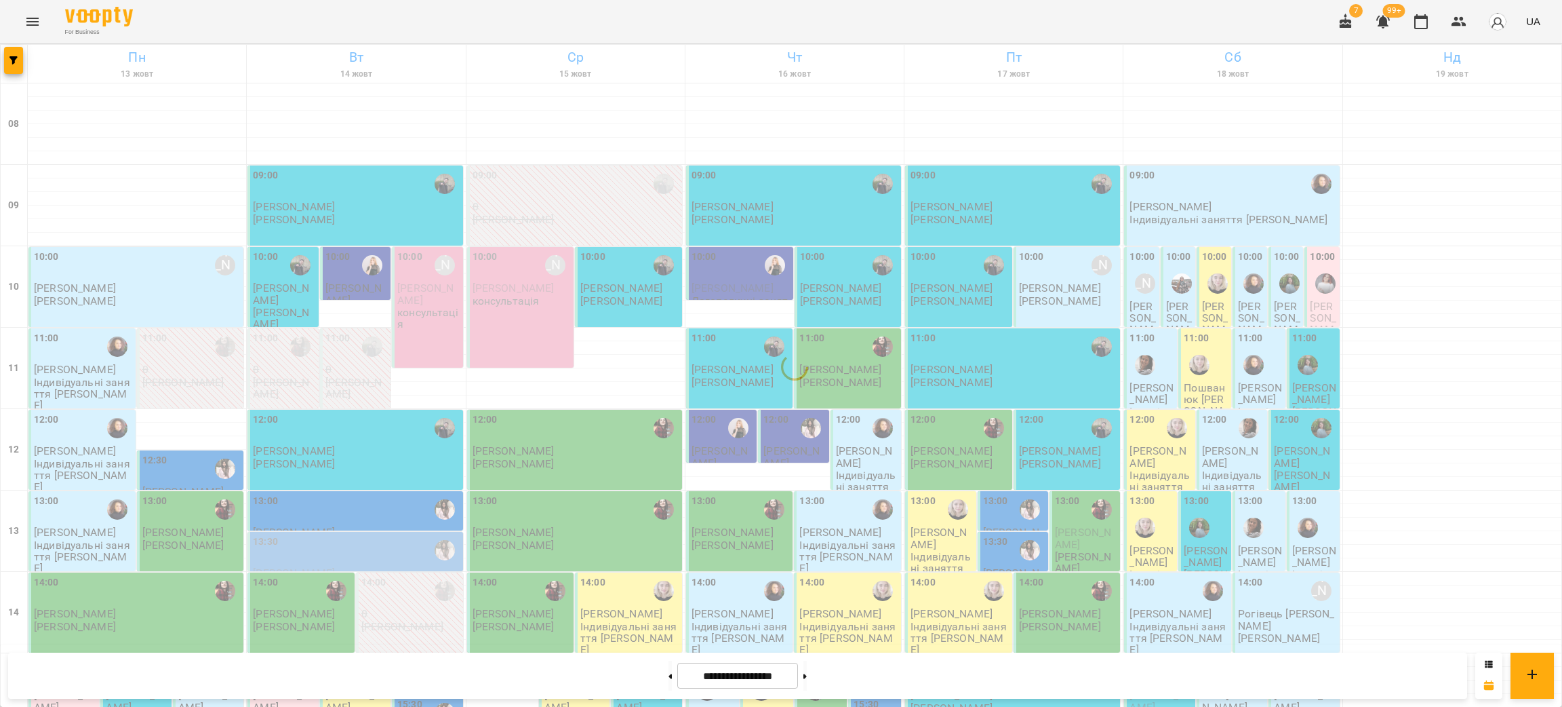
click at [250, 18] on div "For Business 7 99+ UA" at bounding box center [781, 21] width 1562 height 43
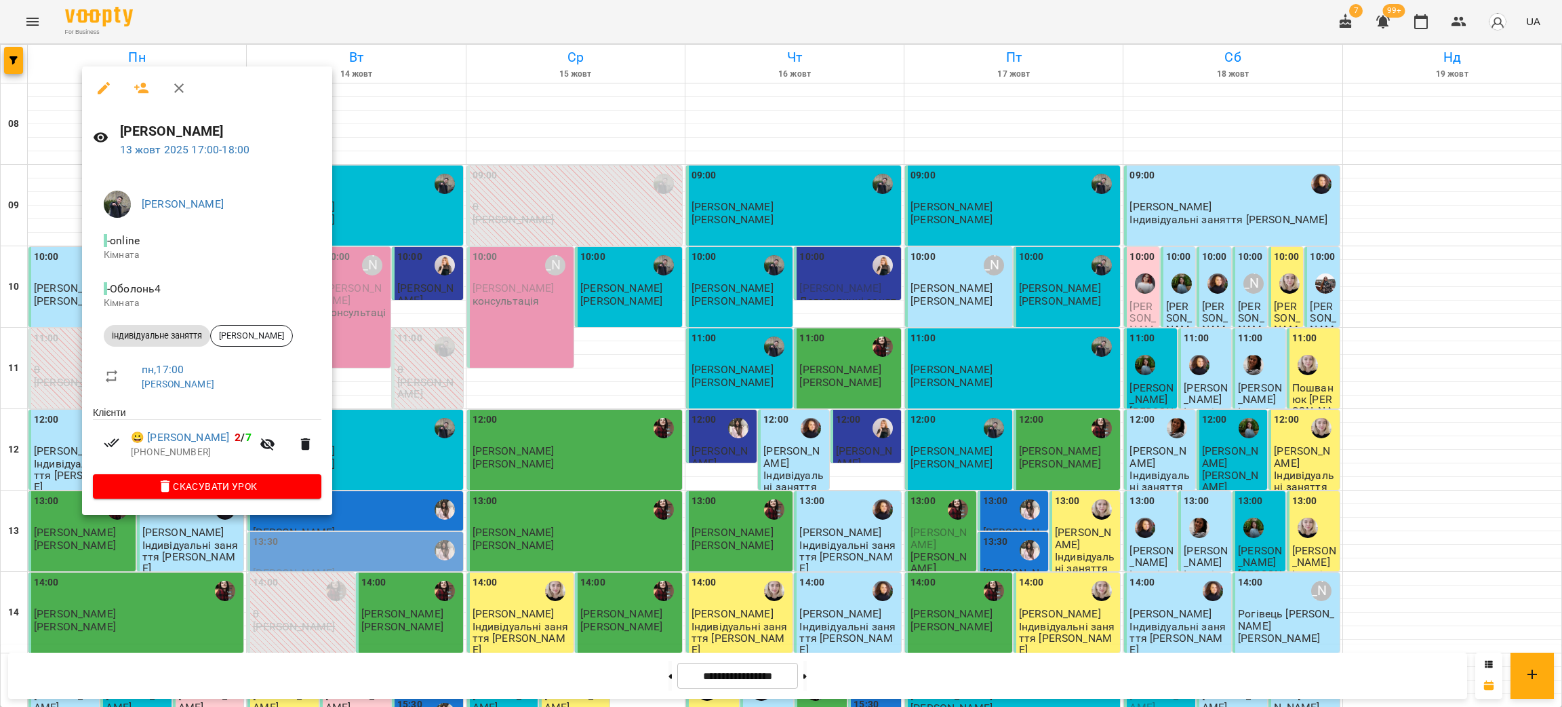
click at [255, 7] on div at bounding box center [781, 353] width 1562 height 707
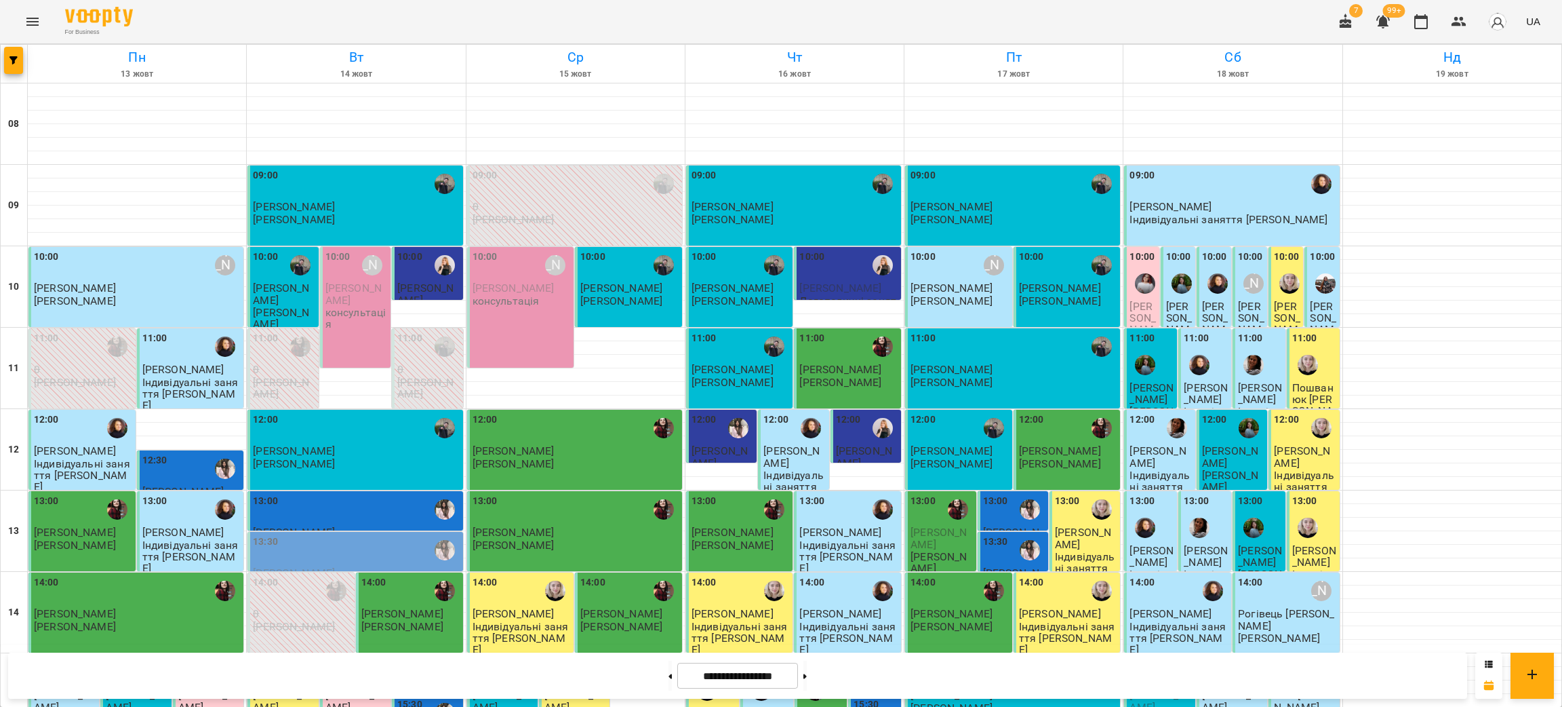
scroll to position [475, 0]
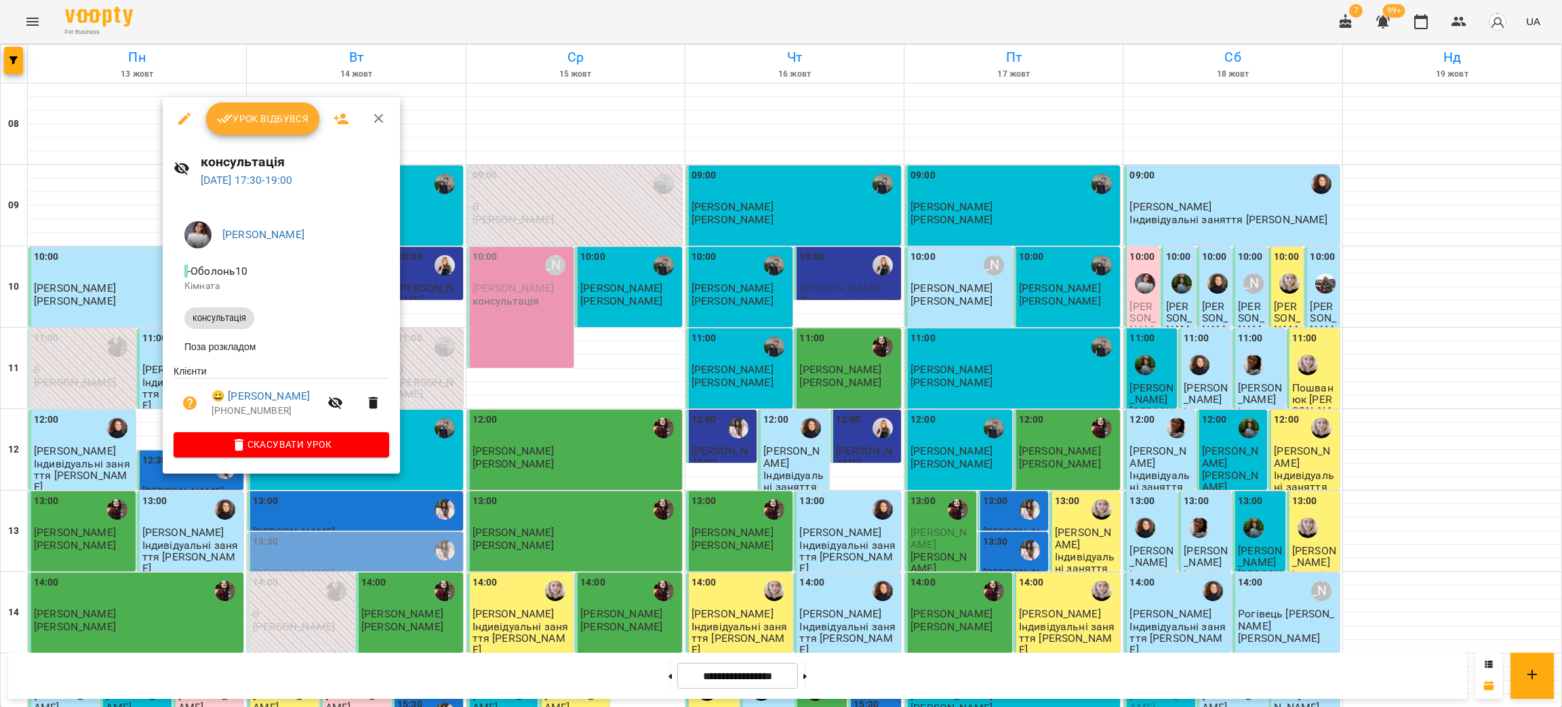
click at [457, 1] on div at bounding box center [781, 353] width 1562 height 707
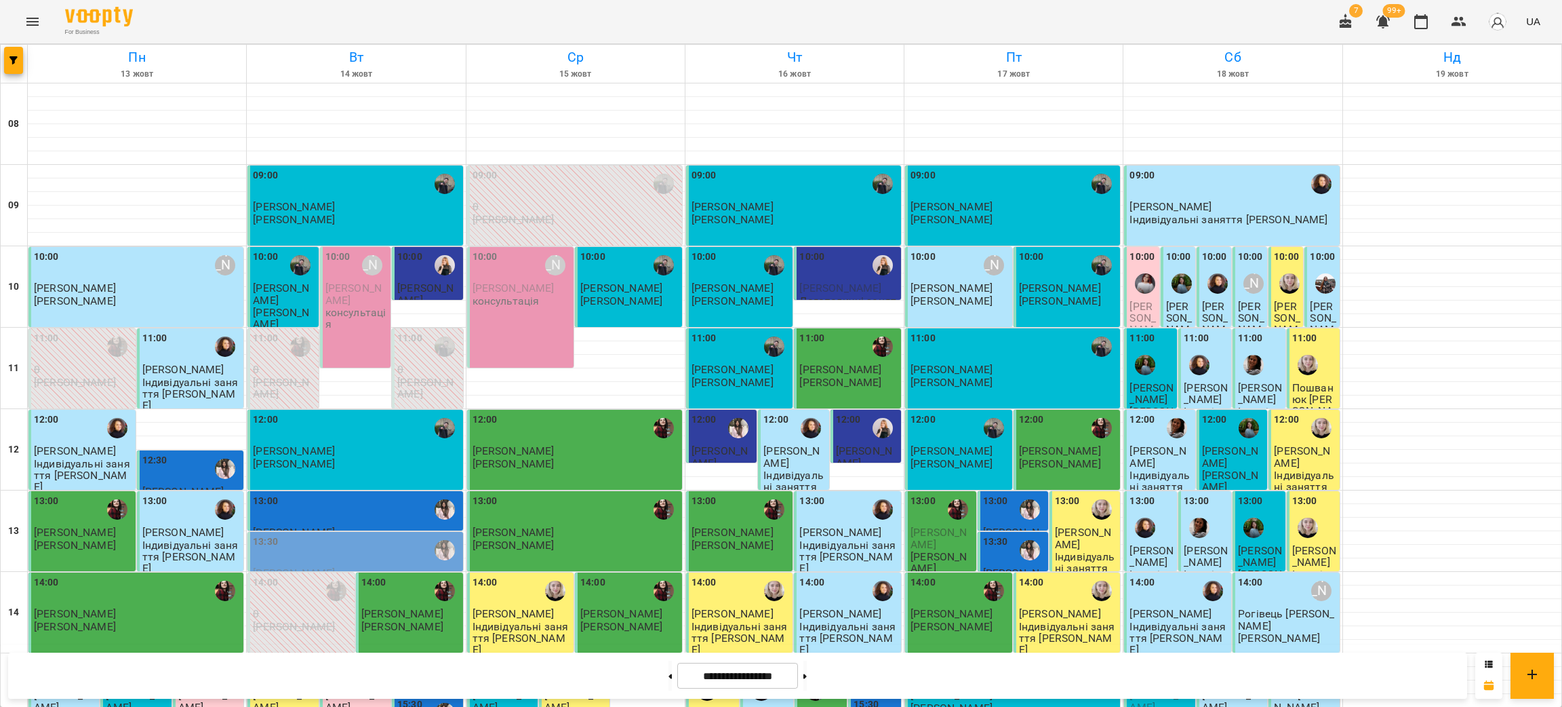
click at [313, 22] on div "For Business 7 99+ UA" at bounding box center [781, 21] width 1562 height 43
click at [669, 673] on button at bounding box center [670, 675] width 3 height 30
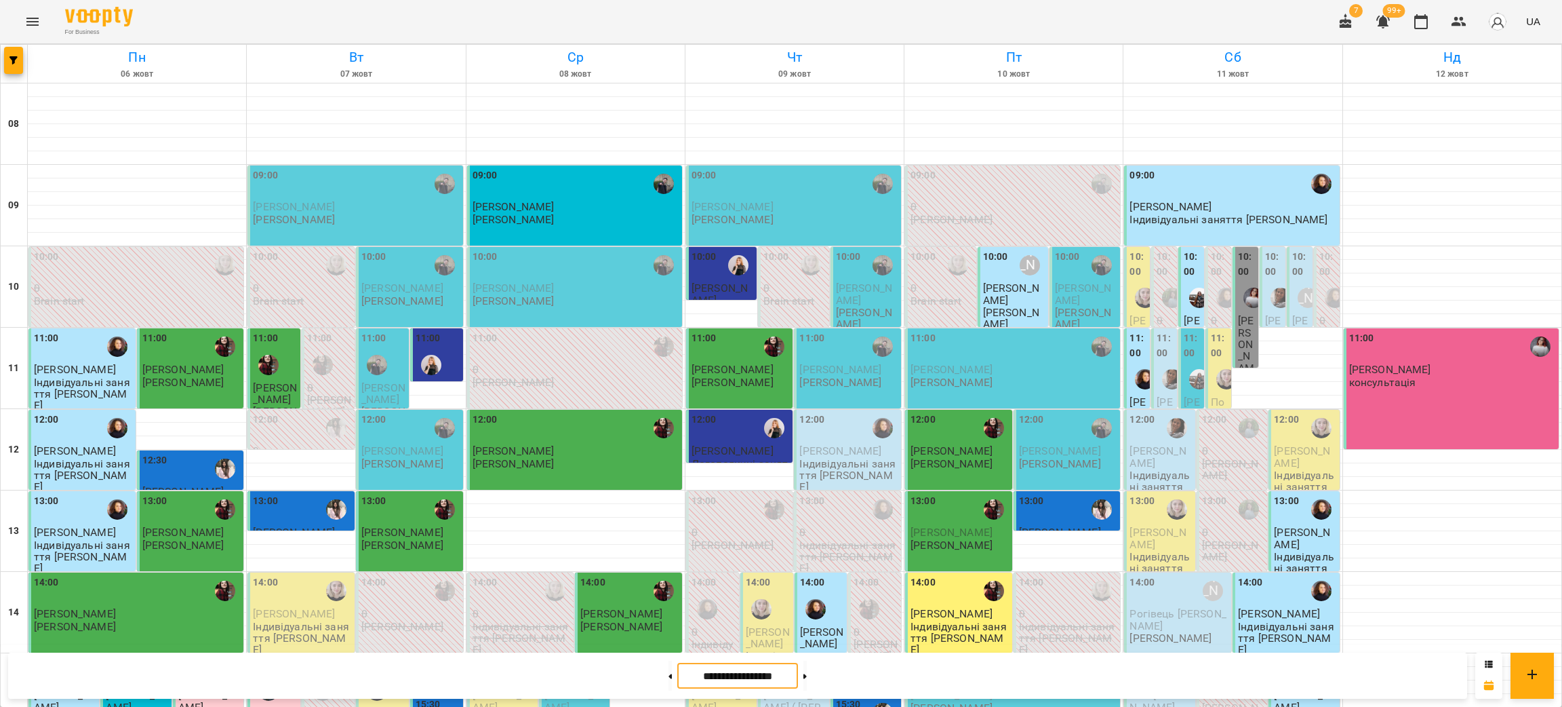
click at [742, 678] on input "**********" at bounding box center [737, 675] width 121 height 26
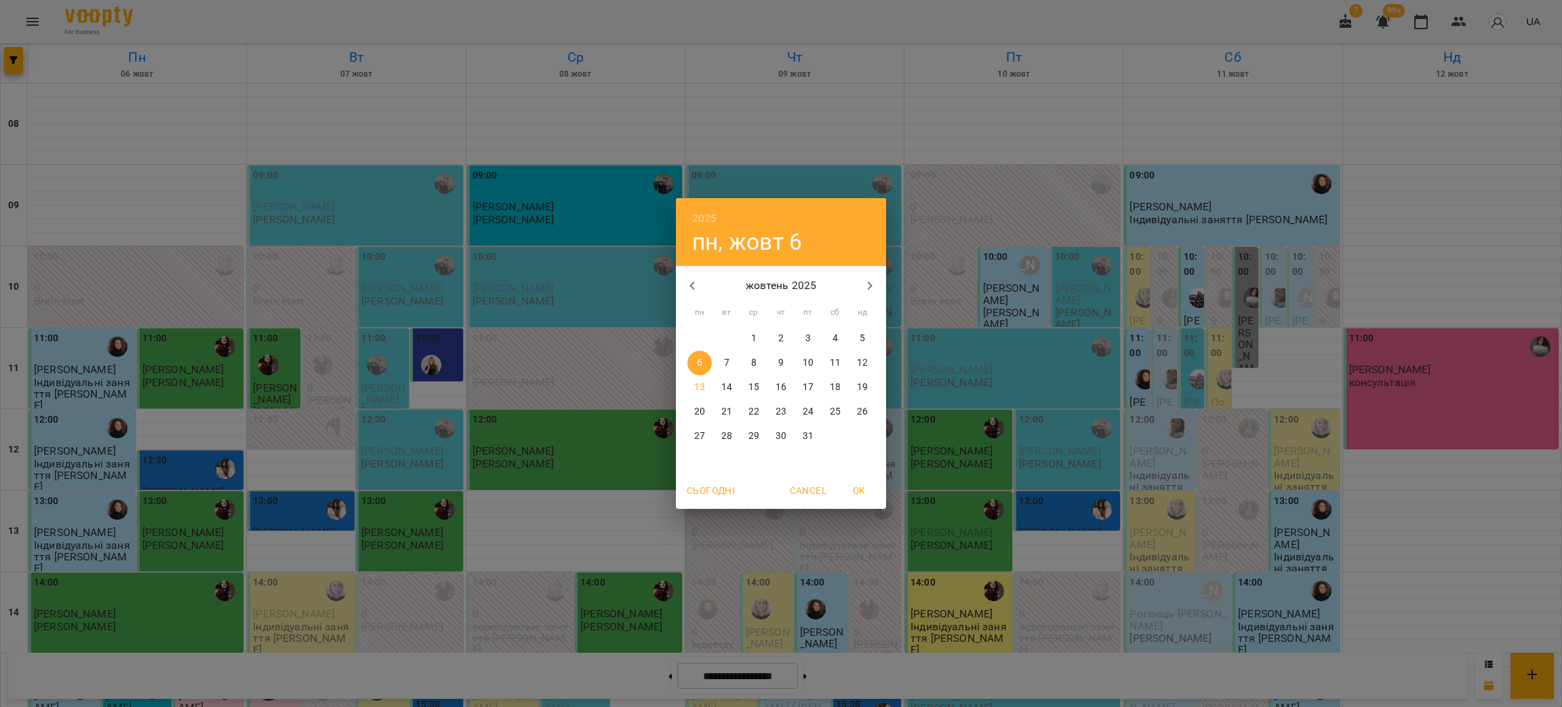
click at [686, 279] on icon "button" at bounding box center [692, 285] width 16 height 16
click at [695, 336] on span "1" at bounding box center [700, 339] width 24 height 14
type input "**********"
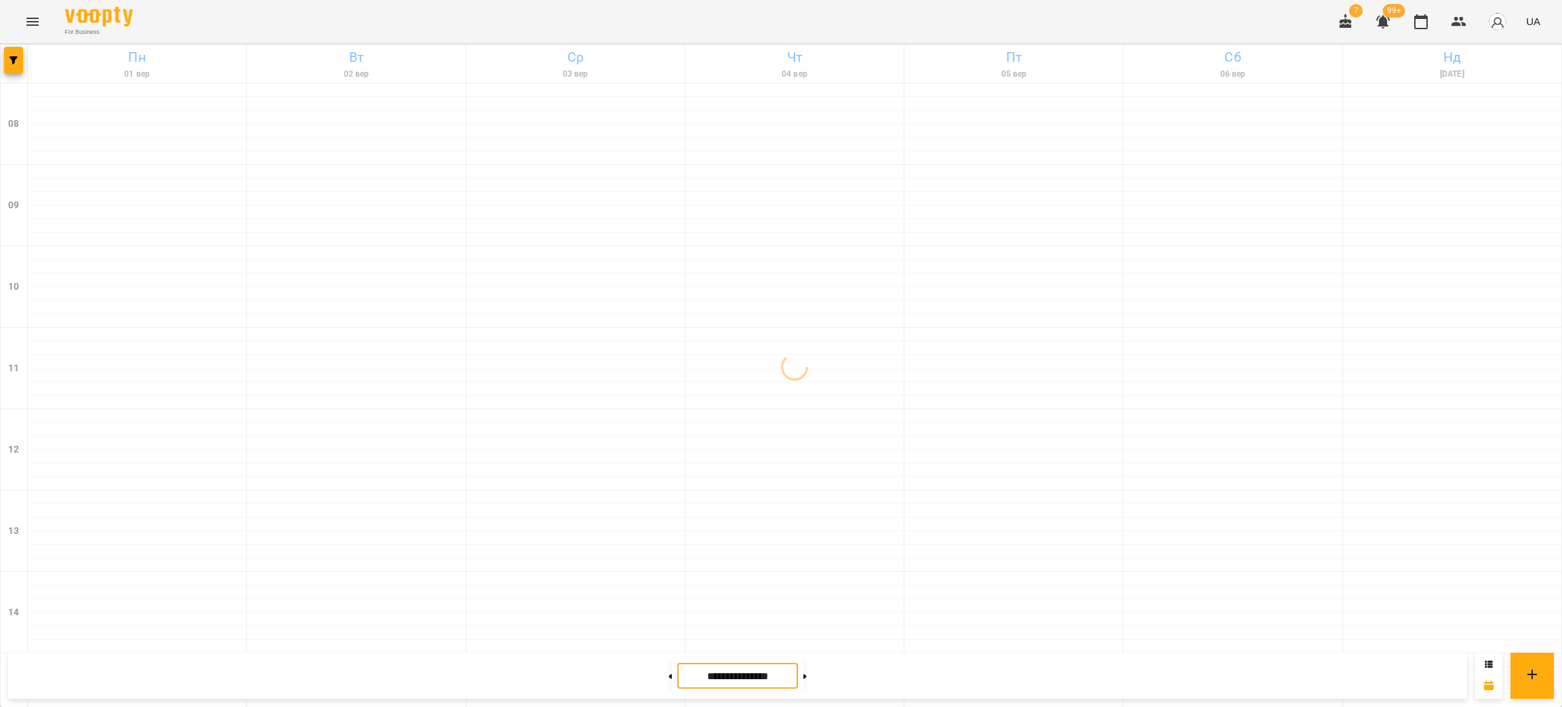
click at [753, 671] on input "**********" at bounding box center [737, 675] width 121 height 26
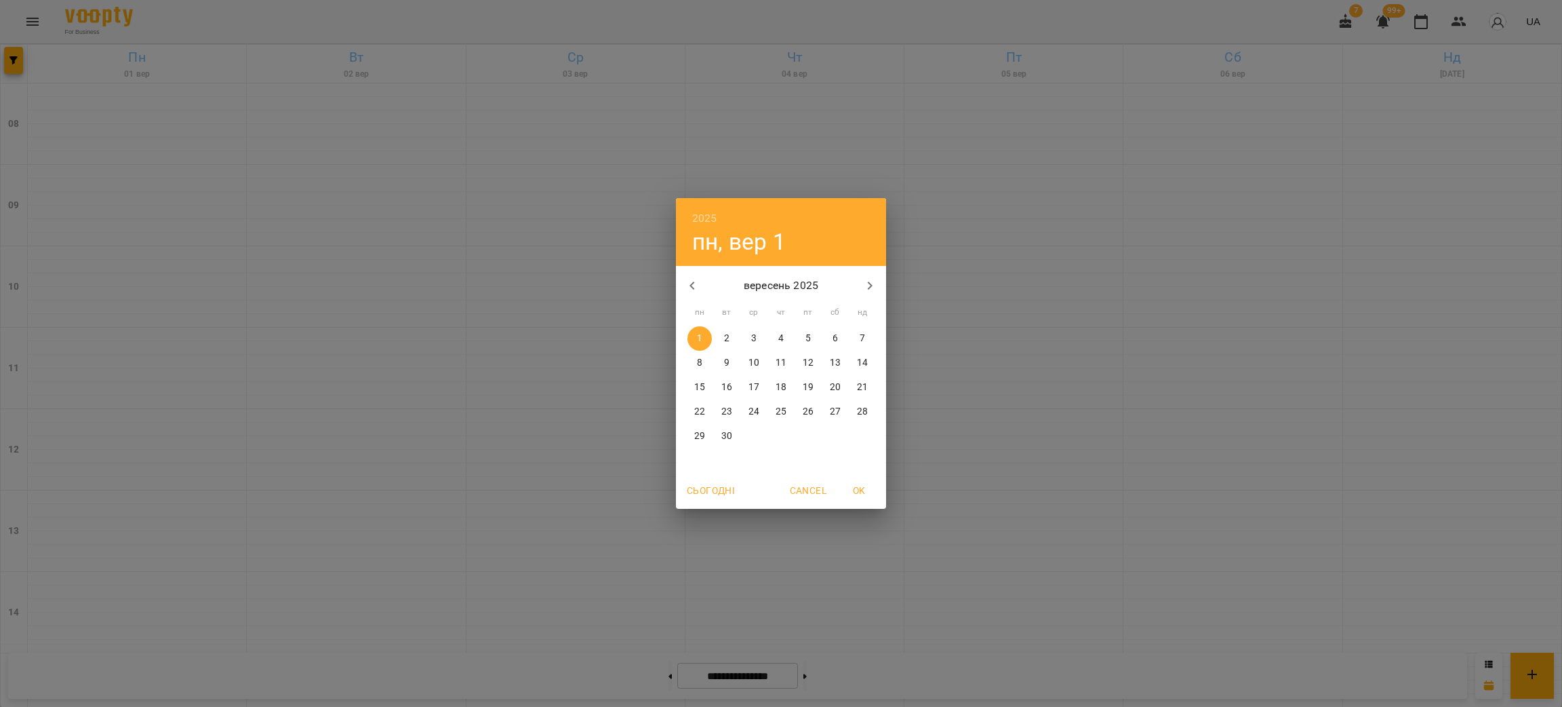
click at [938, 598] on div "2025 пн, вер [DATE] вт ср чт пт сб нд 1 2 3 4 5 6 7 8 9 10 11 12 13 14 15 16 17…" at bounding box center [781, 353] width 1562 height 707
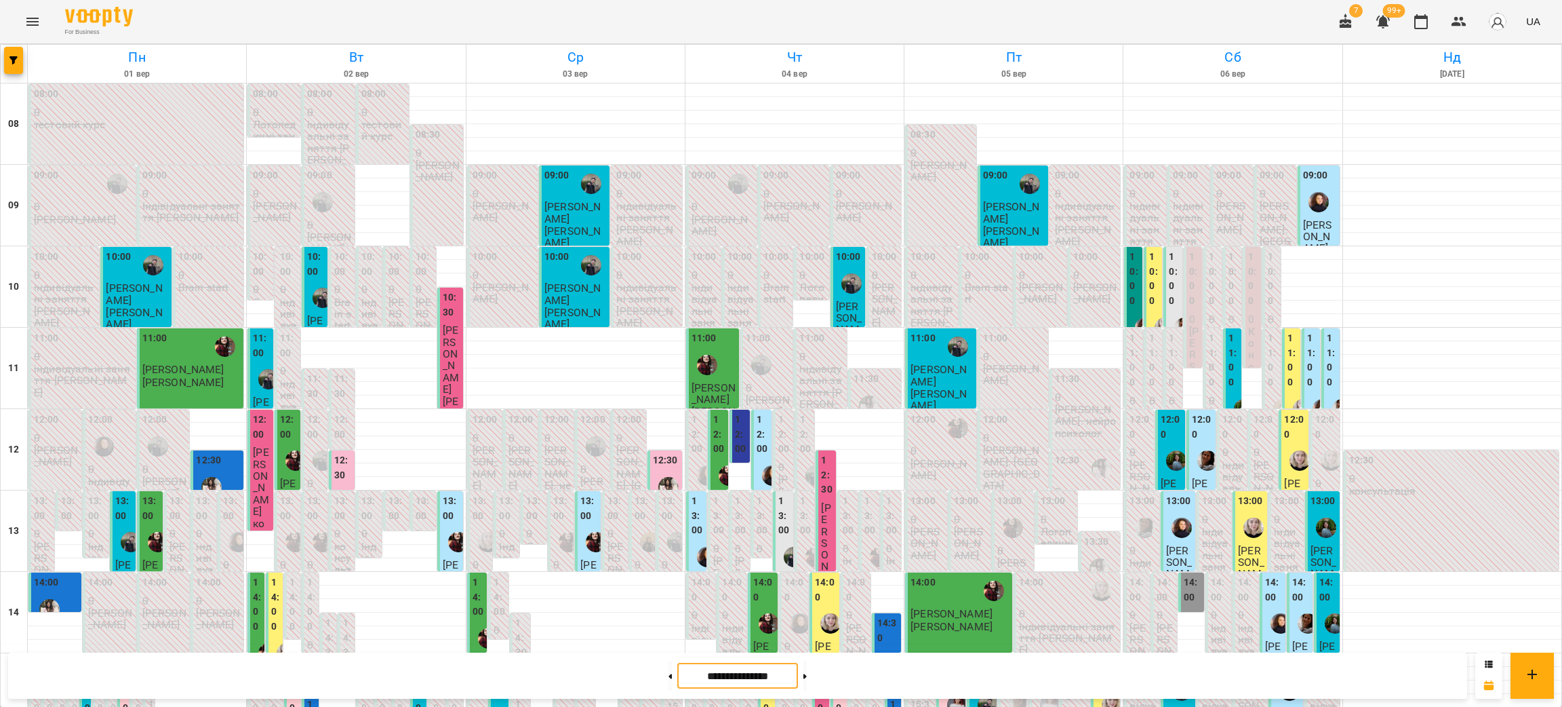
scroll to position [68, 0]
click at [11, 58] on icon "button" at bounding box center [13, 60] width 8 height 8
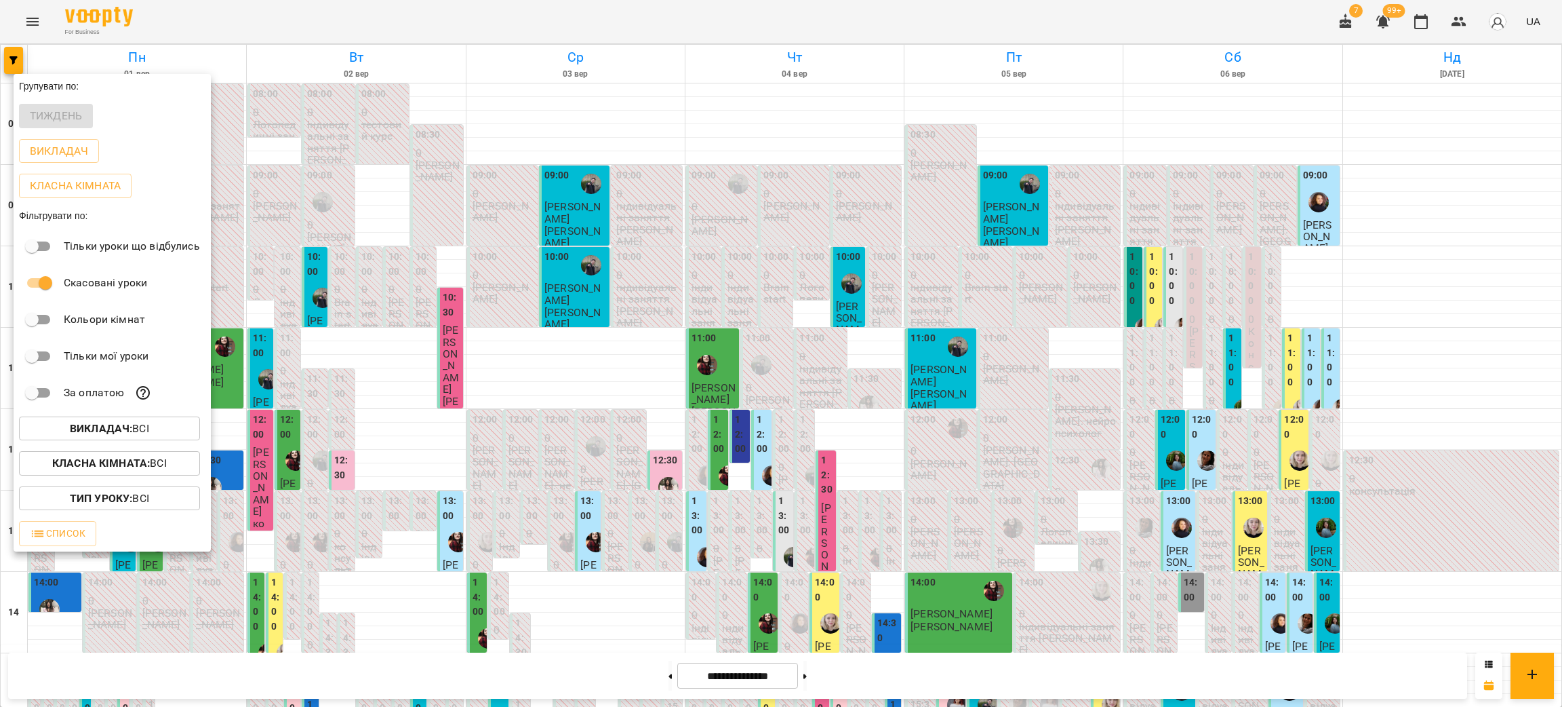
click at [130, 441] on button "Викладач : Всі" at bounding box center [109, 428] width 181 height 24
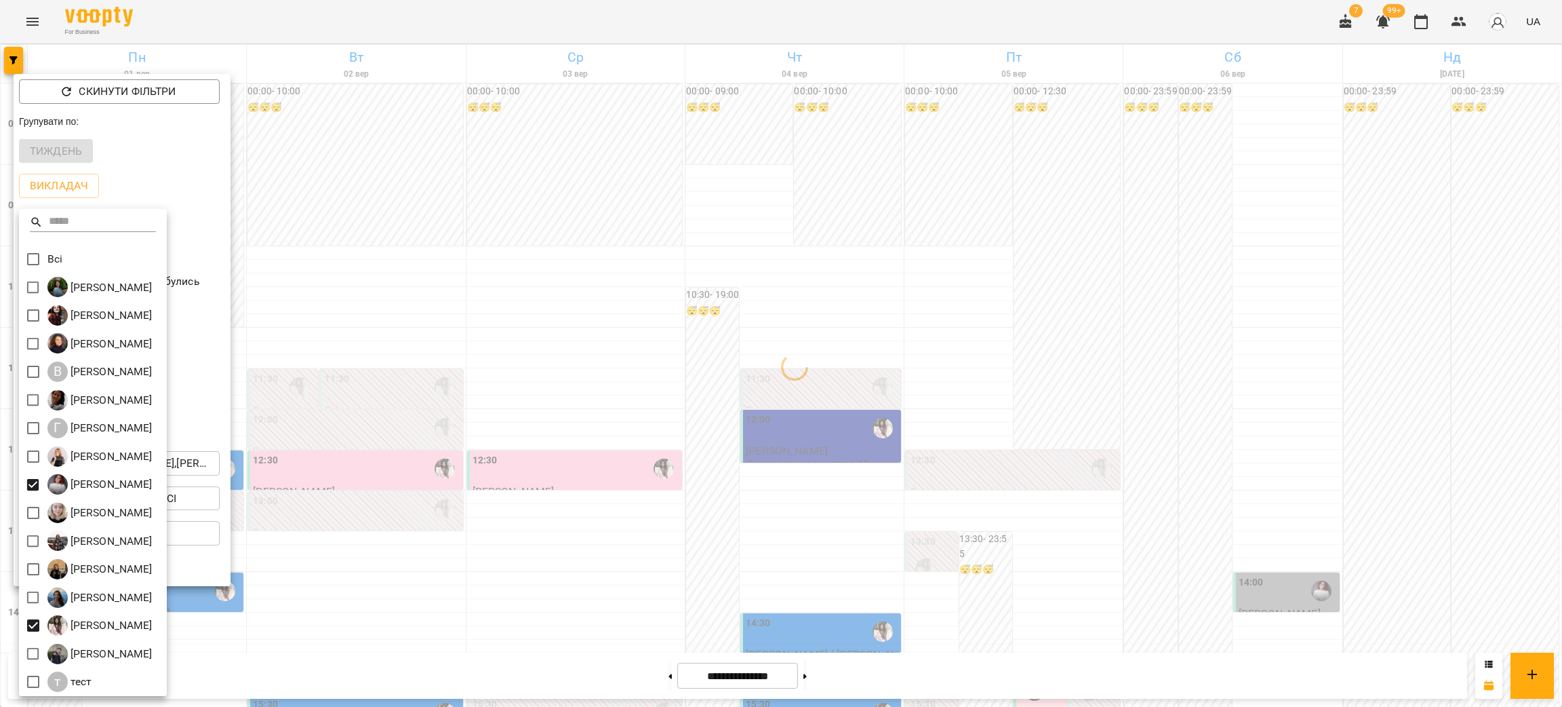
scroll to position [2, 0]
click at [376, 19] on div at bounding box center [781, 353] width 1562 height 707
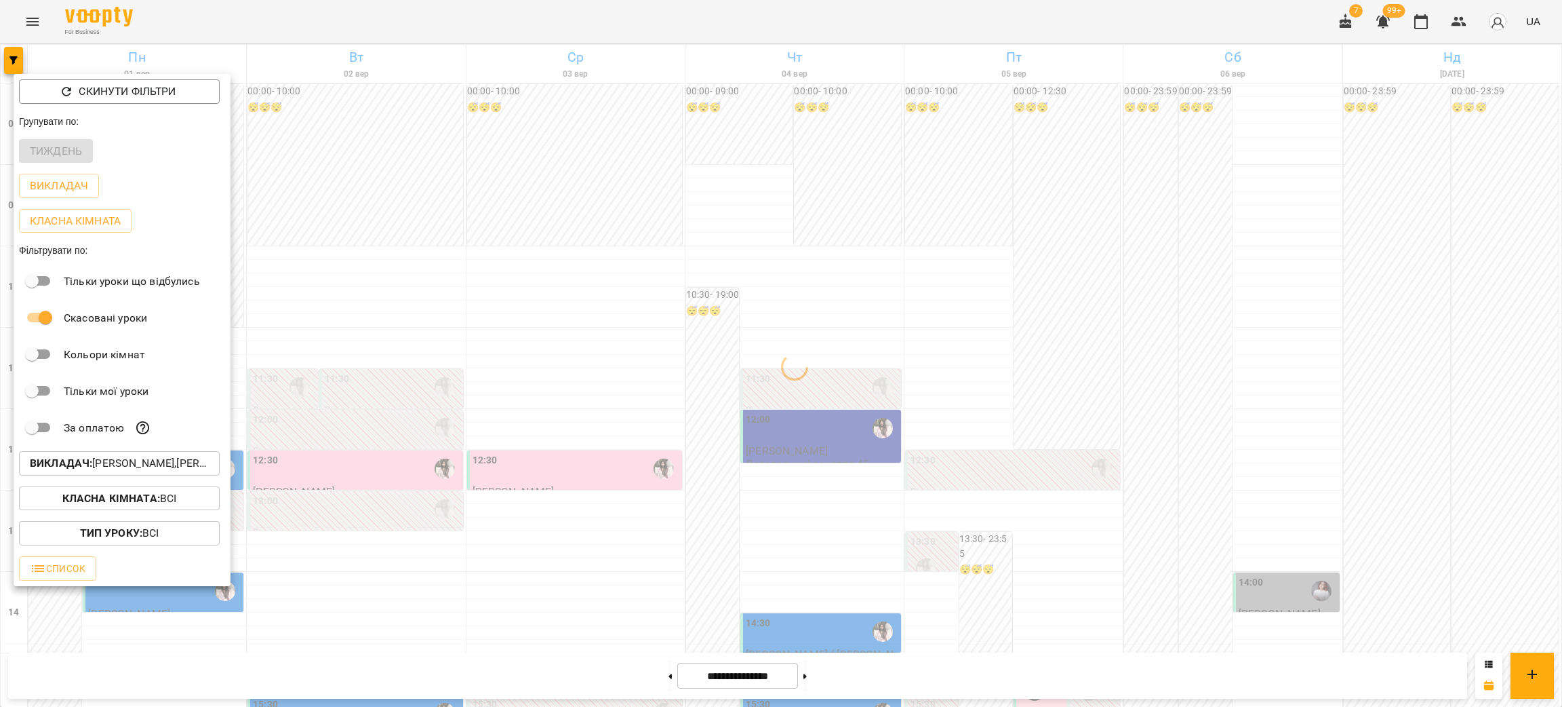
click at [376, 19] on div "Всі [PERSON_NAME] [PERSON_NAME] [PERSON_NAME] В [PERSON_NAME] [PERSON_NAME] Г […" at bounding box center [781, 353] width 1562 height 707
click at [376, 19] on div at bounding box center [781, 353] width 1562 height 707
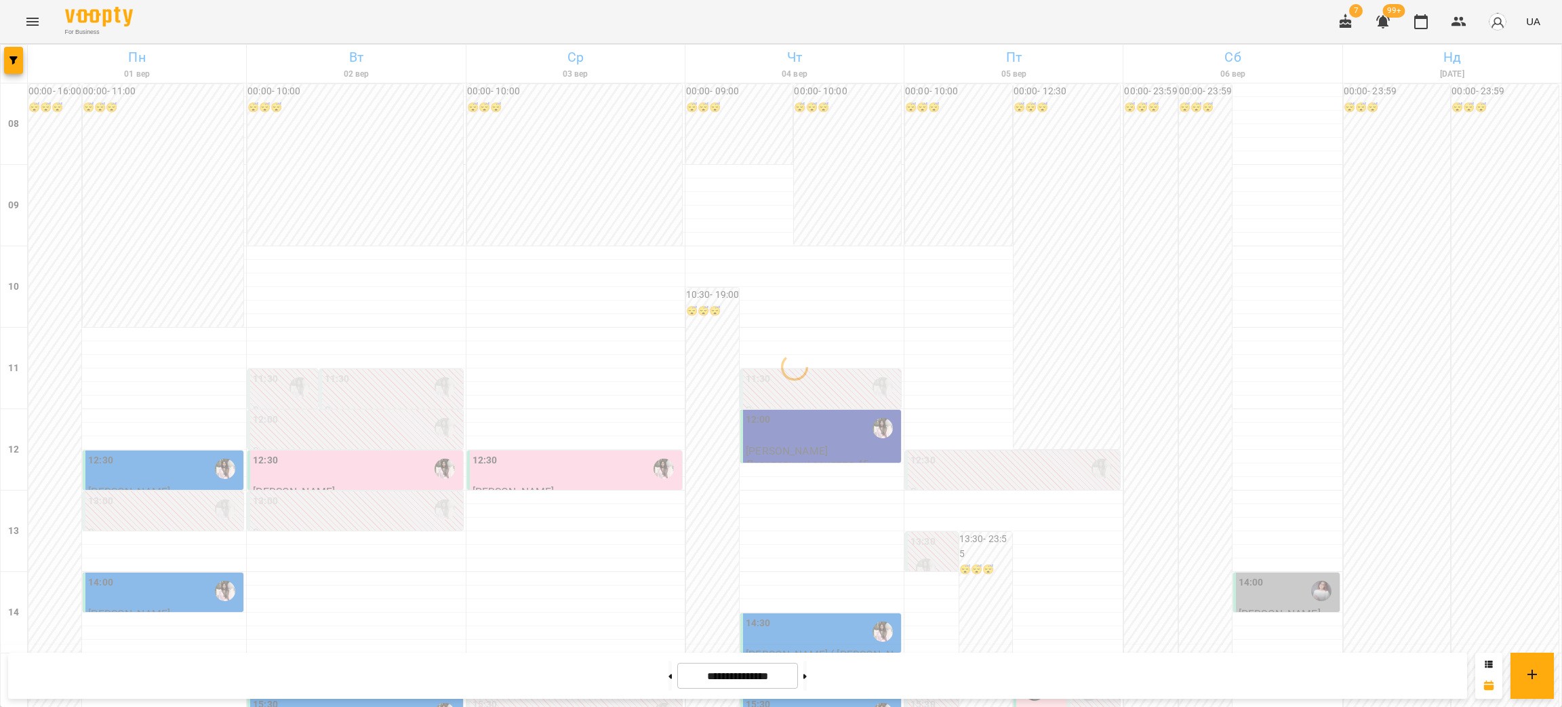
scroll to position [475, 0]
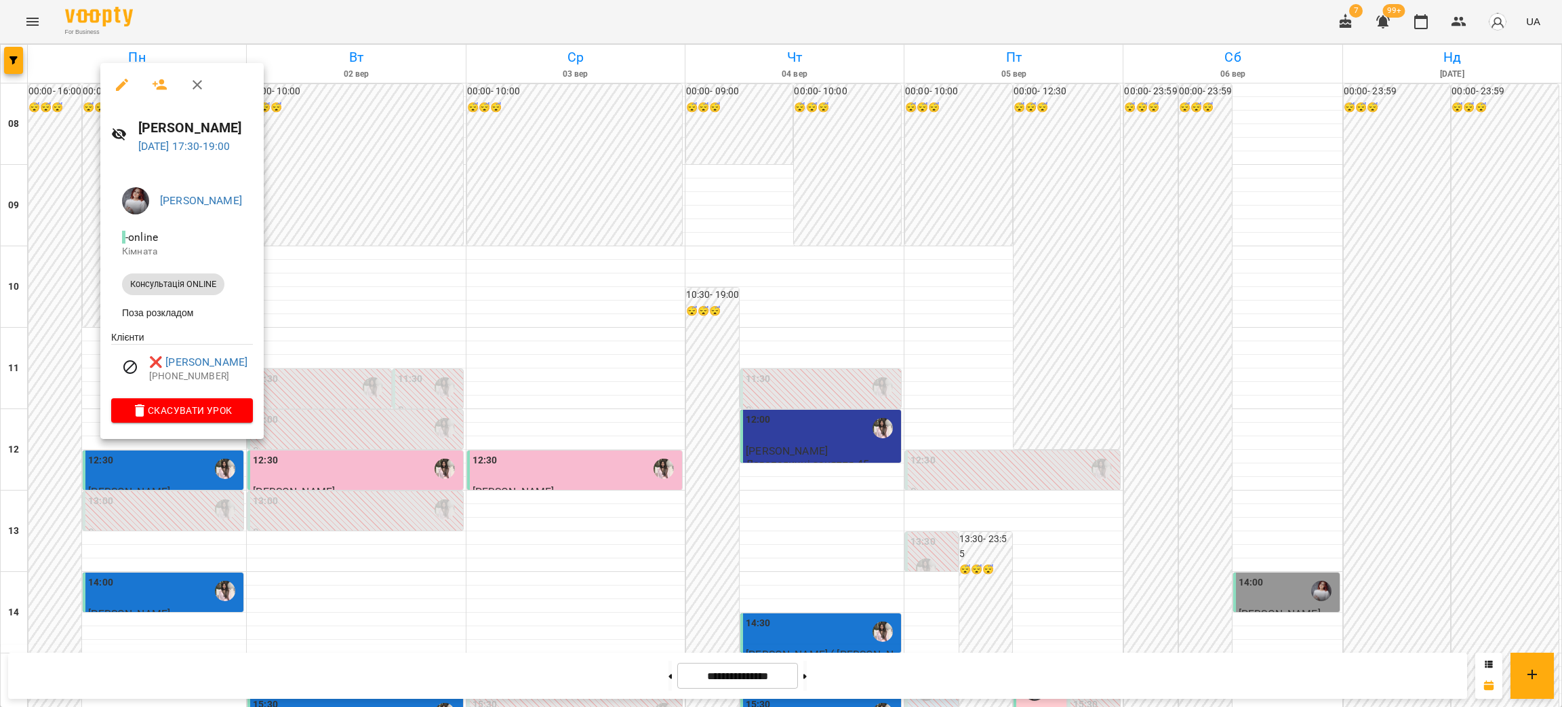
click at [374, 7] on div at bounding box center [781, 353] width 1562 height 707
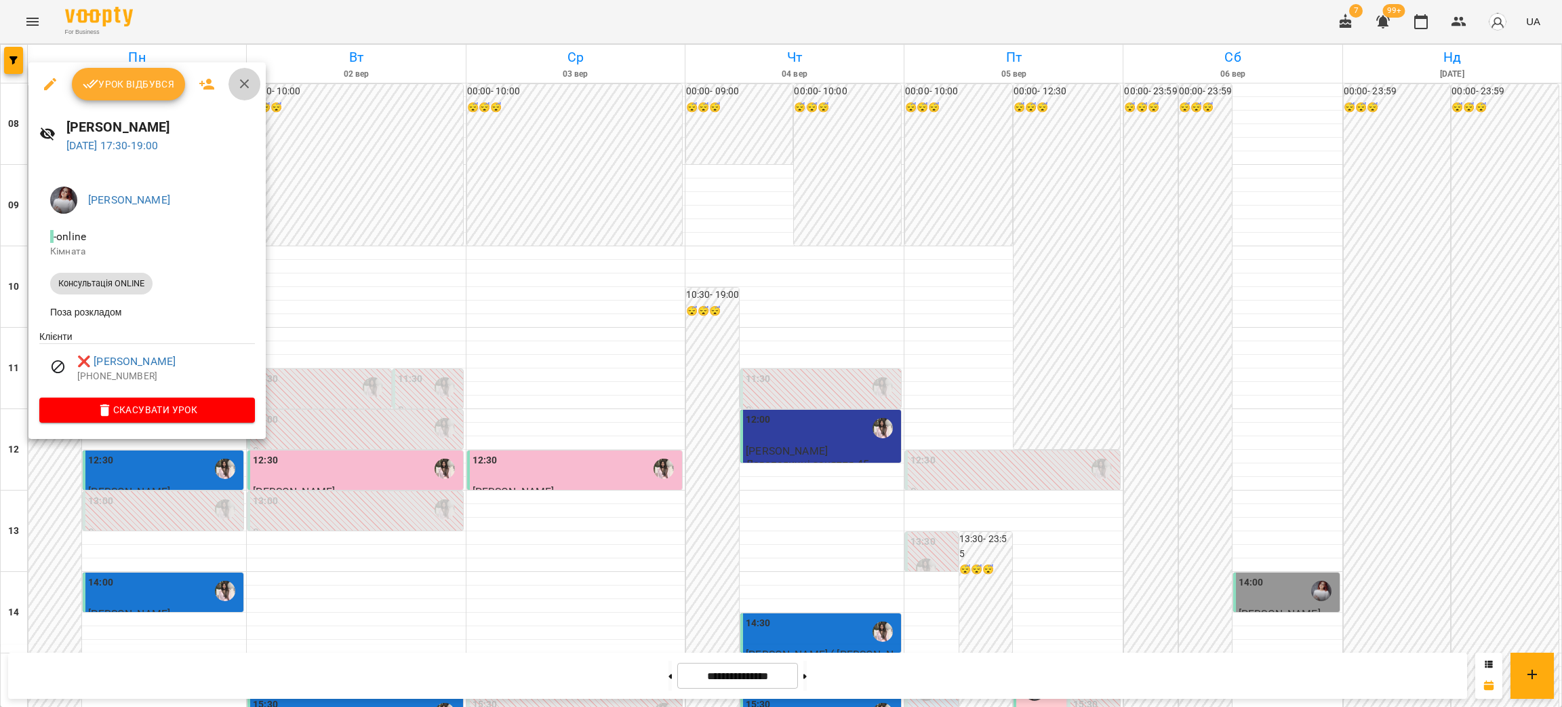
click at [250, 79] on icon "button" at bounding box center [245, 84] width 16 height 16
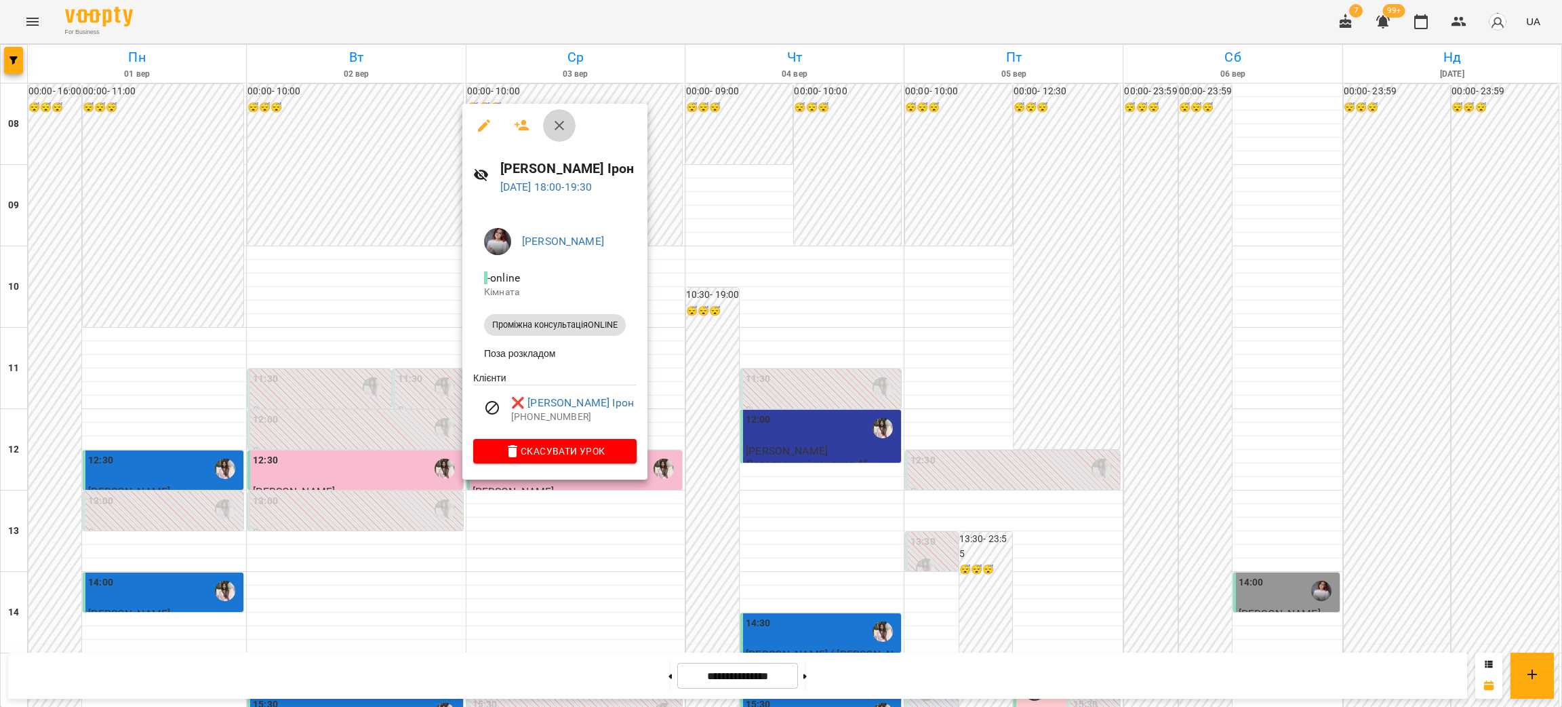
click at [563, 119] on icon "button" at bounding box center [559, 125] width 16 height 16
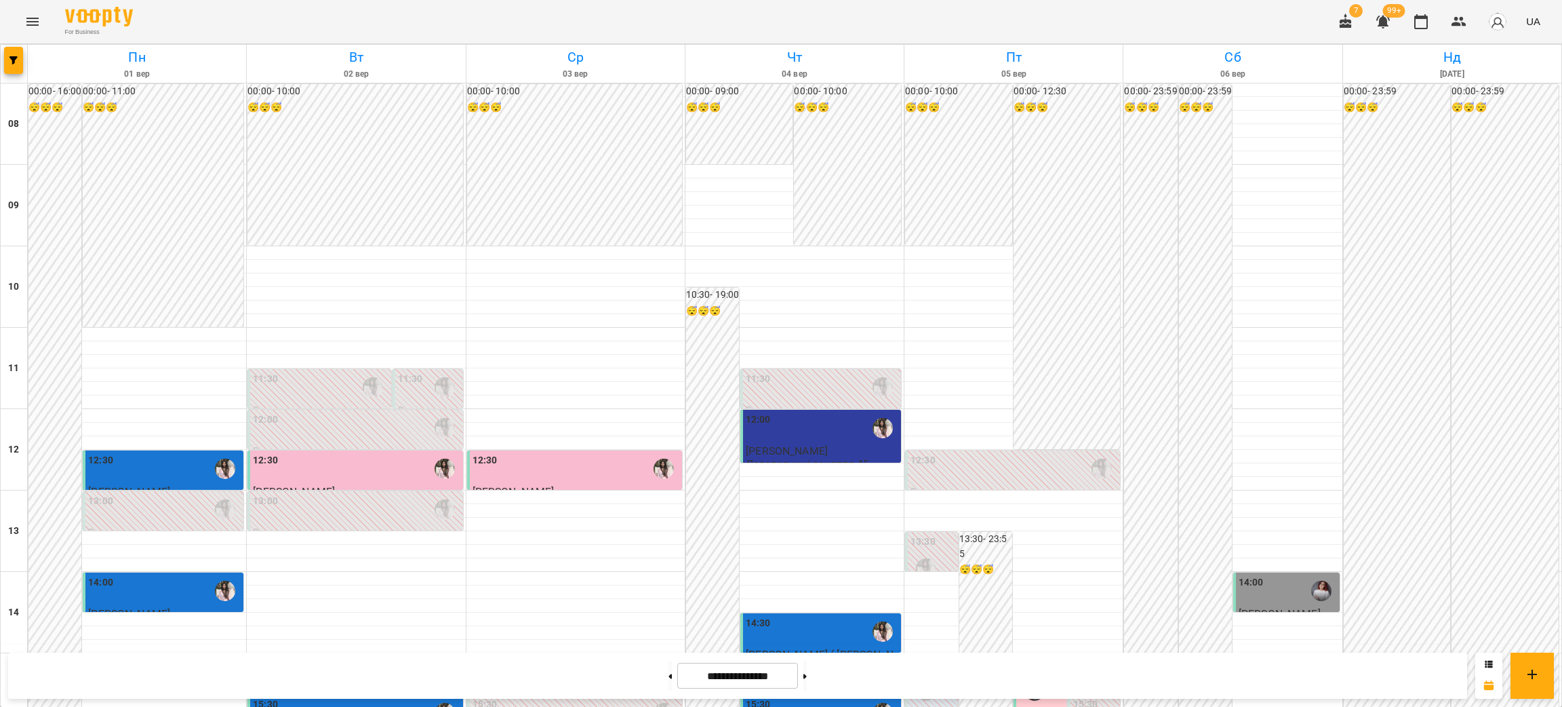
scroll to position [271, 0]
click at [1028, 680] on img "Катерина Стрій" at bounding box center [1035, 690] width 20 height 20
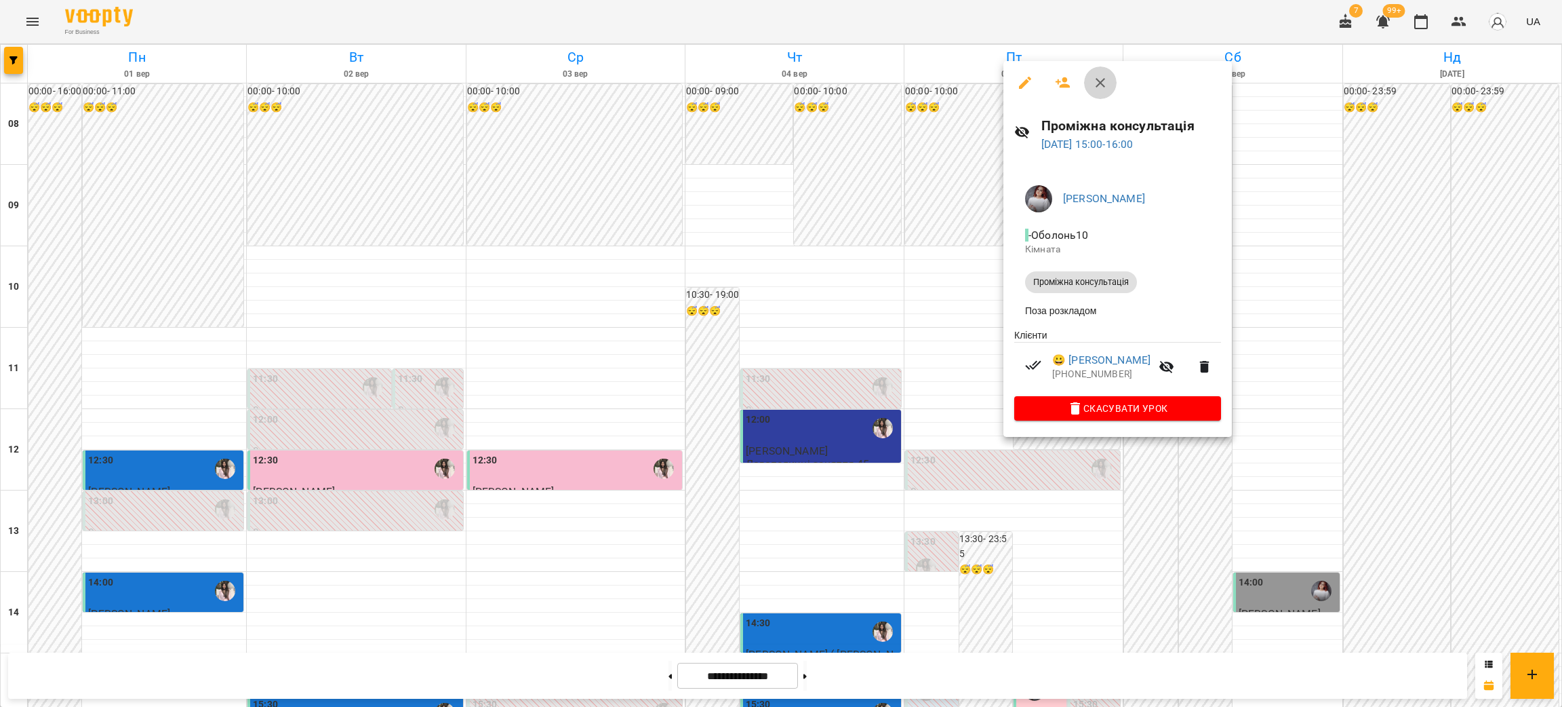
click at [1102, 83] on icon "button" at bounding box center [1100, 83] width 16 height 16
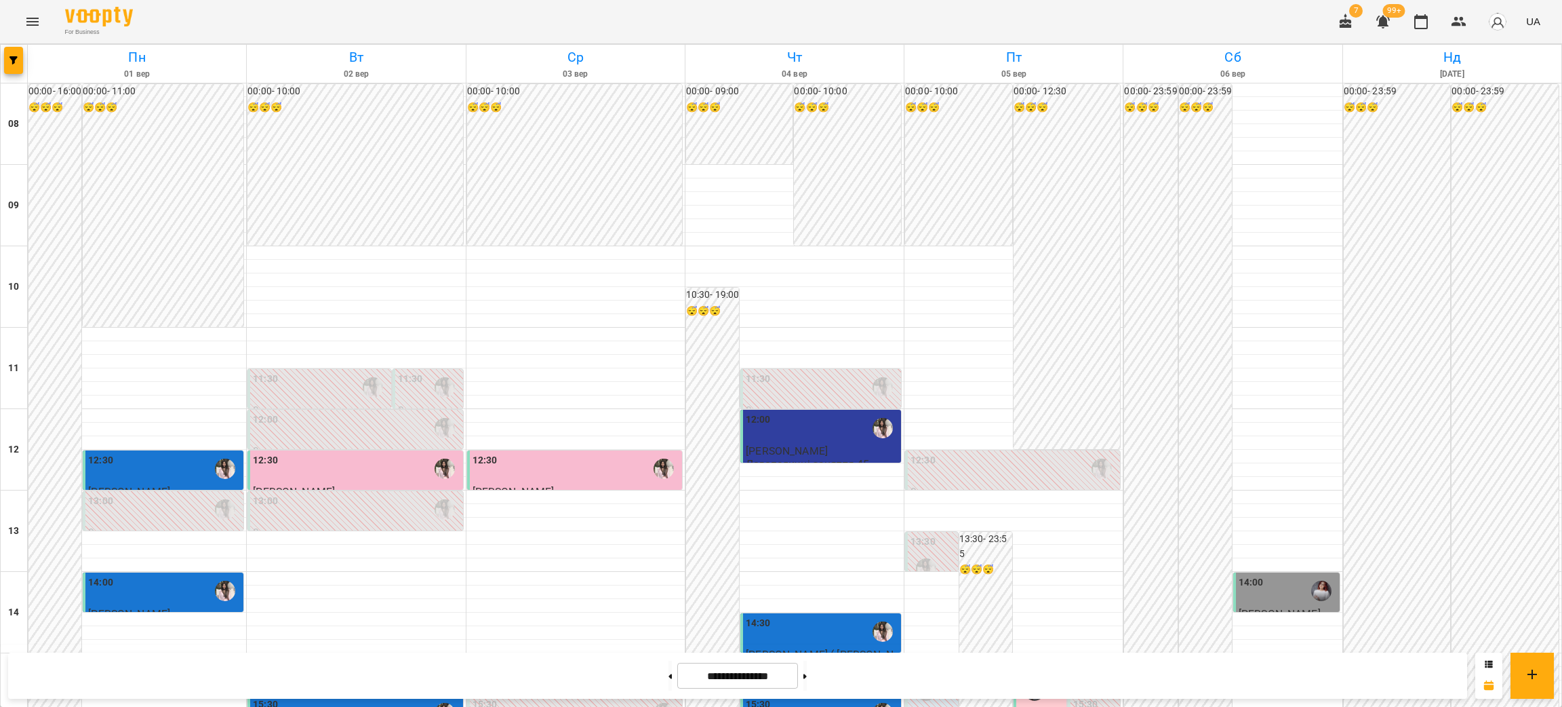
click at [1276, 607] on span "[PERSON_NAME]" at bounding box center [1280, 613] width 82 height 13
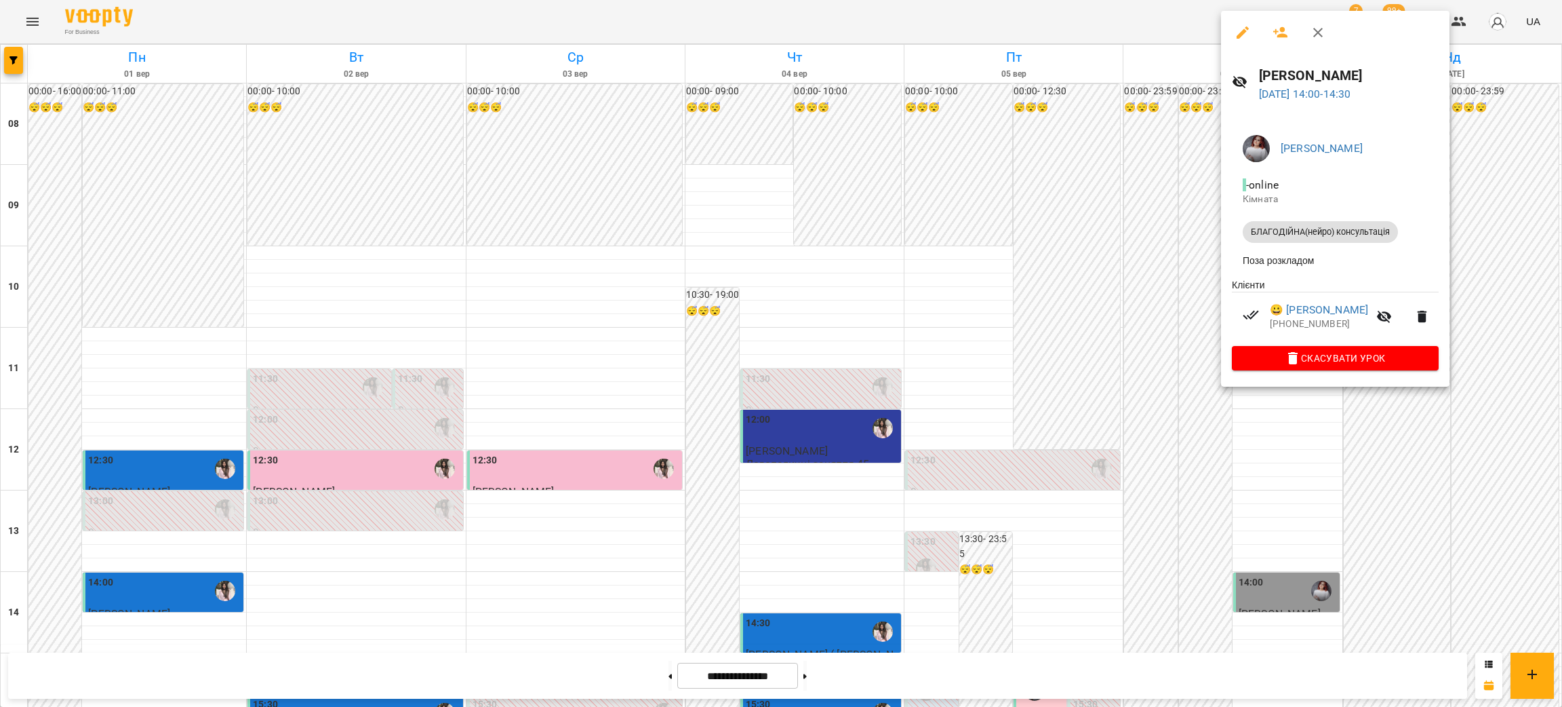
click at [1238, 28] on icon "button" at bounding box center [1243, 32] width 16 height 16
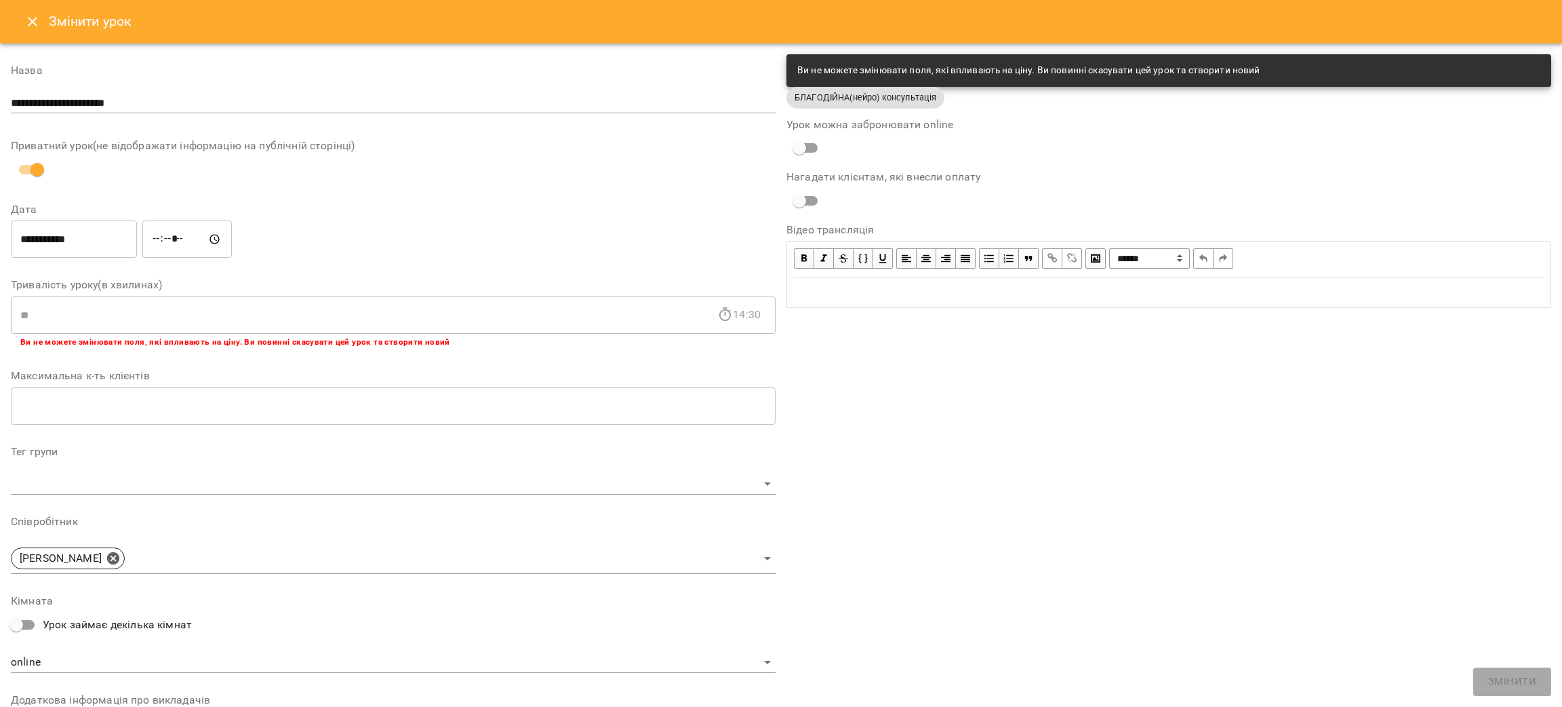
click at [36, 23] on icon "Close" at bounding box center [32, 22] width 16 height 16
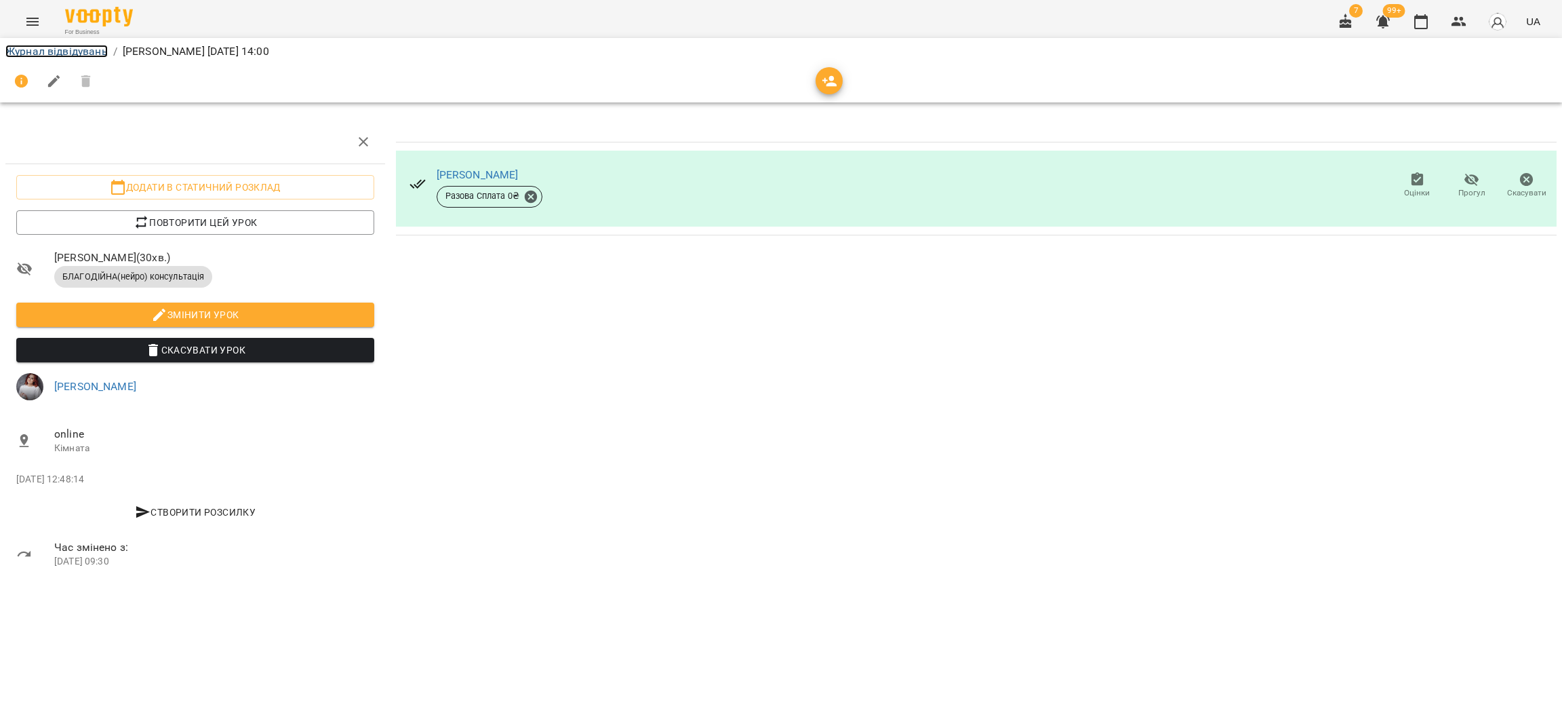
click at [41, 56] on link "Журнал відвідувань" at bounding box center [56, 51] width 102 height 13
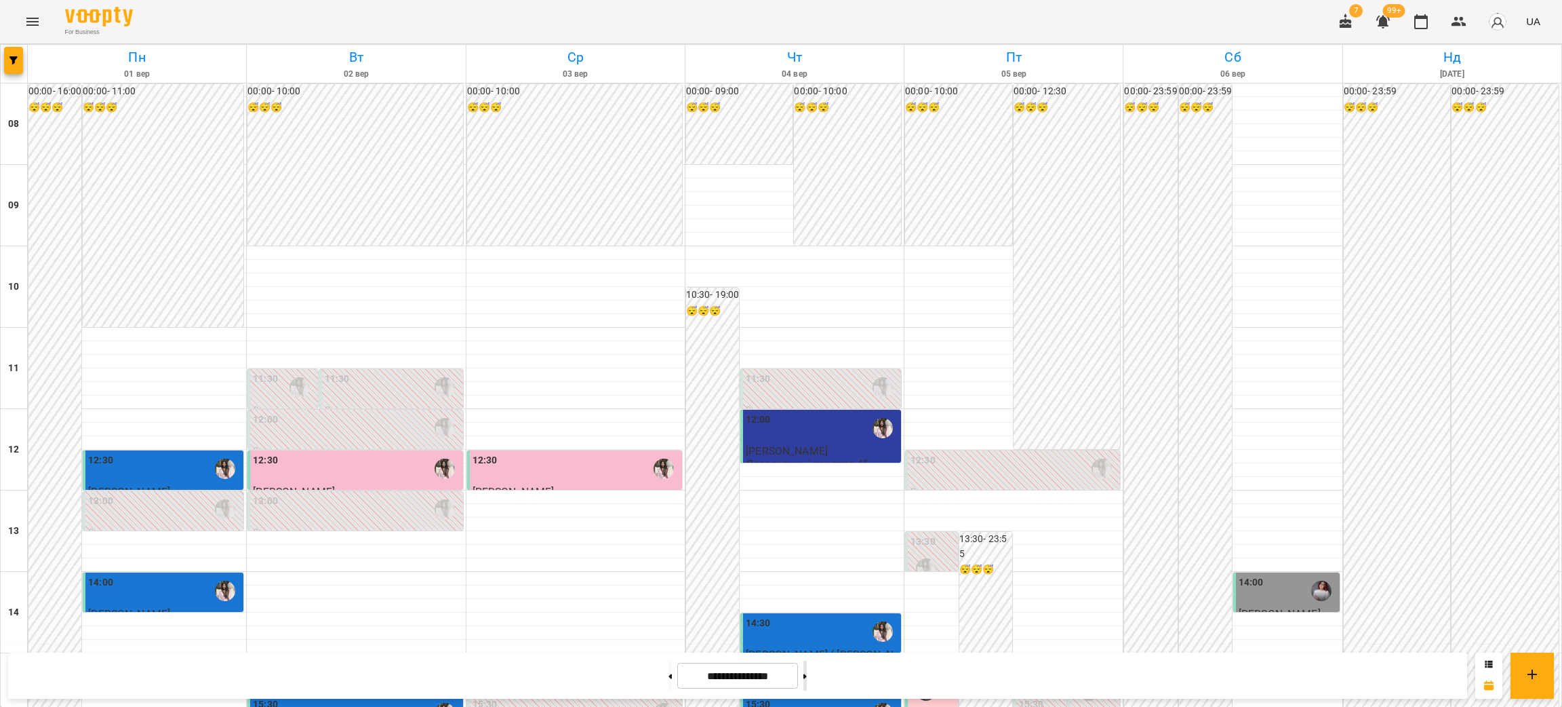
click at [807, 678] on button at bounding box center [805, 675] width 3 height 30
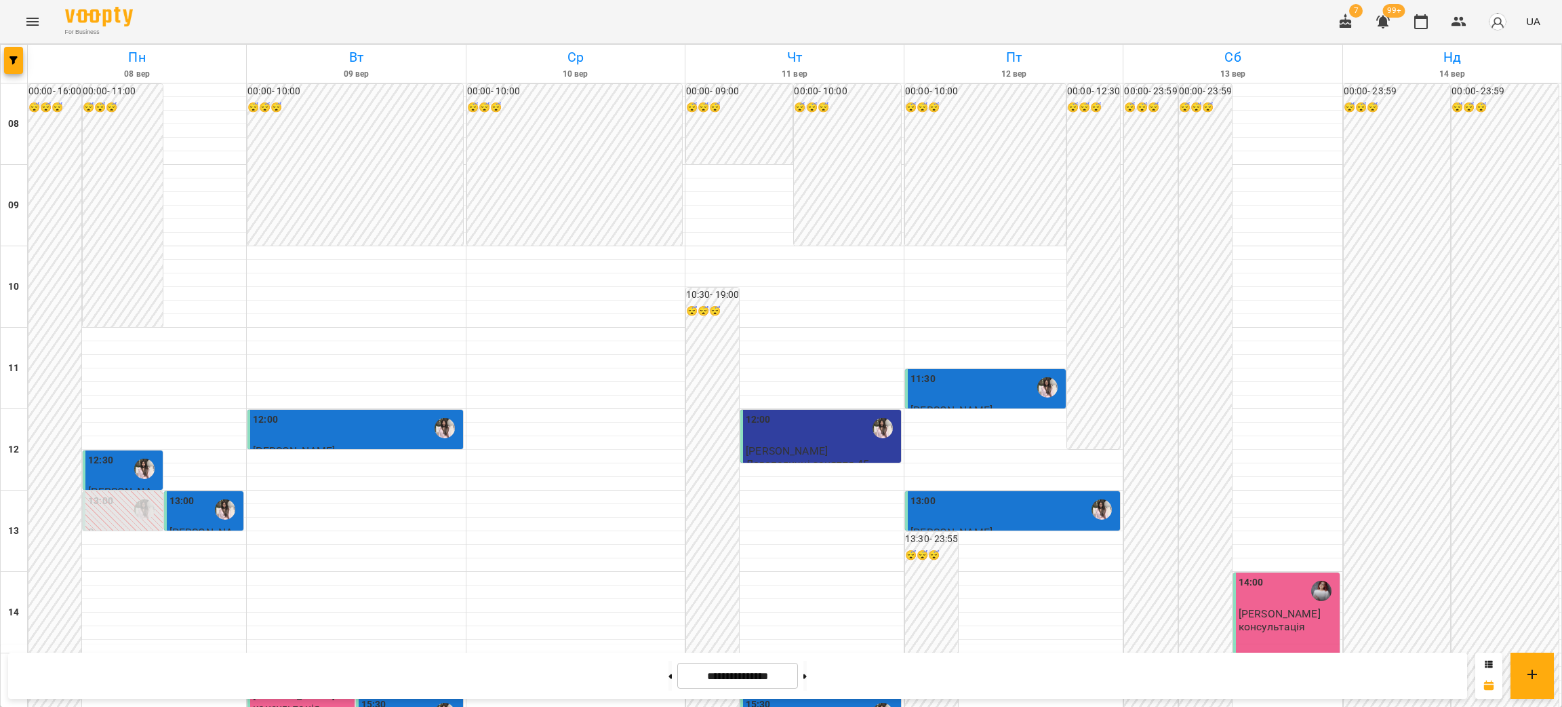
scroll to position [508, 0]
click at [807, 673] on button at bounding box center [805, 675] width 3 height 30
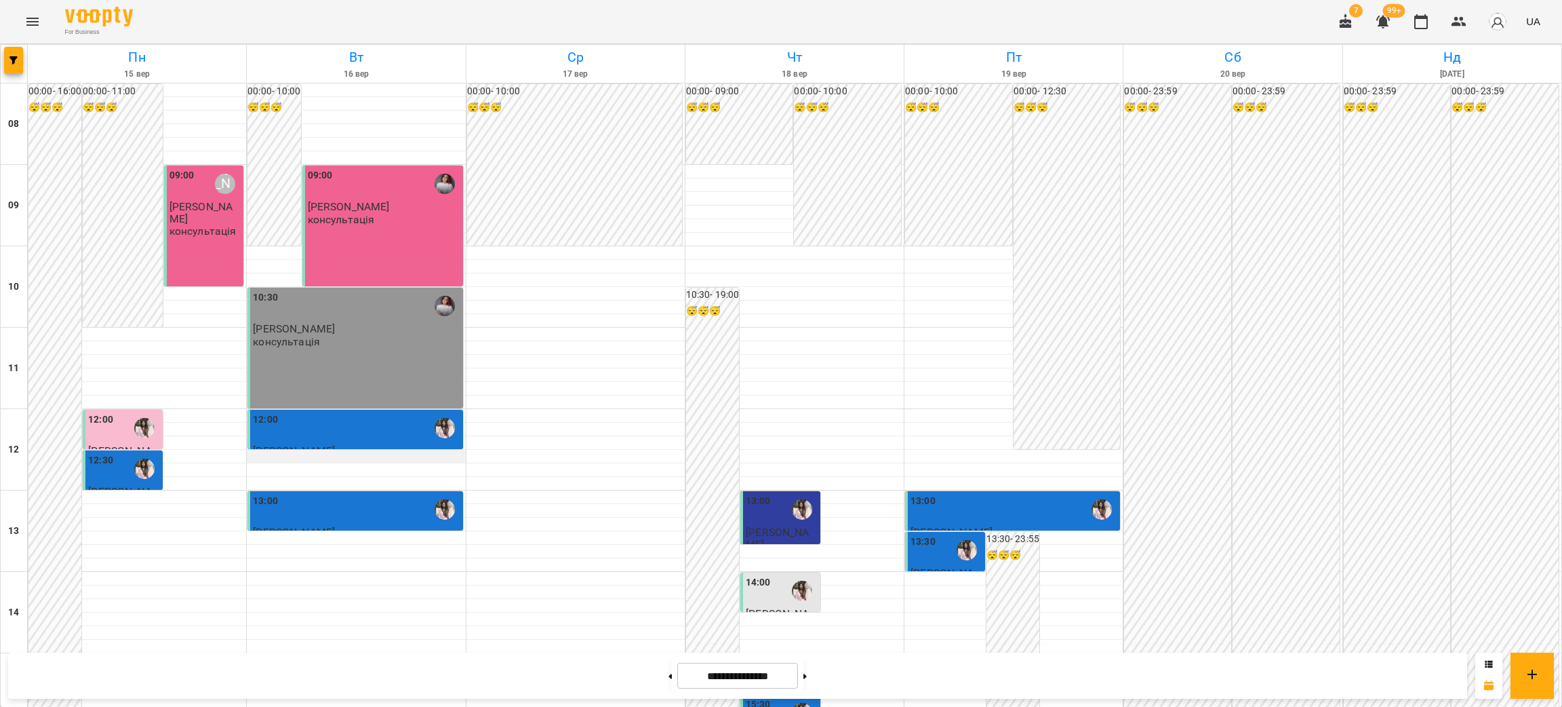
scroll to position [0, 0]
click at [807, 675] on icon at bounding box center [805, 675] width 3 height 5
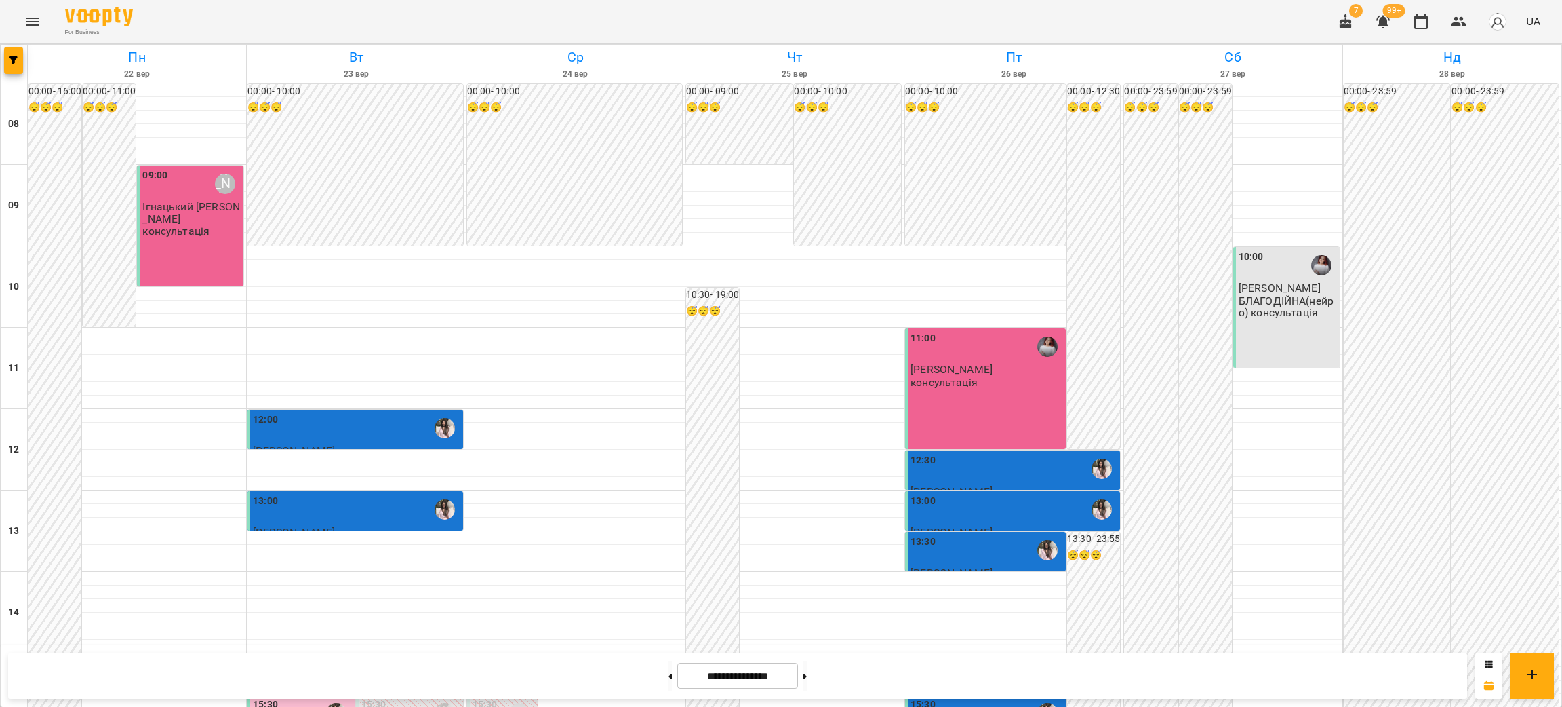
scroll to position [407, 0]
click at [807, 679] on button at bounding box center [805, 675] width 3 height 30
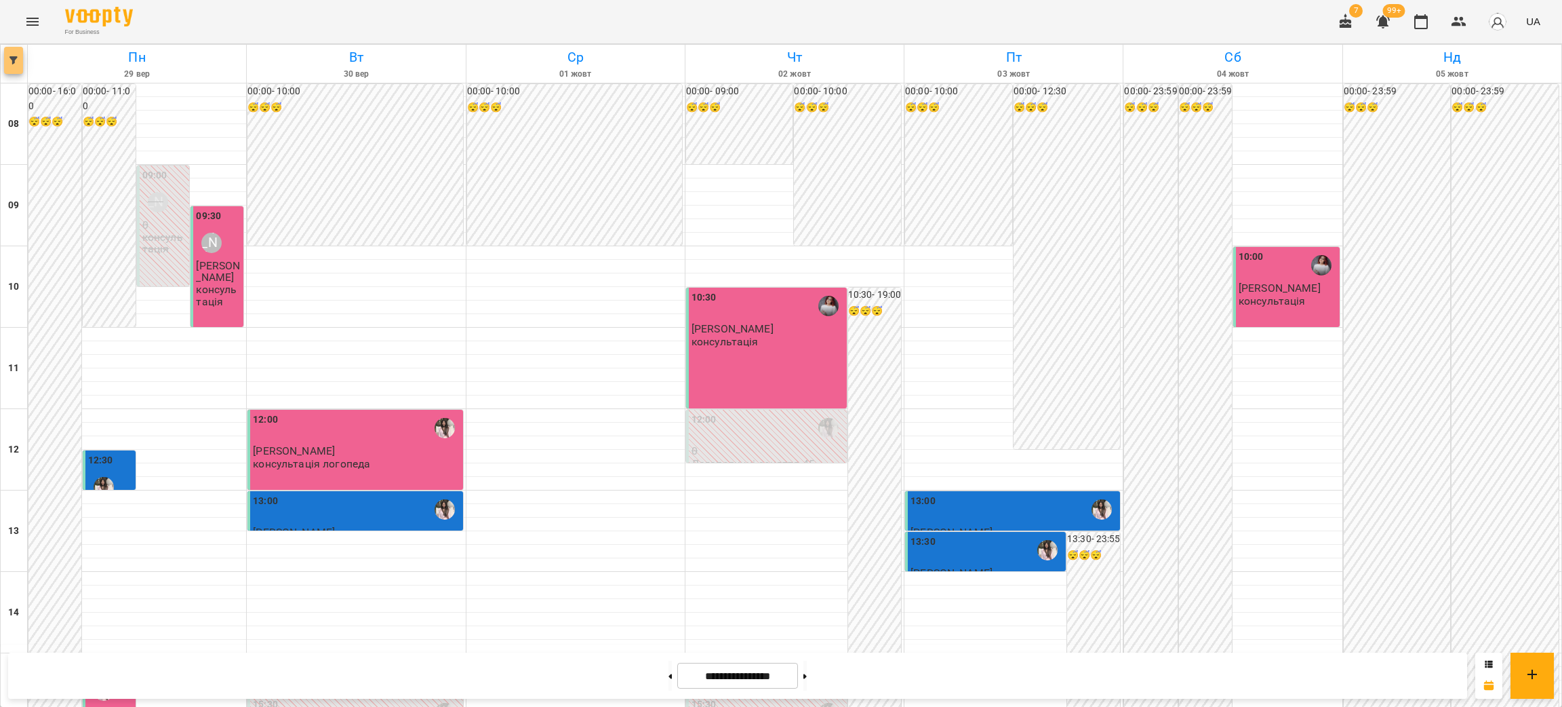
click at [9, 69] on button "button" at bounding box center [13, 60] width 19 height 27
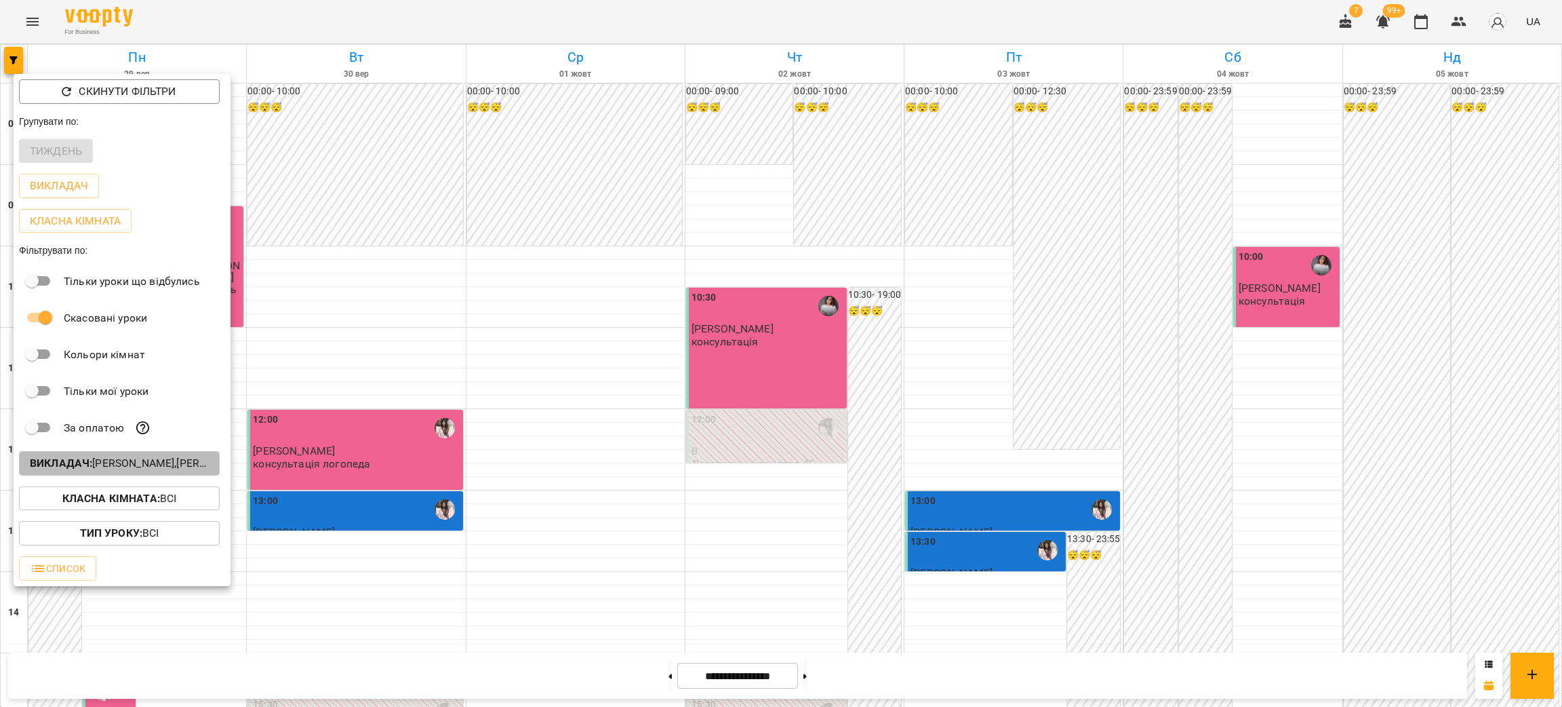
click at [139, 471] on p "Викладач : [PERSON_NAME],[PERSON_NAME],[PERSON_NAME]" at bounding box center [119, 463] width 179 height 16
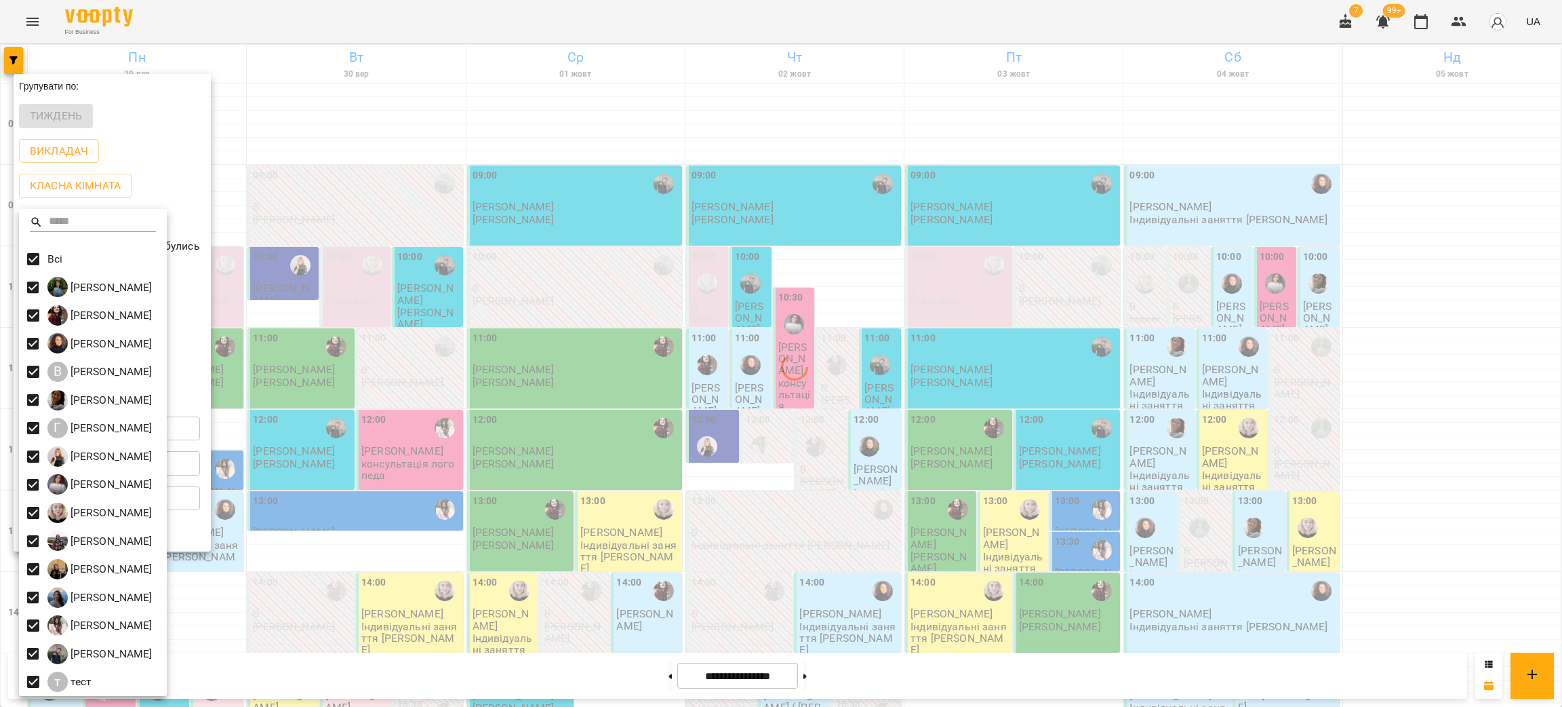
click at [500, 12] on div at bounding box center [781, 353] width 1562 height 707
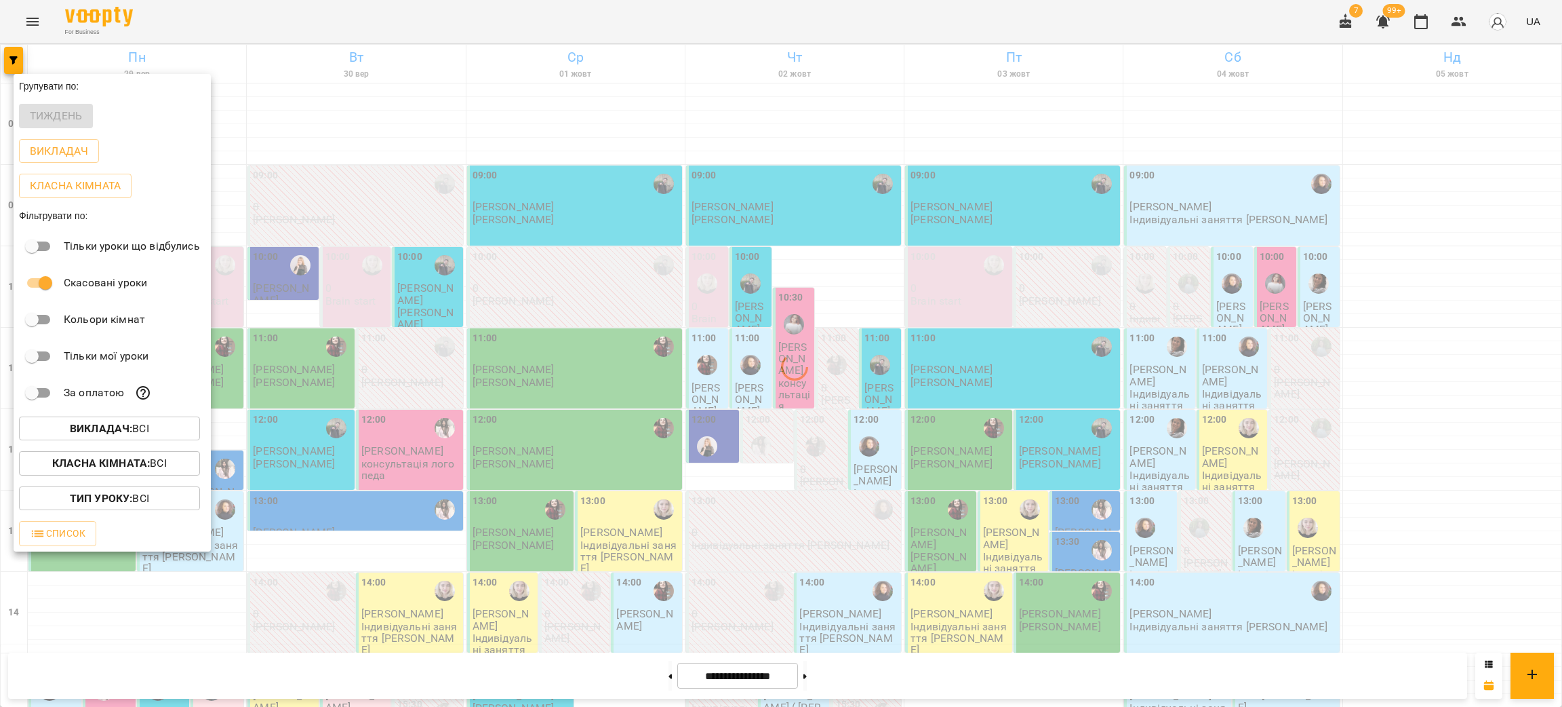
click at [500, 12] on div at bounding box center [781, 353] width 1562 height 707
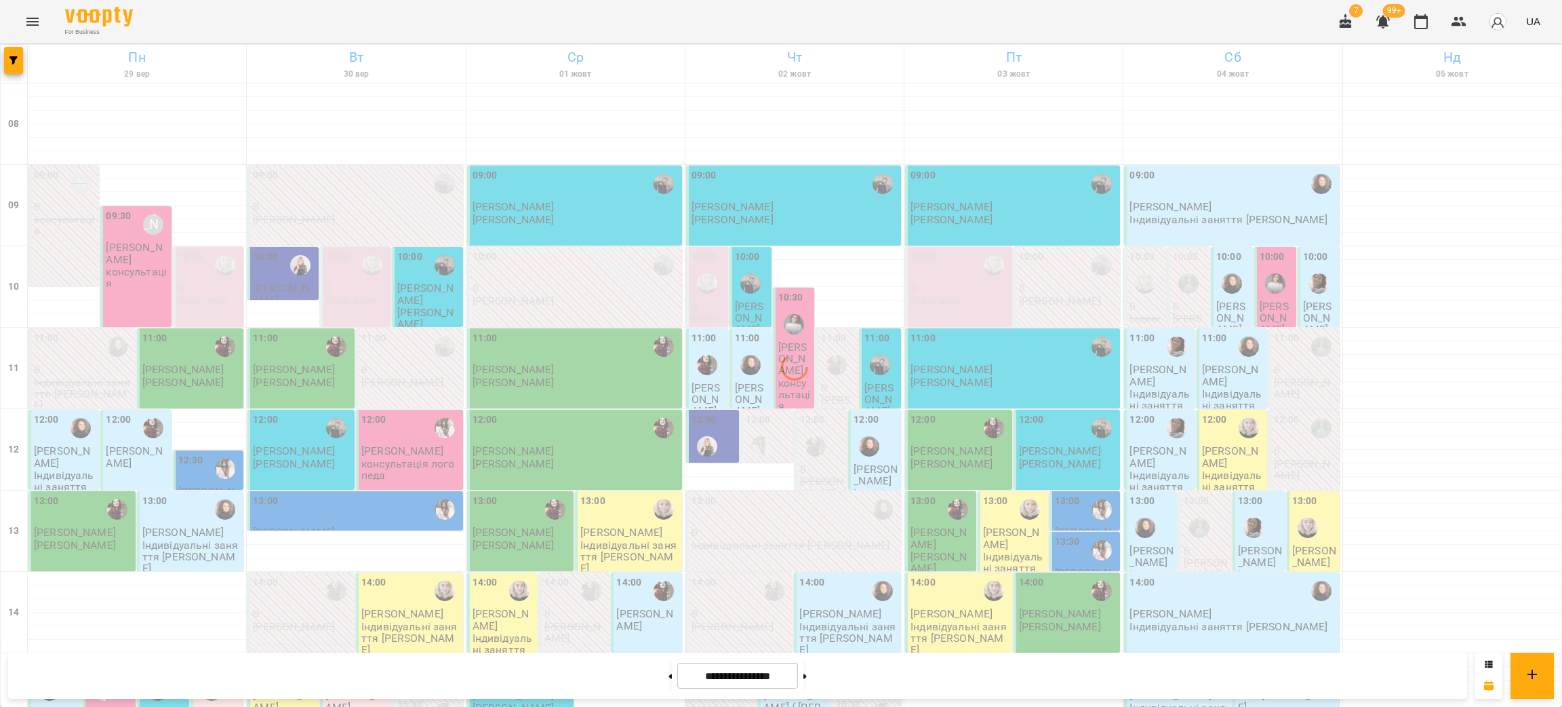
click at [500, 12] on div "Групувати по: Тиждень Викладач Класна кімната Фільтрувати по: Тільки уроки що в…" at bounding box center [781, 353] width 1562 height 707
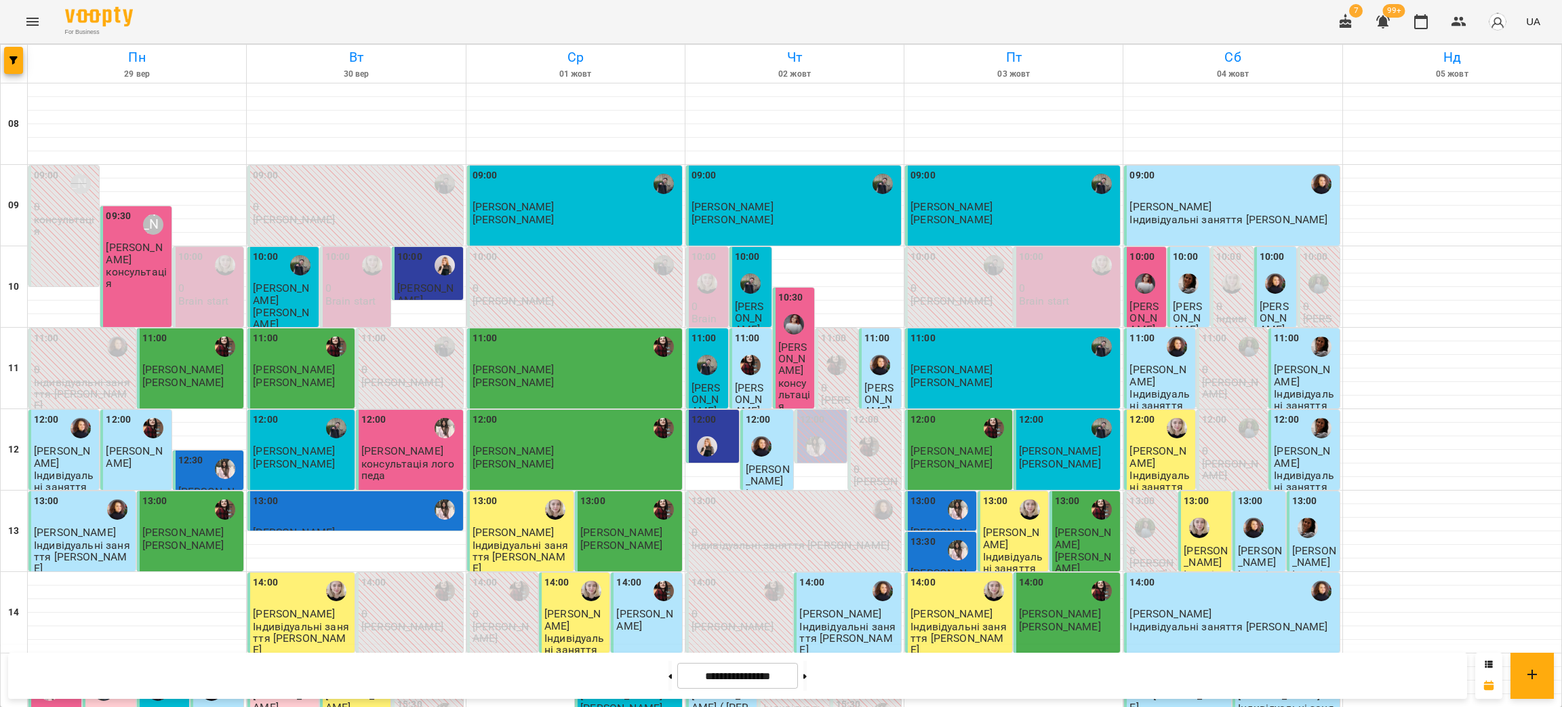
click at [743, 675] on input "**********" at bounding box center [737, 675] width 121 height 26
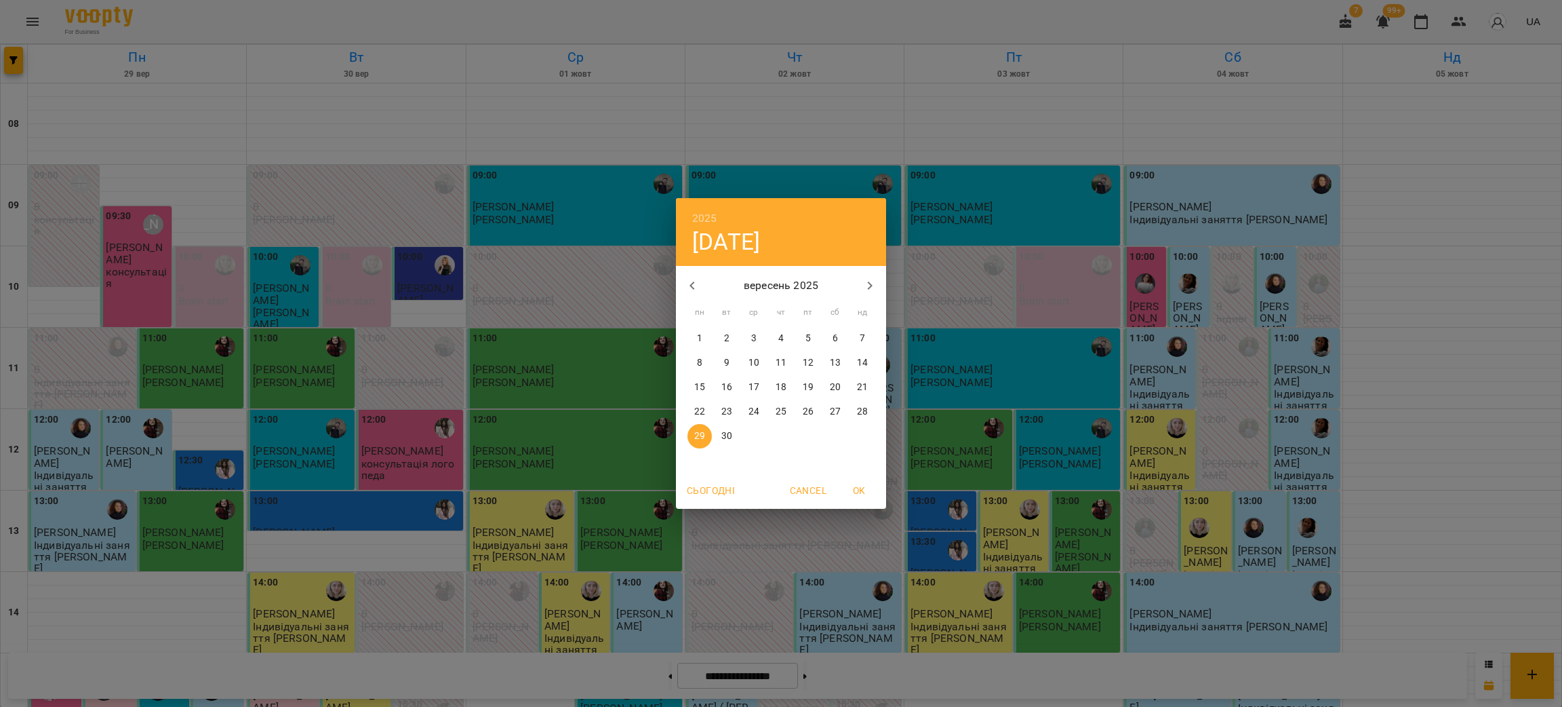
click at [874, 278] on icon "button" at bounding box center [870, 285] width 16 height 16
click at [698, 385] on p "13" at bounding box center [699, 387] width 11 height 14
type input "**********"
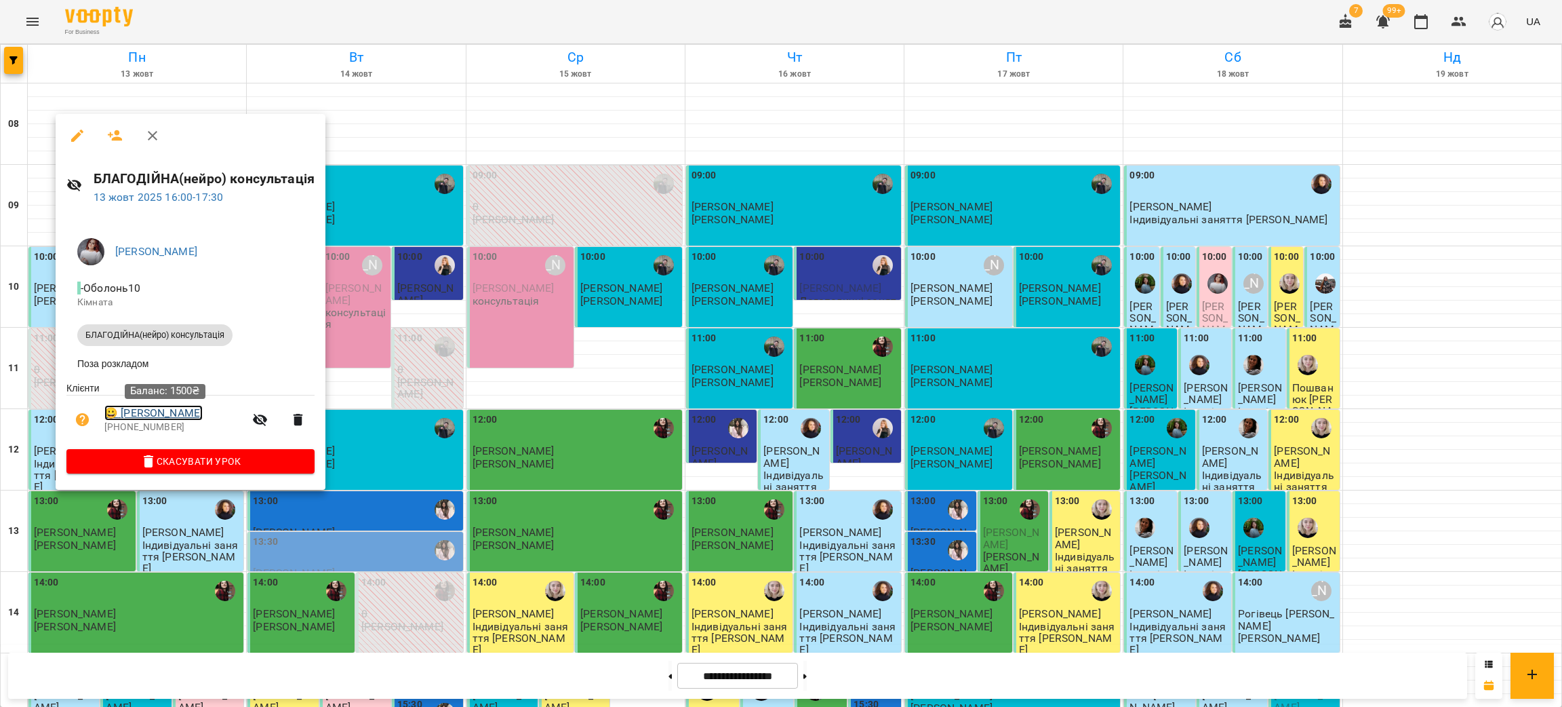
click at [191, 416] on link "😀 [PERSON_NAME]" at bounding box center [153, 413] width 98 height 16
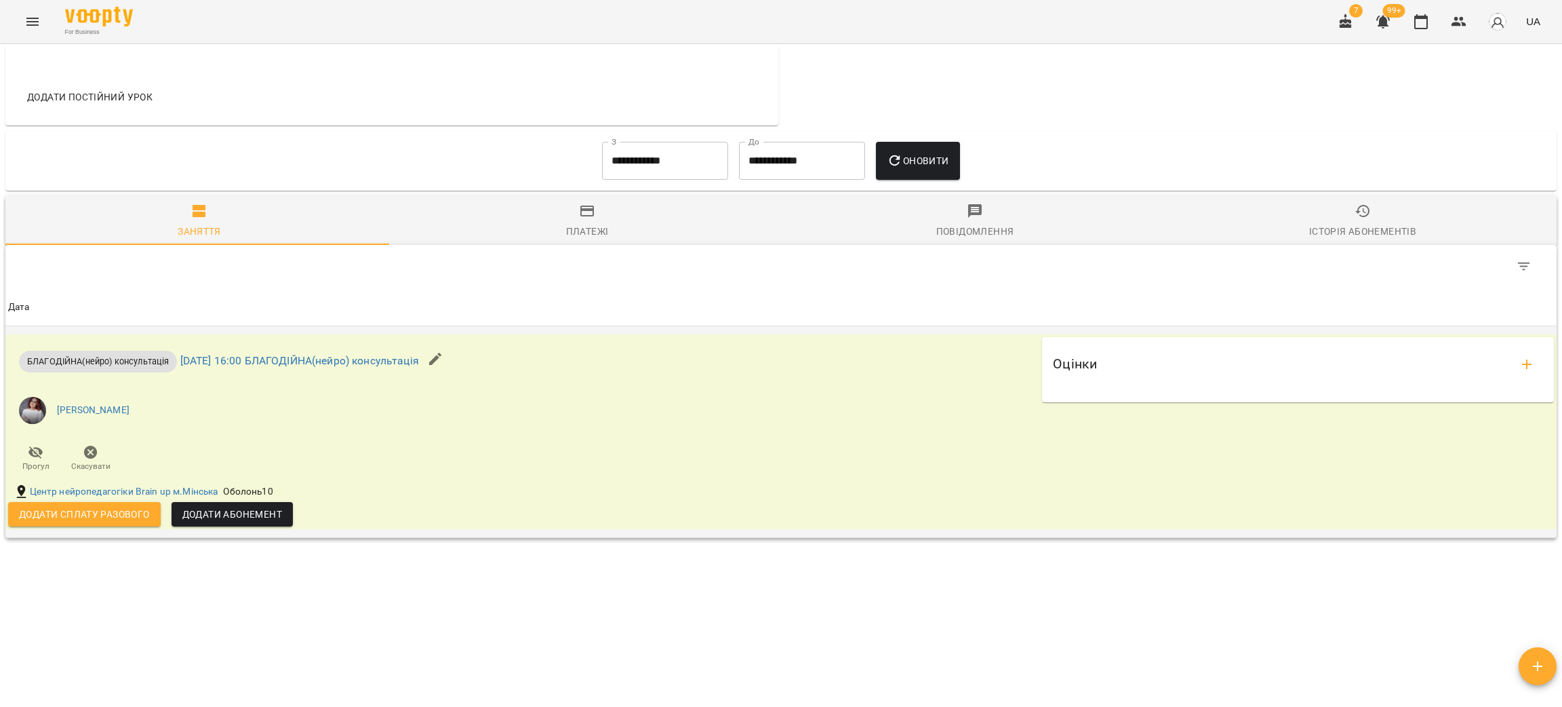
scroll to position [629, 0]
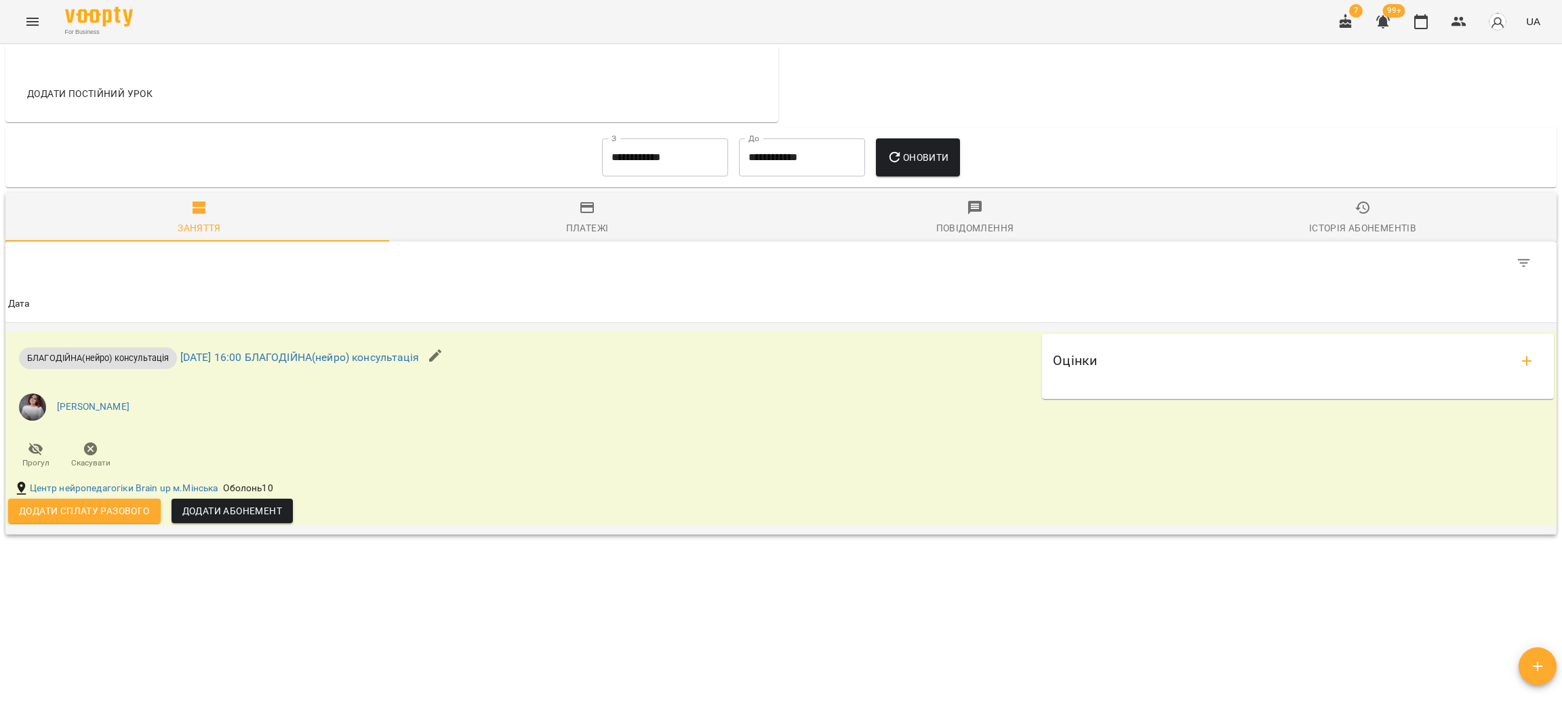
click at [109, 510] on span "Додати сплату разового" at bounding box center [84, 510] width 131 height 16
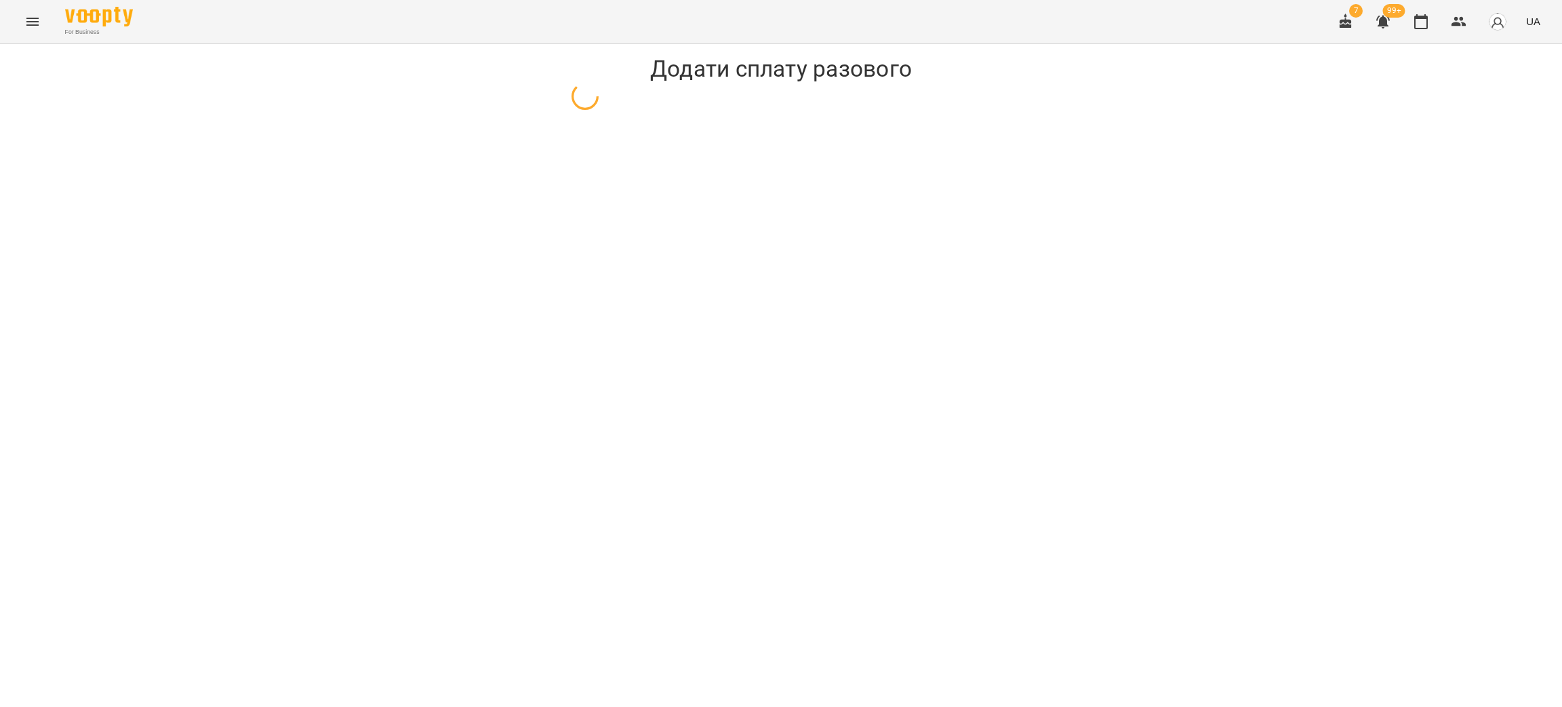
select select "**********"
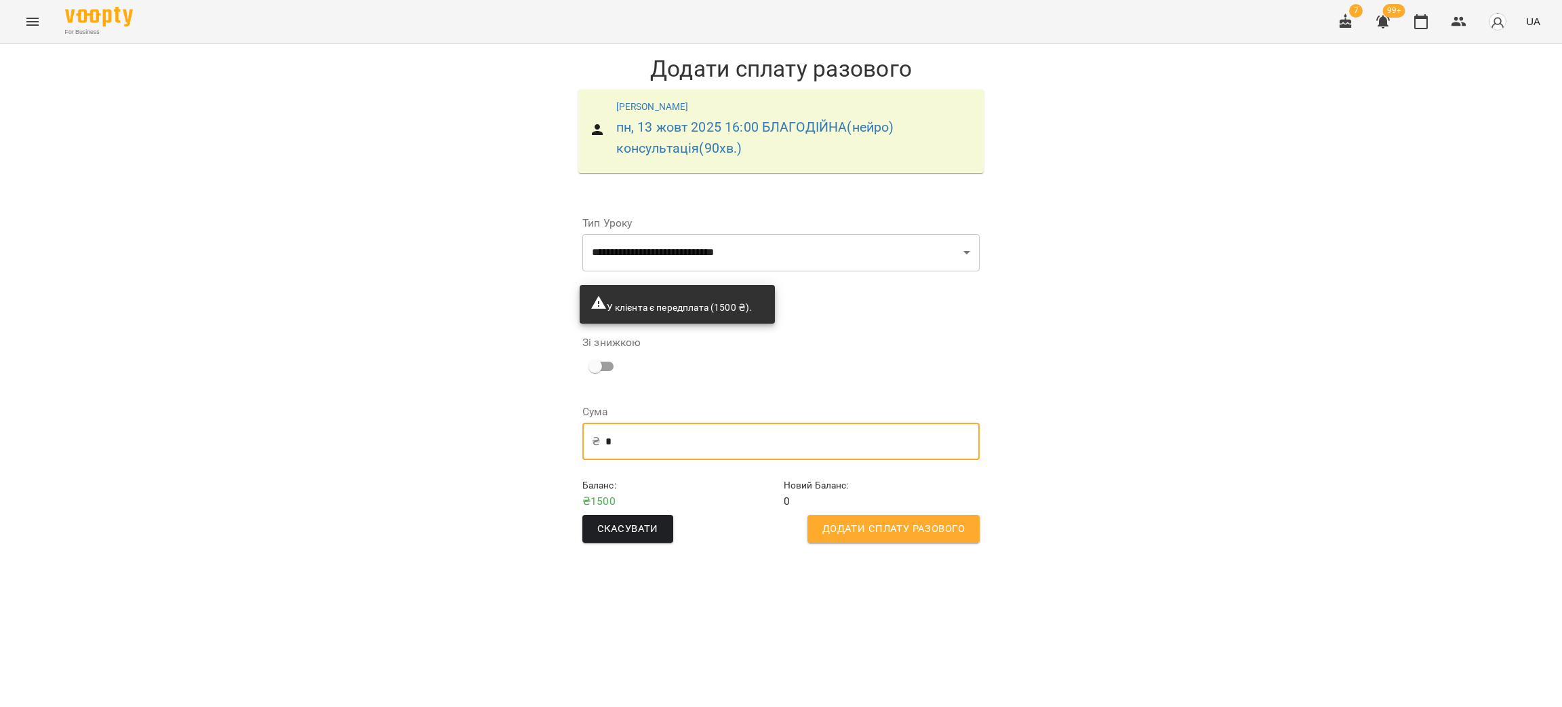
drag, startPoint x: 636, startPoint y: 443, endPoint x: 576, endPoint y: 437, distance: 60.7
click at [576, 437] on form "**********" at bounding box center [781, 375] width 419 height 358
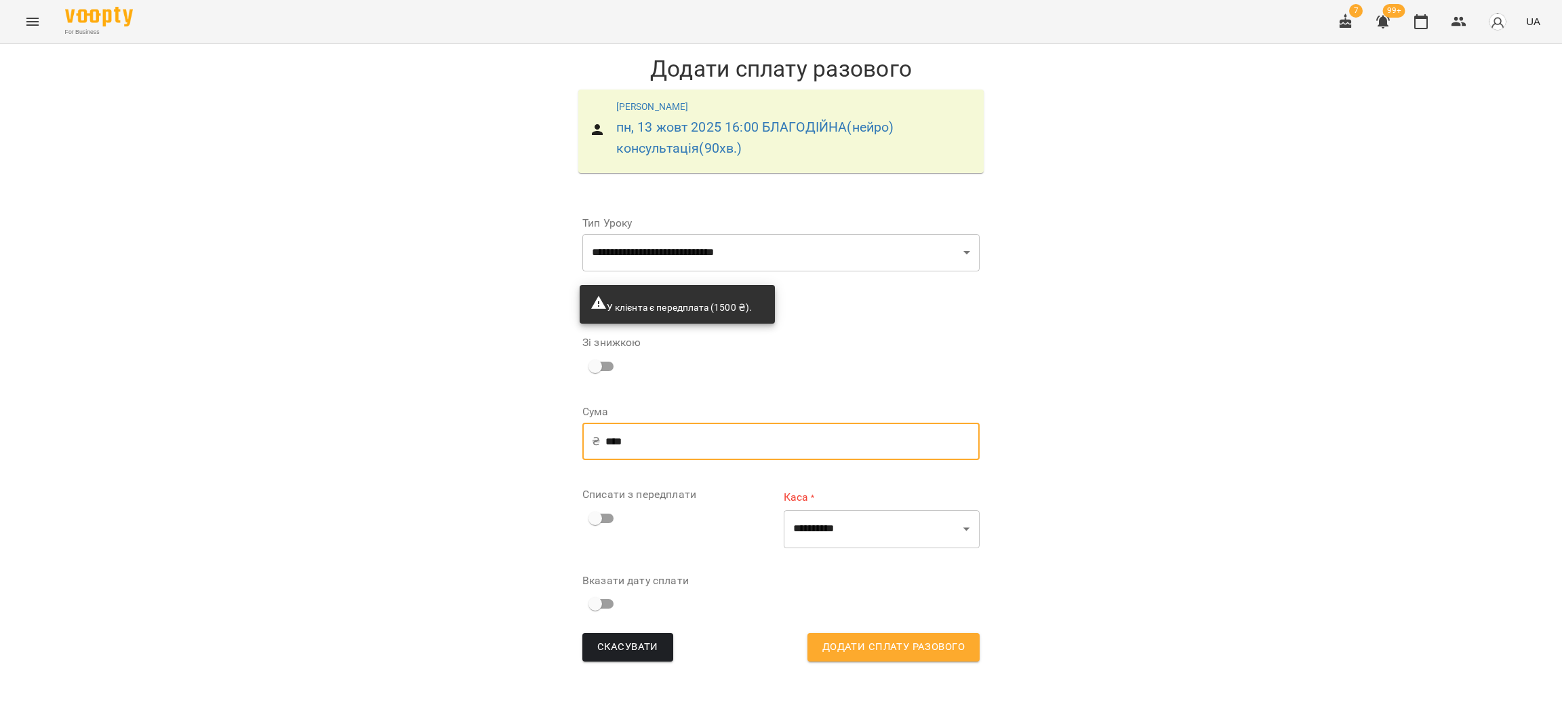
type input "****"
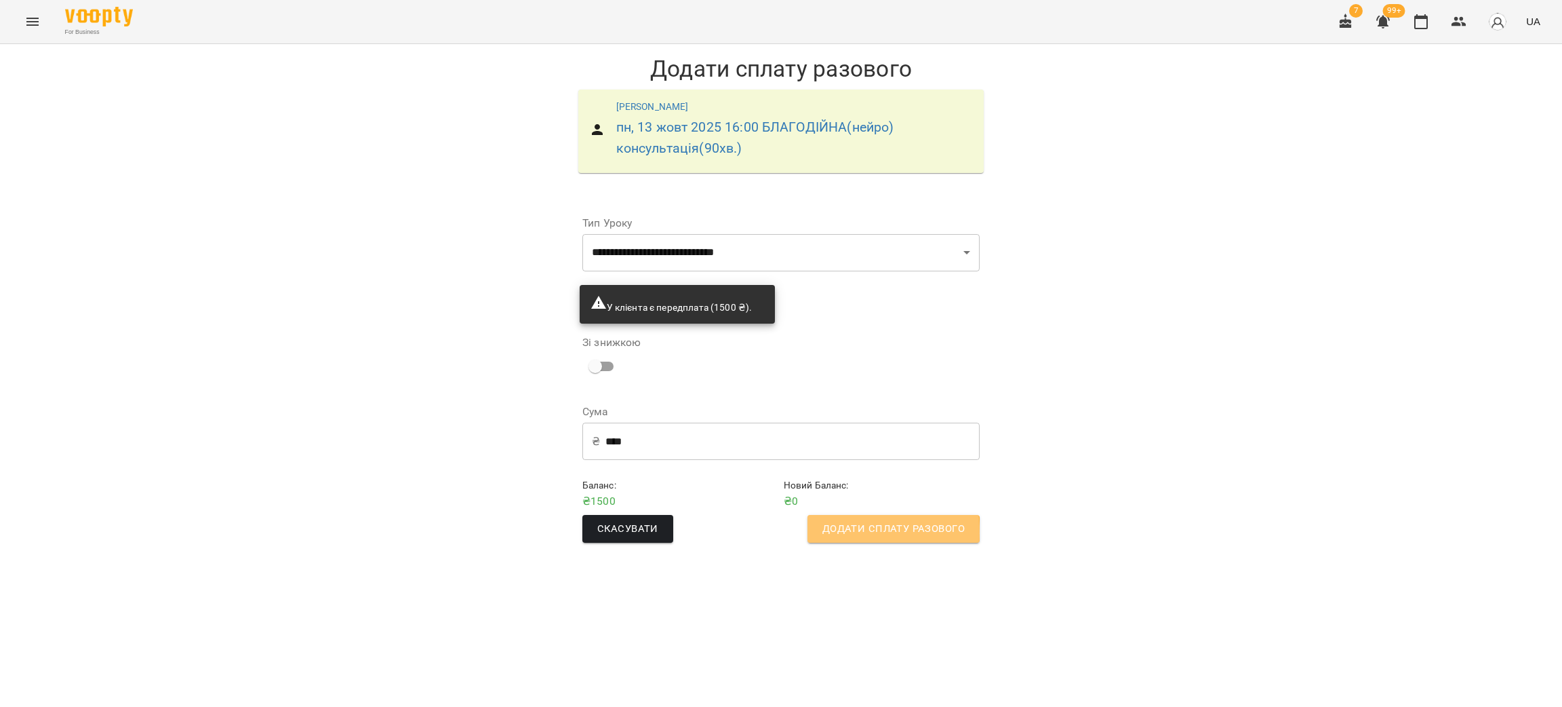
click at [823, 532] on button "Додати сплату разового" at bounding box center [894, 529] width 172 height 28
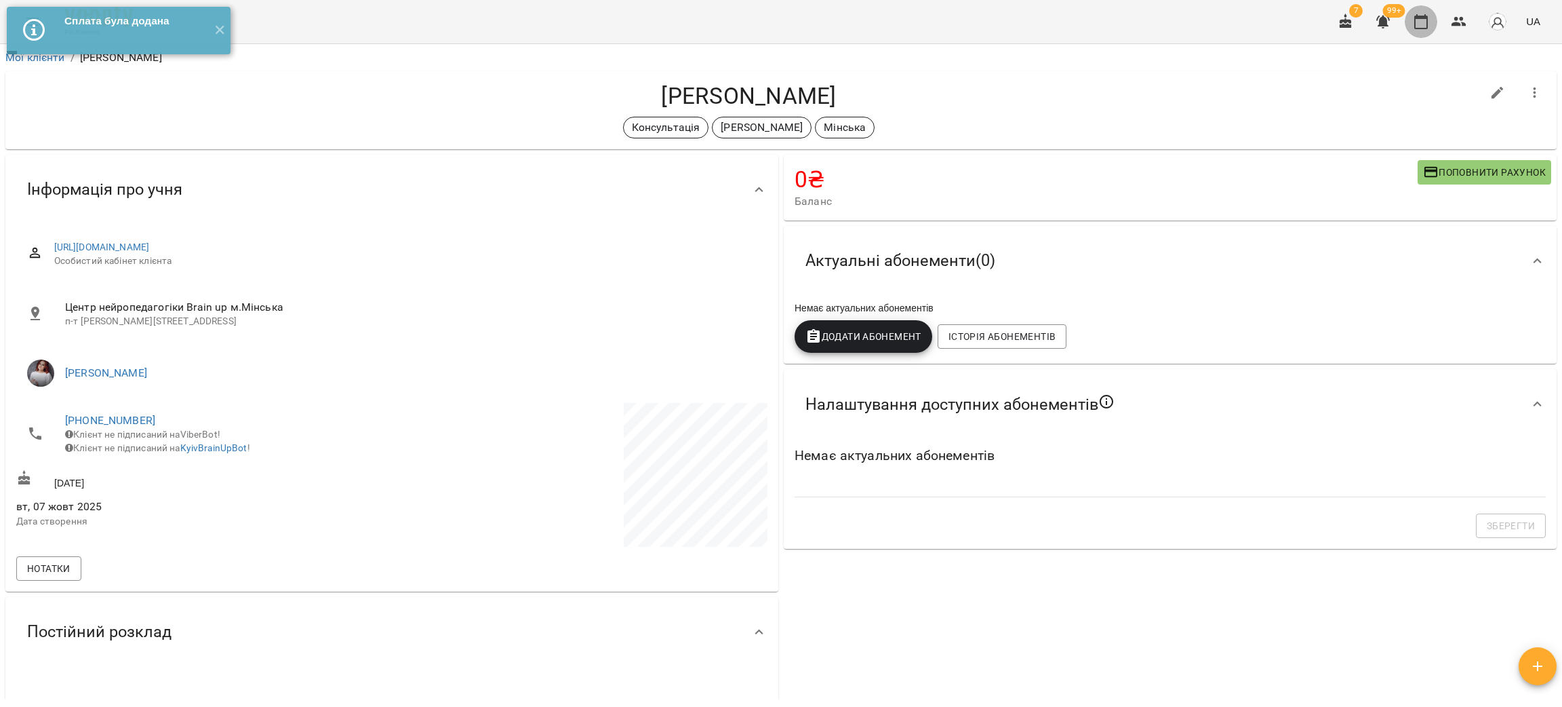
click at [1419, 32] on button "button" at bounding box center [1421, 21] width 33 height 33
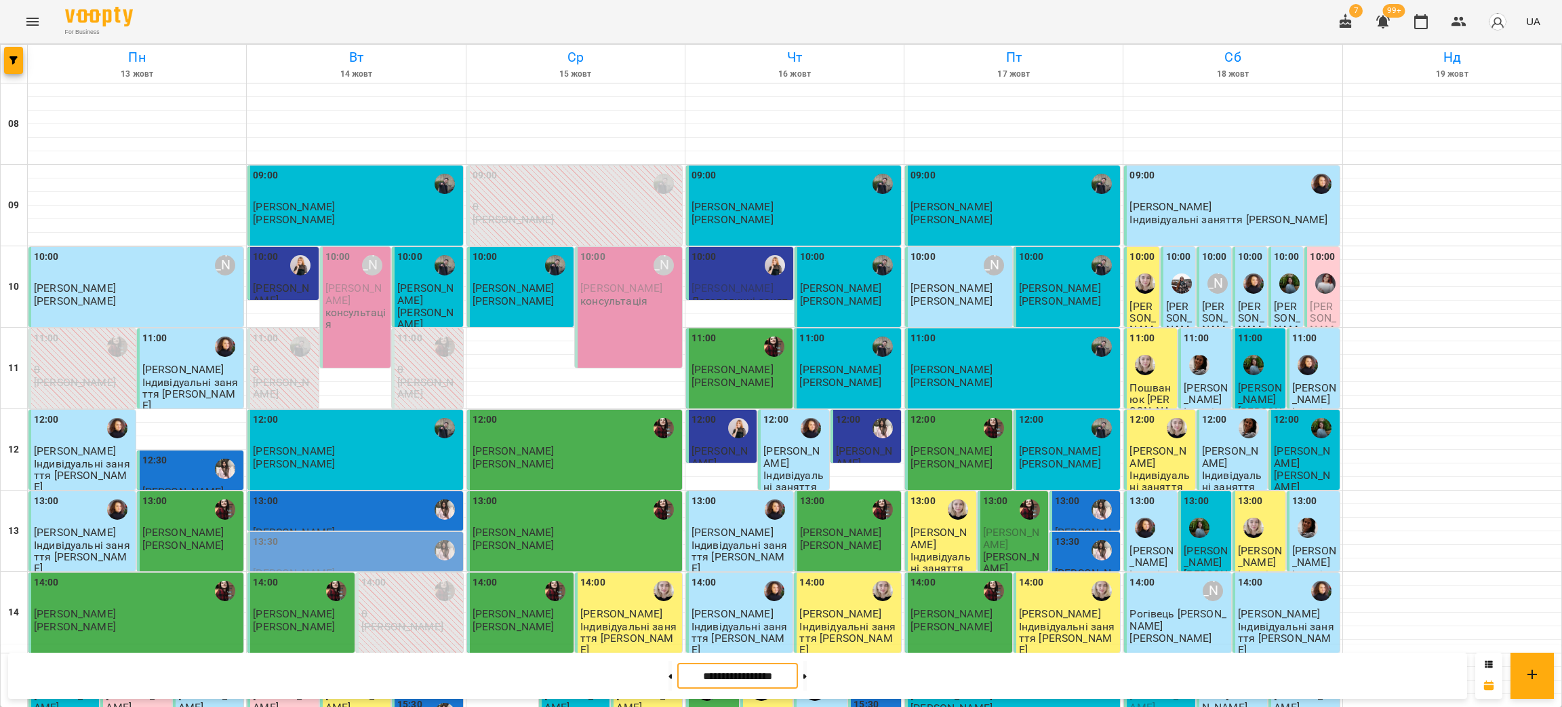
click at [691, 679] on input "**********" at bounding box center [737, 675] width 121 height 26
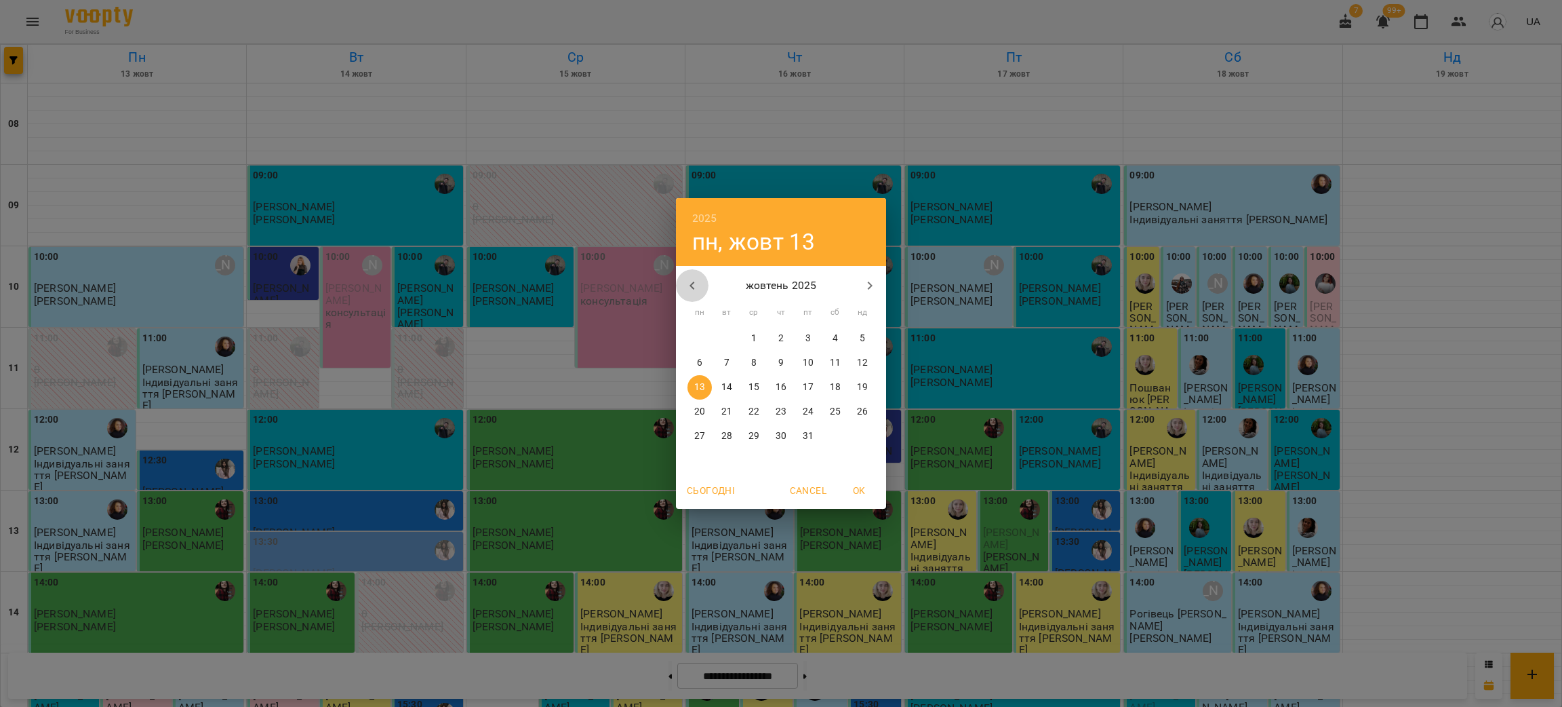
click at [692, 288] on icon "button" at bounding box center [692, 285] width 5 height 8
click at [698, 336] on p "1" at bounding box center [699, 339] width 5 height 14
type input "**********"
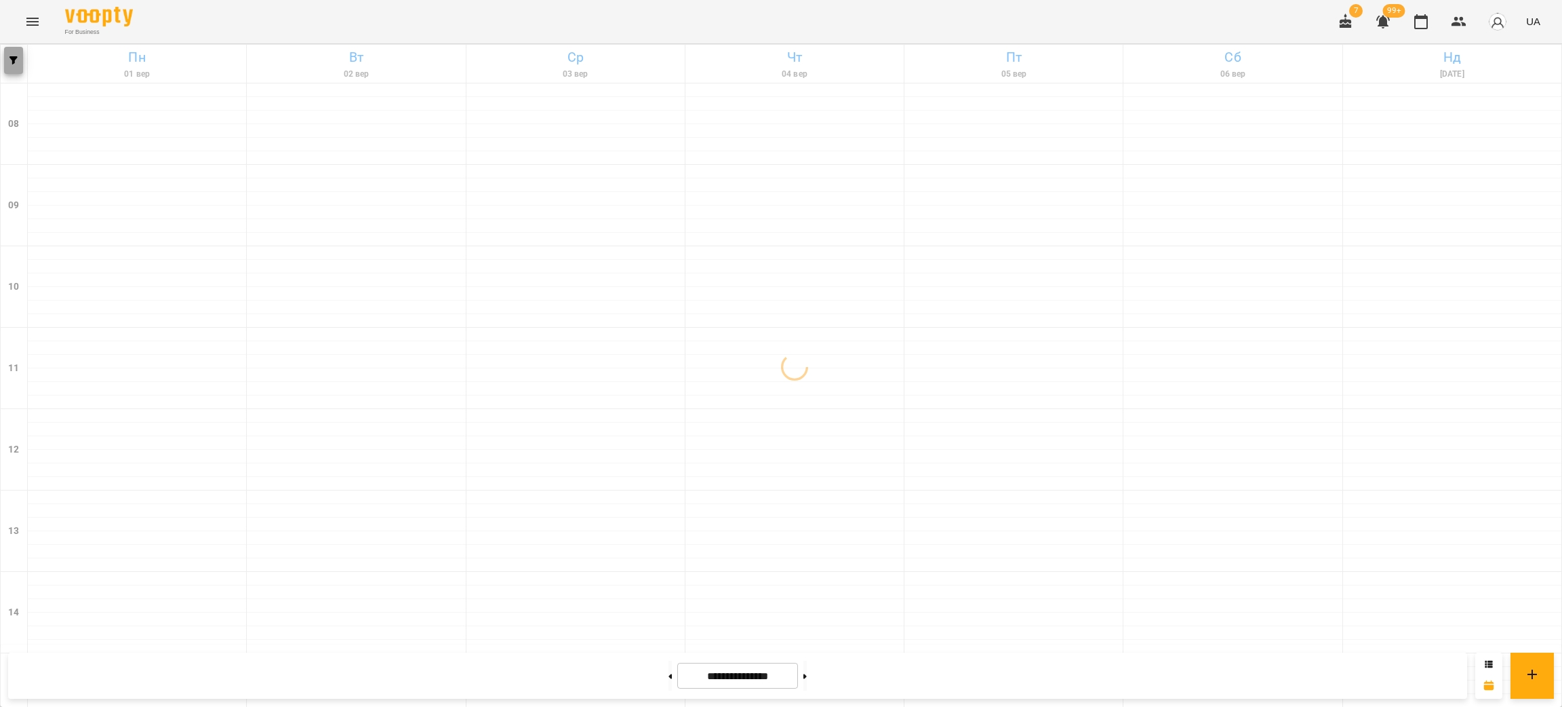
click at [11, 64] on button "button" at bounding box center [13, 60] width 19 height 27
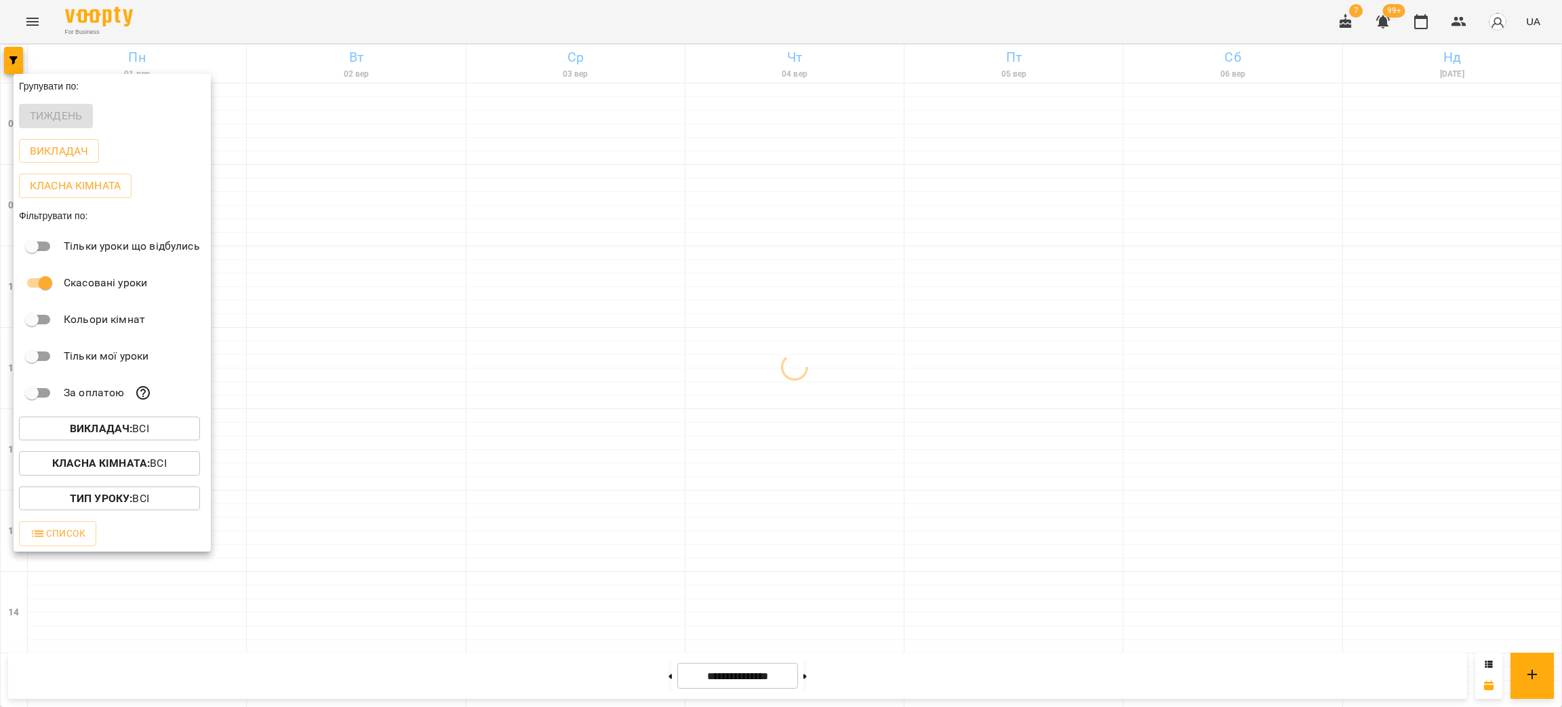
click at [105, 431] on b "Викладач :" at bounding box center [101, 428] width 62 height 13
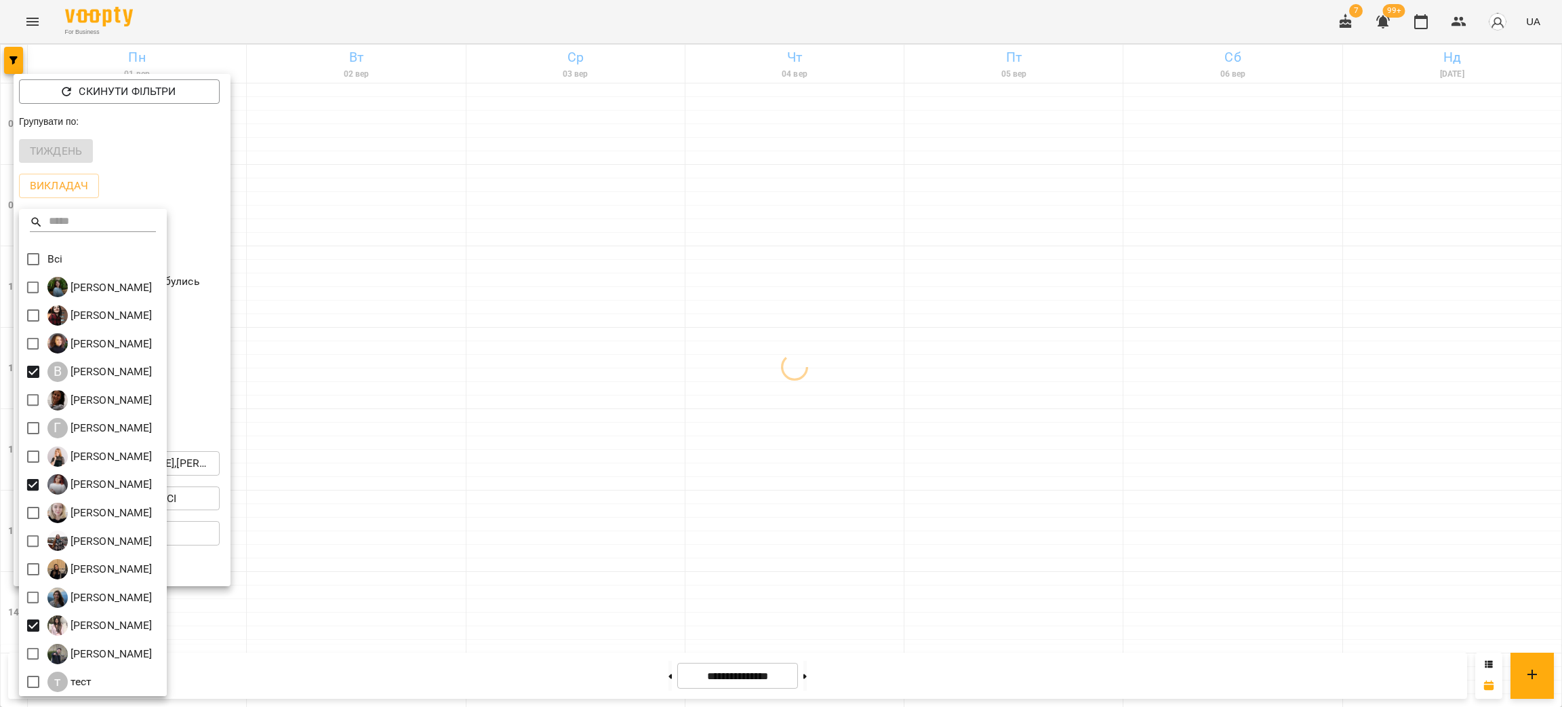
click at [420, 487] on div at bounding box center [781, 353] width 1562 height 707
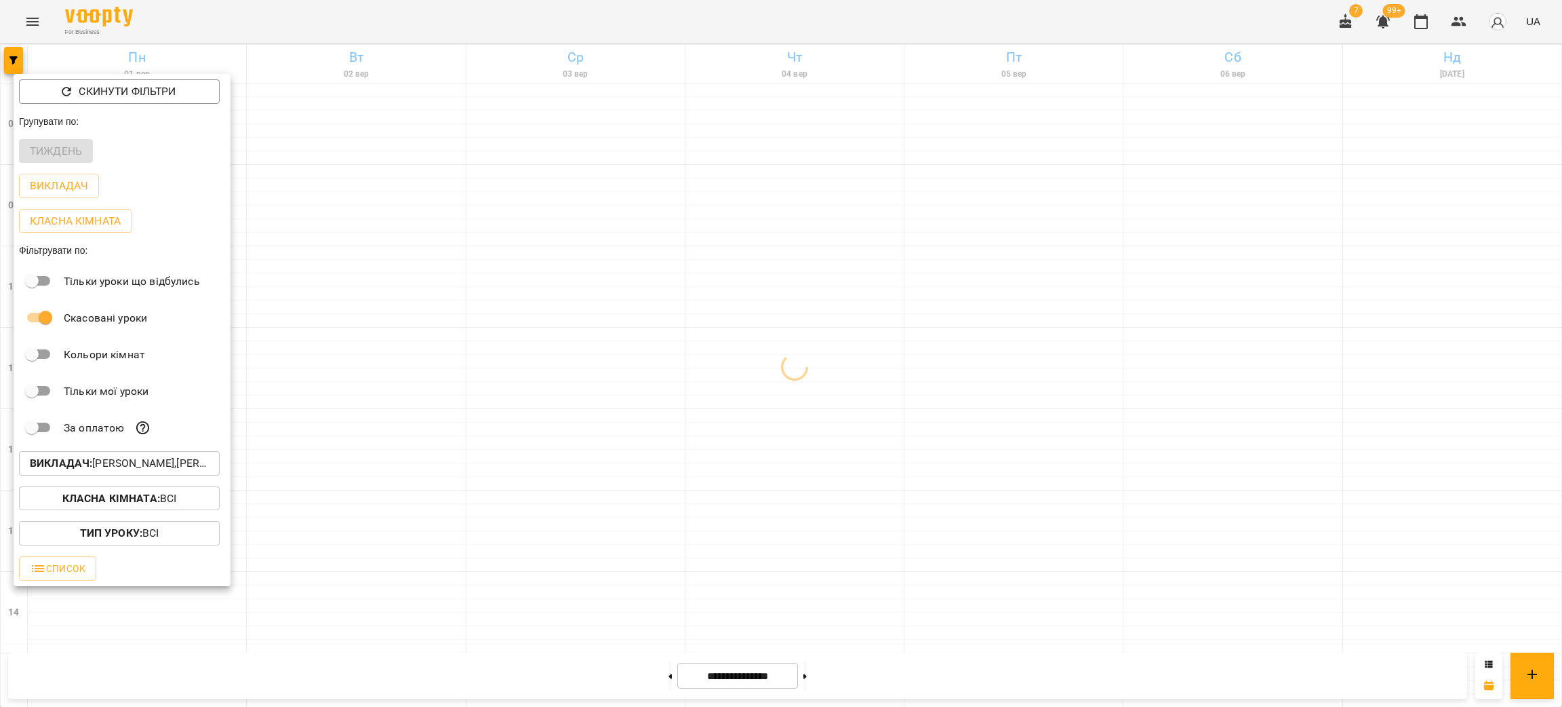
click at [420, 487] on div "Всі [PERSON_NAME] [PERSON_NAME] [PERSON_NAME] В [PERSON_NAME] [PERSON_NAME] Г […" at bounding box center [781, 353] width 1562 height 707
click at [420, 487] on div at bounding box center [781, 353] width 1562 height 707
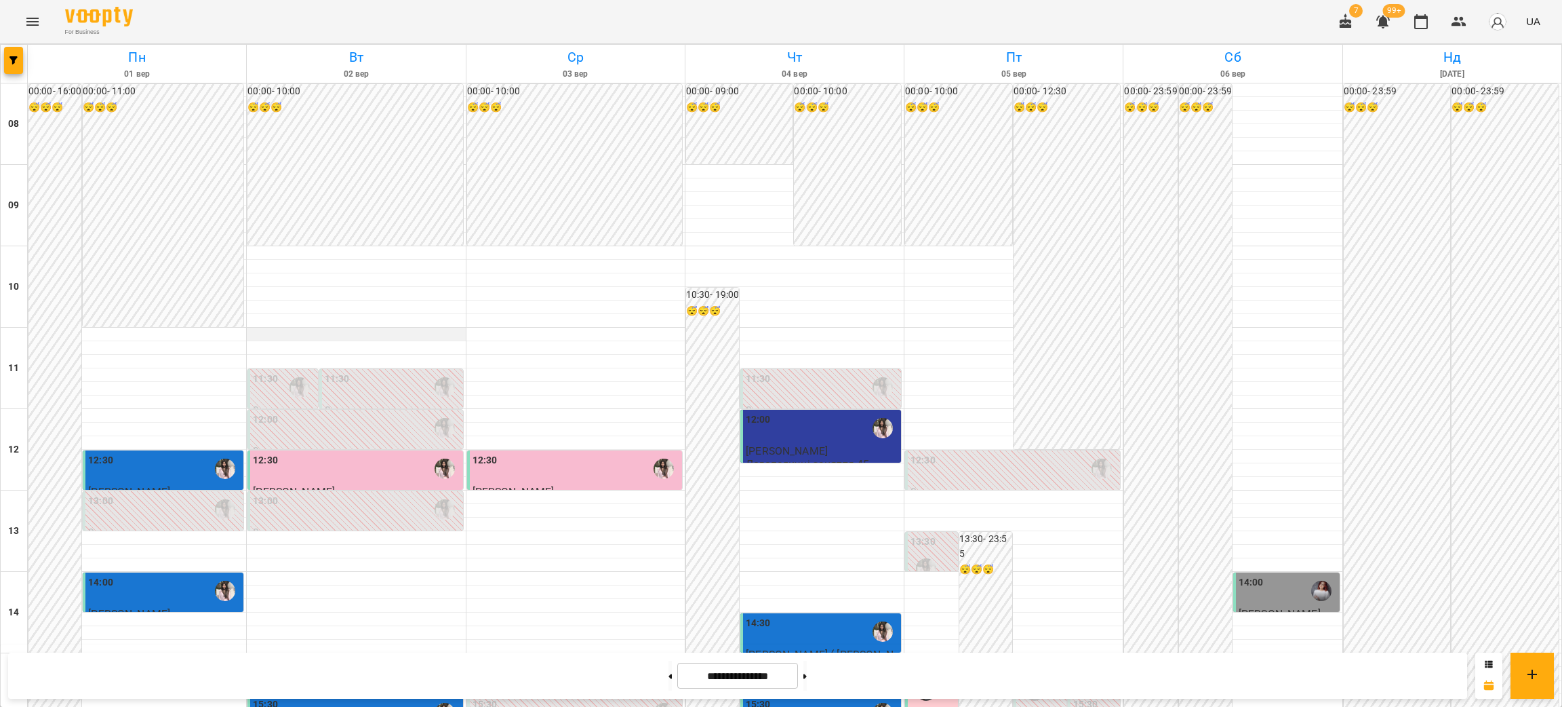
scroll to position [407, 0]
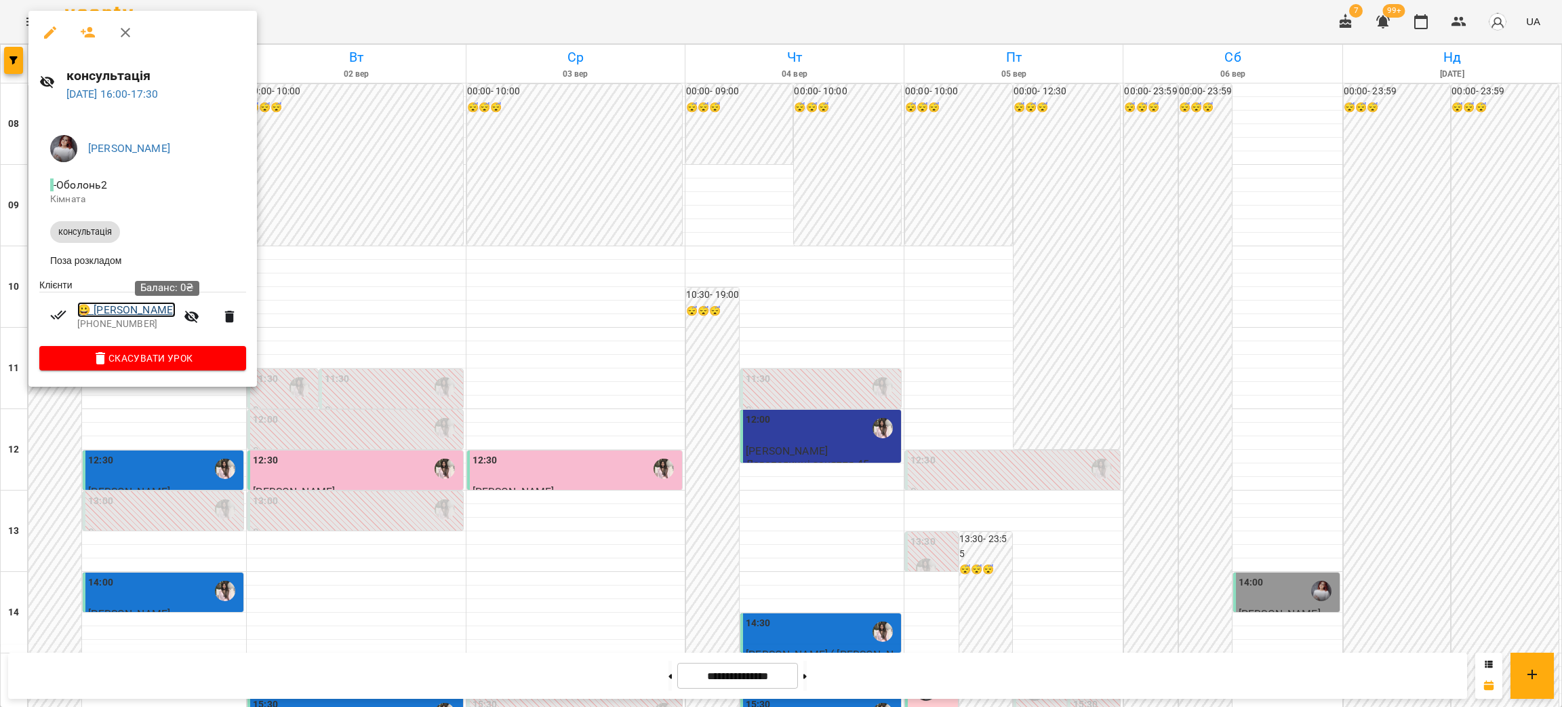
click at [176, 313] on link "😀 [PERSON_NAME]" at bounding box center [126, 310] width 98 height 16
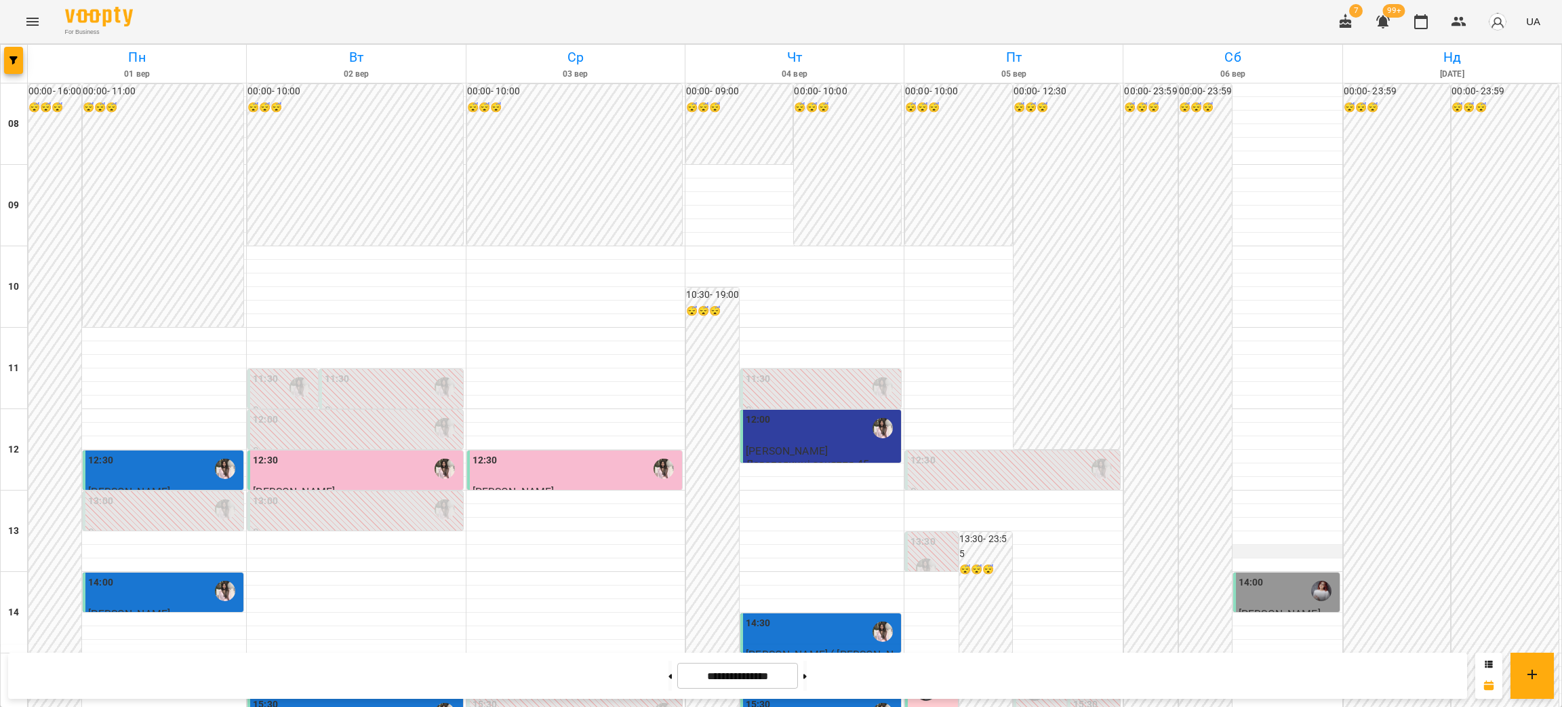
scroll to position [304, 0]
click at [1306, 575] on div at bounding box center [1321, 590] width 31 height 31
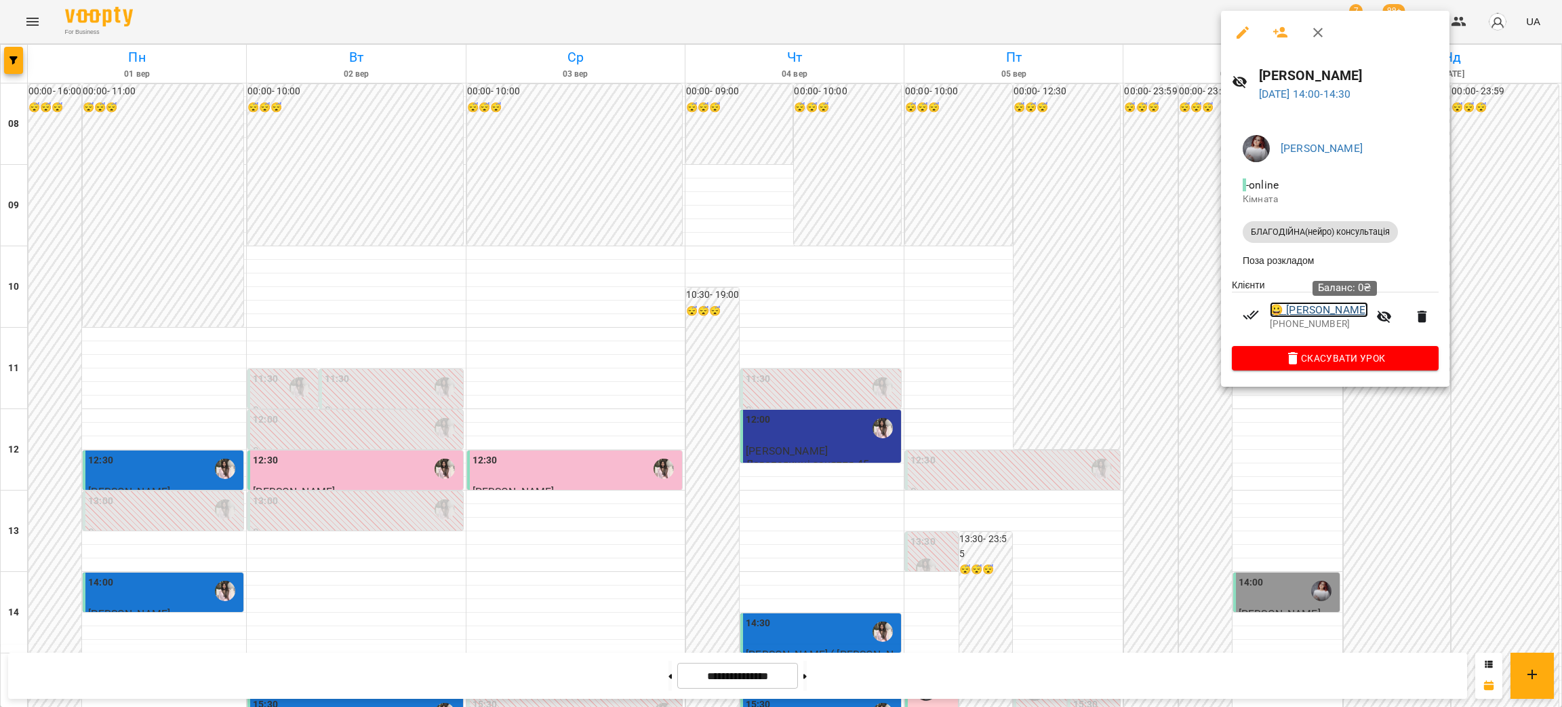
click at [1358, 309] on link "😀 [PERSON_NAME]" at bounding box center [1319, 310] width 98 height 16
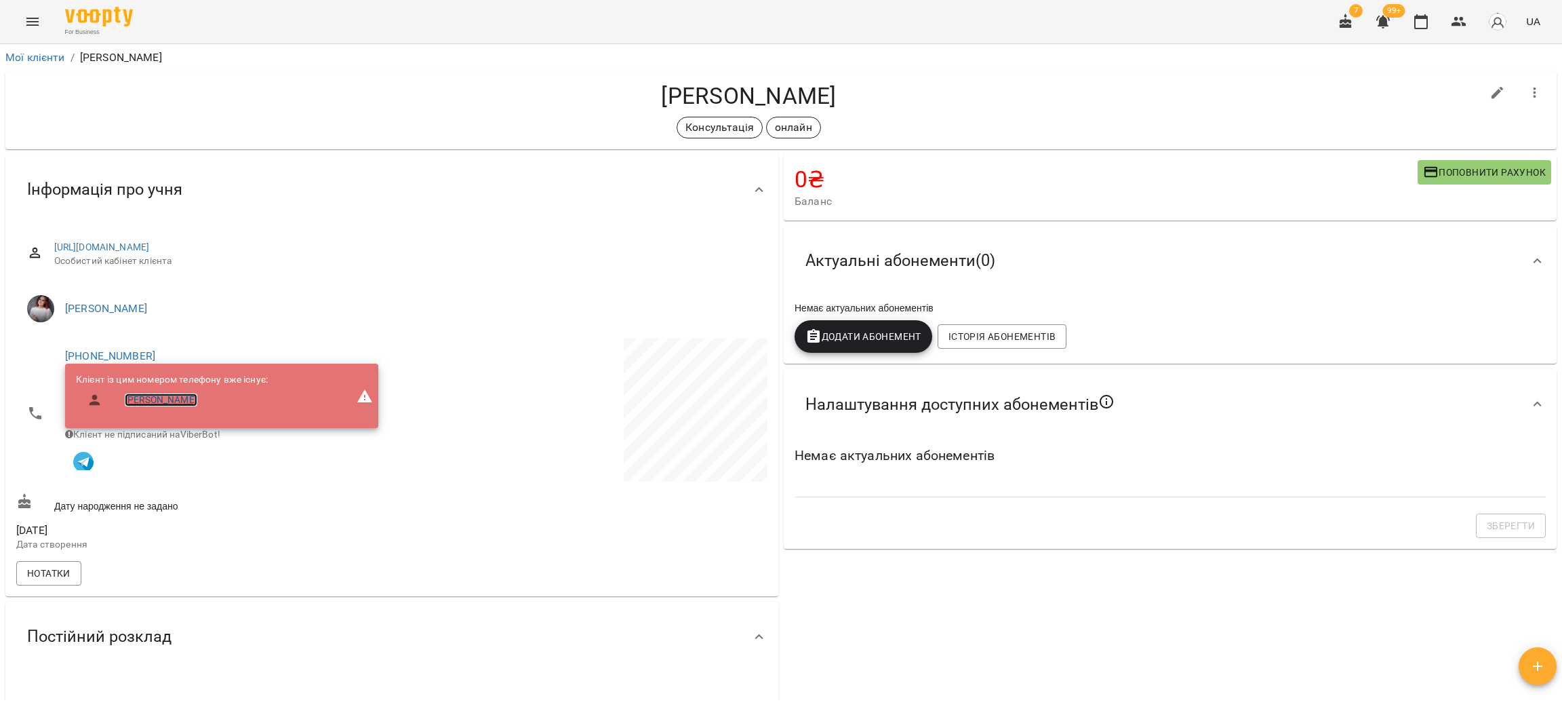
click at [184, 397] on link "[PERSON_NAME]" at bounding box center [161, 400] width 73 height 14
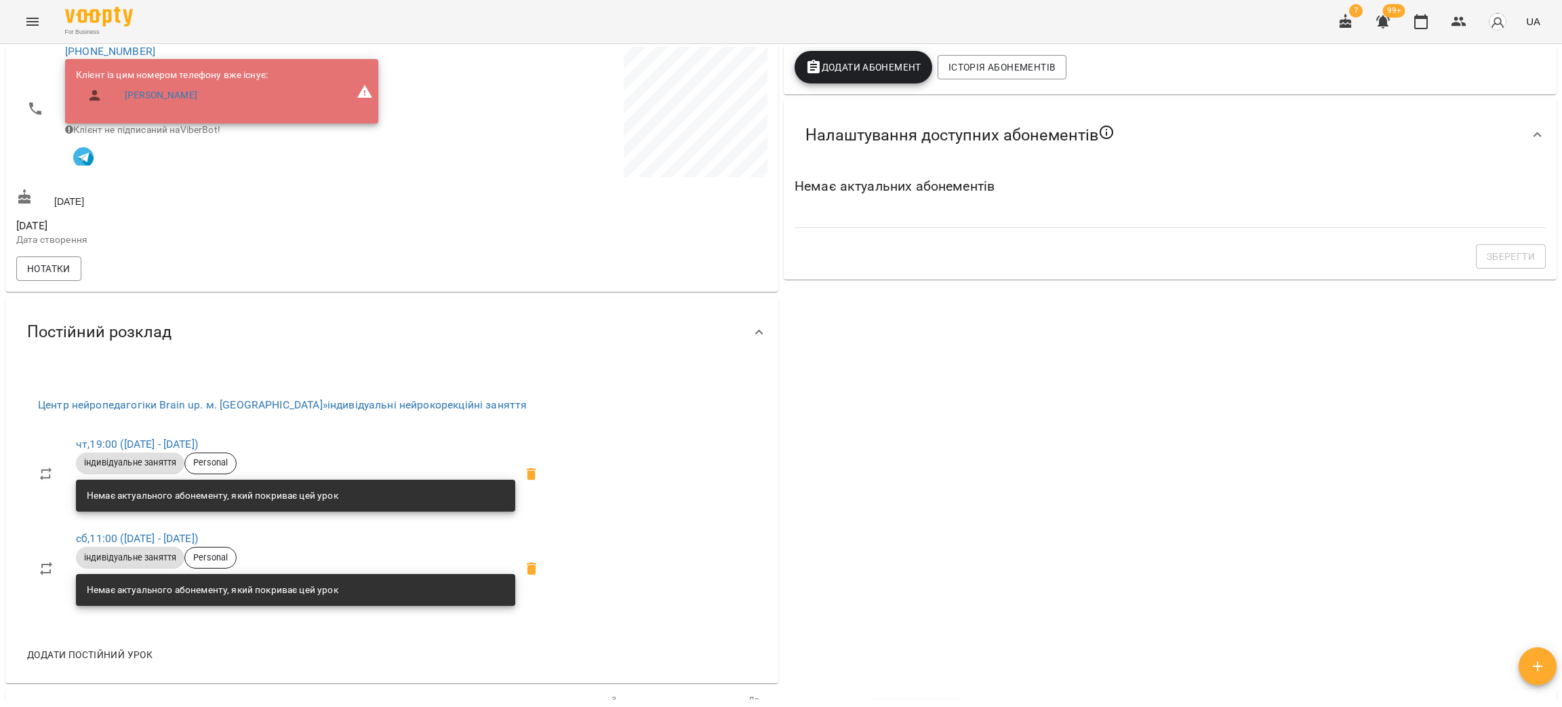
scroll to position [102, 0]
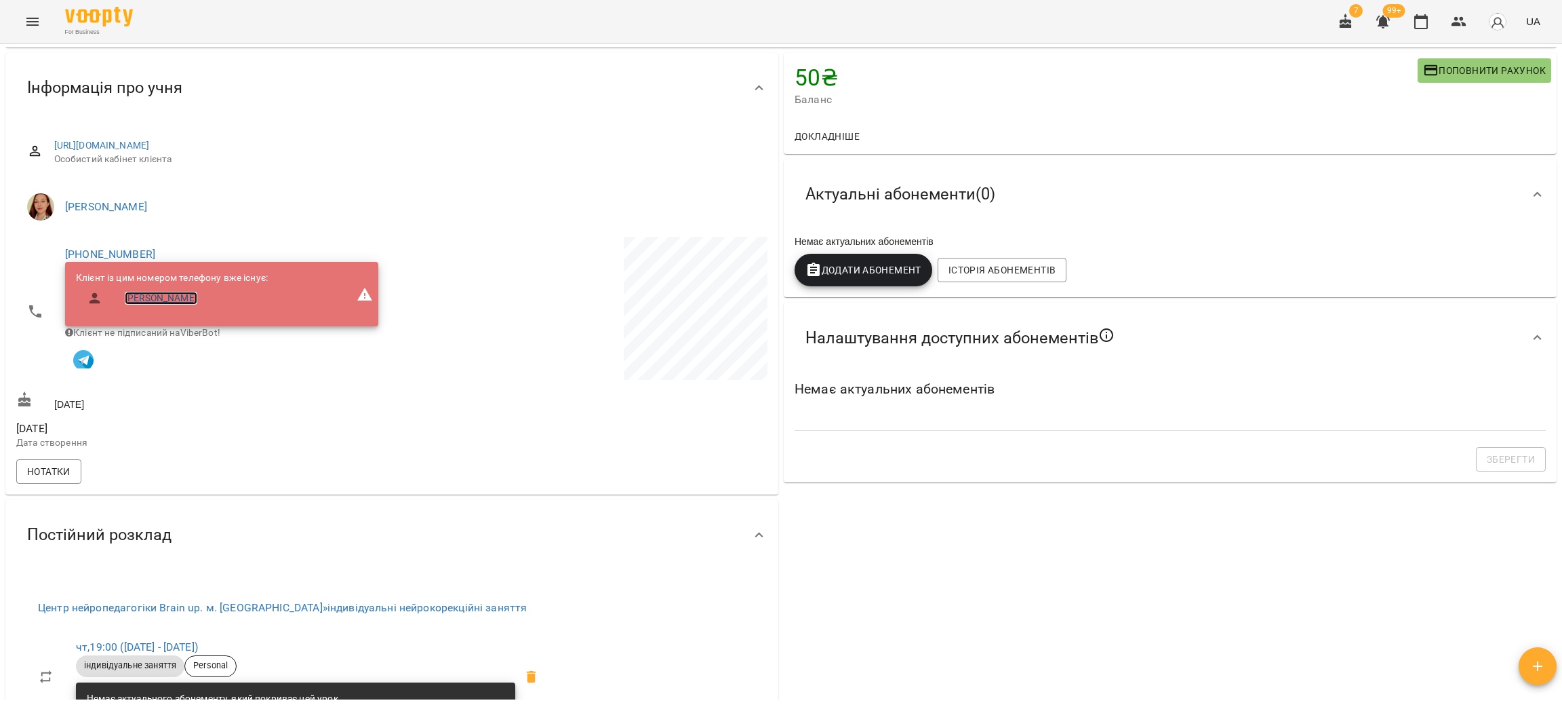
click at [133, 300] on link "[PERSON_NAME]" at bounding box center [161, 299] width 73 height 14
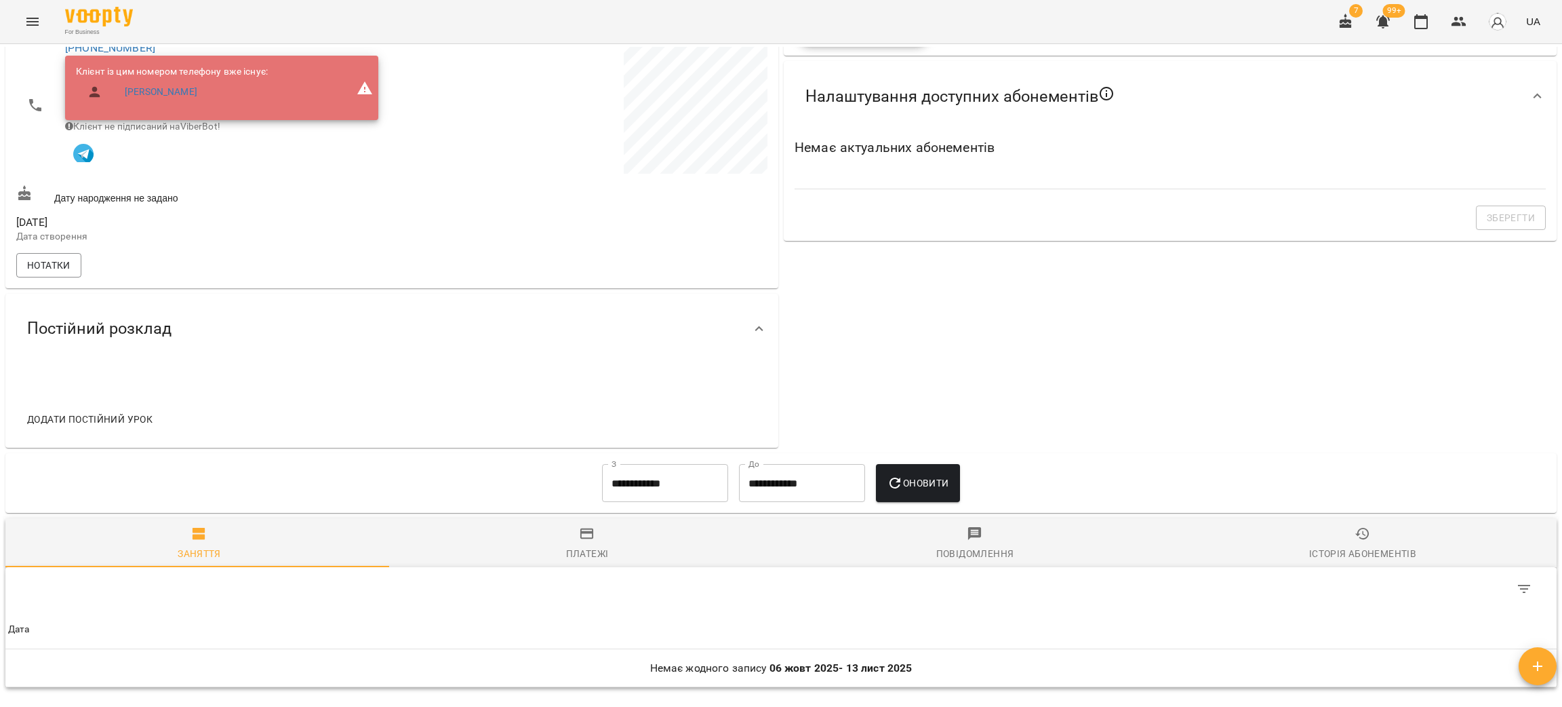
scroll to position [466, 0]
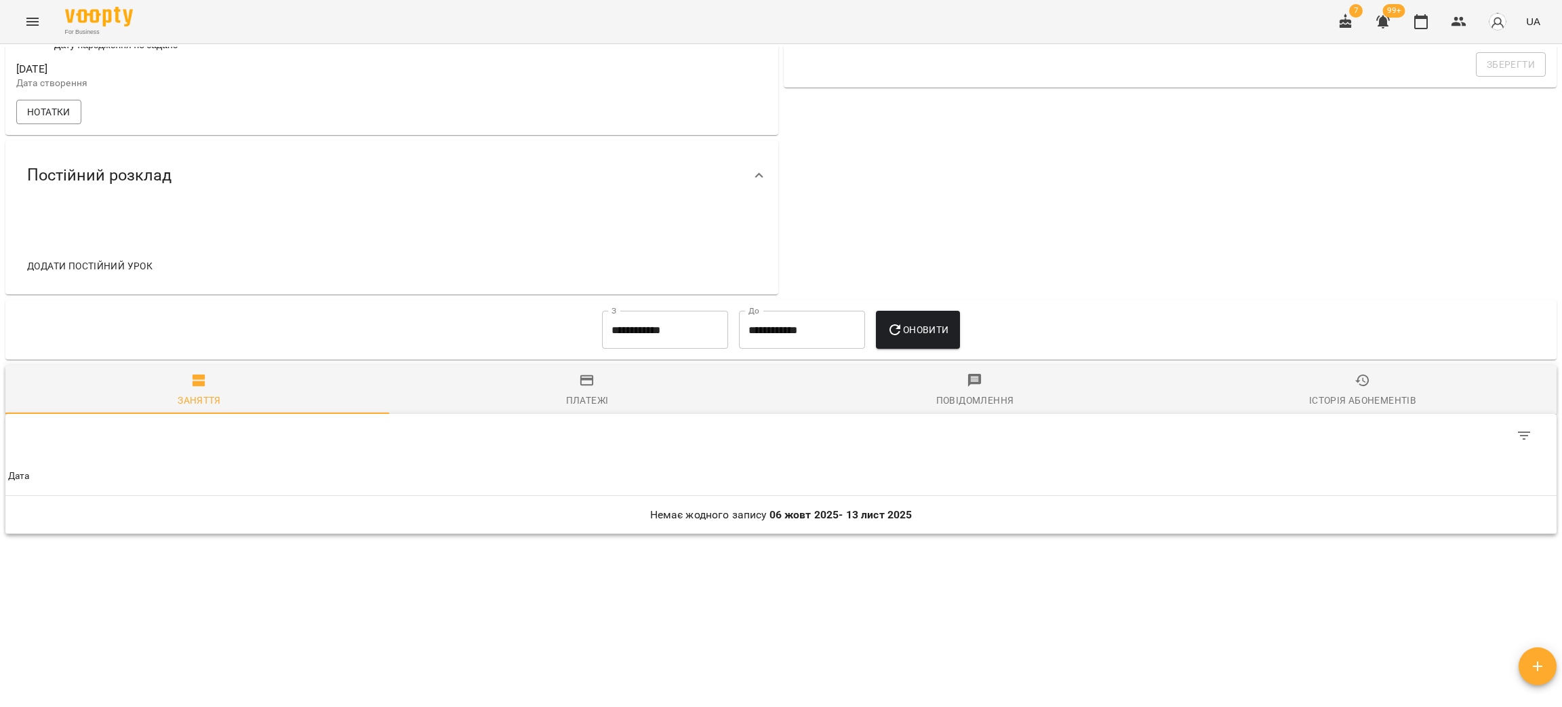
click at [652, 330] on input "**********" at bounding box center [665, 330] width 126 height 38
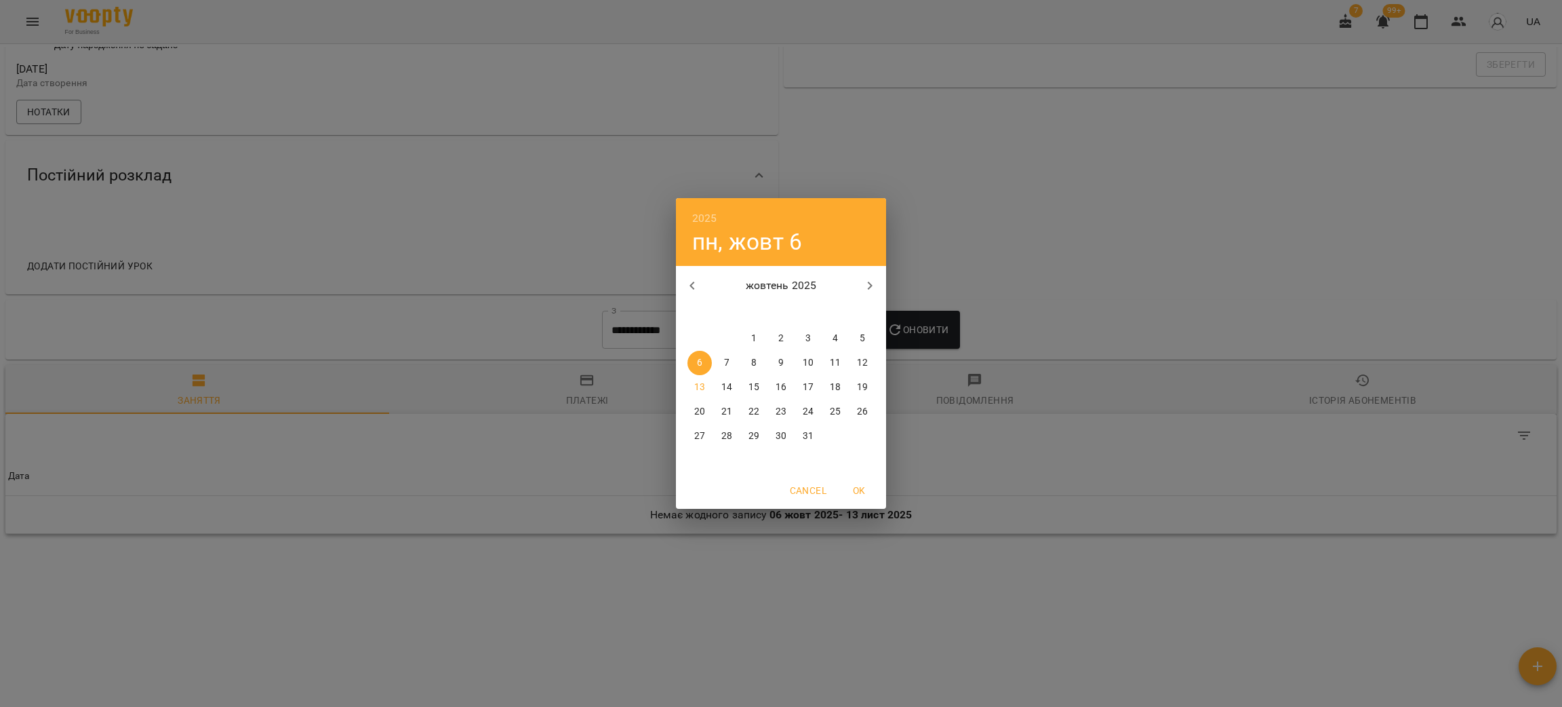
click at [687, 278] on icon "button" at bounding box center [692, 285] width 16 height 16
click at [697, 334] on p "1" at bounding box center [699, 339] width 5 height 14
type input "**********"
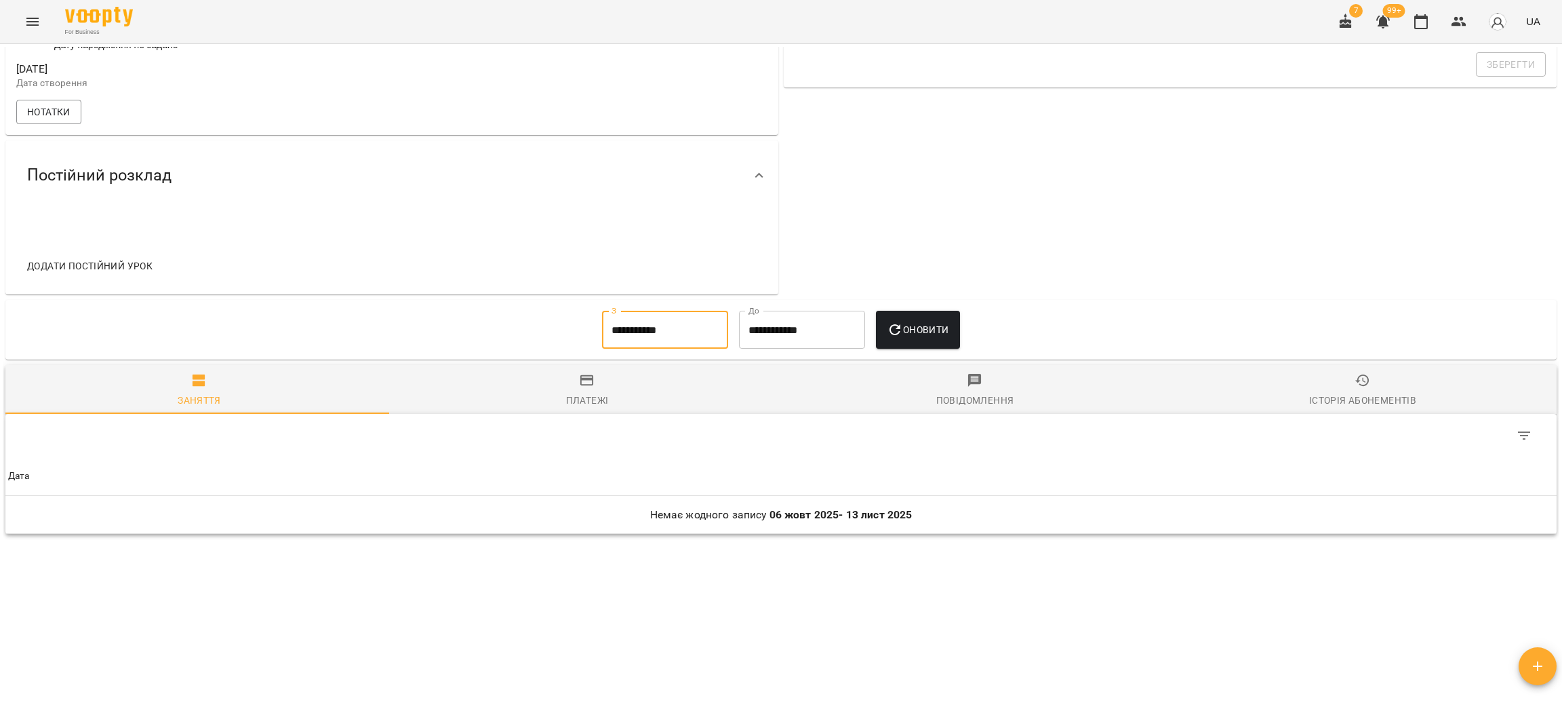
click at [932, 325] on span "Оновити" at bounding box center [918, 329] width 62 height 16
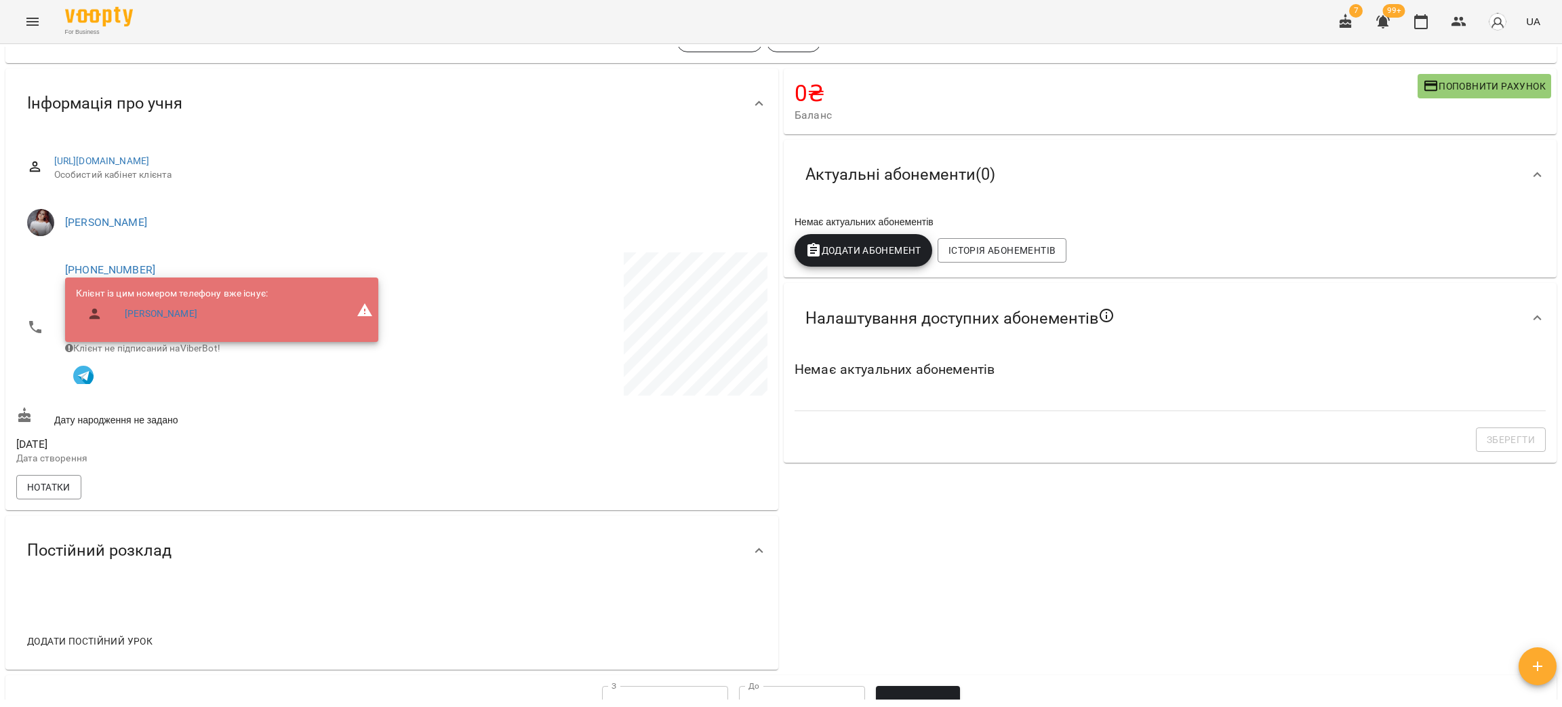
scroll to position [0, 0]
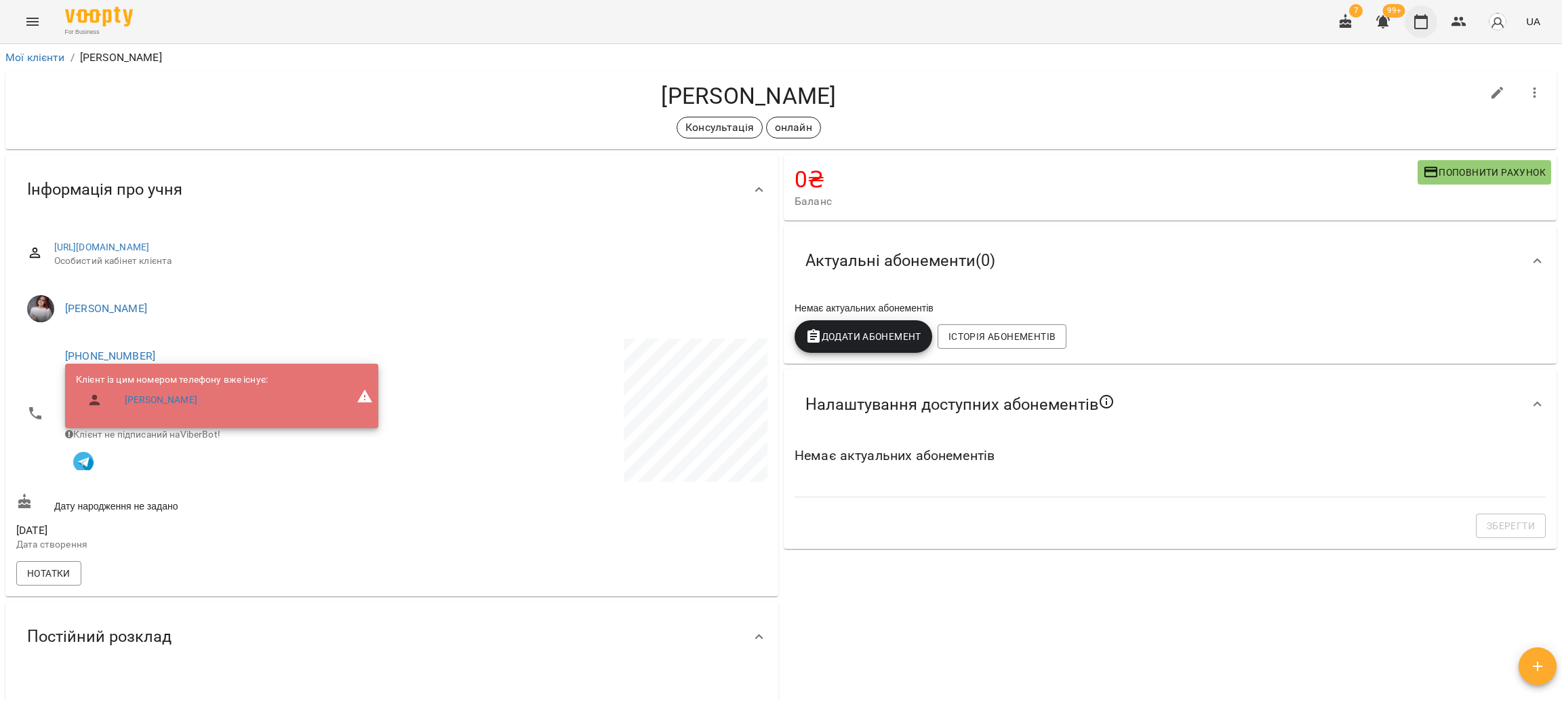
click at [1425, 26] on icon "button" at bounding box center [1421, 22] width 16 height 16
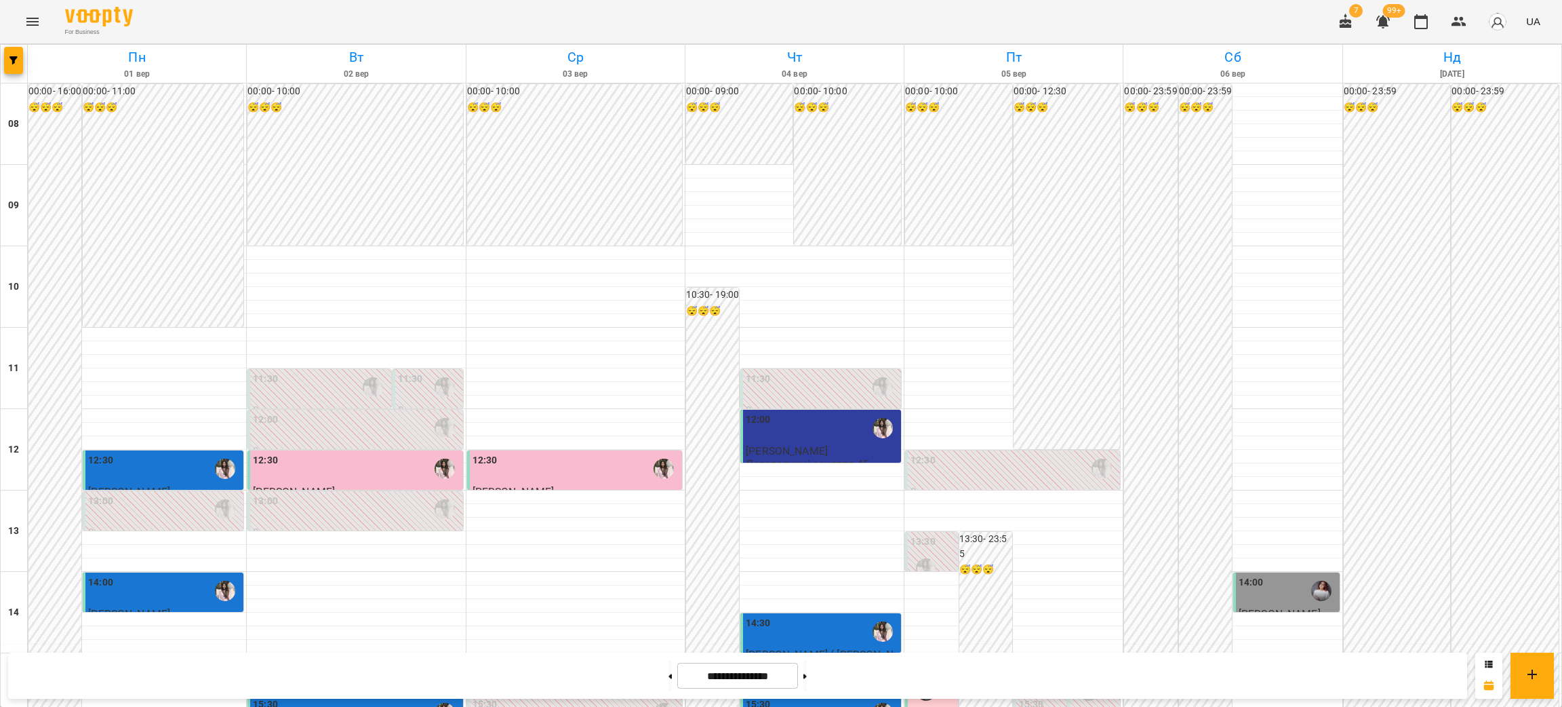
scroll to position [576, 0]
click at [807, 665] on button at bounding box center [805, 675] width 3 height 30
type input "**********"
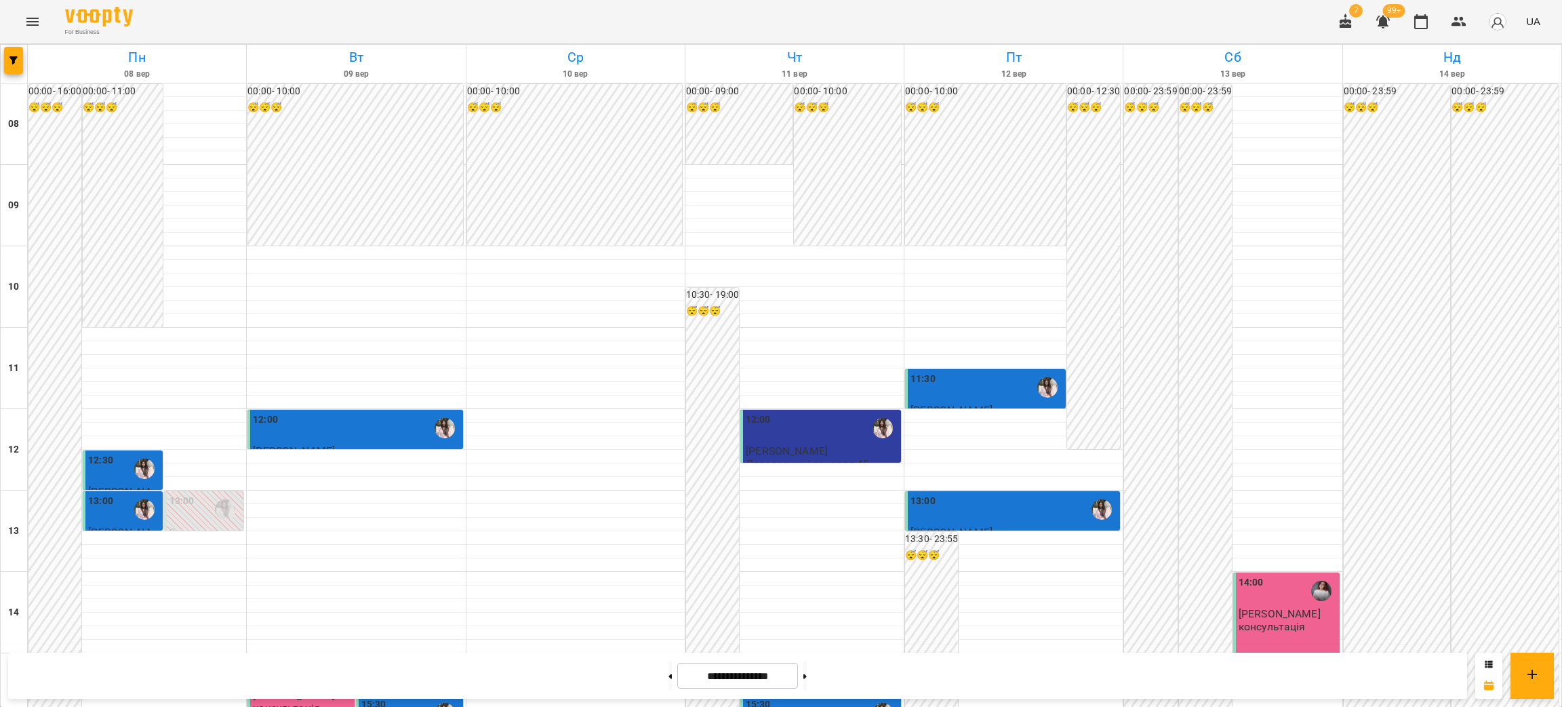
scroll to position [475, 0]
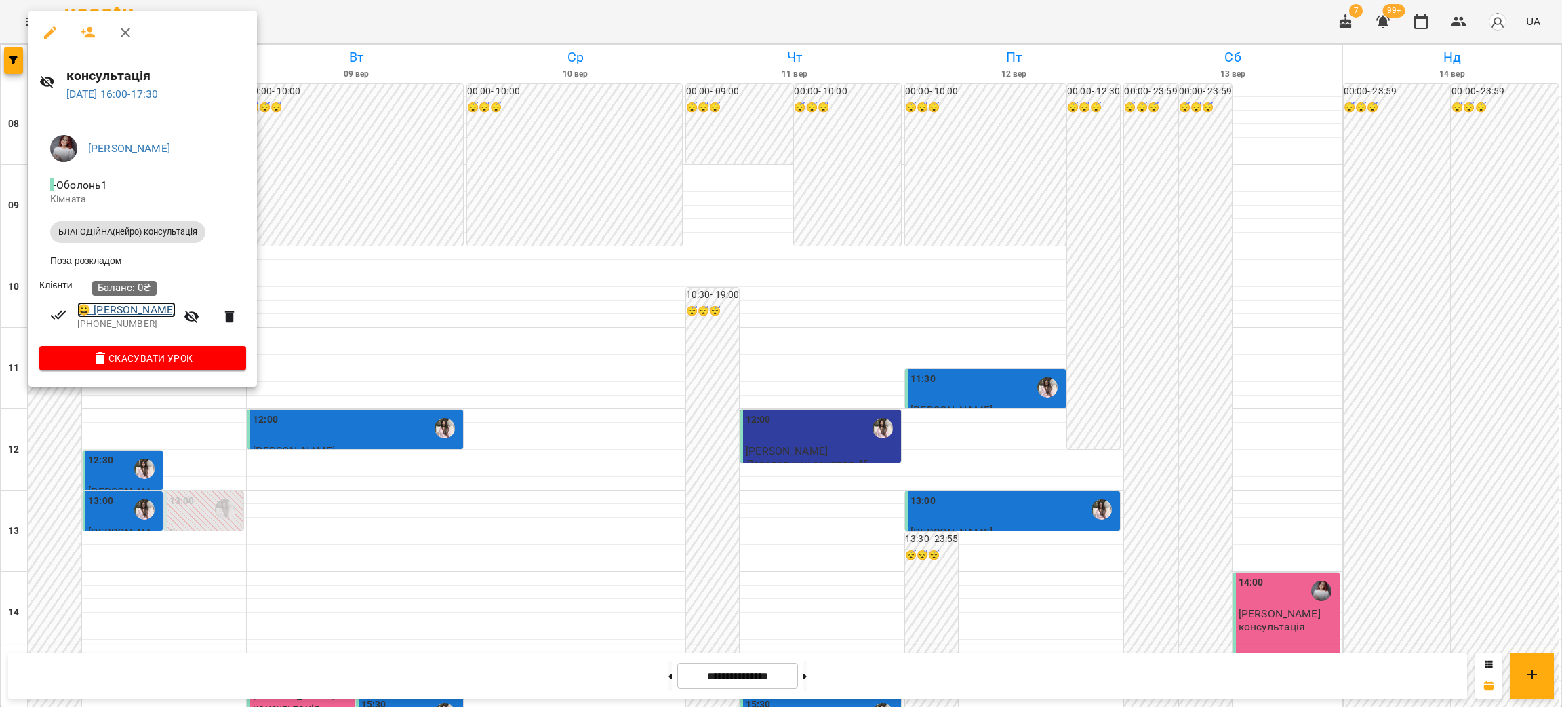
click at [111, 316] on link "😀 [PERSON_NAME]" at bounding box center [126, 310] width 98 height 16
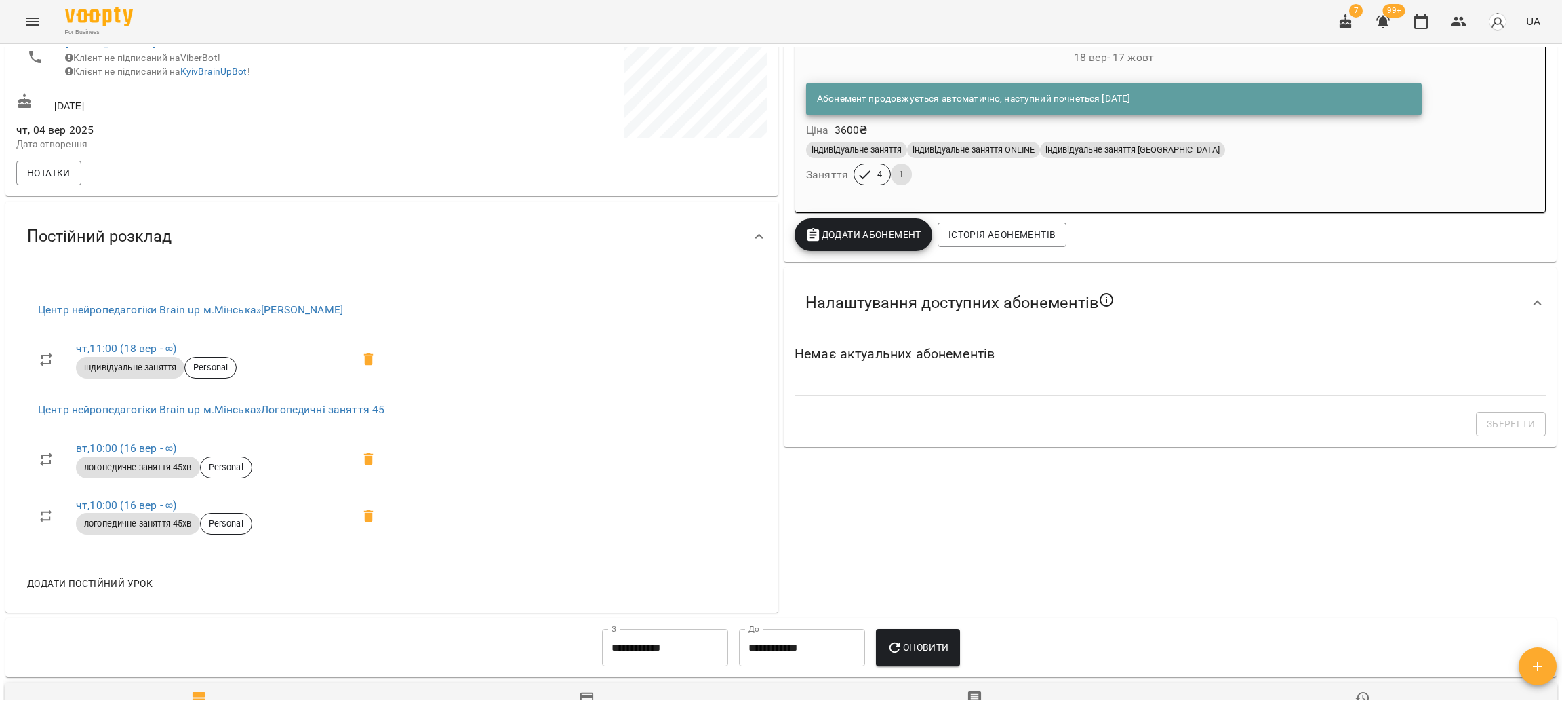
scroll to position [304, 0]
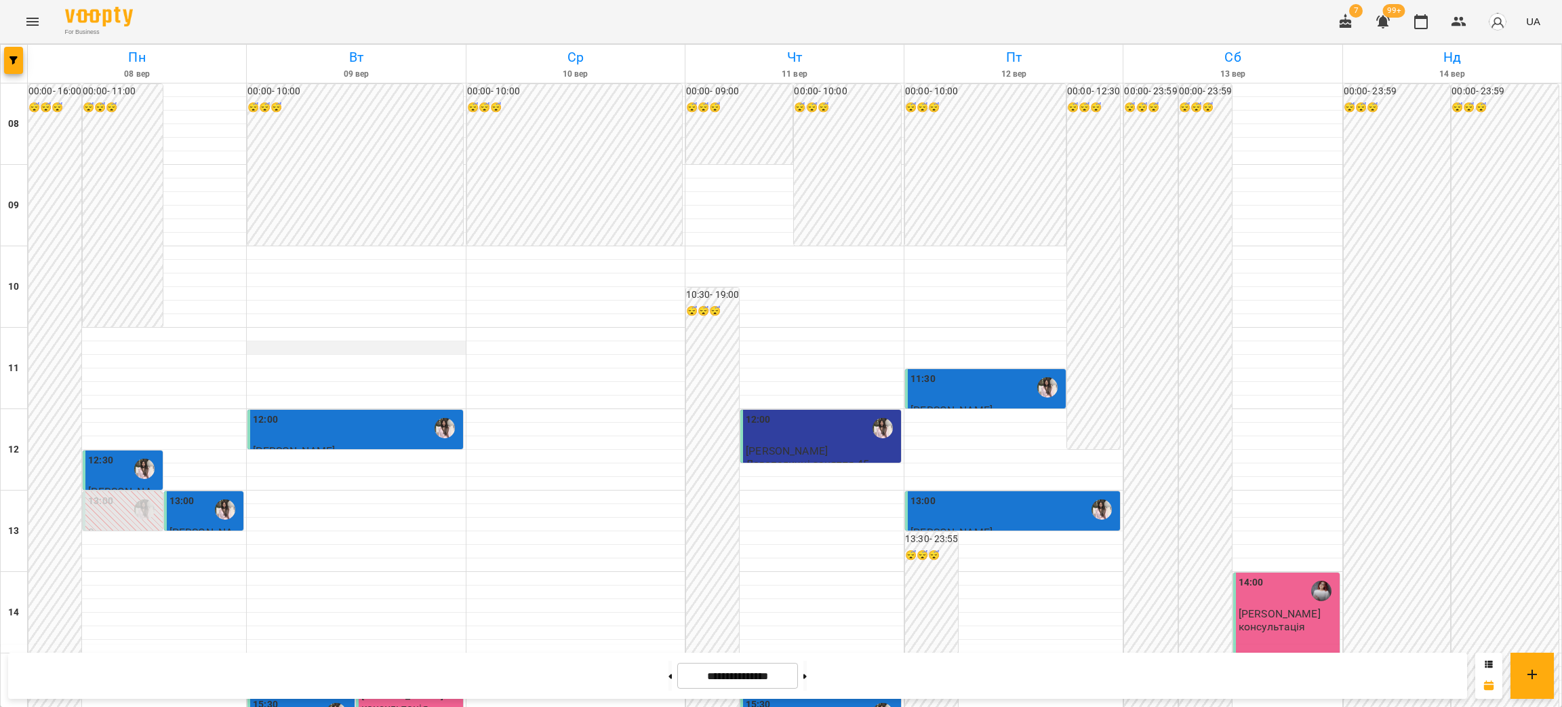
scroll to position [304, 0]
click at [412, 654] on div "15:00 [PERSON_NAME] консультація" at bounding box center [409, 714] width 107 height 121
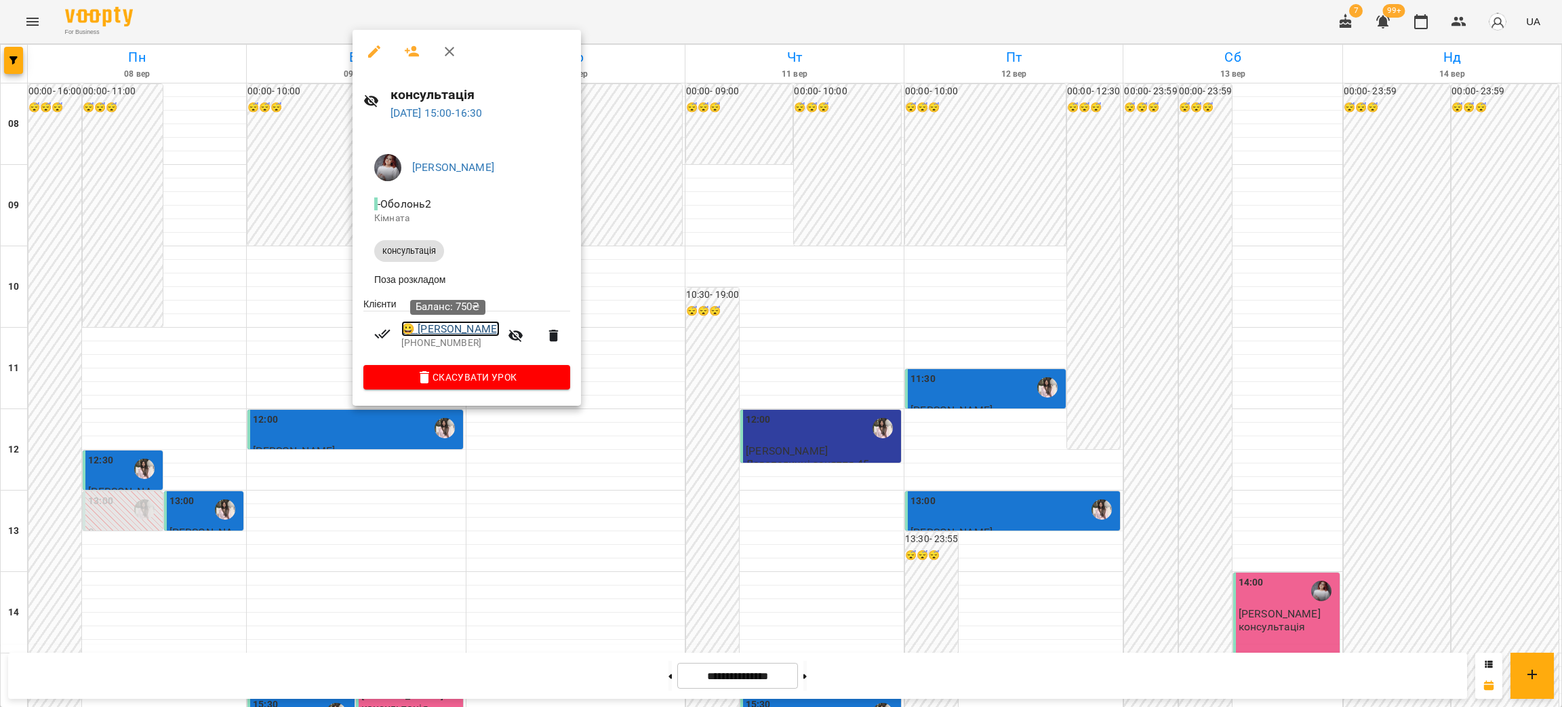
click at [455, 337] on link "😀 [PERSON_NAME]" at bounding box center [450, 329] width 98 height 16
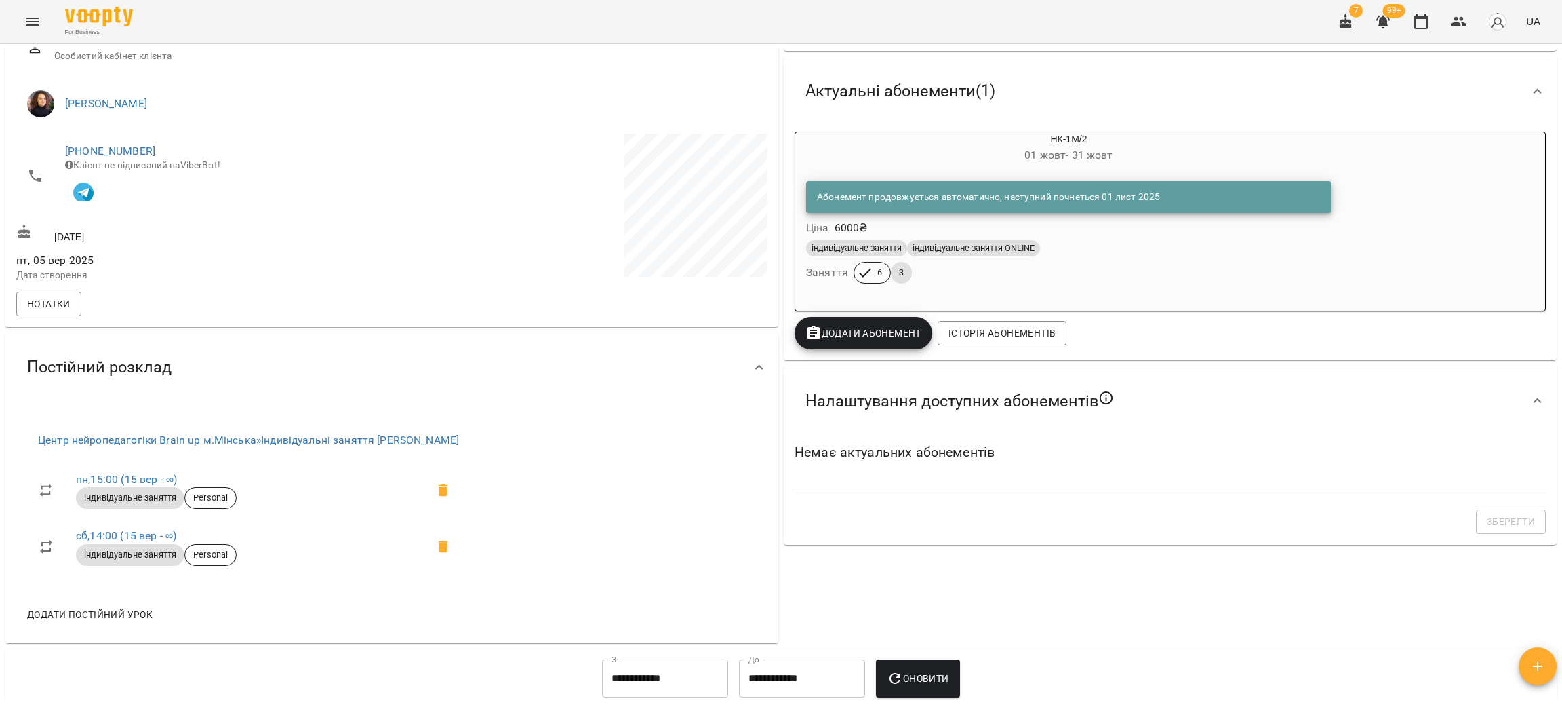
scroll to position [172, 0]
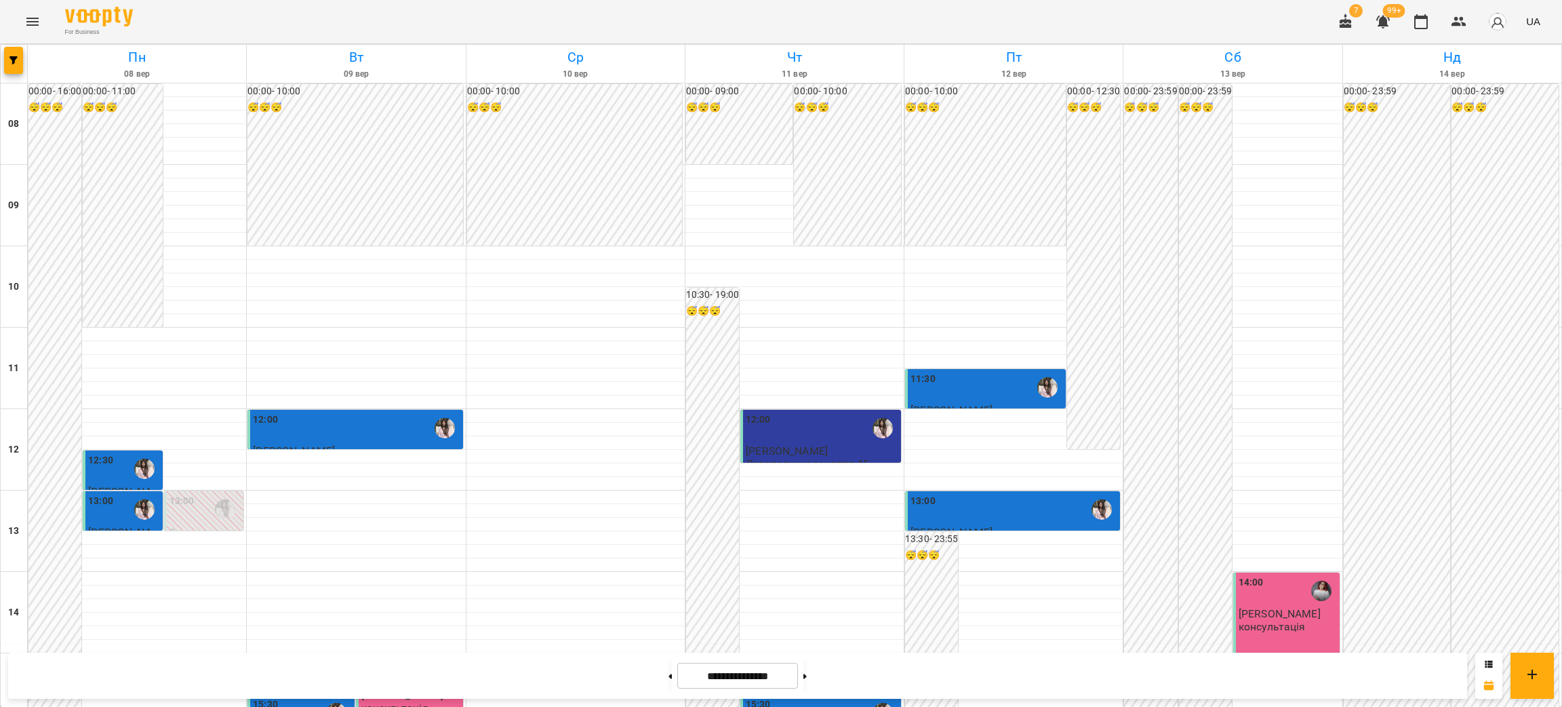
scroll to position [407, 0]
click at [314, 656] on div "15:00" at bounding box center [302, 671] width 99 height 31
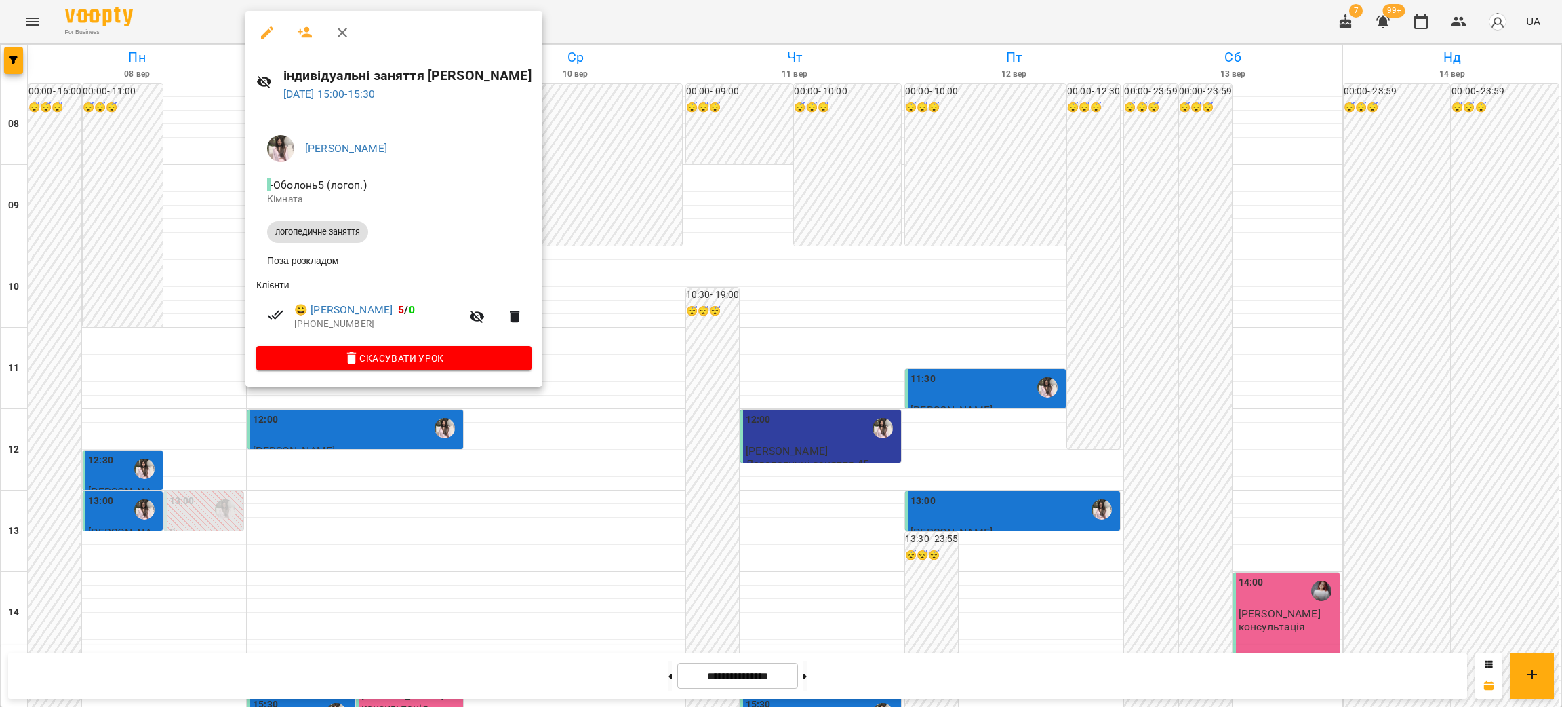
drag, startPoint x: 339, startPoint y: 28, endPoint x: 347, endPoint y: 30, distance: 8.2
click at [340, 30] on icon "button" at bounding box center [342, 32] width 16 height 16
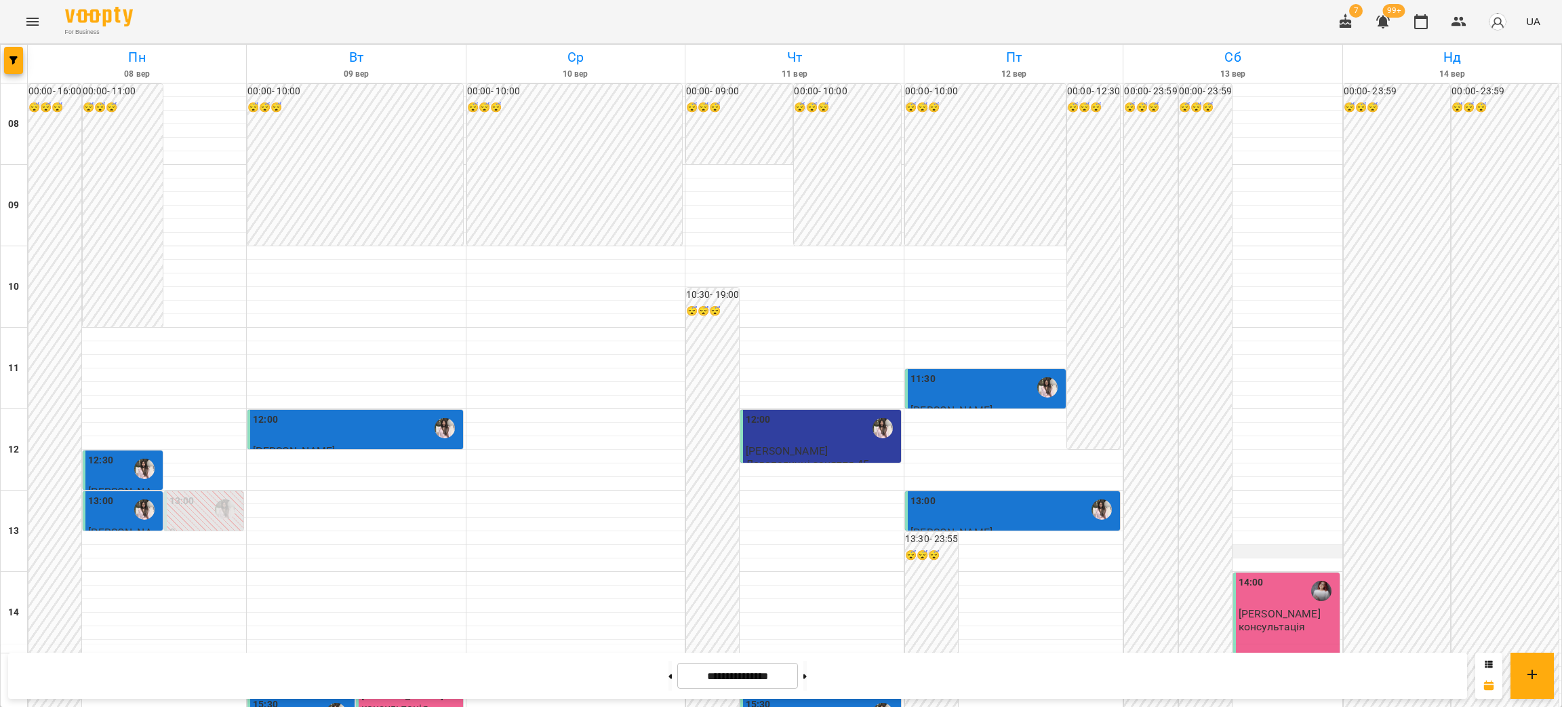
scroll to position [203, 0]
click at [1278, 607] on span "[PERSON_NAME]" at bounding box center [1280, 613] width 82 height 13
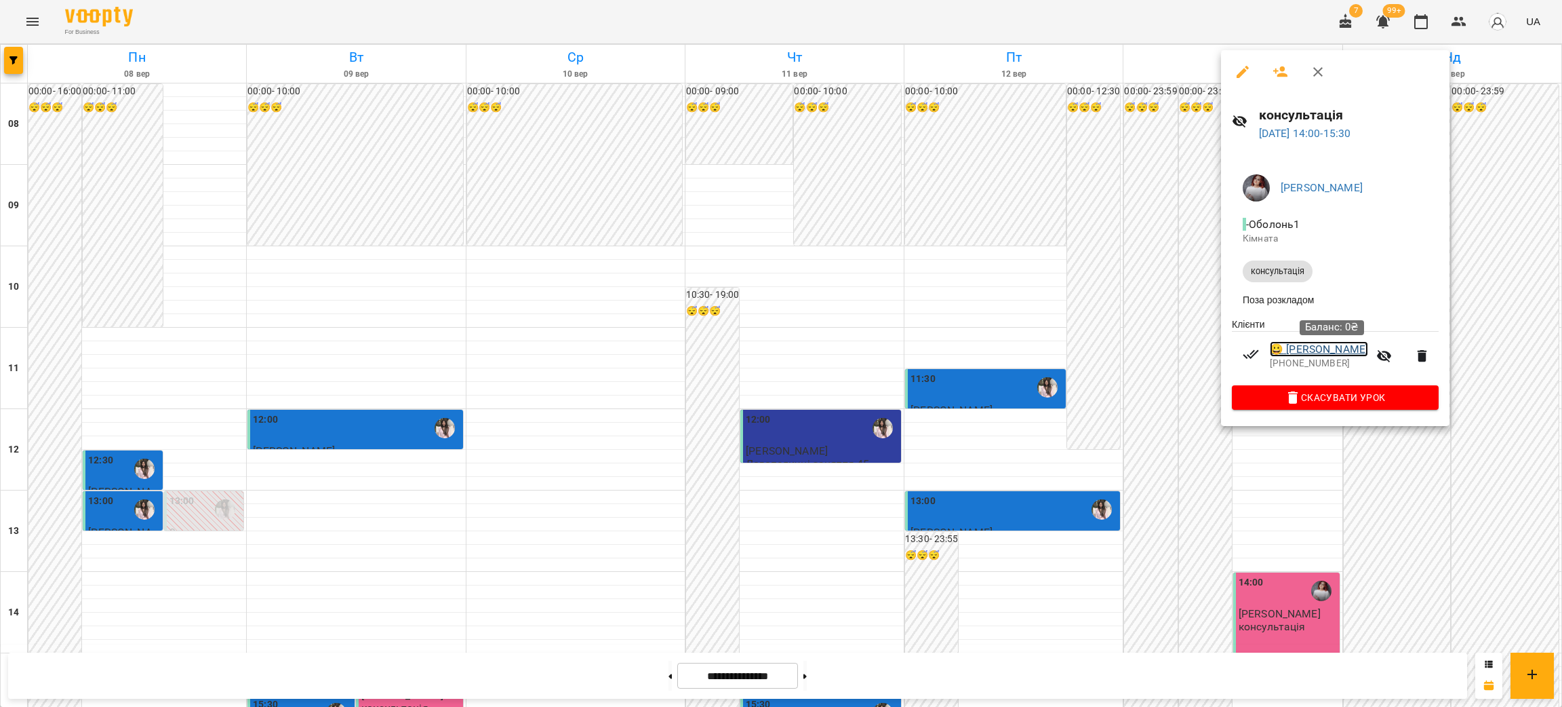
click at [1332, 353] on link "😀 [PERSON_NAME]" at bounding box center [1319, 349] width 98 height 16
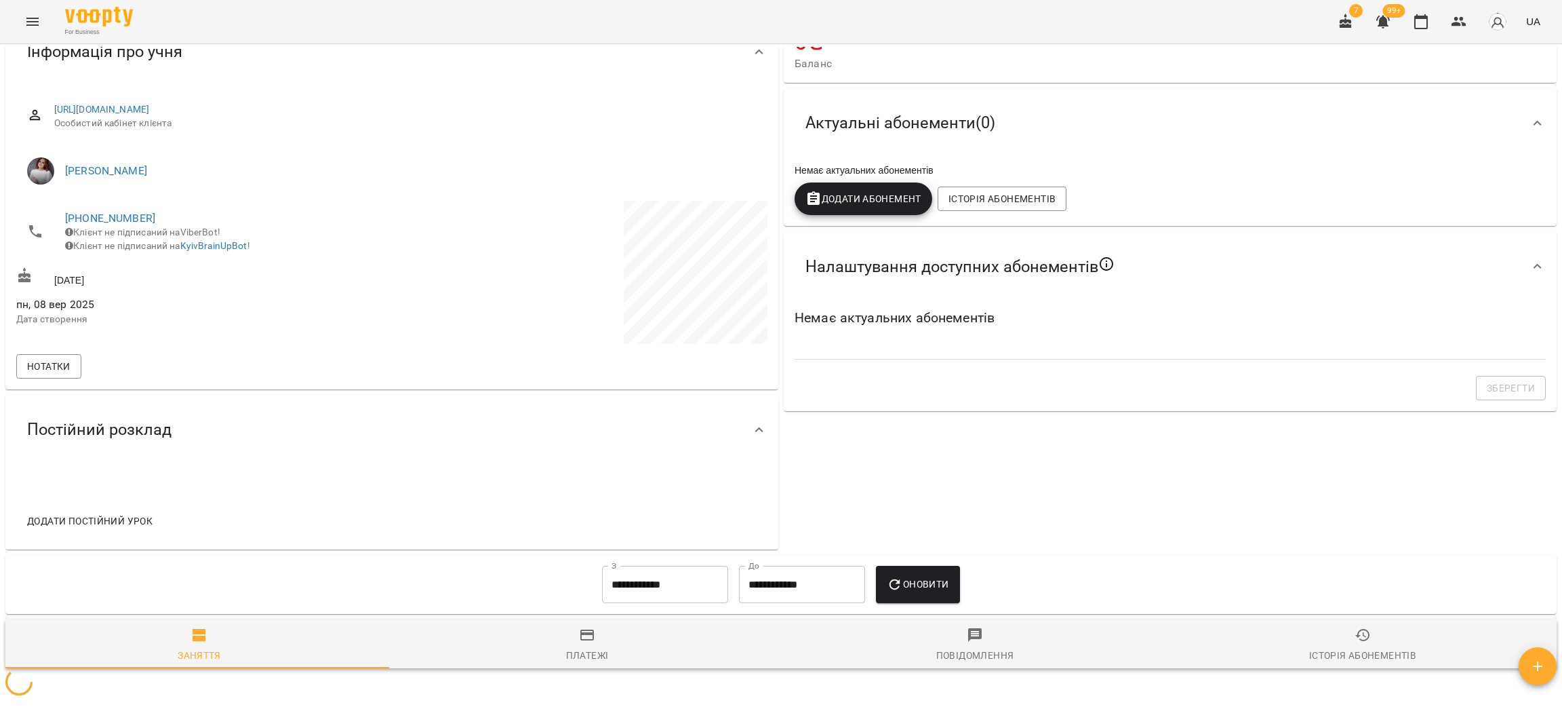
scroll to position [303, 0]
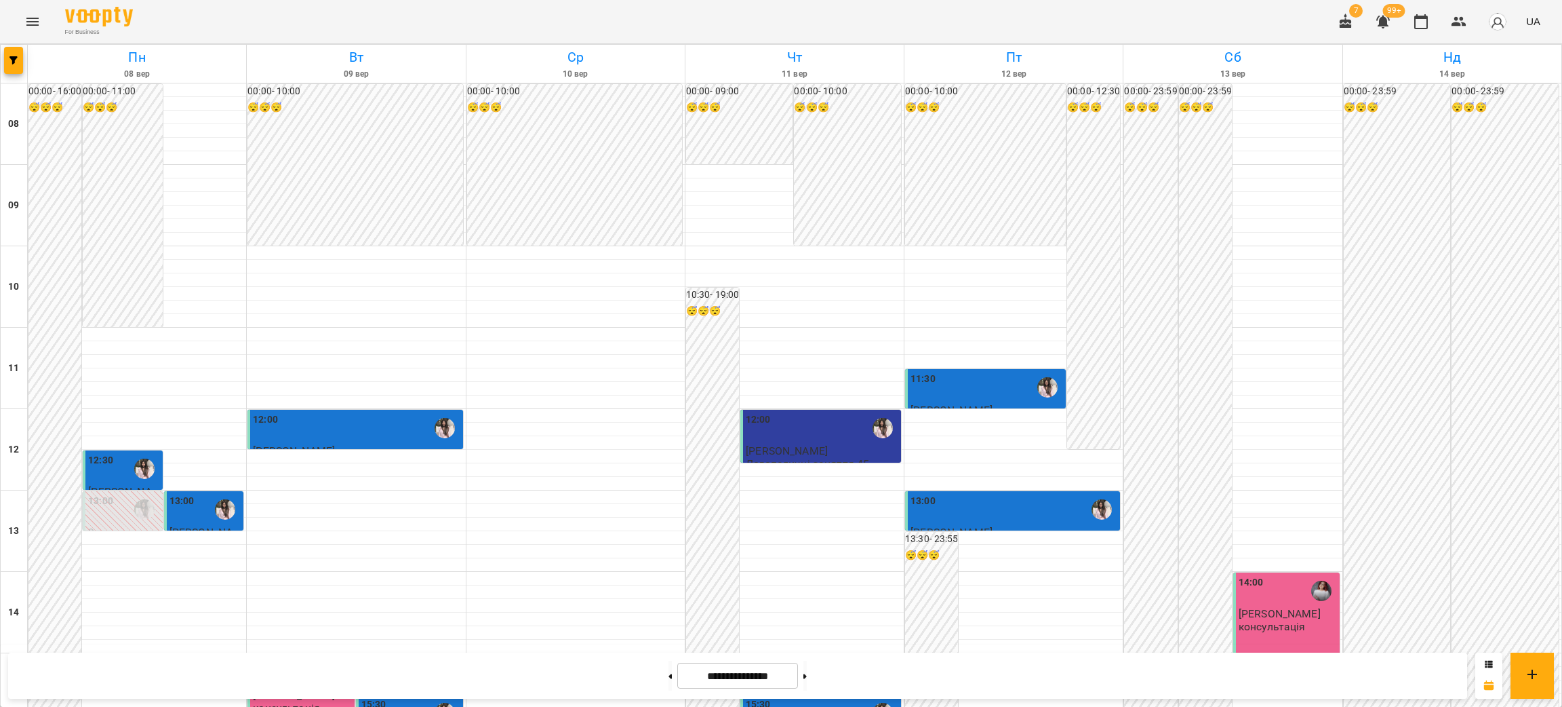
scroll to position [508, 0]
click at [807, 679] on button at bounding box center [805, 675] width 3 height 30
type input "**********"
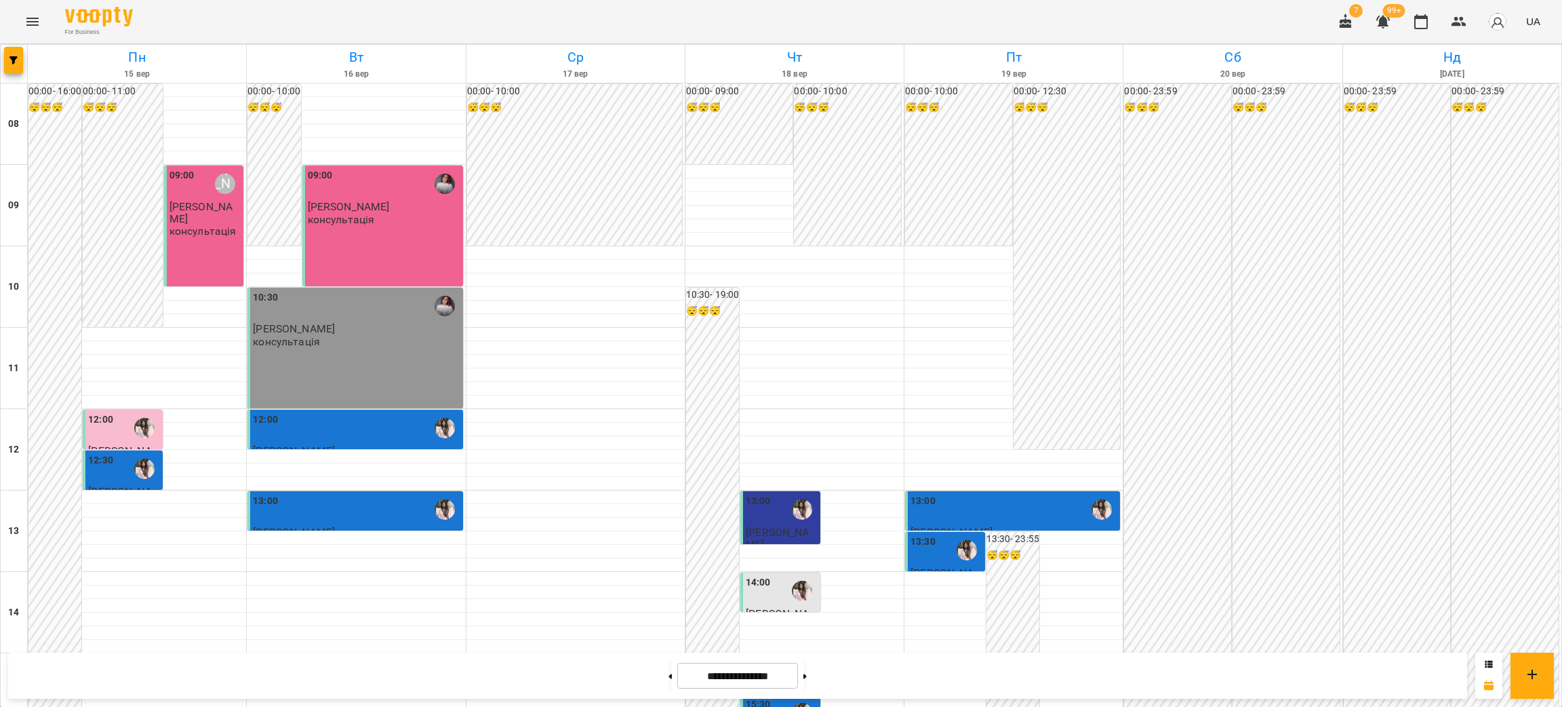
scroll to position [576, 0]
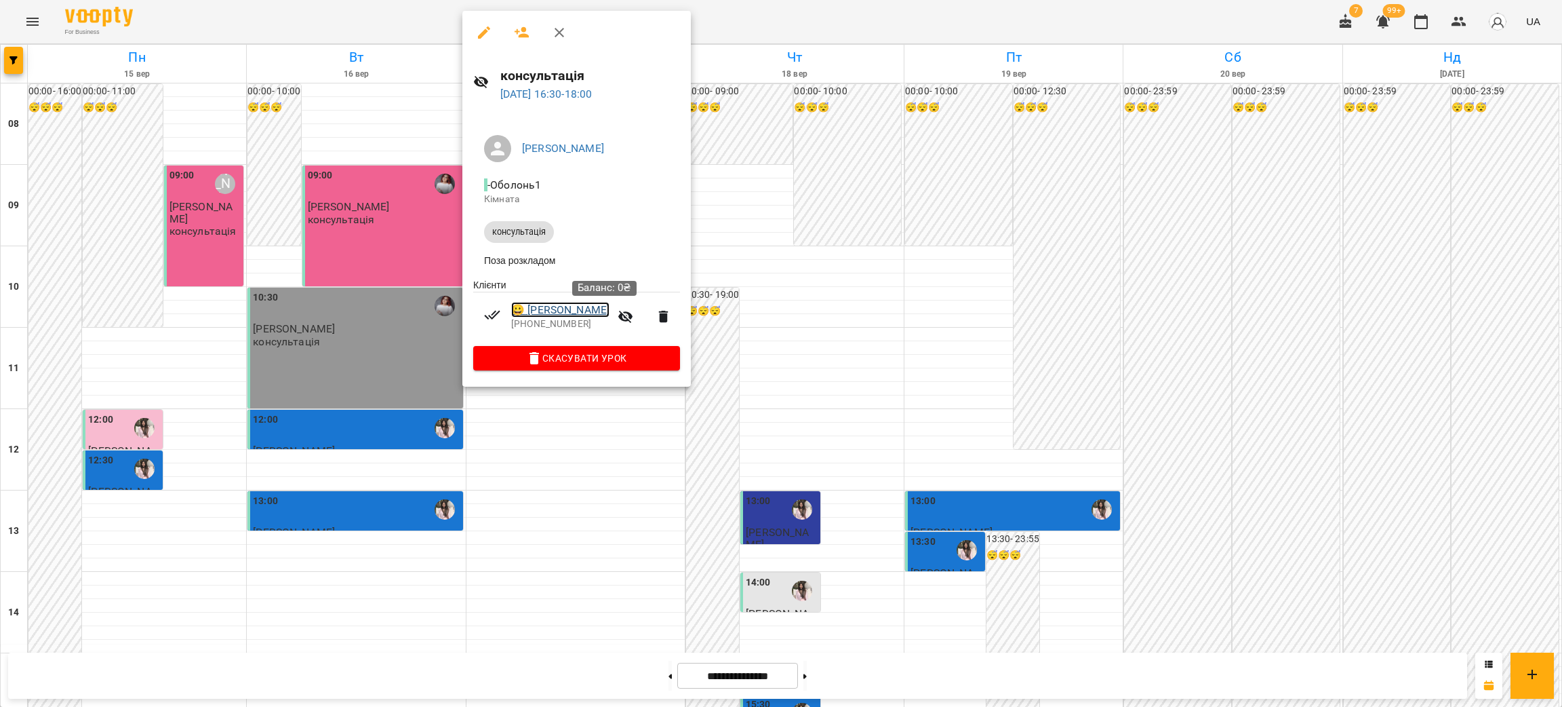
click at [610, 313] on link "😀 [PERSON_NAME]" at bounding box center [560, 310] width 98 height 16
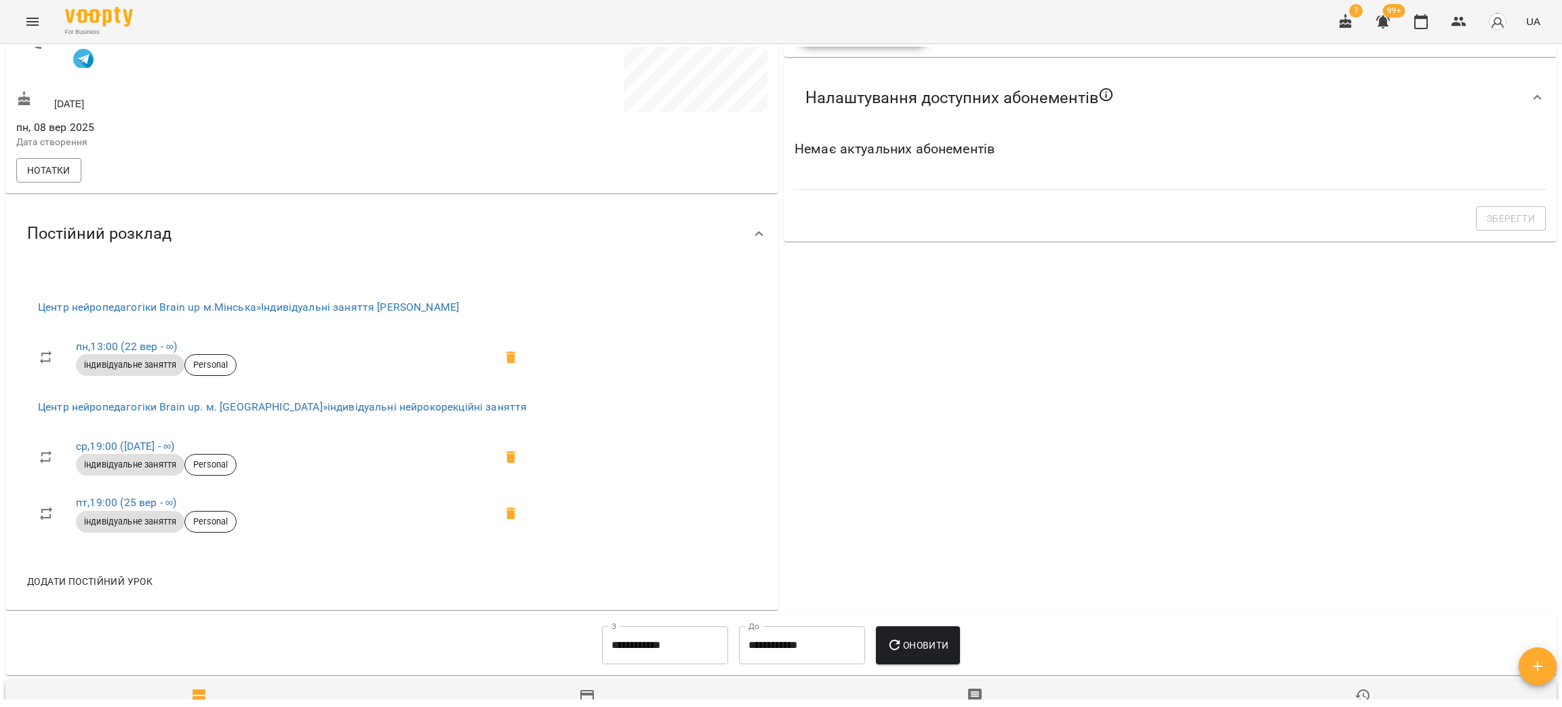
scroll to position [508, 0]
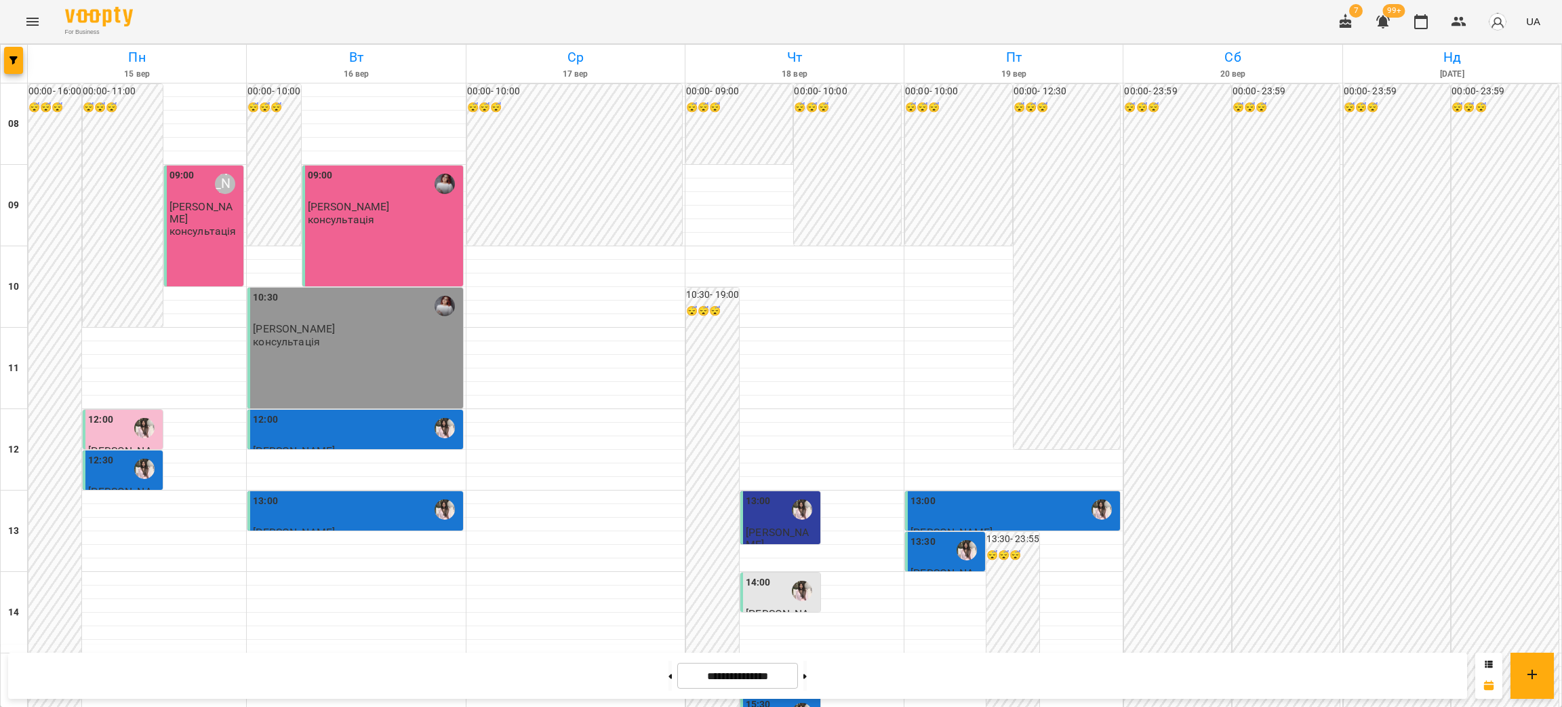
scroll to position [576, 0]
click at [807, 666] on button at bounding box center [805, 675] width 3 height 30
type input "**********"
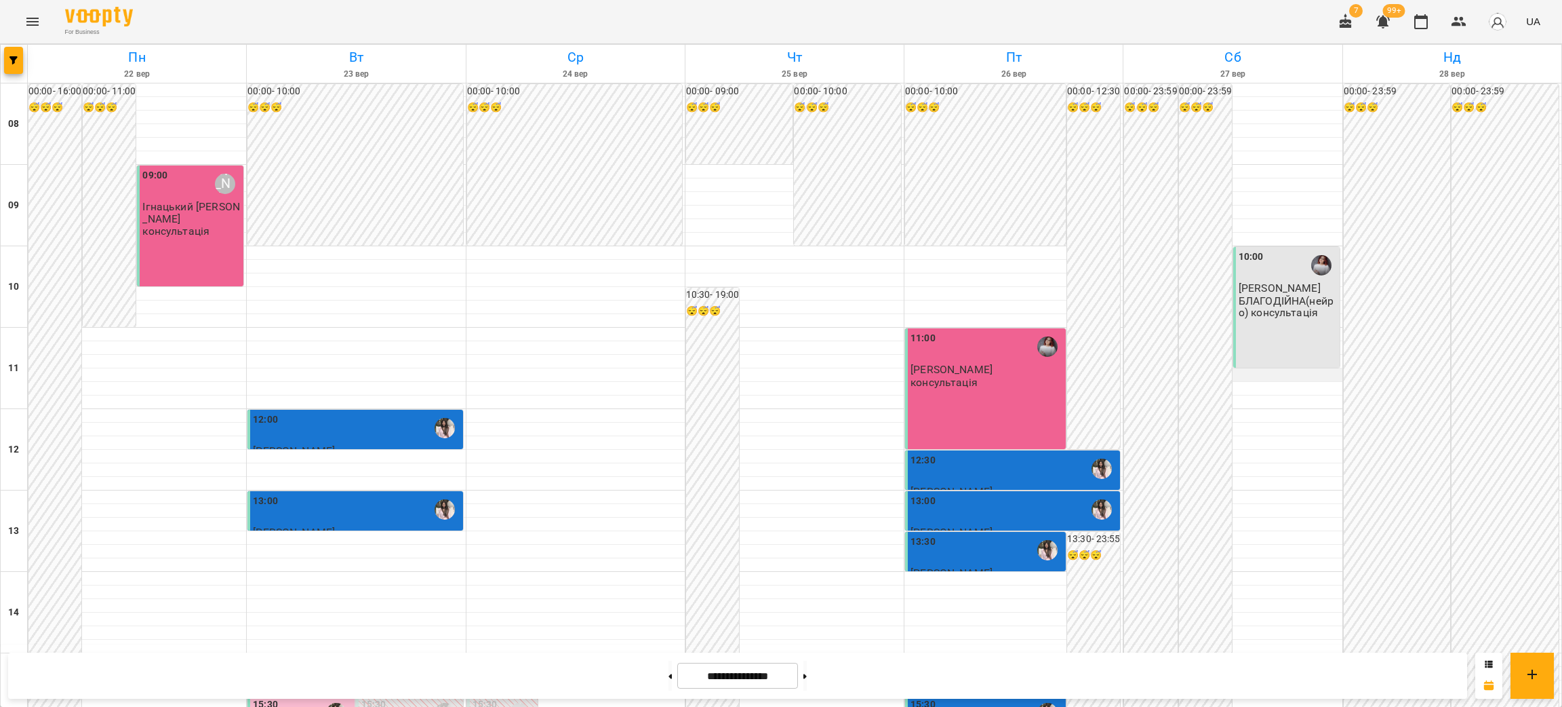
scroll to position [102, 0]
click at [1263, 247] on div "10:00 [PERSON_NAME](нейро) консультація" at bounding box center [1286, 307] width 106 height 121
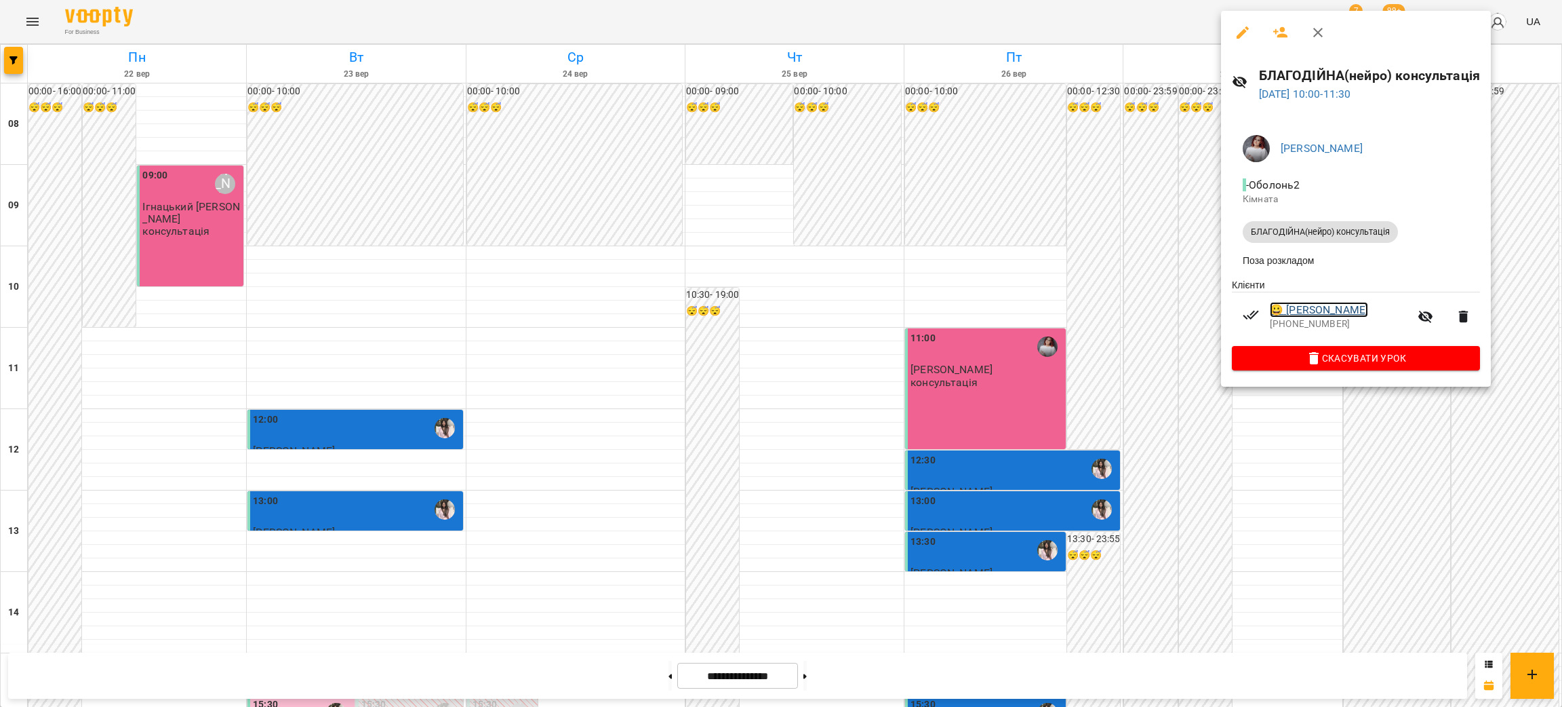
click at [1337, 312] on link "😀 [PERSON_NAME]" at bounding box center [1319, 310] width 98 height 16
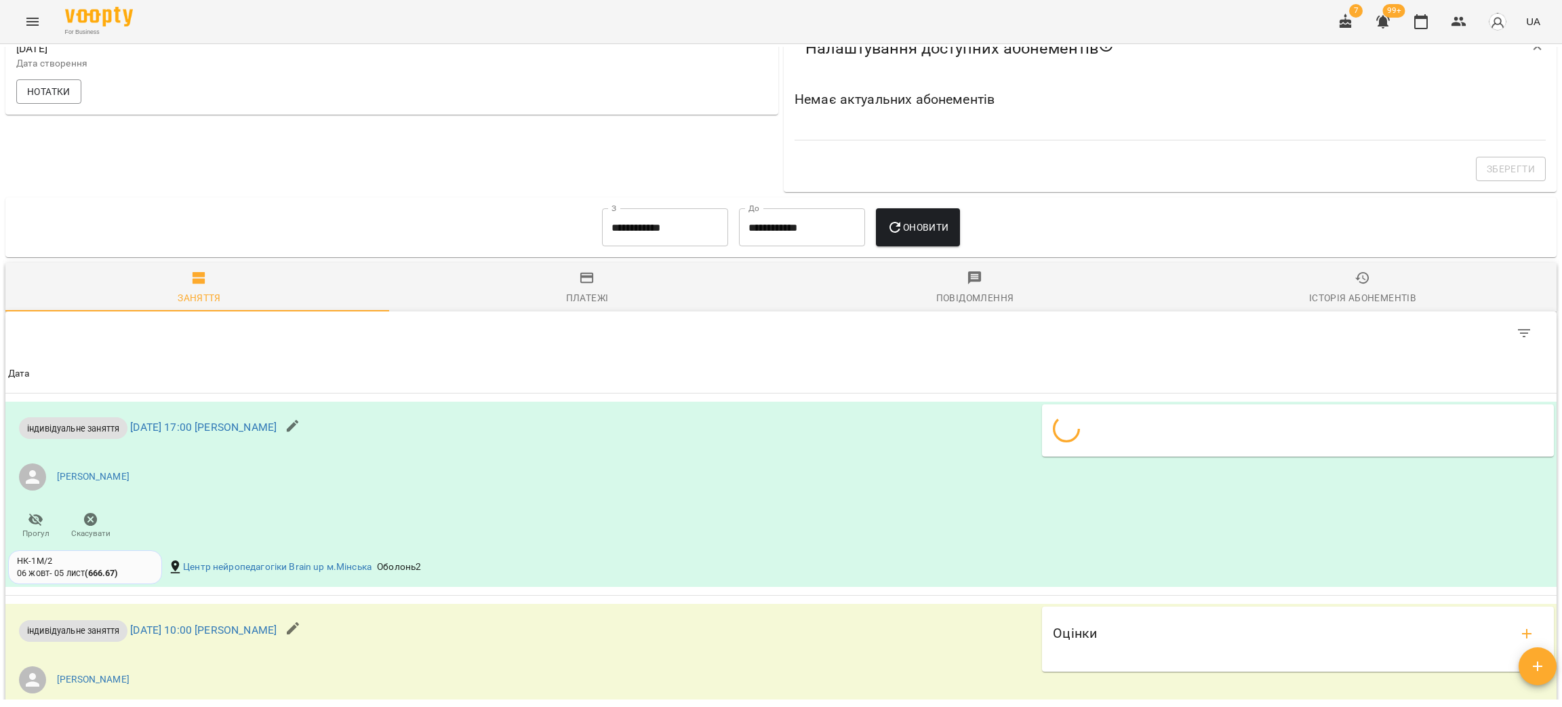
scroll to position [522, 0]
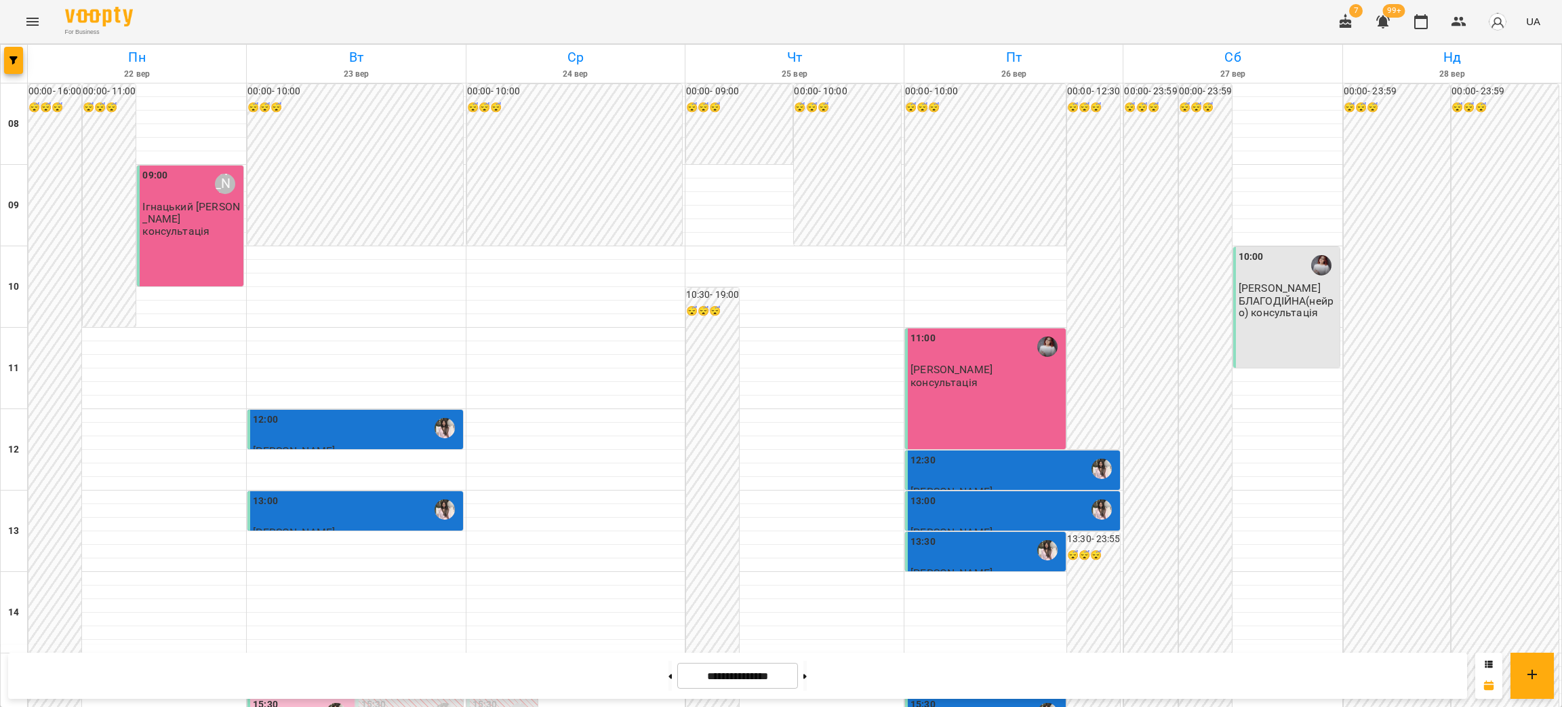
scroll to position [508, 0]
click at [807, 678] on button at bounding box center [805, 675] width 3 height 30
type input "**********"
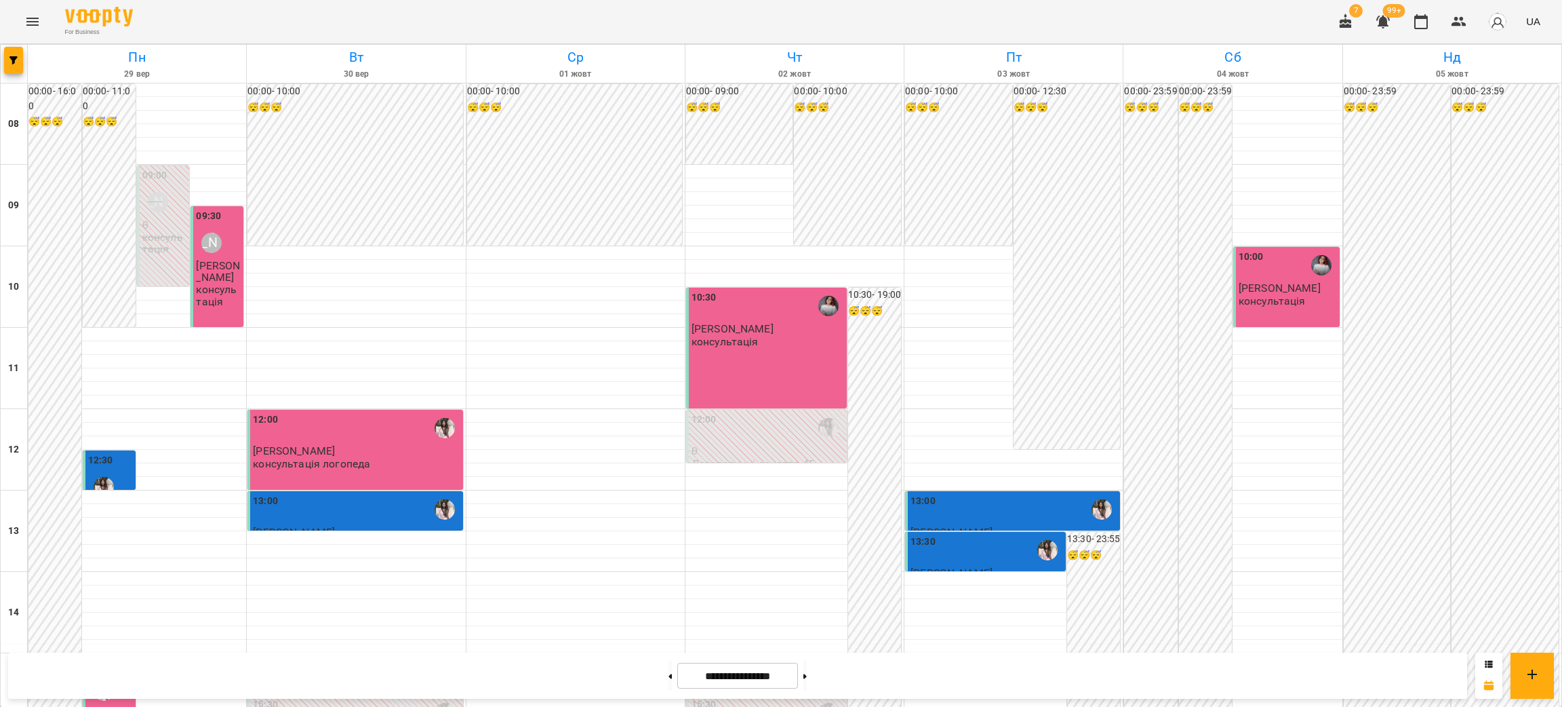
scroll to position [203, 0]
click at [108, 706] on span "[PERSON_NAME]" at bounding box center [110, 719] width 44 height 24
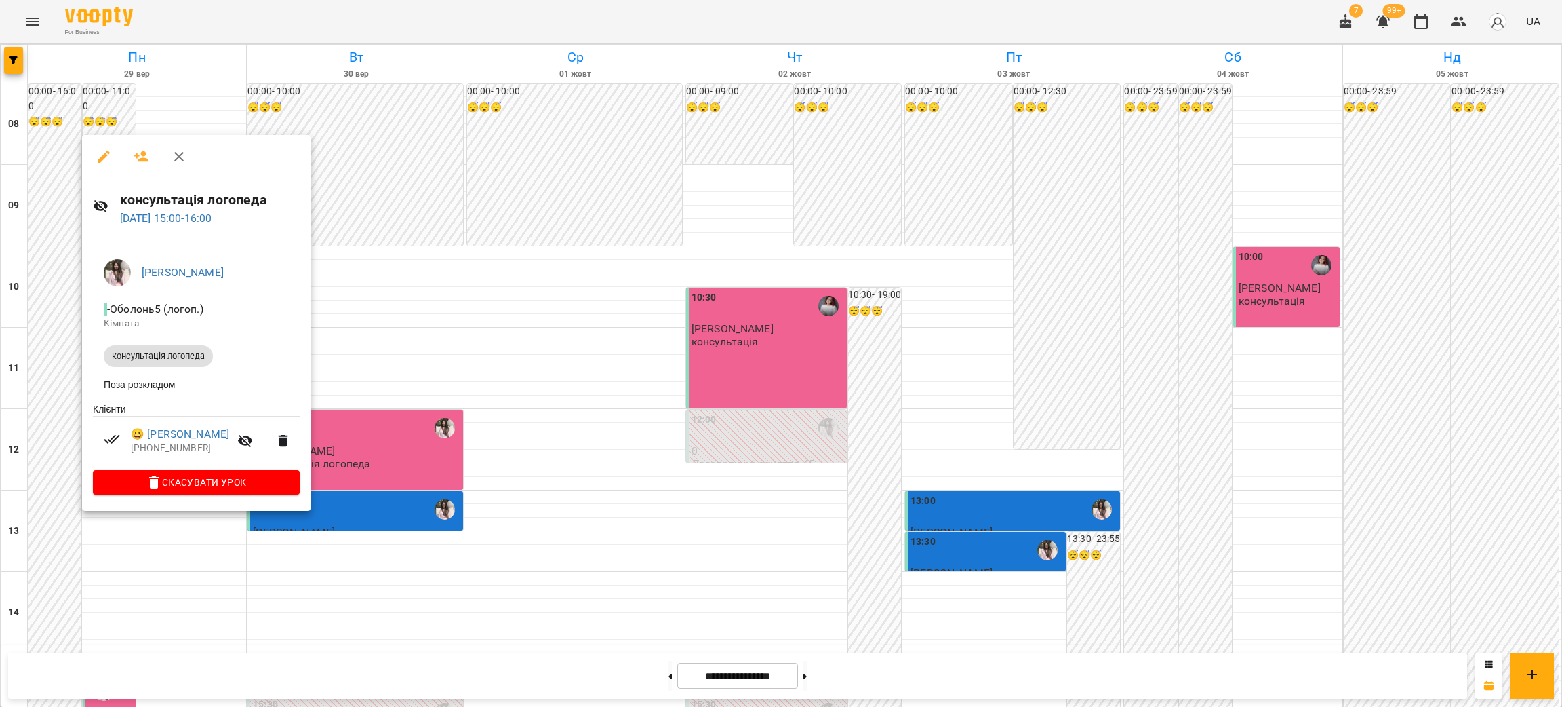
click at [418, 418] on div at bounding box center [781, 353] width 1562 height 707
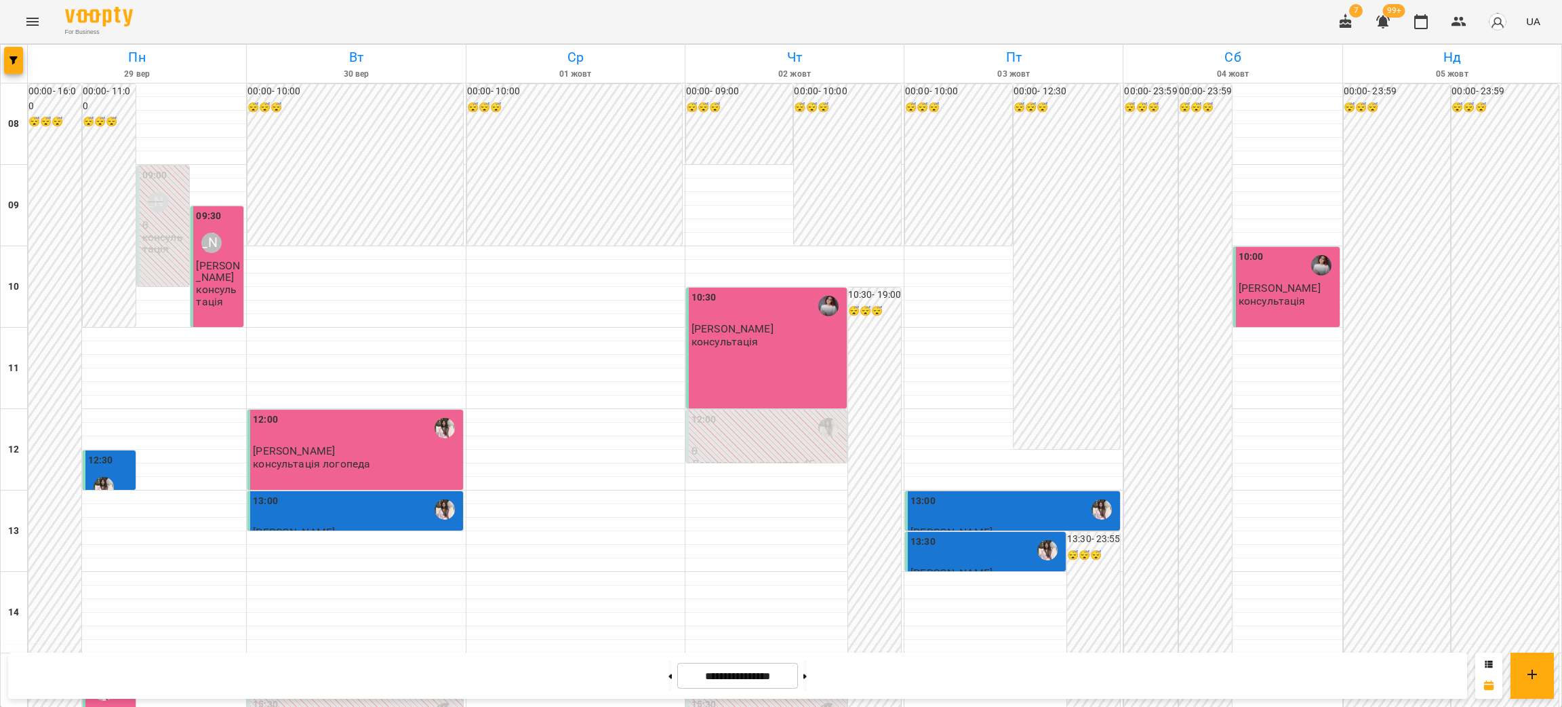
scroll to position [68, 0]
click at [757, 290] on div "10:30 [PERSON_NAME] консультація" at bounding box center [768, 319] width 153 height 58
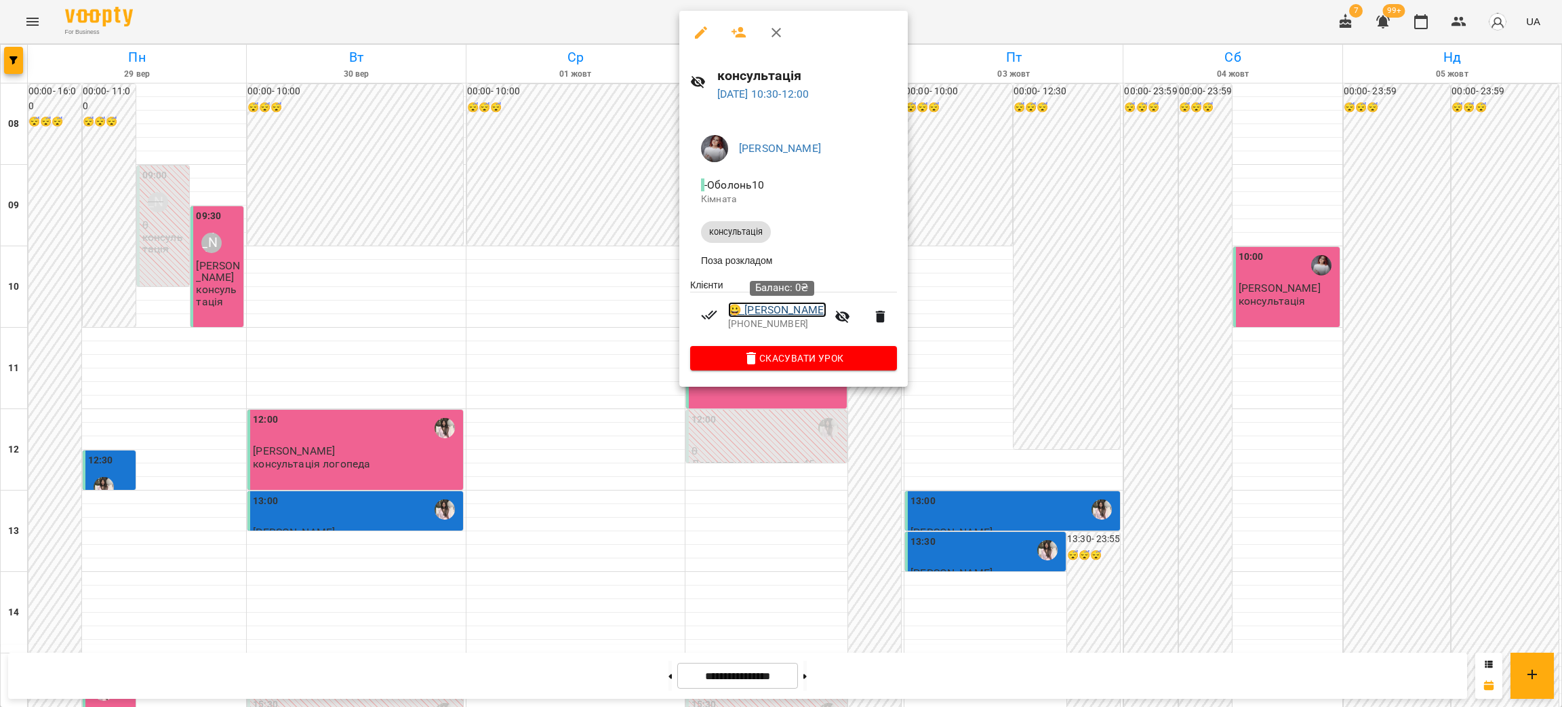
click at [778, 318] on link "😀 [PERSON_NAME]" at bounding box center [777, 310] width 98 height 16
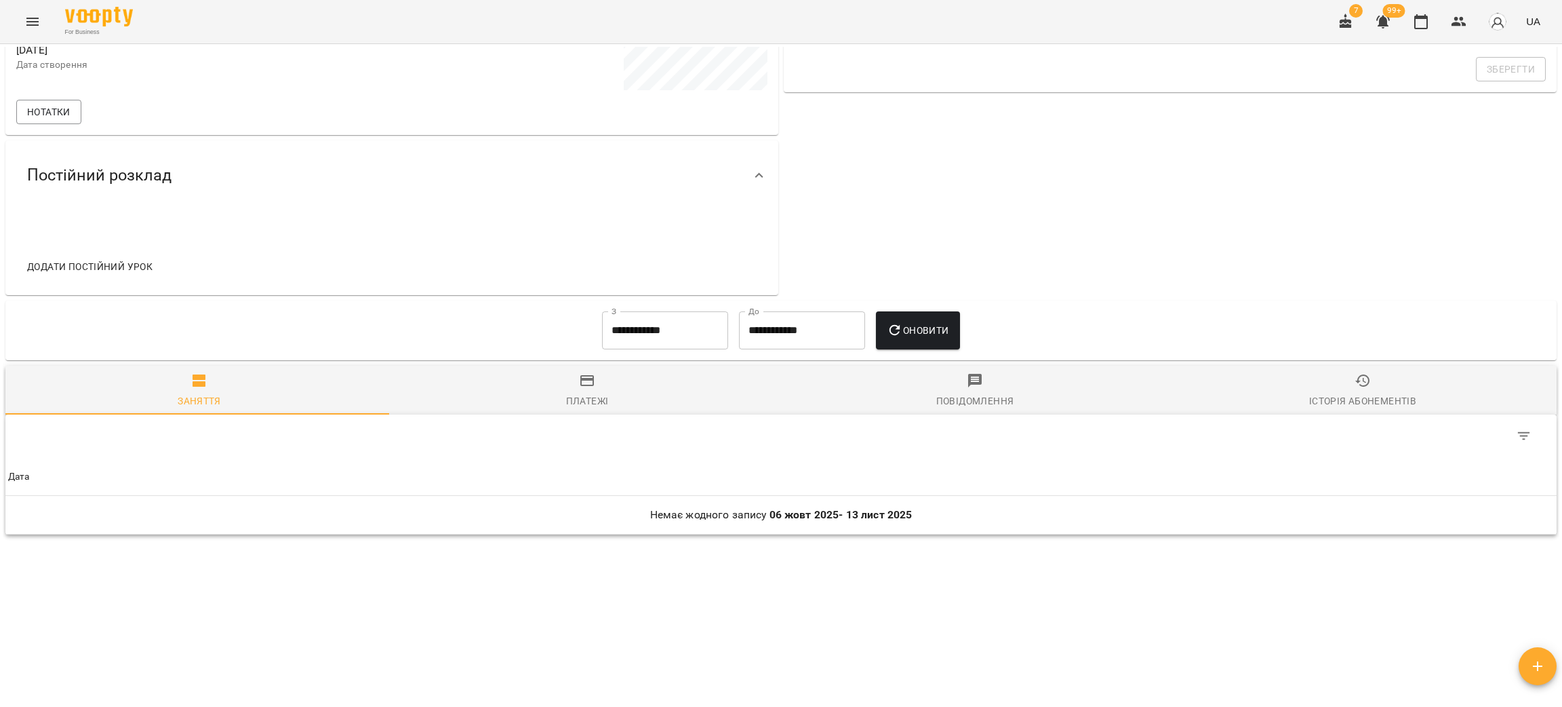
scroll to position [151, 0]
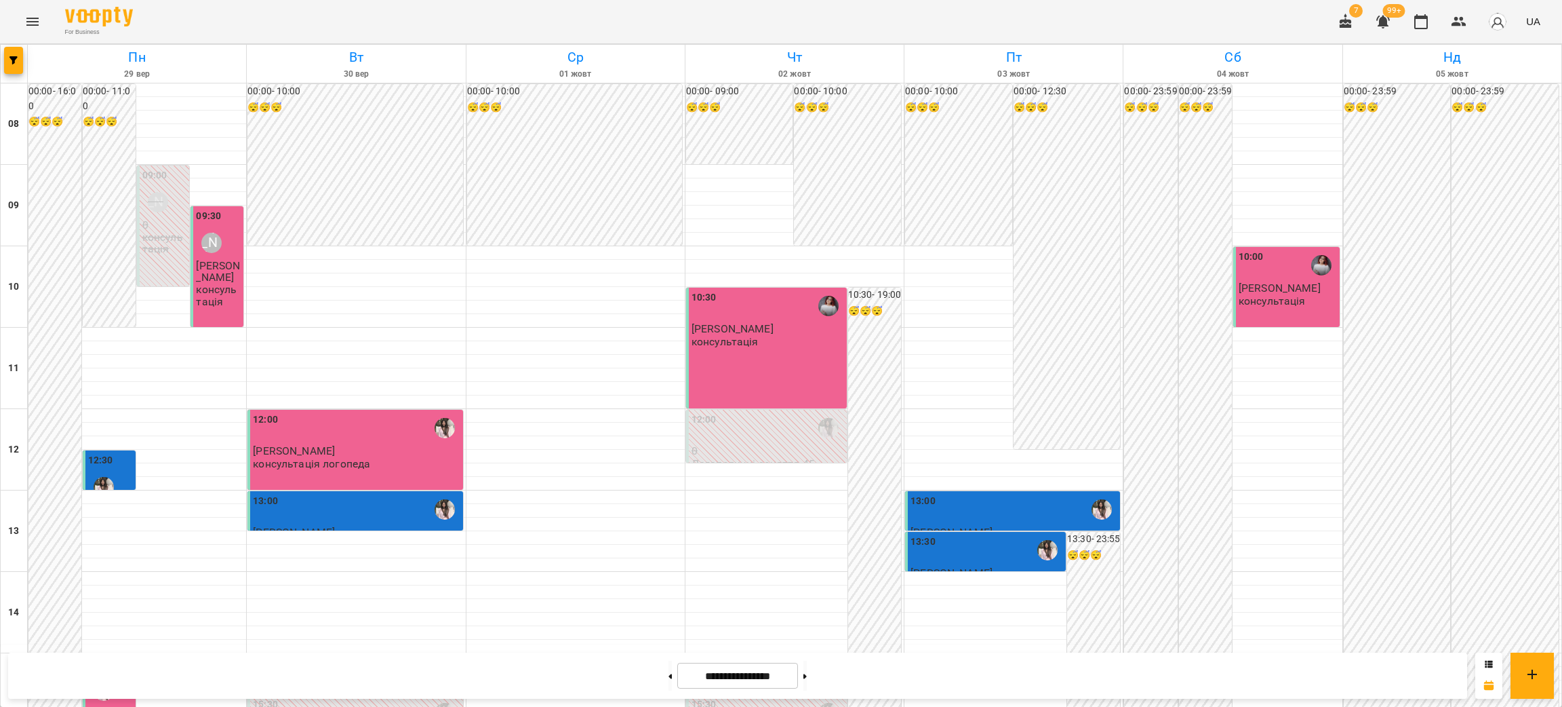
scroll to position [68, 0]
click at [1280, 282] on p "[PERSON_NAME]" at bounding box center [1288, 288] width 98 height 12
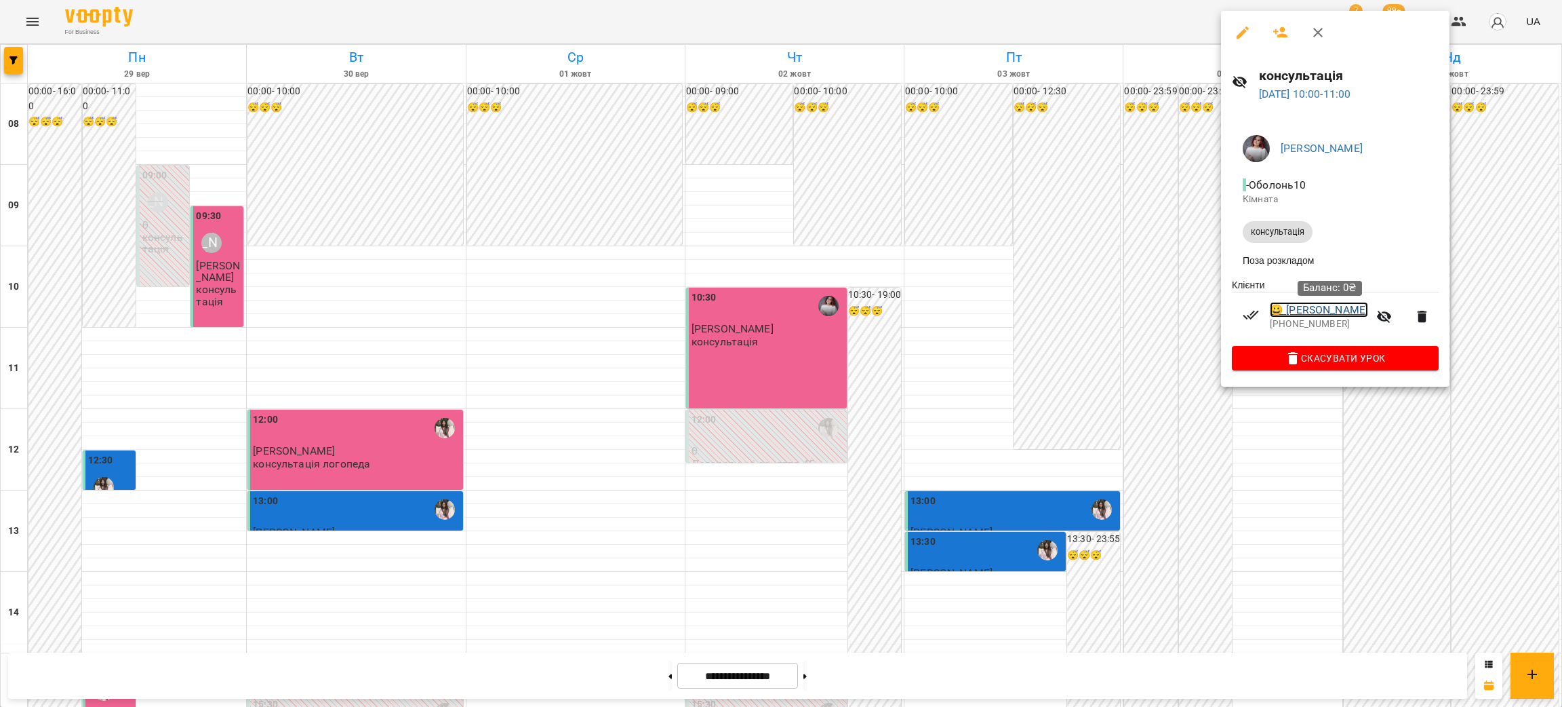
click at [1336, 311] on link "😀 [PERSON_NAME]" at bounding box center [1319, 310] width 98 height 16
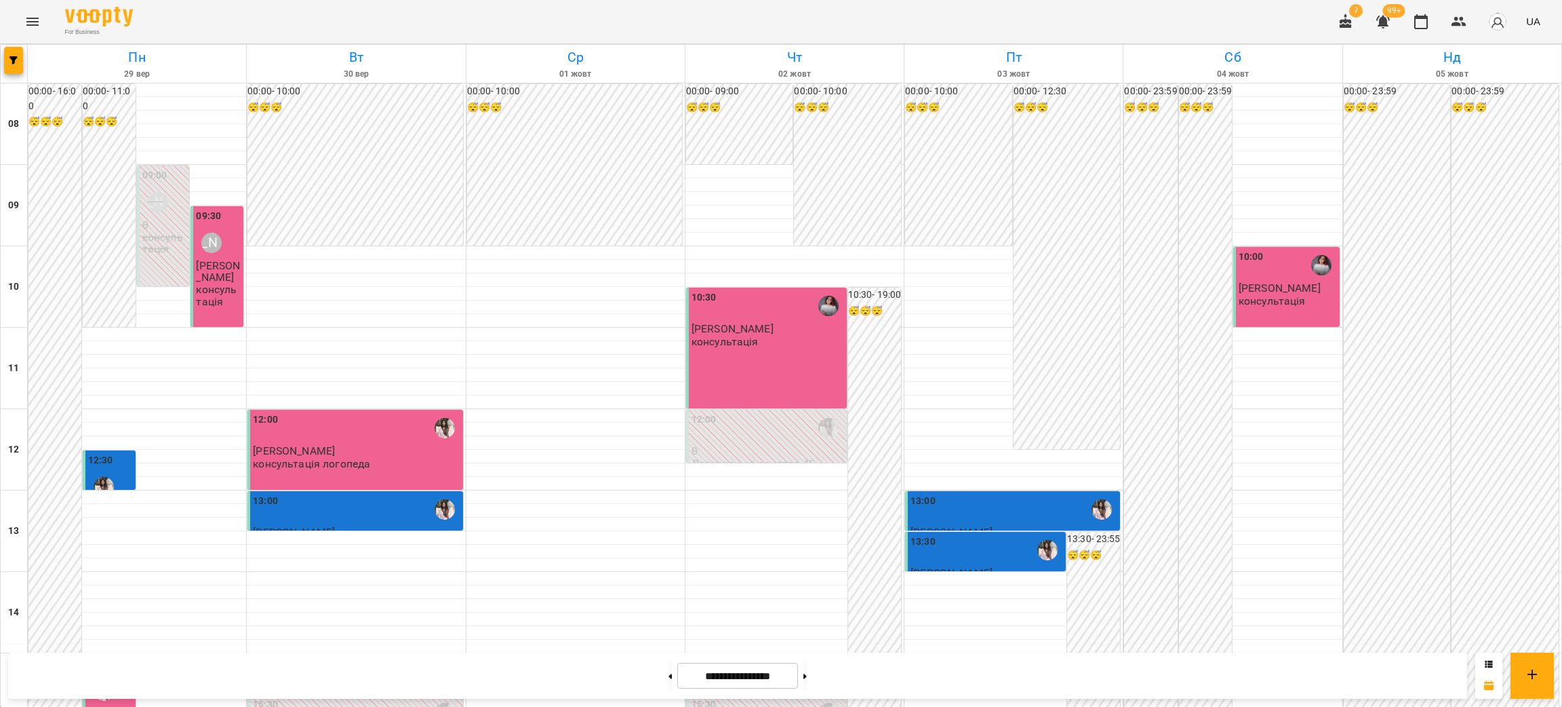
click at [1275, 280] on div "10:00" at bounding box center [1288, 265] width 98 height 31
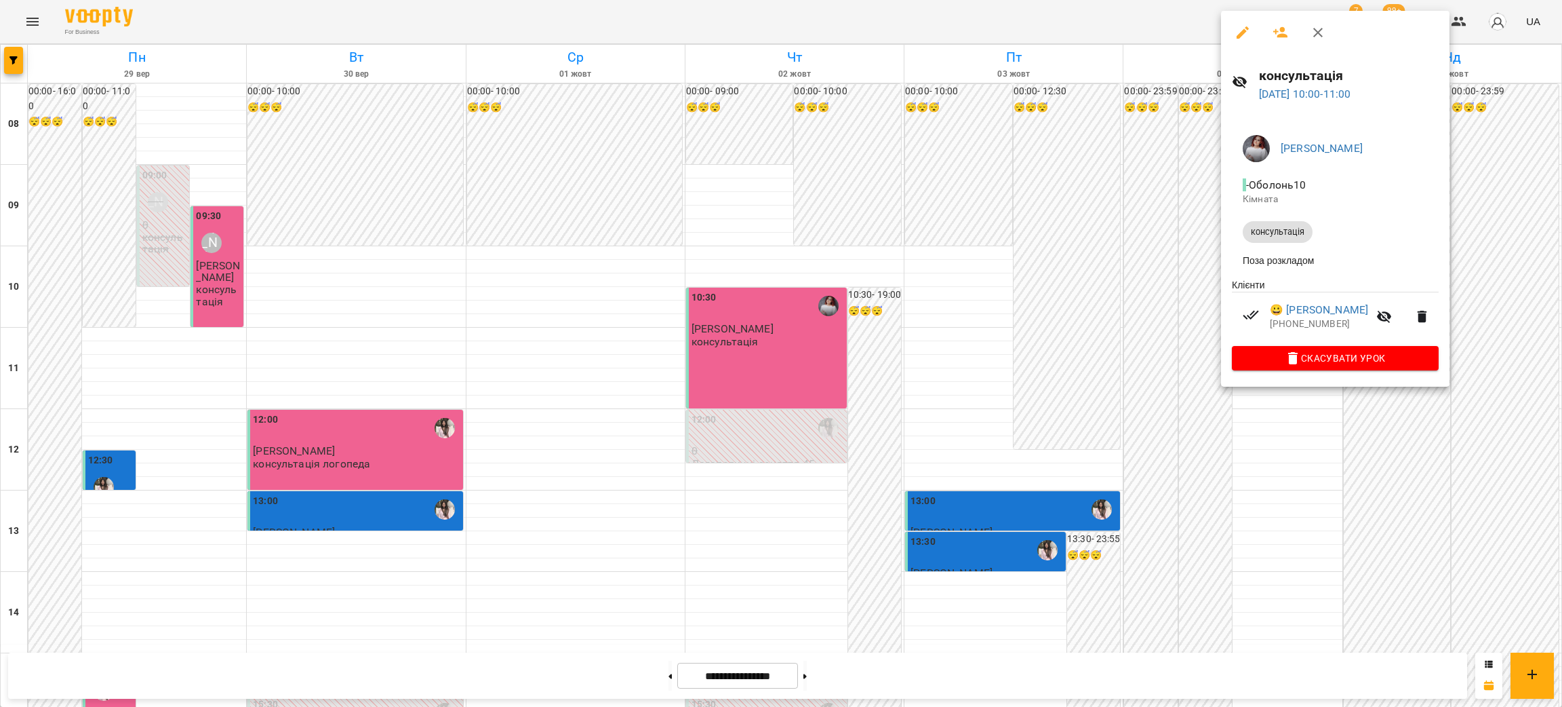
click at [1235, 32] on icon "button" at bounding box center [1243, 32] width 16 height 16
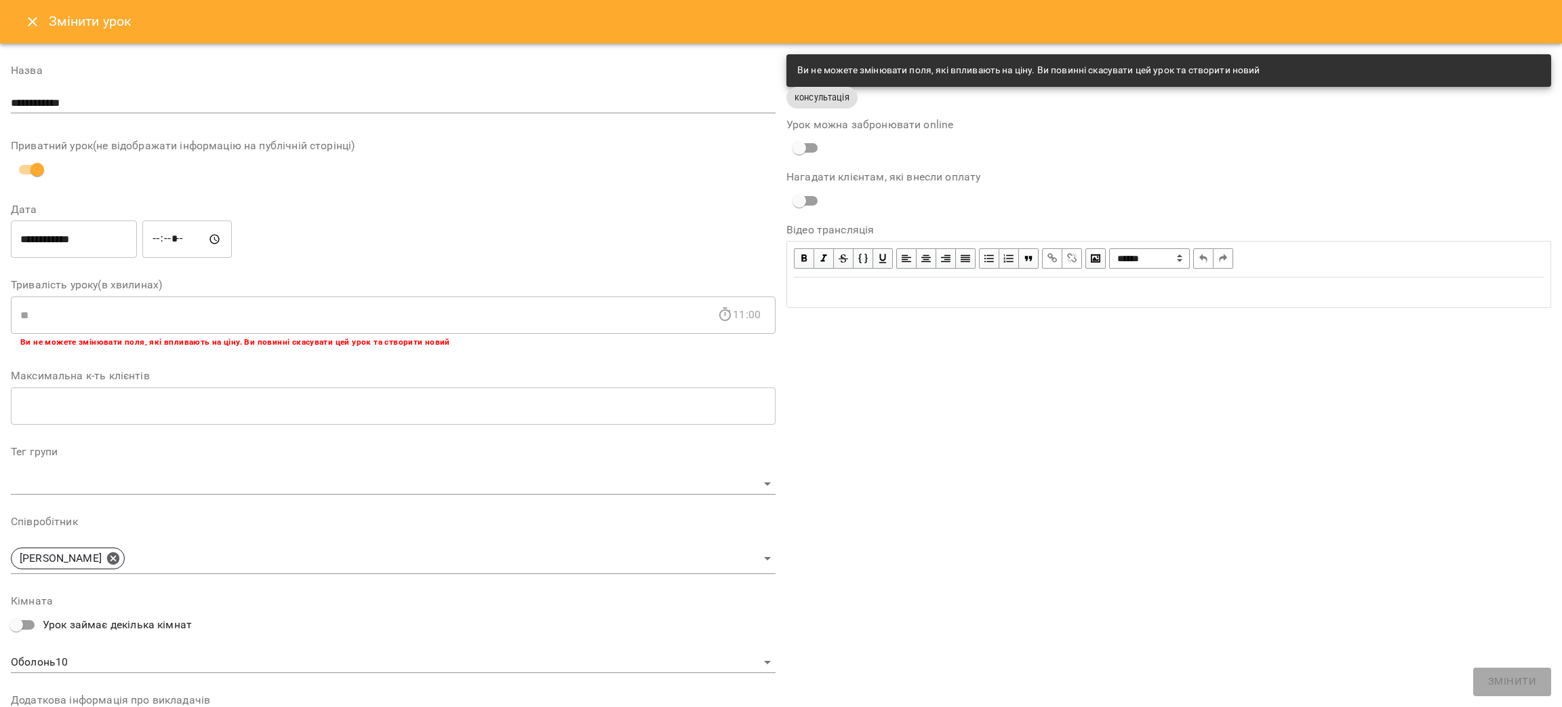
click at [28, 20] on icon "Close" at bounding box center [32, 22] width 16 height 16
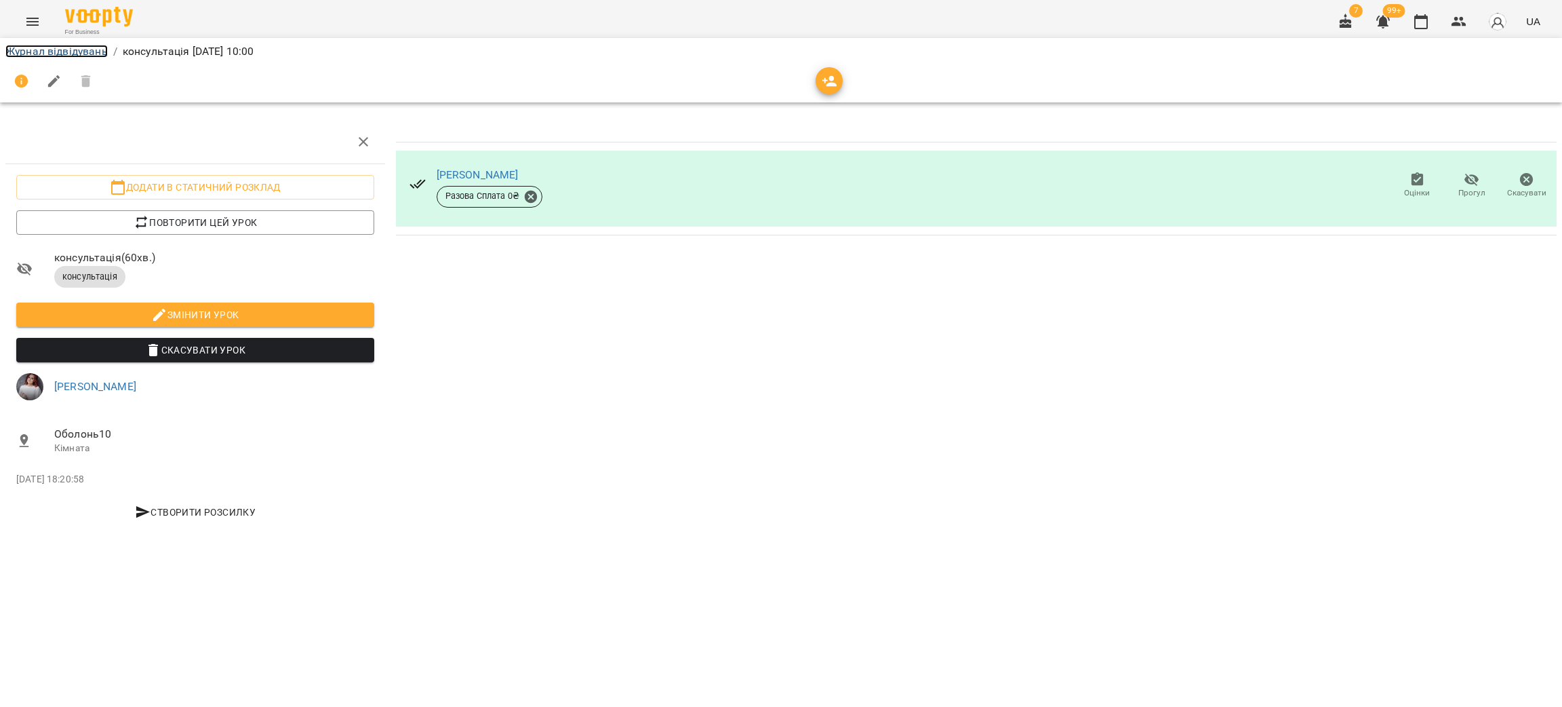
click at [54, 46] on link "Журнал відвідувань" at bounding box center [56, 51] width 102 height 13
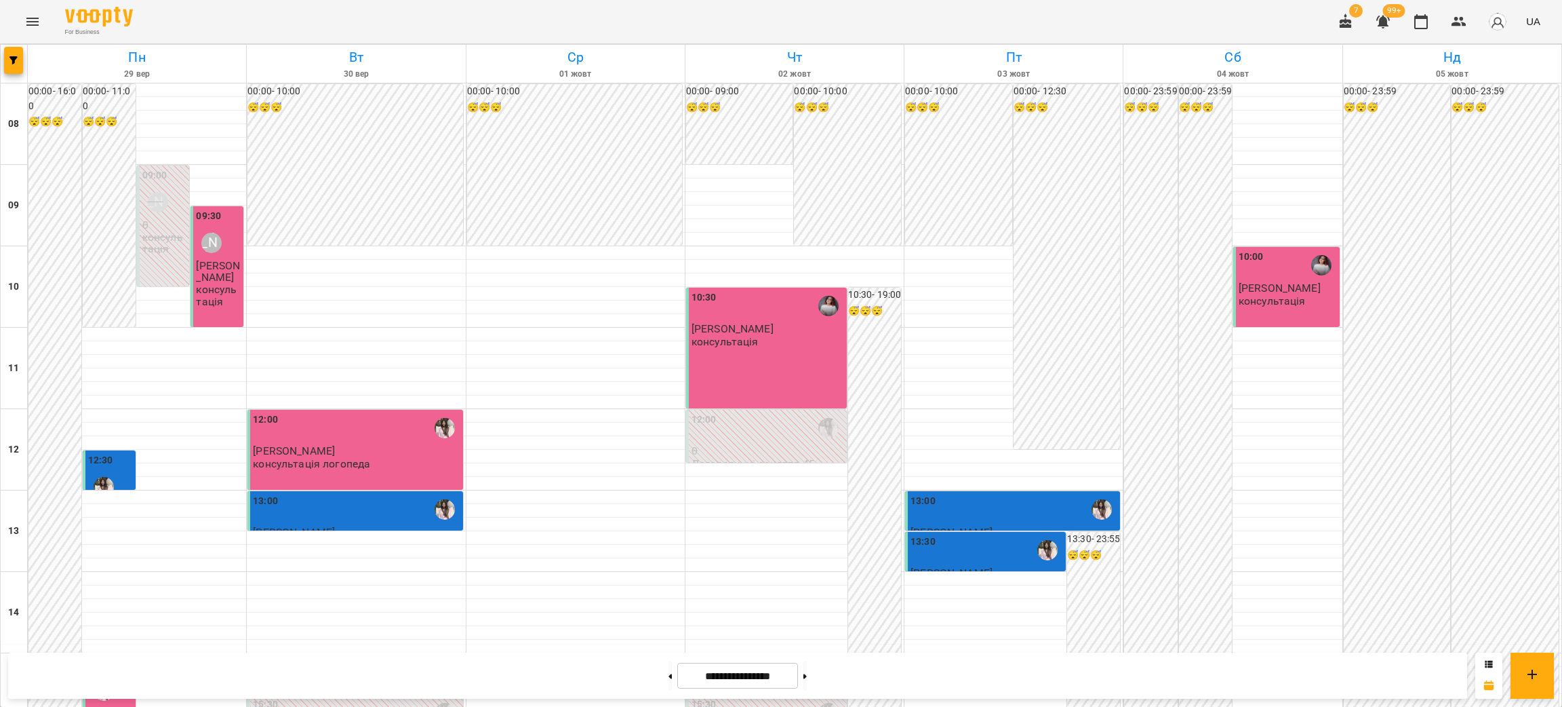
scroll to position [102, 0]
click at [770, 290] on div "10:30 [PERSON_NAME] консультація" at bounding box center [768, 319] width 153 height 58
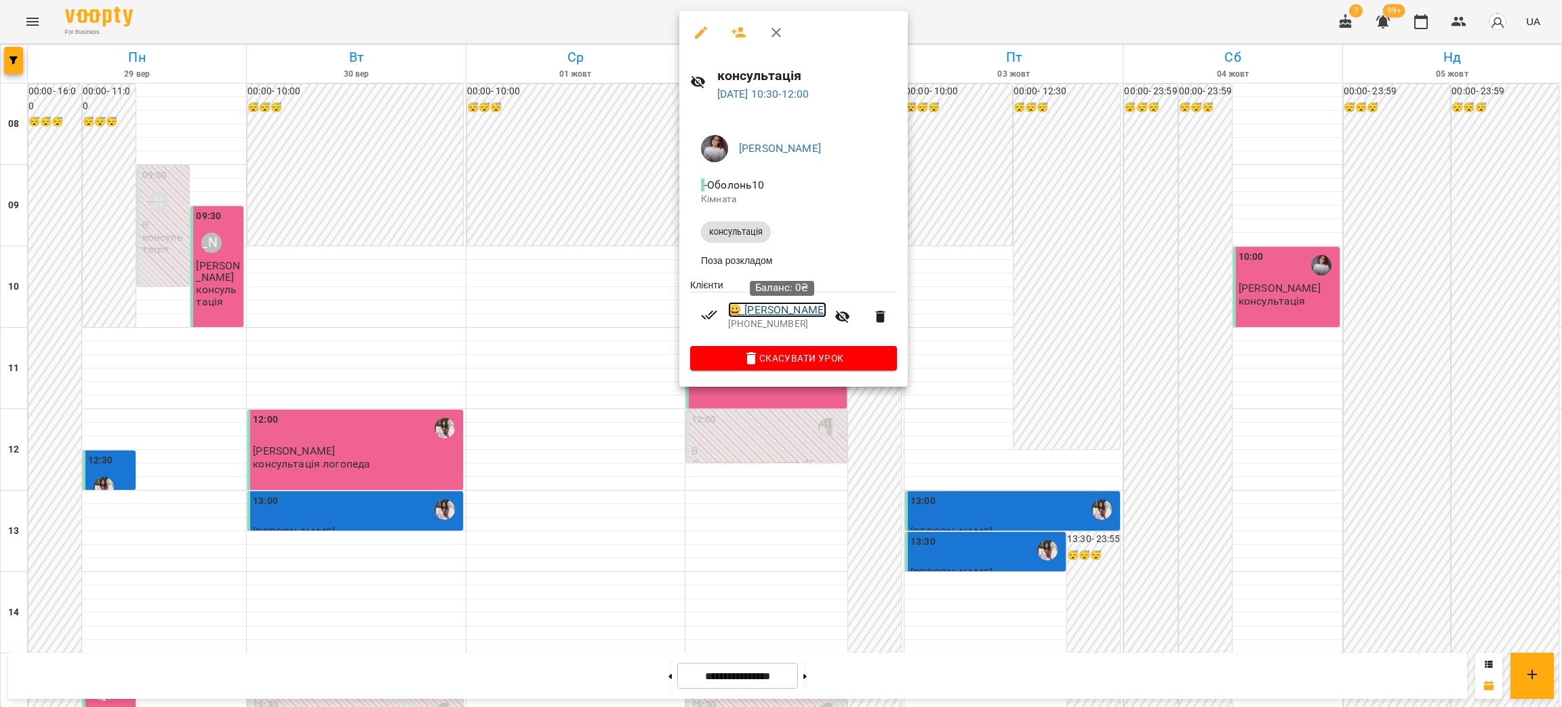
click at [787, 315] on link "😀 [PERSON_NAME]" at bounding box center [777, 310] width 98 height 16
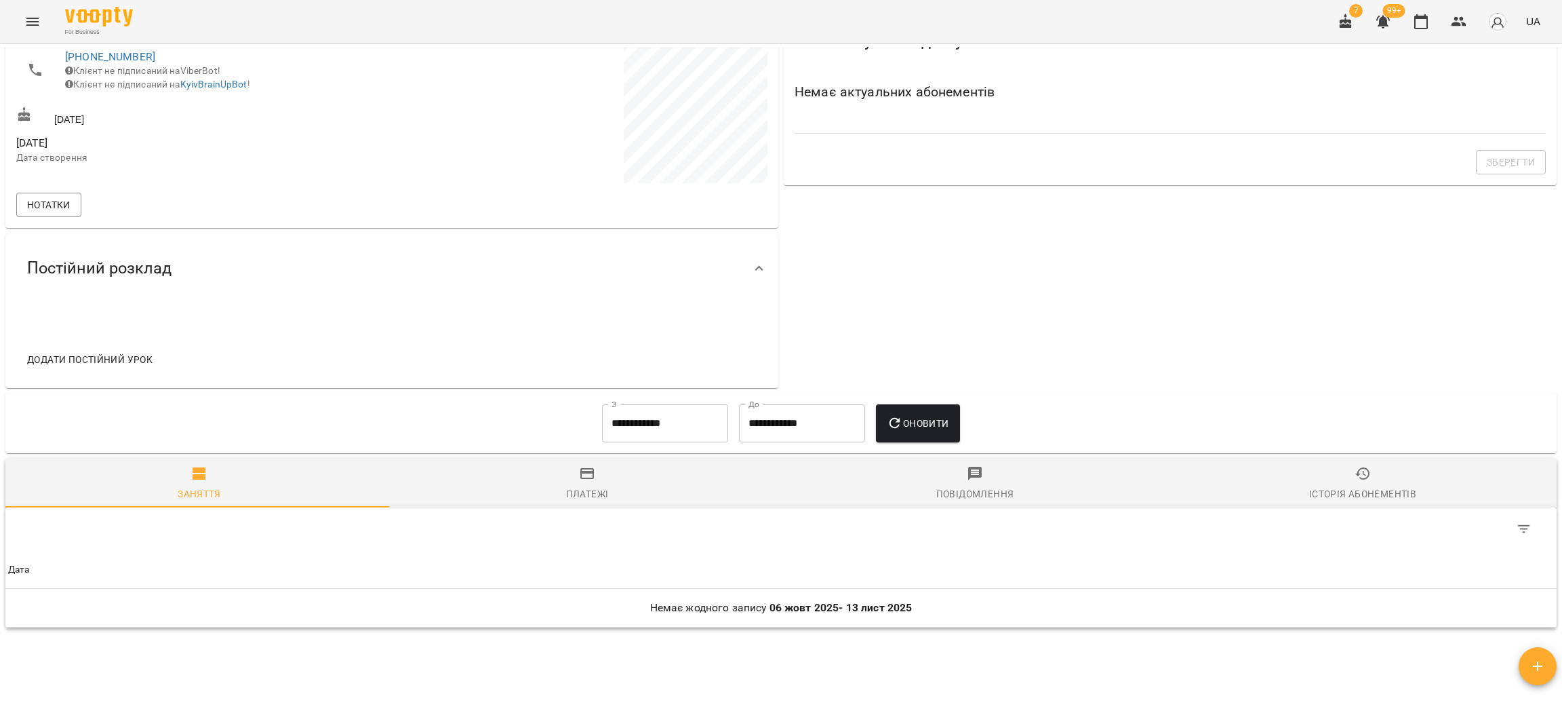
scroll to position [407, 0]
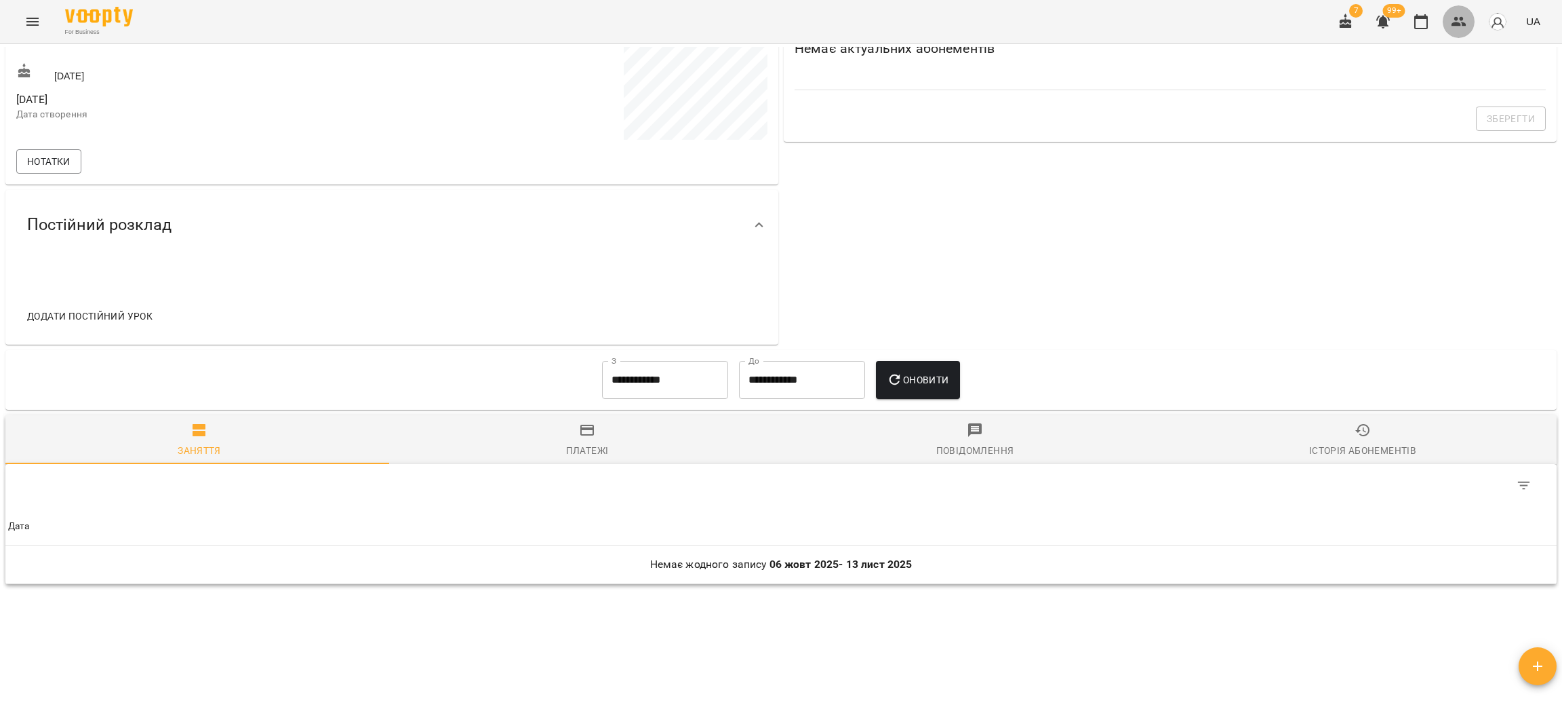
click at [1464, 20] on icon "button" at bounding box center [1459, 22] width 16 height 16
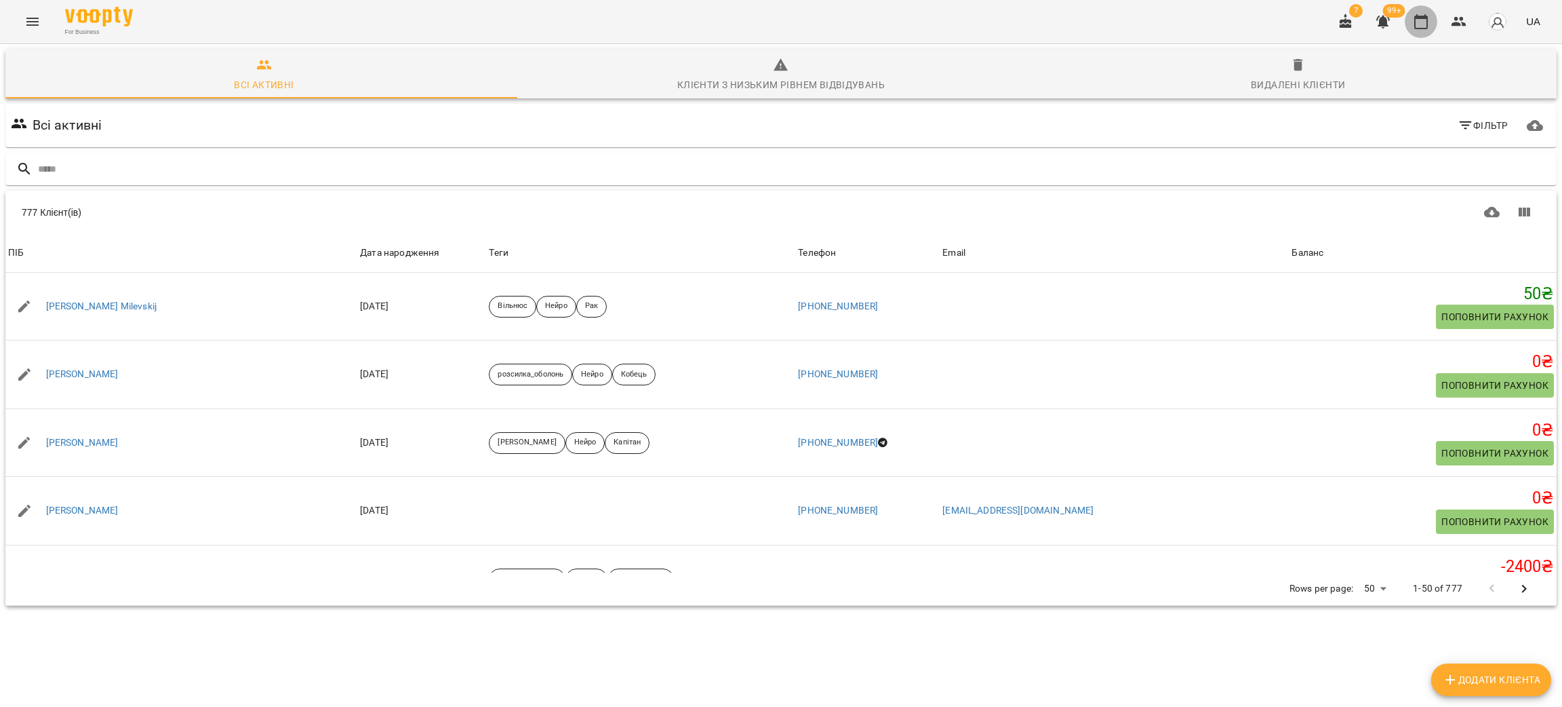
click at [1425, 24] on icon "button" at bounding box center [1421, 22] width 16 height 16
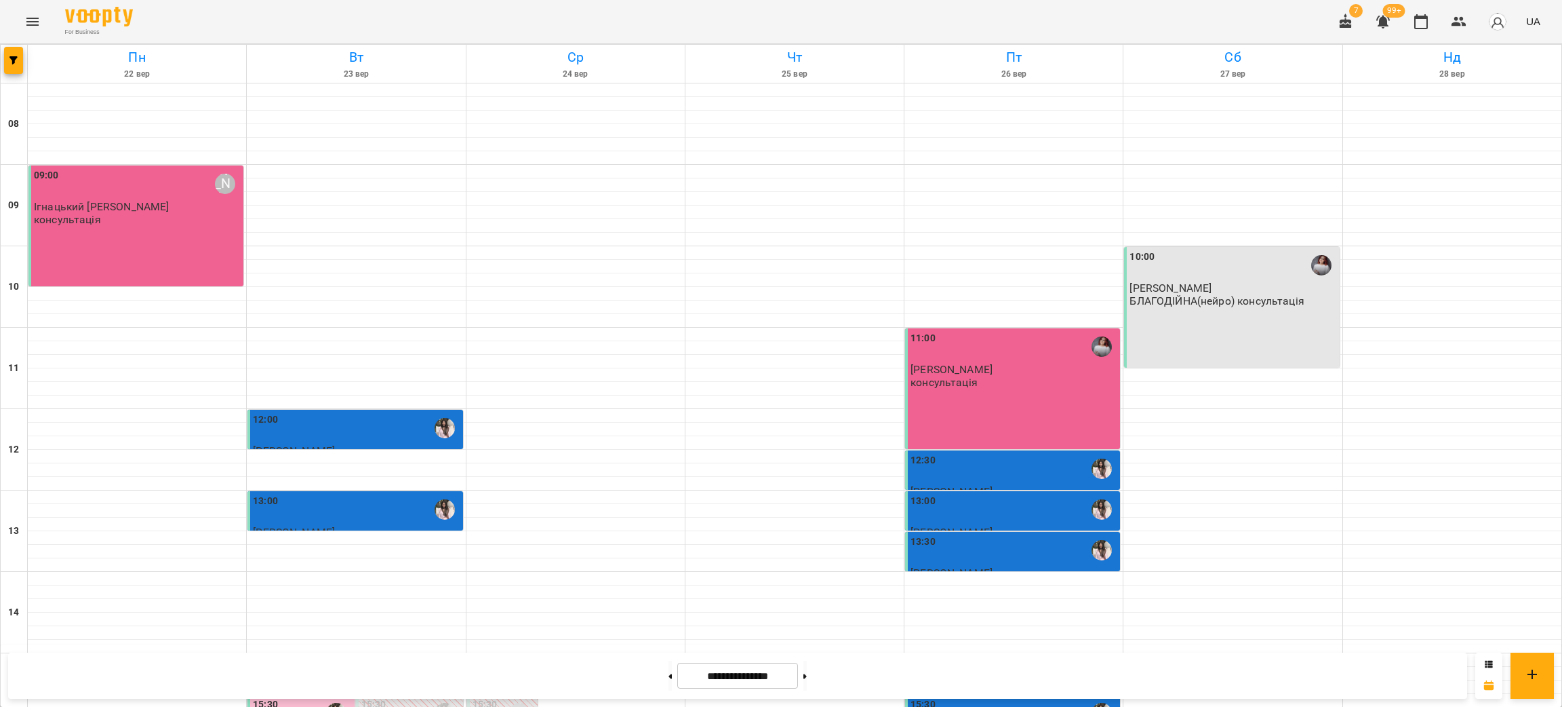
click at [747, 686] on input "**********" at bounding box center [737, 675] width 121 height 26
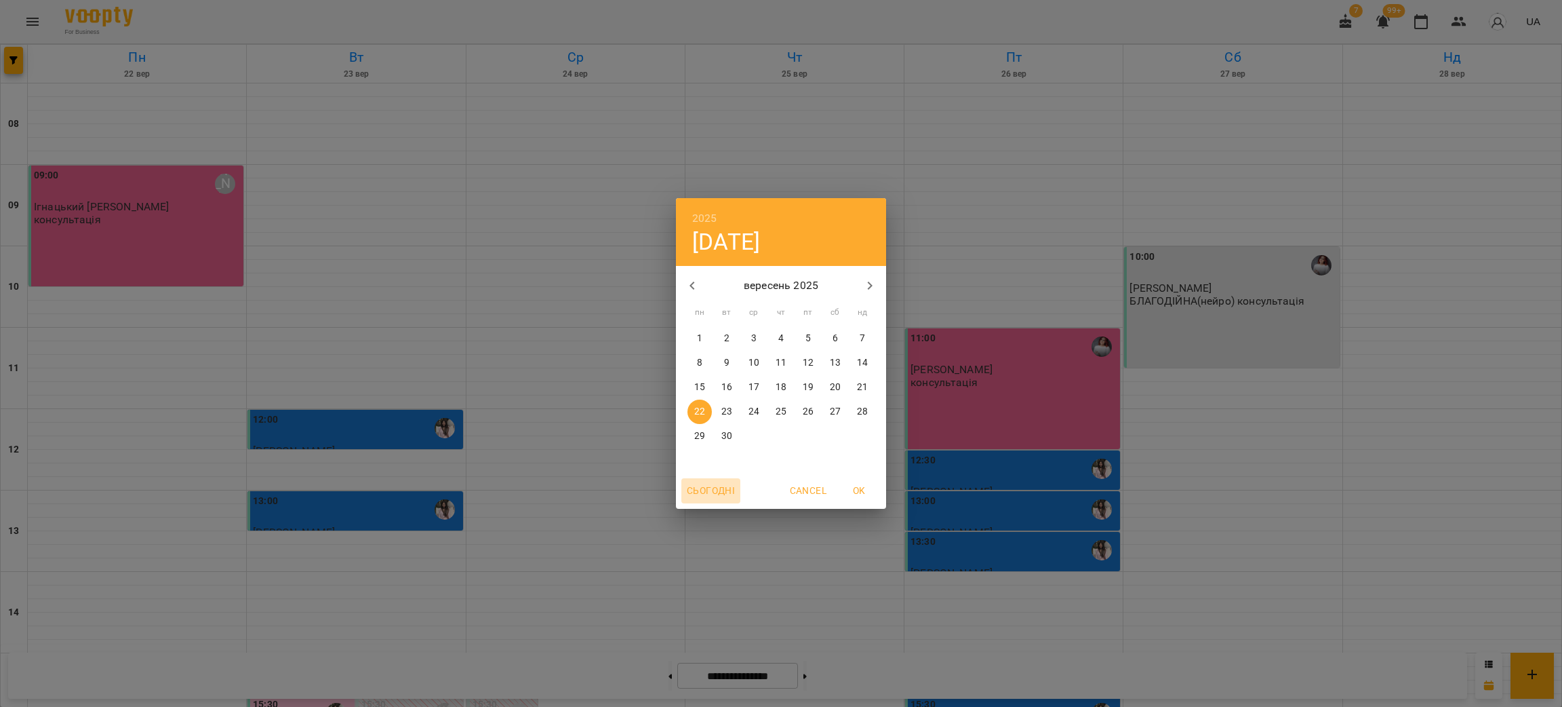
click at [721, 494] on span "Сьогодні" at bounding box center [711, 490] width 48 height 16
click at [703, 380] on p "13" at bounding box center [699, 387] width 11 height 14
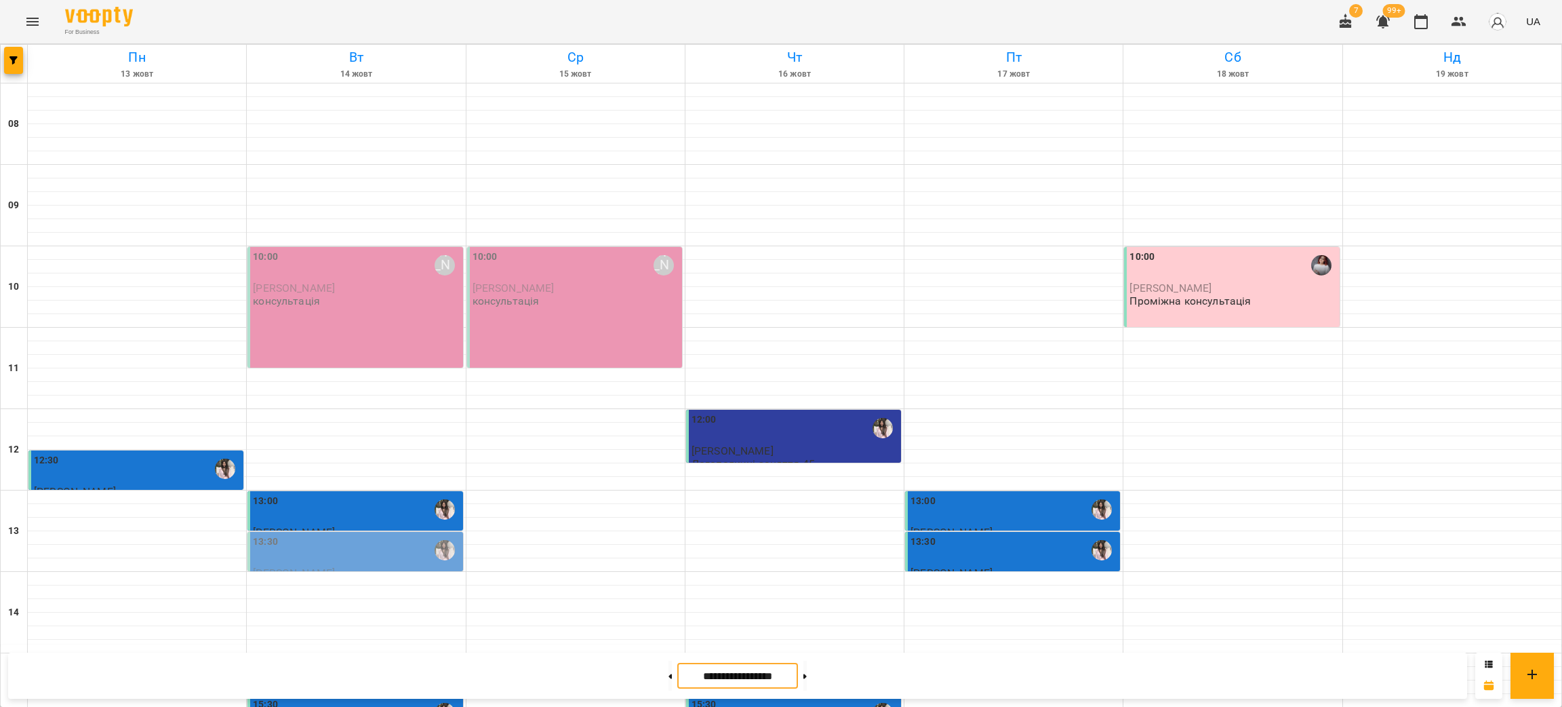
scroll to position [508, 0]
click at [17, 65] on button "button" at bounding box center [13, 60] width 19 height 27
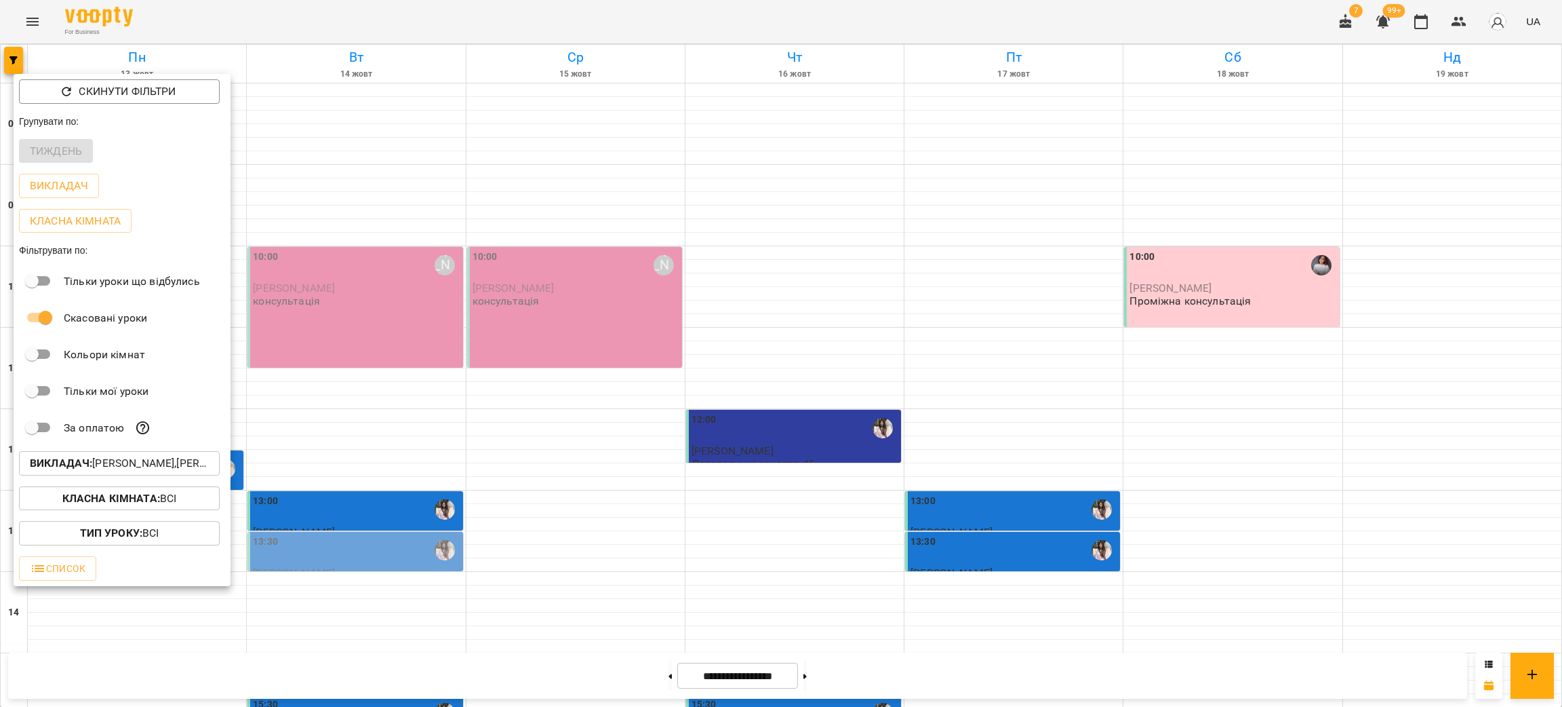
click at [121, 470] on p "Викладач : [PERSON_NAME],[PERSON_NAME],[PERSON_NAME]" at bounding box center [119, 463] width 179 height 16
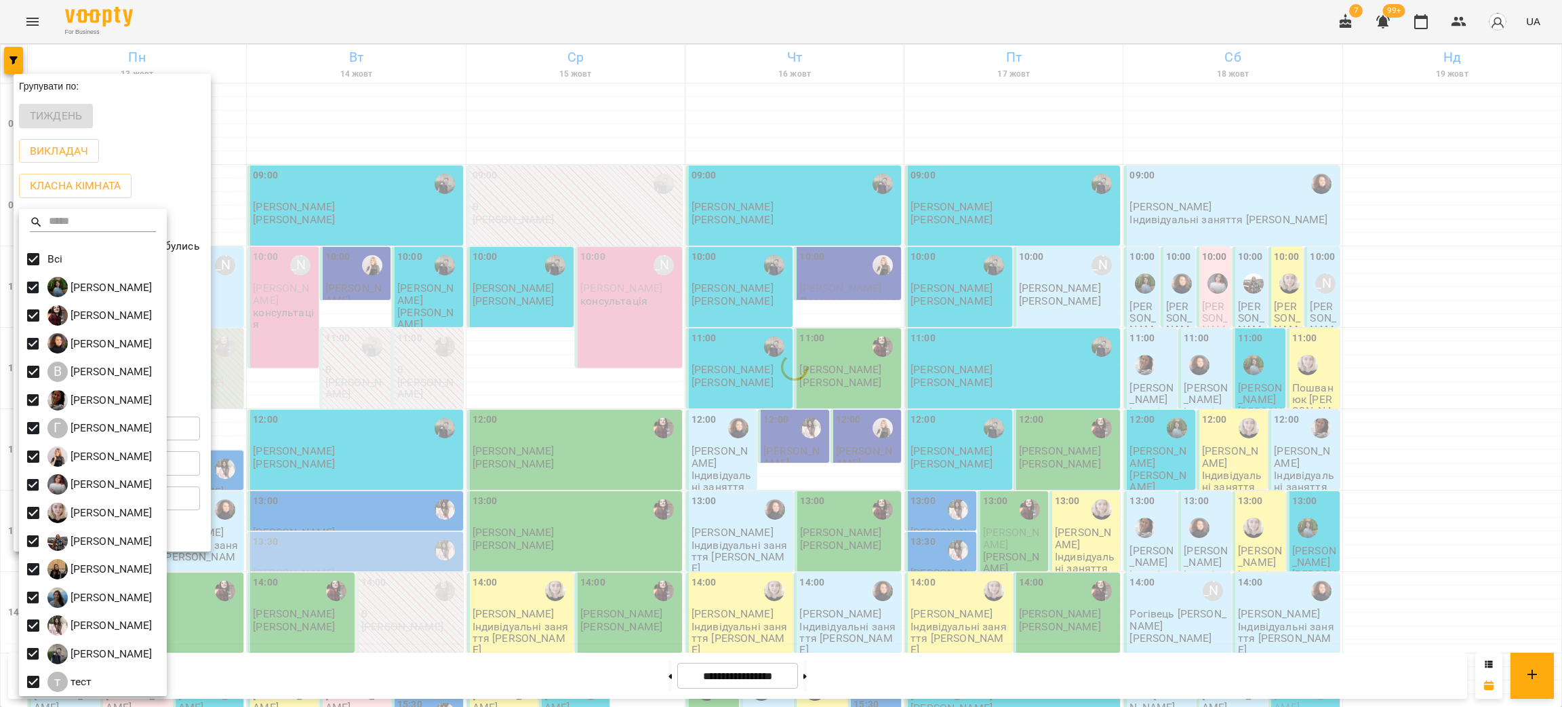
click at [445, 32] on div at bounding box center [781, 353] width 1562 height 707
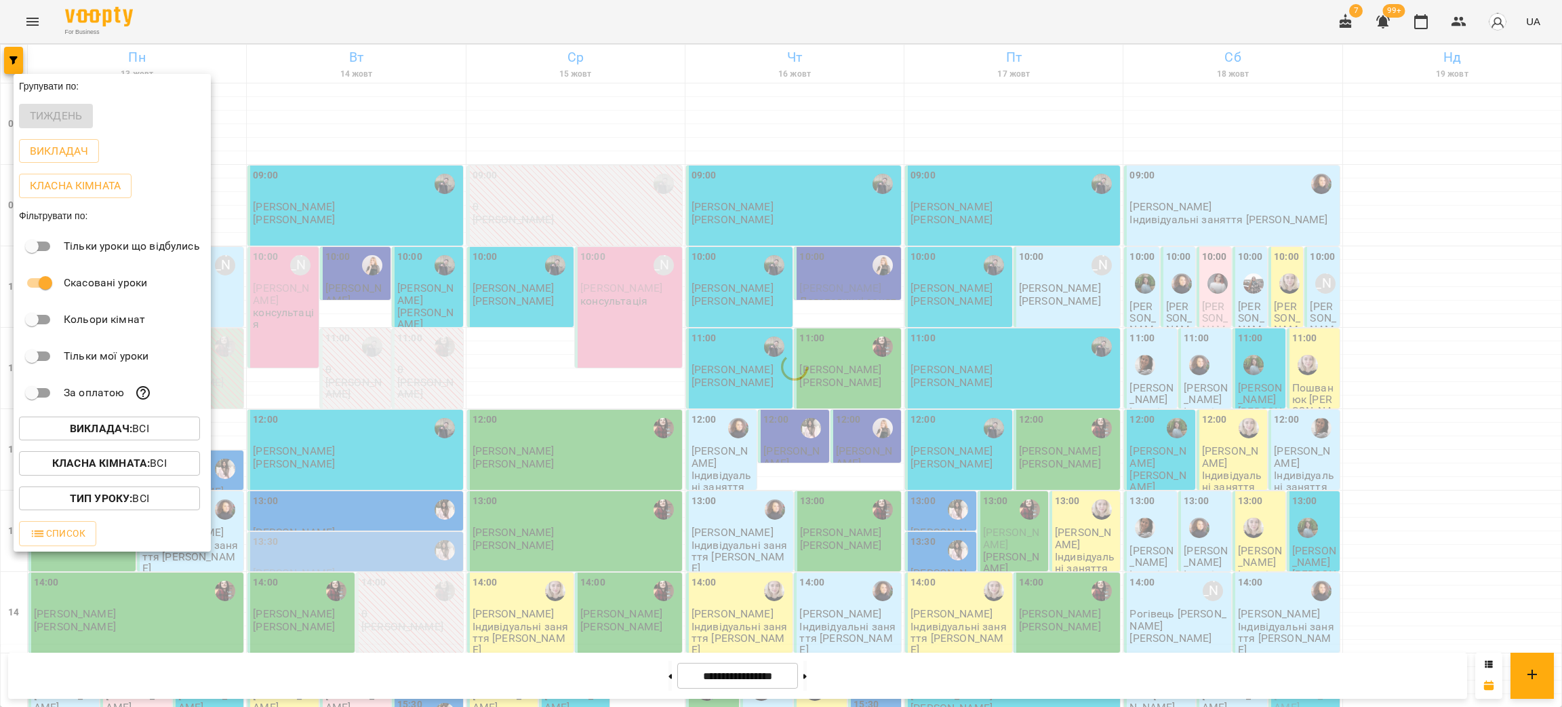
click at [445, 32] on div at bounding box center [781, 353] width 1562 height 707
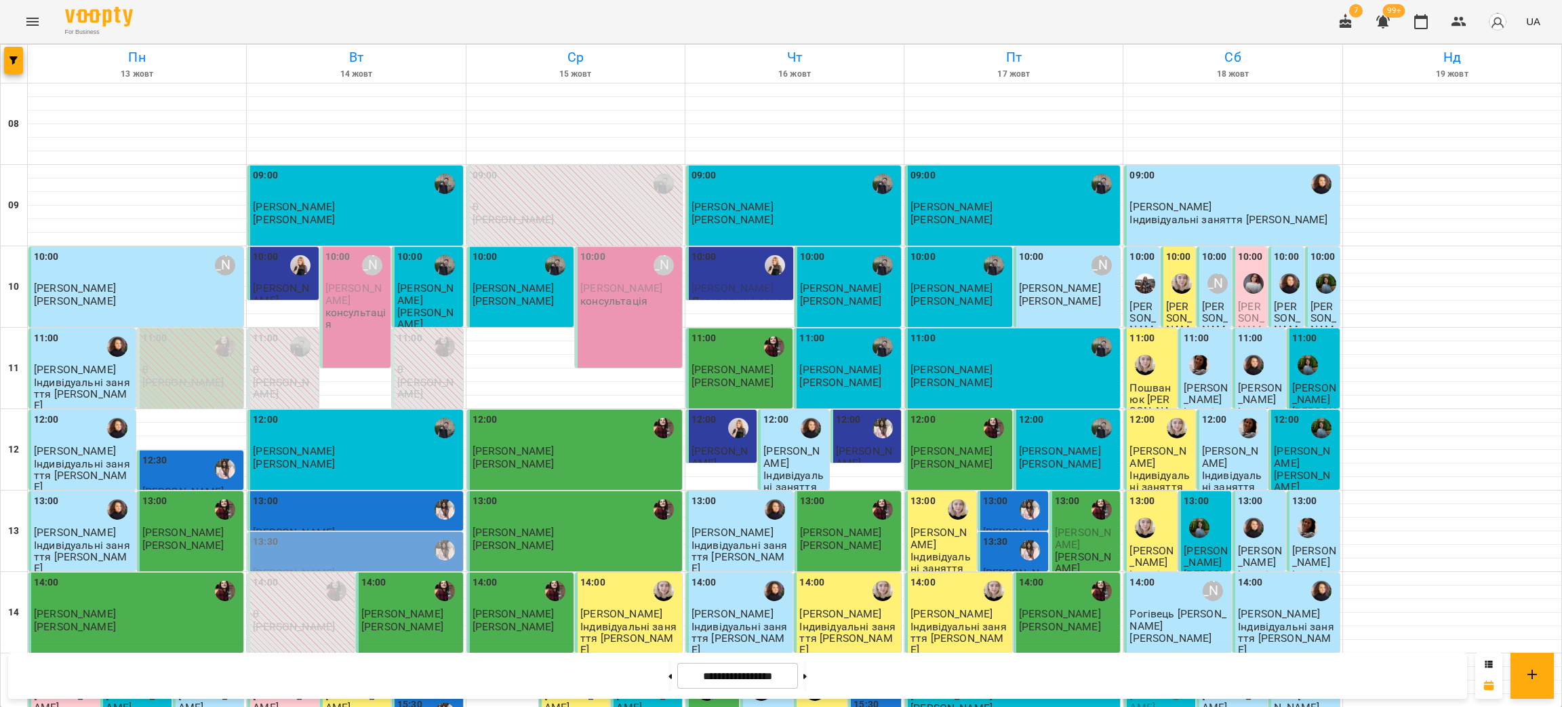
scroll to position [68, 0]
click at [807, 671] on button at bounding box center [805, 675] width 3 height 30
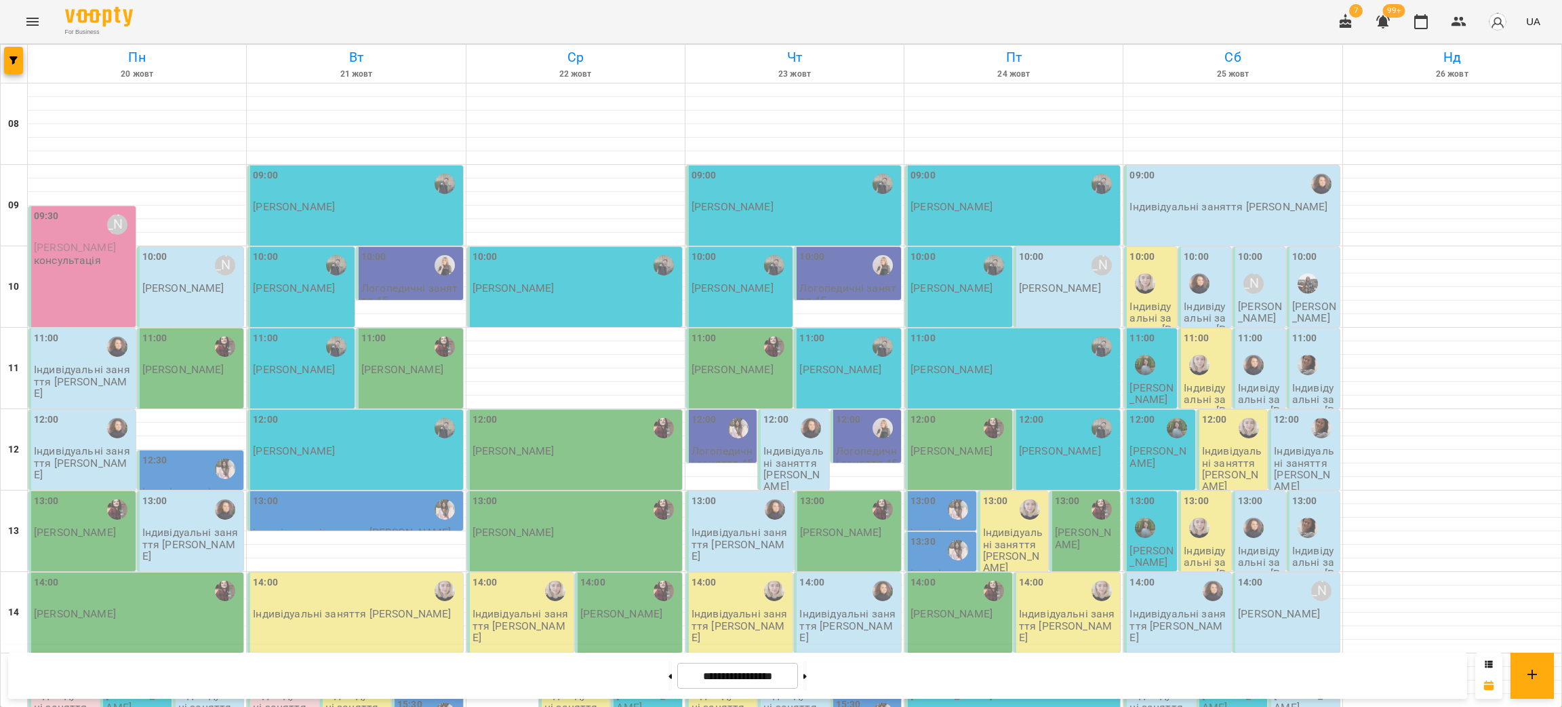
scroll to position [576, 0]
click at [669, 678] on button at bounding box center [670, 675] width 3 height 30
type input "**********"
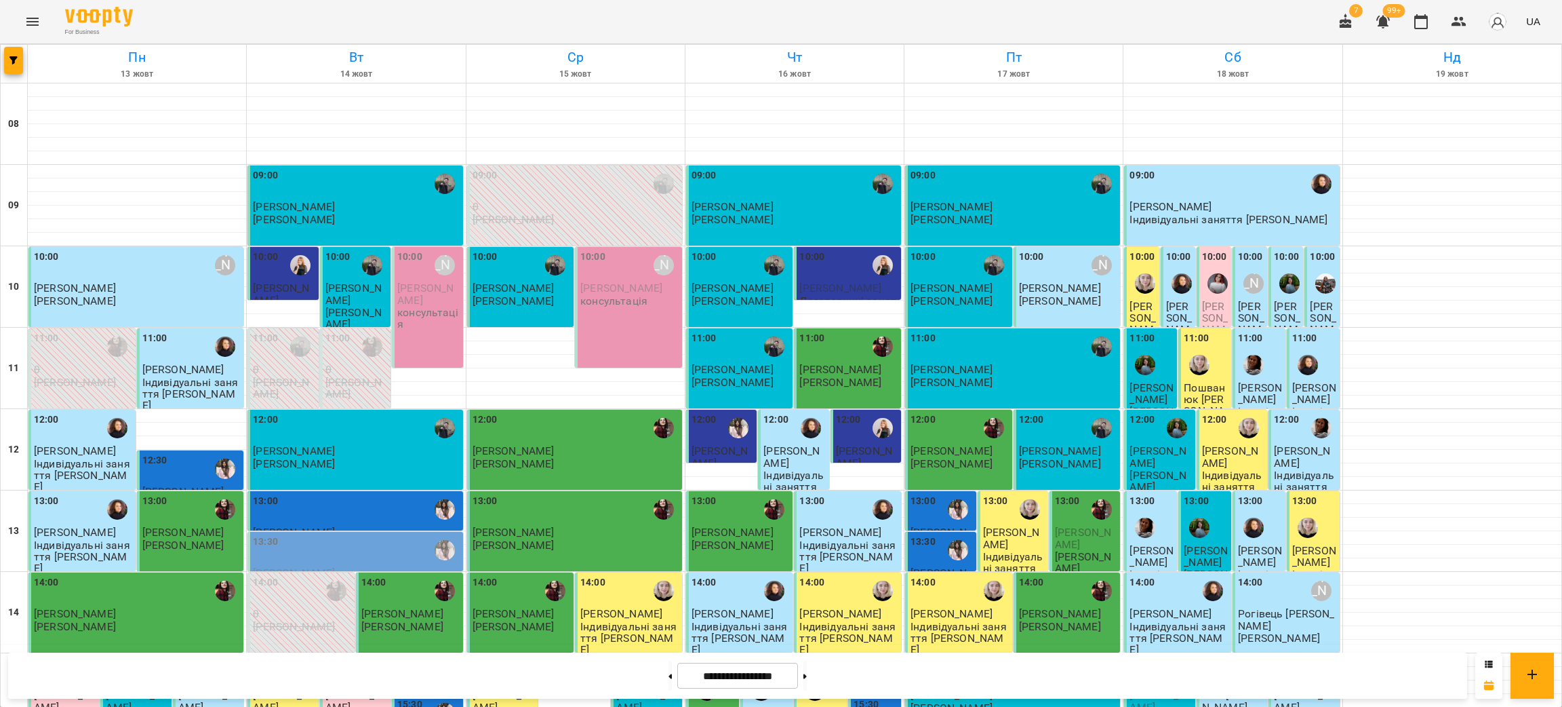
scroll to position [373, 0]
